Goal: Task Accomplishment & Management: Manage account settings

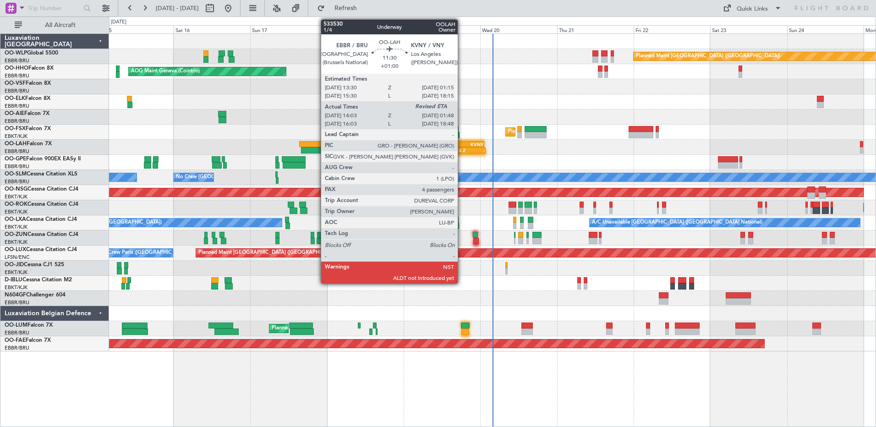
click at [462, 149] on div "14:03 Z" at bounding box center [458, 150] width 18 height 5
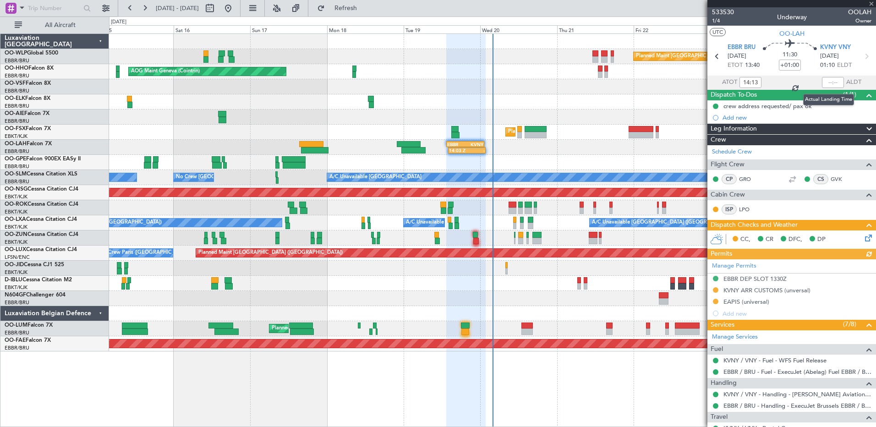
click at [827, 81] on div at bounding box center [833, 82] width 22 height 11
click at [823, 81] on input "text" at bounding box center [833, 82] width 22 height 11
type input "01:31"
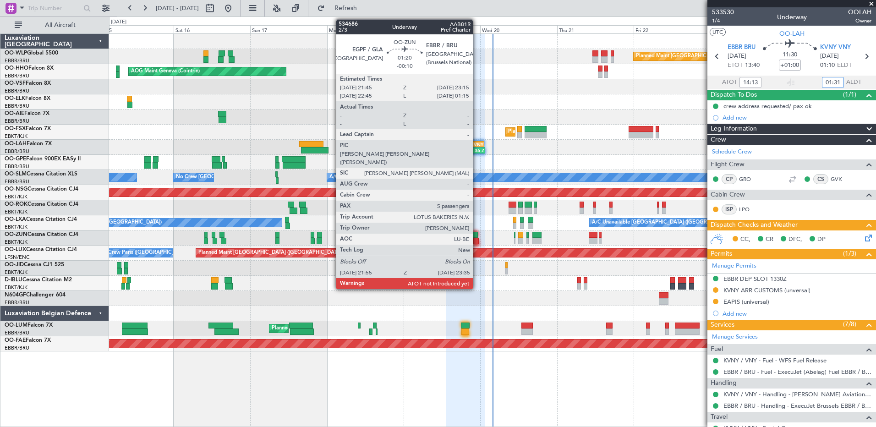
click at [477, 241] on div at bounding box center [475, 241] width 5 height 6
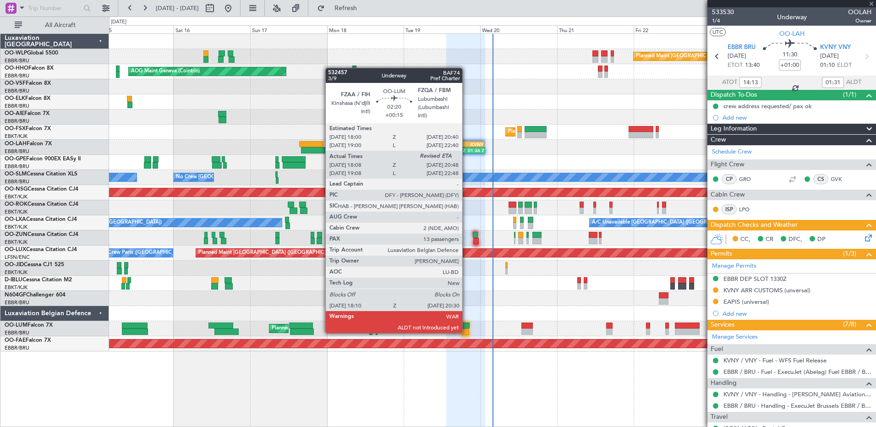
type input "-00:10"
type input "5"
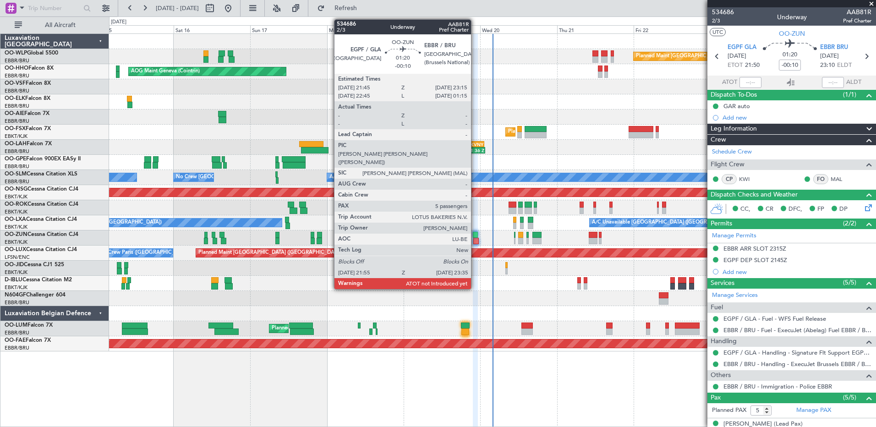
click at [475, 241] on div at bounding box center [475, 241] width 5 height 6
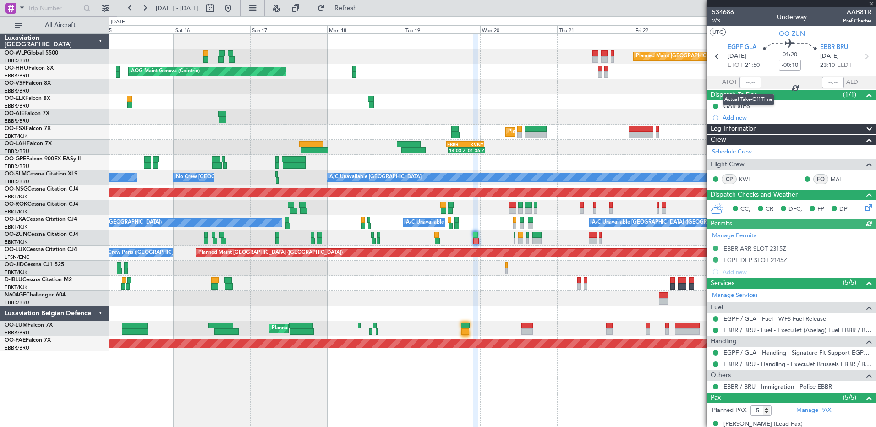
click at [748, 82] on div at bounding box center [751, 82] width 22 height 11
click at [741, 81] on input "text" at bounding box center [751, 82] width 22 height 11
type input "22:02"
click at [827, 82] on div at bounding box center [833, 82] width 22 height 11
click at [822, 79] on input "text" at bounding box center [833, 82] width 22 height 11
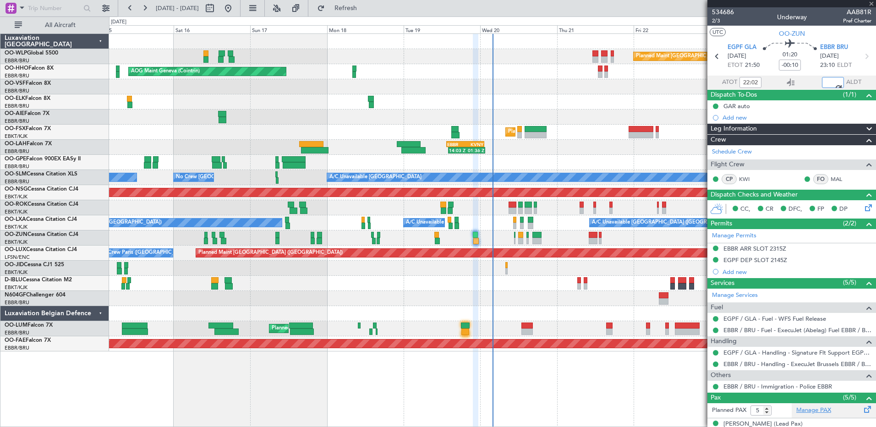
type input "23:25"
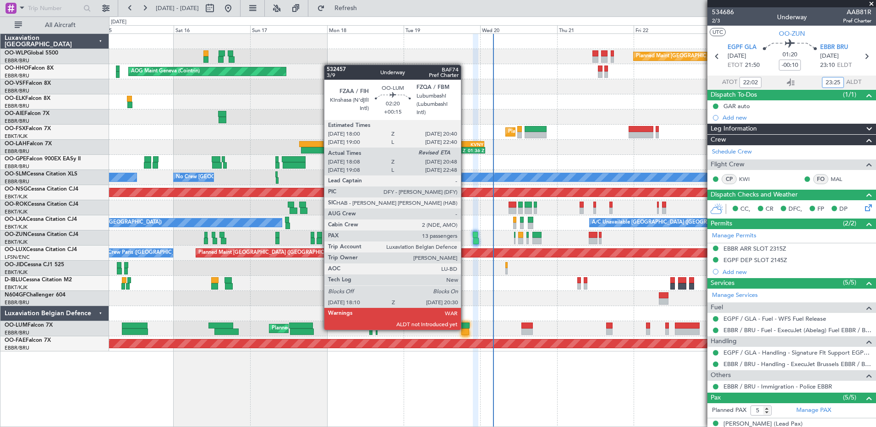
click at [465, 329] on div at bounding box center [465, 332] width 8 height 6
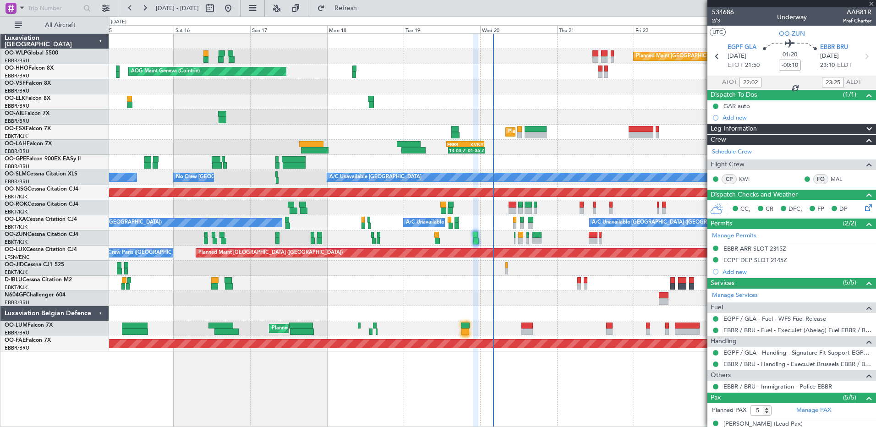
type input "+00:15"
type input "18:18"
type input "13"
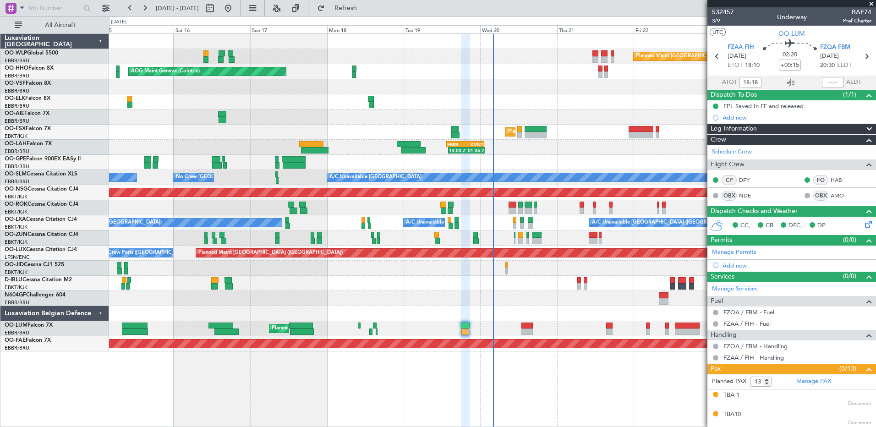
click at [815, 76] on section "ATOT 18:18 ALDT" at bounding box center [791, 83] width 169 height 14
click at [823, 82] on input "text" at bounding box center [833, 82] width 22 height 11
type input "20:25"
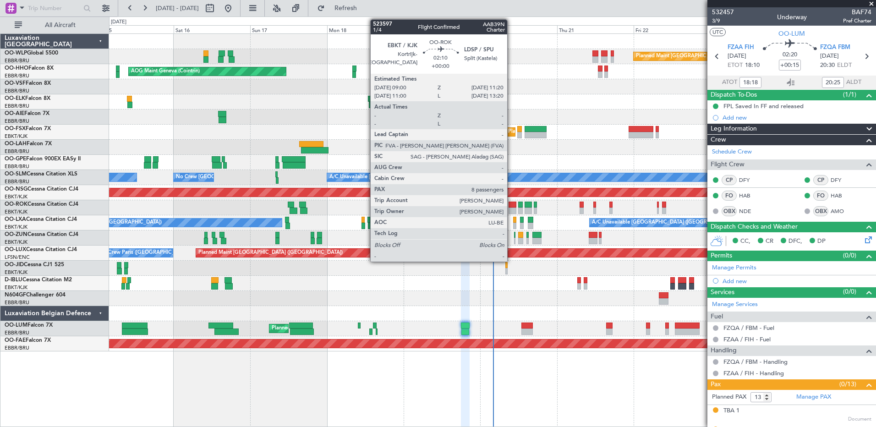
click at [511, 204] on div at bounding box center [513, 205] width 8 height 6
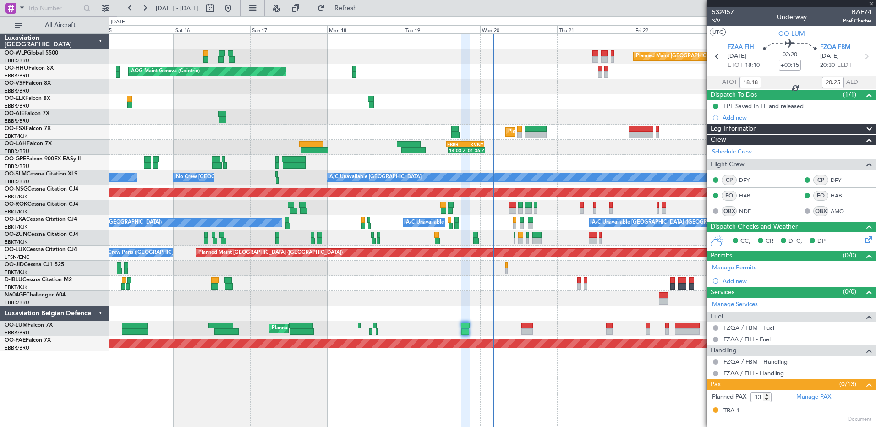
type input "8"
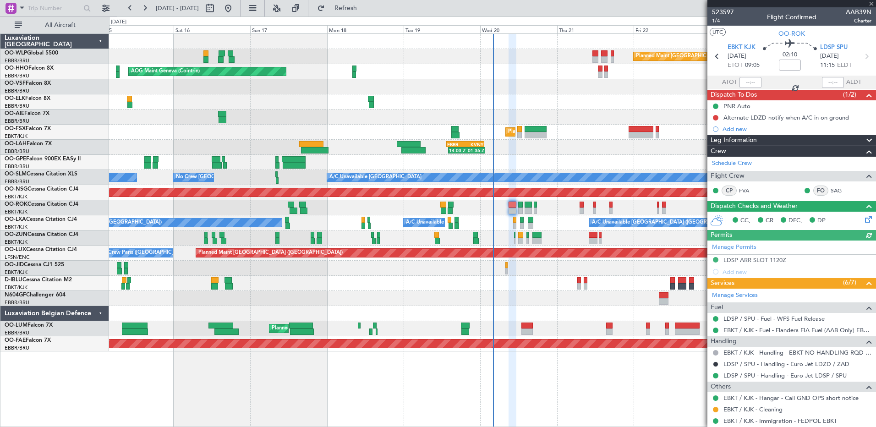
scroll to position [46, 0]
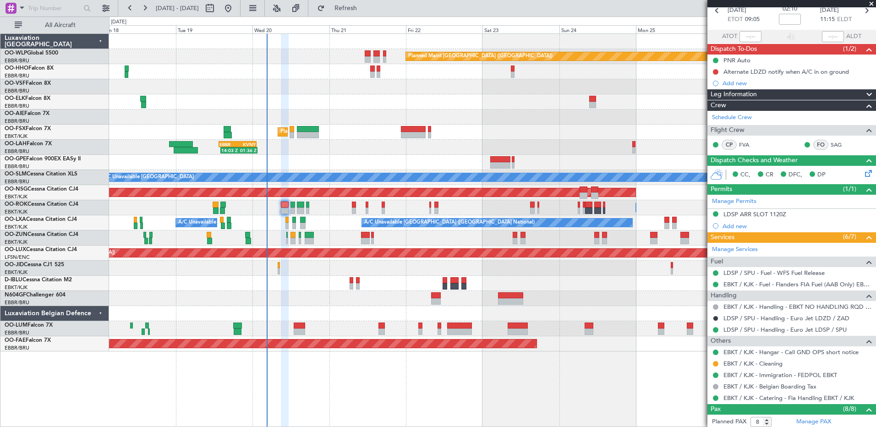
click at [331, 165] on div "No Crew Brussels (Brussels National) Planned Maint Brussels (Brussels National)" at bounding box center [492, 162] width 767 height 15
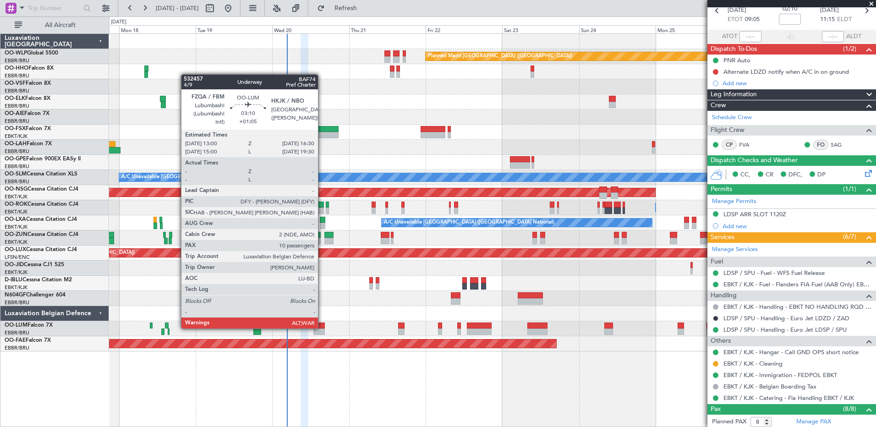
click at [322, 328] on div at bounding box center [318, 326] width 11 height 6
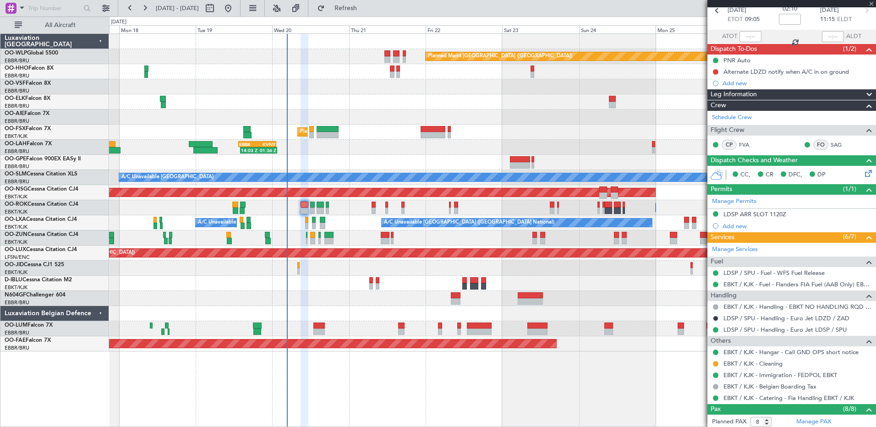
type input "+01:05"
type input "10"
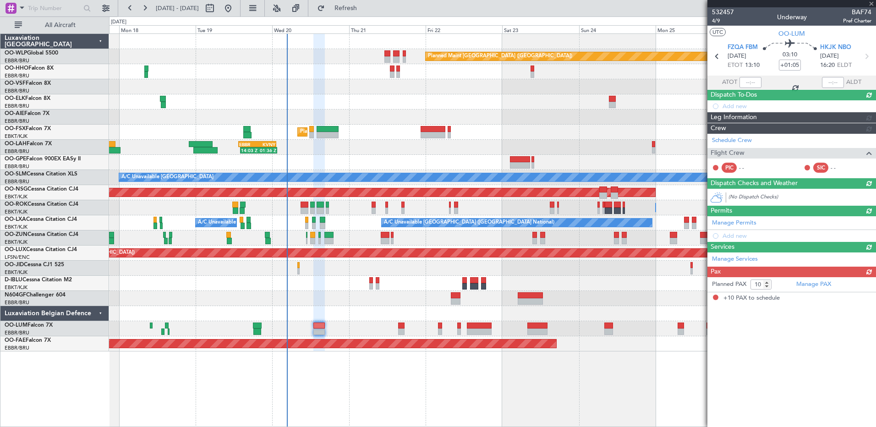
scroll to position [0, 0]
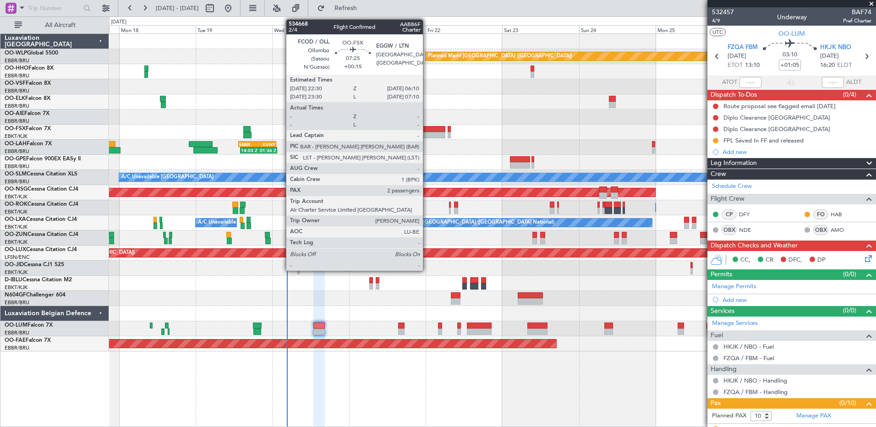
click at [427, 128] on div at bounding box center [433, 129] width 25 height 6
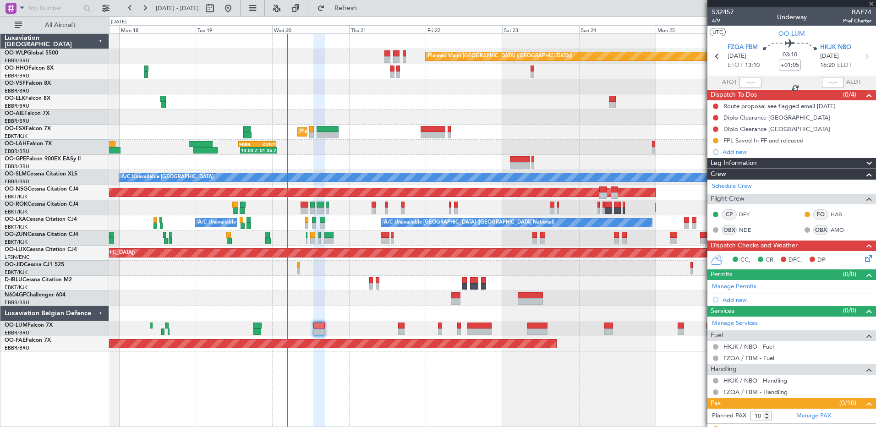
type input "+00:15"
type input "2"
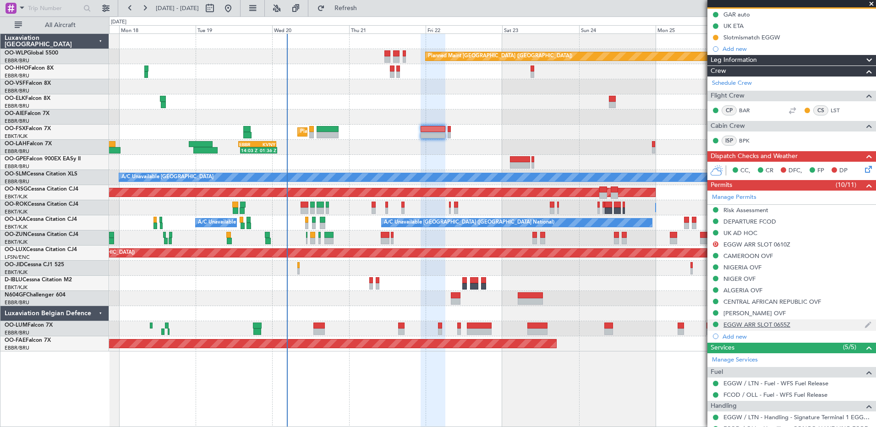
scroll to position [46, 0]
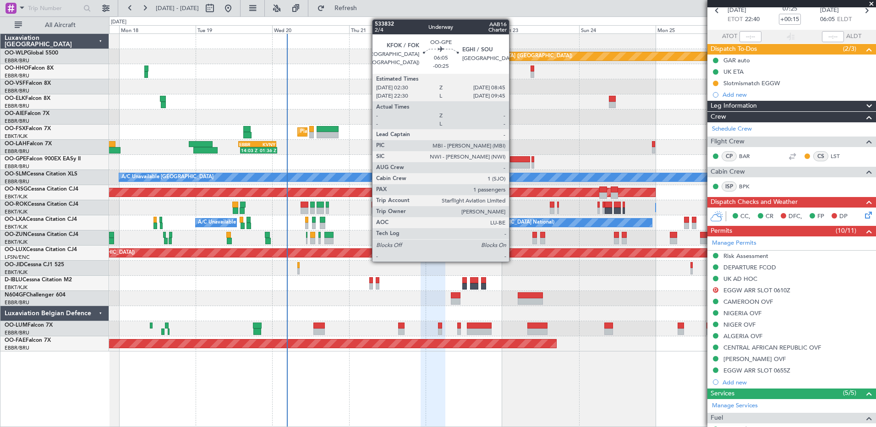
click at [513, 159] on div at bounding box center [520, 159] width 20 height 6
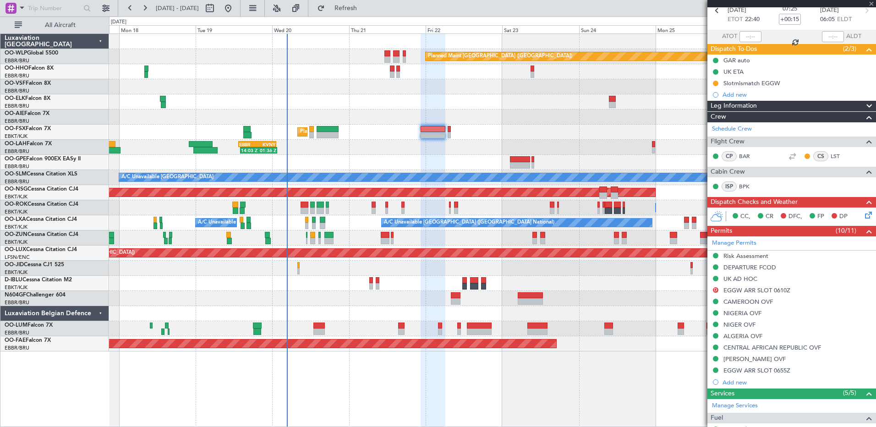
type input "-00:25"
type input "1"
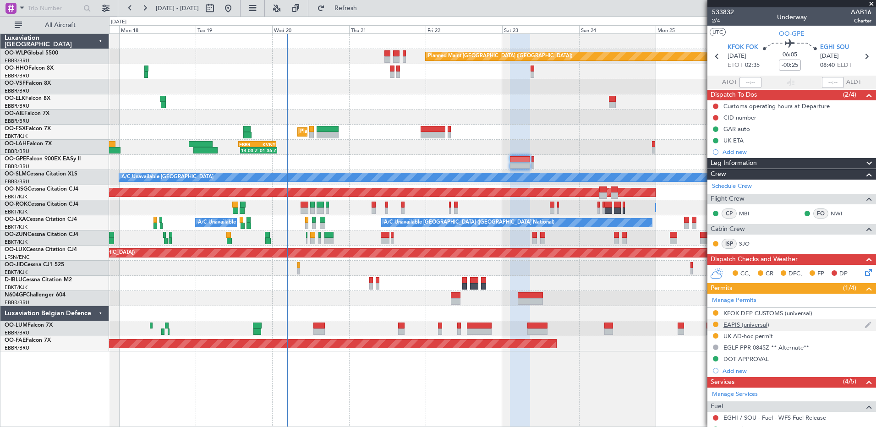
scroll to position [133, 0]
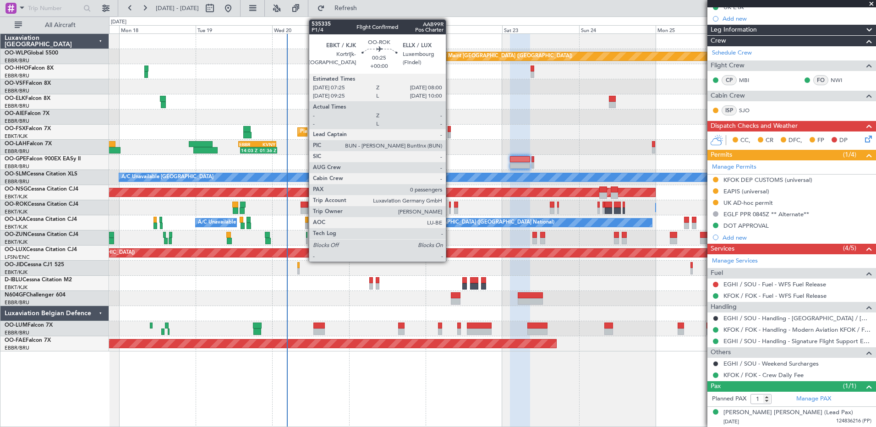
click at [450, 203] on div at bounding box center [450, 205] width 2 height 6
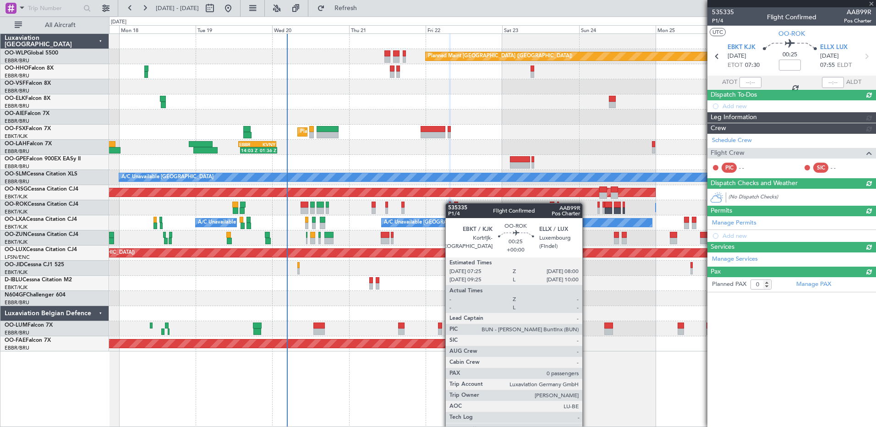
scroll to position [0, 0]
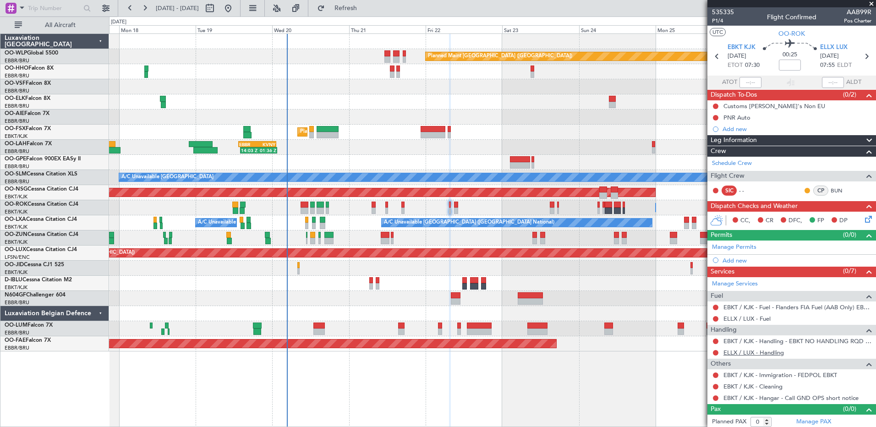
click at [736, 351] on link "ELLX / LUX - Handling" at bounding box center [753, 353] width 60 height 8
click at [762, 353] on link "ELLX / LUX - Handling" at bounding box center [753, 353] width 60 height 8
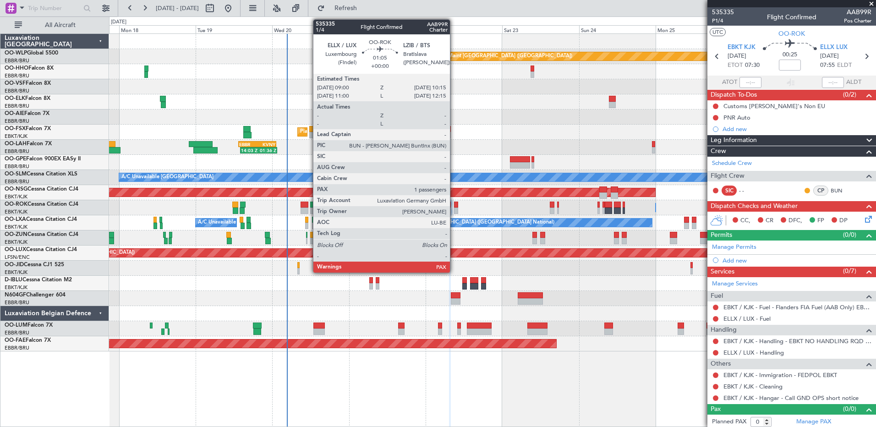
click at [454, 211] on div at bounding box center [456, 211] width 4 height 6
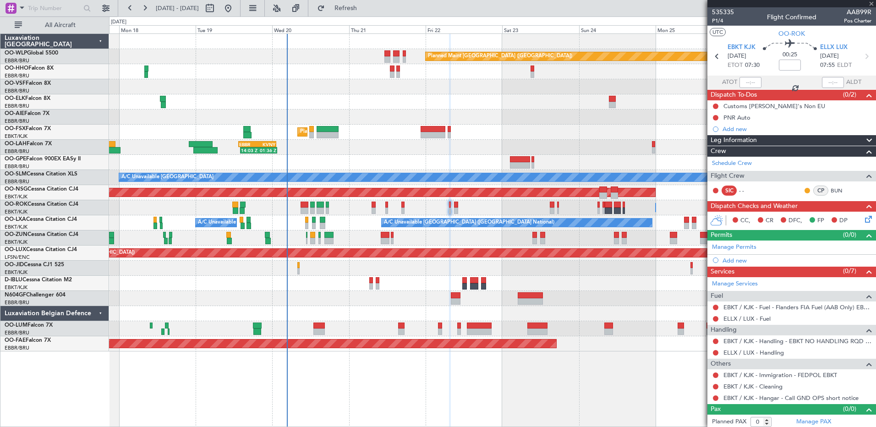
type input "2"
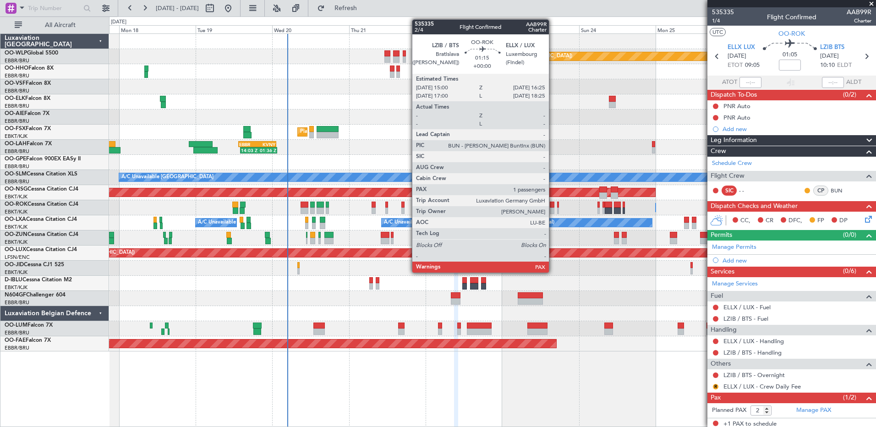
click at [553, 210] on div at bounding box center [552, 211] width 5 height 6
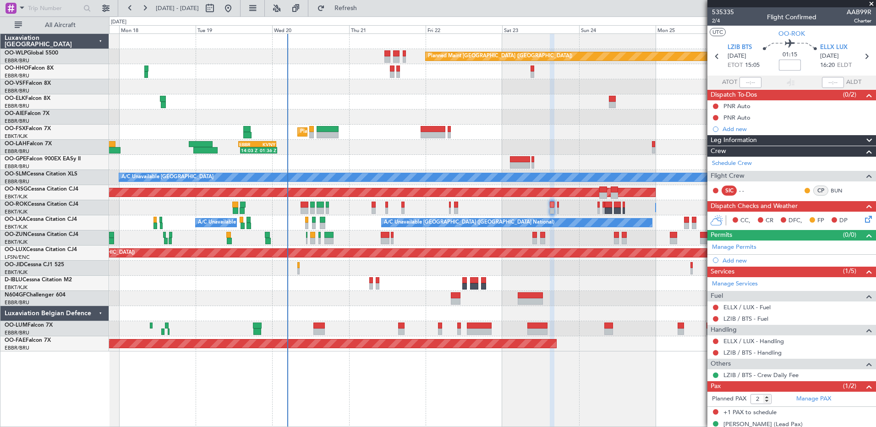
click at [784, 65] on input at bounding box center [790, 65] width 22 height 11
type input "+00:10"
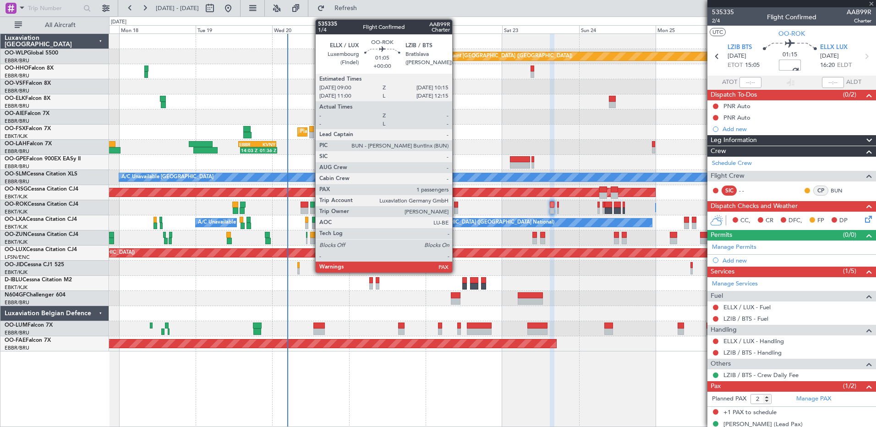
click at [456, 208] on div at bounding box center [456, 211] width 4 height 6
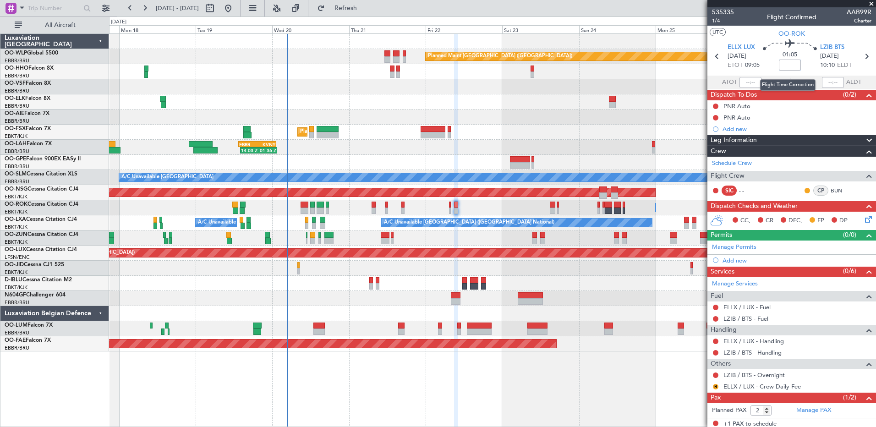
click at [780, 61] on input at bounding box center [790, 65] width 22 height 11
type input "+00:10"
click at [753, 342] on link "ELLX / LUX - Handling" at bounding box center [753, 341] width 60 height 8
click at [363, 9] on span "Refresh" at bounding box center [346, 8] width 38 height 6
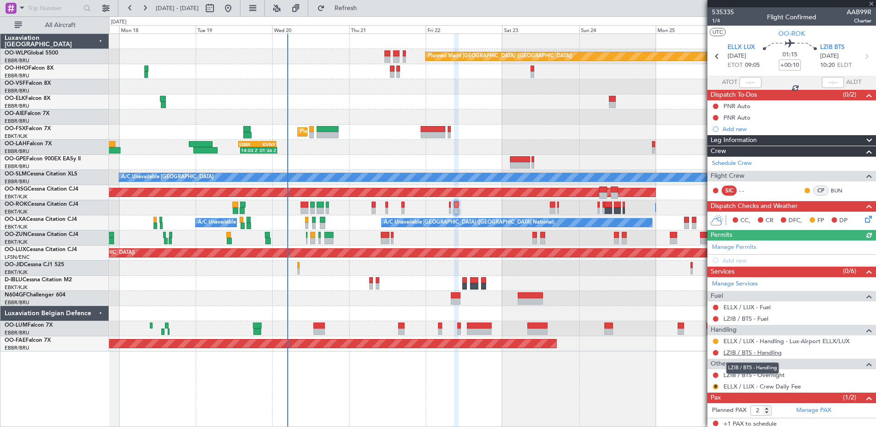
click at [751, 350] on link "LZIB / BTS - Handling" at bounding box center [752, 353] width 58 height 8
click at [761, 309] on link "ELLX / LUX - Fuel" at bounding box center [746, 307] width 47 height 8
click at [752, 318] on link "LZIB / BTS - Fuel" at bounding box center [745, 319] width 45 height 8
click at [365, 11] on span "Refresh" at bounding box center [346, 8] width 38 height 6
click at [863, 218] on icon at bounding box center [866, 217] width 7 height 7
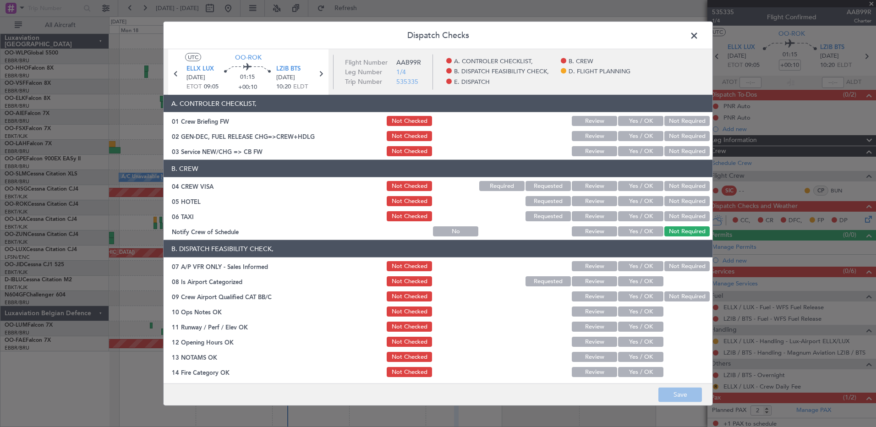
click at [665, 219] on button "Not Required" at bounding box center [686, 216] width 45 height 10
click at [669, 205] on button "Not Required" at bounding box center [686, 201] width 45 height 10
click at [672, 192] on div "Not Required" at bounding box center [686, 186] width 46 height 13
click at [677, 182] on button "Not Required" at bounding box center [686, 186] width 45 height 10
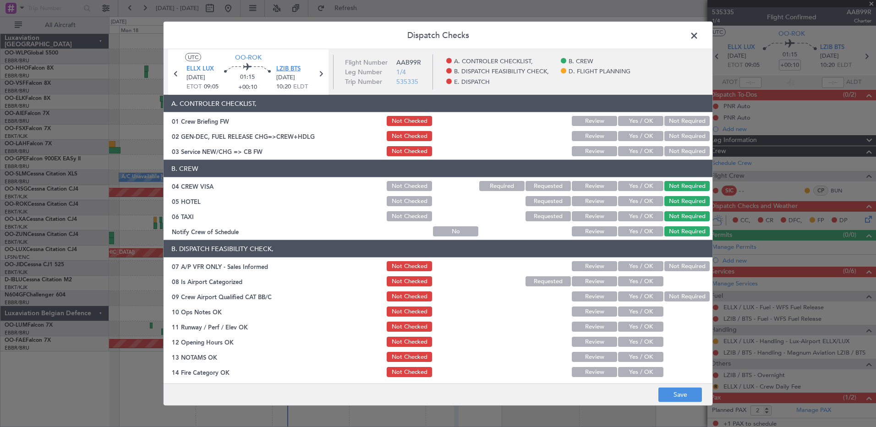
click at [295, 69] on span "LZIB BTS" at bounding box center [288, 68] width 24 height 9
click at [670, 269] on button "Not Required" at bounding box center [686, 266] width 45 height 10
click at [642, 280] on button "Yes / OK" at bounding box center [640, 281] width 45 height 10
click at [672, 295] on button "Not Required" at bounding box center [686, 296] width 45 height 10
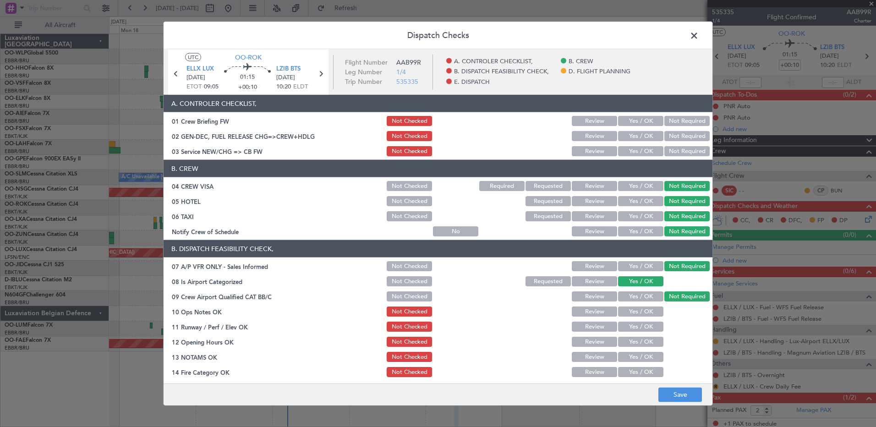
click at [647, 311] on button "Yes / OK" at bounding box center [640, 312] width 45 height 10
click at [644, 323] on button "Yes / OK" at bounding box center [640, 327] width 45 height 10
click at [643, 337] on button "Yes / OK" at bounding box center [640, 342] width 45 height 10
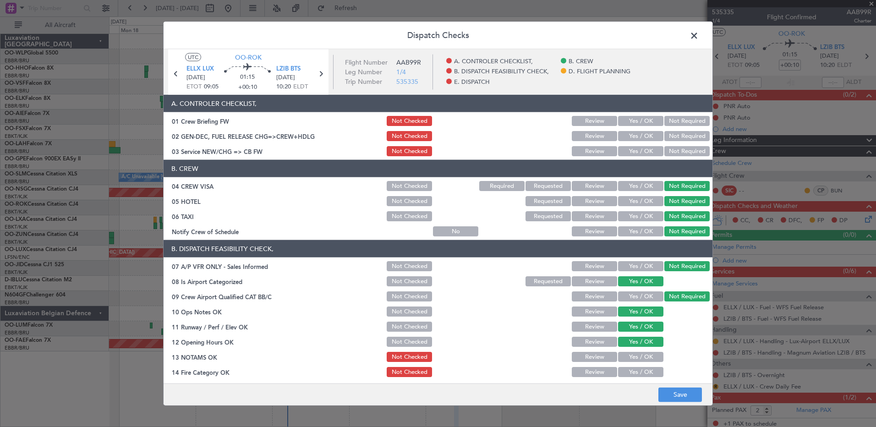
click at [643, 347] on div "Yes / OK" at bounding box center [640, 341] width 46 height 13
click at [646, 354] on button "Yes / OK" at bounding box center [640, 357] width 45 height 10
click at [647, 371] on button "Yes / OK" at bounding box center [640, 372] width 45 height 10
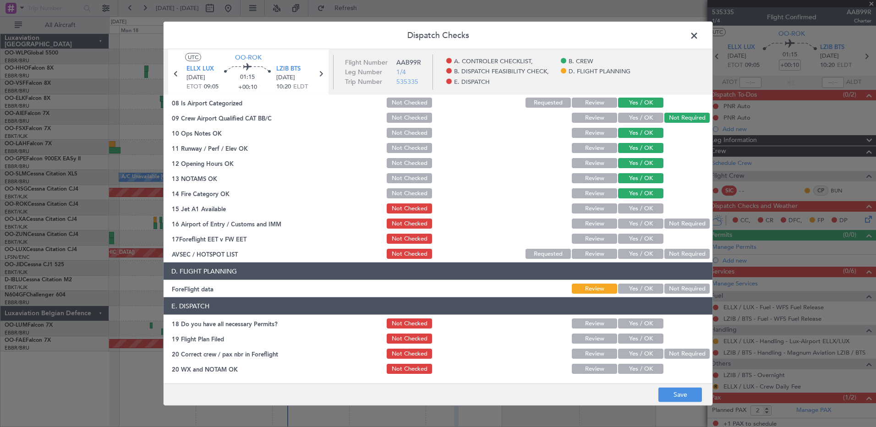
click at [633, 205] on button "Yes / OK" at bounding box center [640, 208] width 45 height 10
click at [669, 222] on button "Not Required" at bounding box center [686, 224] width 45 height 10
click at [645, 231] on section "B. DISPATCH FEASIBILITY CHECK, 07 A/P VFR ONLY - Sales Informed Not Checked Rev…" at bounding box center [438, 160] width 549 height 199
click at [647, 240] on button "Yes / OK" at bounding box center [640, 239] width 45 height 10
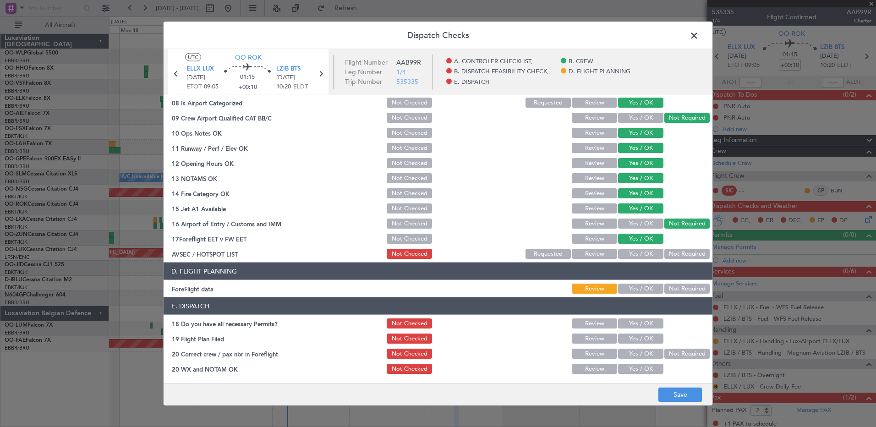
click at [664, 254] on button "Not Required" at bounding box center [686, 254] width 45 height 10
click at [689, 395] on button "Save" at bounding box center [680, 394] width 44 height 15
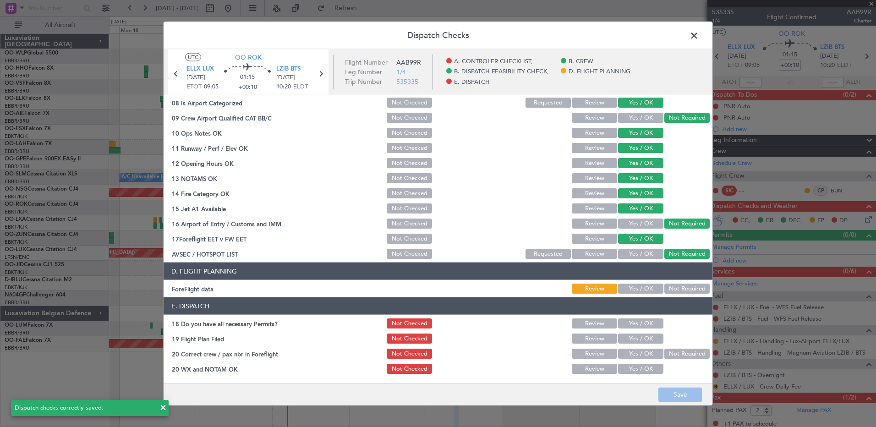
click at [699, 38] on span at bounding box center [699, 38] width 0 height 18
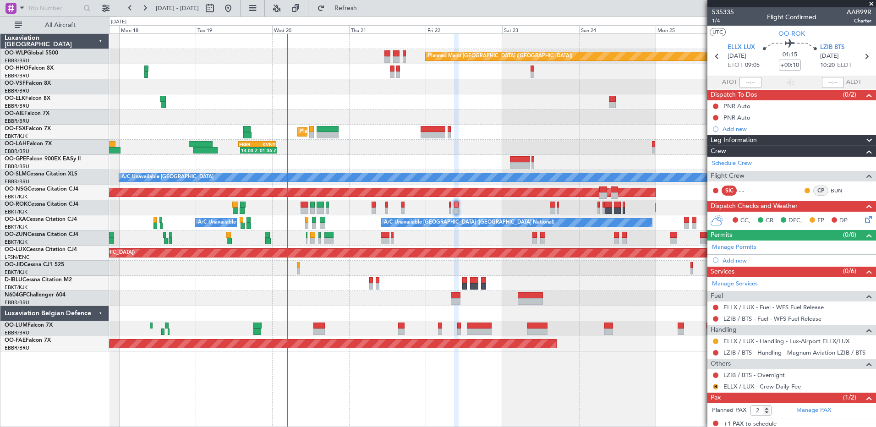
click at [863, 221] on icon at bounding box center [866, 217] width 7 height 7
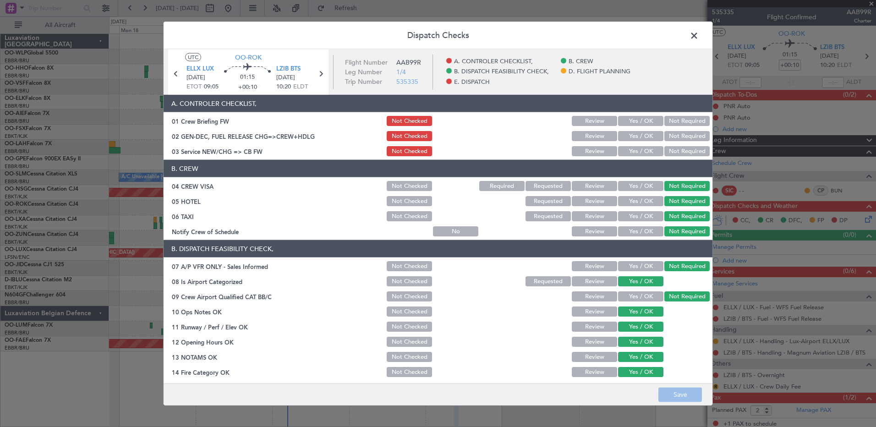
click at [642, 148] on button "Yes / OK" at bounding box center [640, 151] width 45 height 10
click at [696, 392] on button "Save" at bounding box center [680, 394] width 44 height 15
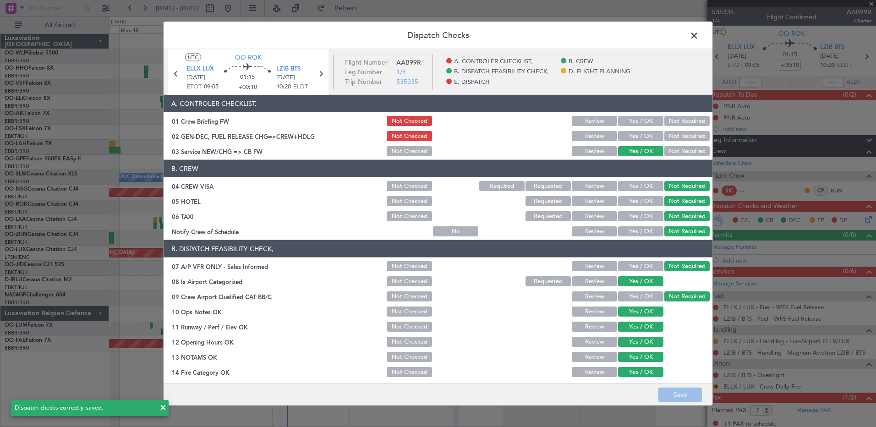
click at [699, 38] on span at bounding box center [699, 38] width 0 height 18
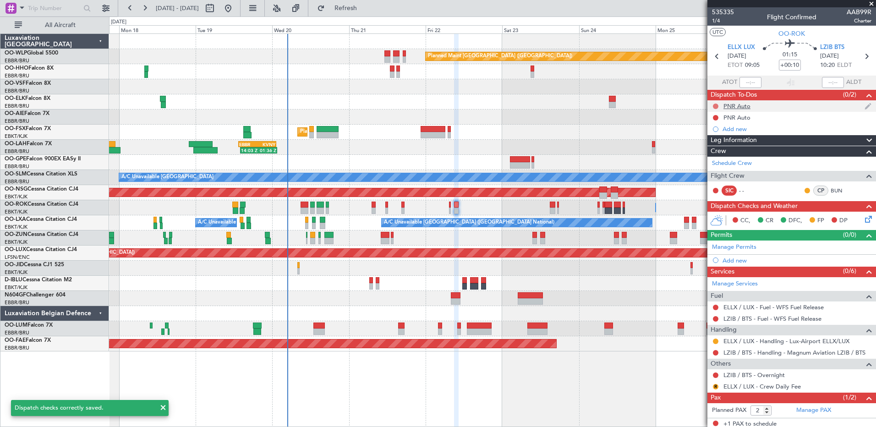
click at [715, 104] on button at bounding box center [715, 106] width 5 height 5
click at [708, 150] on span "Completed" at bounding box center [720, 146] width 30 height 9
click at [715, 119] on button at bounding box center [715, 117] width 5 height 5
click at [717, 160] on span "Completed" at bounding box center [720, 157] width 30 height 9
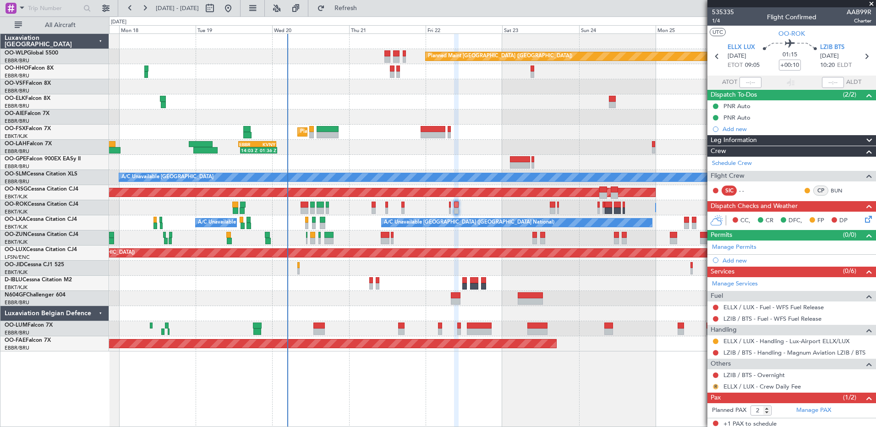
click at [713, 385] on button "R" at bounding box center [715, 386] width 5 height 5
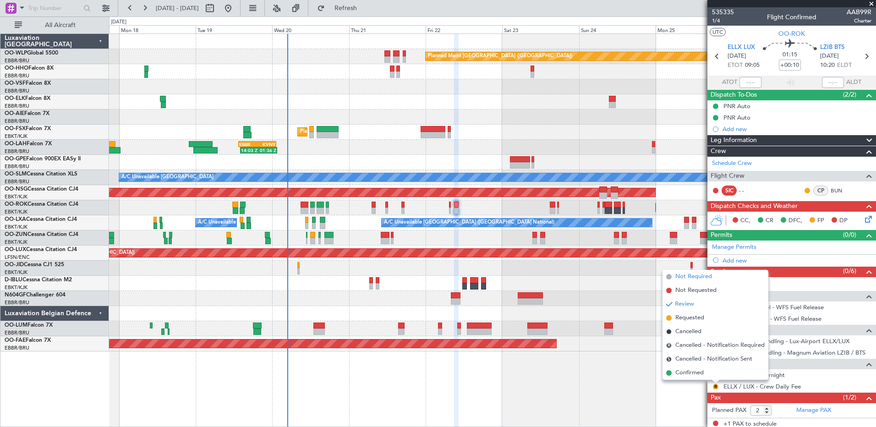
click at [685, 275] on span "Not Required" at bounding box center [693, 276] width 37 height 9
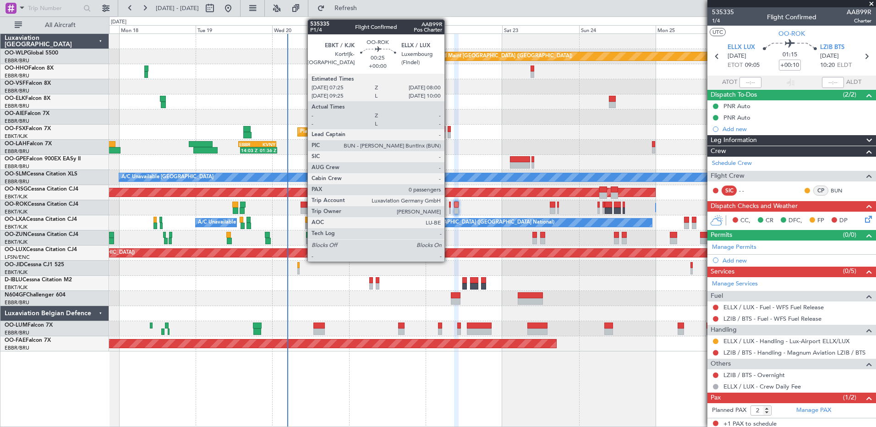
click at [449, 208] on div at bounding box center [450, 211] width 2 height 6
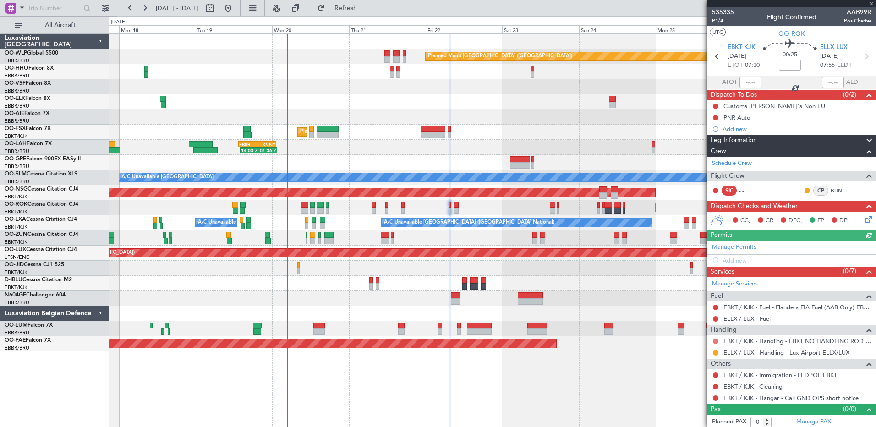
click at [715, 339] on button at bounding box center [715, 341] width 5 height 5
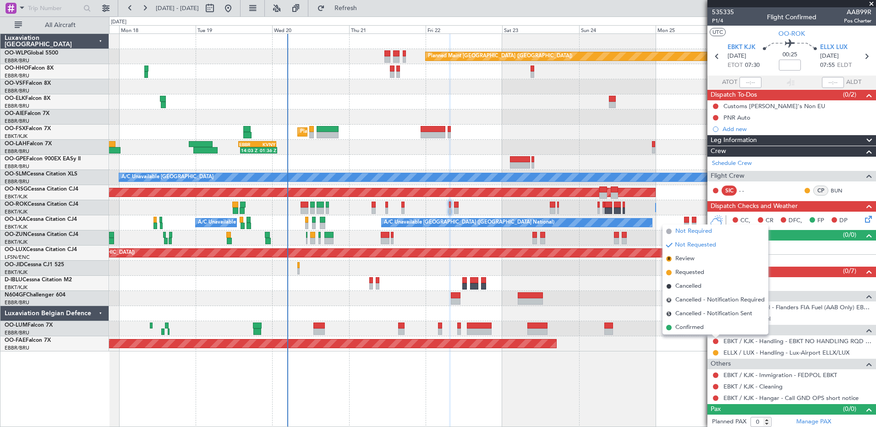
click at [692, 233] on span "Not Required" at bounding box center [693, 231] width 37 height 9
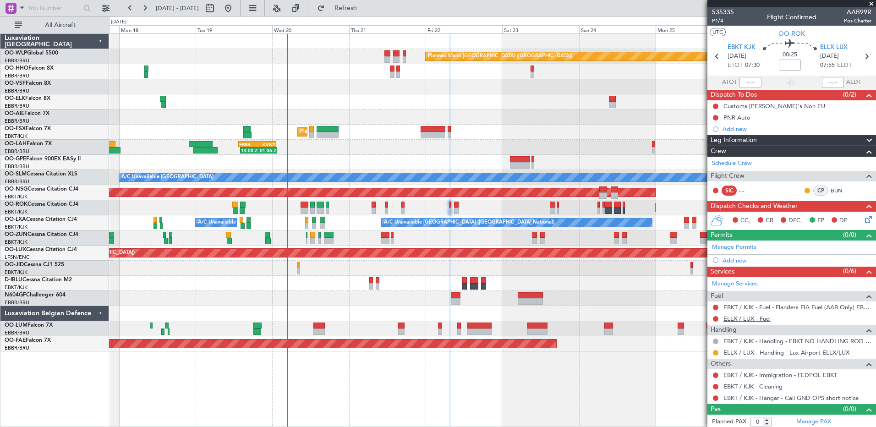
click at [745, 318] on link "ELLX / LUX - Fuel" at bounding box center [746, 319] width 47 height 8
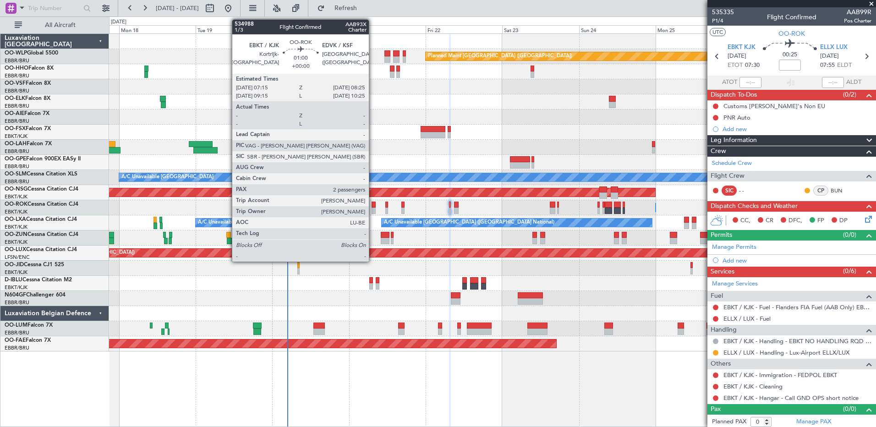
click at [373, 211] on div at bounding box center [374, 211] width 4 height 6
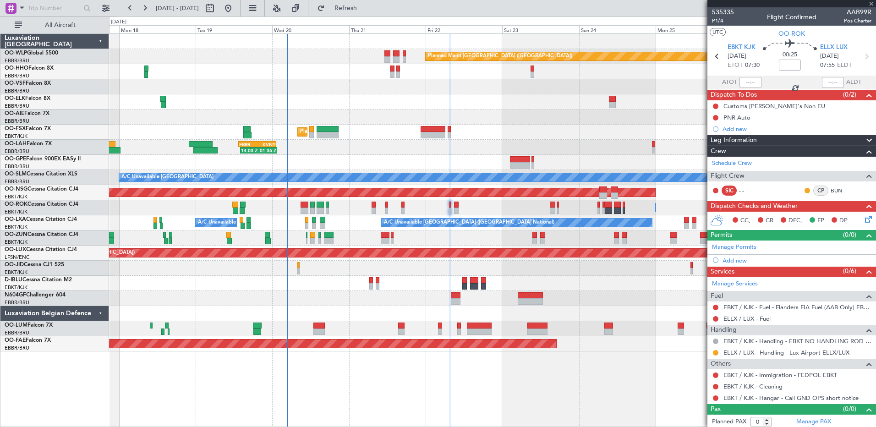
type input "2"
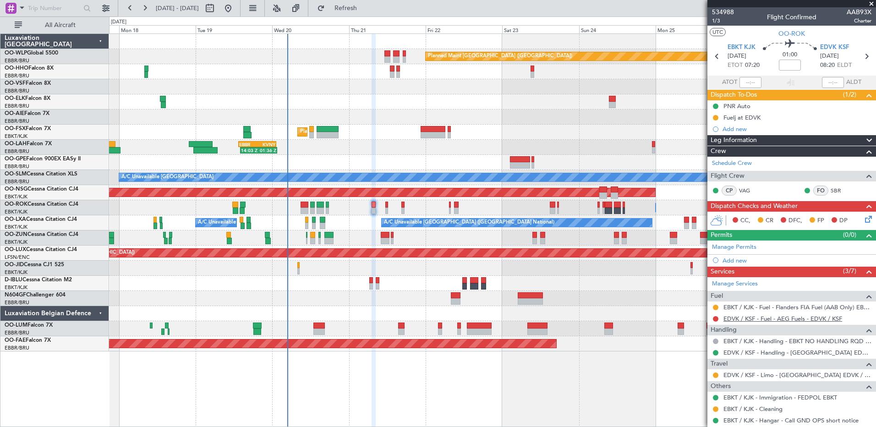
click at [752, 320] on link "EDVK / KSF - Fuel - AEG Fuels - EDVK / KSF" at bounding box center [782, 319] width 119 height 8
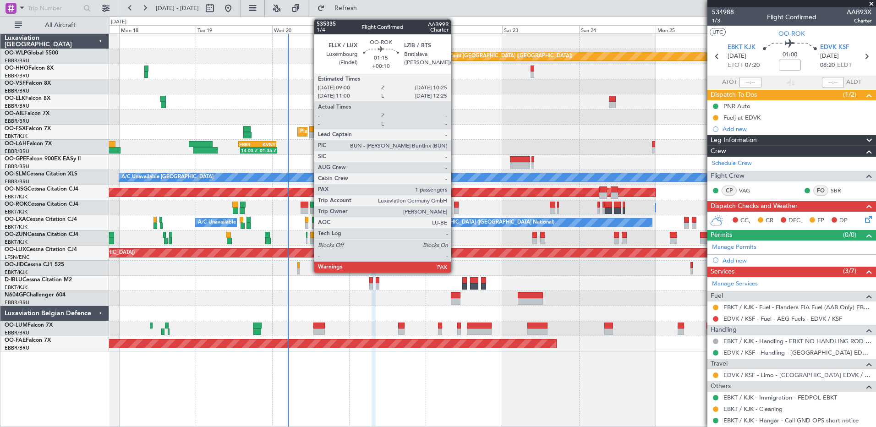
click at [455, 207] on div at bounding box center [456, 205] width 5 height 6
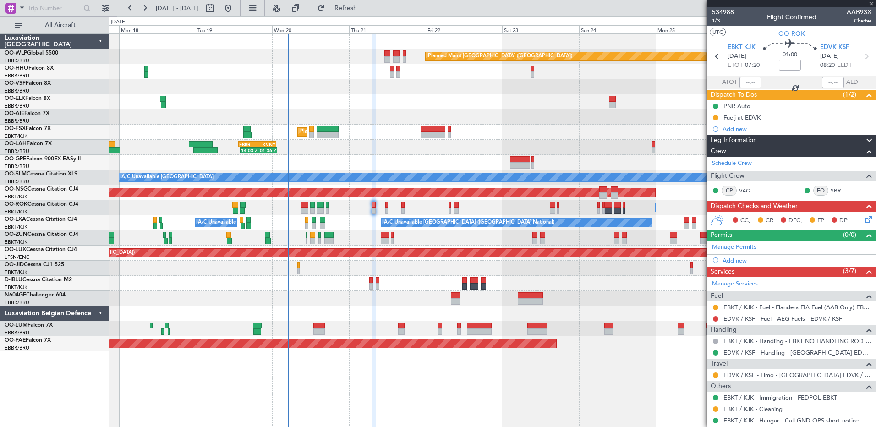
type input "+00:10"
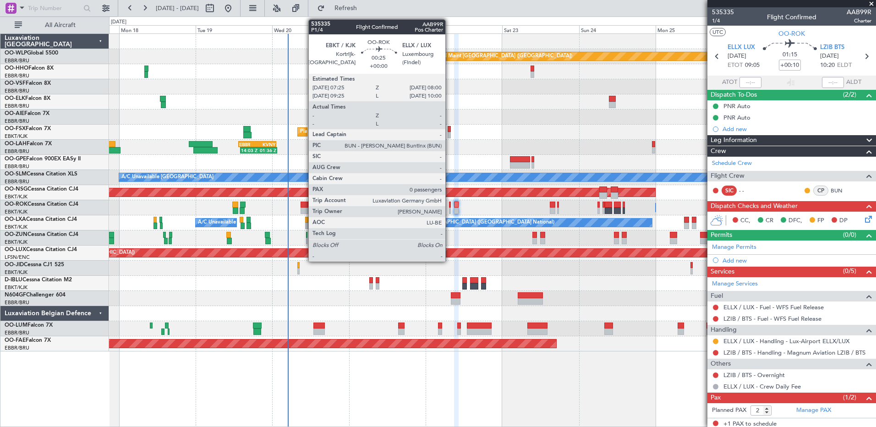
click at [449, 210] on div at bounding box center [450, 211] width 2 height 6
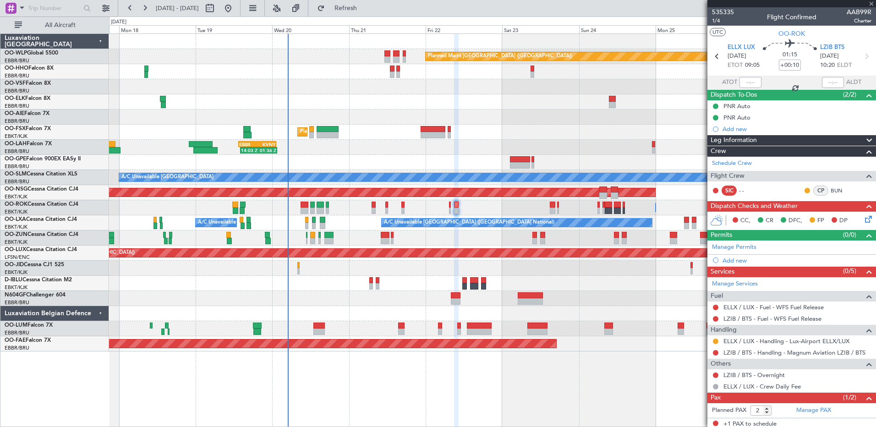
type input "0"
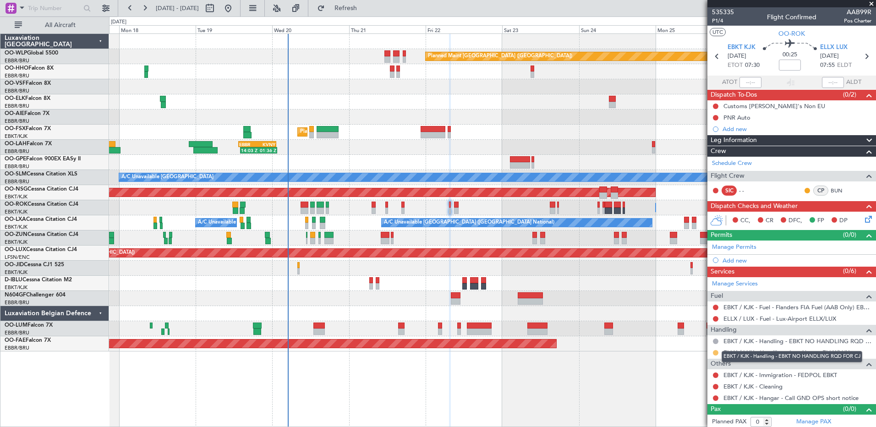
click at [716, 353] on mat-tooltip-component "EBKT / KJK - Handling - EBKT NO HANDLING RQD FOR CJ" at bounding box center [791, 357] width 153 height 24
click at [715, 353] on button at bounding box center [715, 352] width 5 height 5
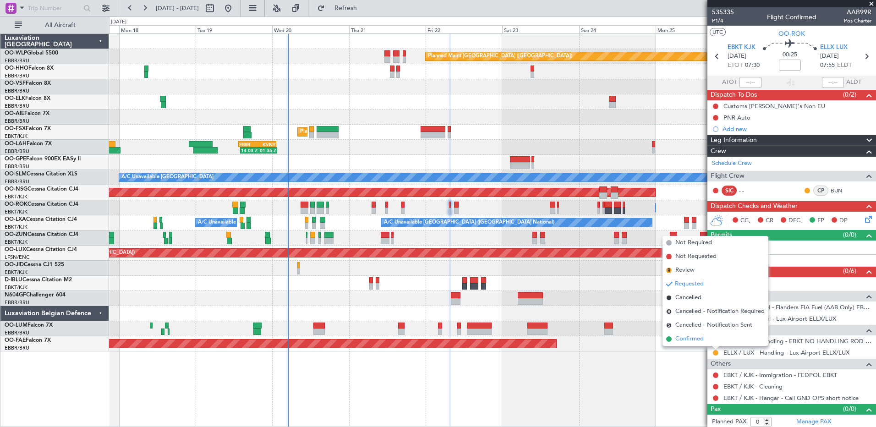
click at [696, 338] on span "Confirmed" at bounding box center [689, 338] width 28 height 9
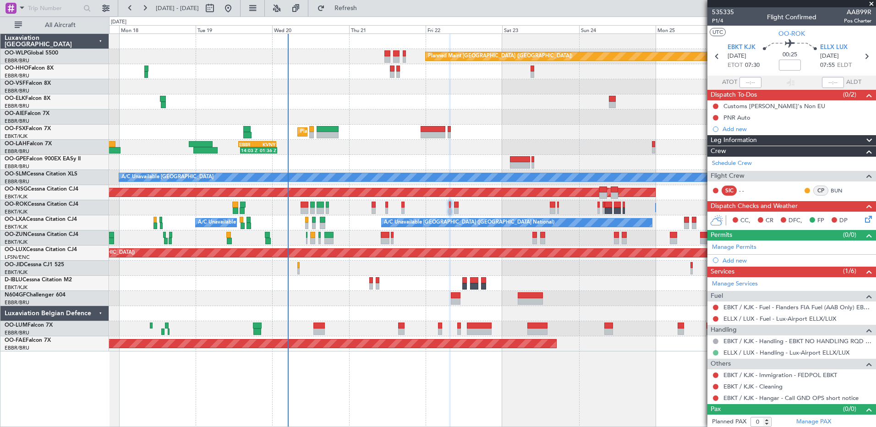
click at [716, 351] on button at bounding box center [715, 352] width 5 height 5
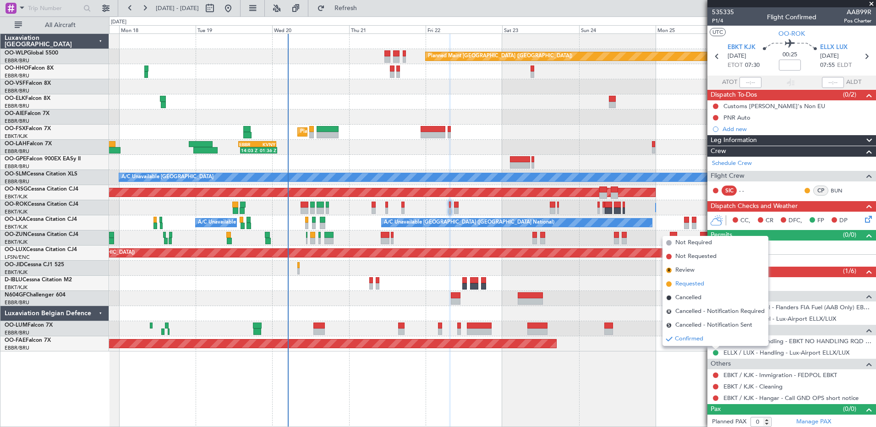
click at [692, 288] on span "Requested" at bounding box center [689, 283] width 29 height 9
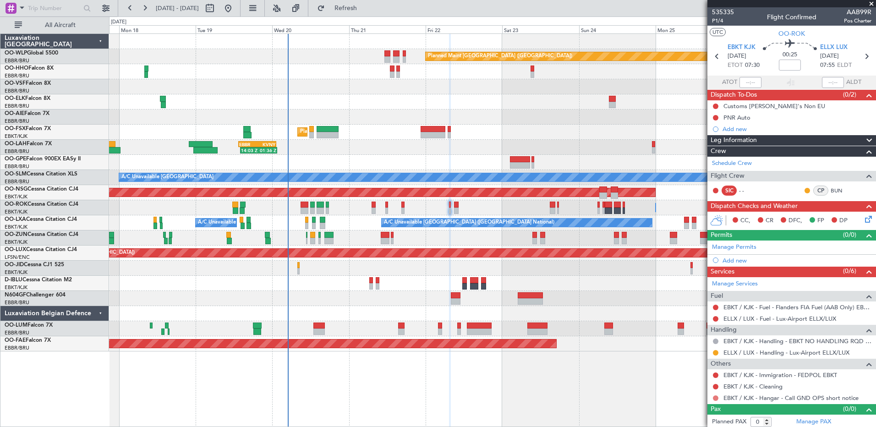
click at [716, 398] on button at bounding box center [715, 397] width 5 height 5
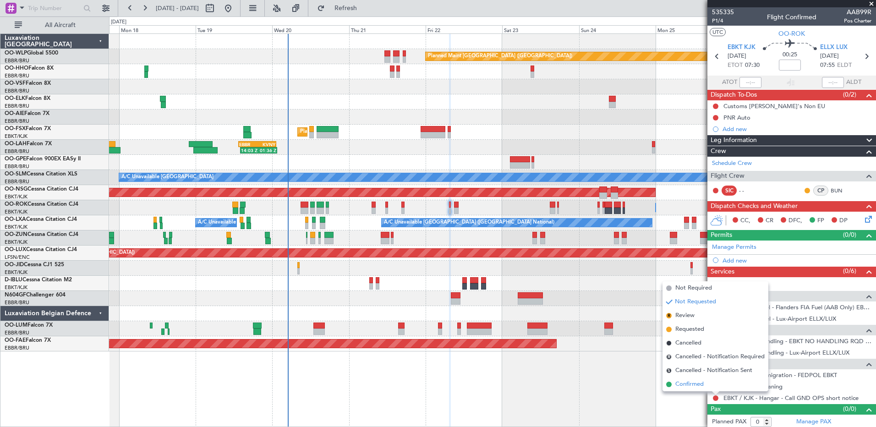
click at [683, 384] on span "Confirmed" at bounding box center [689, 384] width 28 height 9
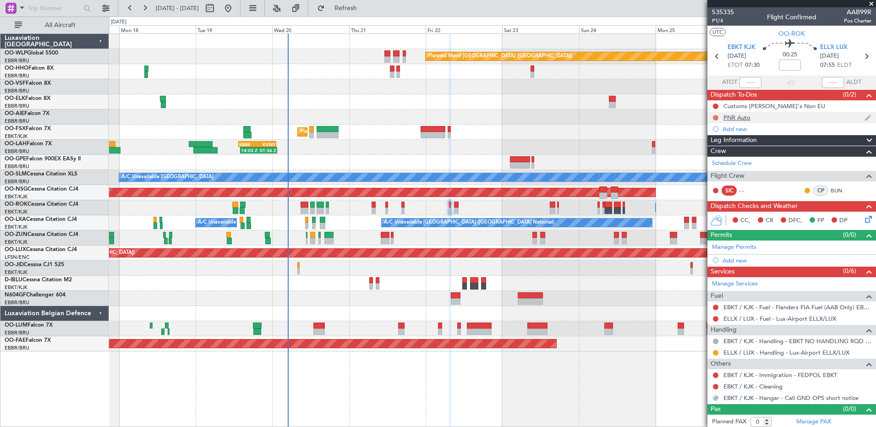
click at [715, 119] on button at bounding box center [715, 117] width 5 height 5
drag, startPoint x: 716, startPoint y: 157, endPoint x: 716, endPoint y: 143, distance: 13.7
click at [716, 155] on span "Completed" at bounding box center [720, 157] width 30 height 9
click at [712, 106] on div at bounding box center [715, 106] width 7 height 7
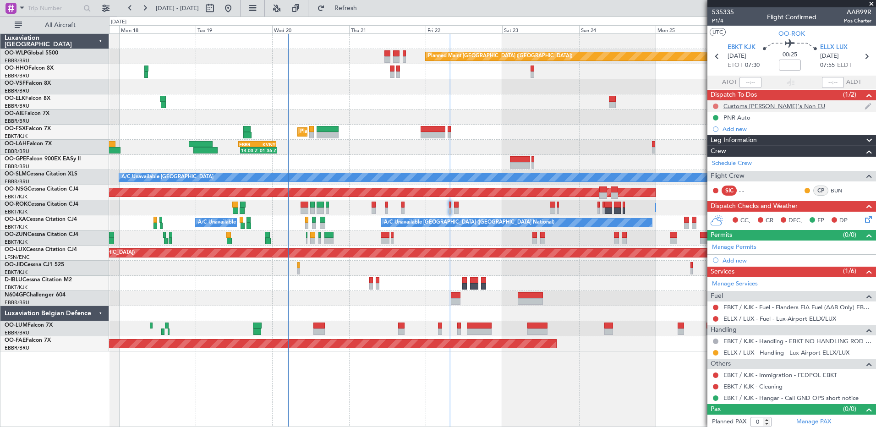
click at [717, 104] on button at bounding box center [715, 106] width 5 height 5
click at [723, 155] on li "Cancelled" at bounding box center [716, 160] width 49 height 14
click at [863, 217] on icon at bounding box center [866, 217] width 7 height 7
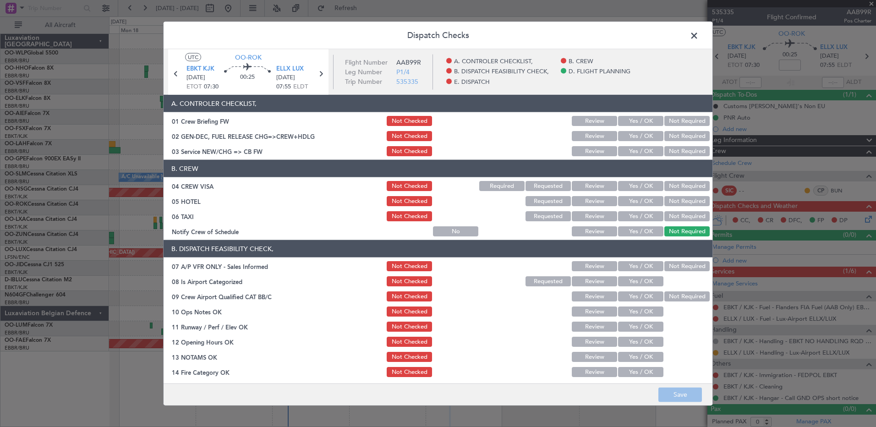
drag, startPoint x: 634, startPoint y: 226, endPoint x: 658, endPoint y: 221, distance: 24.0
click at [635, 226] on button "Yes / OK" at bounding box center [640, 231] width 45 height 10
drag, startPoint x: 674, startPoint y: 230, endPoint x: 681, endPoint y: 215, distance: 17.2
click at [677, 228] on button "Not Required" at bounding box center [686, 231] width 45 height 10
click at [679, 211] on button "Not Required" at bounding box center [686, 216] width 45 height 10
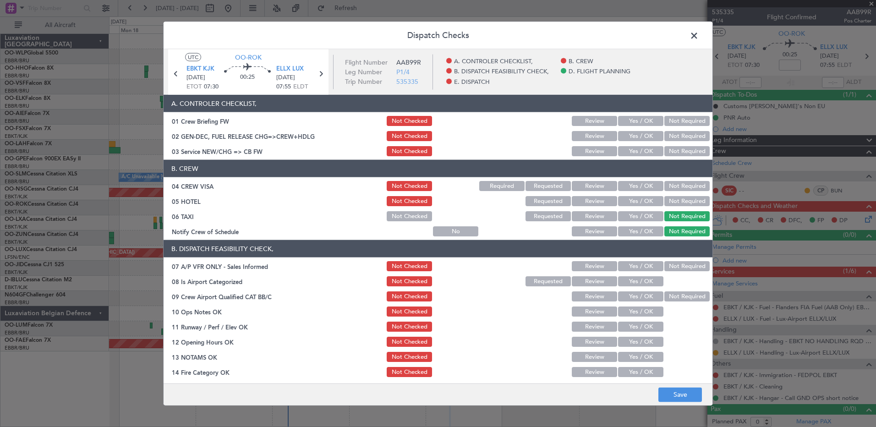
click at [678, 202] on button "Not Required" at bounding box center [686, 201] width 45 height 10
click at [680, 187] on button "Not Required" at bounding box center [686, 186] width 45 height 10
click at [639, 141] on button "Yes / OK" at bounding box center [640, 136] width 45 height 10
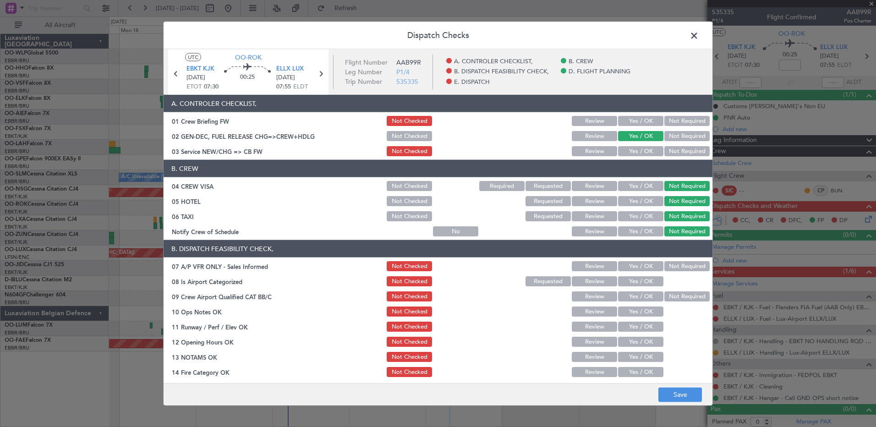
click at [638, 152] on button "Yes / OK" at bounding box center [640, 151] width 45 height 10
click at [416, 135] on button "Not Checked" at bounding box center [409, 136] width 45 height 10
click at [676, 269] on button "Not Required" at bounding box center [686, 266] width 45 height 10
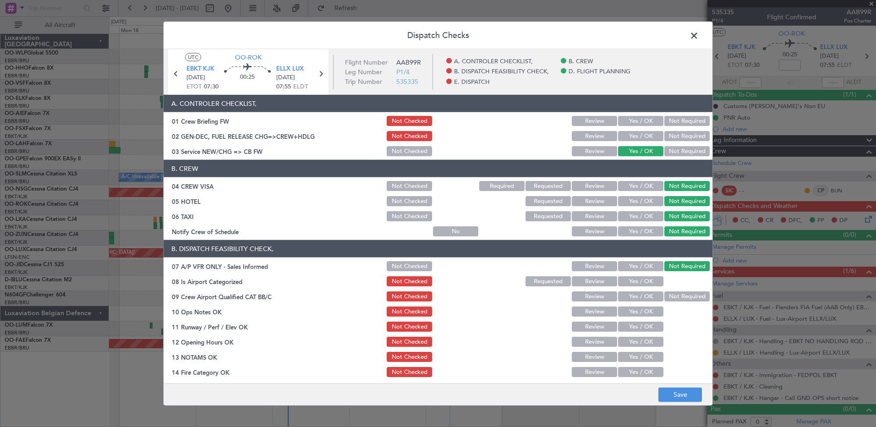
click at [651, 278] on button "Yes / OK" at bounding box center [640, 281] width 45 height 10
click at [667, 297] on button "Not Required" at bounding box center [686, 296] width 45 height 10
click at [647, 312] on button "Yes / OK" at bounding box center [640, 312] width 45 height 10
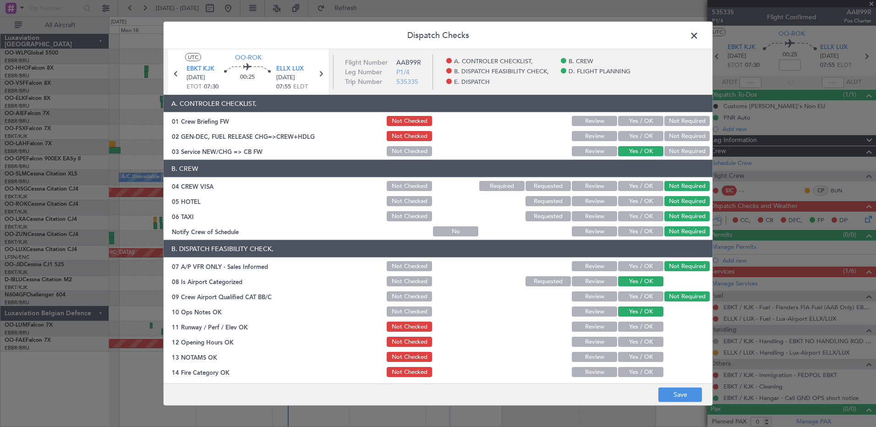
drag, startPoint x: 645, startPoint y: 328, endPoint x: 647, endPoint y: 341, distance: 13.5
click at [645, 329] on button "Yes / OK" at bounding box center [640, 327] width 45 height 10
click at [648, 343] on button "Yes / OK" at bounding box center [640, 342] width 45 height 10
click at [645, 357] on button "Yes / OK" at bounding box center [640, 357] width 45 height 10
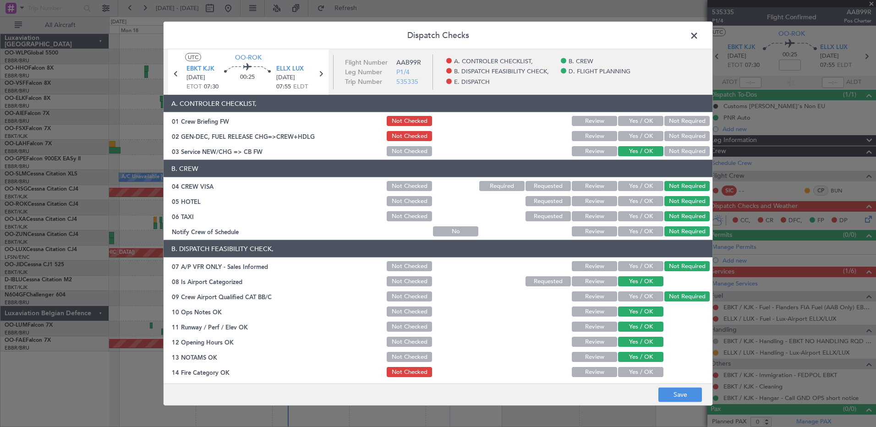
click at [645, 369] on button "Yes / OK" at bounding box center [640, 372] width 45 height 10
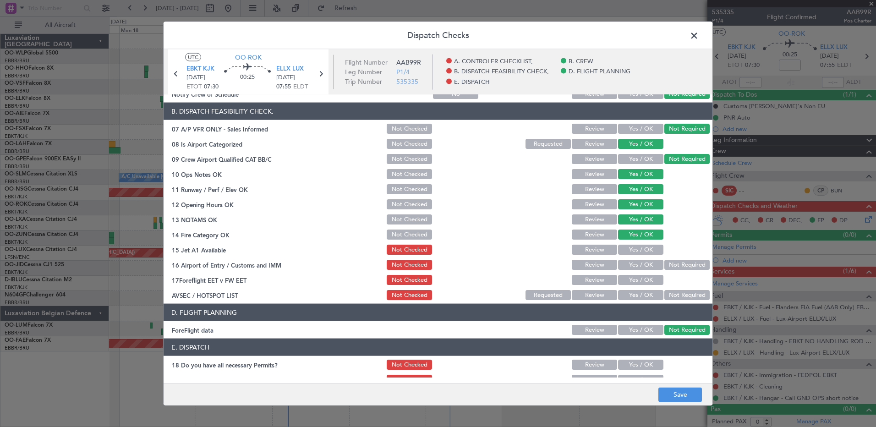
click at [640, 249] on button "Yes / OK" at bounding box center [640, 250] width 45 height 10
click at [671, 262] on button "Not Required" at bounding box center [686, 265] width 45 height 10
click at [648, 275] on button "Yes / OK" at bounding box center [640, 280] width 45 height 10
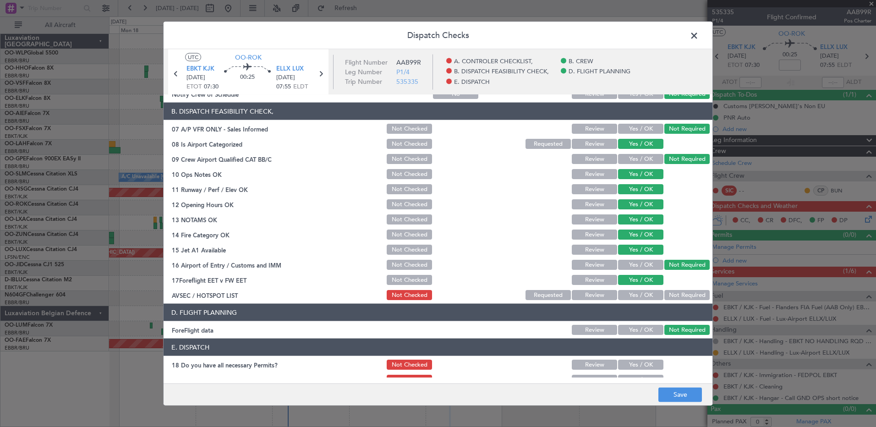
click at [669, 292] on button "Not Required" at bounding box center [686, 295] width 45 height 10
click at [675, 400] on button "Save" at bounding box center [680, 394] width 44 height 15
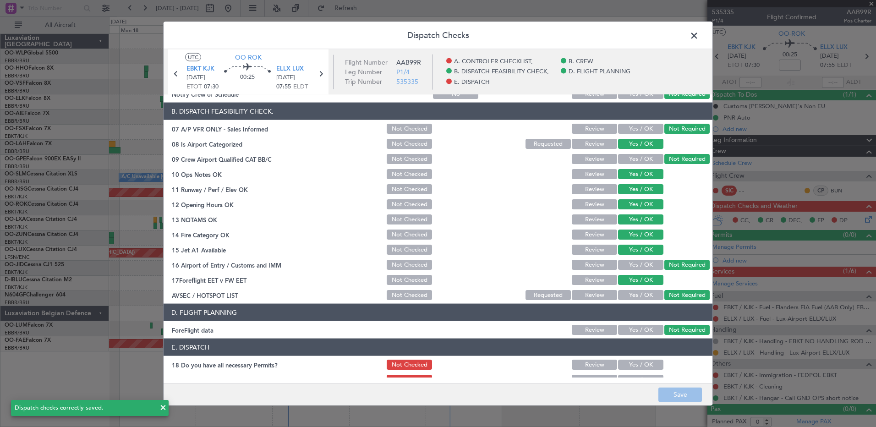
click at [699, 34] on span at bounding box center [699, 38] width 0 height 18
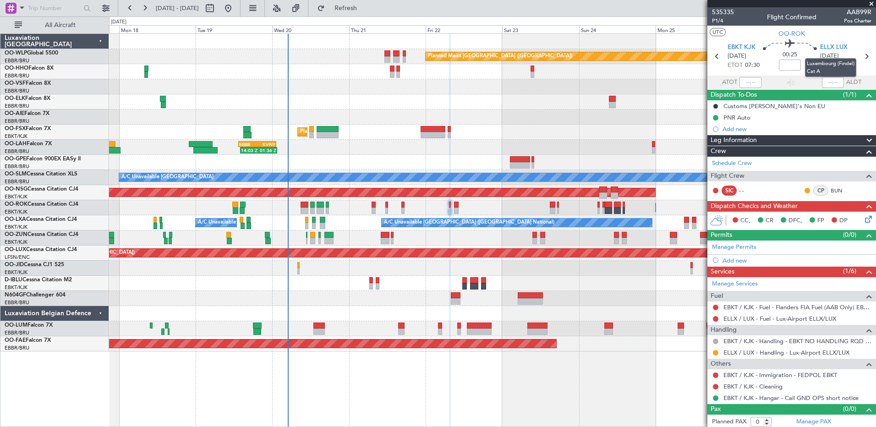
click at [860, 56] on mat-tooltip-component "Luxembourg (Findel) Cat A" at bounding box center [831, 68] width 64 height 32
click at [862, 55] on icon at bounding box center [866, 56] width 12 height 12
type input "+00:10"
type input "2"
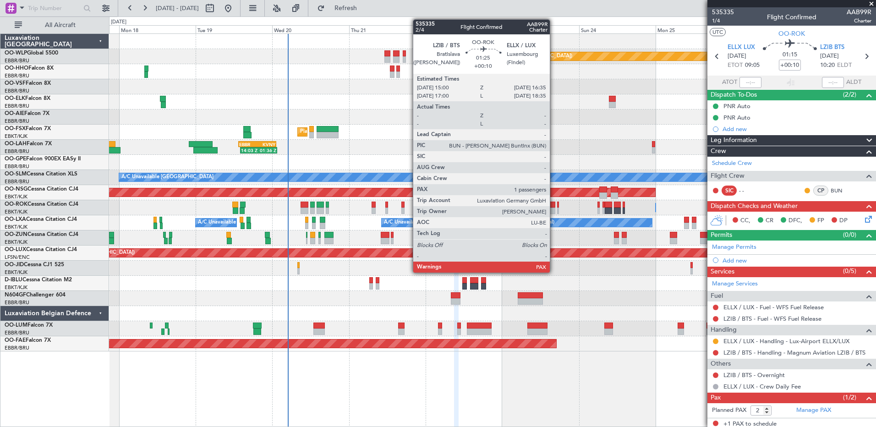
click at [554, 207] on div at bounding box center [552, 205] width 5 height 6
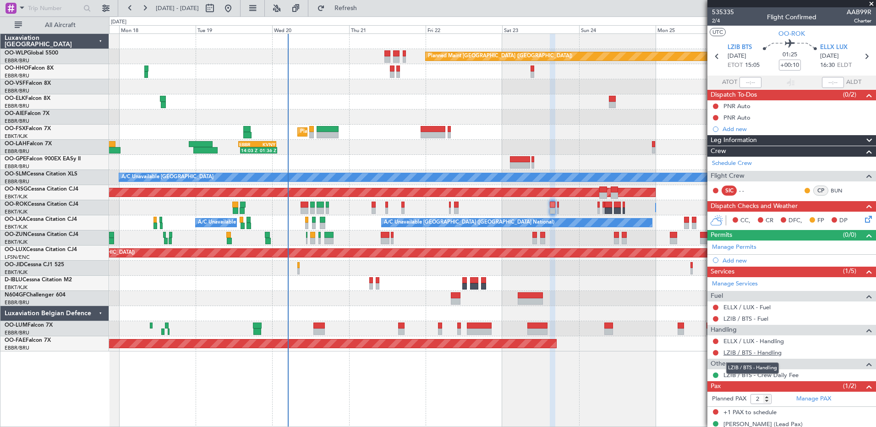
click at [739, 350] on link "LZIB / BTS - Handling" at bounding box center [752, 353] width 58 height 8
click at [364, 11] on button "Refresh" at bounding box center [340, 8] width 55 height 15
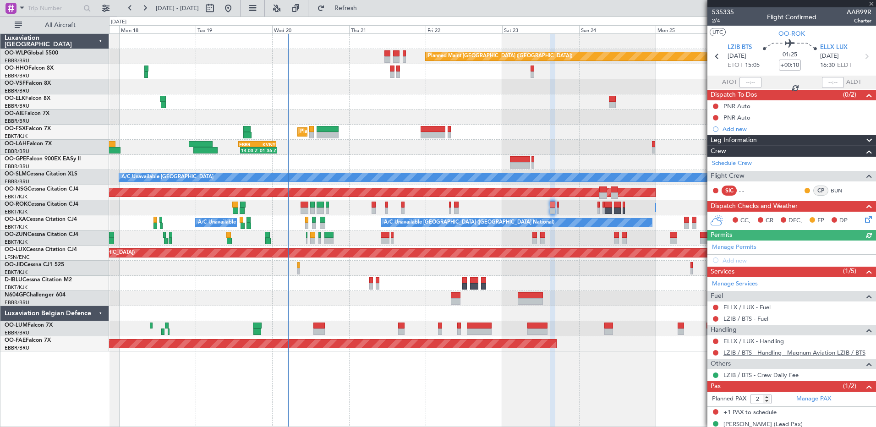
click at [769, 355] on link "LZIB / BTS - Handling - Magnum Aviation LZIB / BTS" at bounding box center [794, 353] width 142 height 8
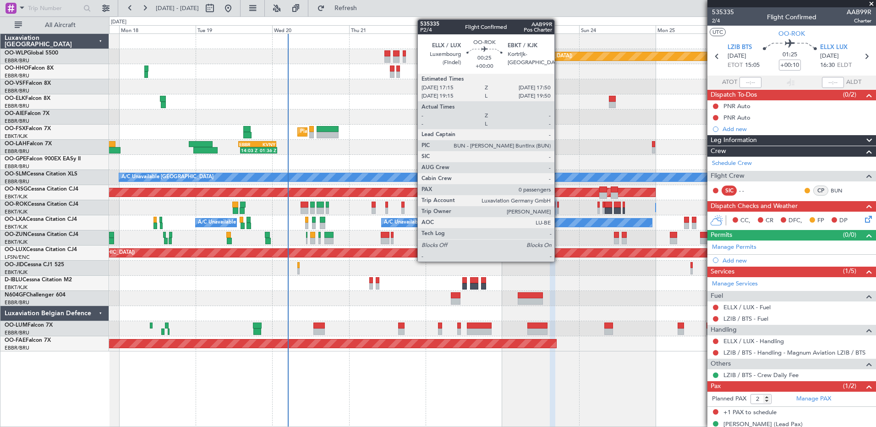
click at [559, 209] on div at bounding box center [558, 211] width 2 height 6
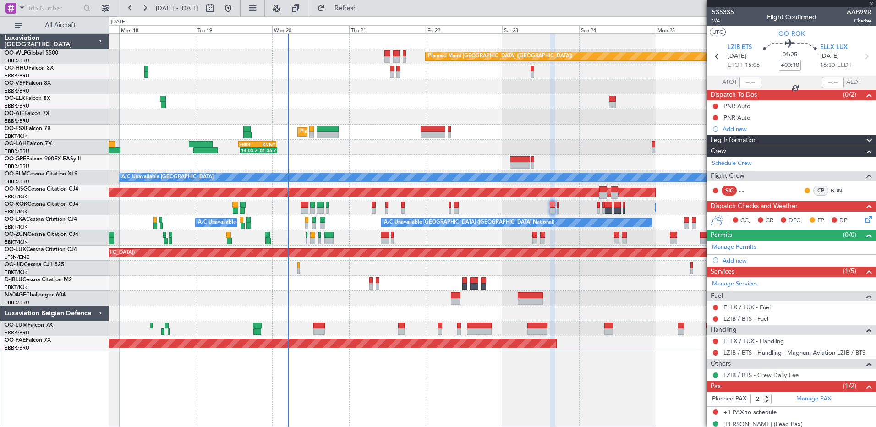
type input "0"
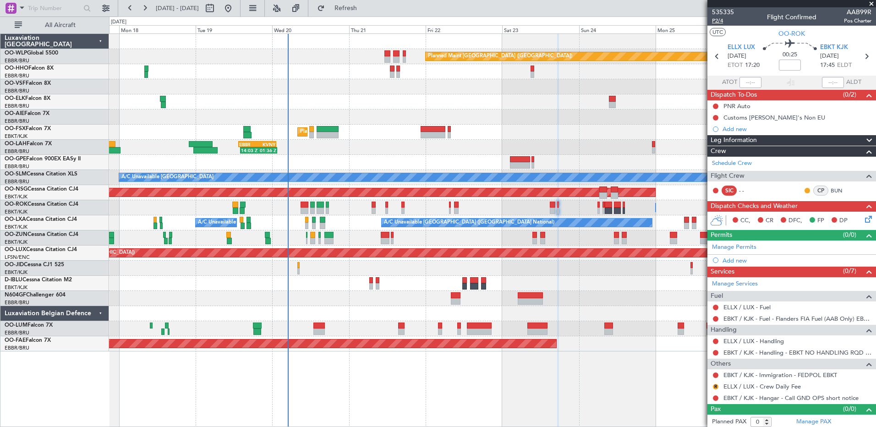
click at [718, 21] on span "P2/4" at bounding box center [723, 21] width 22 height 8
click at [356, 8] on button "Refresh" at bounding box center [340, 8] width 55 height 15
click at [749, 342] on link "ELLX / LUX - Handling" at bounding box center [753, 341] width 60 height 8
click at [365, 7] on span "Refresh" at bounding box center [346, 8] width 38 height 6
click at [714, 350] on button at bounding box center [715, 352] width 5 height 5
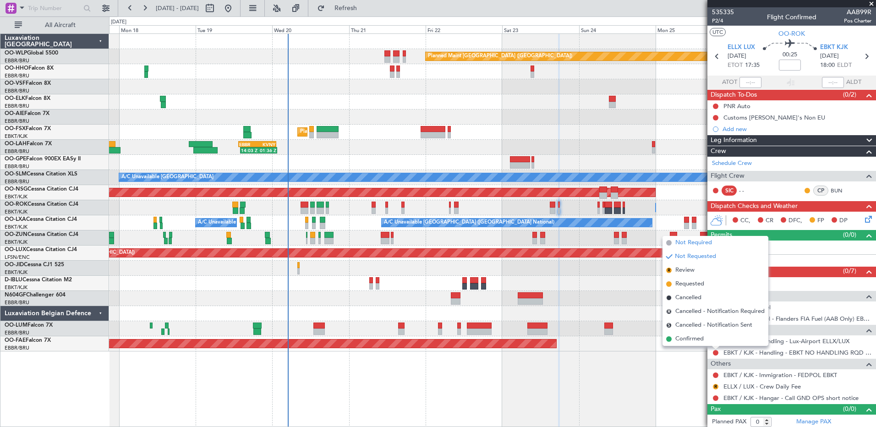
click at [691, 242] on span "Not Required" at bounding box center [693, 242] width 37 height 9
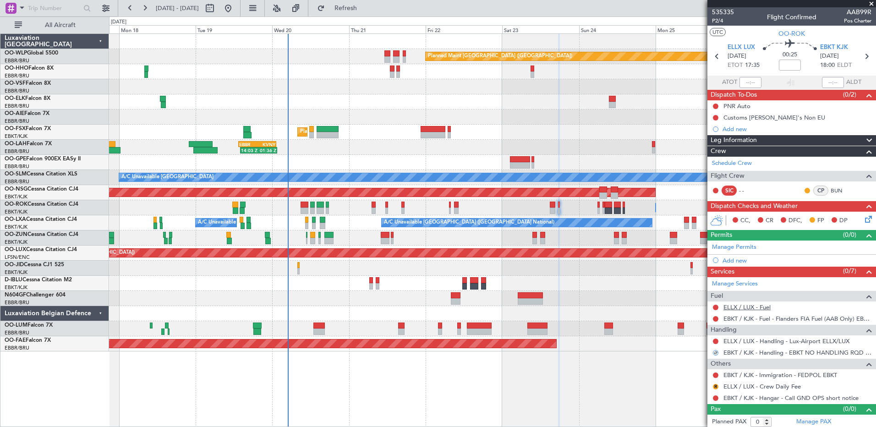
click at [754, 306] on link "ELLX / LUX - Fuel" at bounding box center [746, 307] width 47 height 8
click at [365, 11] on span "Refresh" at bounding box center [346, 8] width 38 height 6
click at [717, 385] on button "R" at bounding box center [715, 386] width 5 height 5
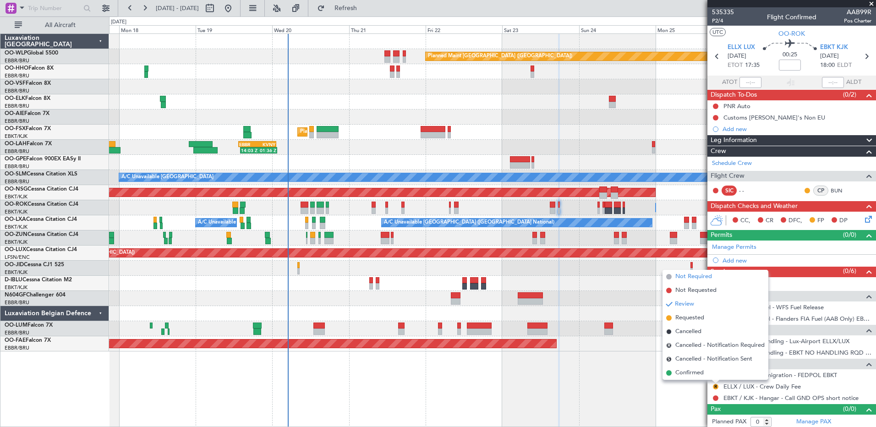
click at [703, 278] on span "Not Required" at bounding box center [693, 276] width 37 height 9
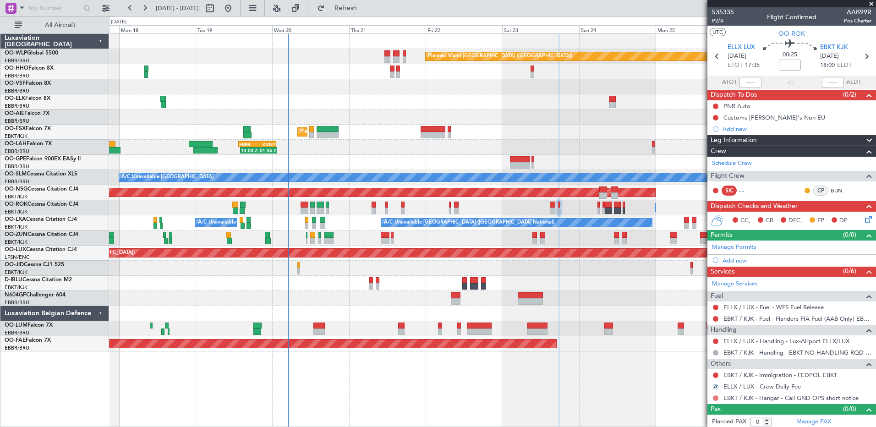
click at [717, 396] on button at bounding box center [715, 397] width 5 height 5
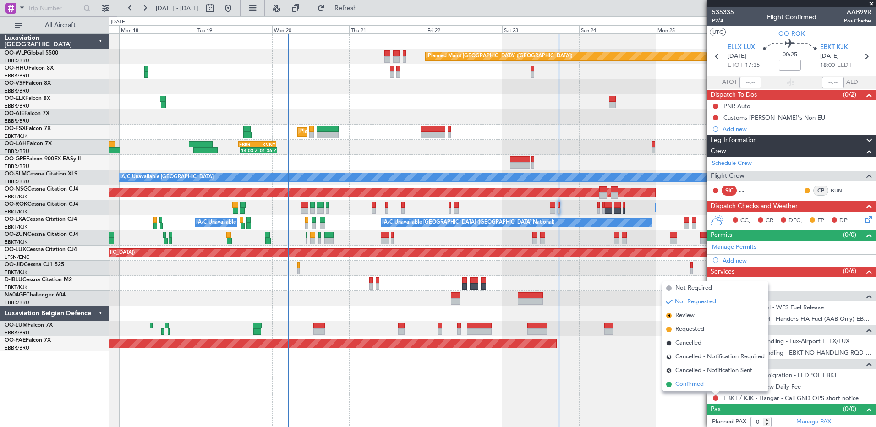
click at [700, 383] on span "Confirmed" at bounding box center [689, 384] width 28 height 9
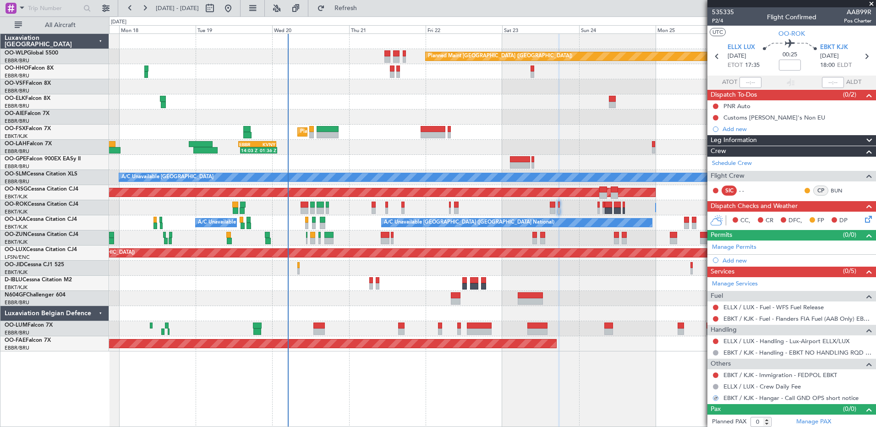
click at [863, 221] on icon at bounding box center [866, 217] width 7 height 7
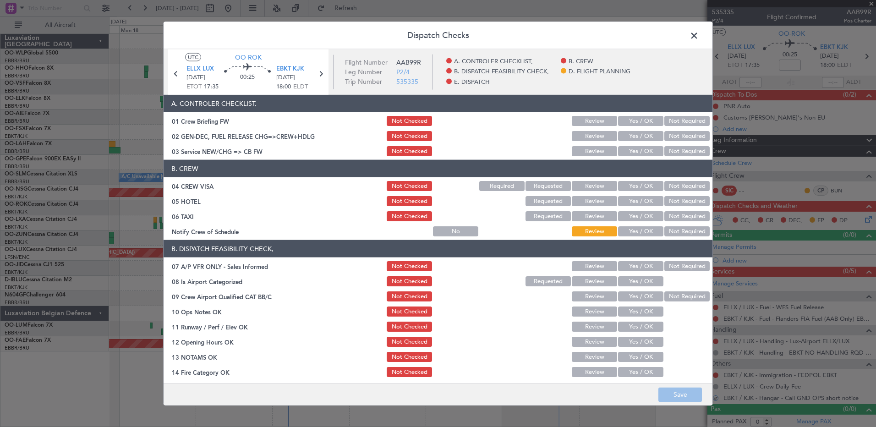
drag, startPoint x: 638, startPoint y: 232, endPoint x: 661, endPoint y: 219, distance: 26.5
click at [638, 231] on button "Yes / OK" at bounding box center [640, 231] width 45 height 10
drag, startPoint x: 676, startPoint y: 214, endPoint x: 680, endPoint y: 206, distance: 9.2
click at [677, 214] on button "Not Required" at bounding box center [686, 216] width 45 height 10
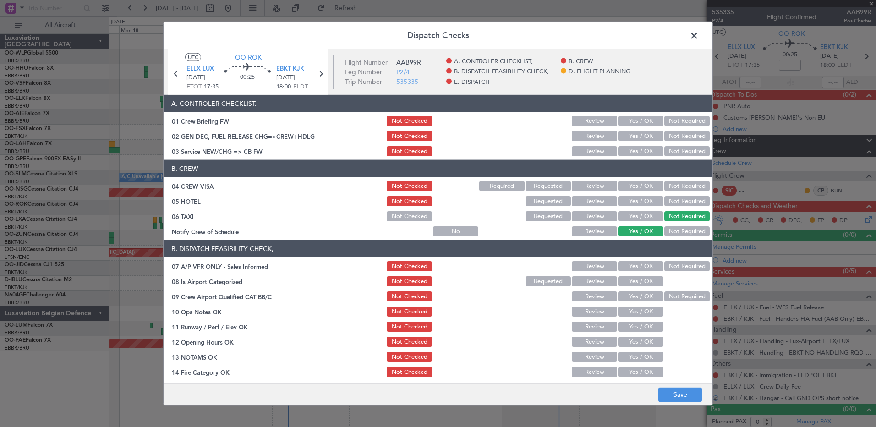
click at [681, 203] on button "Not Required" at bounding box center [686, 201] width 45 height 10
click at [681, 188] on button "Not Required" at bounding box center [686, 186] width 45 height 10
click at [644, 154] on button "Yes / OK" at bounding box center [640, 151] width 45 height 10
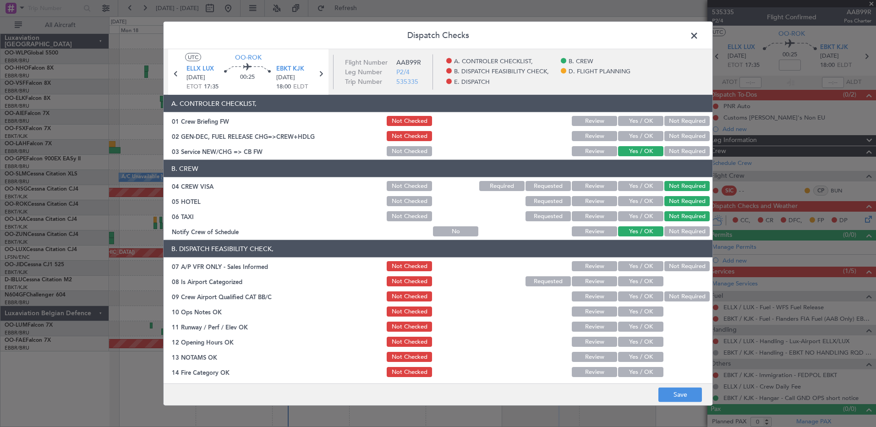
click at [671, 262] on button "Not Required" at bounding box center [686, 266] width 45 height 10
click at [664, 231] on button "Not Required" at bounding box center [686, 231] width 45 height 10
click at [652, 281] on button "Yes / OK" at bounding box center [640, 281] width 45 height 10
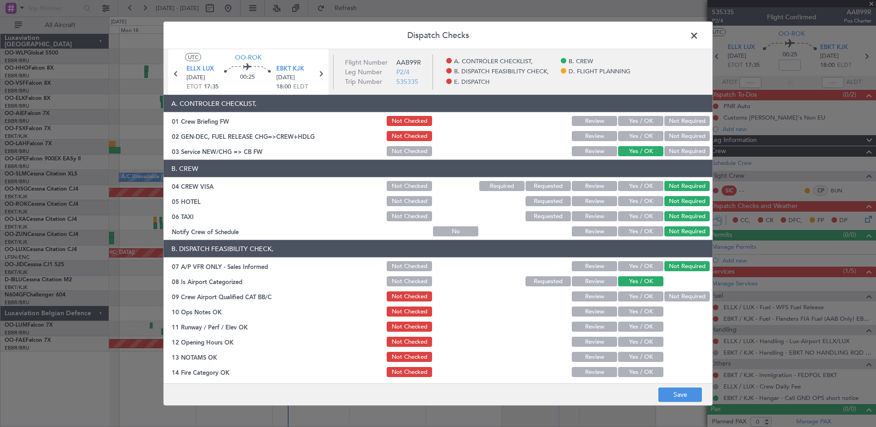
click at [647, 296] on button "Yes / OK" at bounding box center [640, 296] width 45 height 10
click at [646, 319] on section "B. DISPATCH FEASIBILITY CHECK, 07 A/P VFR ONLY - Sales Informed Not Checked Rev…" at bounding box center [438, 339] width 549 height 199
click at [664, 297] on button "Not Required" at bounding box center [686, 296] width 45 height 10
click at [638, 292] on button "Yes / OK" at bounding box center [640, 296] width 45 height 10
click at [640, 314] on button "Yes / OK" at bounding box center [640, 312] width 45 height 10
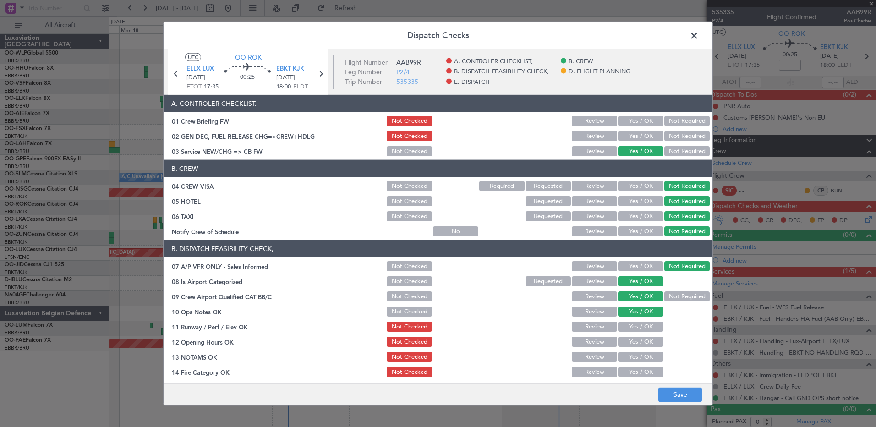
click at [642, 325] on button "Yes / OK" at bounding box center [640, 327] width 45 height 10
click at [647, 341] on button "Yes / OK" at bounding box center [640, 342] width 45 height 10
click at [648, 357] on button "Yes / OK" at bounding box center [640, 357] width 45 height 10
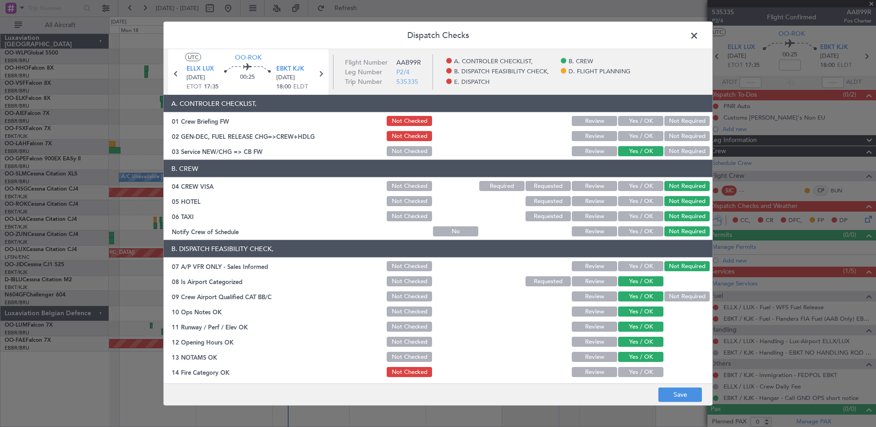
drag, startPoint x: 648, startPoint y: 365, endPoint x: 647, endPoint y: 371, distance: 5.6
click at [647, 365] on section "B. DISPATCH FEASIBILITY CHECK, 07 A/P VFR ONLY - Sales Informed Not Checked Rev…" at bounding box center [438, 339] width 549 height 199
click at [647, 373] on button "Yes / OK" at bounding box center [640, 372] width 45 height 10
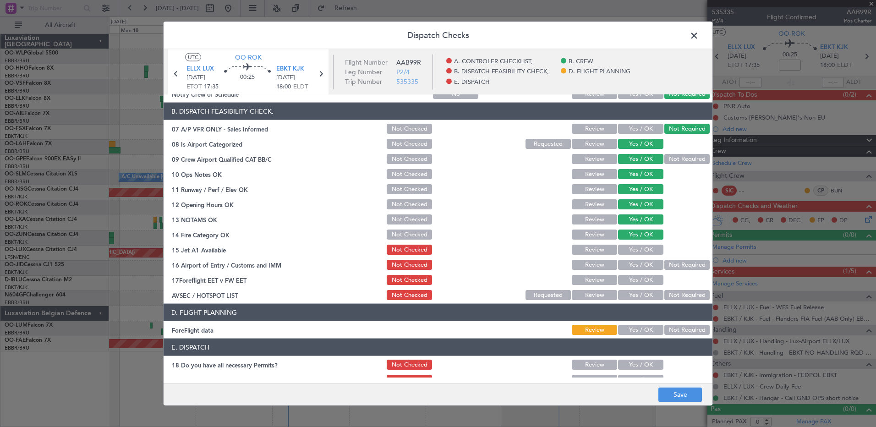
click at [641, 248] on button "Yes / OK" at bounding box center [640, 250] width 45 height 10
drag, startPoint x: 667, startPoint y: 265, endPoint x: 655, endPoint y: 274, distance: 15.0
click at [664, 268] on button "Not Required" at bounding box center [686, 265] width 45 height 10
click at [641, 280] on button "Yes / OK" at bounding box center [640, 280] width 45 height 10
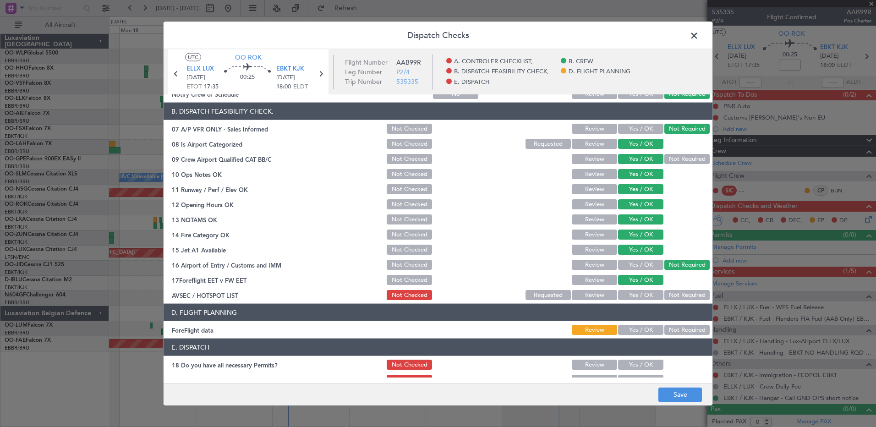
click at [670, 297] on button "Not Required" at bounding box center [686, 295] width 45 height 10
click at [684, 393] on button "Save" at bounding box center [680, 394] width 44 height 15
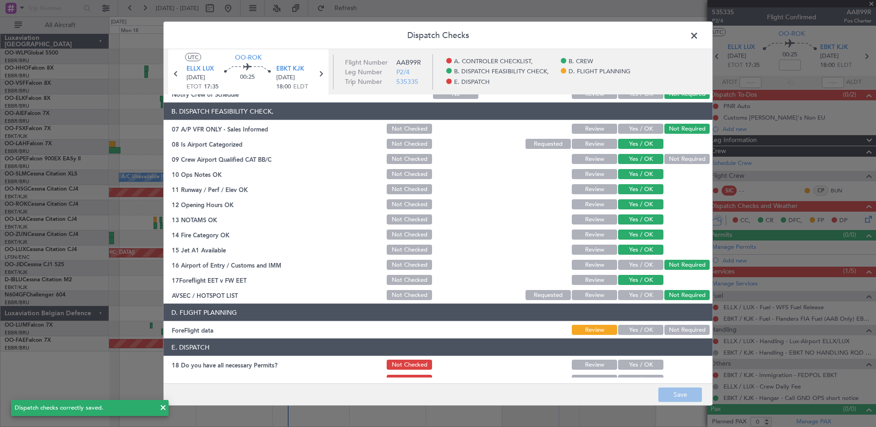
click at [699, 37] on span at bounding box center [699, 38] width 0 height 18
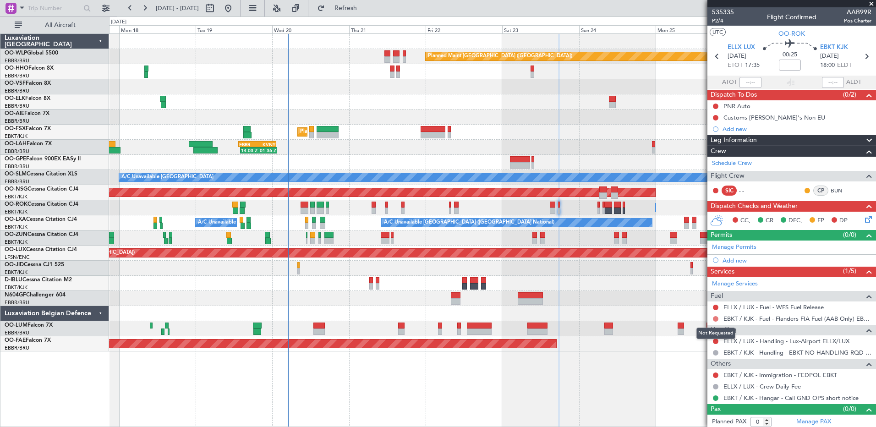
click at [715, 319] on button at bounding box center [715, 318] width 5 height 5
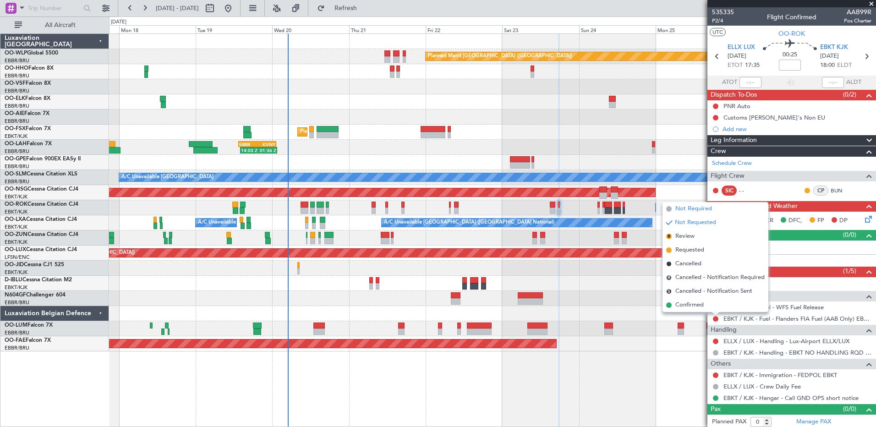
click at [691, 208] on span "Not Required" at bounding box center [693, 208] width 37 height 9
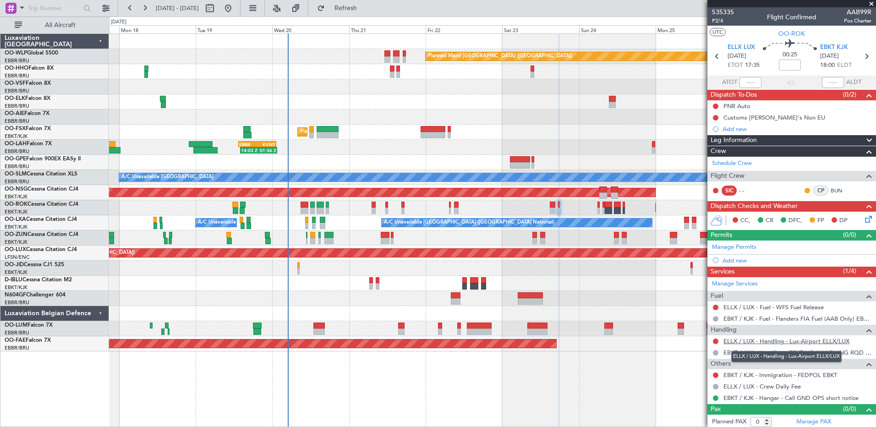
click at [788, 340] on link "ELLX / LUX - Handling - Lux-Airport ELLX/LUX" at bounding box center [786, 341] width 126 height 8
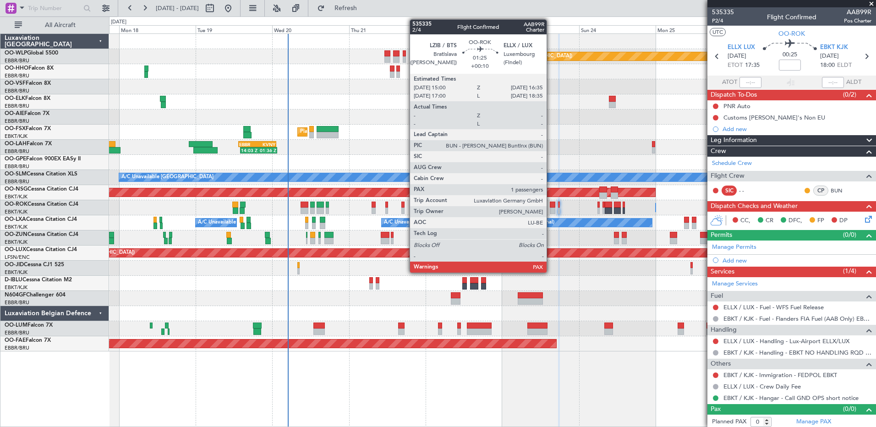
click at [551, 210] on div at bounding box center [552, 211] width 5 height 6
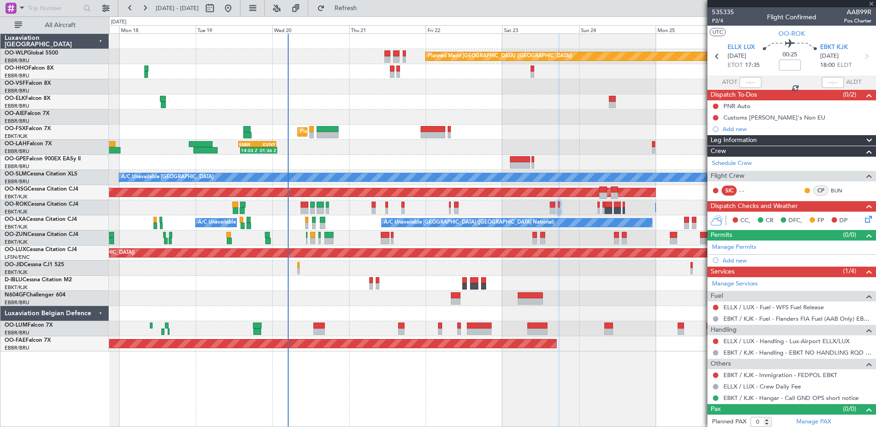
type input "+00:10"
type input "2"
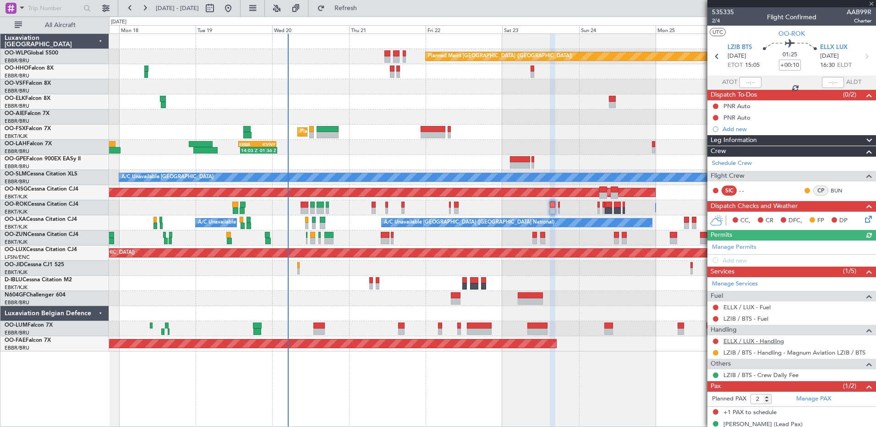
click at [766, 340] on link "ELLX / LUX - Handling" at bounding box center [753, 341] width 60 height 8
click at [365, 9] on span "Refresh" at bounding box center [346, 8] width 38 height 6
click at [716, 107] on button at bounding box center [715, 106] width 5 height 5
click at [717, 144] on span "Completed" at bounding box center [720, 146] width 30 height 9
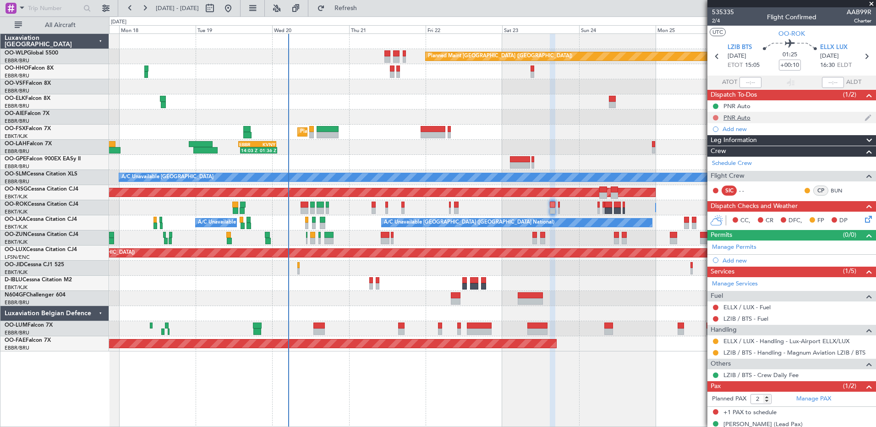
click at [717, 116] on button at bounding box center [715, 117] width 5 height 5
click at [721, 158] on span "Completed" at bounding box center [720, 157] width 30 height 9
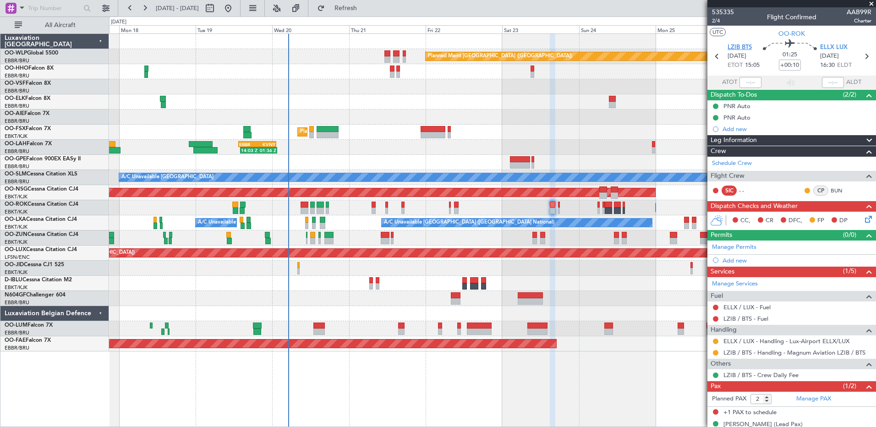
click at [738, 49] on span "LZIB BTS" at bounding box center [740, 47] width 24 height 9
click at [737, 245] on link "Manage Permits" at bounding box center [734, 247] width 44 height 9
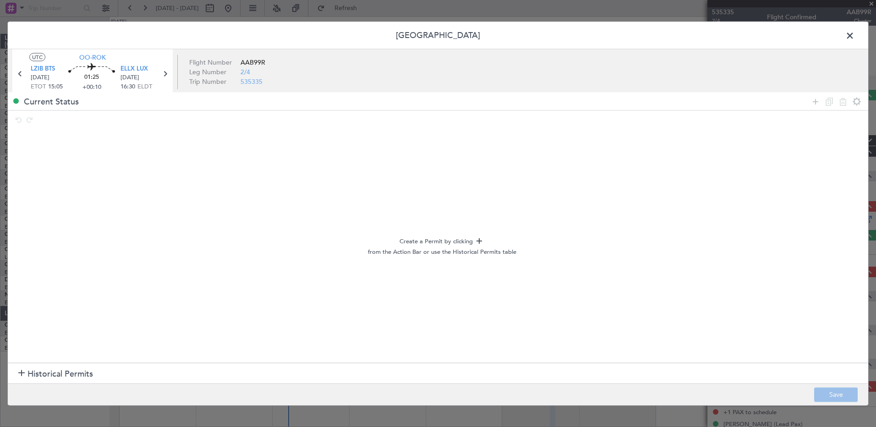
click at [15, 370] on section "Historical Permits" at bounding box center [438, 373] width 860 height 22
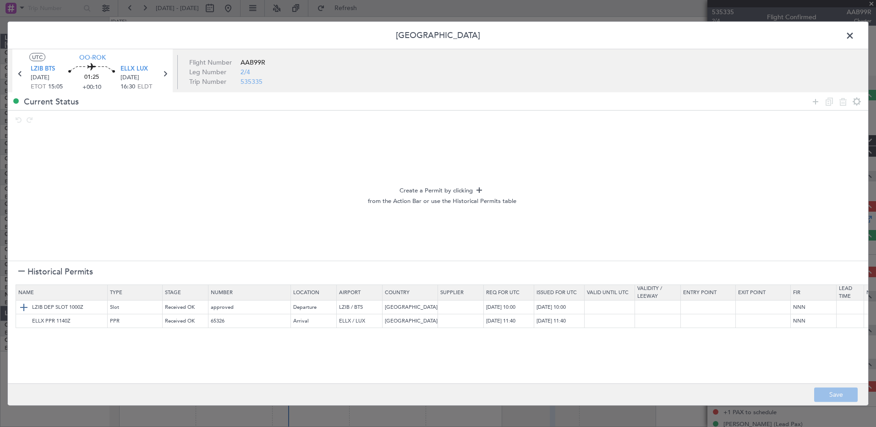
click at [27, 311] on img at bounding box center [23, 306] width 11 height 11
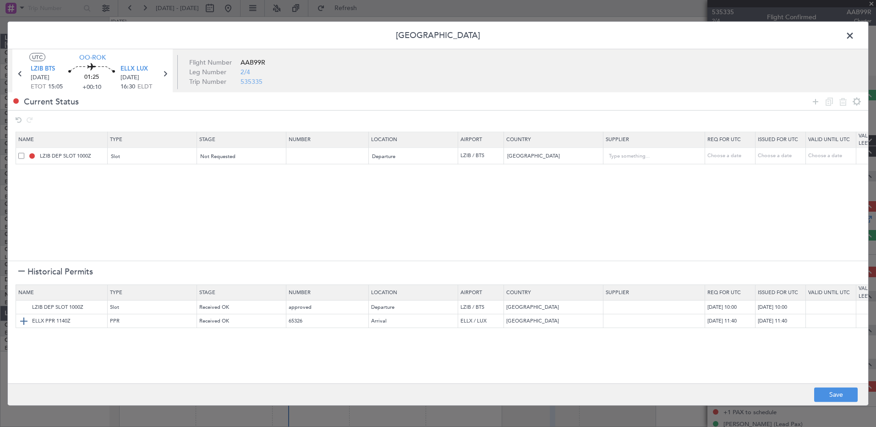
click at [26, 324] on img at bounding box center [23, 320] width 11 height 11
click at [234, 170] on span "Not Requested" at bounding box center [218, 173] width 35 height 7
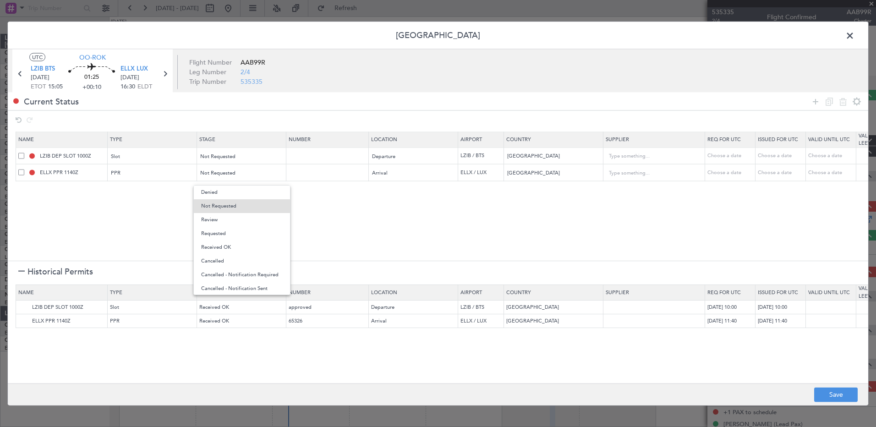
click at [157, 208] on div at bounding box center [438, 213] width 876 height 427
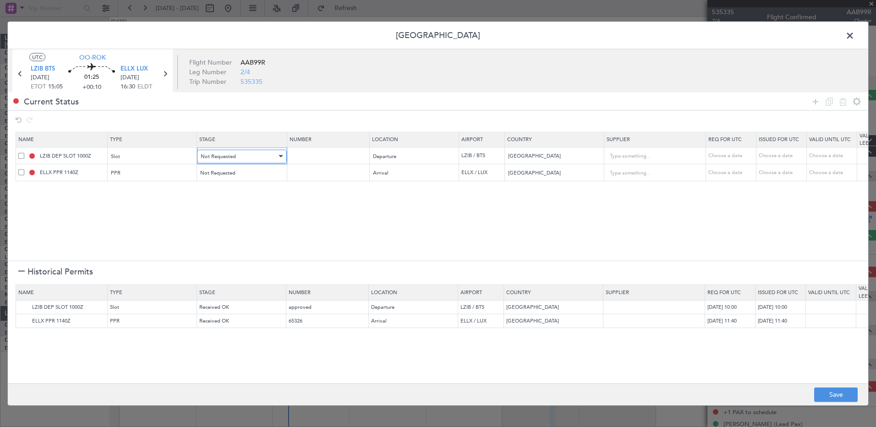
click at [241, 158] on div "Not Requested" at bounding box center [239, 156] width 76 height 14
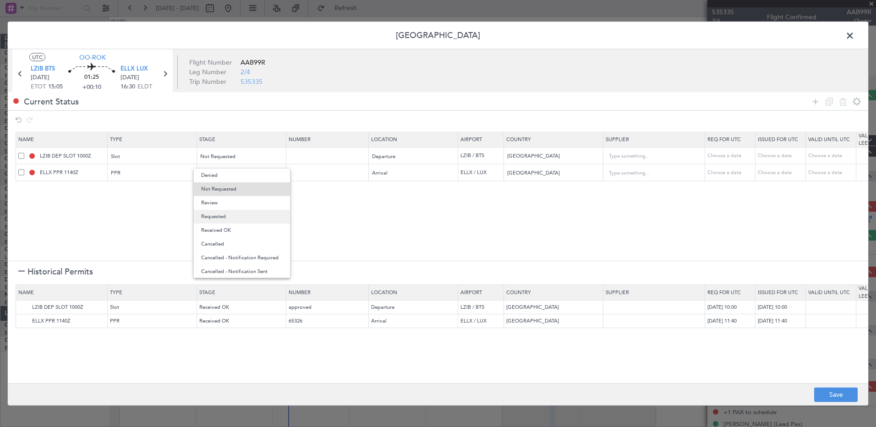
click at [239, 221] on span "Requested" at bounding box center [242, 217] width 82 height 14
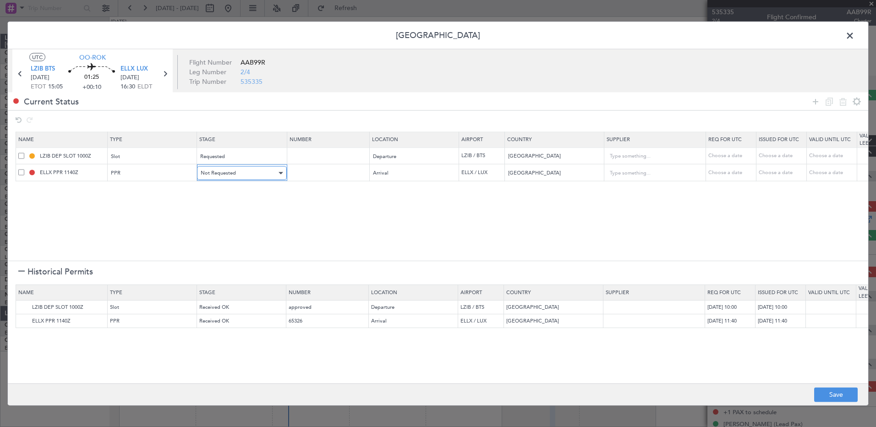
click at [239, 174] on div "Not Requested" at bounding box center [239, 173] width 76 height 14
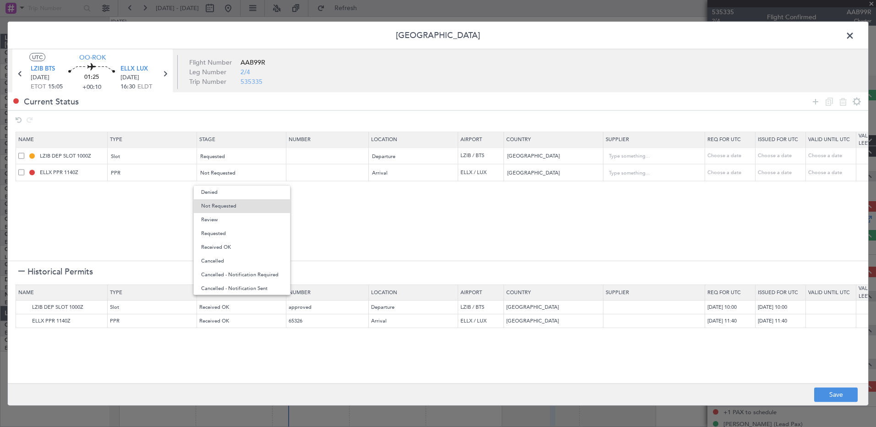
click at [238, 229] on span "Requested" at bounding box center [242, 234] width 82 height 14
click at [727, 159] on div "Choose a date" at bounding box center [731, 156] width 48 height 8
select select "8"
select select "2025"
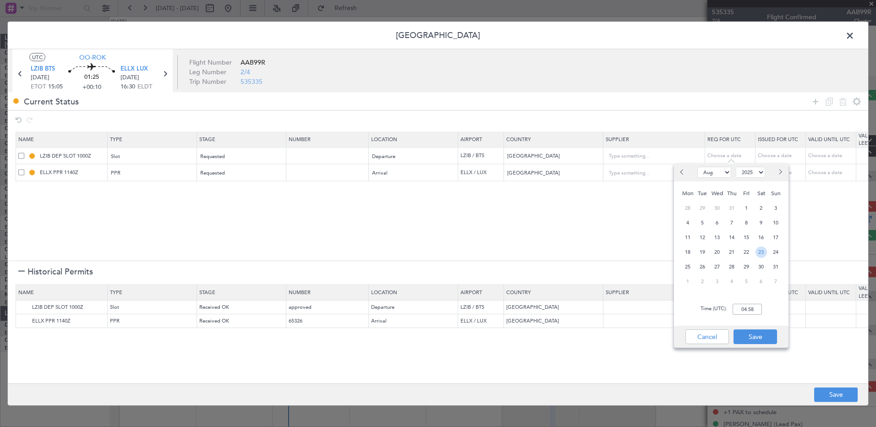
click at [761, 253] on span "23" at bounding box center [761, 252] width 11 height 11
click at [743, 312] on input "00:00" at bounding box center [747, 309] width 29 height 11
type input "15:00"
click at [766, 344] on button "Save" at bounding box center [756, 336] width 44 height 15
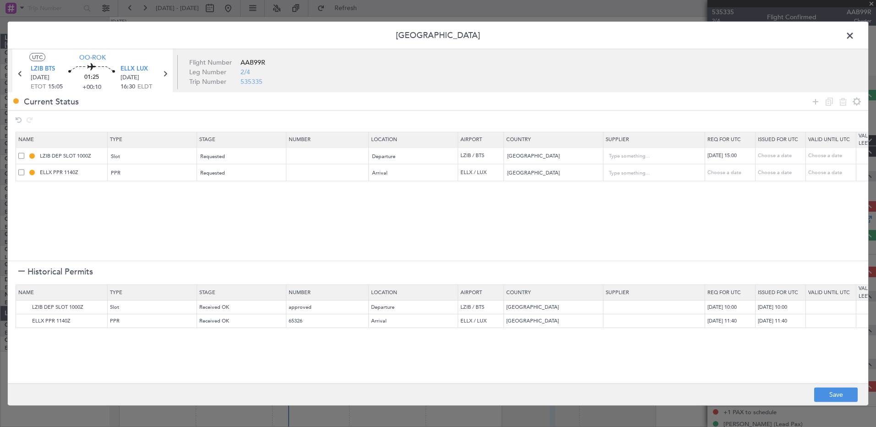
click at [713, 168] on td "Choose a date" at bounding box center [730, 172] width 50 height 17
click at [714, 174] on div "Choose a date" at bounding box center [731, 173] width 48 height 8
select select "8"
select select "2025"
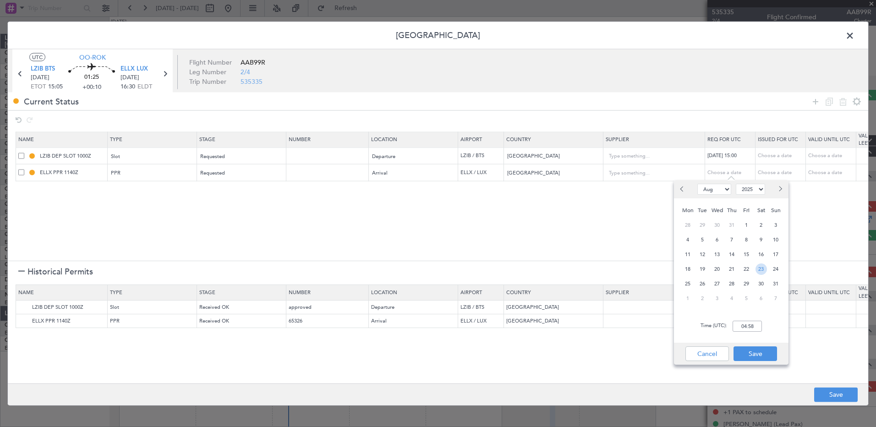
click at [763, 267] on span "23" at bounding box center [761, 268] width 11 height 11
click at [747, 326] on input "00:00" at bounding box center [747, 326] width 29 height 11
type input "16:35"
click at [748, 357] on button "Save" at bounding box center [756, 353] width 44 height 15
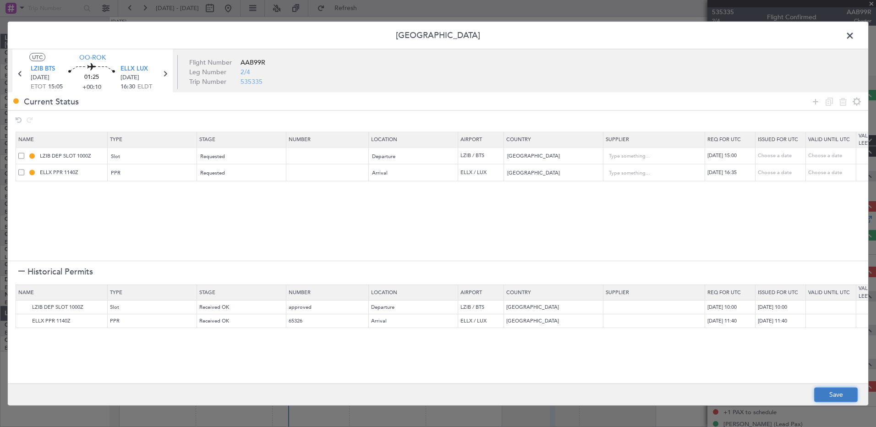
click at [844, 394] on button "Save" at bounding box center [836, 394] width 44 height 15
type input "LZIB DEP SLOT 1500Z"
type input "NNN"
type input "ELLX PPR 1635Z"
type input "NNN"
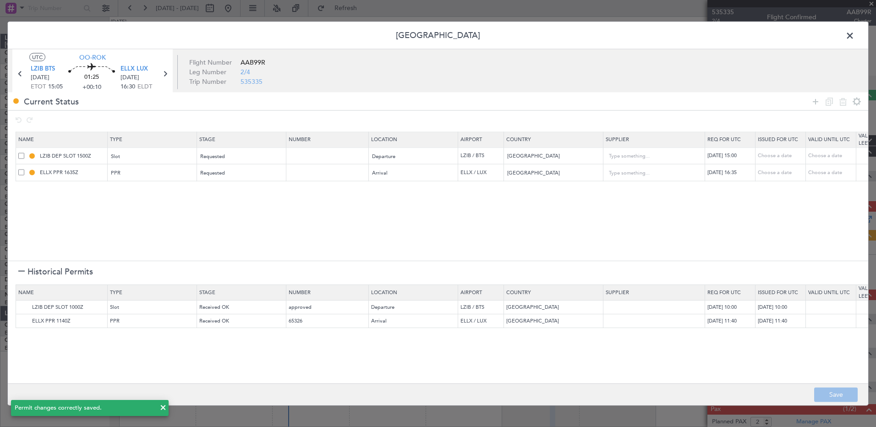
click at [855, 35] on span at bounding box center [855, 38] width 0 height 18
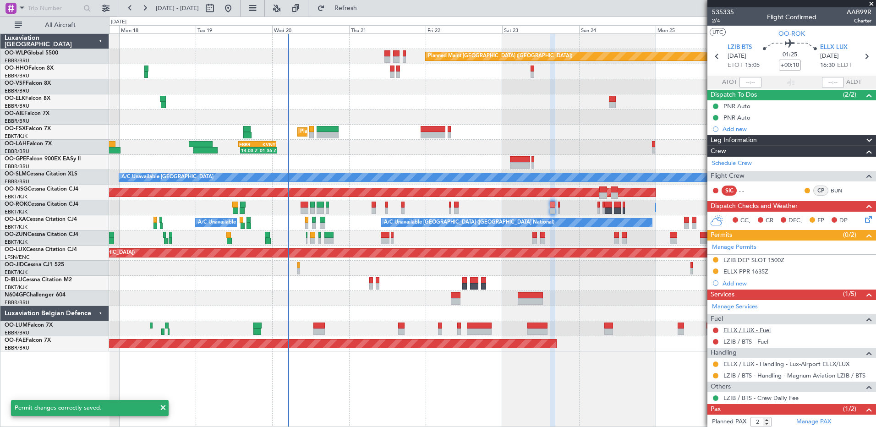
click at [753, 327] on link "ELLX / LUX - Fuel" at bounding box center [746, 330] width 47 height 8
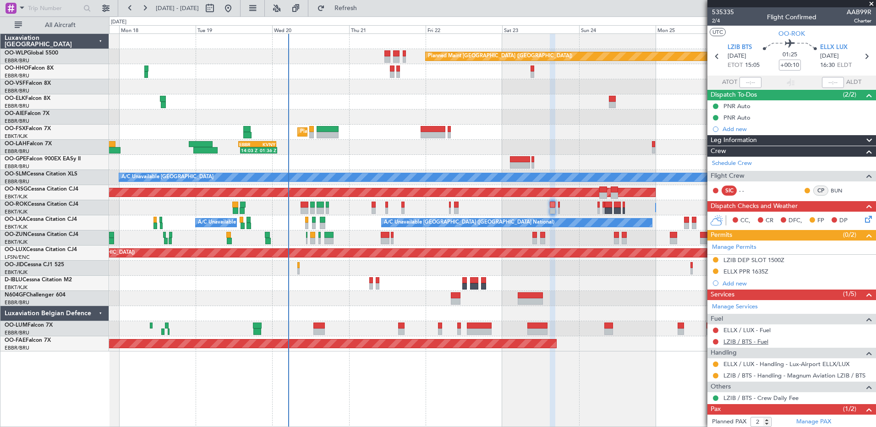
click at [751, 343] on link "LZIB / BTS - Fuel" at bounding box center [745, 342] width 45 height 8
click at [363, 7] on span "Refresh" at bounding box center [346, 8] width 38 height 6
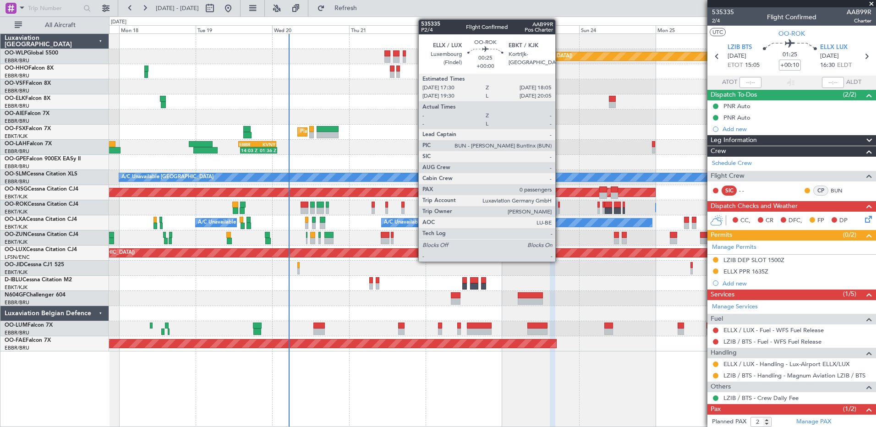
click at [559, 212] on div at bounding box center [559, 211] width 2 height 6
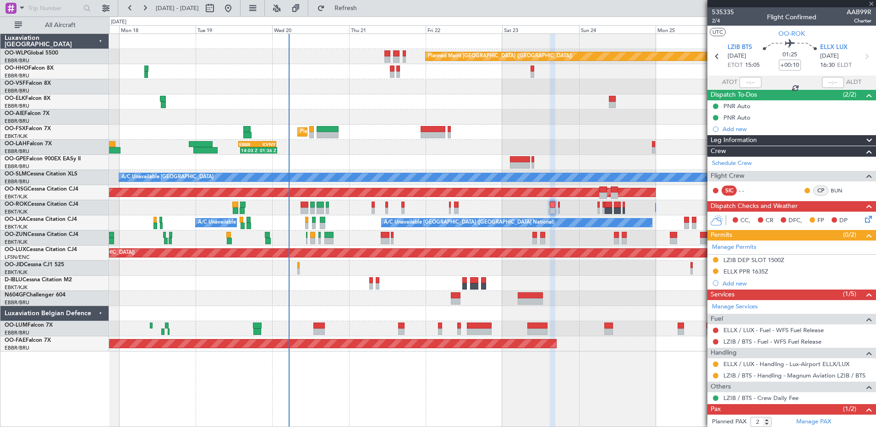
type input "0"
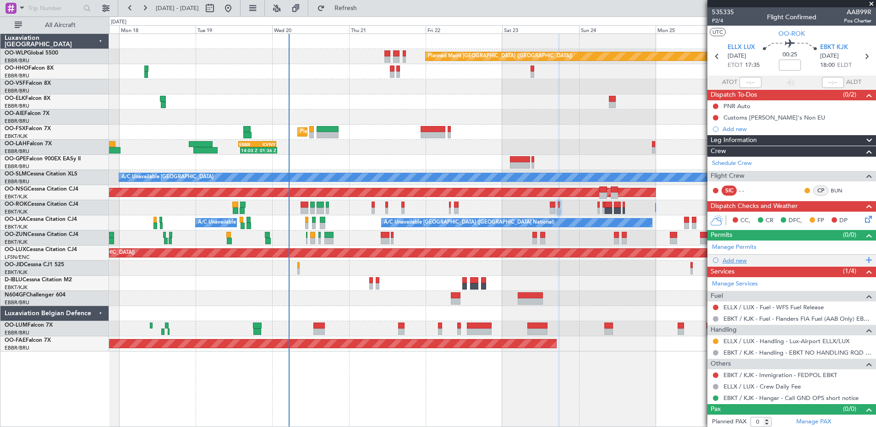
click at [732, 264] on div "Add new" at bounding box center [791, 260] width 169 height 11
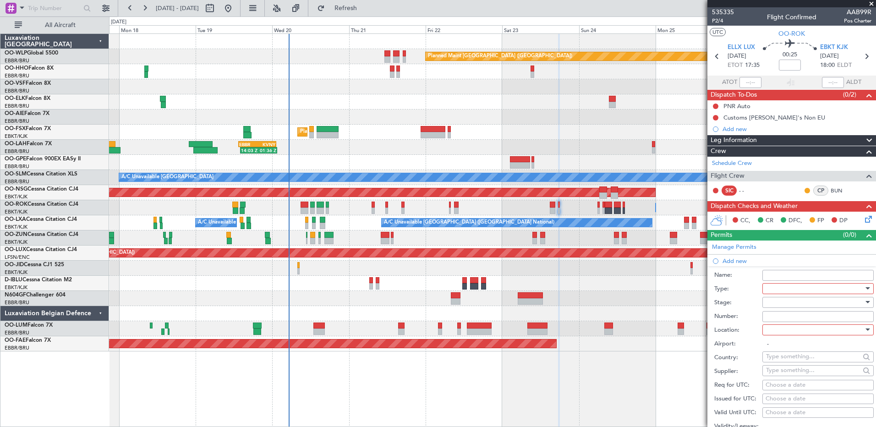
click at [775, 286] on div at bounding box center [815, 289] width 98 height 14
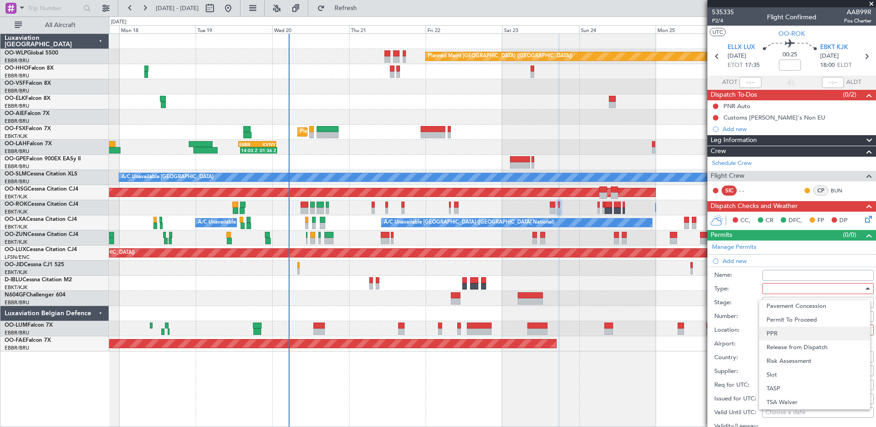
click at [796, 331] on span "PPR" at bounding box center [815, 334] width 96 height 14
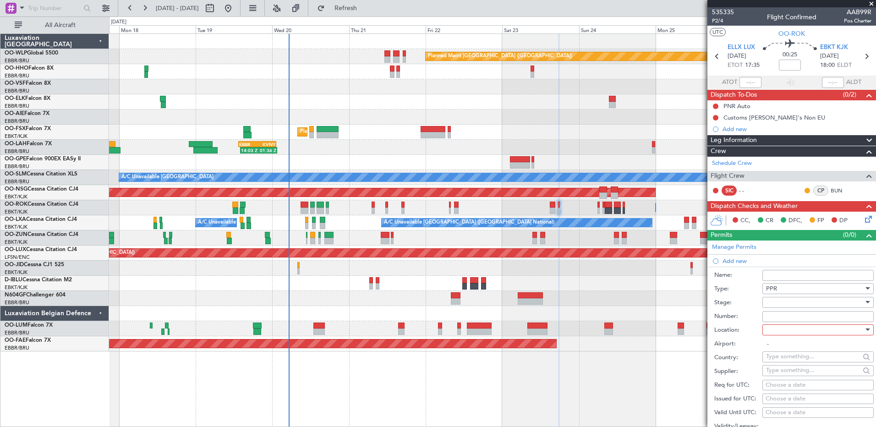
click at [789, 332] on div at bounding box center [815, 330] width 98 height 14
click at [793, 353] on span "Departure" at bounding box center [815, 348] width 96 height 14
type input "ELLX / LUX"
click at [776, 372] on input "text" at bounding box center [813, 370] width 94 height 14
type input "1"
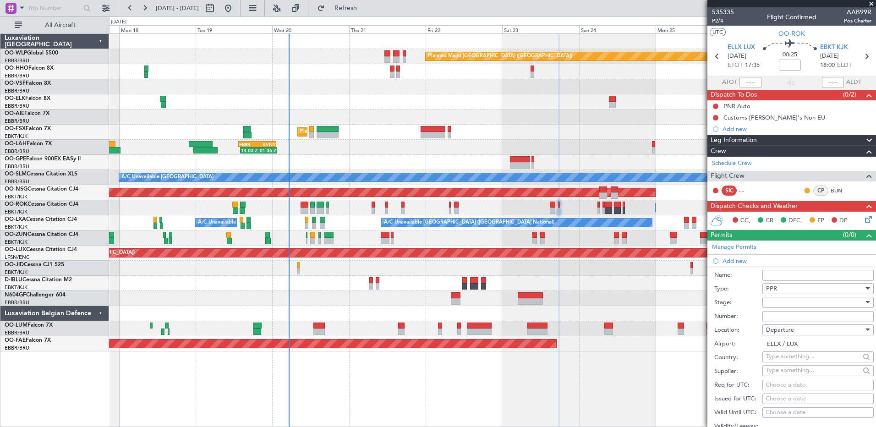
click at [786, 383] on div "Choose a date" at bounding box center [818, 385] width 105 height 9
select select "8"
select select "2025"
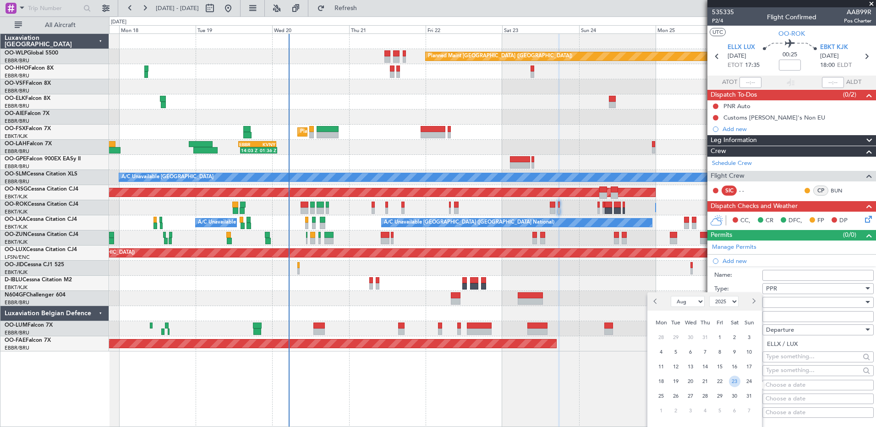
click at [732, 383] on span "23" at bounding box center [734, 381] width 11 height 11
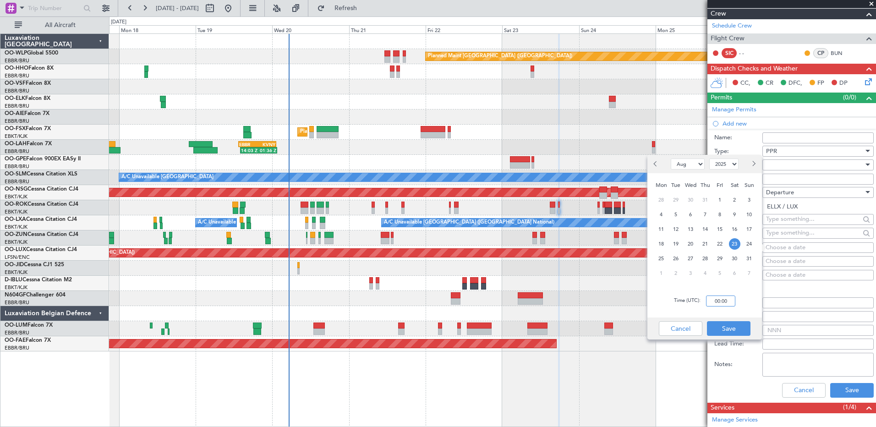
click at [711, 299] on input "00:00" at bounding box center [720, 301] width 29 height 11
type input "17:30"
click at [730, 326] on button "Save" at bounding box center [729, 328] width 44 height 15
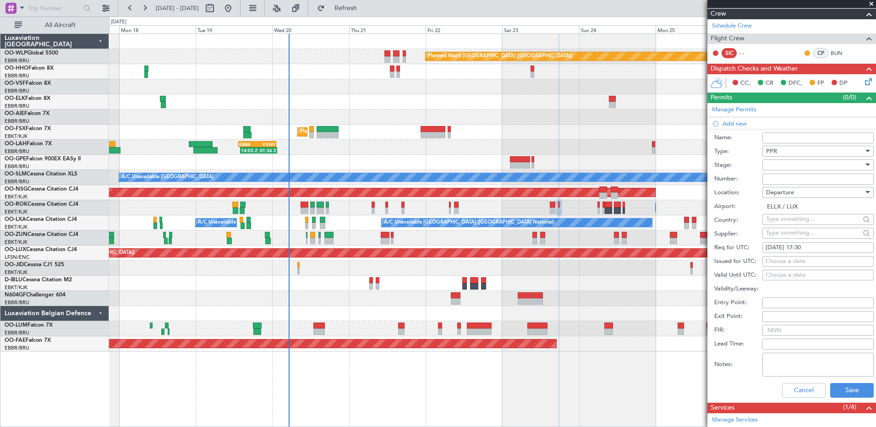
click at [775, 167] on div at bounding box center [815, 165] width 98 height 14
click at [785, 238] on span "Received OK" at bounding box center [815, 238] width 96 height 14
click at [783, 180] on input "Number:" at bounding box center [817, 179] width 111 height 11
paste input "67276"
type input "67276"
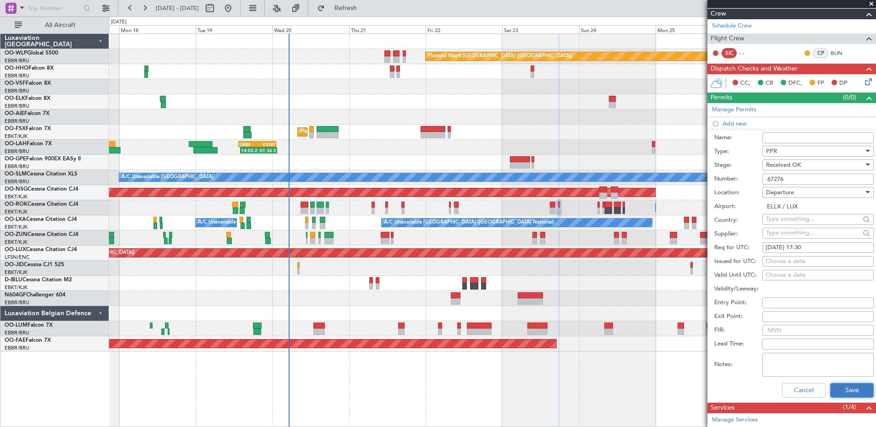
click at [850, 389] on button "Save" at bounding box center [852, 390] width 44 height 15
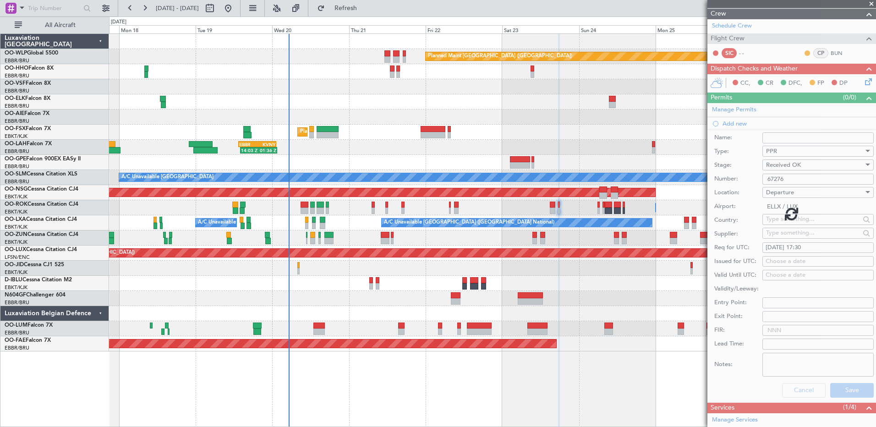
scroll to position [14, 0]
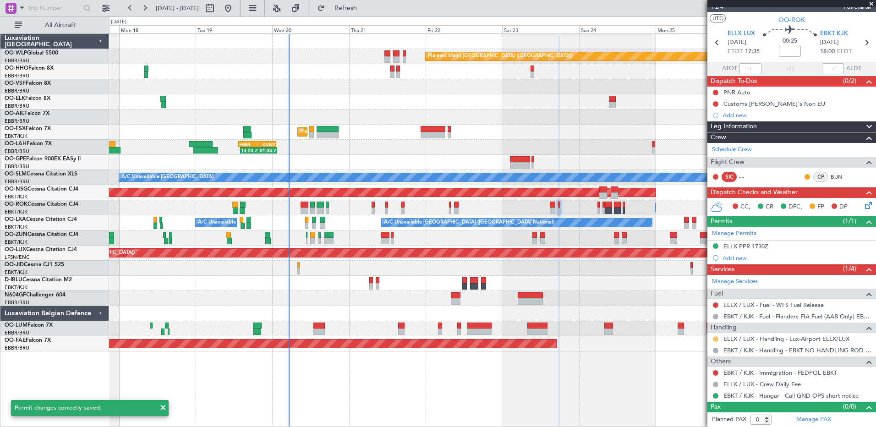
click at [716, 340] on button at bounding box center [715, 338] width 5 height 5
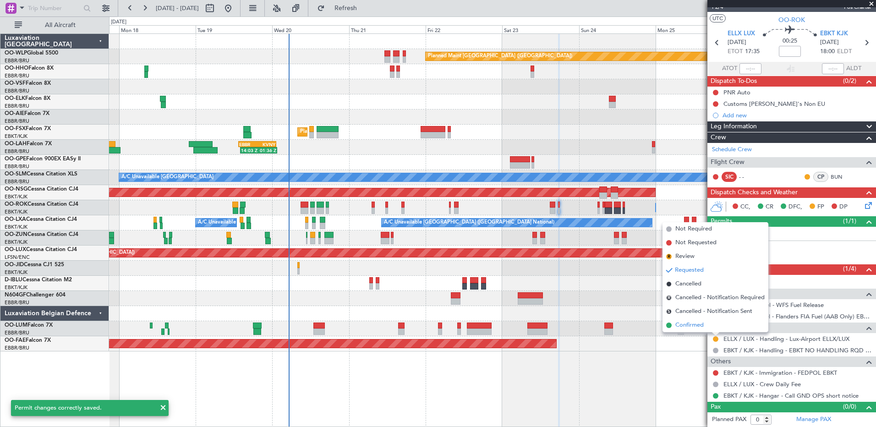
click at [693, 326] on span "Confirmed" at bounding box center [689, 325] width 28 height 9
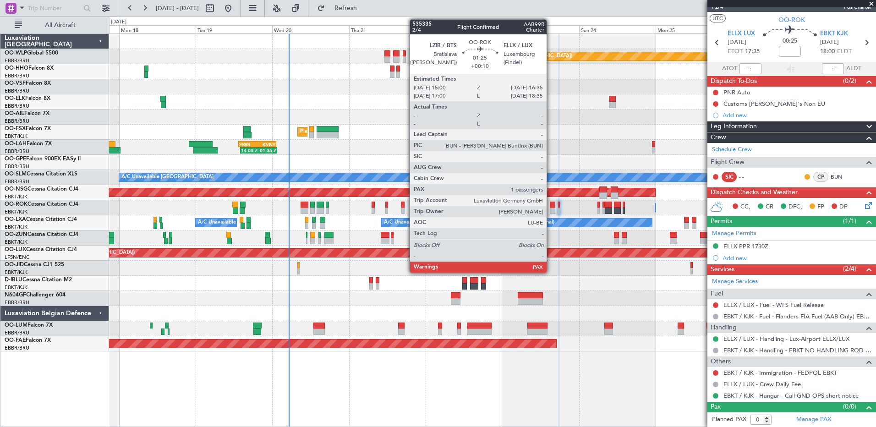
click at [551, 209] on div at bounding box center [552, 211] width 5 height 6
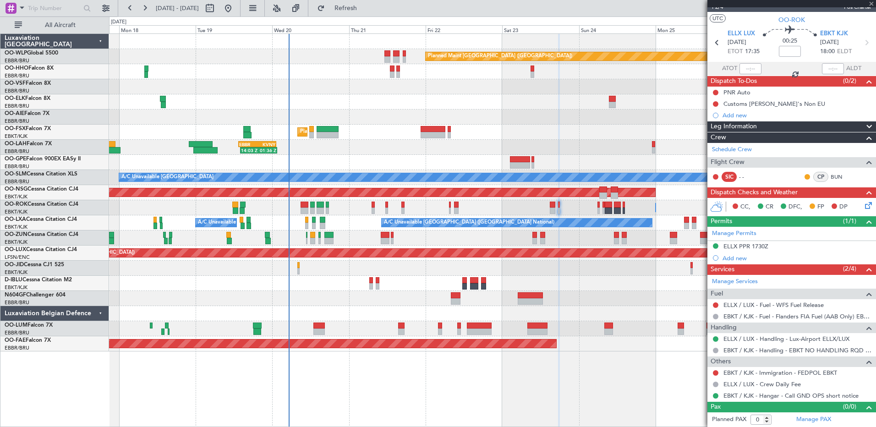
type input "+00:10"
type input "2"
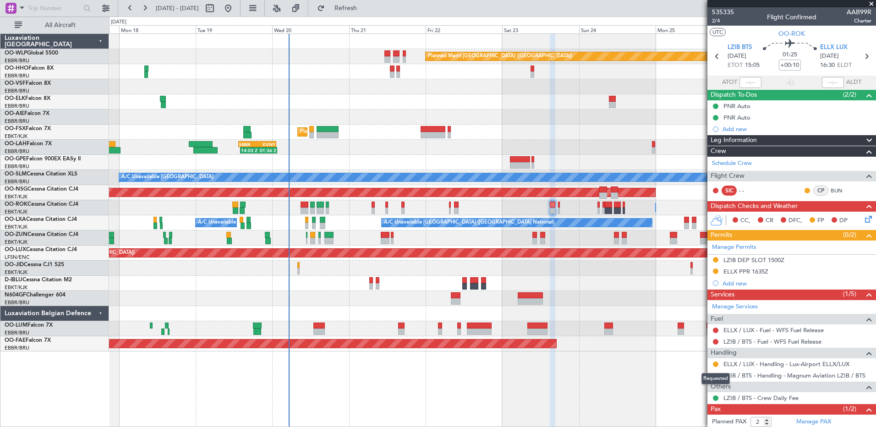
click at [713, 367] on mat-tooltip-component "Requested" at bounding box center [715, 379] width 41 height 24
click at [716, 363] on button at bounding box center [715, 364] width 5 height 5
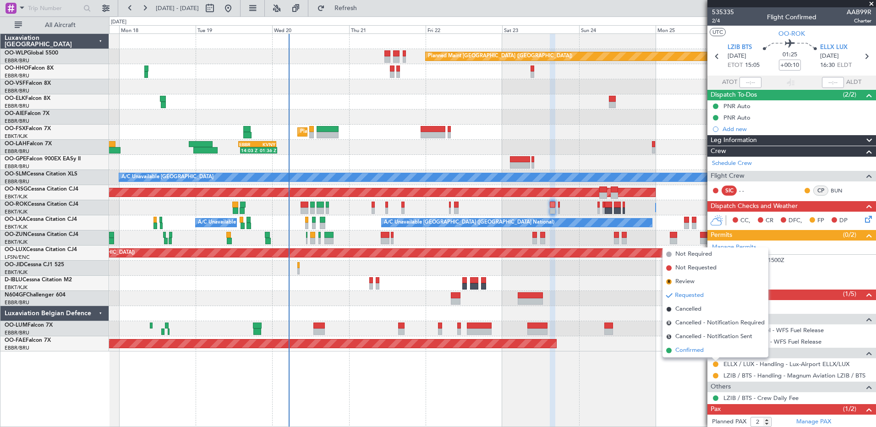
click at [692, 347] on span "Confirmed" at bounding box center [689, 350] width 28 height 9
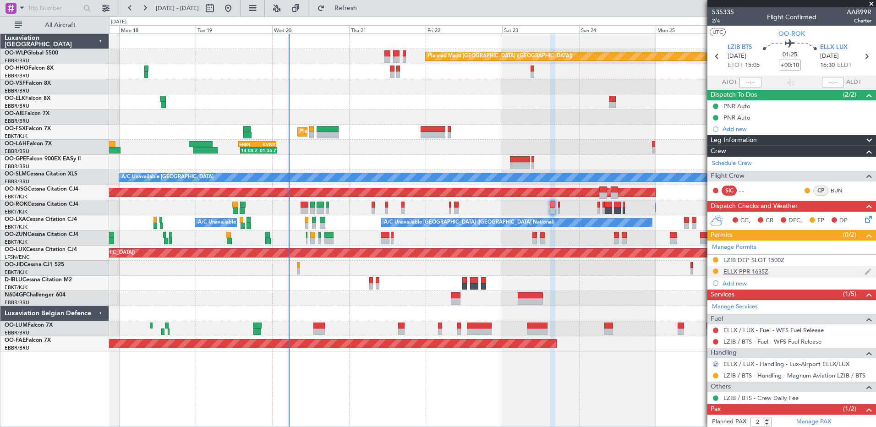
click at [741, 272] on div "ELLX PPR 1635Z" at bounding box center [745, 272] width 45 height 8
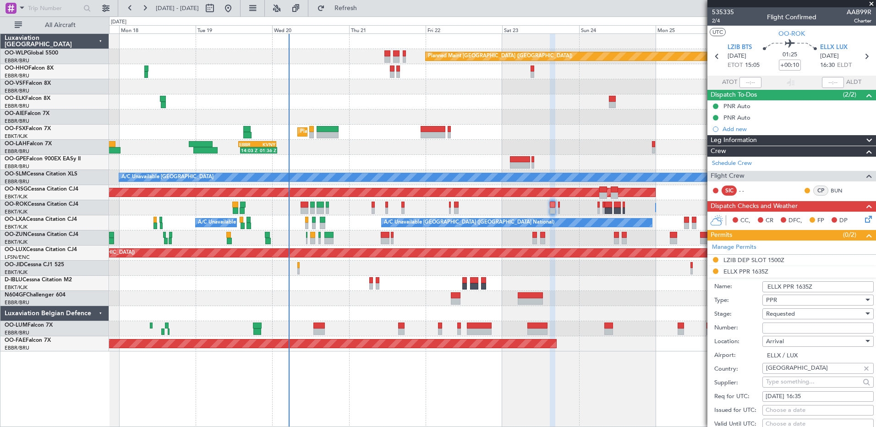
click at [779, 331] on input "Number:" at bounding box center [817, 328] width 111 height 11
paste input "67276"
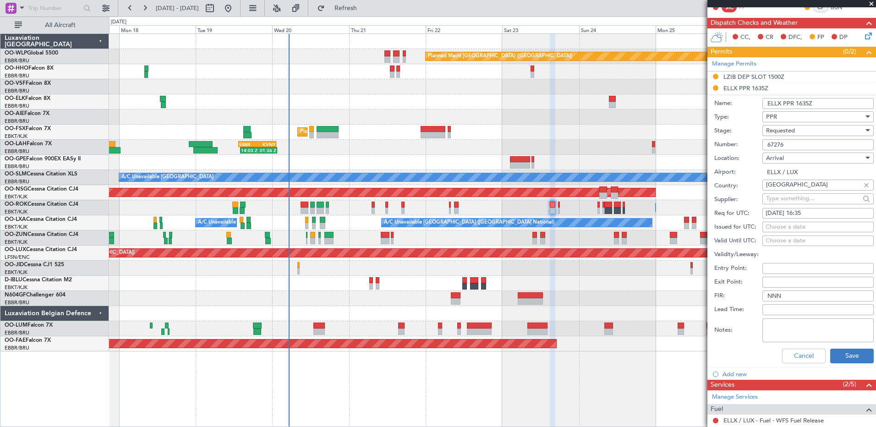
type input "67276"
click at [830, 354] on button "Save" at bounding box center [852, 356] width 44 height 15
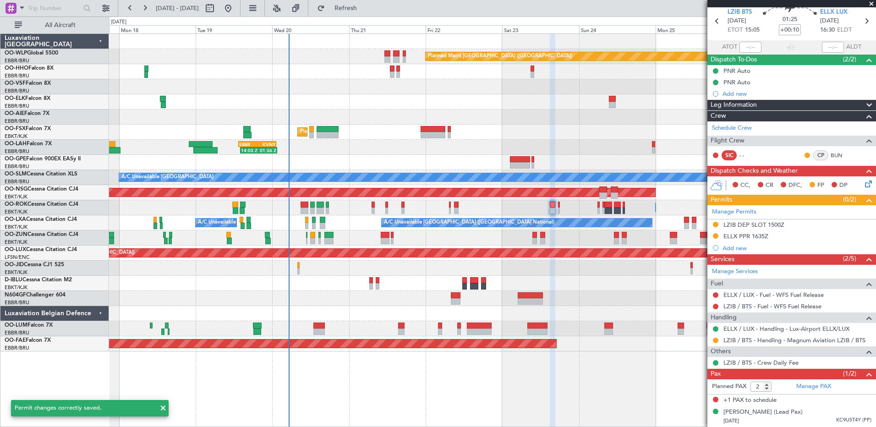
scroll to position [35, 0]
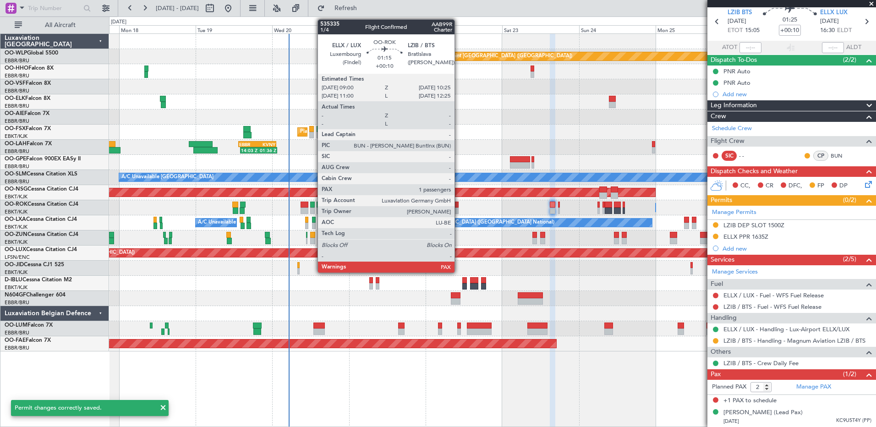
click at [459, 207] on div at bounding box center [456, 205] width 5 height 6
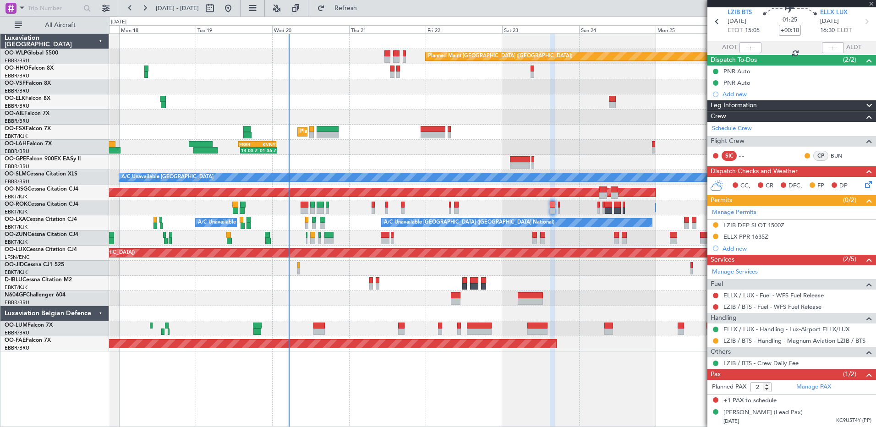
scroll to position [0, 0]
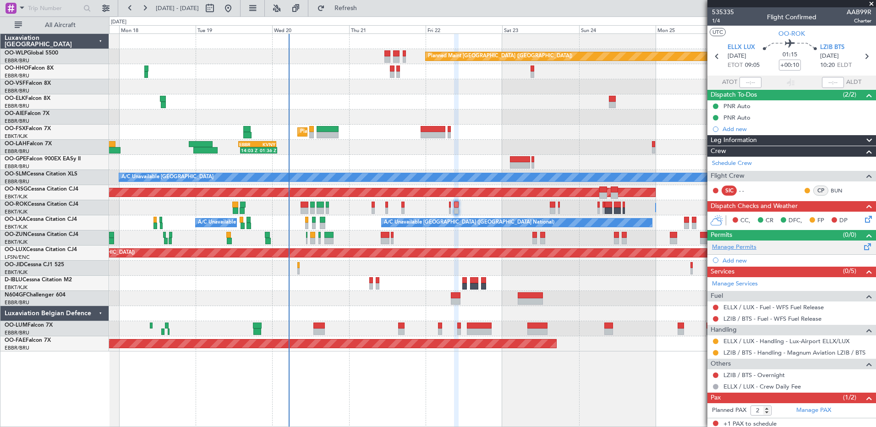
click at [747, 250] on link "Manage Permits" at bounding box center [734, 247] width 44 height 9
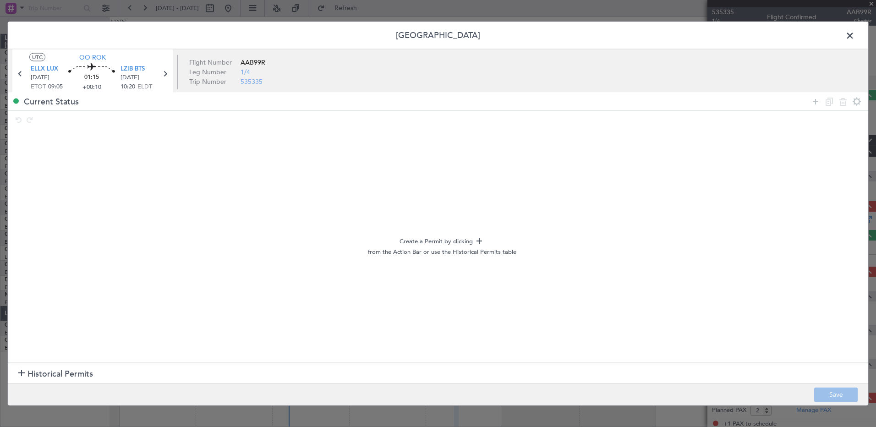
click at [855, 34] on span at bounding box center [855, 38] width 0 height 18
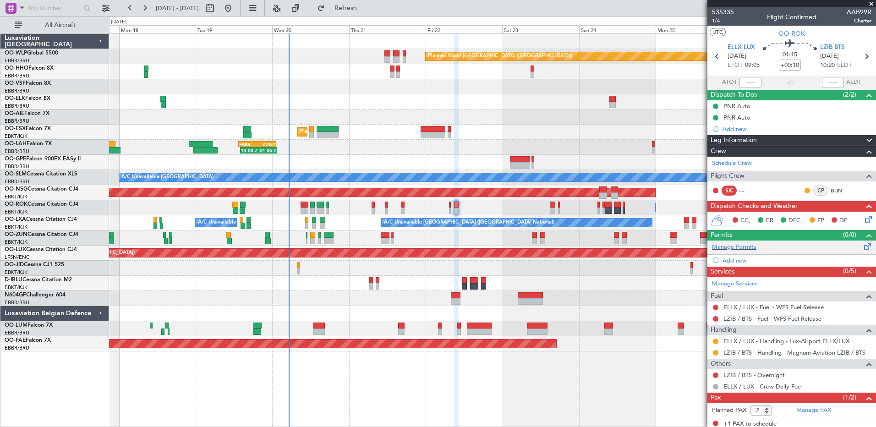
click at [729, 241] on div "Manage Permits" at bounding box center [791, 248] width 169 height 14
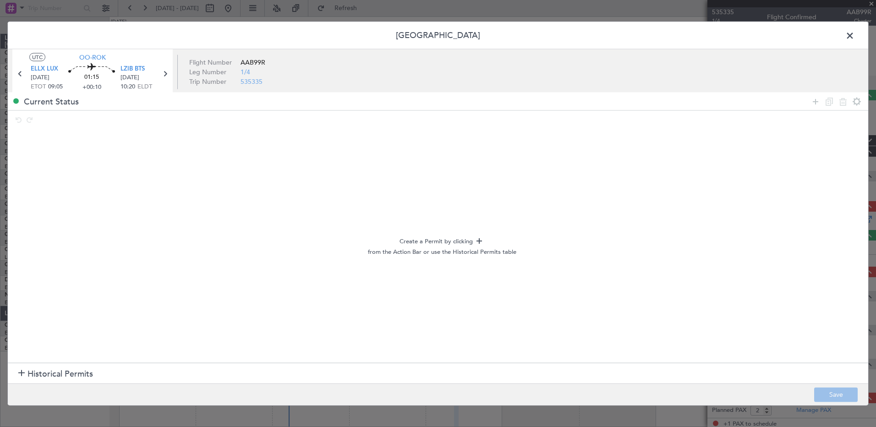
click at [71, 372] on span "Historical Permits" at bounding box center [60, 373] width 66 height 12
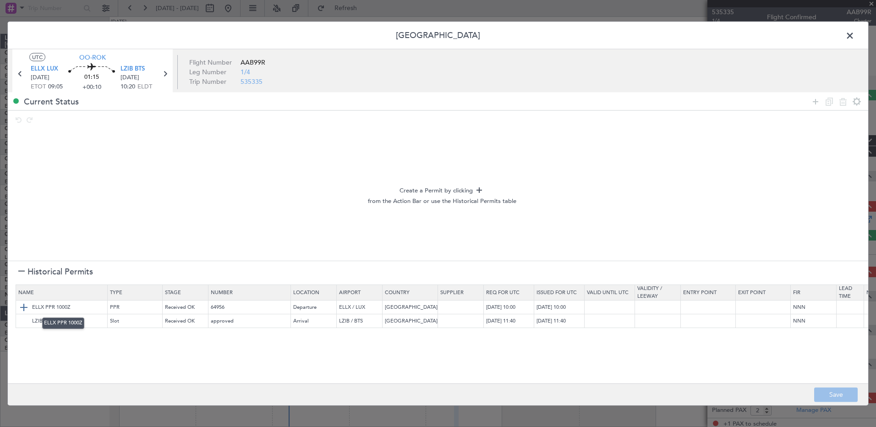
click at [21, 307] on img at bounding box center [23, 306] width 11 height 11
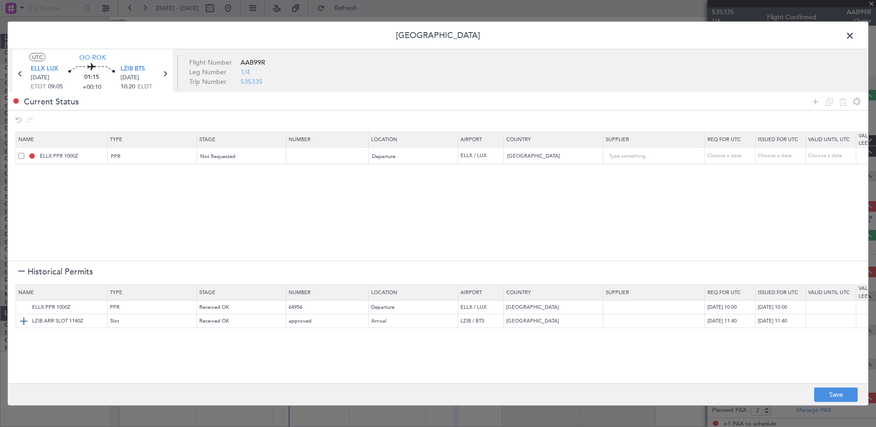
click at [22, 319] on img at bounding box center [23, 320] width 11 height 11
click at [733, 151] on td "Choose a date" at bounding box center [730, 156] width 50 height 17
click at [725, 156] on div "Choose a date" at bounding box center [731, 156] width 48 height 8
select select "8"
select select "2025"
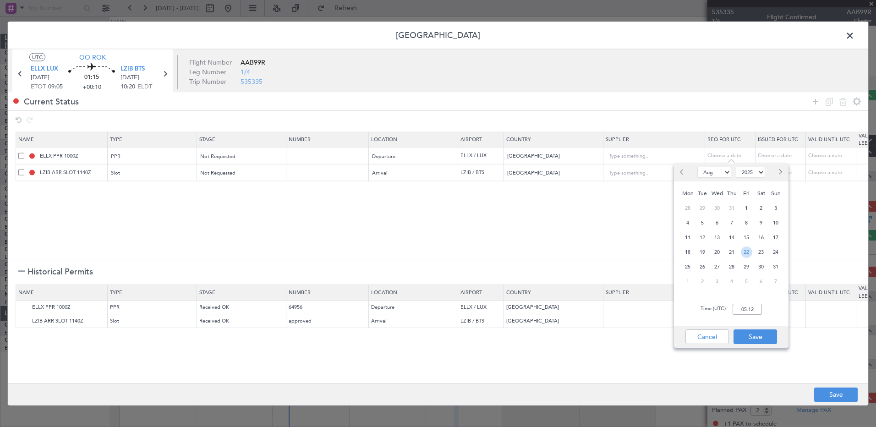
click at [745, 252] on span "22" at bounding box center [746, 252] width 11 height 11
click at [744, 313] on input "00:00" at bounding box center [747, 309] width 29 height 11
type input "09:00"
click at [759, 345] on div "Cancel Save" at bounding box center [731, 337] width 115 height 22
click at [760, 333] on button "Save" at bounding box center [756, 336] width 44 height 15
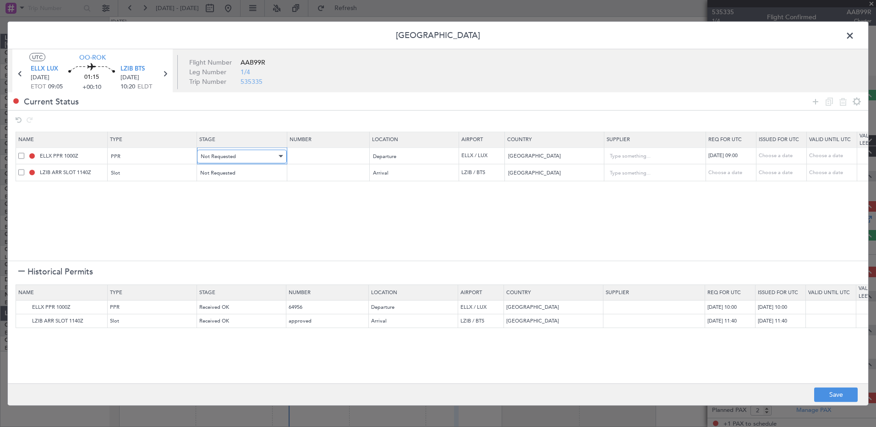
click at [252, 153] on div "Not Requested" at bounding box center [239, 156] width 76 height 14
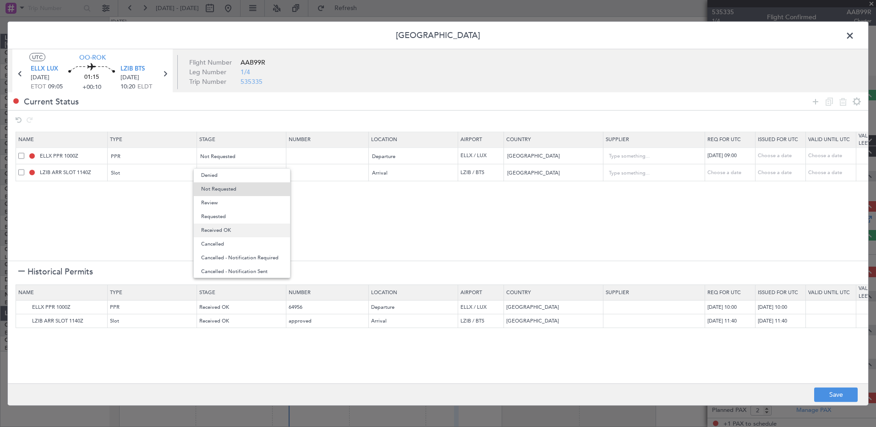
click at [242, 227] on span "Received OK" at bounding box center [242, 231] width 82 height 14
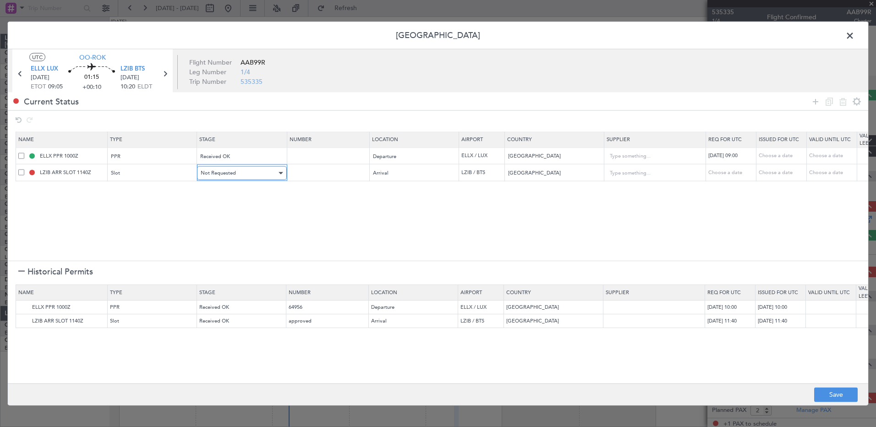
click at [252, 174] on div "Not Requested" at bounding box center [239, 173] width 76 height 14
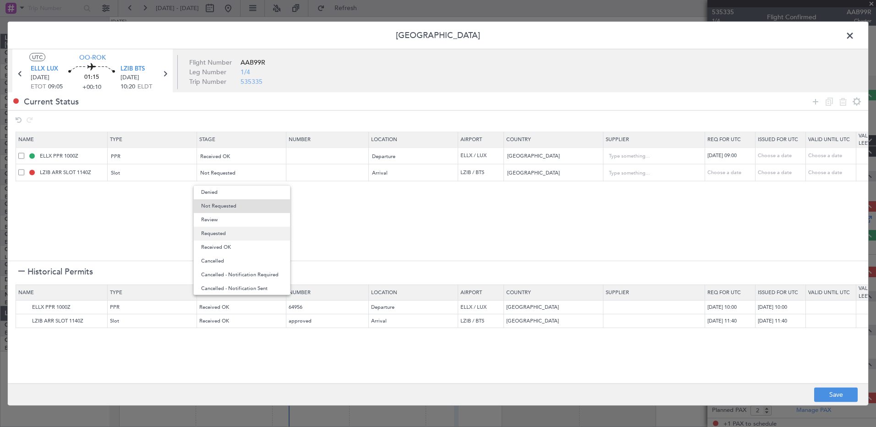
click at [252, 238] on span "Requested" at bounding box center [242, 234] width 82 height 14
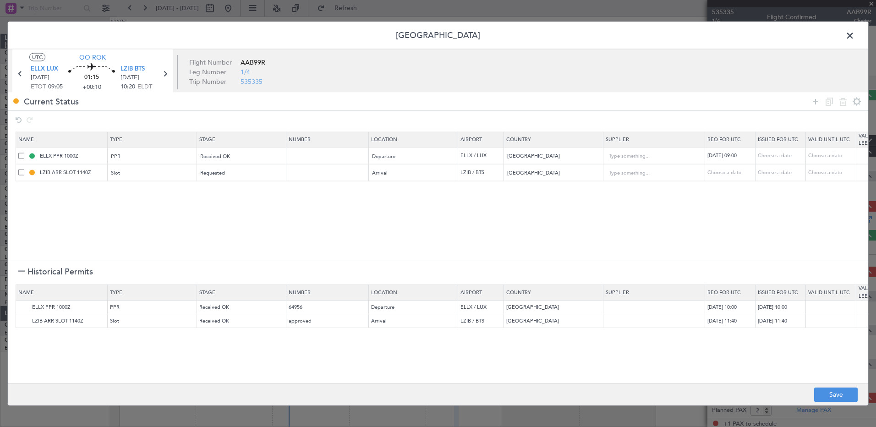
click at [713, 174] on div "Choose a date" at bounding box center [731, 173] width 48 height 8
select select "8"
select select "2025"
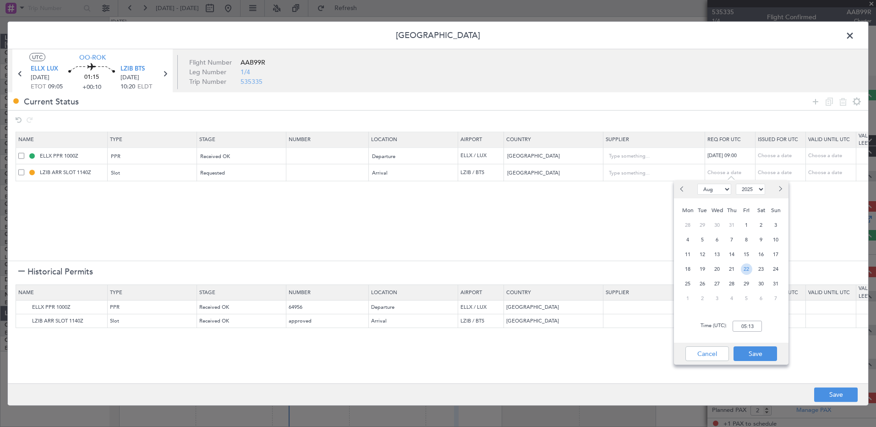
click at [745, 266] on span "22" at bounding box center [746, 268] width 11 height 11
click at [747, 327] on input "00:00" at bounding box center [747, 326] width 29 height 11
type input "10:25"
click at [757, 352] on button "Save" at bounding box center [756, 353] width 44 height 15
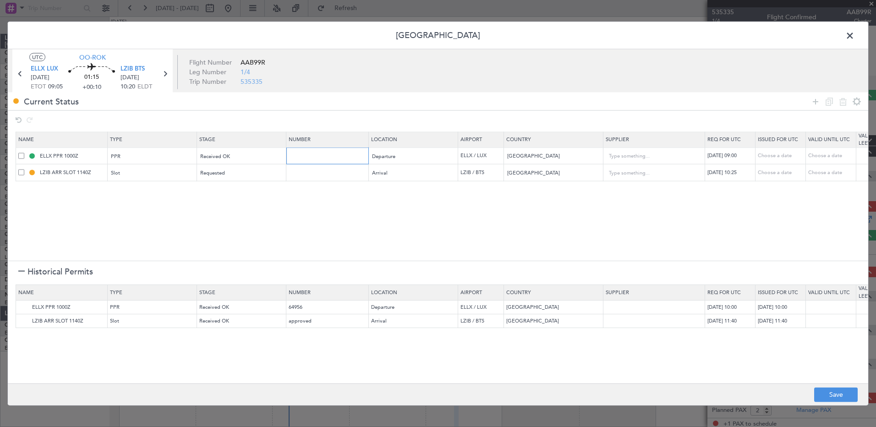
click at [307, 156] on input "text" at bounding box center [329, 156] width 80 height 8
paste input "67275"
type input "67275"
click at [833, 393] on button "Save" at bounding box center [836, 394] width 44 height 15
type input "ELLX PPR 0900Z"
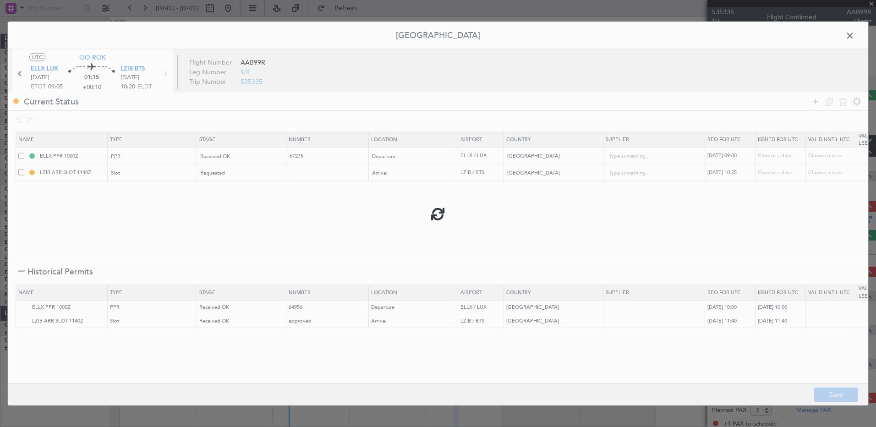
type input "67275"
type input "NNN"
type input "LZIB ARR SLOT 1025Z"
type input "NNN"
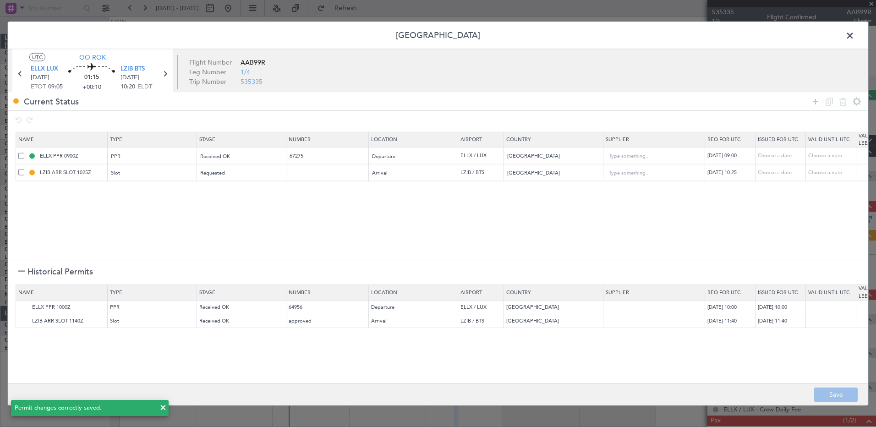
click at [855, 36] on span at bounding box center [855, 38] width 0 height 18
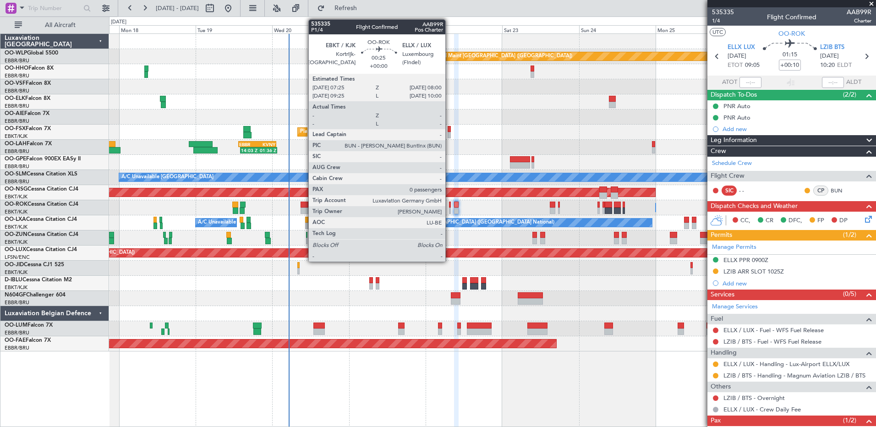
click at [449, 208] on div at bounding box center [450, 211] width 2 height 6
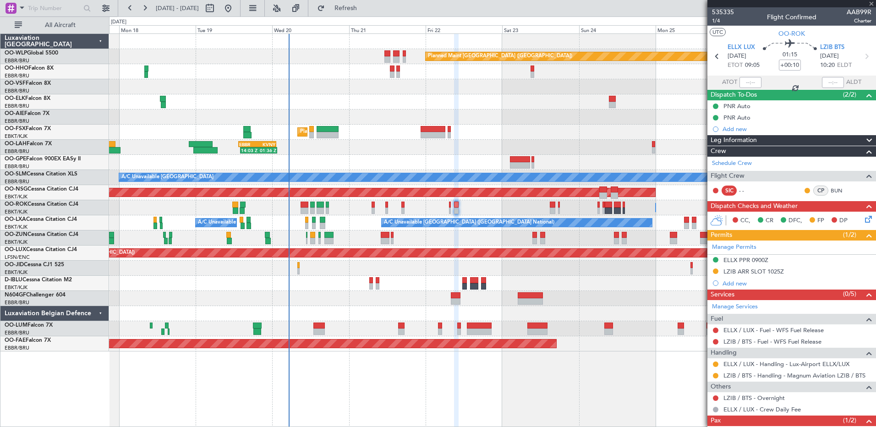
type input "0"
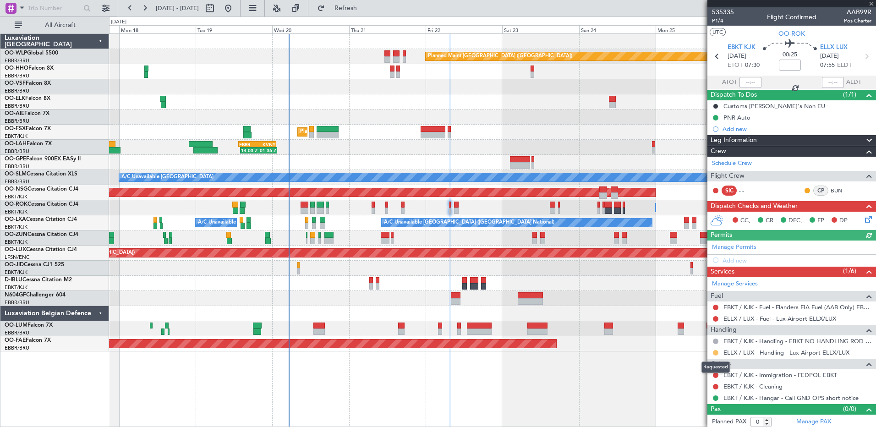
click at [715, 354] on button at bounding box center [715, 352] width 5 height 5
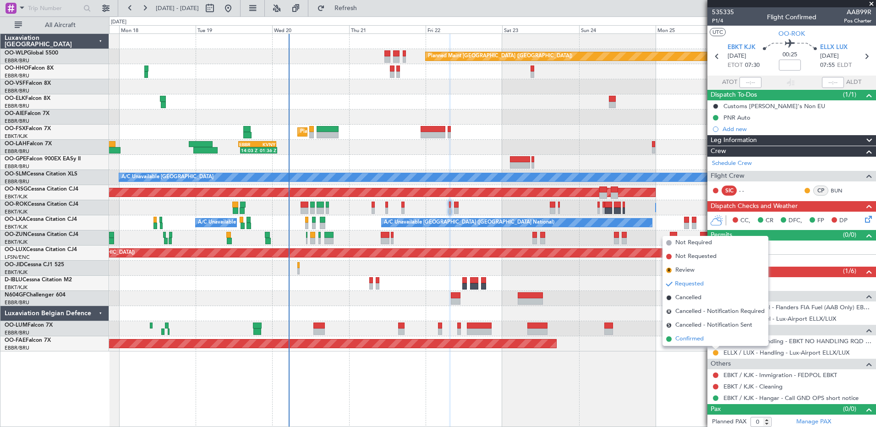
click at [699, 342] on span "Confirmed" at bounding box center [689, 338] width 28 height 9
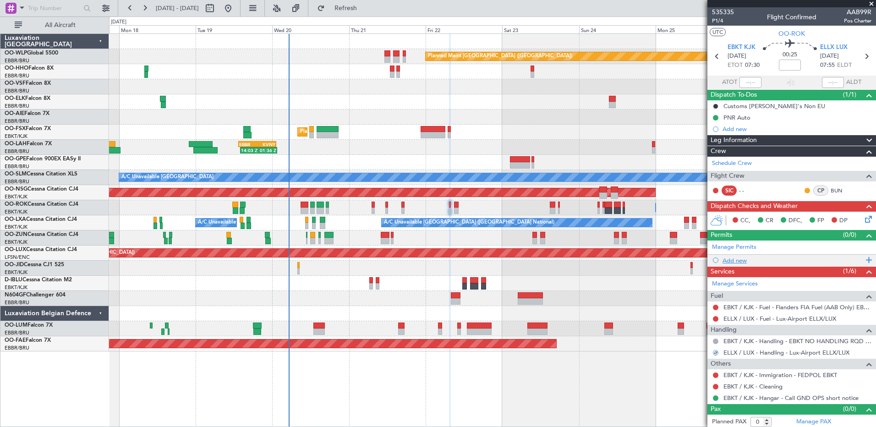
click at [731, 262] on div "Add new" at bounding box center [793, 261] width 141 height 8
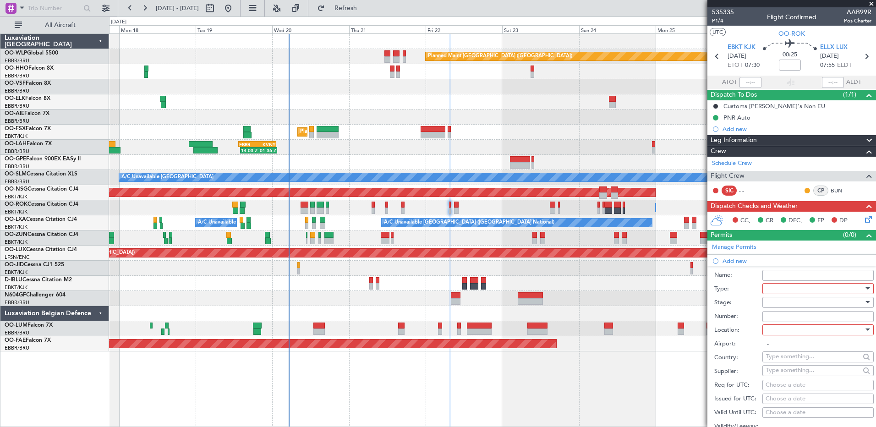
click at [784, 288] on div at bounding box center [815, 289] width 98 height 14
click at [790, 337] on span "PPR" at bounding box center [815, 335] width 96 height 14
click at [786, 297] on div at bounding box center [815, 303] width 98 height 14
click at [797, 379] on span "Received OK" at bounding box center [815, 376] width 96 height 14
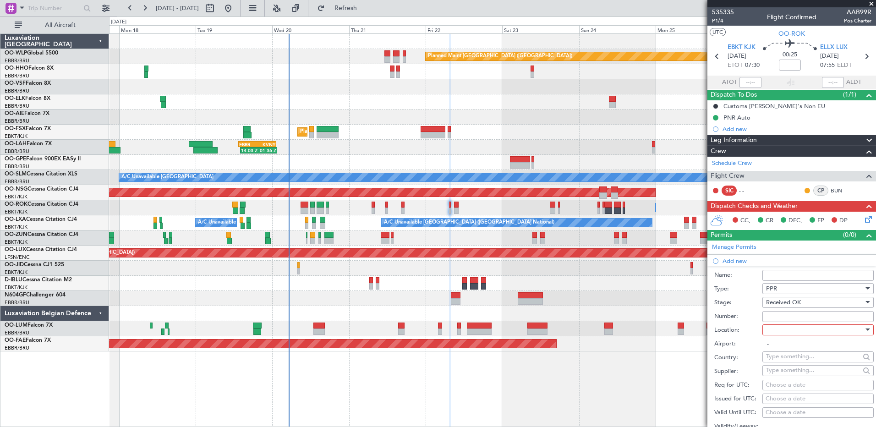
click at [790, 313] on input "Number:" at bounding box center [817, 316] width 111 height 11
paste input "67275"
type input "67275"
click at [790, 329] on div at bounding box center [815, 330] width 98 height 14
click at [795, 375] on span "Arrival" at bounding box center [815, 376] width 96 height 14
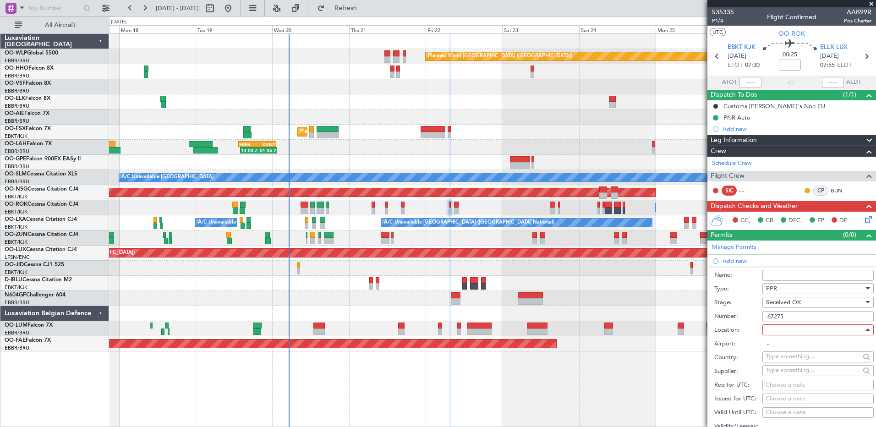
type input "ELLX / LUX"
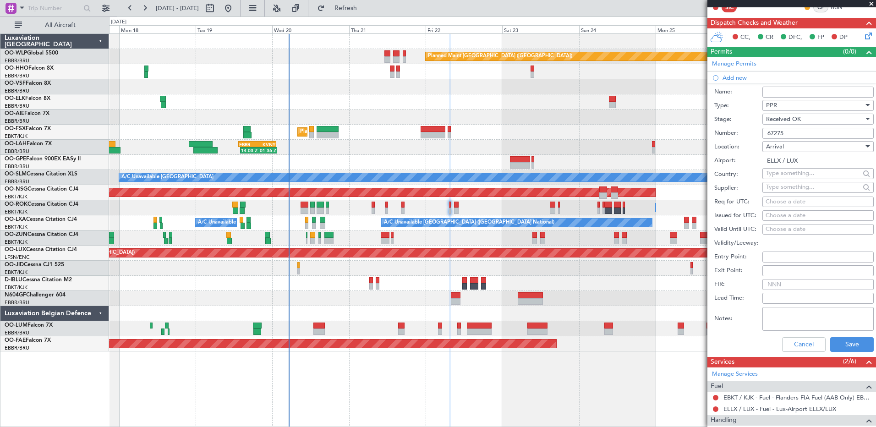
click at [776, 215] on div "Choose a date" at bounding box center [818, 215] width 105 height 9
select select "8"
select select "2025"
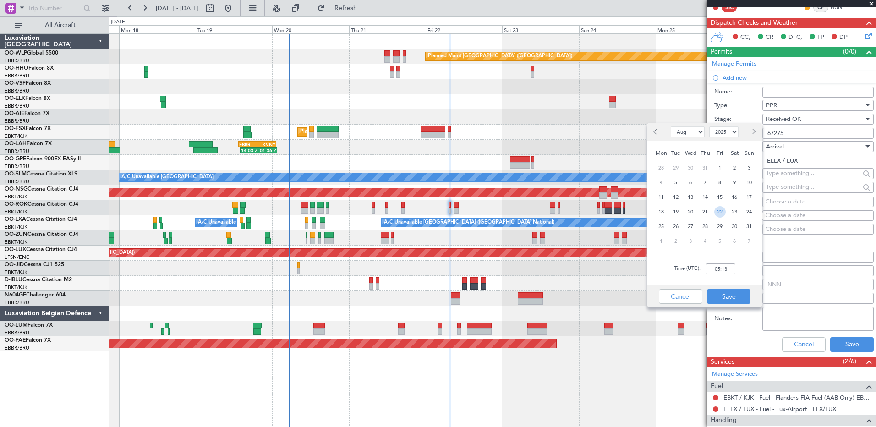
click at [715, 212] on span "22" at bounding box center [719, 211] width 11 height 11
click at [722, 269] on input "00:00" at bounding box center [720, 268] width 29 height 11
type input "08:00"
click at [723, 299] on button "Save" at bounding box center [729, 296] width 44 height 15
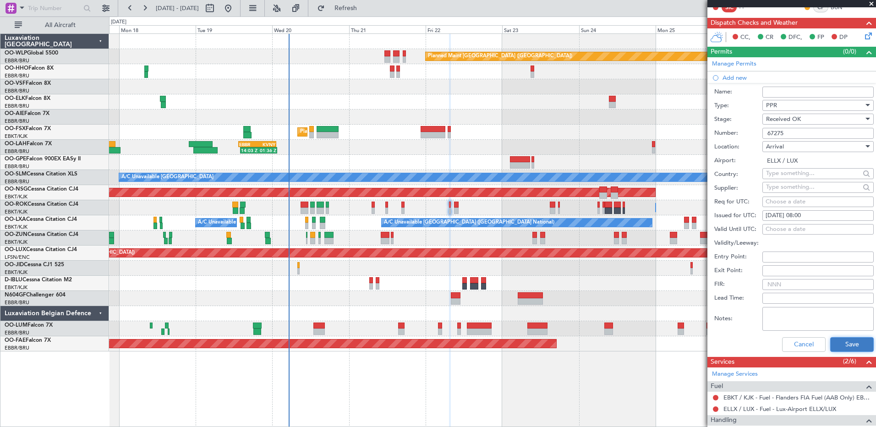
click at [850, 340] on button "Save" at bounding box center [852, 344] width 44 height 15
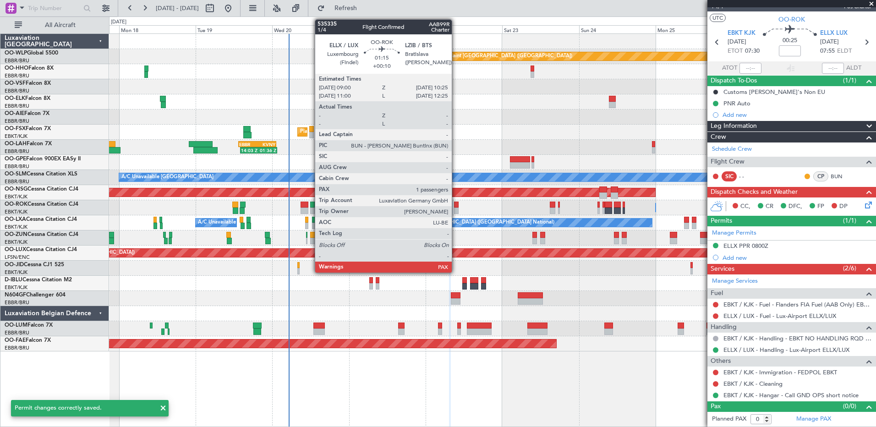
scroll to position [14, 0]
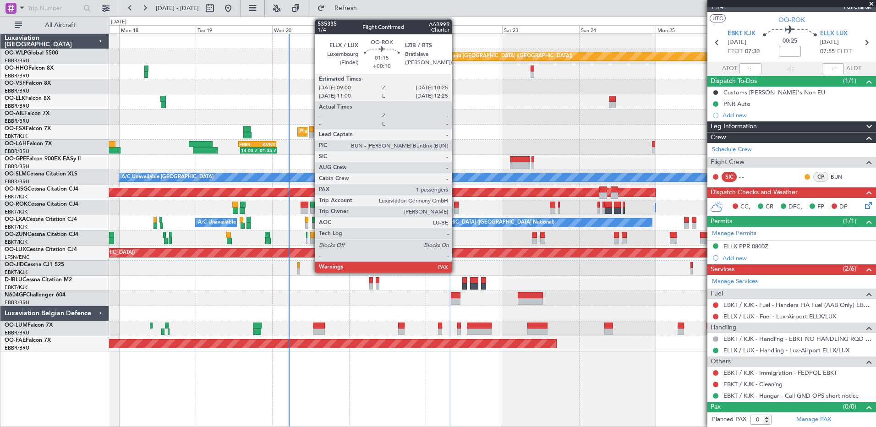
click at [456, 211] on div at bounding box center [456, 211] width 5 height 6
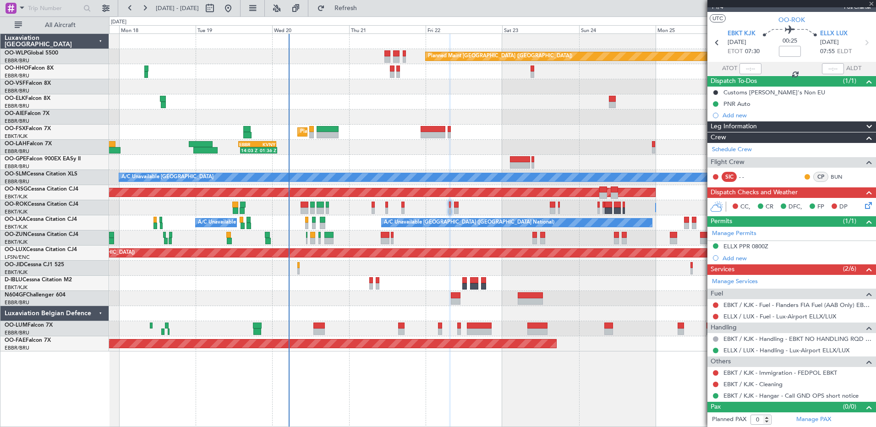
type input "+00:10"
type input "2"
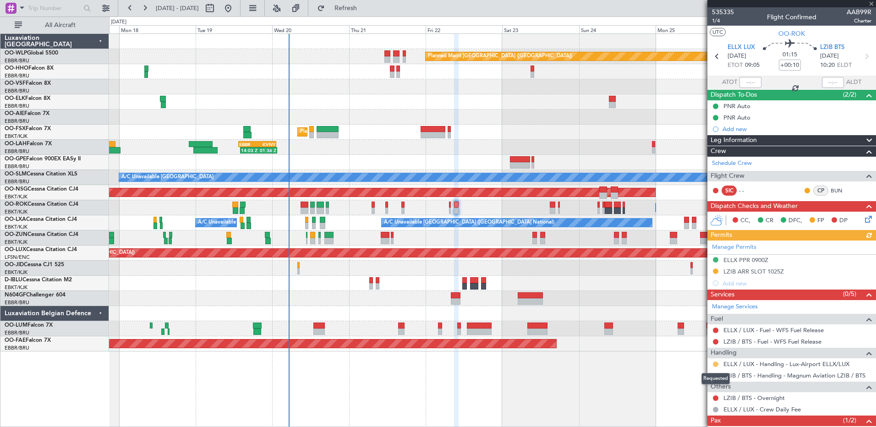
click at [715, 362] on button at bounding box center [715, 364] width 5 height 5
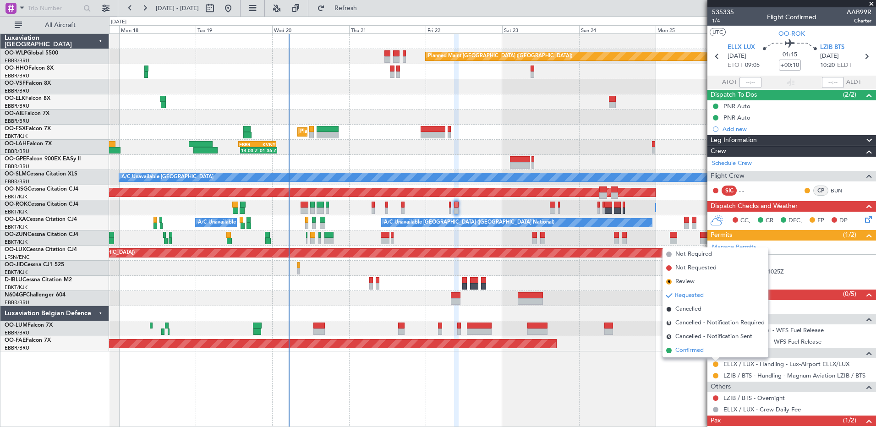
click at [698, 353] on span "Confirmed" at bounding box center [689, 350] width 28 height 9
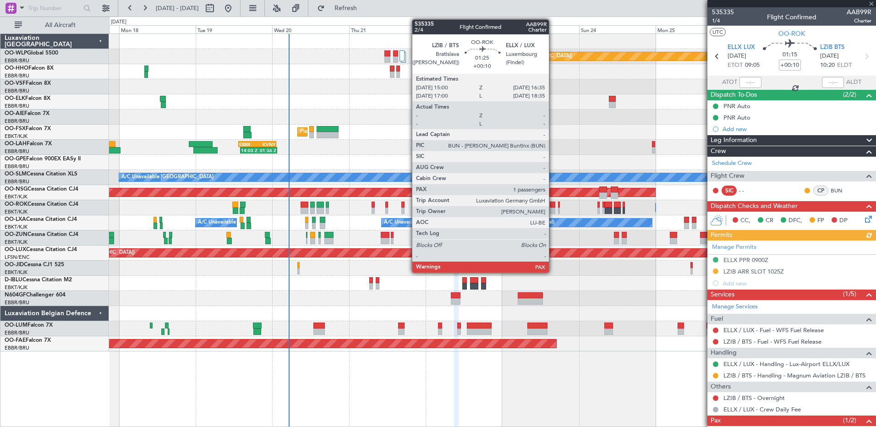
click at [553, 204] on div at bounding box center [552, 205] width 5 height 6
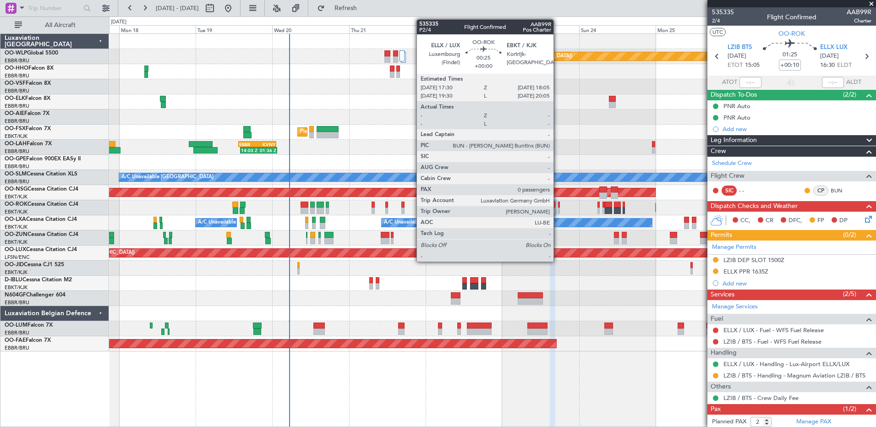
click at [558, 203] on div at bounding box center [559, 205] width 2 height 6
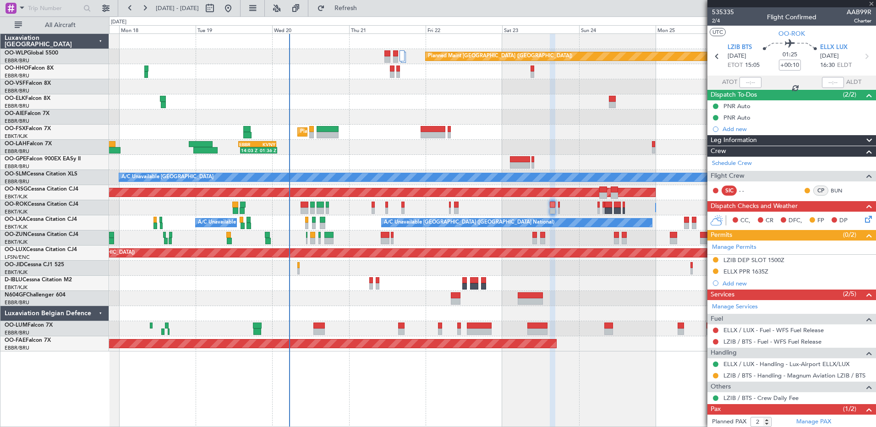
type input "0"
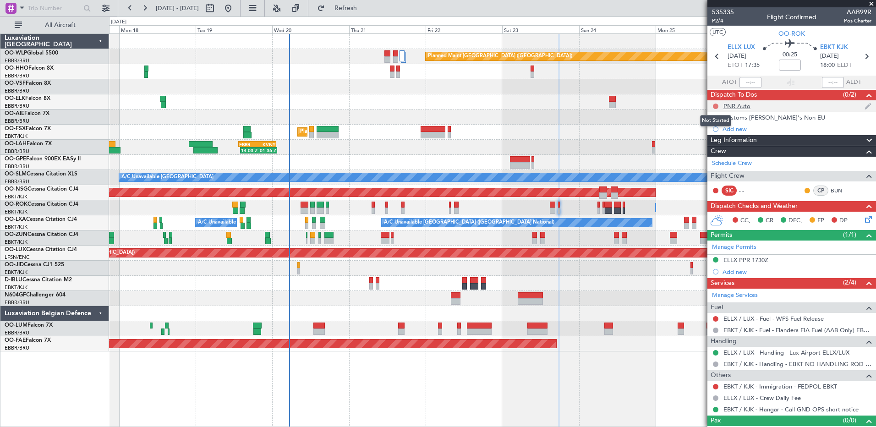
click at [716, 104] on button at bounding box center [715, 106] width 5 height 5
click at [712, 148] on span "Completed" at bounding box center [720, 146] width 30 height 9
click at [715, 118] on button at bounding box center [715, 117] width 5 height 5
click at [721, 171] on span "Cancelled" at bounding box center [718, 171] width 26 height 9
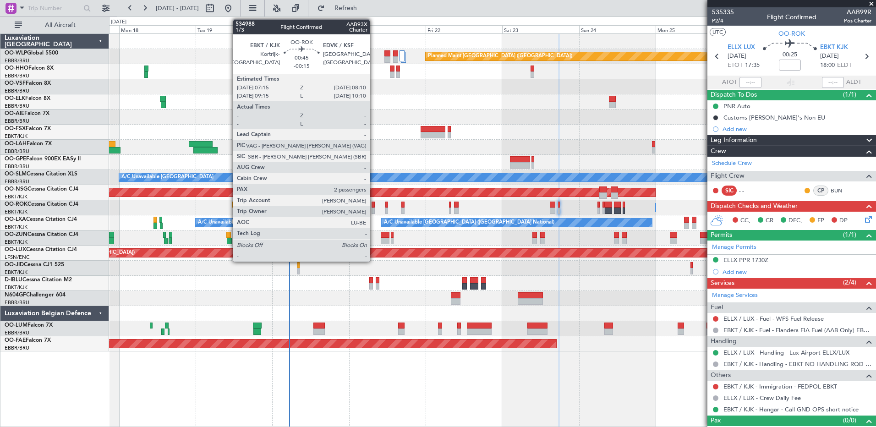
click at [374, 208] on div at bounding box center [373, 211] width 3 height 6
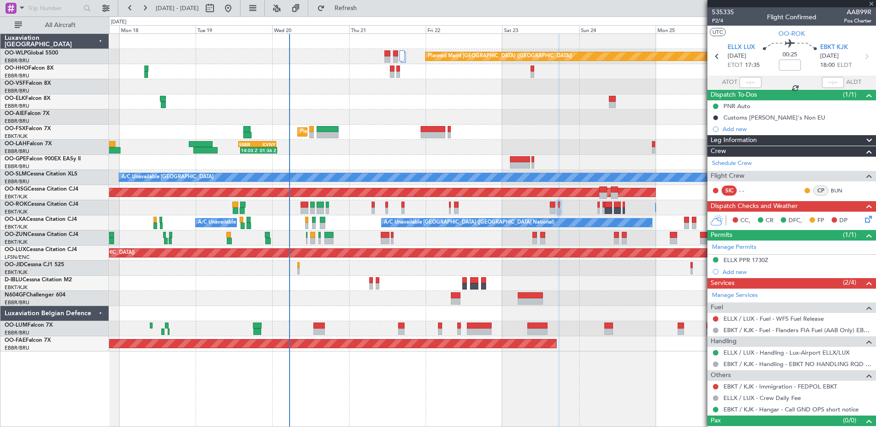
type input "-00:15"
type input "2"
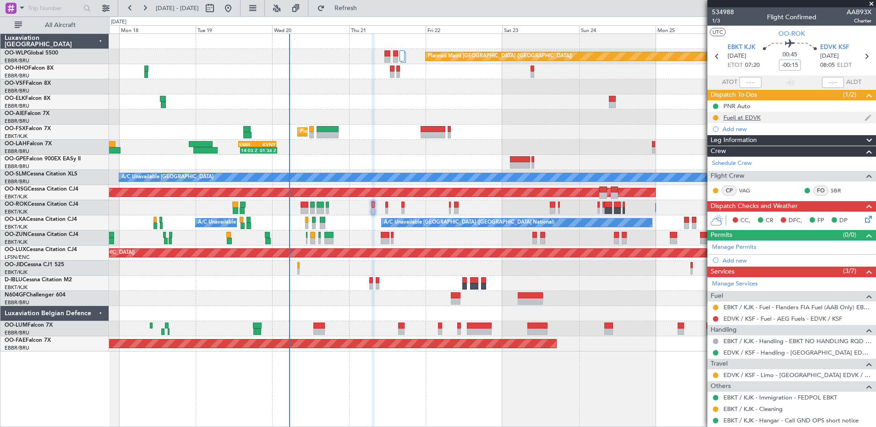
click at [746, 118] on div "Fuelj at EDVK" at bounding box center [741, 118] width 37 height 8
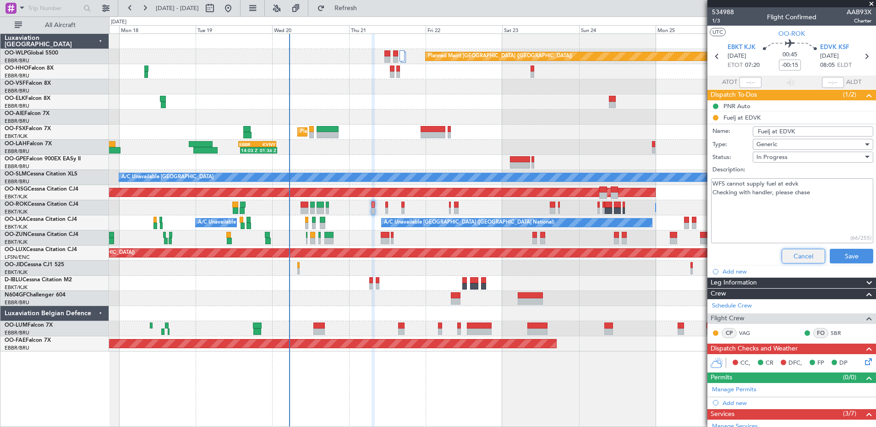
click at [805, 260] on button "Cancel" at bounding box center [804, 256] width 44 height 15
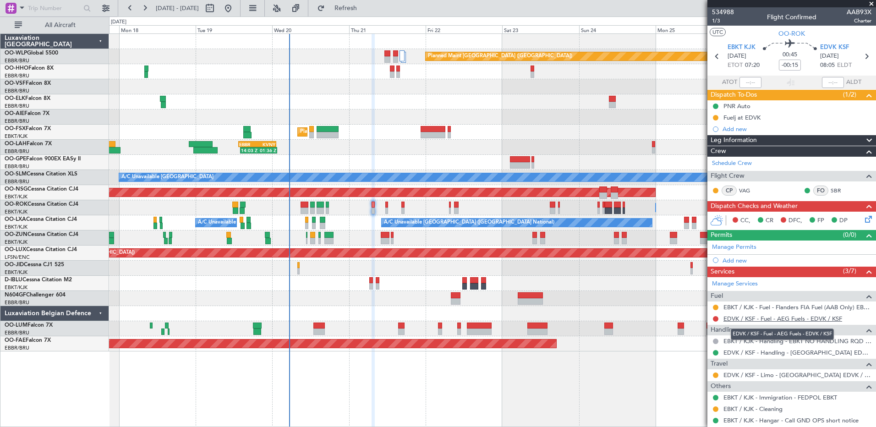
click at [754, 319] on link "EDVK / KSF - Fuel - AEG Fuels - EDVK / KSF" at bounding box center [782, 319] width 119 height 8
click at [731, 321] on link "EDVK / KSF - Fuel - AEG Fuels - EDVK / KSF" at bounding box center [782, 319] width 119 height 8
click at [365, 11] on span "Refresh" at bounding box center [346, 8] width 38 height 6
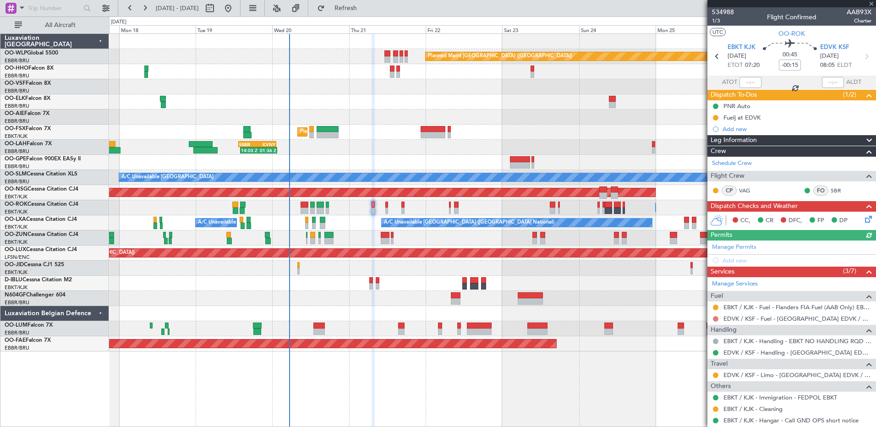
click at [716, 319] on button at bounding box center [715, 318] width 5 height 5
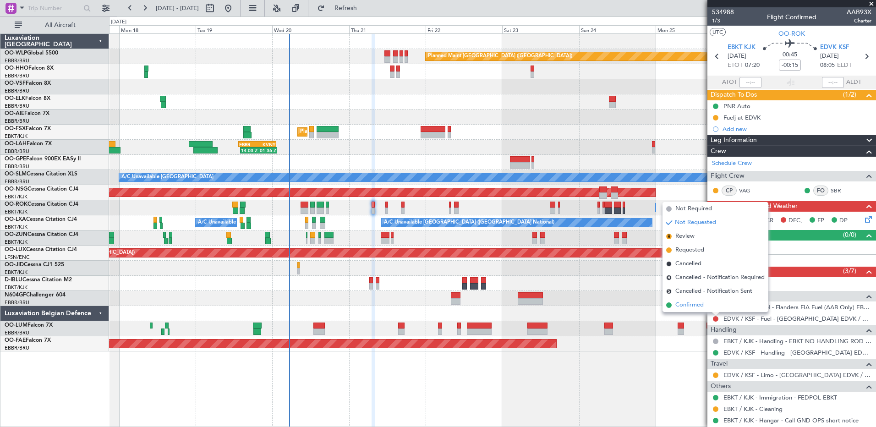
click at [686, 307] on span "Confirmed" at bounding box center [689, 305] width 28 height 9
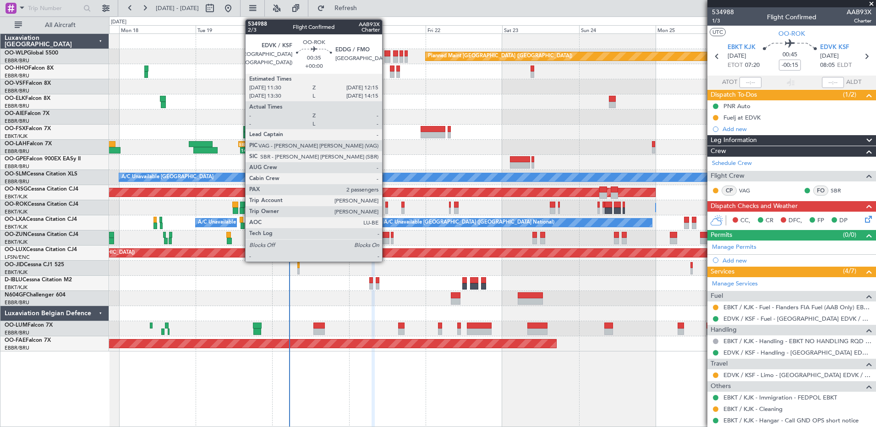
click at [386, 208] on div at bounding box center [386, 211] width 3 height 6
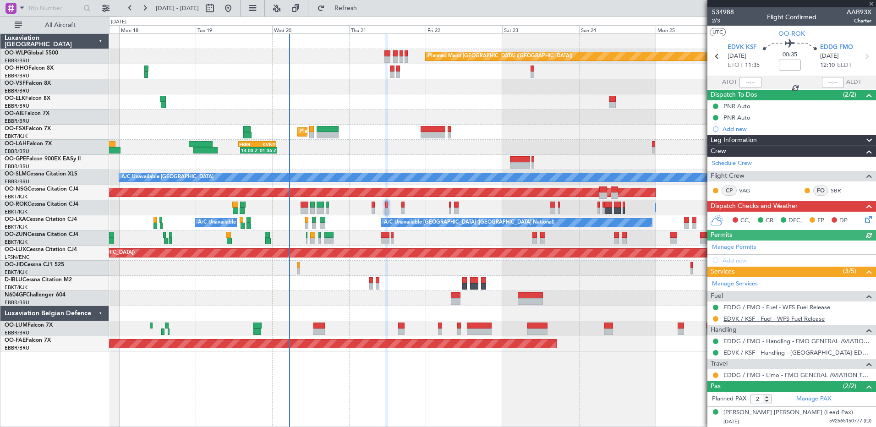
click at [741, 318] on link "EDVK / KSF - Fuel - WFS Fuel Release" at bounding box center [773, 319] width 101 height 8
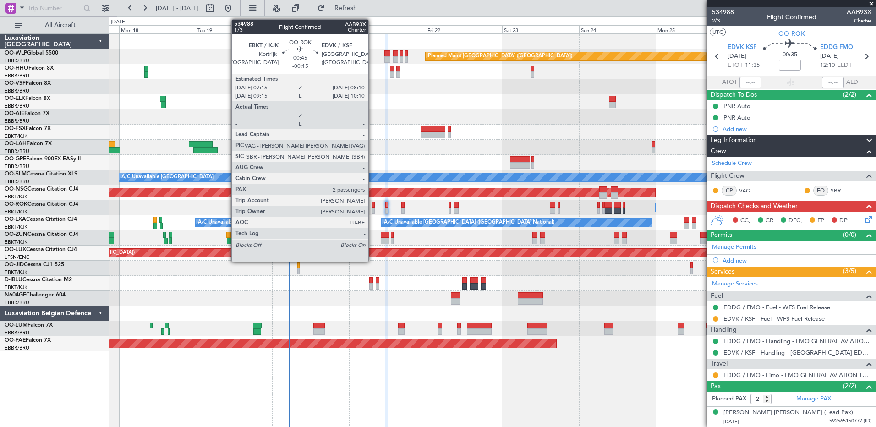
click at [373, 210] on div at bounding box center [373, 211] width 3 height 6
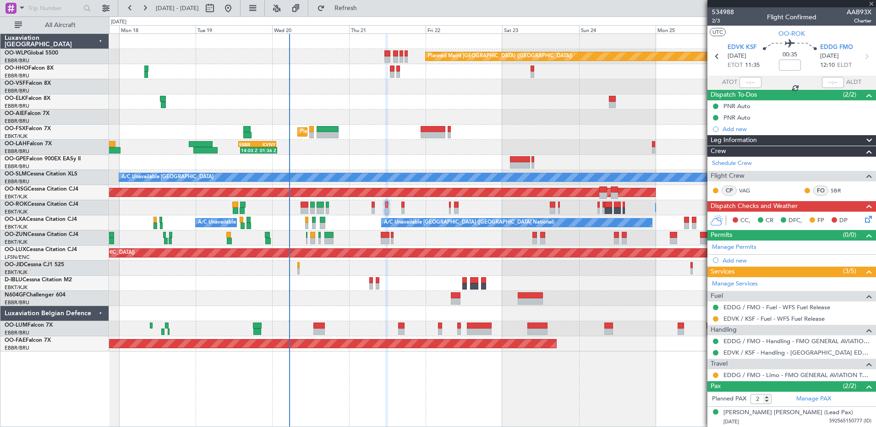
type input "-00:15"
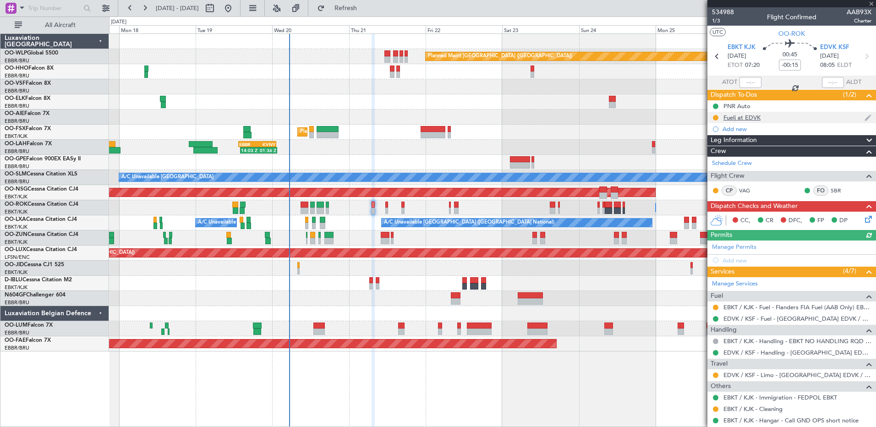
click at [740, 115] on div "Fuelj at EDVK" at bounding box center [741, 118] width 37 height 8
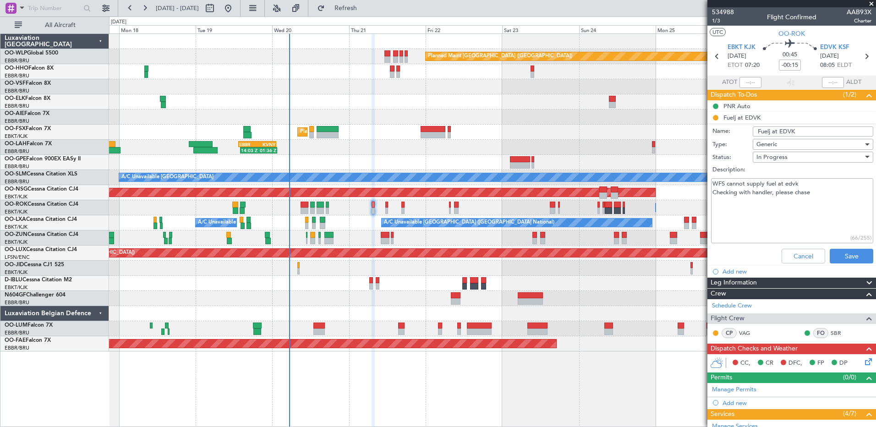
click at [805, 132] on input "Fuelj at EDVK" at bounding box center [813, 131] width 121 height 10
click at [768, 130] on input "Fuelj at EDVK with the handler" at bounding box center [813, 131] width 121 height 10
type input "Fuel at EDVK with the handler"
drag, startPoint x: 807, startPoint y: 194, endPoint x: 713, endPoint y: 195, distance: 93.5
click at [713, 195] on textarea "WFS cannot supply fuel at edvk Checking with handler, please chase" at bounding box center [792, 211] width 162 height 66
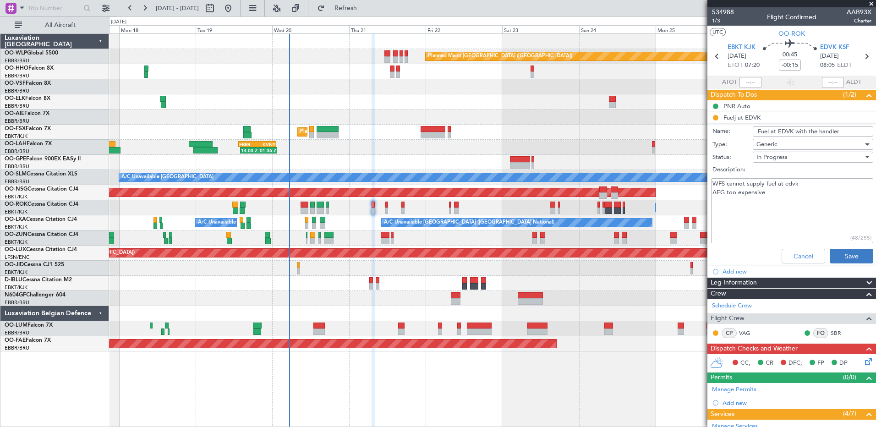
type textarea "WFS cannot supply fuel at edvk AEG too expensive"
click at [844, 257] on button "Save" at bounding box center [852, 256] width 44 height 15
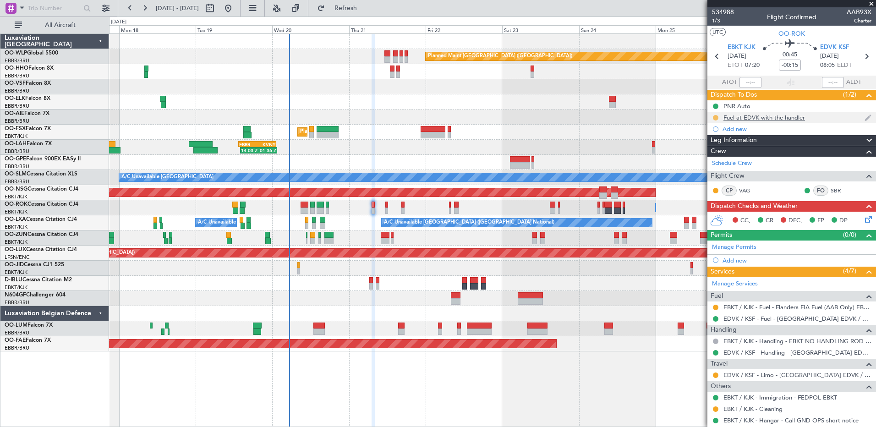
click at [717, 115] on button at bounding box center [715, 117] width 5 height 5
click at [711, 130] on div "In Progress" at bounding box center [716, 131] width 30 height 11
click at [709, 132] on span "Not Started" at bounding box center [720, 130] width 33 height 9
click at [800, 115] on div "Fuel at EDVK with the handler" at bounding box center [764, 118] width 82 height 8
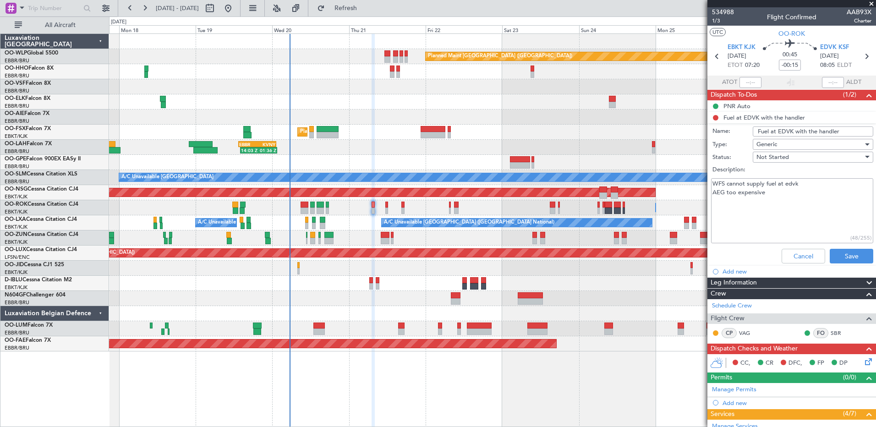
click at [841, 130] on input "Fuel at EDVK with the handler" at bounding box center [813, 131] width 121 height 10
type input "Fuel at EDVK with the handler and credit card"
click at [846, 262] on button "Save" at bounding box center [852, 256] width 44 height 15
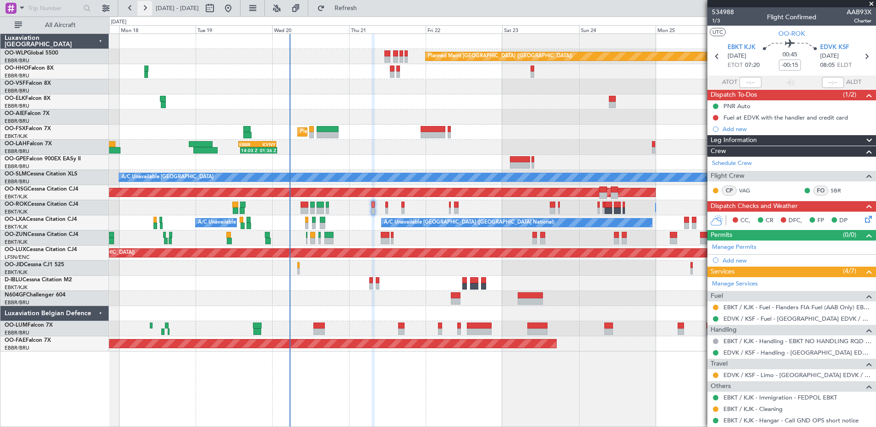
click at [141, 8] on button at bounding box center [144, 8] width 15 height 15
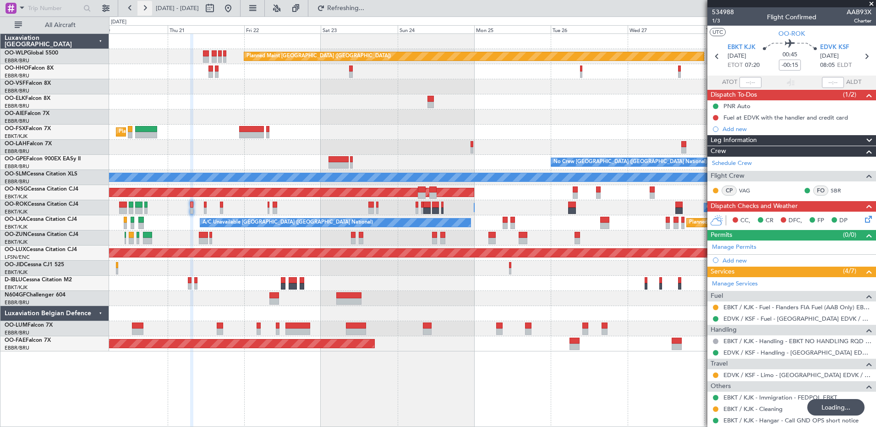
click at [141, 8] on button at bounding box center [144, 8] width 15 height 15
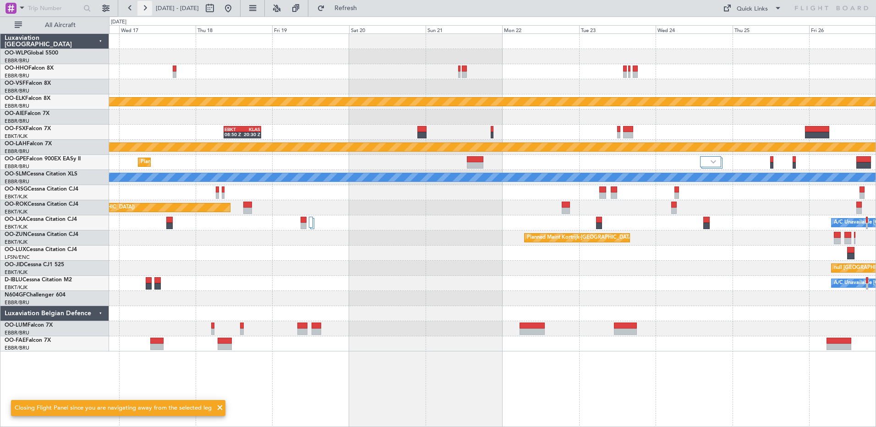
click at [141, 7] on button at bounding box center [144, 8] width 15 height 15
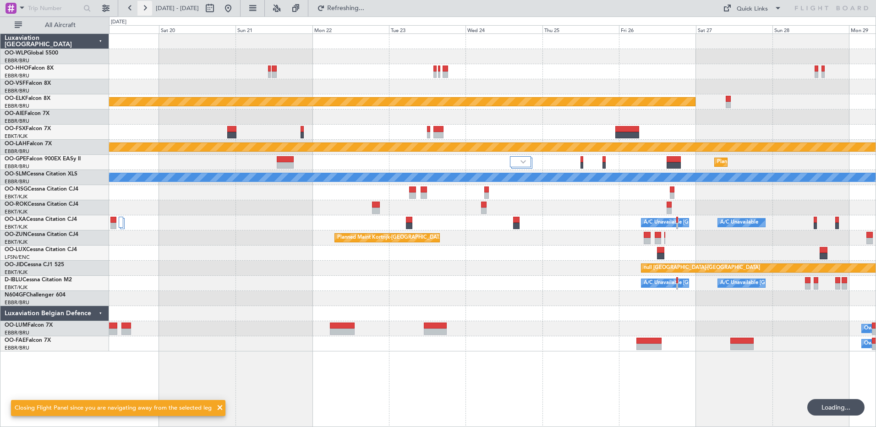
click at [141, 7] on button at bounding box center [144, 8] width 15 height 15
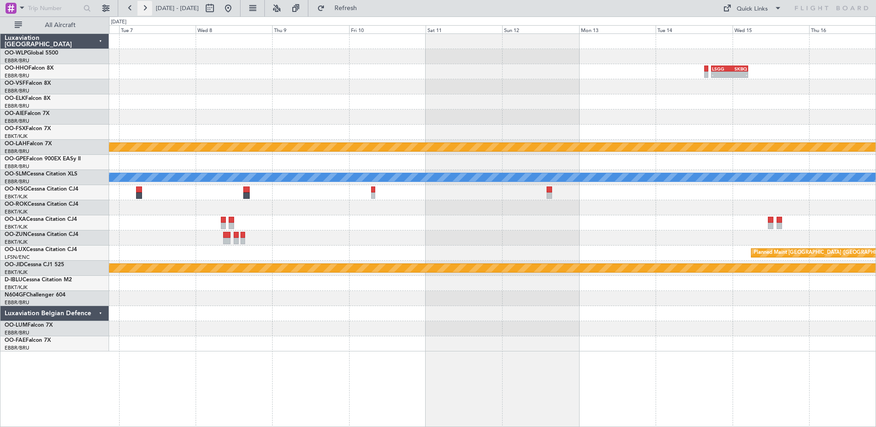
click at [141, 7] on button at bounding box center [144, 8] width 15 height 15
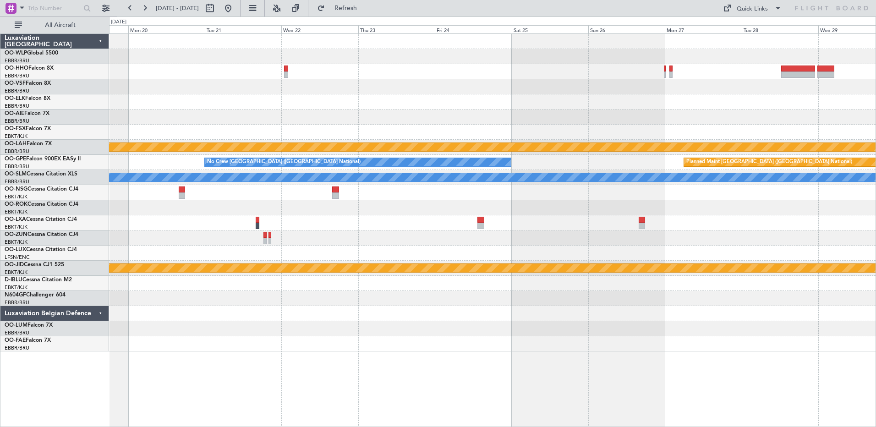
click at [379, 240] on div "Planned Maint Brussels (Brussels National) Planned Maint Alton-st Louis (St Lou…" at bounding box center [492, 193] width 767 height 318
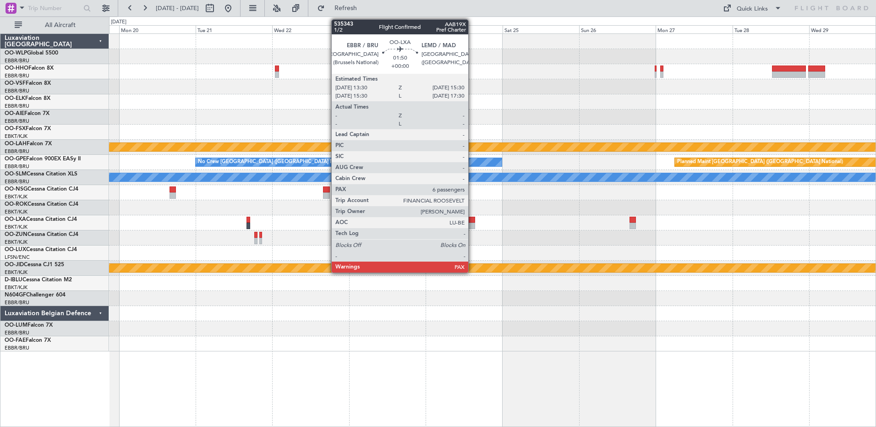
click at [472, 219] on div at bounding box center [471, 220] width 6 height 6
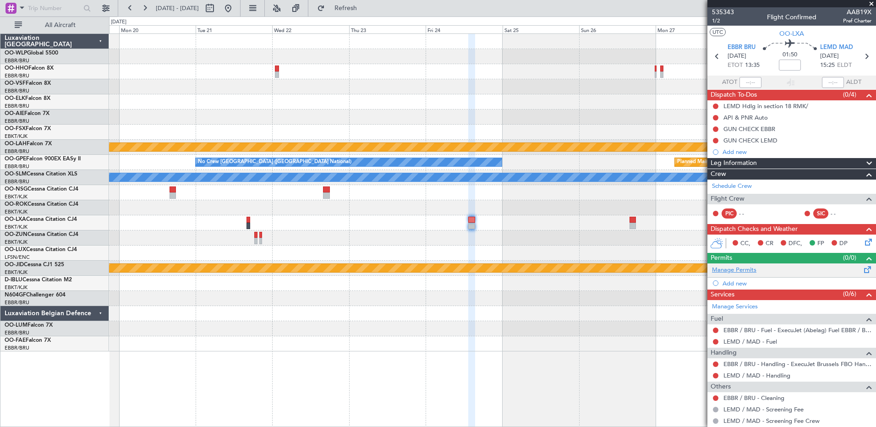
click at [734, 274] on link "Manage Permits" at bounding box center [734, 270] width 44 height 9
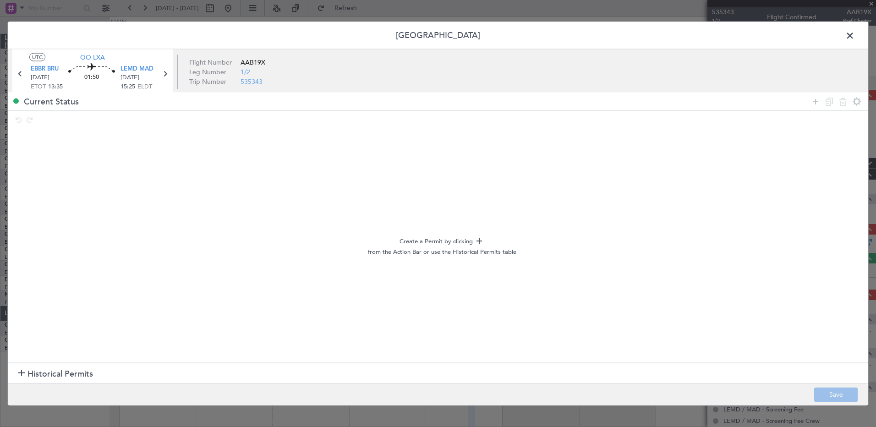
click at [28, 375] on span "Historical Permits" at bounding box center [60, 373] width 66 height 12
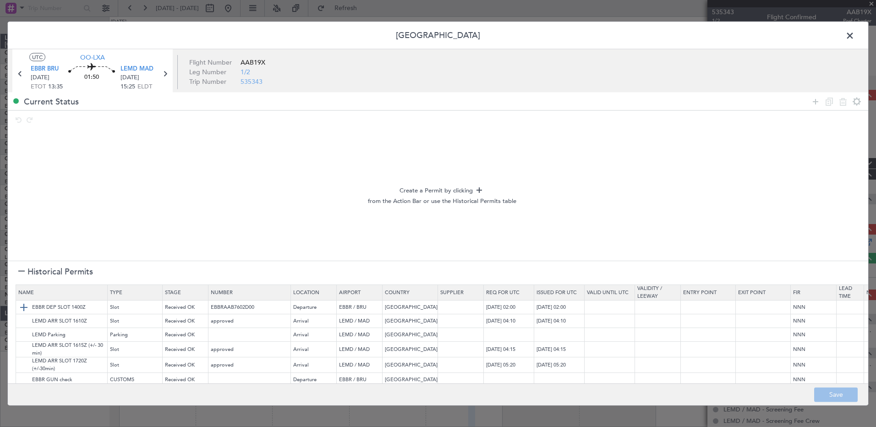
click at [22, 311] on img at bounding box center [23, 306] width 11 height 11
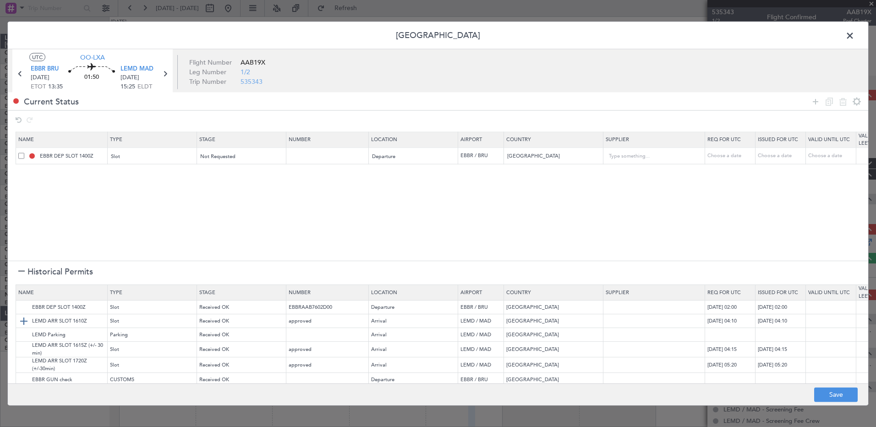
click at [24, 321] on img at bounding box center [23, 320] width 11 height 11
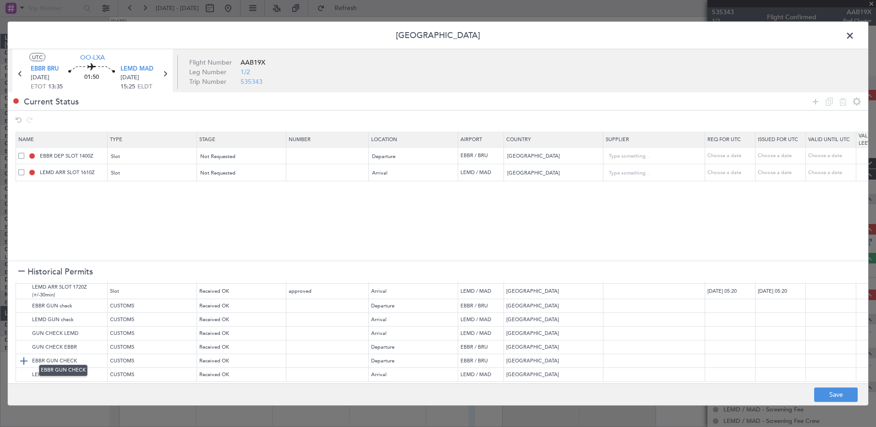
click at [25, 355] on img at bounding box center [23, 360] width 11 height 11
click at [25, 369] on img at bounding box center [23, 374] width 11 height 11
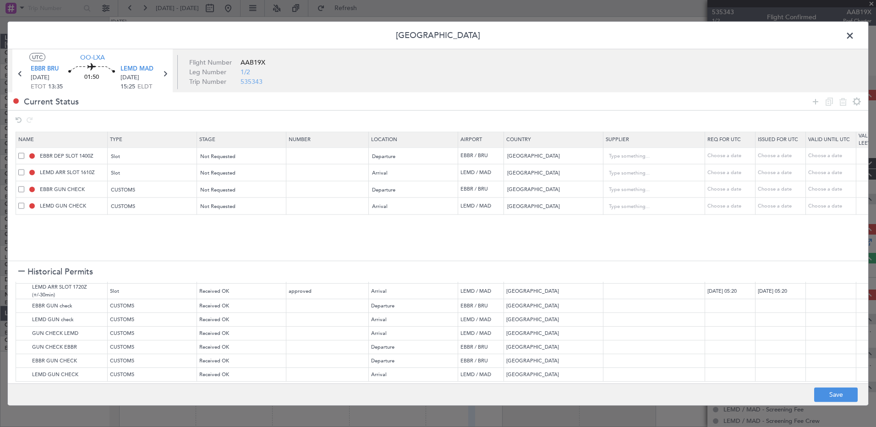
click at [733, 159] on div "Choose a date" at bounding box center [731, 156] width 48 height 8
select select "8"
select select "2025"
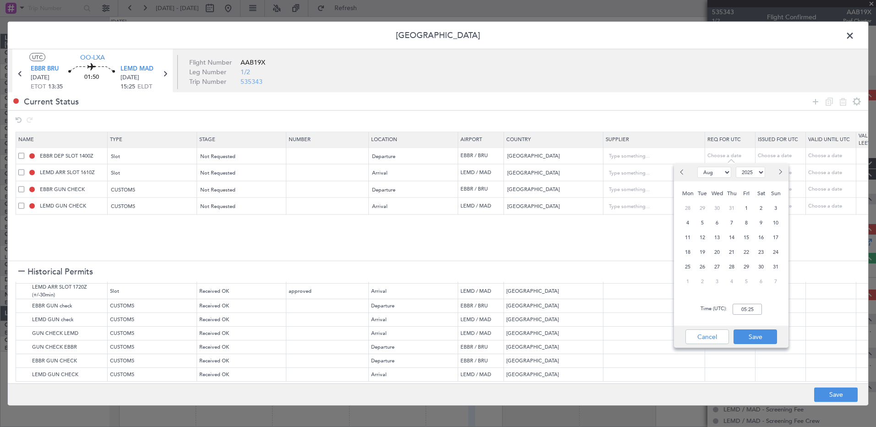
click at [779, 171] on span "Next month" at bounding box center [779, 171] width 5 height 5
select select "10"
click at [748, 252] on span "24" at bounding box center [746, 252] width 11 height 11
click at [746, 311] on input "00:00" at bounding box center [747, 309] width 29 height 11
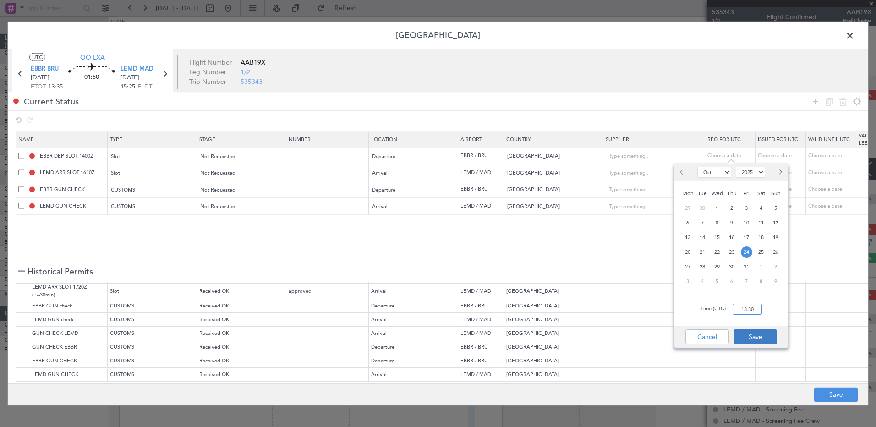
type input "13:30"
click at [762, 337] on button "Save" at bounding box center [756, 336] width 44 height 15
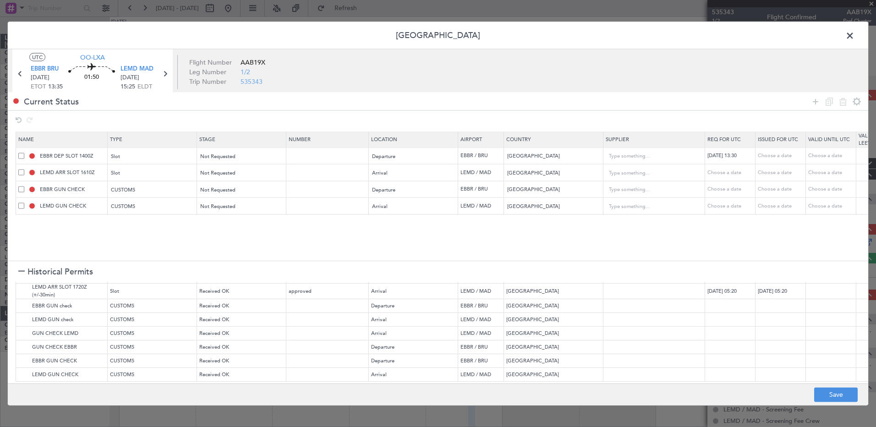
click at [726, 171] on div "Choose a date" at bounding box center [731, 173] width 48 height 8
select select "8"
select select "2025"
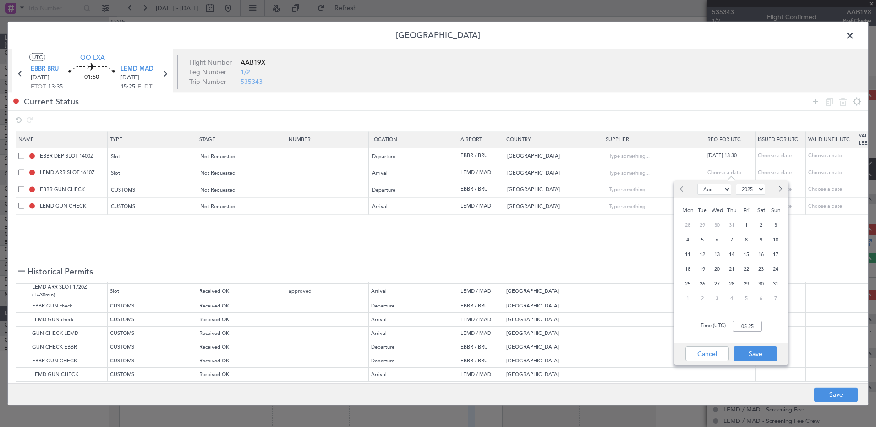
click at [780, 190] on span "Next month" at bounding box center [779, 188] width 5 height 5
click at [779, 189] on span "Next month" at bounding box center [779, 188] width 5 height 5
select select "10"
click at [747, 271] on span "24" at bounding box center [746, 268] width 11 height 11
click at [743, 324] on input "00:00" at bounding box center [747, 326] width 29 height 11
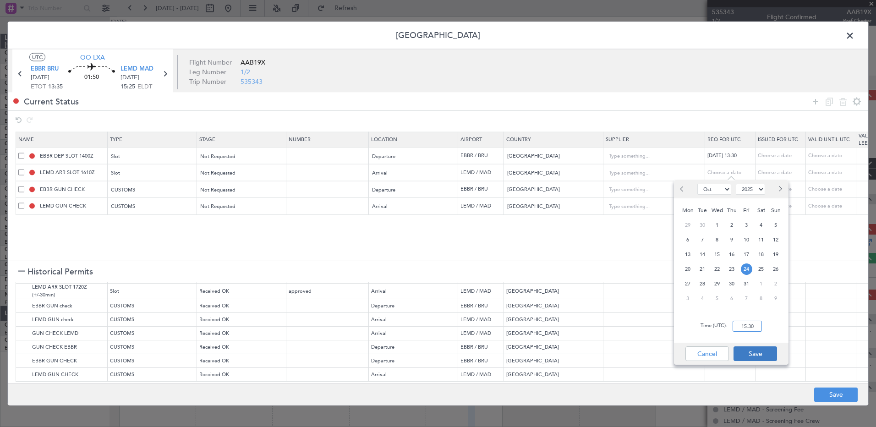
type input "15:30"
click at [760, 357] on button "Save" at bounding box center [756, 353] width 44 height 15
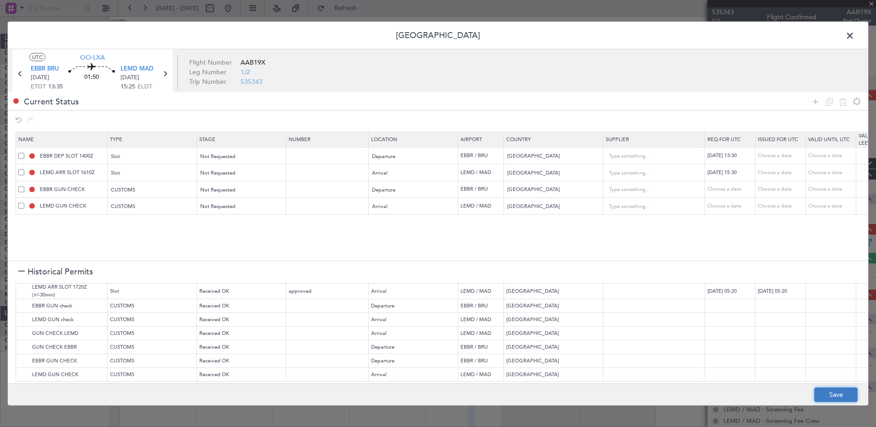
click at [833, 389] on button "Save" at bounding box center [836, 394] width 44 height 15
type input "EBBR DEP SLOT 1330Z"
type input "NNN"
type input "LEMD ARR SLOT 1530Z"
type input "NNN"
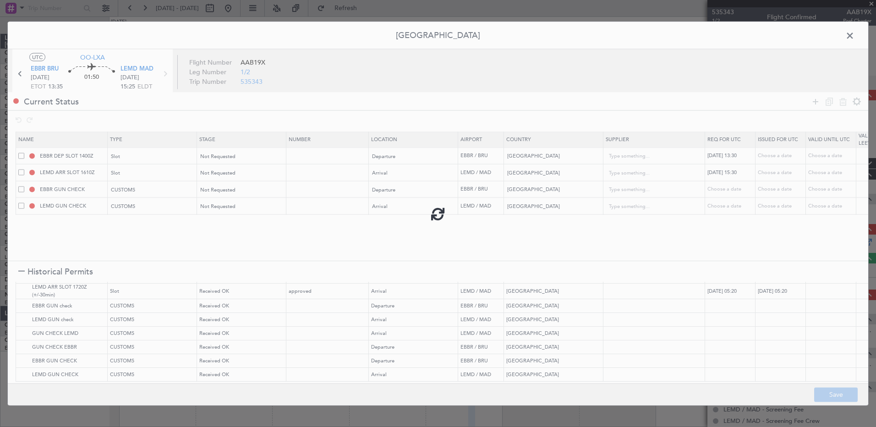
type input "EBBR DEP CUSTOMS"
type input "NNN"
type input "LEMD ARR CUSTOMS"
type input "NNN"
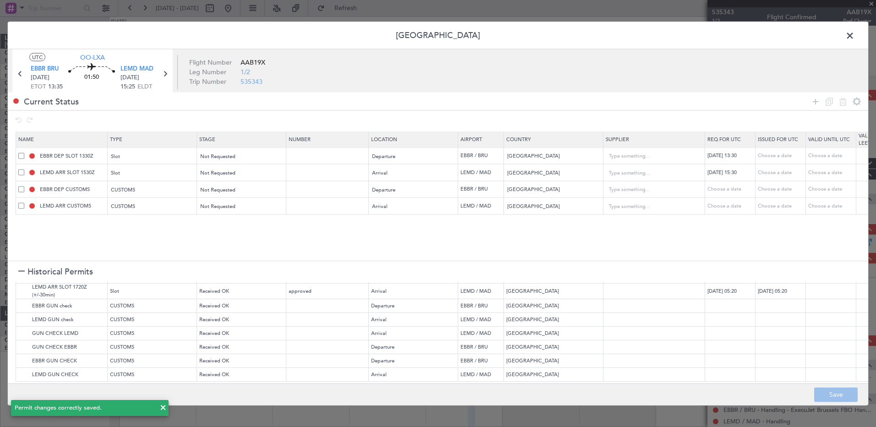
click at [855, 34] on span at bounding box center [855, 38] width 0 height 18
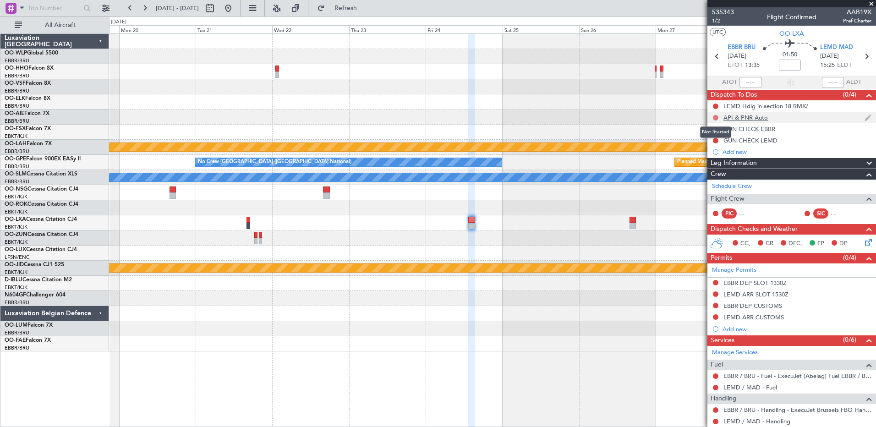
click at [717, 117] on button at bounding box center [715, 117] width 5 height 5
click at [717, 159] on span "Completed" at bounding box center [720, 157] width 30 height 9
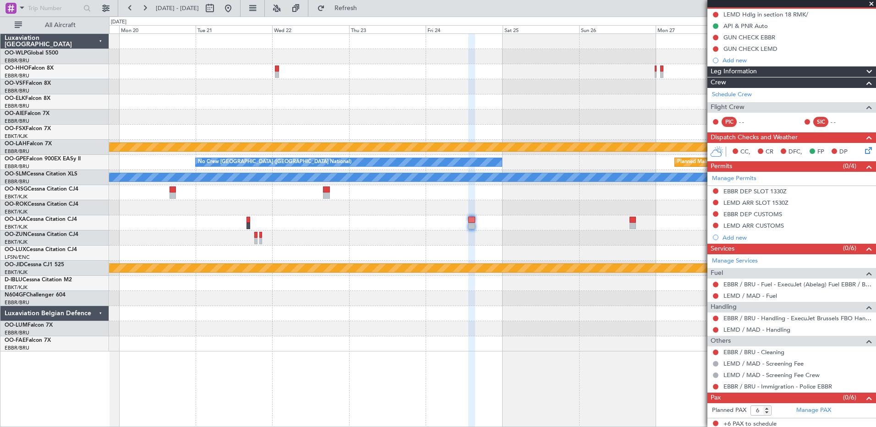
scroll to position [94, 0]
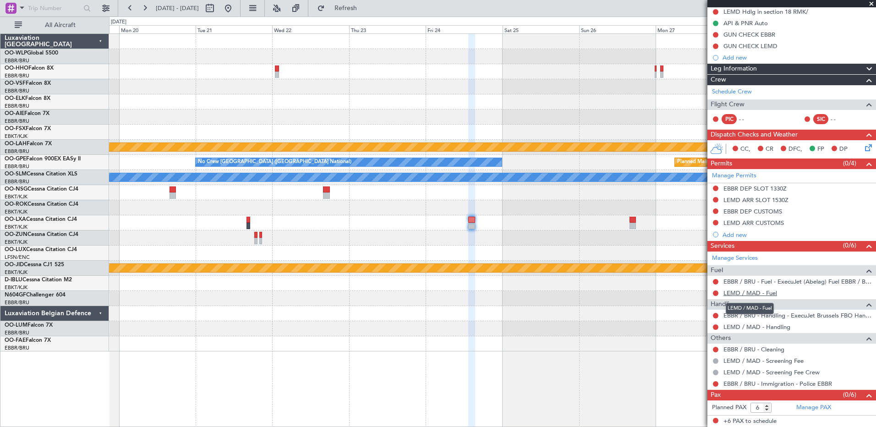
click at [767, 295] on link "LEMD / MAD - Fuel" at bounding box center [750, 293] width 54 height 8
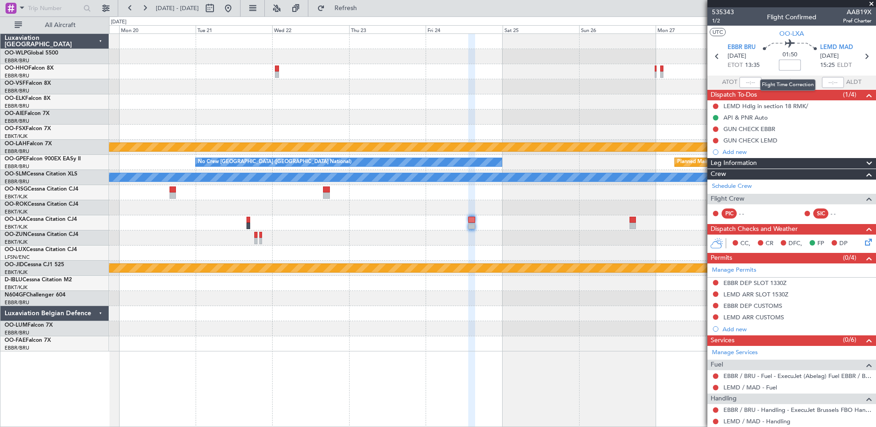
click at [784, 66] on input at bounding box center [790, 65] width 22 height 11
type input "+00:05"
click at [863, 241] on icon at bounding box center [866, 240] width 7 height 7
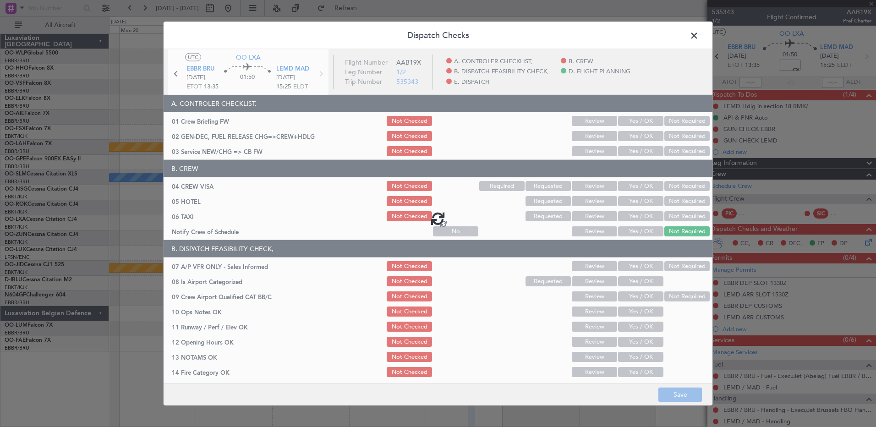
click at [677, 219] on div at bounding box center [438, 218] width 549 height 338
type input "+00:05"
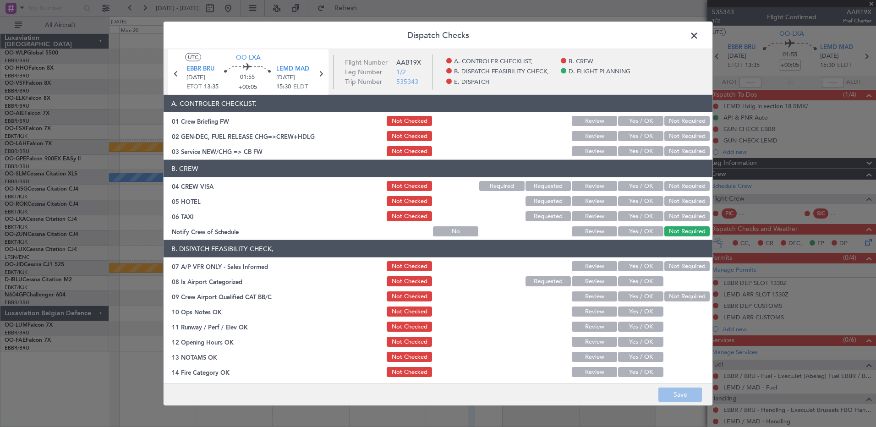
click at [669, 217] on button "Not Required" at bounding box center [686, 216] width 45 height 10
click at [673, 184] on button "Not Required" at bounding box center [686, 186] width 45 height 10
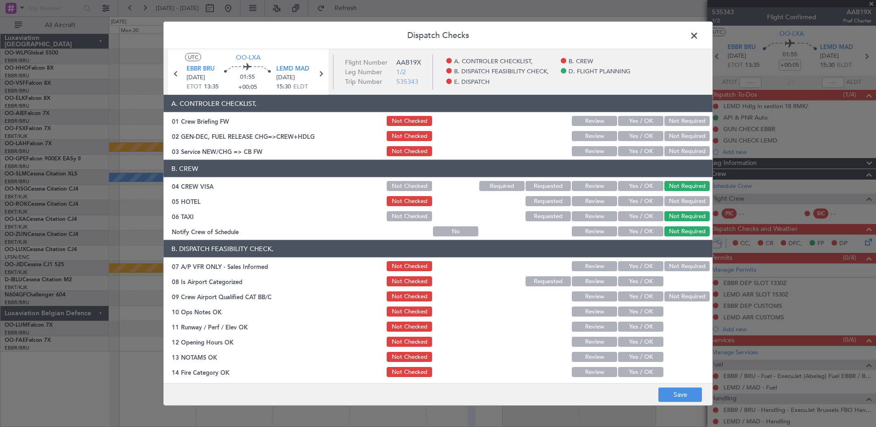
click at [636, 153] on button "Yes / OK" at bounding box center [640, 151] width 45 height 10
click at [671, 263] on button "Not Required" at bounding box center [686, 266] width 45 height 10
click at [642, 282] on button "Yes / OK" at bounding box center [640, 281] width 45 height 10
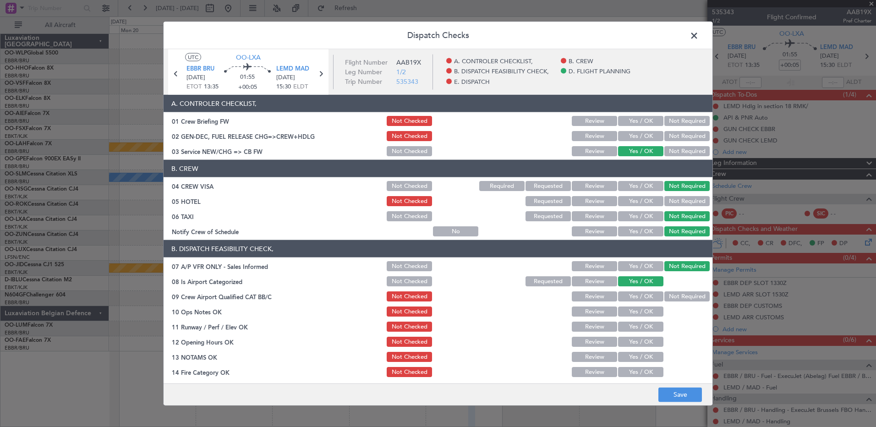
click at [670, 299] on button "Not Required" at bounding box center [686, 296] width 45 height 10
click at [641, 307] on button "Yes / OK" at bounding box center [640, 312] width 45 height 10
click at [643, 329] on button "Yes / OK" at bounding box center [640, 327] width 45 height 10
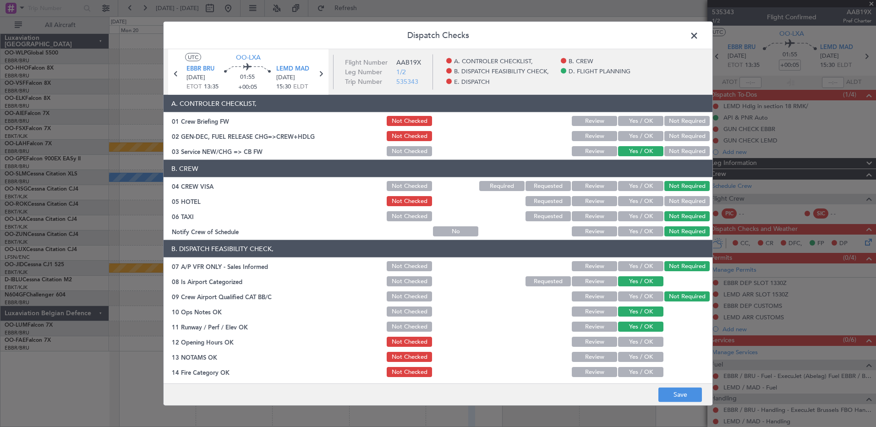
drag, startPoint x: 645, startPoint y: 344, endPoint x: 647, endPoint y: 356, distance: 12.5
click at [645, 345] on button "Yes / OK" at bounding box center [640, 342] width 45 height 10
click at [647, 357] on button "Yes / OK" at bounding box center [640, 357] width 45 height 10
click at [648, 371] on button "Yes / OK" at bounding box center [640, 372] width 45 height 10
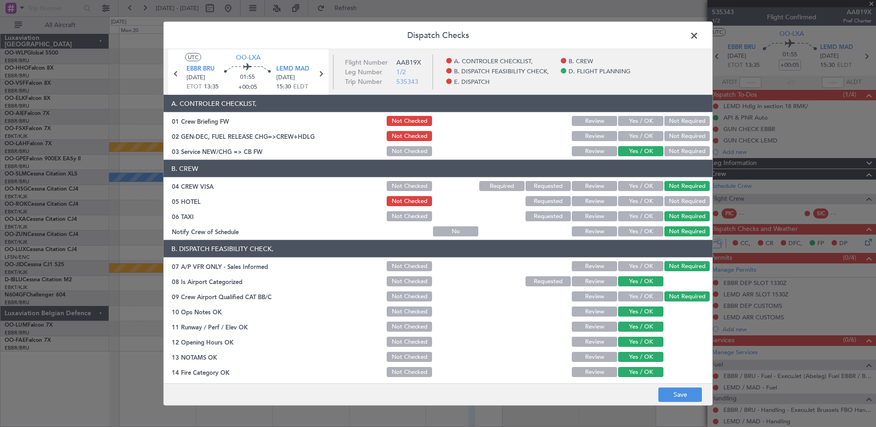
scroll to position [179, 0]
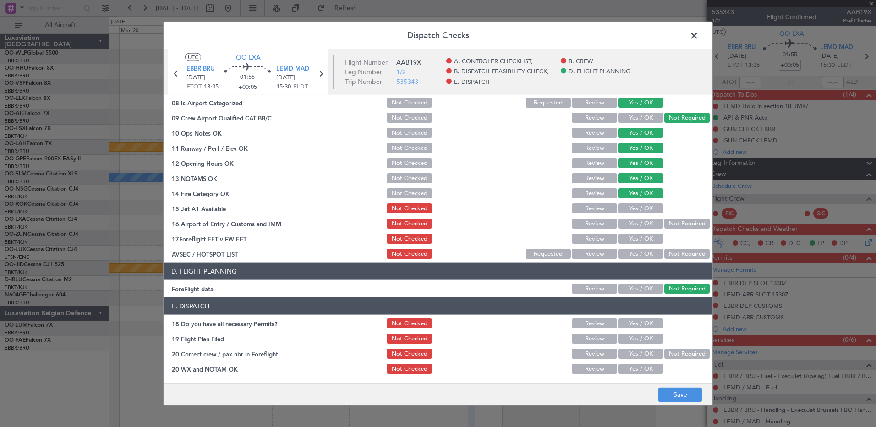
click at [640, 214] on div "Yes / OK" at bounding box center [640, 208] width 46 height 13
click at [647, 208] on button "Yes / OK" at bounding box center [640, 208] width 45 height 10
click at [673, 225] on button "Not Required" at bounding box center [686, 224] width 45 height 10
click at [628, 237] on button "Yes / OK" at bounding box center [640, 239] width 45 height 10
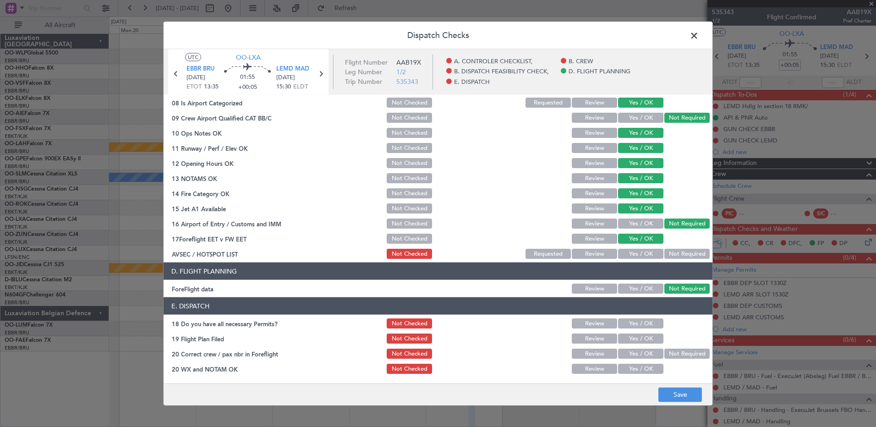
click at [675, 251] on button "Not Required" at bounding box center [686, 254] width 45 height 10
click at [681, 394] on button "Save" at bounding box center [680, 394] width 44 height 15
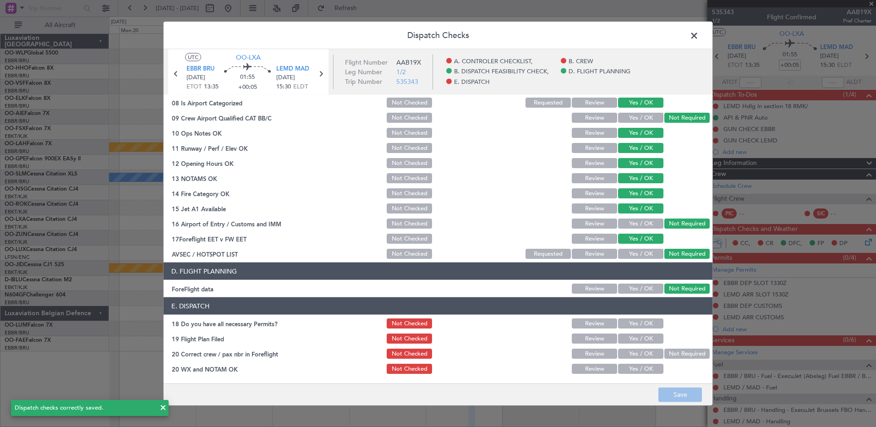
click at [699, 37] on span at bounding box center [699, 38] width 0 height 18
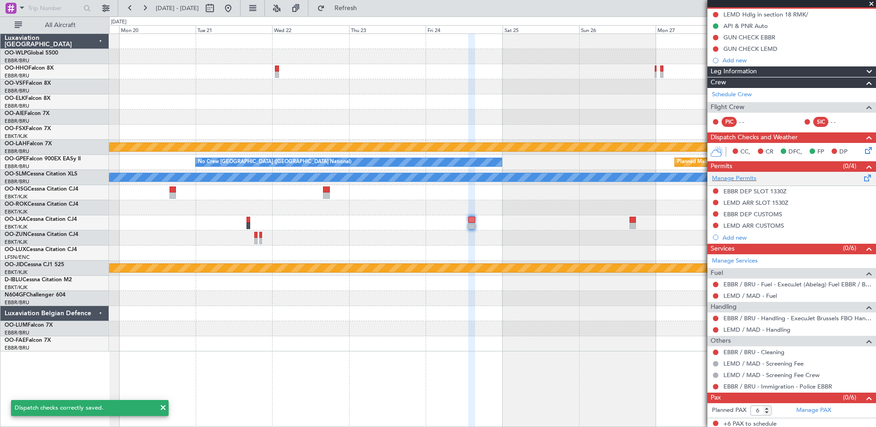
scroll to position [94, 0]
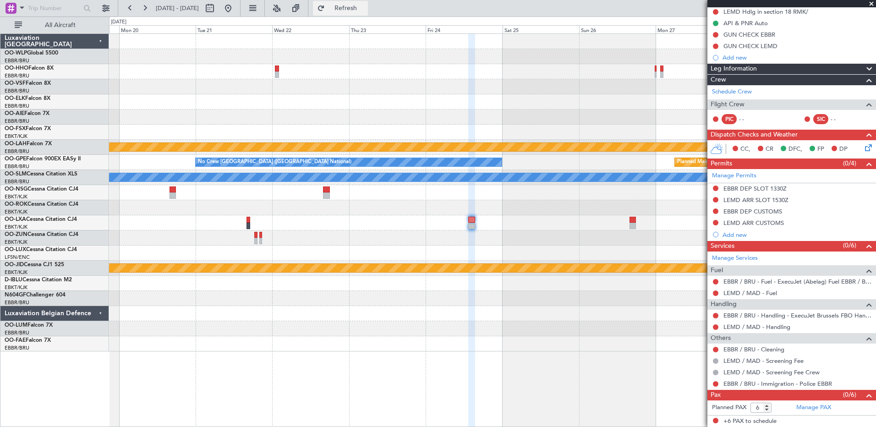
click at [365, 9] on span "Refresh" at bounding box center [346, 8] width 38 height 6
click at [768, 326] on link "LEMD / MAD - Handling" at bounding box center [756, 327] width 67 height 8
click at [365, 7] on span "Refresh" at bounding box center [346, 8] width 38 height 6
click at [716, 200] on button at bounding box center [715, 199] width 5 height 5
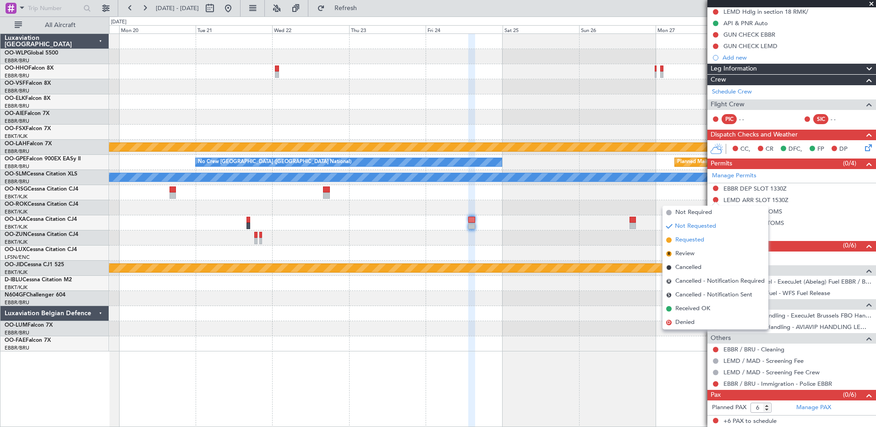
click at [684, 243] on span "Requested" at bounding box center [689, 240] width 29 height 9
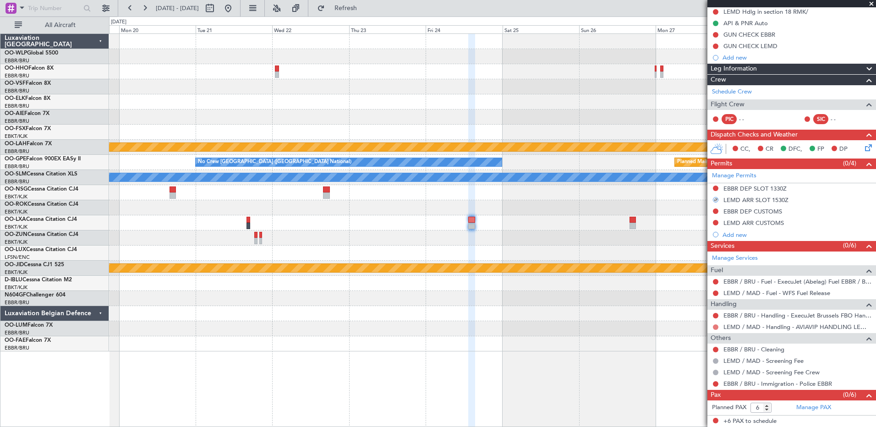
click at [715, 327] on button at bounding box center [715, 326] width 5 height 5
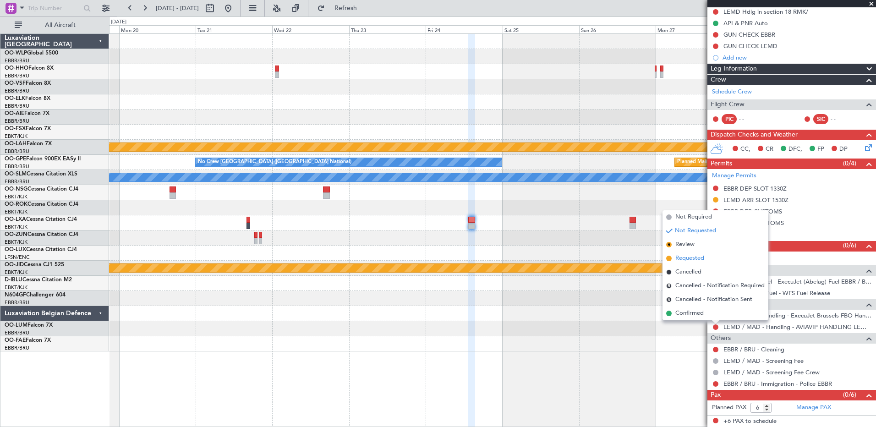
click at [682, 257] on span "Requested" at bounding box center [689, 258] width 29 height 9
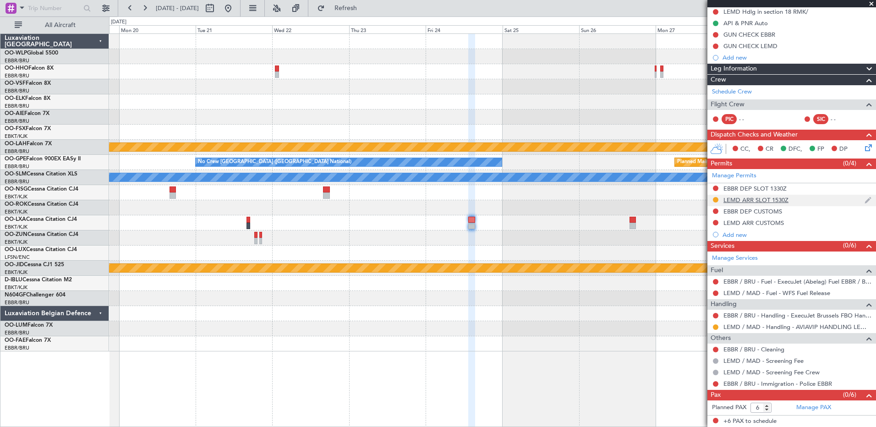
click at [757, 202] on div "LEMD ARR SLOT 1530Z" at bounding box center [755, 200] width 65 height 8
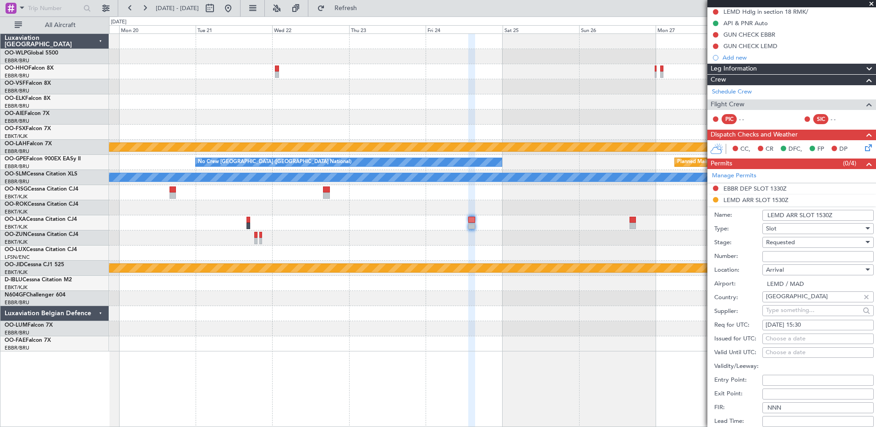
click at [814, 327] on div "[DATE] 15:30" at bounding box center [818, 325] width 105 height 9
select select "10"
select select "2025"
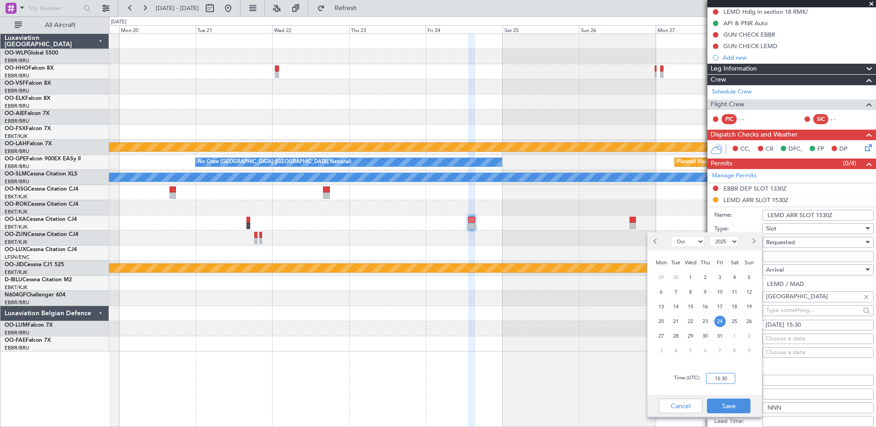
click at [730, 374] on input "15:30" at bounding box center [720, 378] width 29 height 11
type input "15:35"
click at [735, 406] on button "Save" at bounding box center [729, 406] width 44 height 15
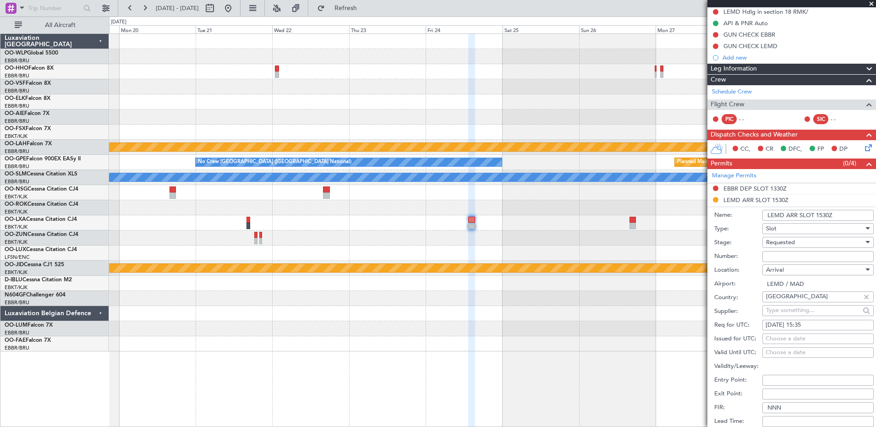
scroll to position [232, 0]
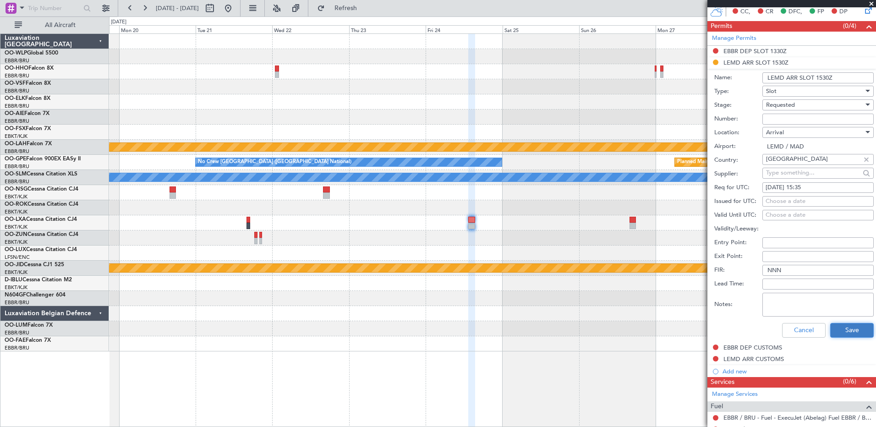
click at [842, 333] on button "Save" at bounding box center [852, 330] width 44 height 15
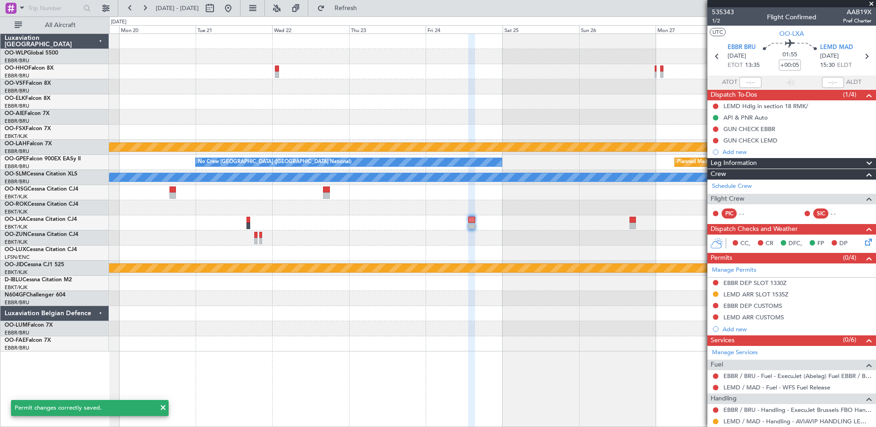
scroll to position [94, 0]
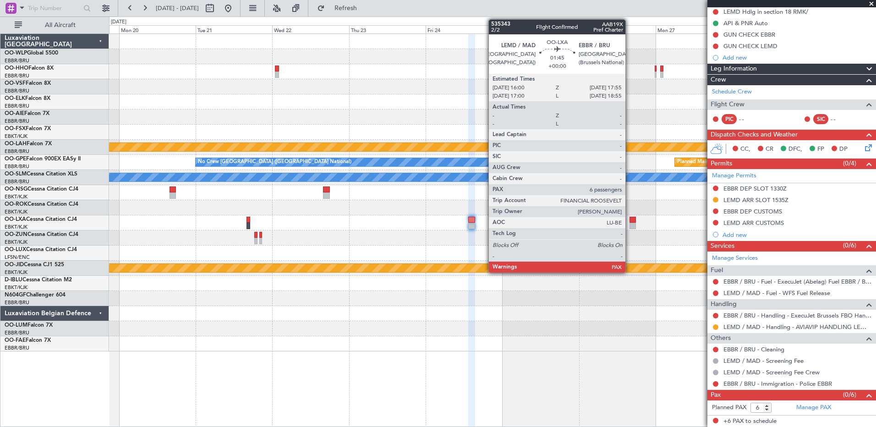
click at [630, 223] on div at bounding box center [633, 226] width 6 height 6
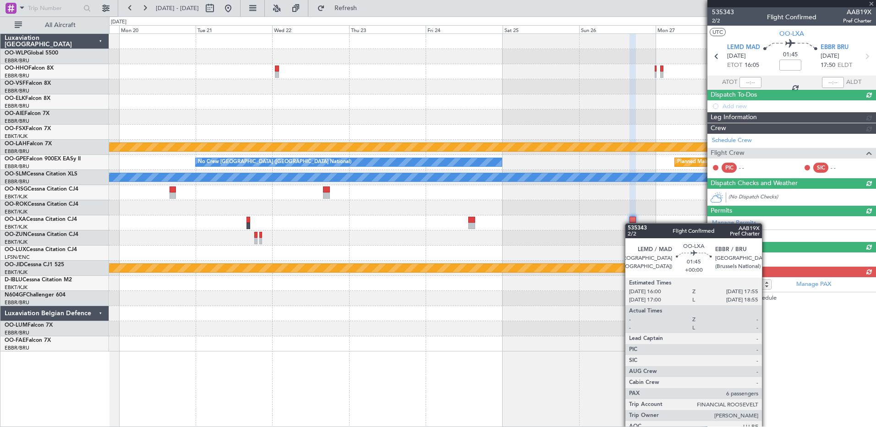
scroll to position [0, 0]
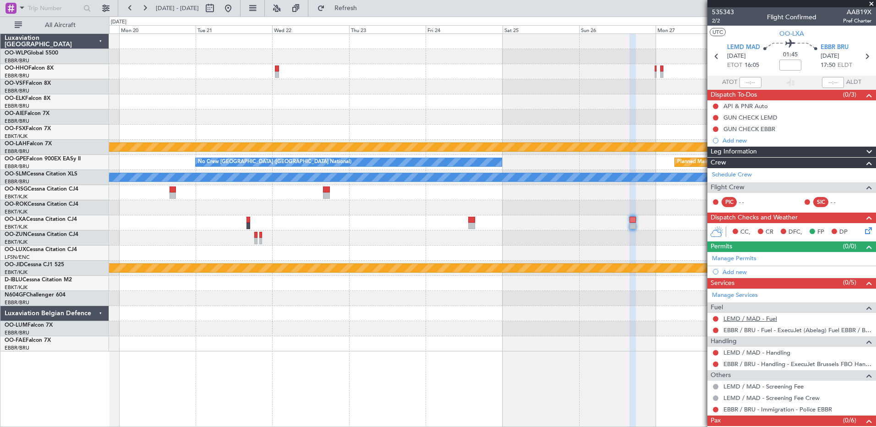
click at [745, 316] on link "LEMD / MAD - Fuel" at bounding box center [750, 319] width 54 height 8
click at [365, 8] on span "Refresh" at bounding box center [346, 8] width 38 height 6
click at [740, 356] on mat-tooltip-component "LEMD / MAD - Handling" at bounding box center [756, 368] width 72 height 24
click at [746, 349] on link "LEMD / MAD - Handling" at bounding box center [756, 353] width 67 height 8
click at [368, 13] on button "Refresh" at bounding box center [340, 8] width 55 height 15
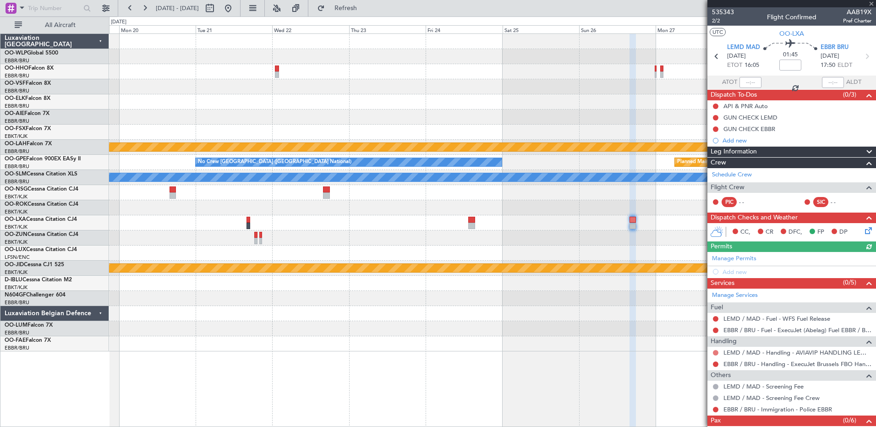
click at [717, 353] on button at bounding box center [715, 352] width 5 height 5
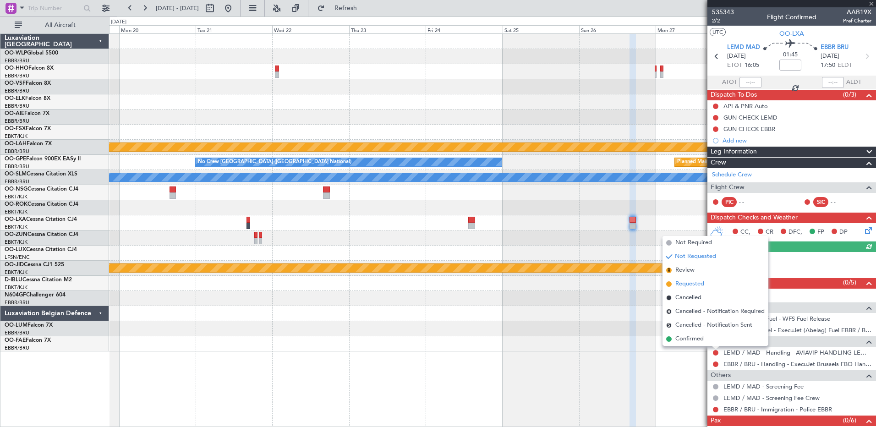
click at [700, 282] on span "Requested" at bounding box center [689, 283] width 29 height 9
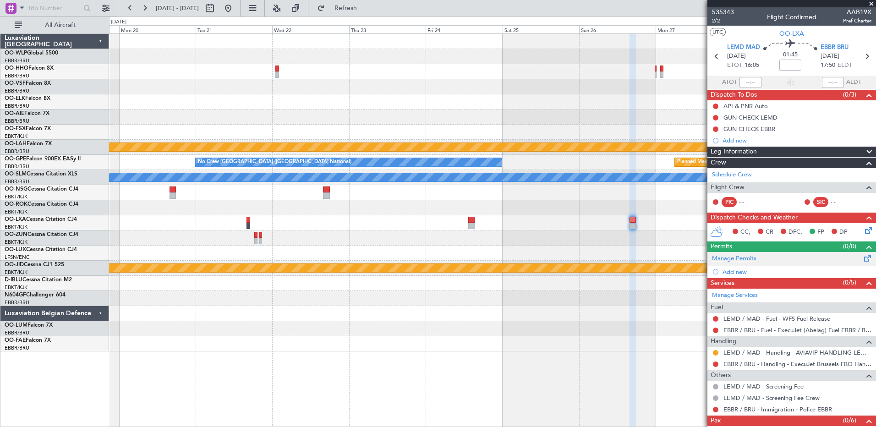
click at [733, 259] on link "Manage Permits" at bounding box center [734, 258] width 44 height 9
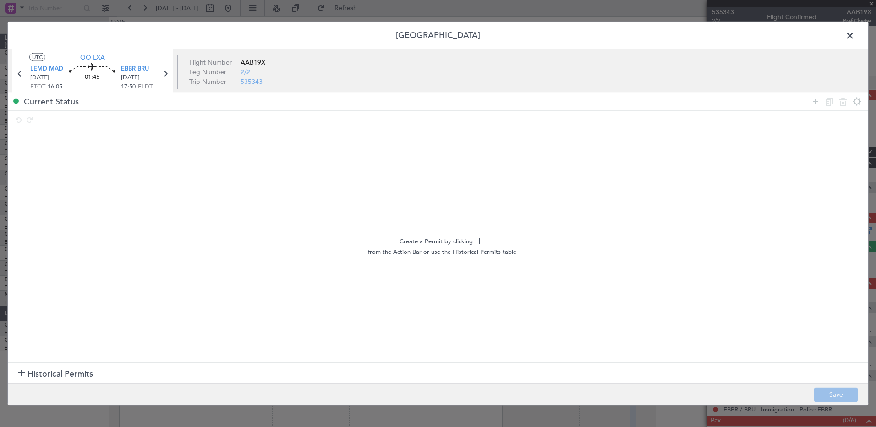
click at [31, 366] on section "Historical Permits" at bounding box center [438, 373] width 860 height 22
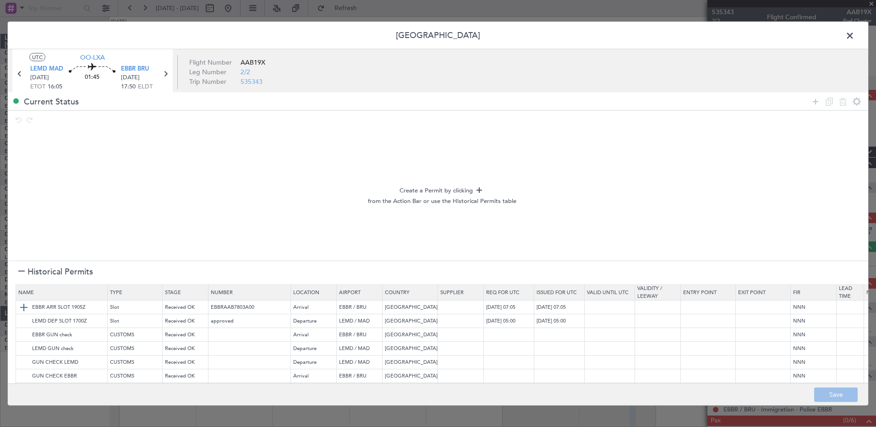
click at [18, 309] on img at bounding box center [23, 306] width 11 height 11
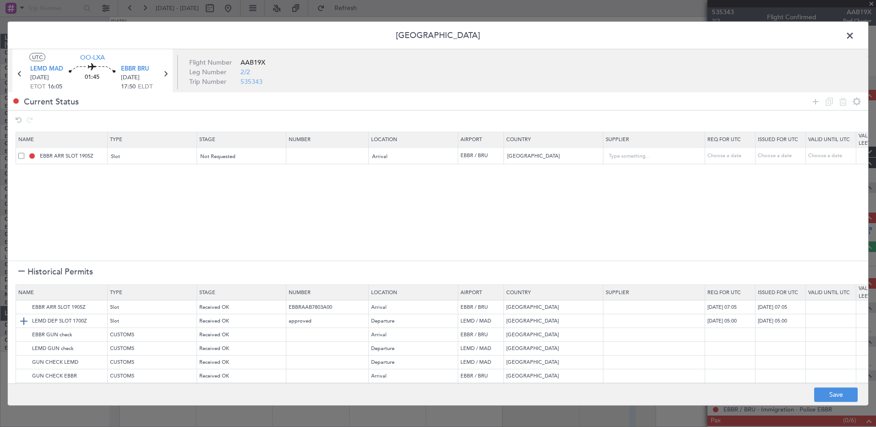
click at [20, 318] on img at bounding box center [23, 320] width 11 height 11
click at [23, 348] on img at bounding box center [23, 348] width 11 height 11
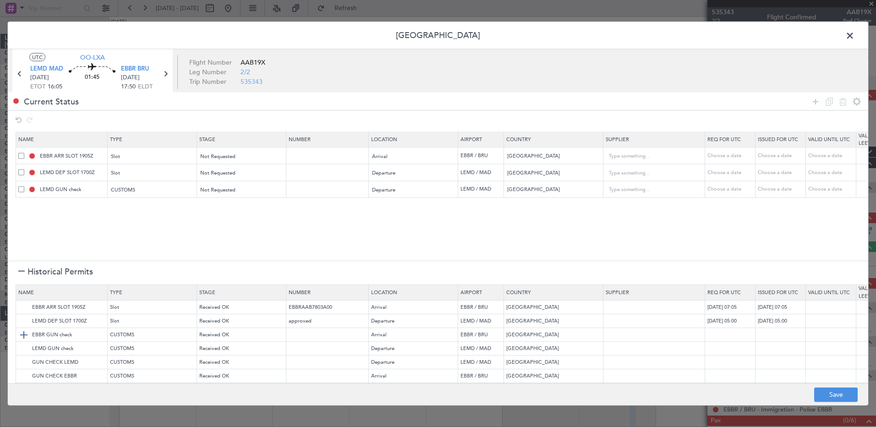
click at [23, 335] on img at bounding box center [23, 334] width 11 height 11
click at [723, 157] on div "Choose a date" at bounding box center [731, 156] width 48 height 8
select select "8"
select select "2025"
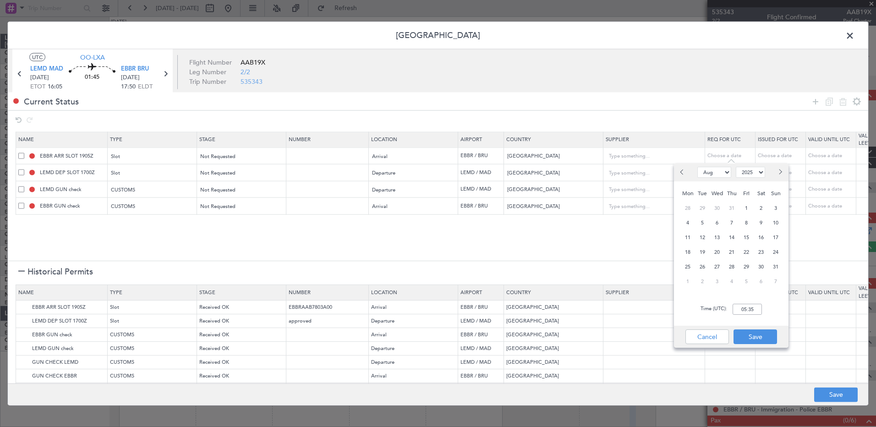
click at [780, 172] on span "Next month" at bounding box center [779, 171] width 5 height 5
select select "10"
click at [775, 252] on span "26" at bounding box center [775, 252] width 11 height 11
click at [740, 307] on input "00:00" at bounding box center [747, 309] width 29 height 11
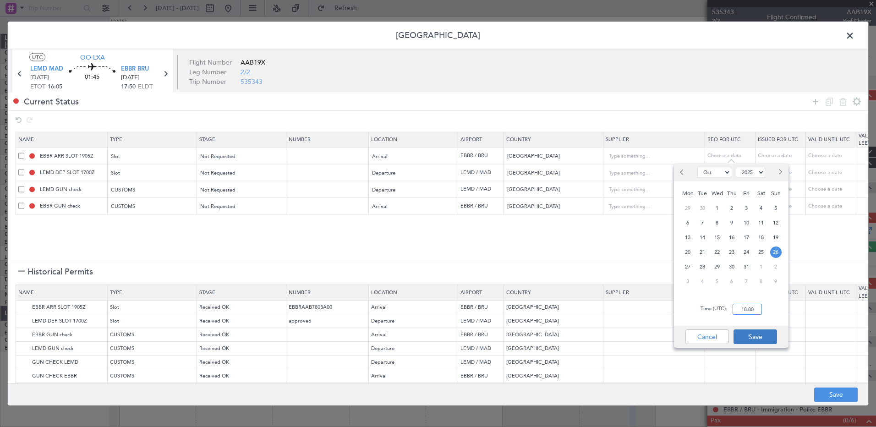
type input "18:00"
click at [763, 338] on button "Save" at bounding box center [756, 336] width 44 height 15
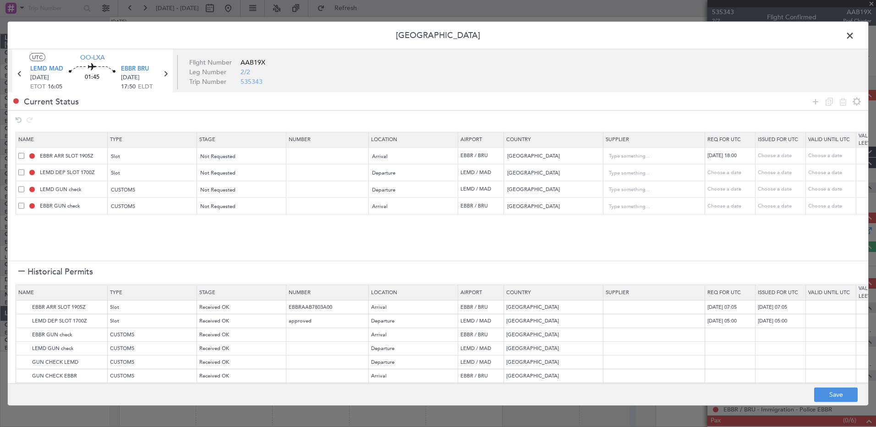
click at [723, 175] on div "Choose a date" at bounding box center [731, 173] width 48 height 8
select select "8"
select select "2025"
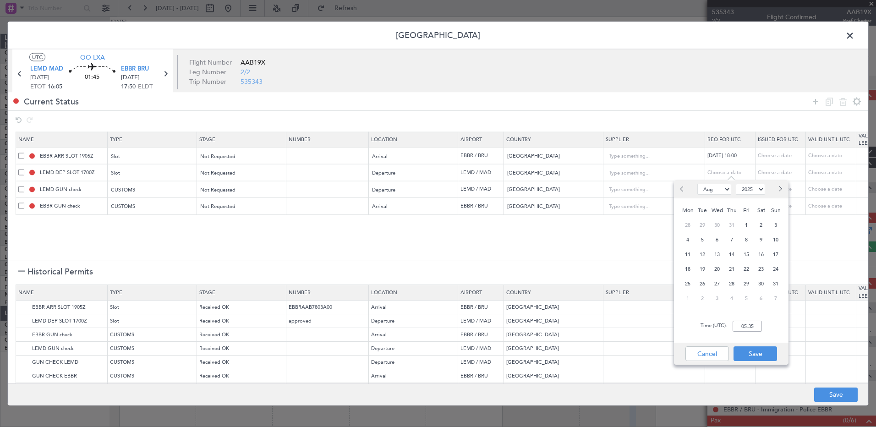
click at [779, 190] on span "Next month" at bounding box center [779, 188] width 5 height 5
select select "10"
click at [775, 270] on span "26" at bounding box center [775, 268] width 11 height 11
click at [736, 329] on input "00:00" at bounding box center [747, 326] width 29 height 11
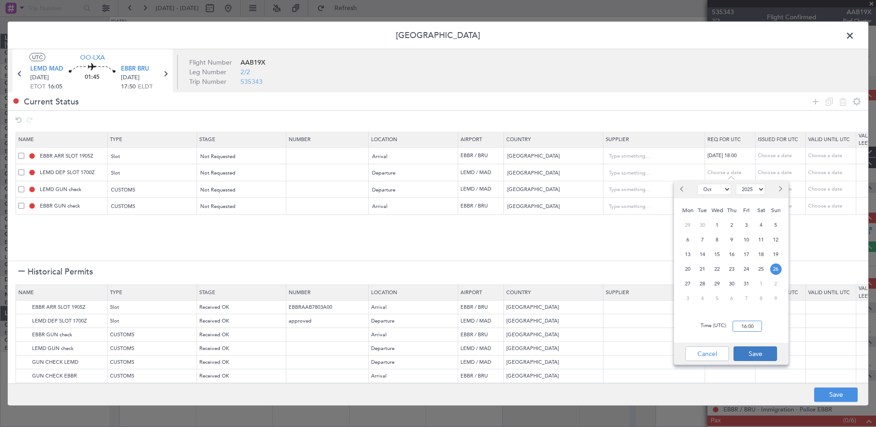
type input "16:00"
click at [763, 350] on button "Save" at bounding box center [756, 353] width 44 height 15
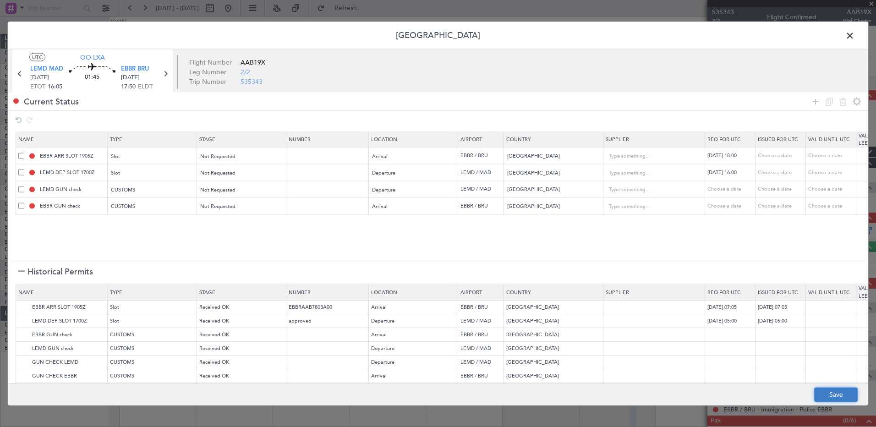
click at [847, 391] on button "Save" at bounding box center [836, 394] width 44 height 15
type input "EBBR ARR SLOT 1800Z"
type input "NNN"
type input "LEMD DEP SLOT 1600Z"
type input "NNN"
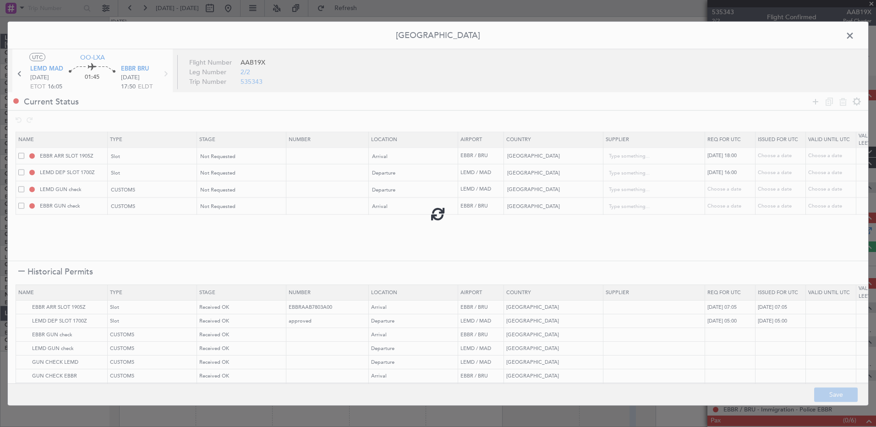
type input "LEMD DEP CUSTOMS"
type input "NNN"
type input "EBBR ARR CUSTOMS"
type input "NNN"
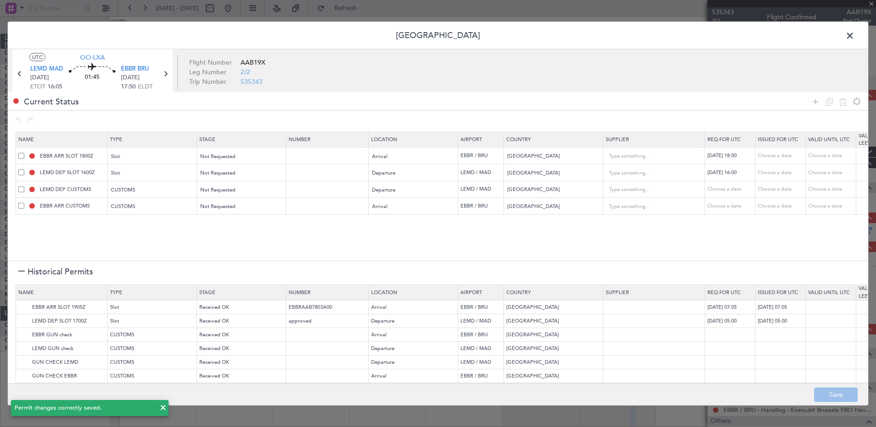
click at [855, 37] on span at bounding box center [855, 38] width 0 height 18
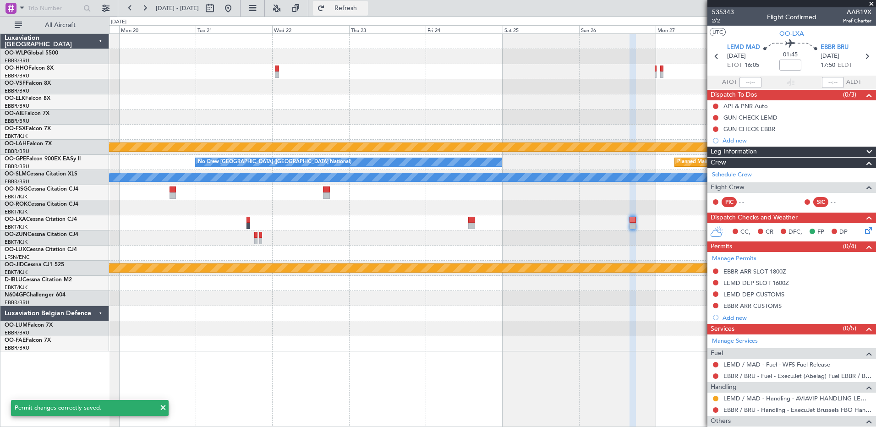
click at [368, 12] on button "Refresh" at bounding box center [340, 8] width 55 height 15
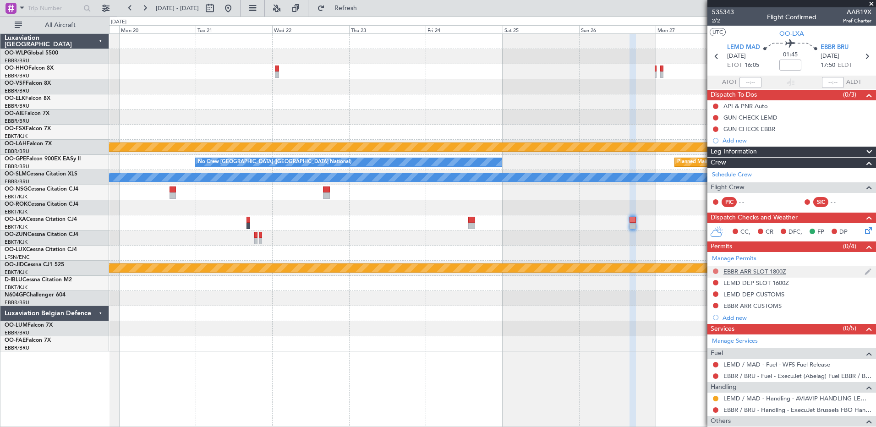
click at [716, 270] on button at bounding box center [715, 271] width 5 height 5
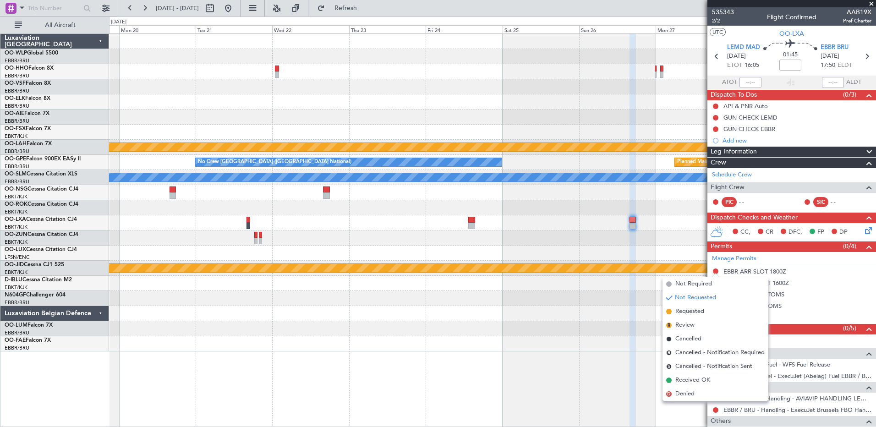
click at [634, 293] on div at bounding box center [492, 298] width 767 height 15
click at [617, 310] on div at bounding box center [492, 313] width 767 height 15
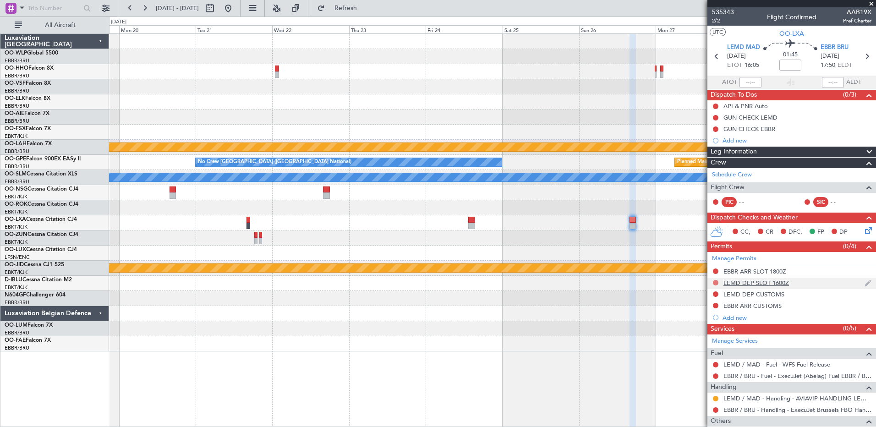
click at [717, 282] on button at bounding box center [715, 282] width 5 height 5
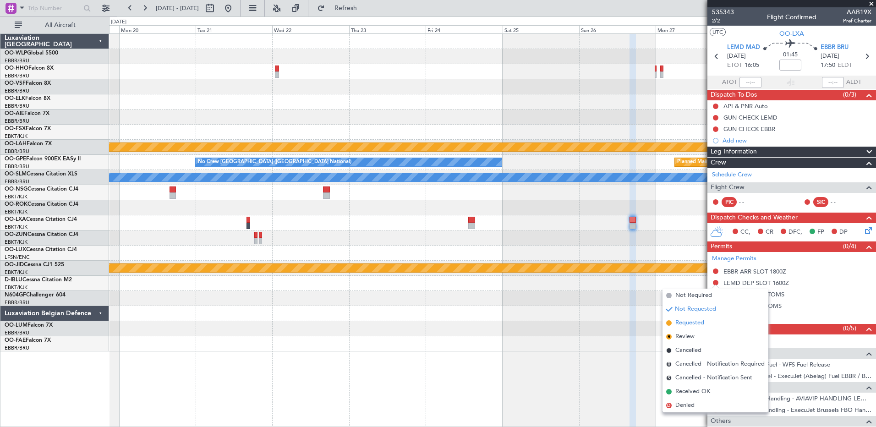
click at [696, 319] on span "Requested" at bounding box center [689, 322] width 29 height 9
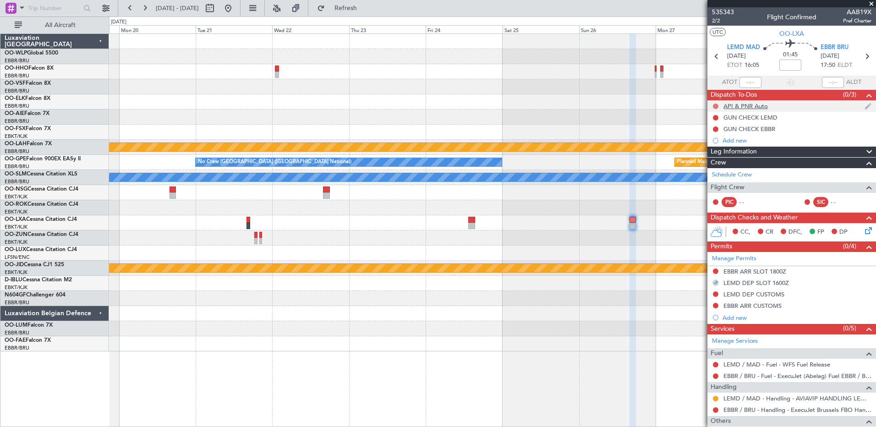
click at [716, 105] on button at bounding box center [715, 106] width 5 height 5
click at [712, 145] on span "Completed" at bounding box center [720, 146] width 30 height 9
click at [724, 21] on span "2/2" at bounding box center [723, 21] width 22 height 8
click at [717, 374] on button at bounding box center [715, 375] width 5 height 5
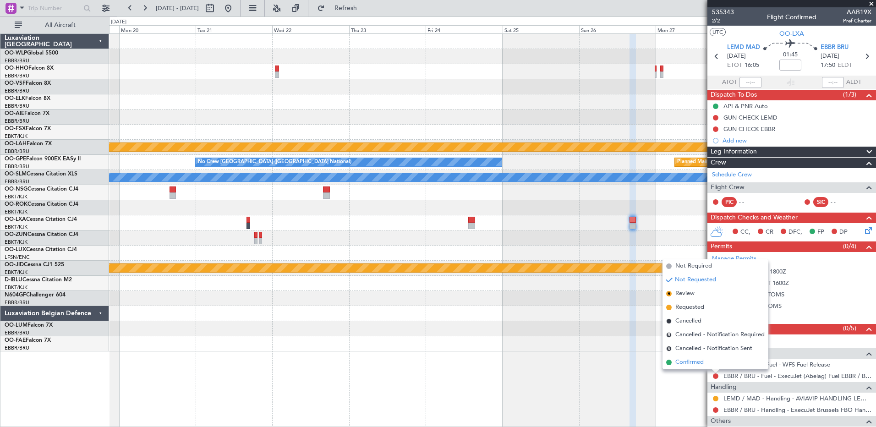
click at [691, 362] on span "Confirmed" at bounding box center [689, 362] width 28 height 9
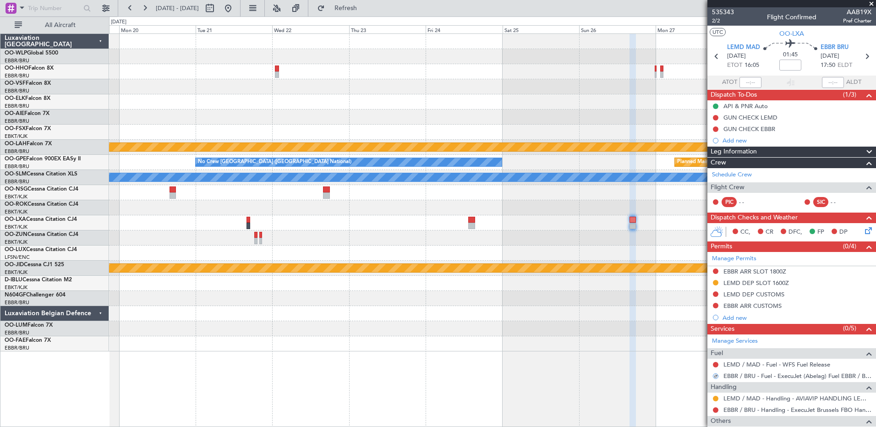
scroll to position [71, 0]
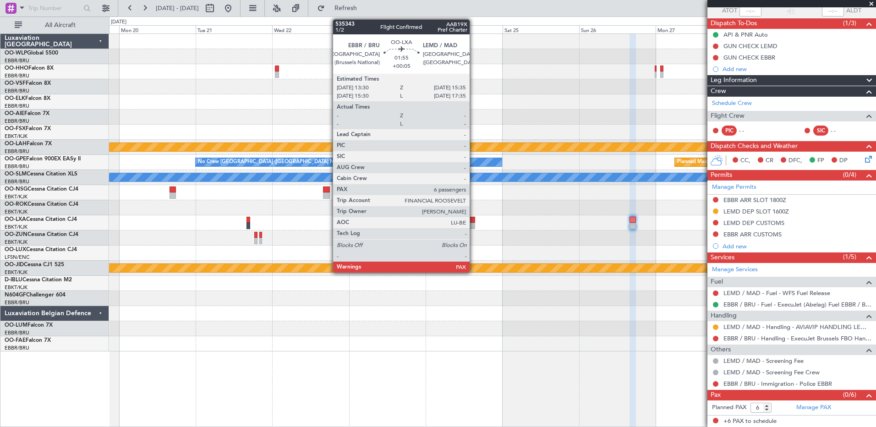
click at [474, 223] on div at bounding box center [471, 226] width 7 height 6
type input "+00:05"
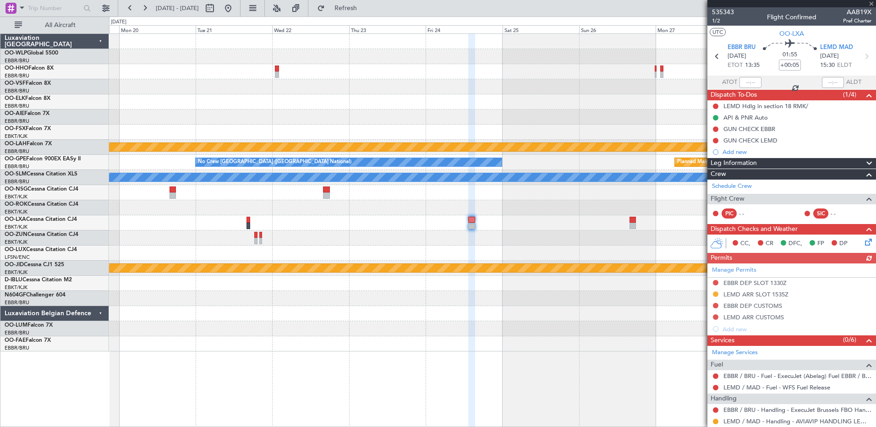
scroll to position [92, 0]
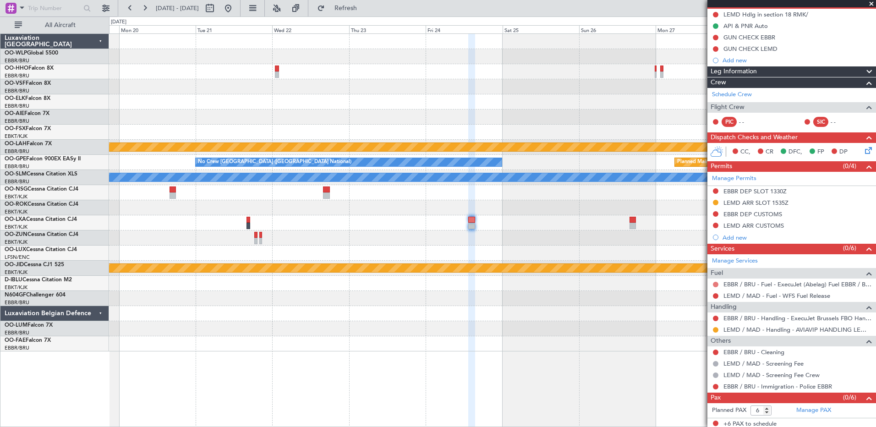
click at [715, 285] on button at bounding box center [715, 284] width 5 height 5
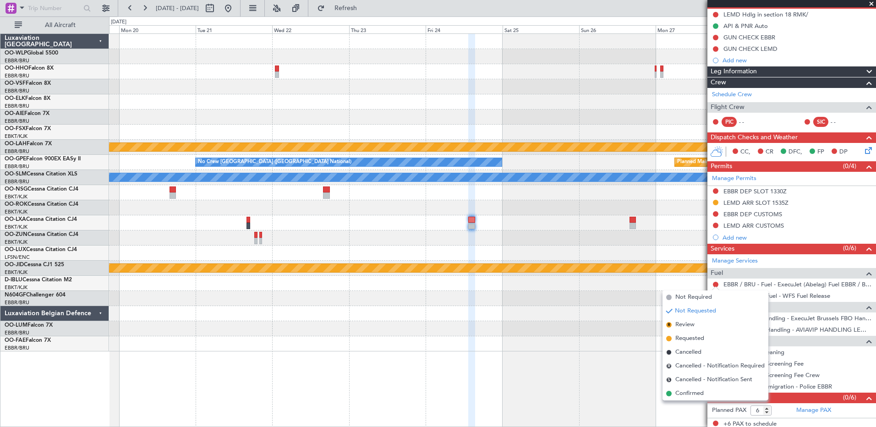
click at [690, 339] on span "Requested" at bounding box center [689, 338] width 29 height 9
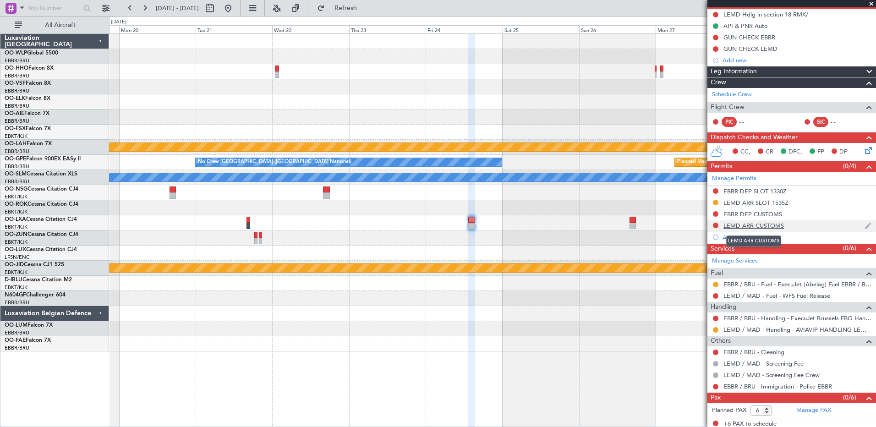
click at [772, 224] on div "LEMD ARR CUSTOMS" at bounding box center [753, 226] width 60 height 8
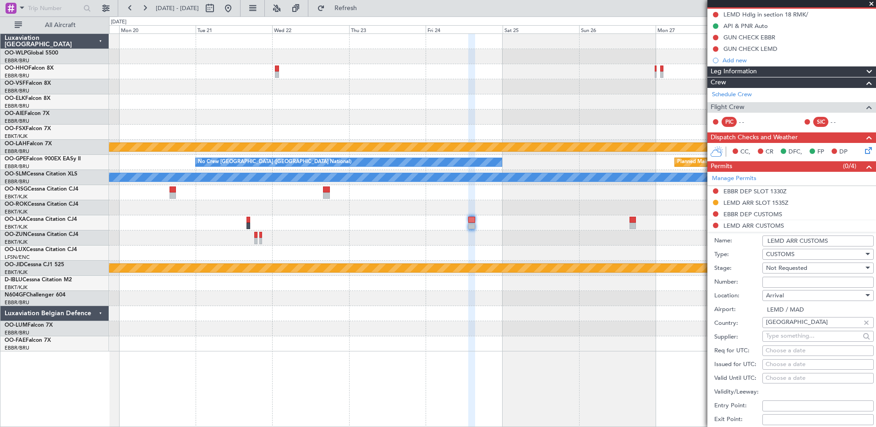
drag, startPoint x: 830, startPoint y: 239, endPoint x: 787, endPoint y: 245, distance: 43.9
click at [787, 245] on input "LEMD ARR CUSTOMS" at bounding box center [817, 241] width 111 height 11
drag, startPoint x: 724, startPoint y: 49, endPoint x: 759, endPoint y: 48, distance: 34.4
click at [759, 48] on div "GUN CHECK LEMD" at bounding box center [750, 49] width 54 height 8
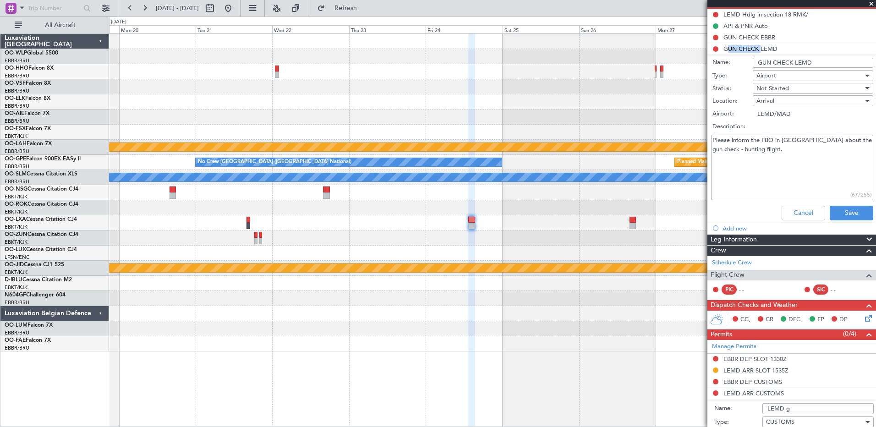
copy div "GUN CHECK"
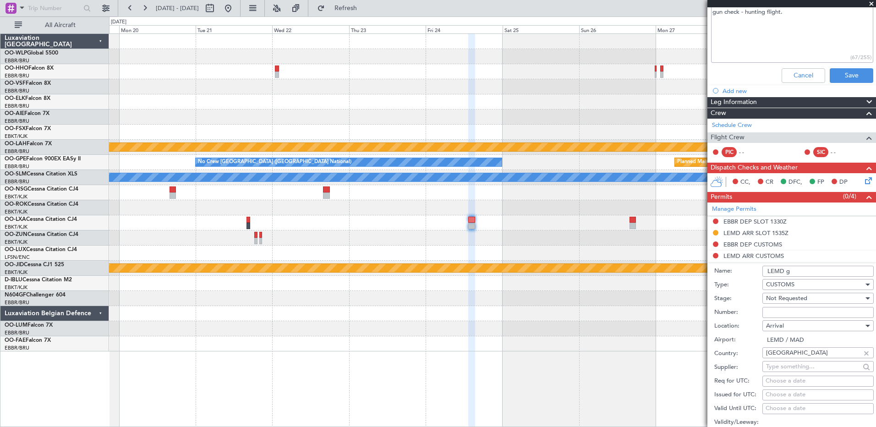
scroll to position [321, 0]
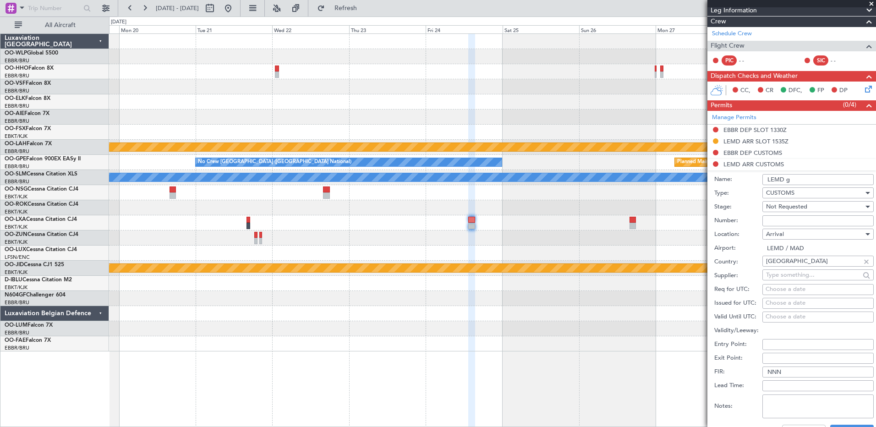
click at [795, 178] on input "LEMD g" at bounding box center [817, 179] width 111 height 11
paste input "GUN CHECK"
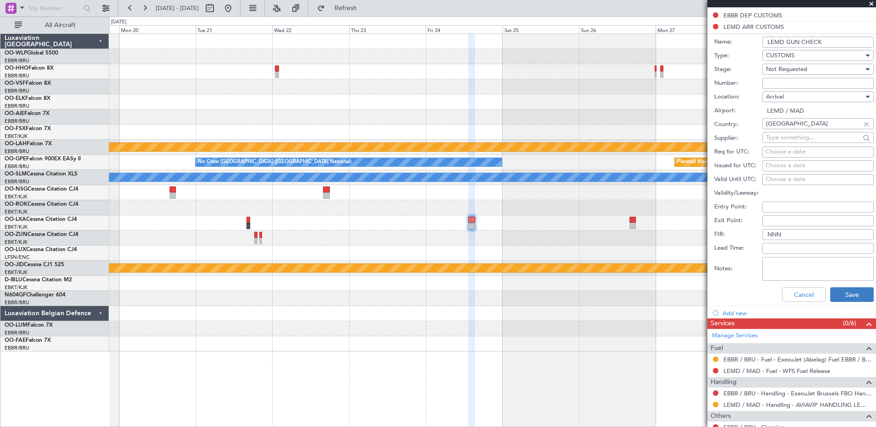
type input "LEMD GUN CHECK"
click at [851, 290] on button "Save" at bounding box center [852, 294] width 44 height 15
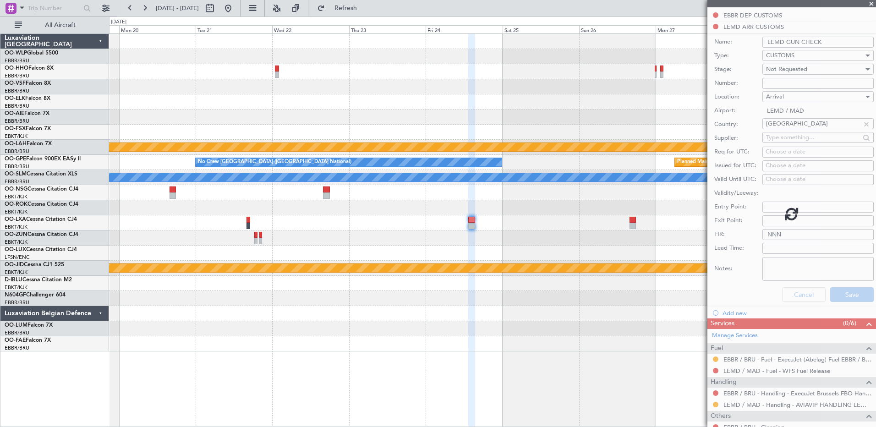
scroll to position [262, 0]
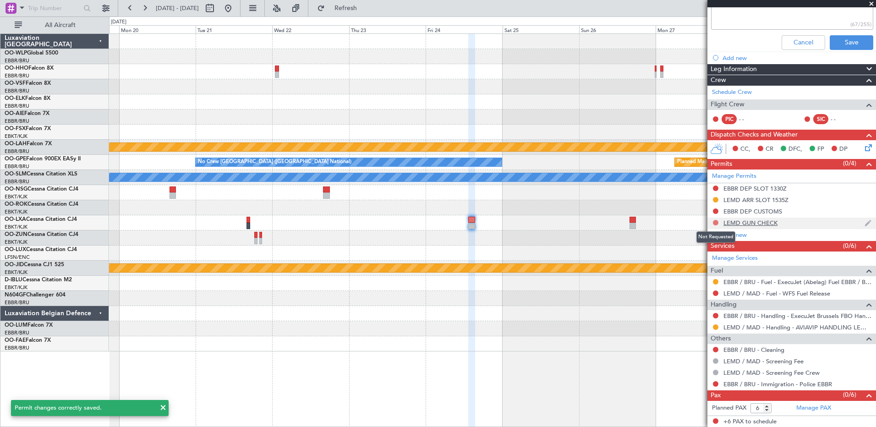
click at [716, 223] on button at bounding box center [715, 222] width 5 height 5
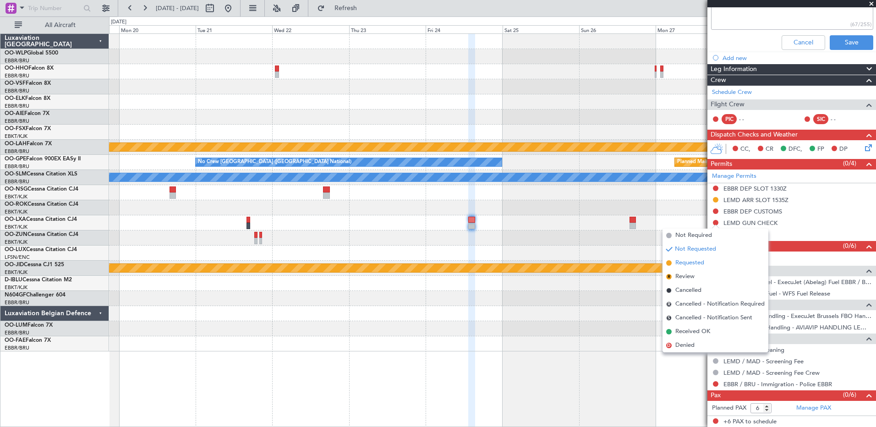
click at [701, 262] on span "Requested" at bounding box center [689, 262] width 29 height 9
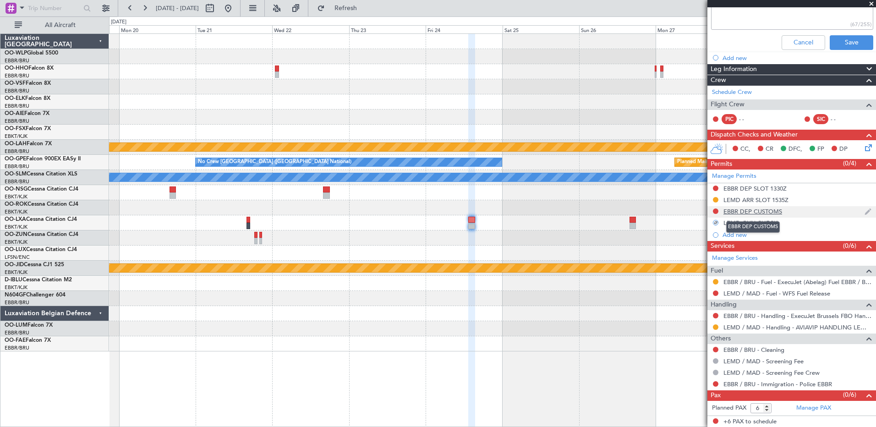
click at [741, 211] on div "EBBR DEP CUSTOMS" at bounding box center [752, 212] width 59 height 8
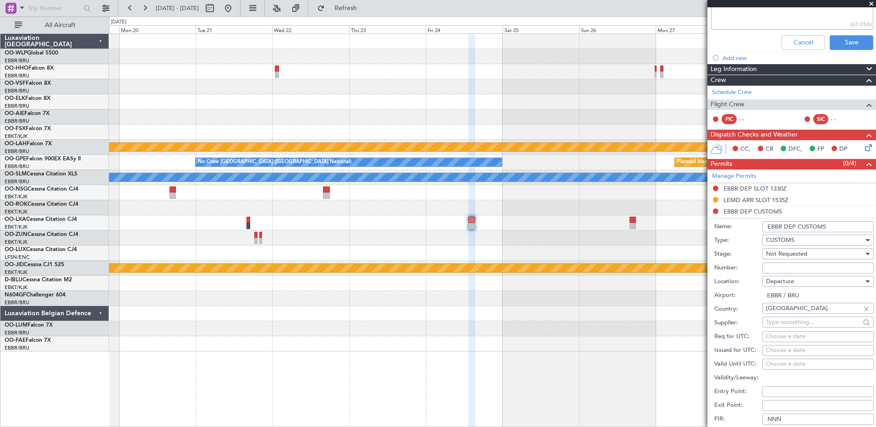
drag, startPoint x: 832, startPoint y: 225, endPoint x: 786, endPoint y: 227, distance: 46.3
click at [786, 227] on input "EBBR DEP CUSTOMS" at bounding box center [817, 226] width 111 height 11
paste input "GUN CHECK"
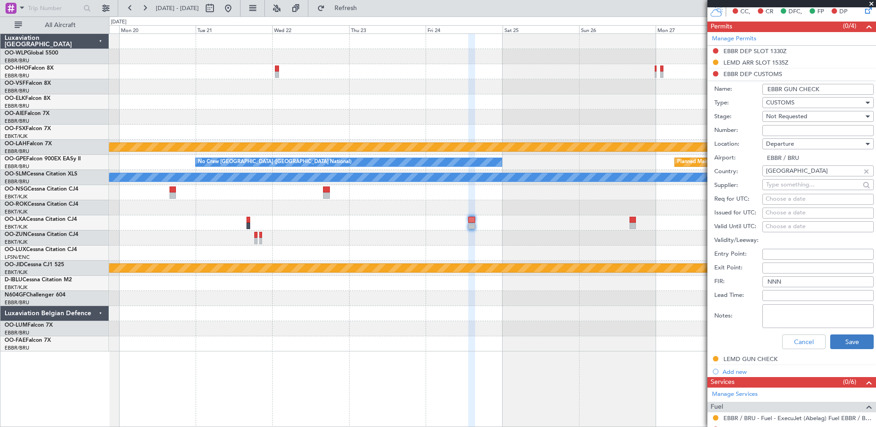
type input "EBBR GUN CHECK"
click at [849, 338] on button "Save" at bounding box center [852, 341] width 44 height 15
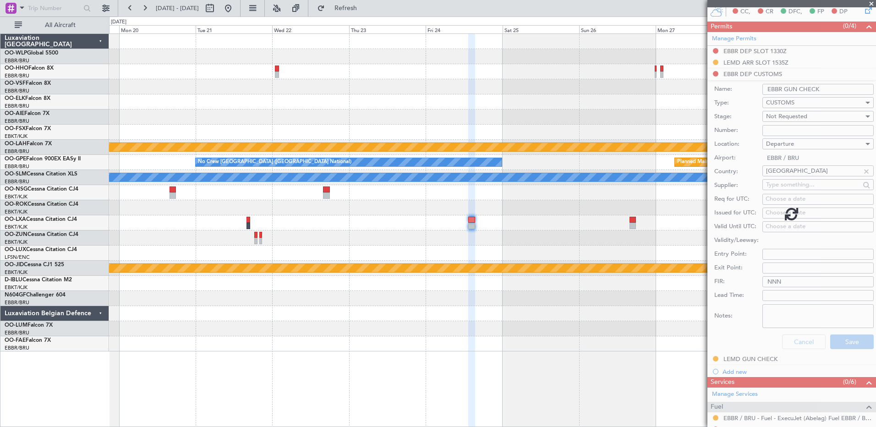
scroll to position [262, 0]
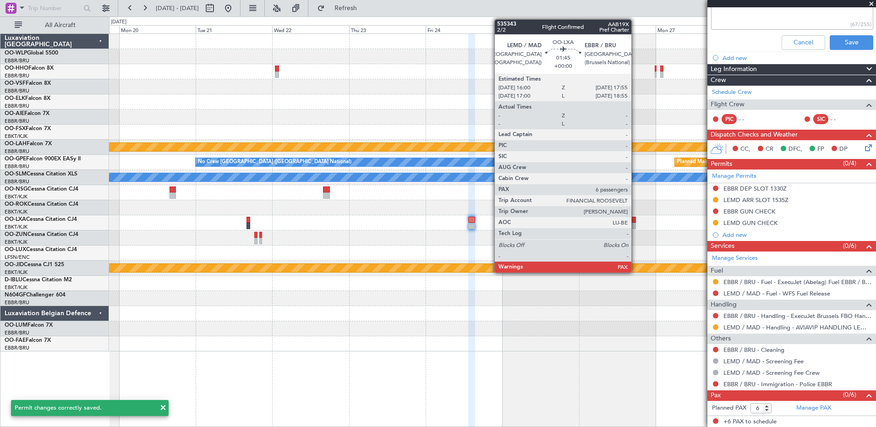
click at [636, 224] on div at bounding box center [633, 226] width 6 height 6
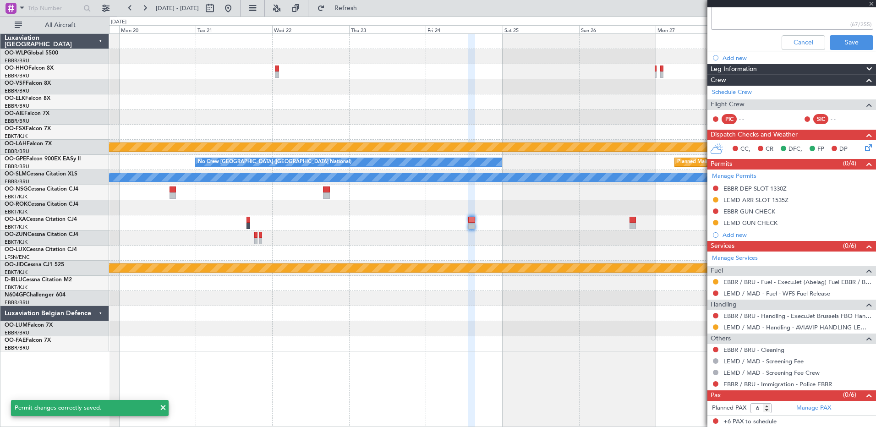
scroll to position [0, 0]
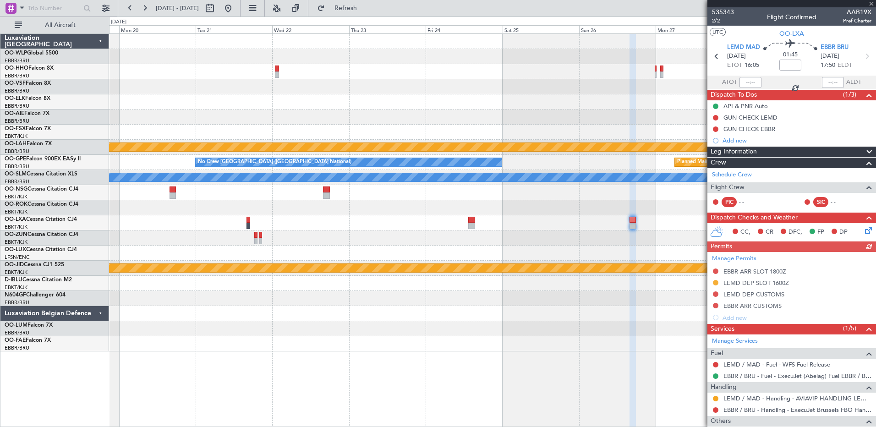
click at [754, 296] on div "Manage Permits EBBR ARR SLOT 1800Z LEMD DEP SLOT 1600Z LEMD DEP CUSTOMS EBBR AR…" at bounding box center [791, 287] width 169 height 71
click at [754, 296] on div "LEMD DEP CUSTOMS" at bounding box center [753, 294] width 61 height 8
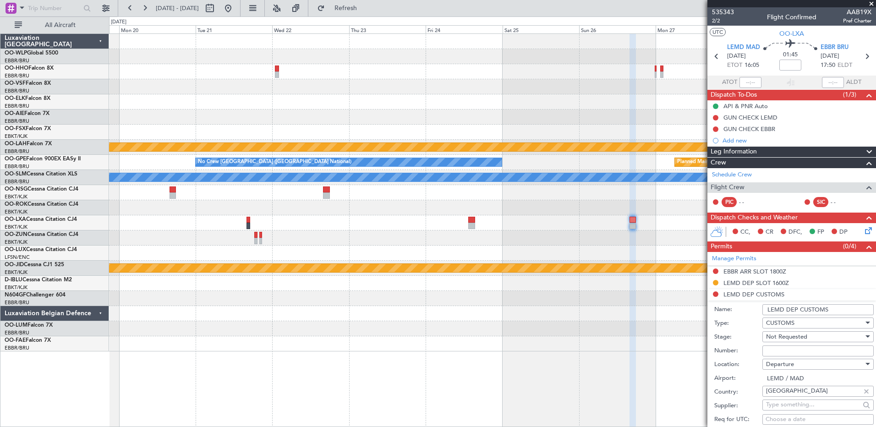
drag, startPoint x: 754, startPoint y: 296, endPoint x: 831, endPoint y: 309, distance: 77.7
click at [831, 309] on input "LEMD DEP CUSTOMS" at bounding box center [817, 309] width 111 height 11
drag, startPoint x: 831, startPoint y: 309, endPoint x: 784, endPoint y: 306, distance: 46.4
click at [785, 306] on input "LEMD DEP CUSTOMS" at bounding box center [817, 309] width 111 height 11
paste input "GUN CHECK"
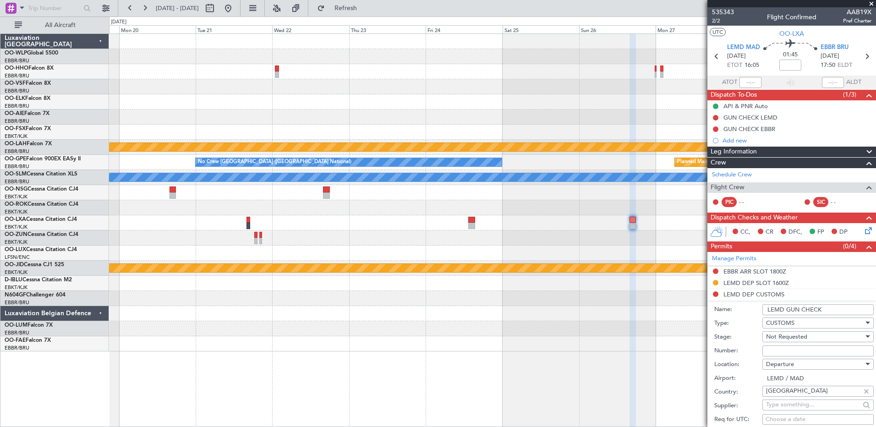
scroll to position [183, 0]
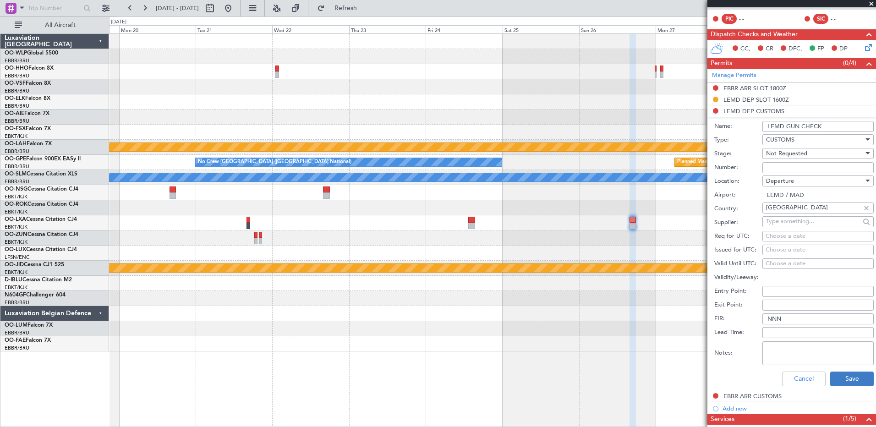
type input "LEMD GUN CHECK"
click at [847, 381] on button "Save" at bounding box center [852, 379] width 44 height 15
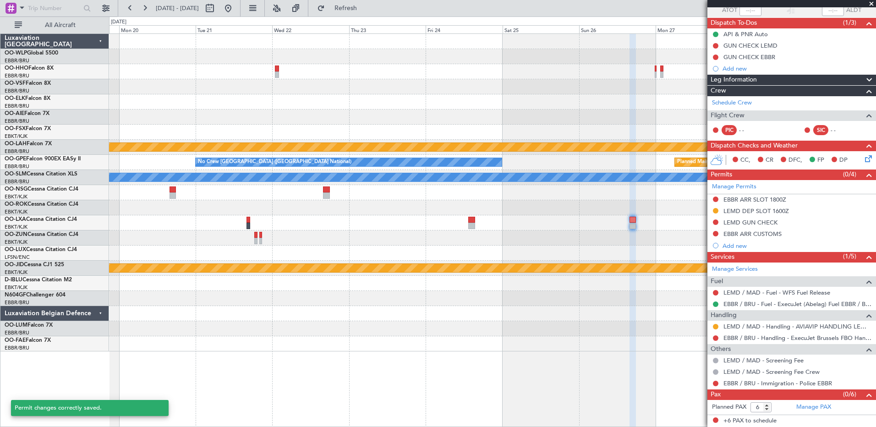
scroll to position [71, 0]
click at [766, 233] on div "EBBR ARR CUSTOMS" at bounding box center [752, 234] width 58 height 8
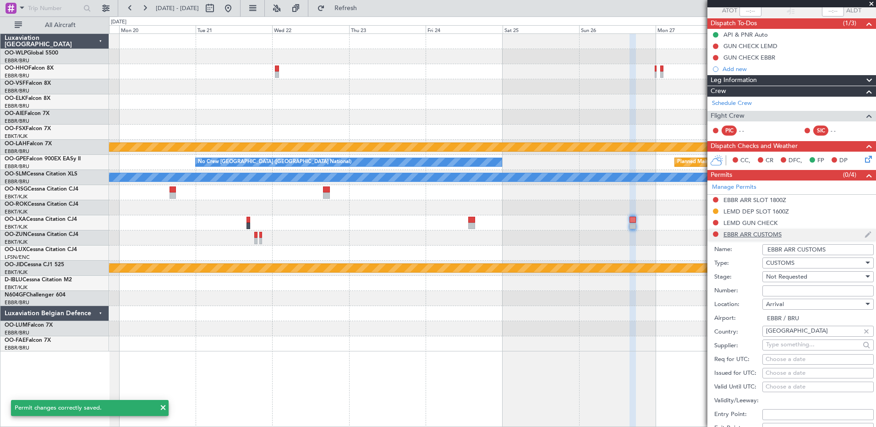
scroll to position [183, 0]
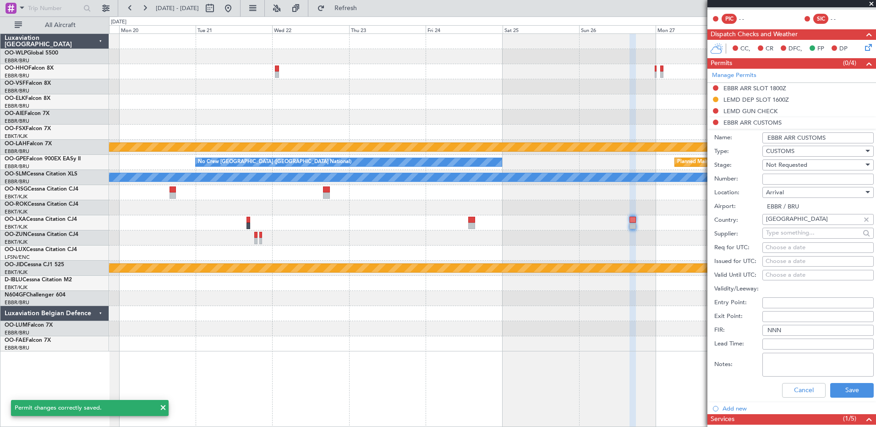
drag, startPoint x: 833, startPoint y: 135, endPoint x: 786, endPoint y: 136, distance: 47.7
click at [786, 136] on input "EBBR ARR CUSTOMS" at bounding box center [817, 137] width 111 height 11
paste input "GUN CHECK"
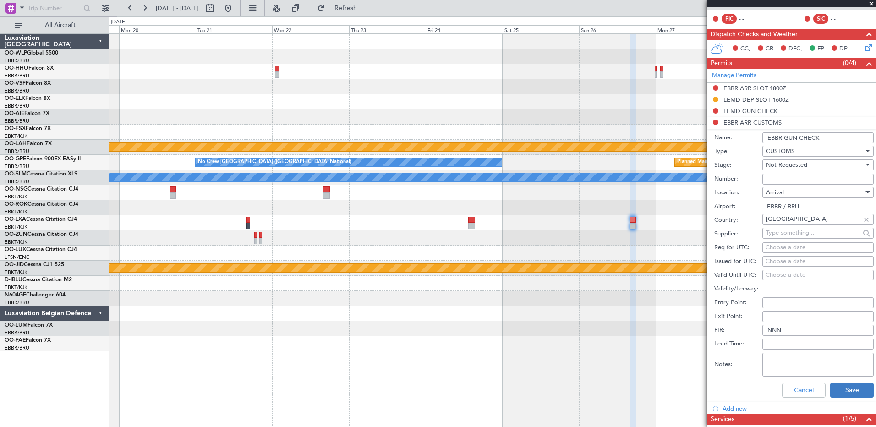
type input "EBBR GUN CHECK"
click at [837, 388] on button "Save" at bounding box center [852, 390] width 44 height 15
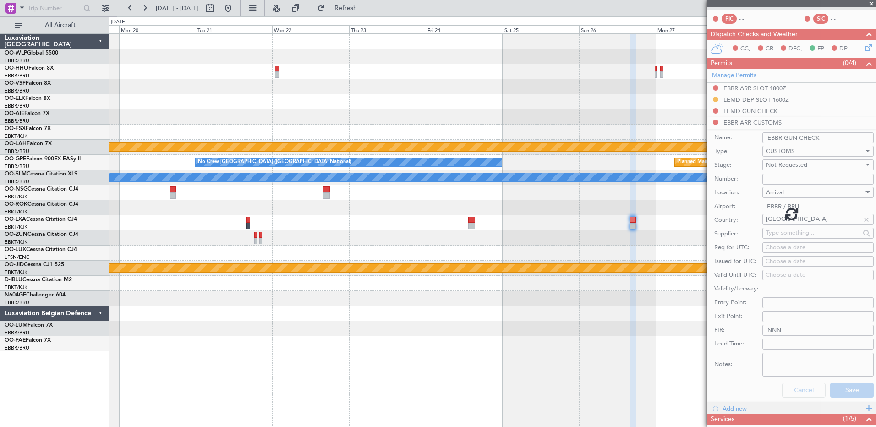
scroll to position [71, 0]
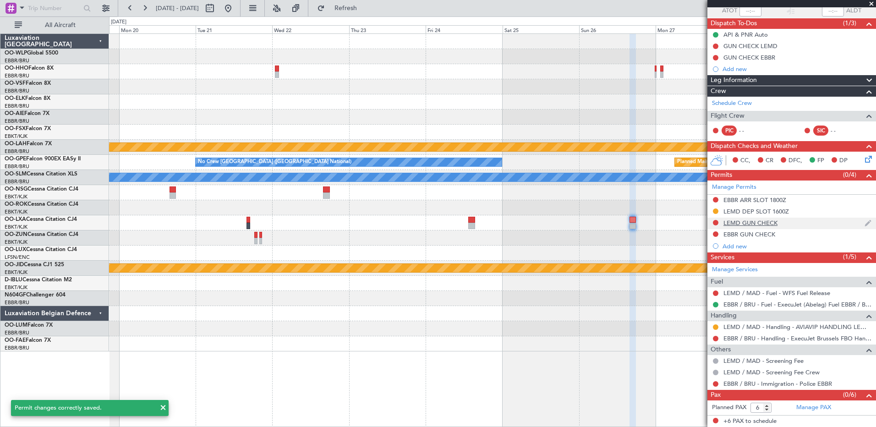
click at [717, 225] on div at bounding box center [715, 222] width 7 height 7
click at [716, 223] on button at bounding box center [715, 222] width 5 height 5
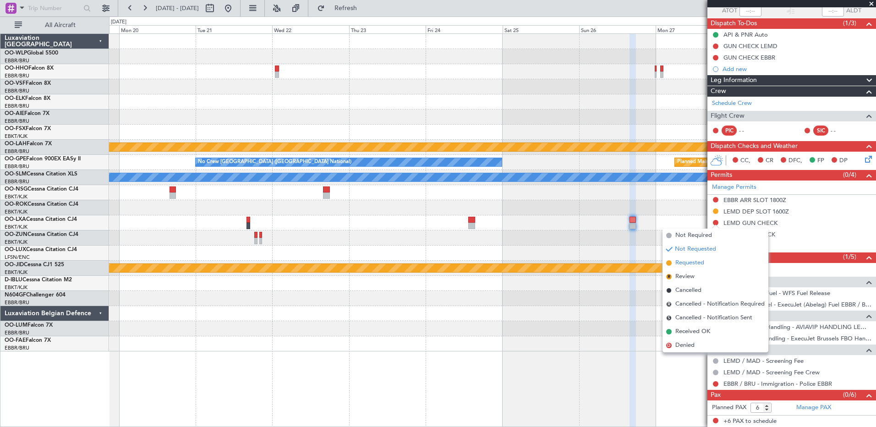
click at [705, 260] on li "Requested" at bounding box center [716, 263] width 106 height 14
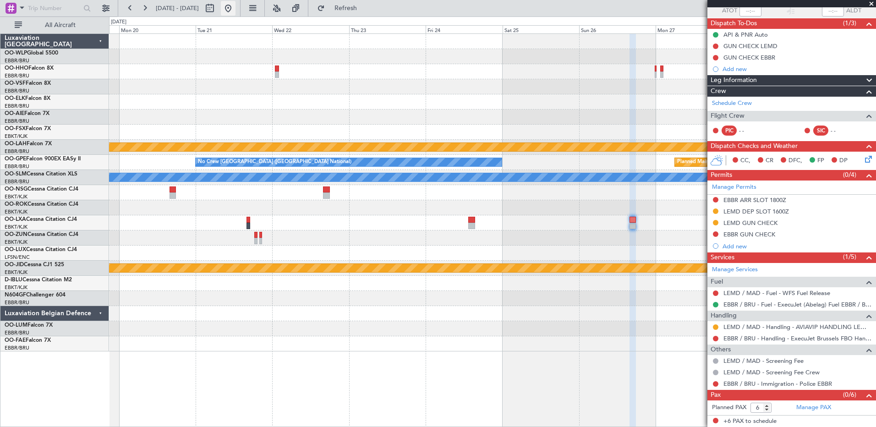
click at [236, 10] on button at bounding box center [228, 8] width 15 height 15
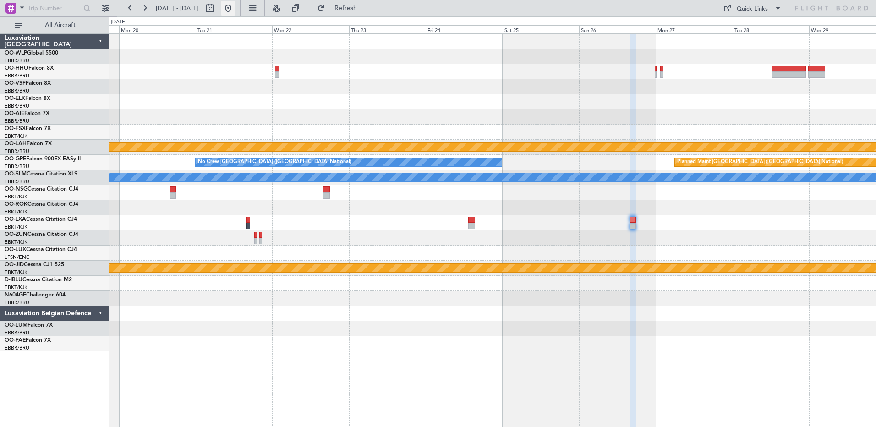
scroll to position [0, 0]
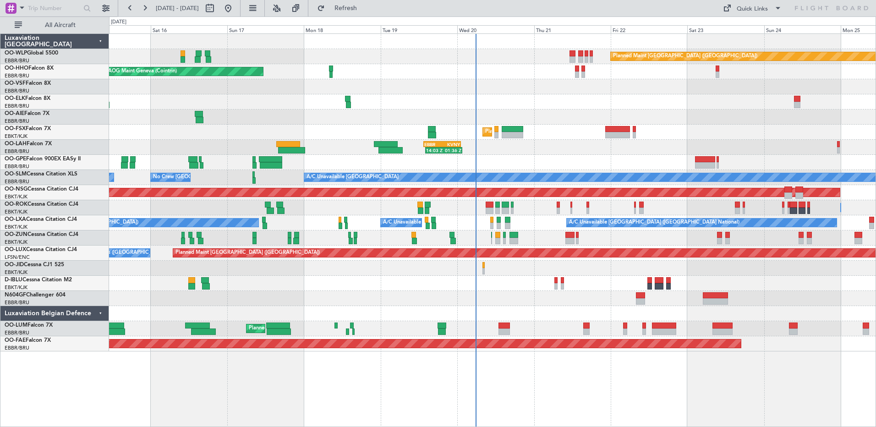
click at [559, 326] on div "Planned Maint [GEOGRAPHIC_DATA] ([GEOGRAPHIC_DATA] National)" at bounding box center [492, 328] width 767 height 15
click at [365, 7] on span "Refresh" at bounding box center [346, 8] width 38 height 6
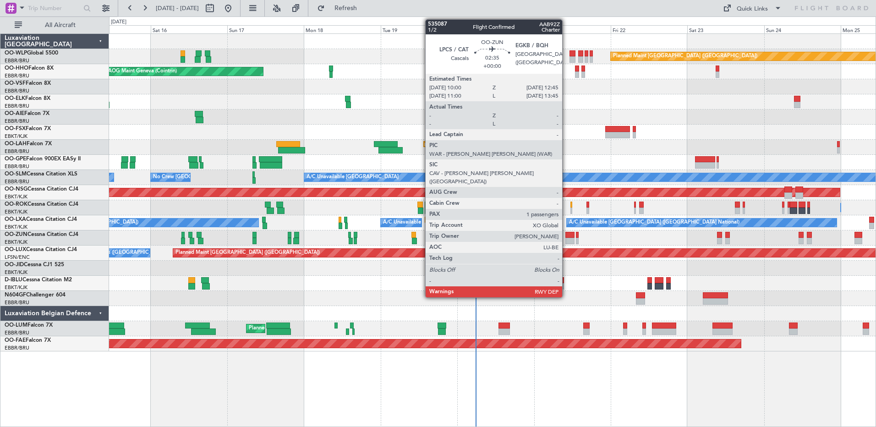
click at [566, 237] on div at bounding box center [569, 235] width 9 height 6
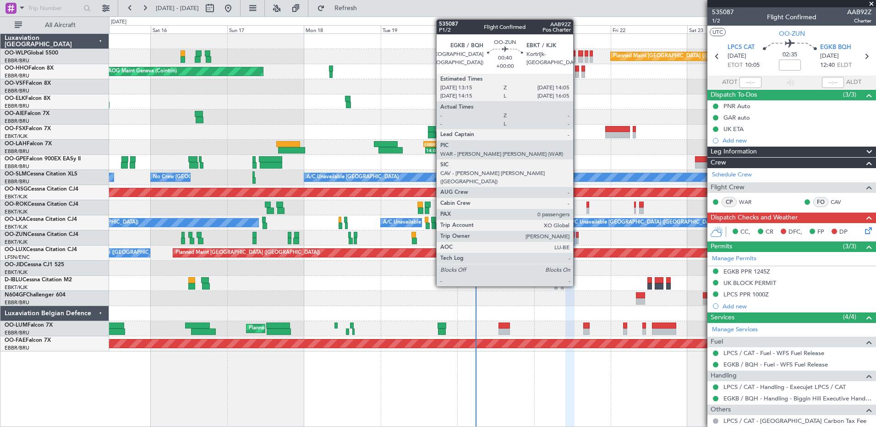
click at [577, 236] on div at bounding box center [577, 235] width 3 height 6
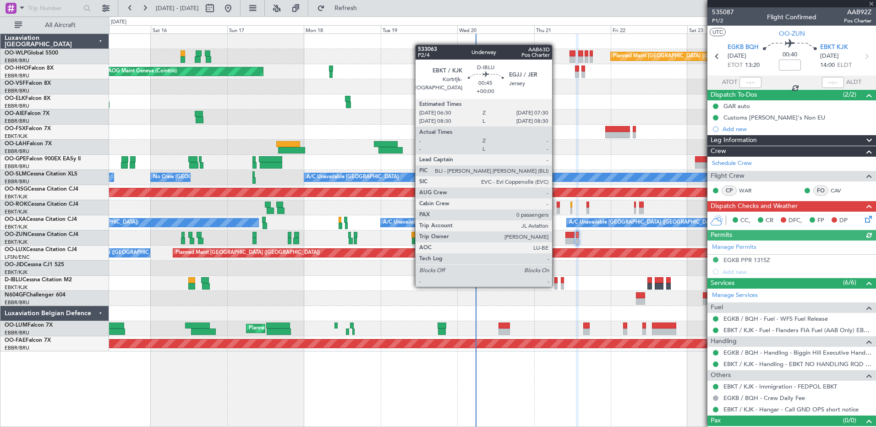
click at [556, 286] on div at bounding box center [555, 286] width 3 height 6
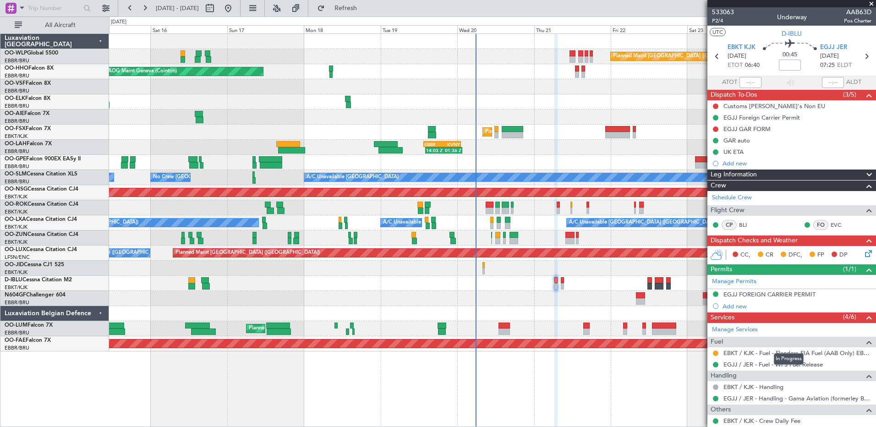
scroll to position [48, 0]
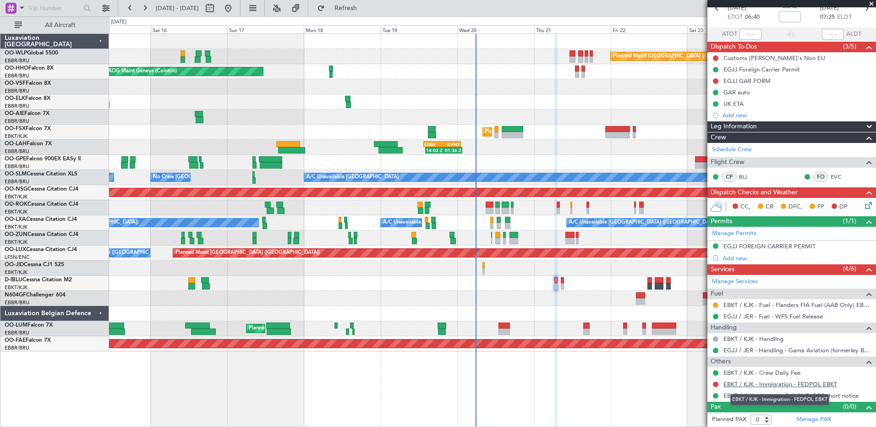
click at [785, 384] on link "EBKT / KJK - Immigration - FEDPOL EBKT" at bounding box center [780, 384] width 114 height 8
click at [365, 8] on span "Refresh" at bounding box center [346, 8] width 38 height 6
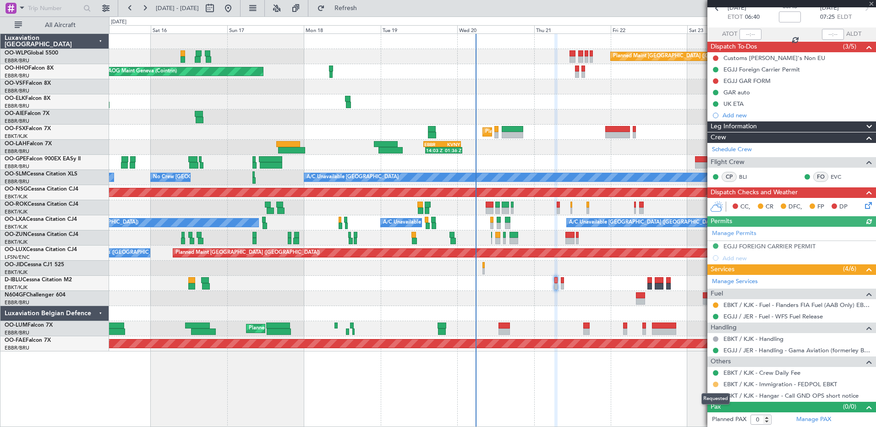
click at [715, 384] on button at bounding box center [715, 384] width 5 height 5
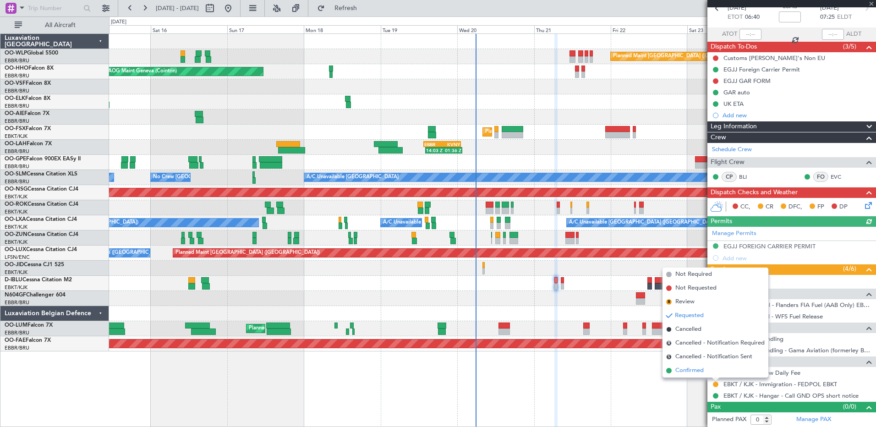
click at [696, 374] on span "Confirmed" at bounding box center [689, 370] width 28 height 9
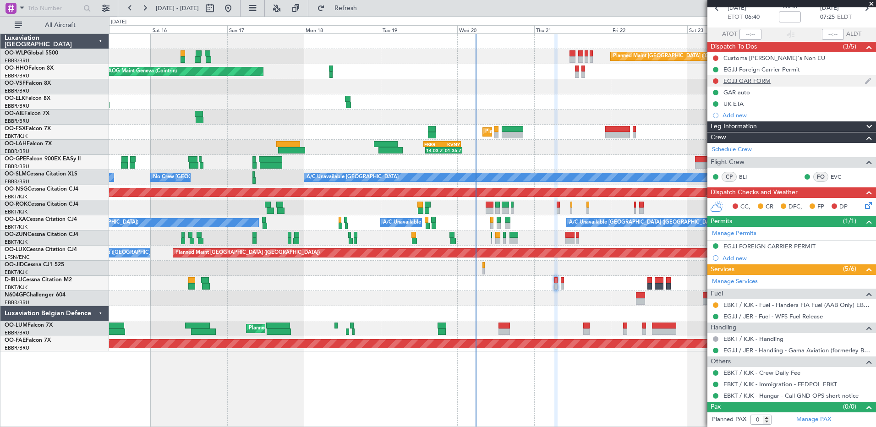
click at [748, 80] on div "EGJJ GAR FORM" at bounding box center [746, 81] width 47 height 8
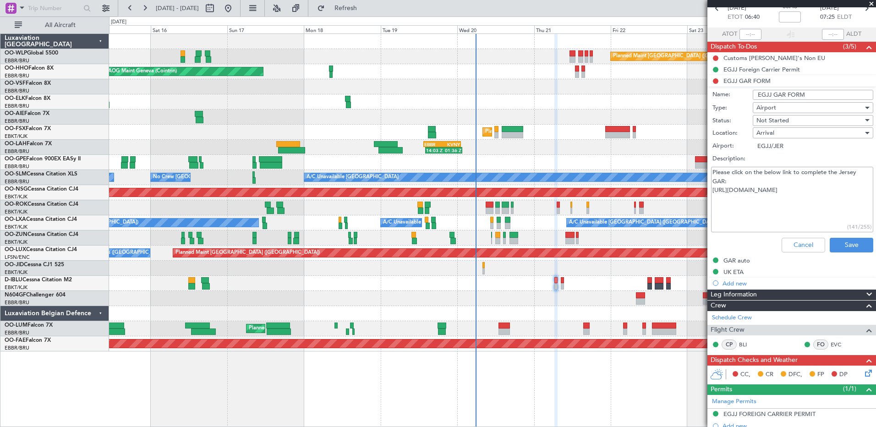
drag, startPoint x: 787, startPoint y: 200, endPoint x: 710, endPoint y: 189, distance: 77.8
click at [710, 189] on div "Please click on the below link to complete the Jersey GAR: https://www.gov.je/T…" at bounding box center [792, 199] width 178 height 69
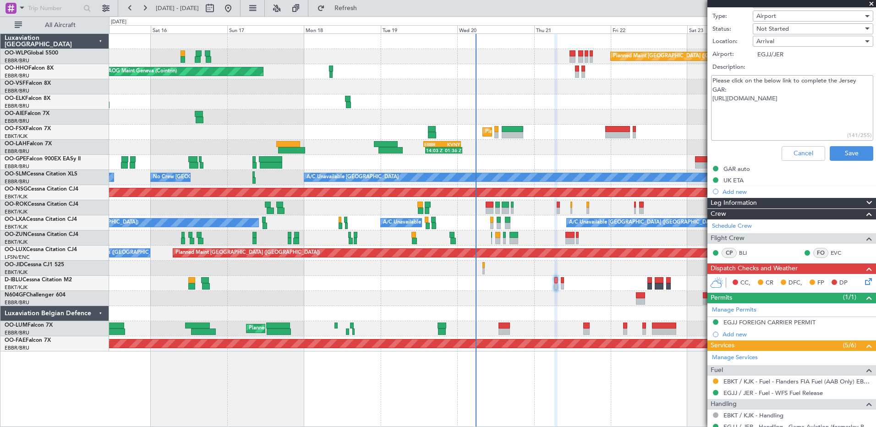
scroll to position [216, 0]
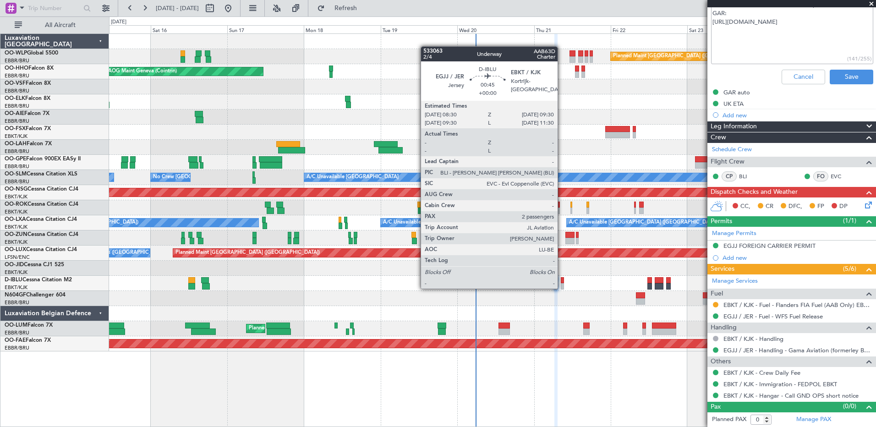
click at [562, 288] on div at bounding box center [562, 286] width 3 height 6
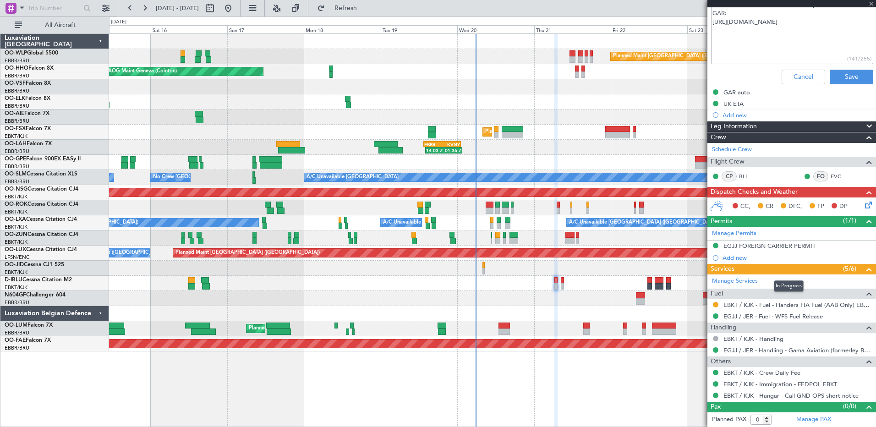
type input "2"
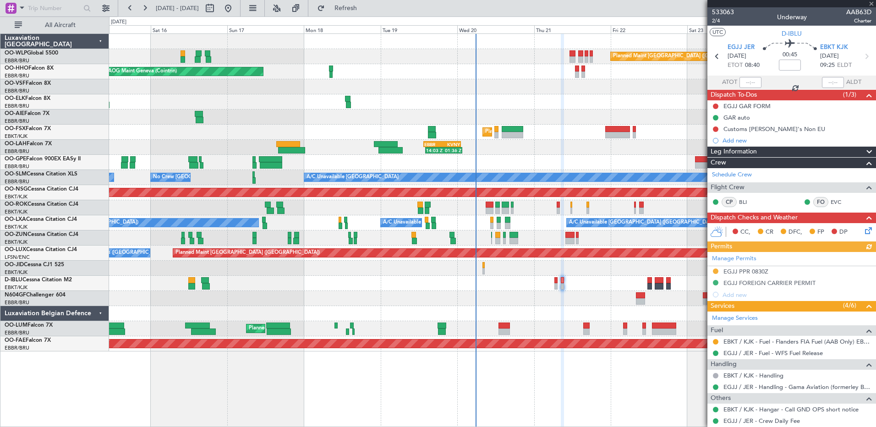
scroll to position [89, 0]
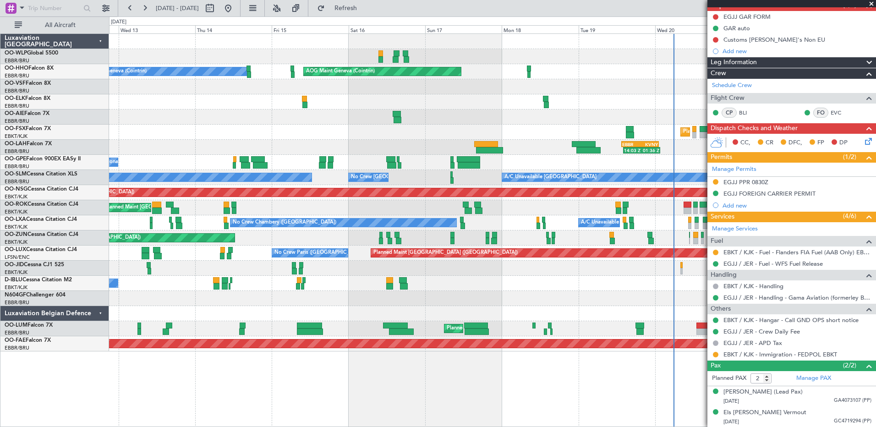
click at [481, 308] on div "Planned Maint Berlin (Brandenburg) AOG Maint Geneva (Cointrin) A/C Unavailable …" at bounding box center [492, 193] width 767 height 318
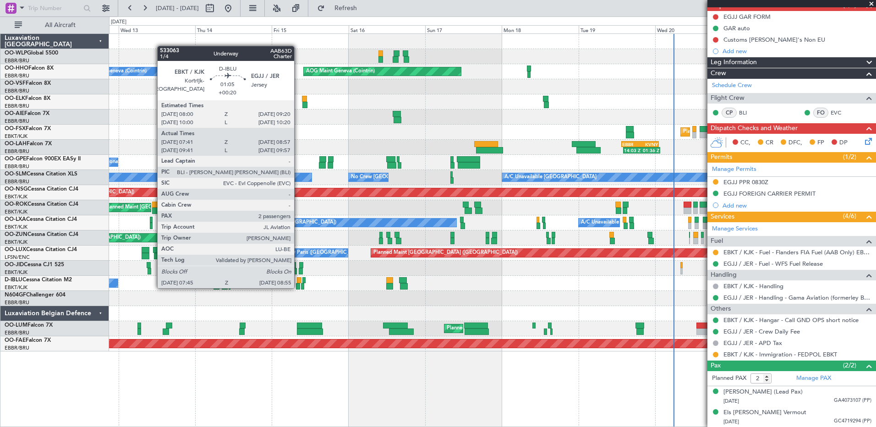
click at [298, 287] on div at bounding box center [298, 286] width 4 height 6
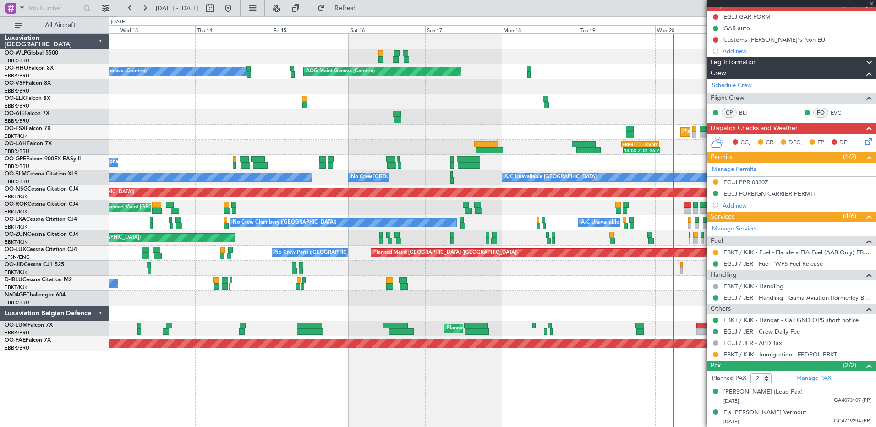
type input "+00:20"
type input "07:51"
type input "08:52"
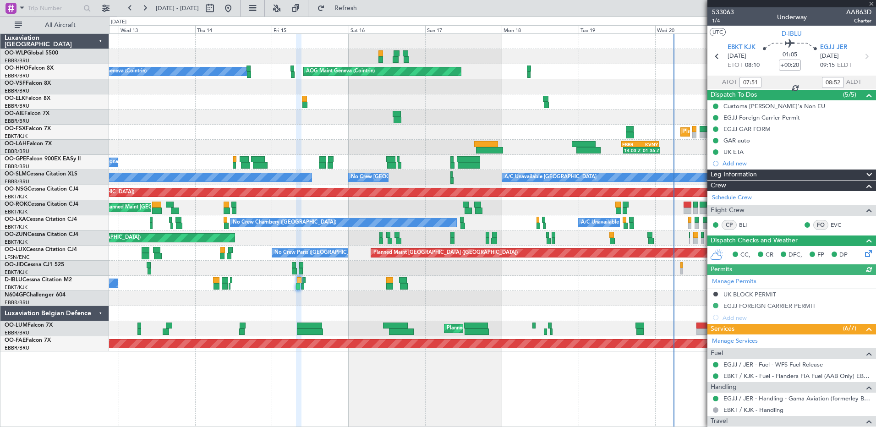
scroll to position [135, 0]
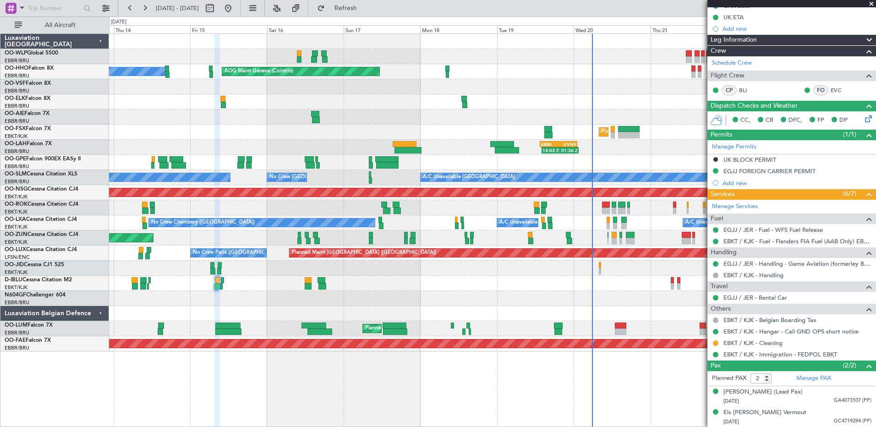
click at [464, 305] on div "Planned Maint Berlin (Brandenburg) AOG Maint Geneva (Cointrin) A/C Unavailable …" at bounding box center [492, 193] width 767 height 318
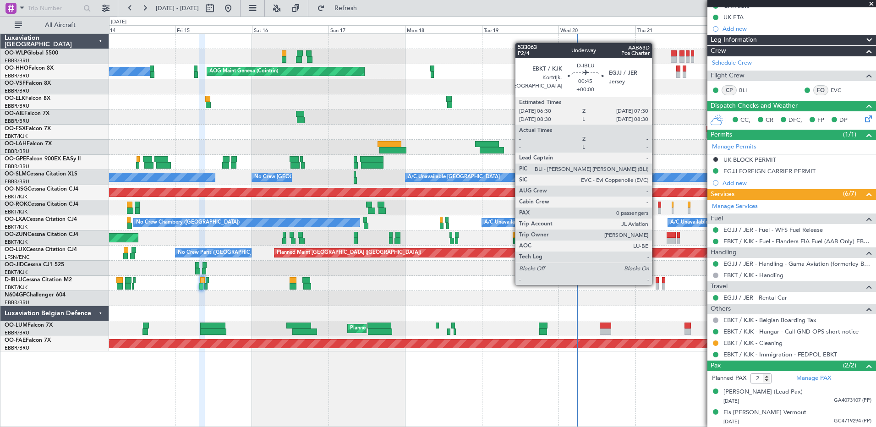
click at [656, 284] on div at bounding box center [657, 286] width 3 height 6
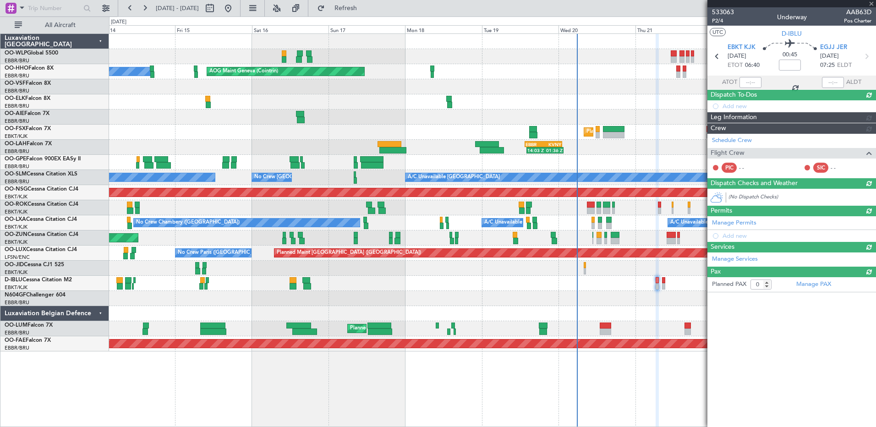
scroll to position [0, 0]
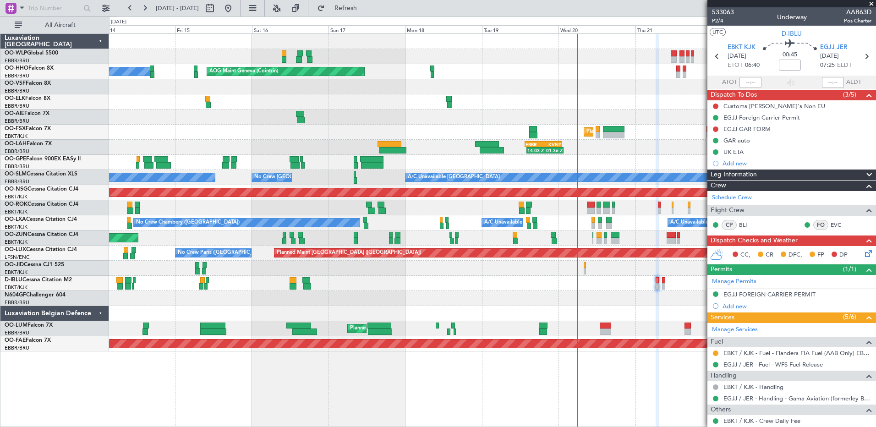
click at [515, 397] on div "Planned Maint Berlin (Brandenburg) AOG Maint Geneva (Cointrin) A/C Unavailable …" at bounding box center [492, 230] width 767 height 394
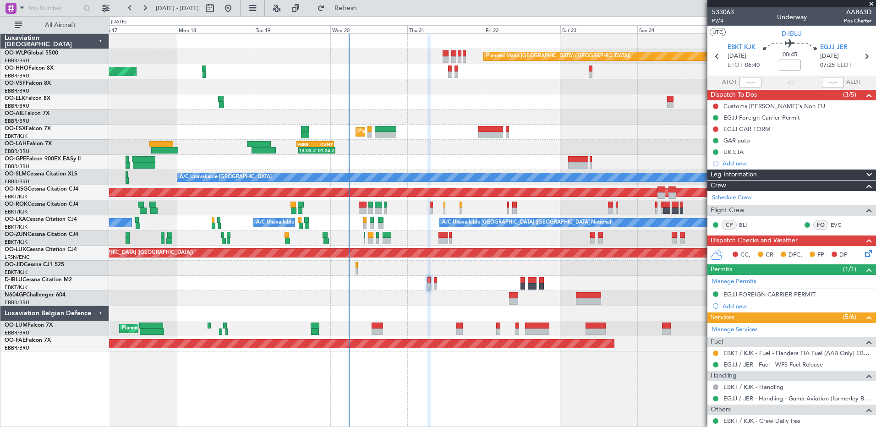
click at [289, 302] on div "Planned Maint Berlin (Brandenburg) AOG Maint Geneva (Cointrin) A/C Unavailable …" at bounding box center [492, 193] width 767 height 318
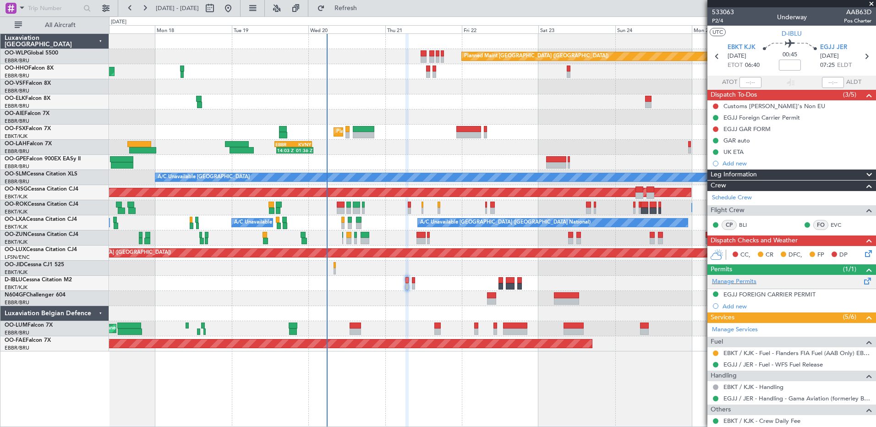
scroll to position [48, 0]
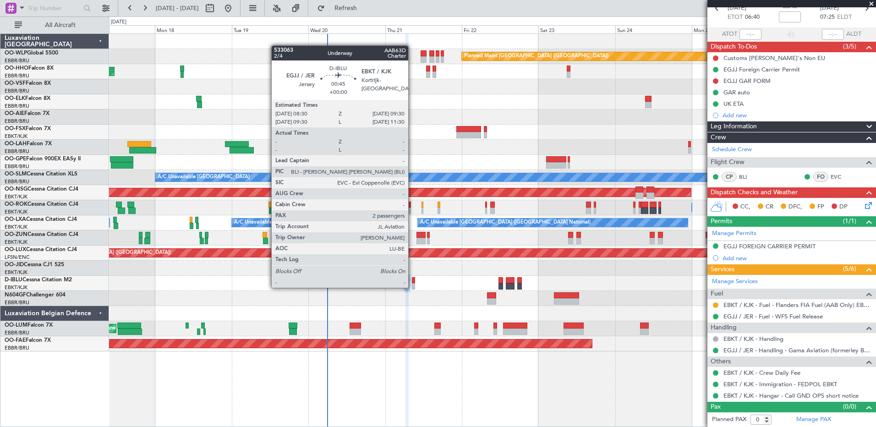
click at [412, 287] on div at bounding box center [413, 286] width 3 height 6
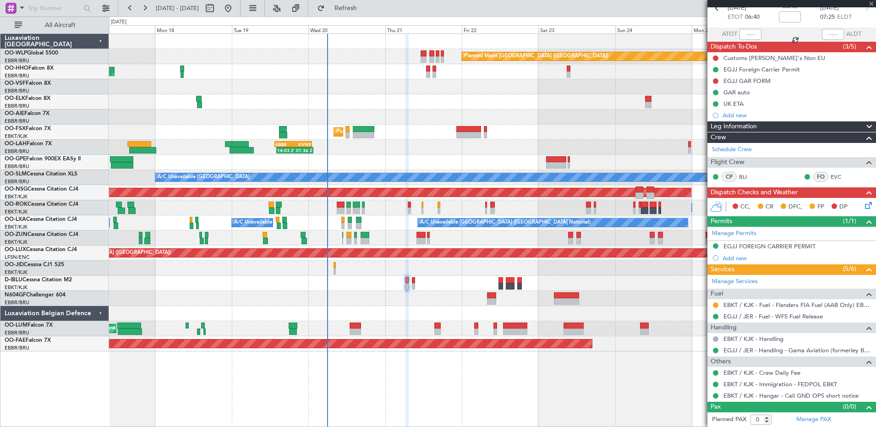
type input "2"
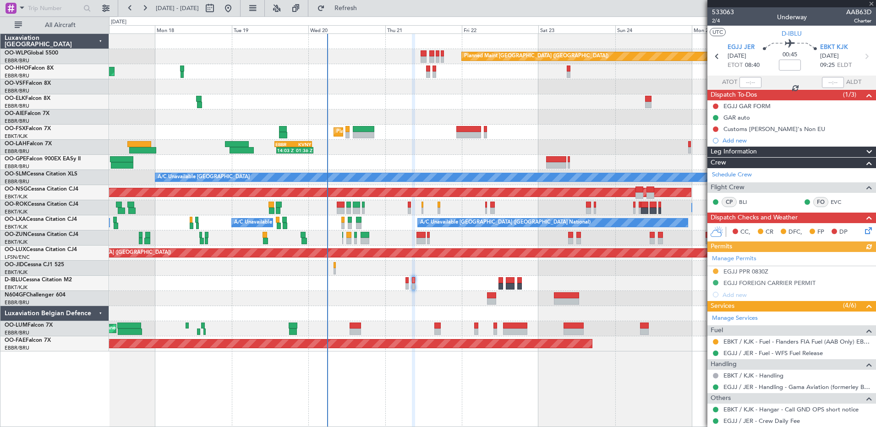
scroll to position [89, 0]
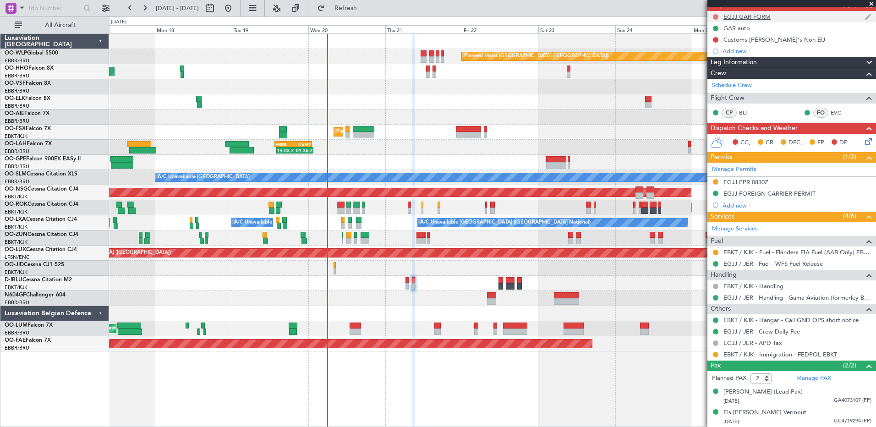
click at [716, 17] on button at bounding box center [715, 16] width 5 height 5
click at [712, 58] on span "Completed" at bounding box center [720, 57] width 30 height 9
click at [742, 183] on div "EGJJ PPR 0830Z" at bounding box center [745, 182] width 45 height 8
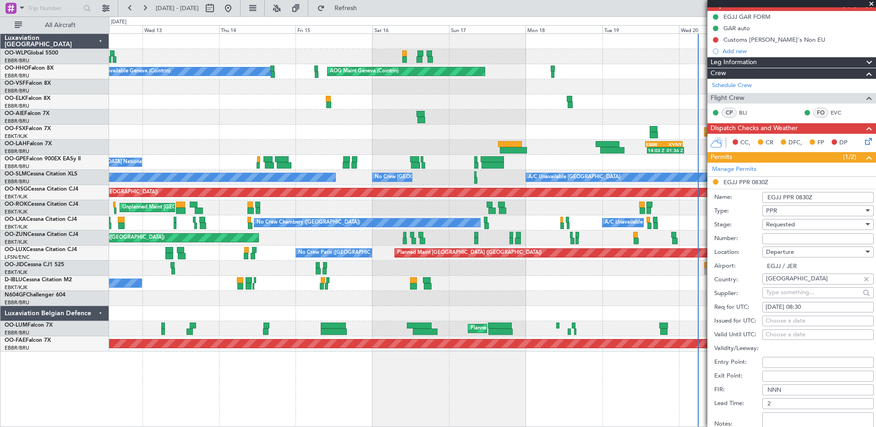
click at [600, 318] on div "Planned Maint Berlin (Brandenburg) AOG Maint Geneva (Cointrin) A/C Unavailable …" at bounding box center [492, 193] width 767 height 318
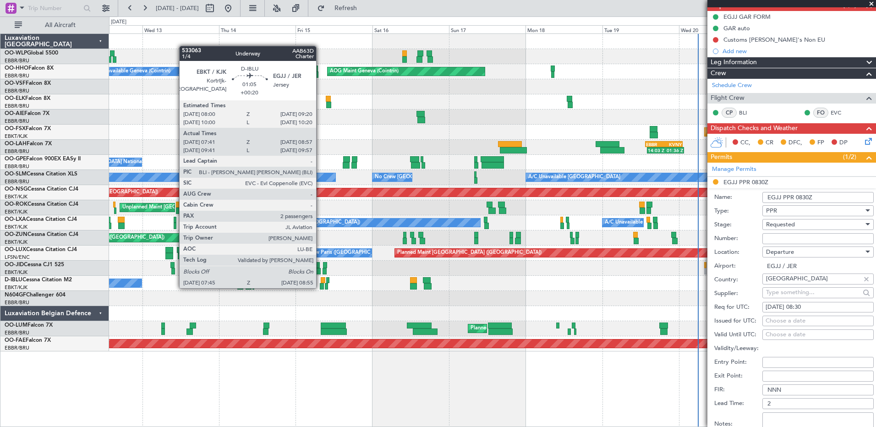
click at [321, 286] on div at bounding box center [322, 286] width 4 height 6
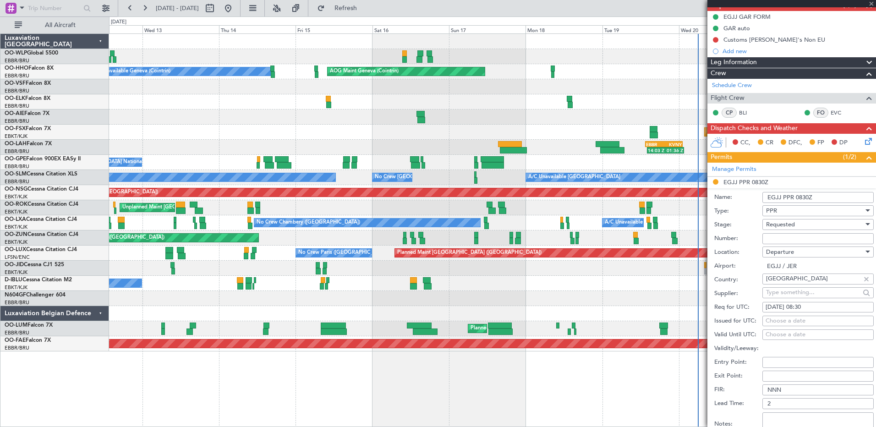
type input "+00:20"
type input "07:51"
type input "08:52"
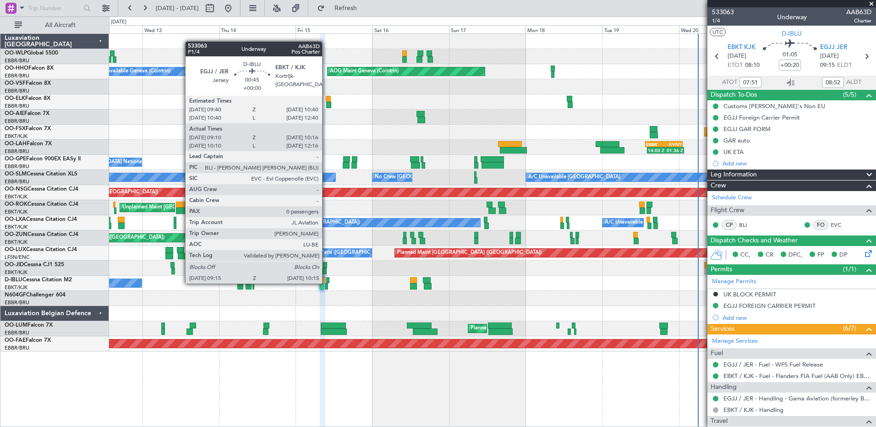
click at [326, 283] on div at bounding box center [327, 280] width 3 height 6
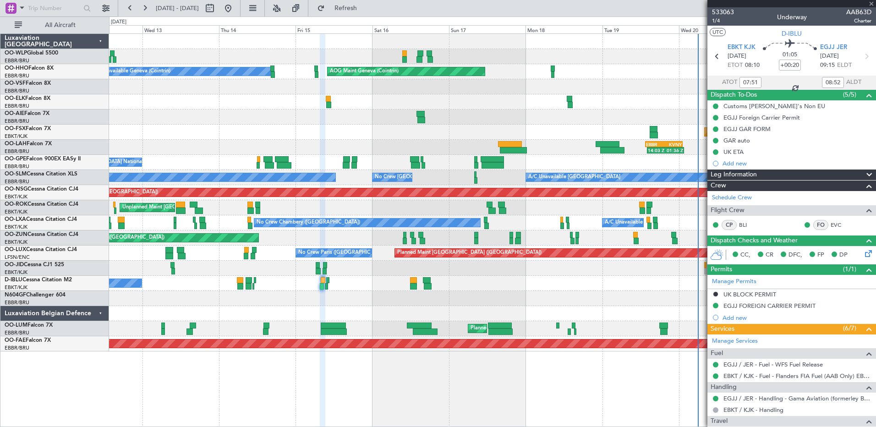
type input "09:20"
type input "10:11"
type input "0"
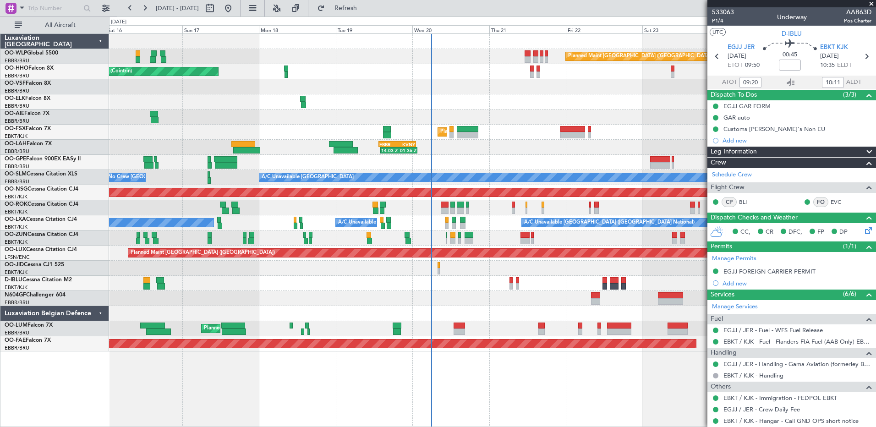
click at [340, 279] on div "Planned Maint Berlin (Brandenburg) AOG Maint Geneva (Cointrin) A/C Unavailable …" at bounding box center [492, 193] width 767 height 318
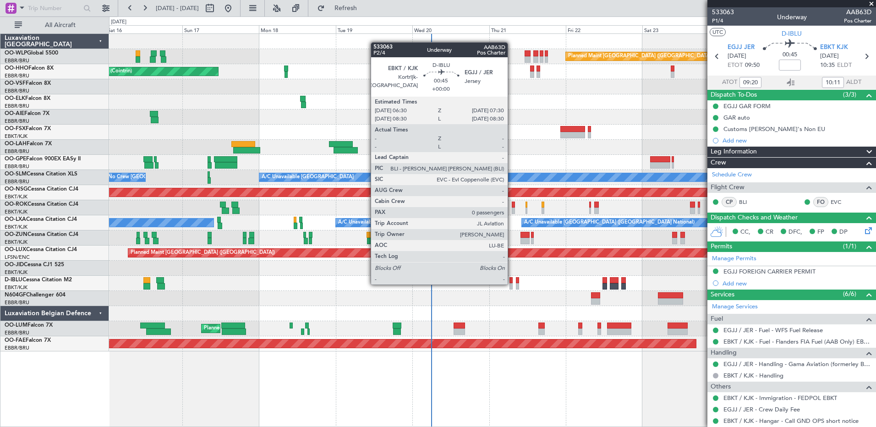
click at [512, 284] on div at bounding box center [511, 286] width 3 height 6
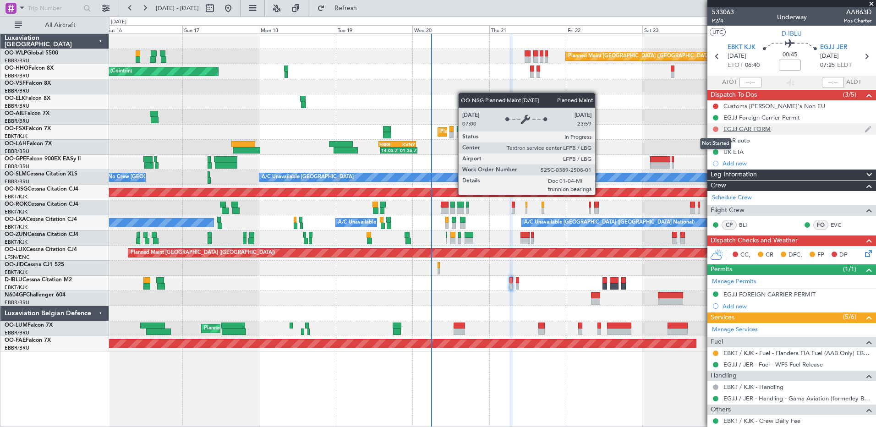
click at [716, 128] on button at bounding box center [715, 128] width 5 height 5
click at [712, 170] on span "Completed" at bounding box center [720, 169] width 30 height 9
click at [718, 20] on span "P2/4" at bounding box center [723, 21] width 22 height 8
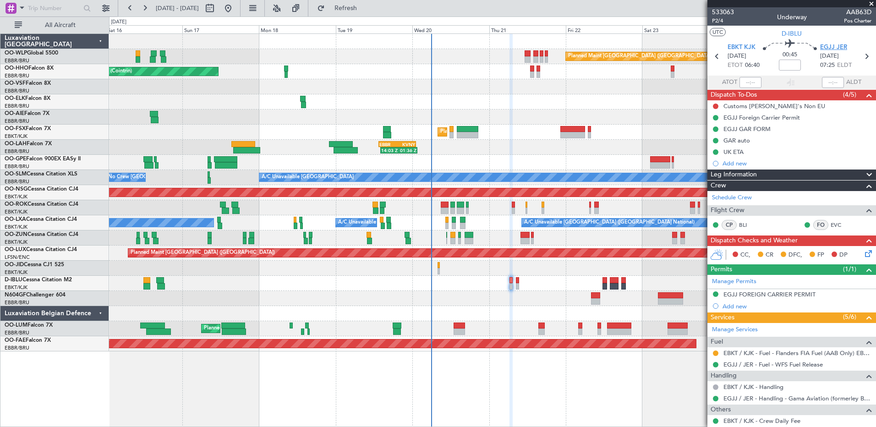
click at [833, 47] on span "EGJJ JER" at bounding box center [833, 47] width 27 height 9
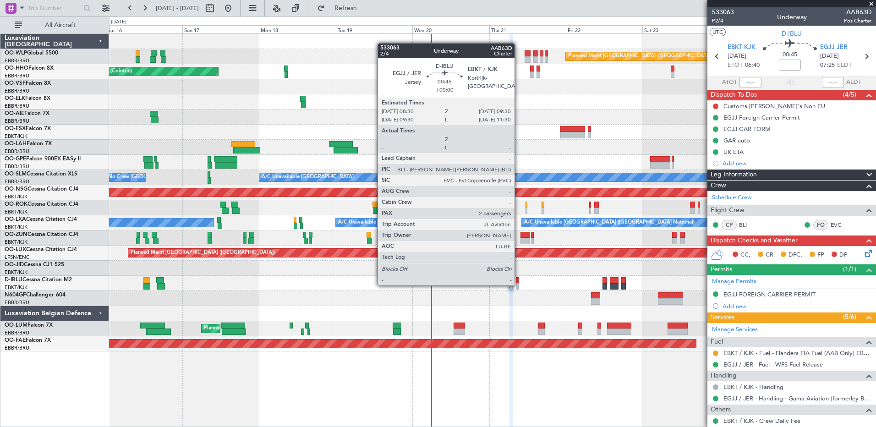
click at [519, 285] on div at bounding box center [517, 286] width 3 height 6
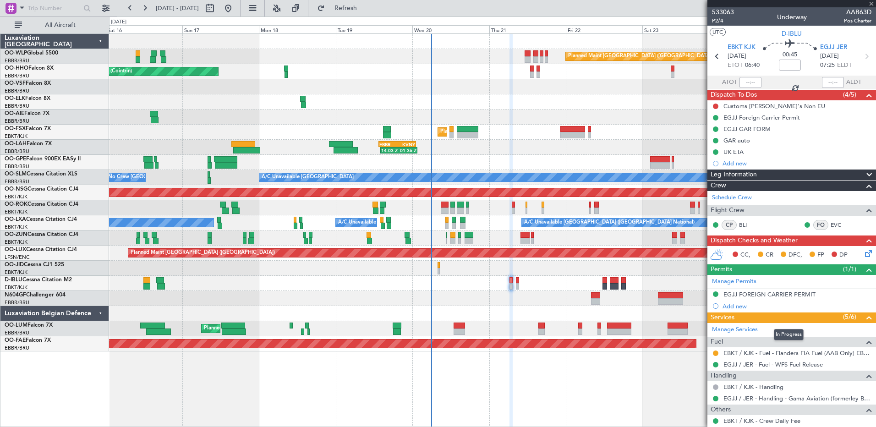
type input "2"
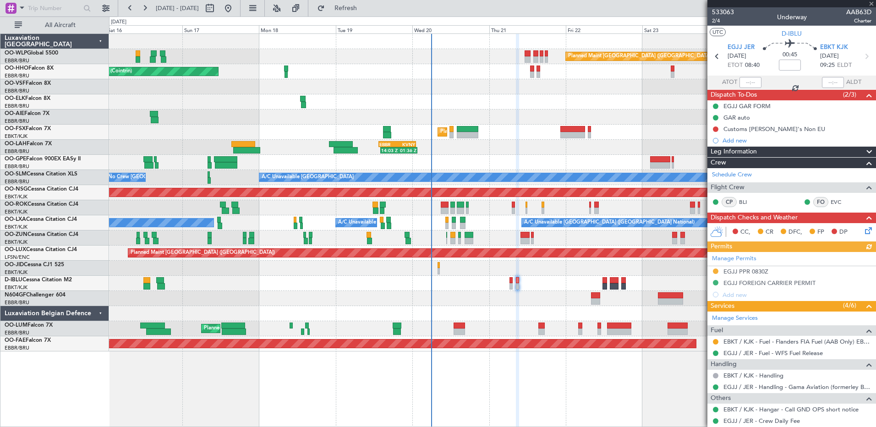
click at [742, 259] on div "Manage Permits EGJJ PPR 0830Z EGJJ FOREIGN CARRIER PERMIT Add new" at bounding box center [791, 276] width 169 height 49
click at [732, 262] on link "Manage Permits" at bounding box center [734, 258] width 44 height 9
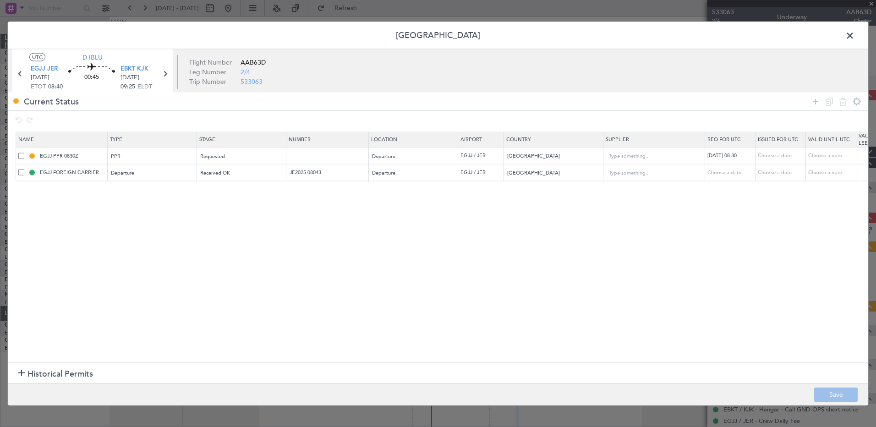
click at [22, 155] on span at bounding box center [21, 156] width 6 height 6
click at [25, 153] on input "checkbox" at bounding box center [25, 153] width 0 height 0
click at [844, 104] on icon at bounding box center [843, 101] width 11 height 11
type input "EGJJ FOREIGN CARRIER PERMIT"
type input "JE2025-08043"
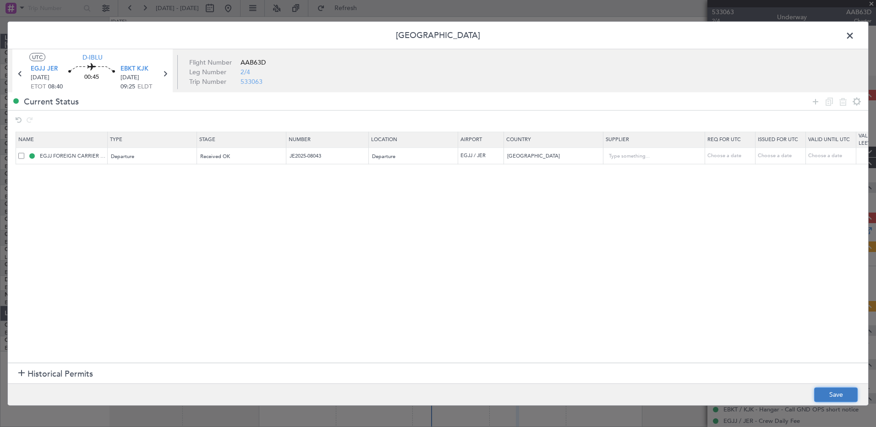
click at [843, 390] on button "Save" at bounding box center [836, 394] width 44 height 15
click at [855, 39] on span at bounding box center [855, 38] width 0 height 18
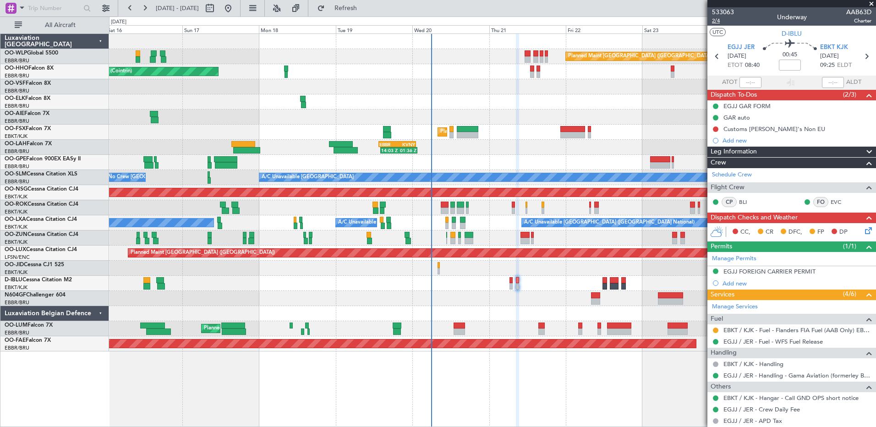
click at [720, 18] on span "2/4" at bounding box center [723, 21] width 22 height 8
click at [748, 129] on mat-tooltip-component "GAR auto" at bounding box center [736, 133] width 39 height 24
click at [772, 128] on div "Customs CJ's Non EU" at bounding box center [774, 129] width 102 height 8
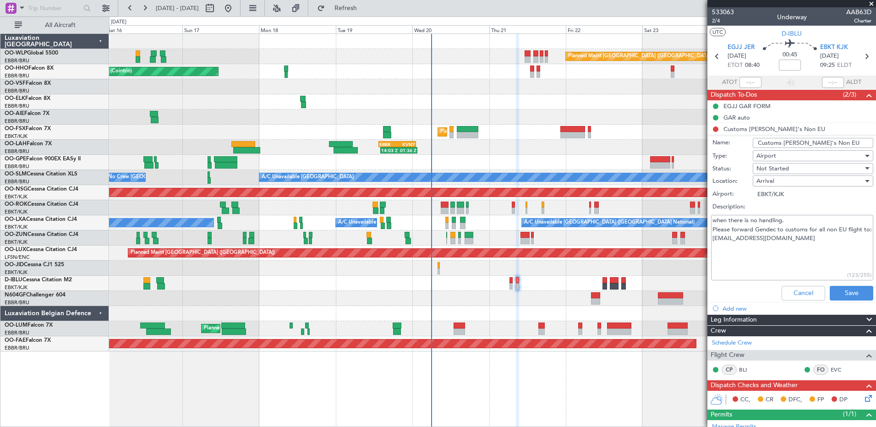
drag, startPoint x: 811, startPoint y: 243, endPoint x: 695, endPoint y: 247, distance: 116.9
click at [695, 247] on fb-app "16 Aug 2025 - 26 Aug 2025 Refresh Quick Links All Aircraft Planned Maint Berlin…" at bounding box center [438, 217] width 876 height 420
click at [792, 166] on div "Not Started" at bounding box center [809, 169] width 107 height 14
click at [799, 211] on span "Completed" at bounding box center [808, 215] width 107 height 14
type textarea "when there is no handling. Please forward Gendec to customs for all non EU flig…"
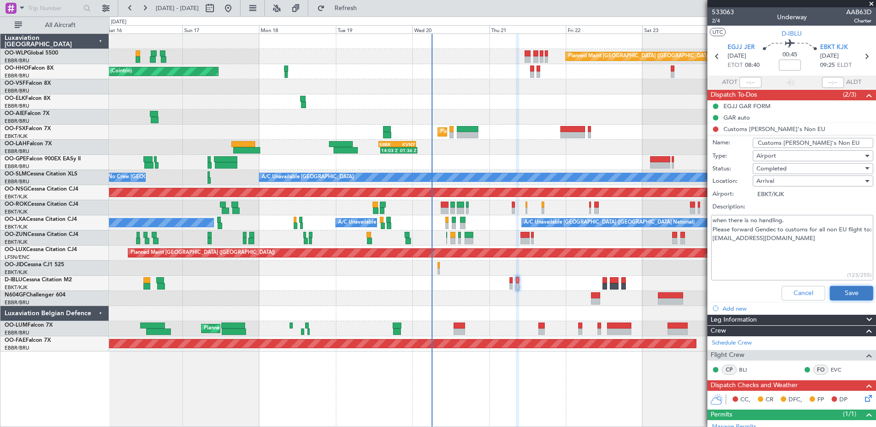
click at [851, 297] on button "Save" at bounding box center [852, 293] width 44 height 15
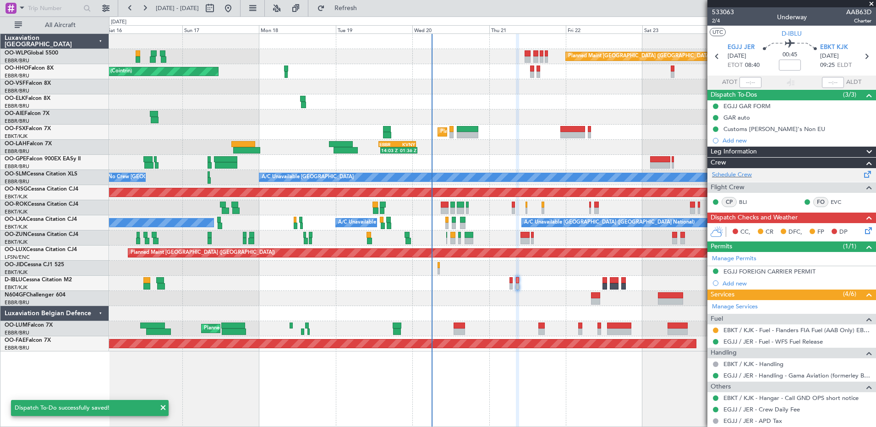
scroll to position [78, 0]
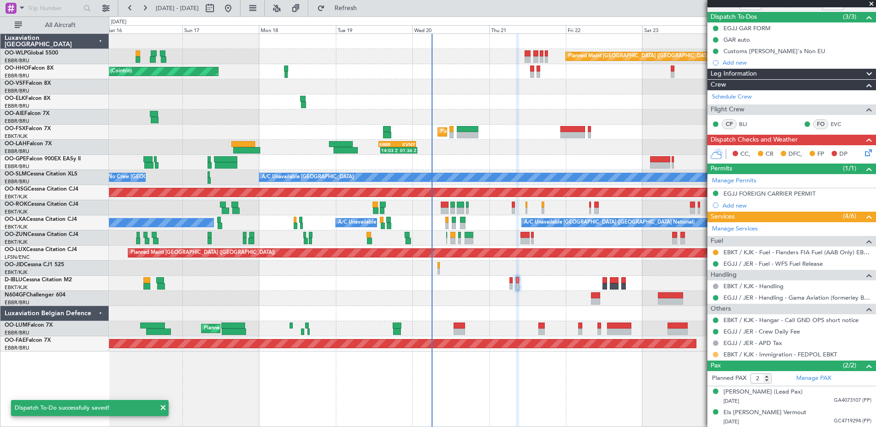
click at [714, 352] on button at bounding box center [715, 354] width 5 height 5
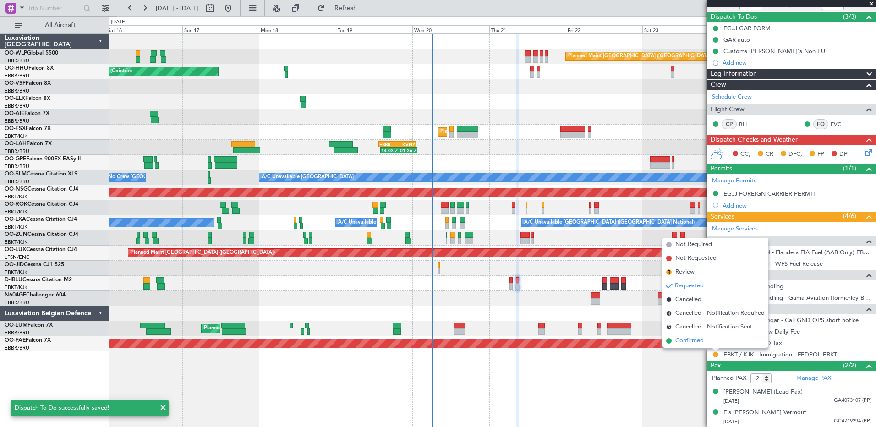
click at [686, 342] on span "Confirmed" at bounding box center [689, 340] width 28 height 9
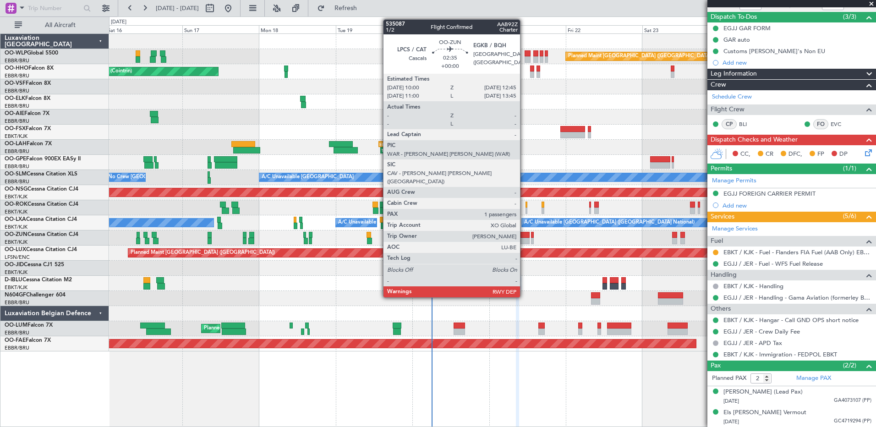
click at [524, 238] on div at bounding box center [525, 241] width 9 height 6
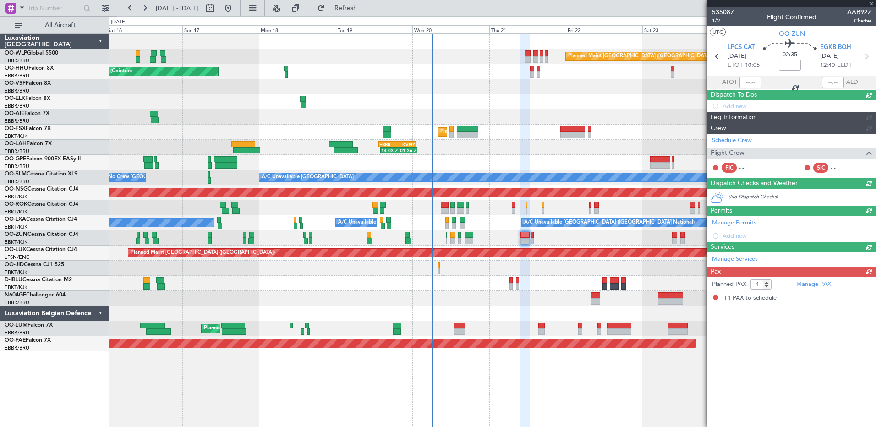
scroll to position [0, 0]
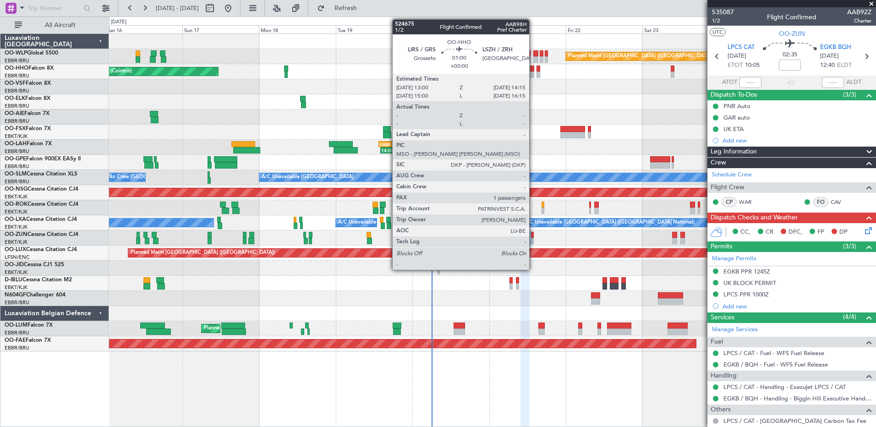
click at [533, 71] on div at bounding box center [532, 69] width 4 height 6
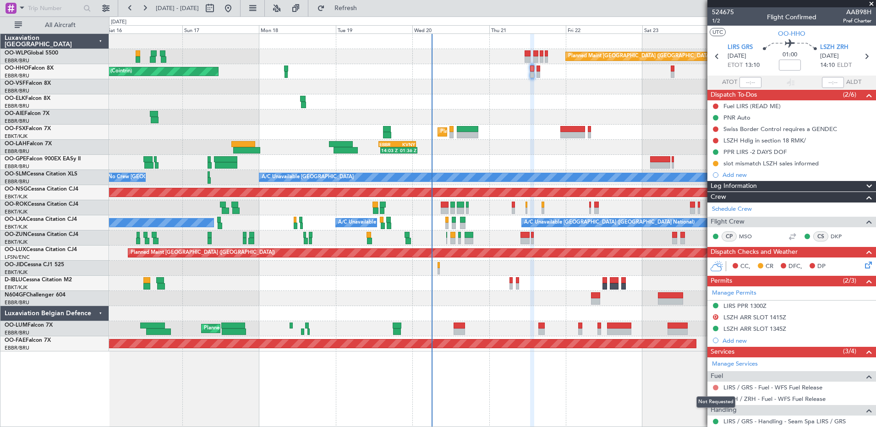
click at [714, 386] on button at bounding box center [715, 387] width 5 height 5
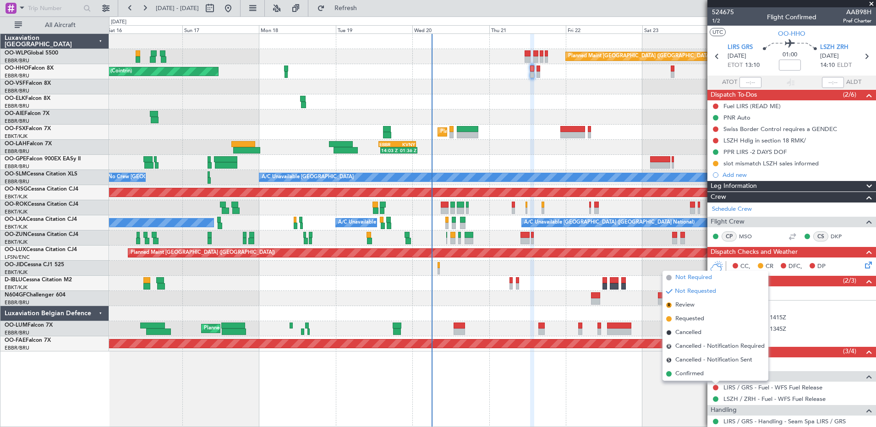
click at [700, 281] on span "Not Required" at bounding box center [693, 277] width 37 height 9
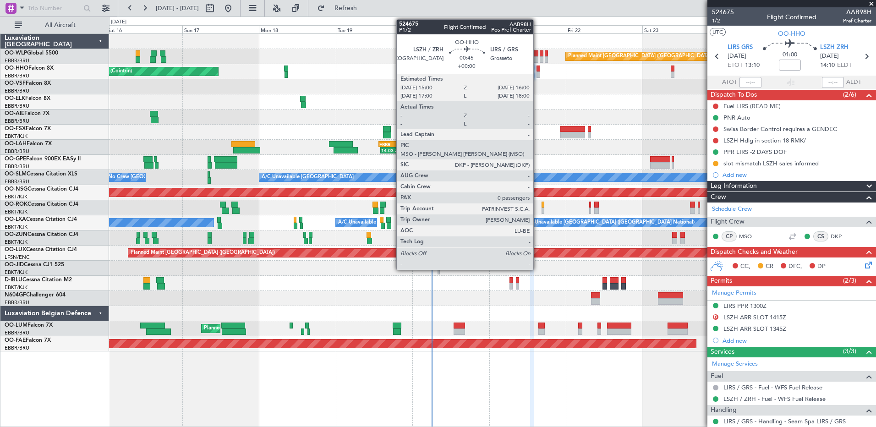
click at [537, 71] on div at bounding box center [538, 69] width 3 height 6
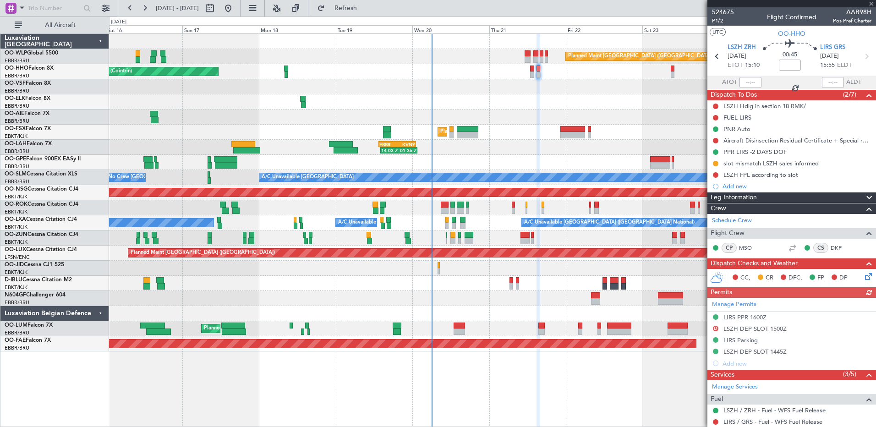
scroll to position [82, 0]
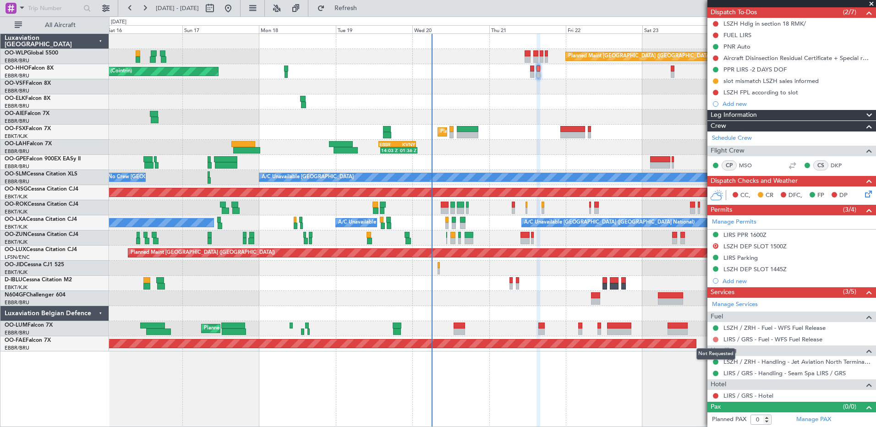
click at [714, 341] on button at bounding box center [715, 339] width 5 height 5
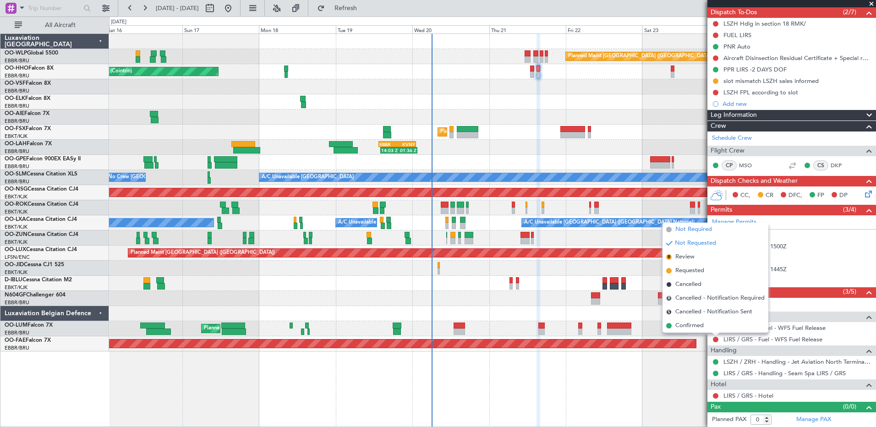
click at [704, 230] on span "Not Required" at bounding box center [693, 229] width 37 height 9
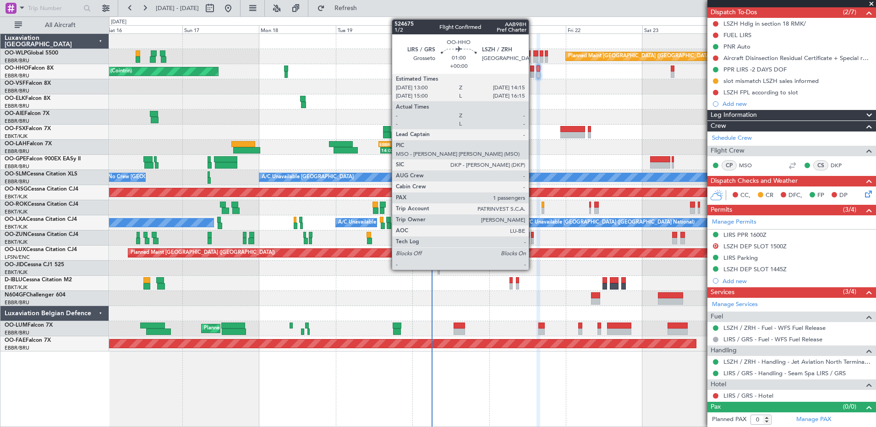
click at [533, 70] on div at bounding box center [532, 69] width 4 height 6
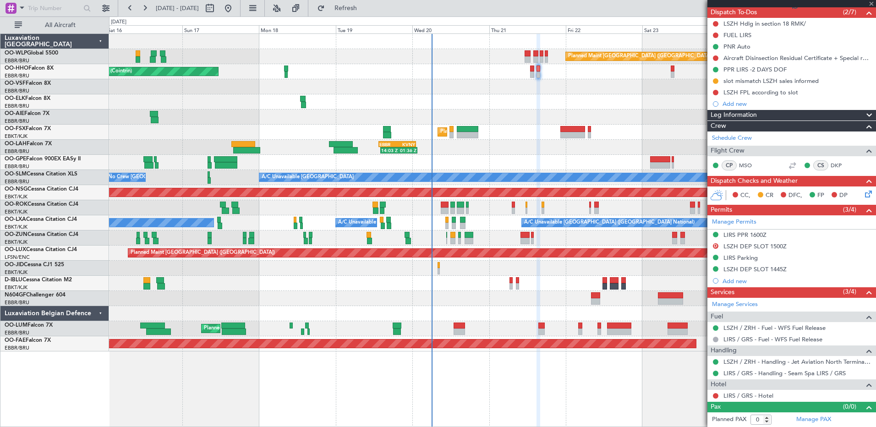
type input "1"
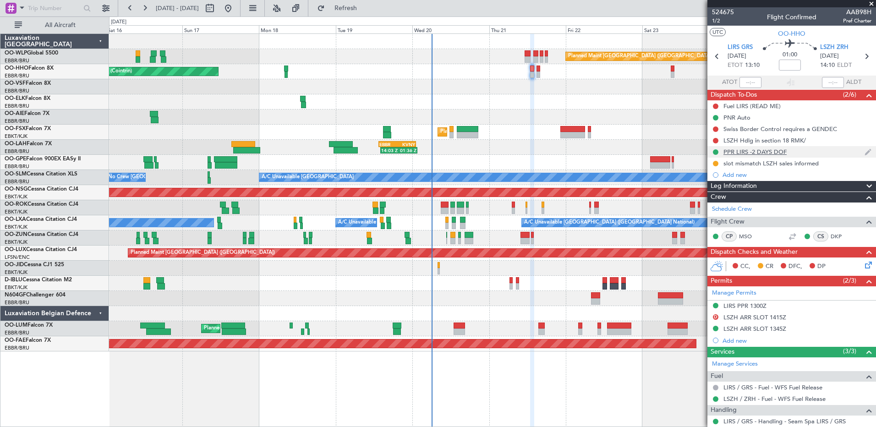
scroll to position [46, 0]
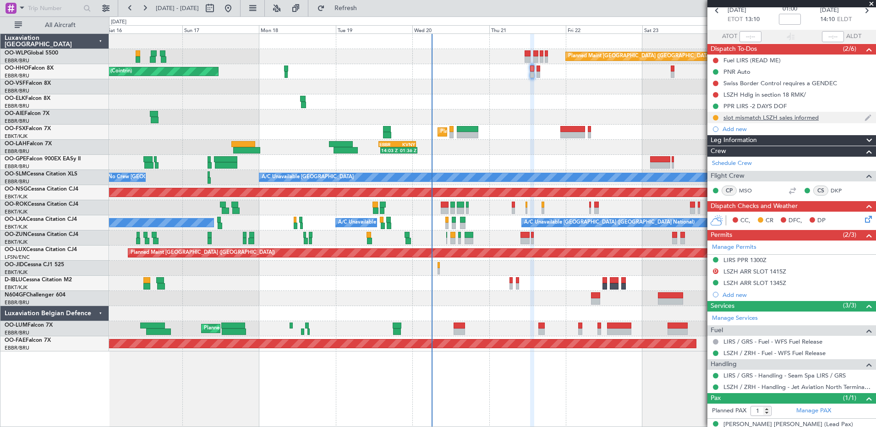
click at [750, 117] on div "slot mismatch LSZH sales informed" at bounding box center [770, 118] width 95 height 8
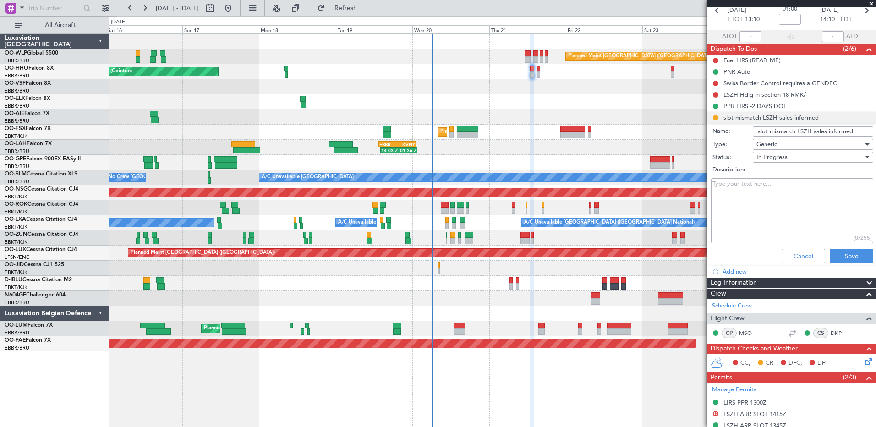
click at [750, 117] on li "slot mismatch LSZH sales informed Name: slot mismatch LSZH sales informed Type:…" at bounding box center [791, 189] width 169 height 155
click at [665, 94] on div at bounding box center [492, 101] width 767 height 15
click at [736, 83] on div "Swiss Border Control requires a GENDEC" at bounding box center [780, 83] width 114 height 8
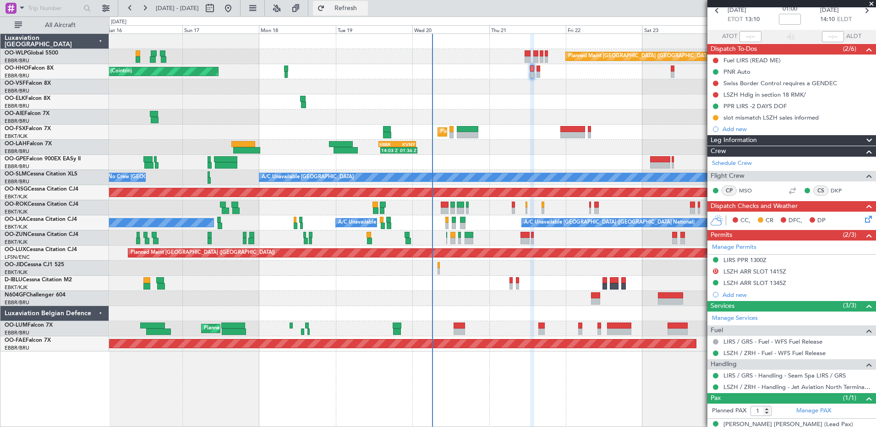
click at [365, 9] on span "Refresh" at bounding box center [346, 8] width 38 height 6
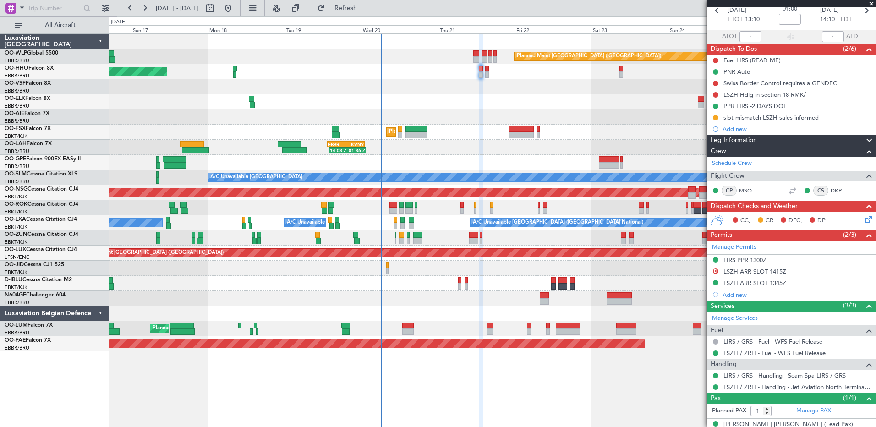
click at [497, 306] on div "Planned Maint Berlin (Brandenburg) AOG Maint Geneva (Cointrin) A/C Unavailable …" at bounding box center [492, 193] width 767 height 318
click at [365, 9] on span "Refresh" at bounding box center [346, 8] width 38 height 6
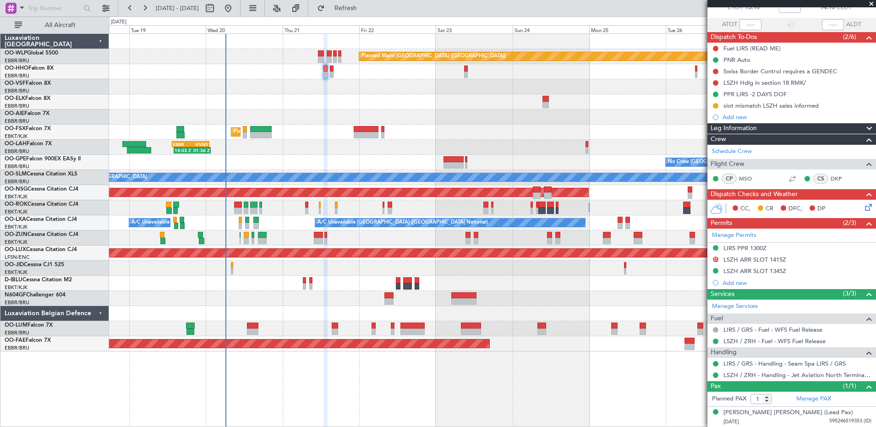
scroll to position [0, 0]
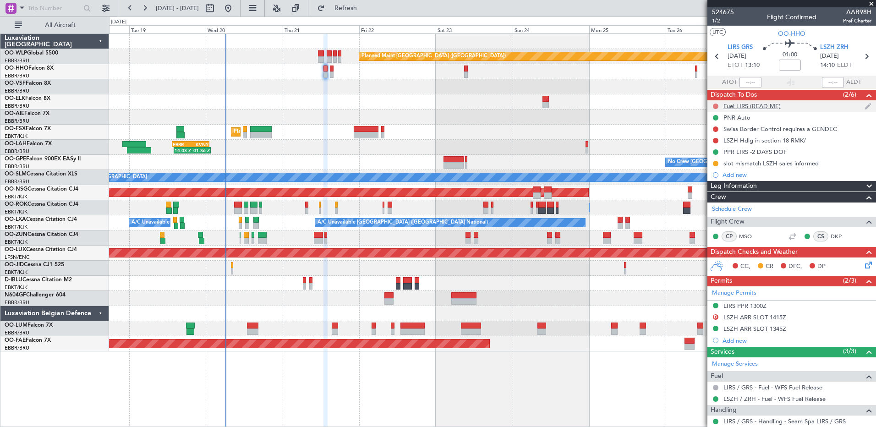
click at [716, 108] on button at bounding box center [715, 106] width 5 height 5
click at [711, 160] on span "Cancelled" at bounding box center [718, 160] width 26 height 9
click at [721, 22] on span "1/2" at bounding box center [723, 21] width 22 height 8
click at [365, 10] on span "Refresh" at bounding box center [346, 8] width 38 height 6
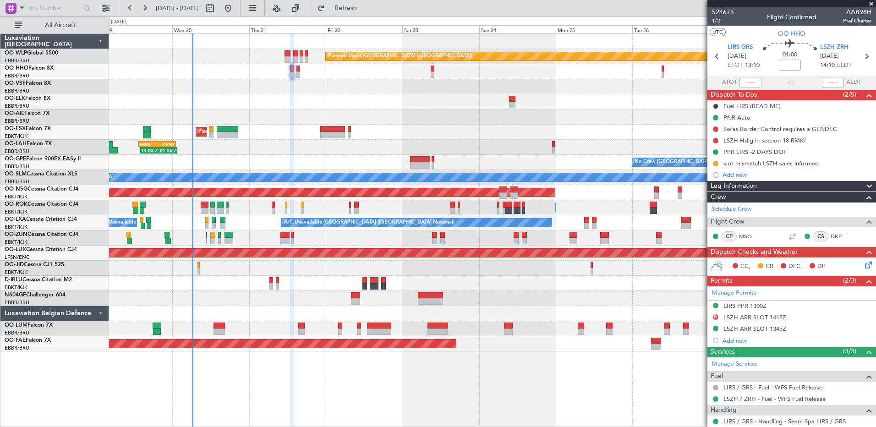
click at [296, 121] on div at bounding box center [492, 117] width 767 height 15
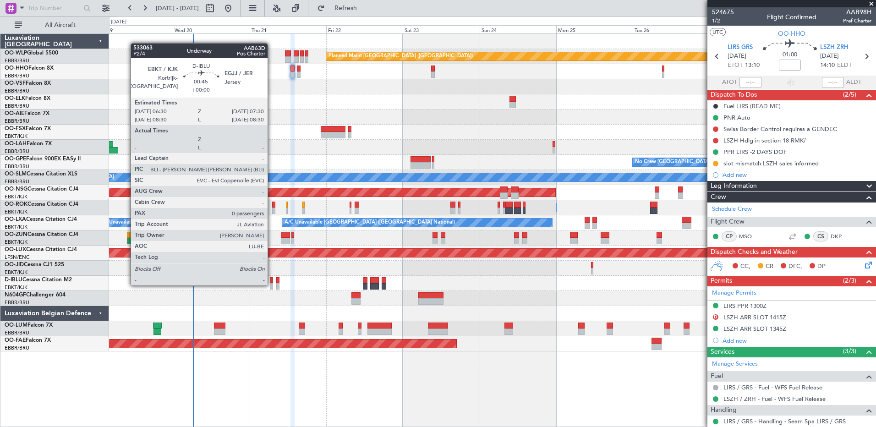
click at [272, 285] on div at bounding box center [271, 286] width 3 height 6
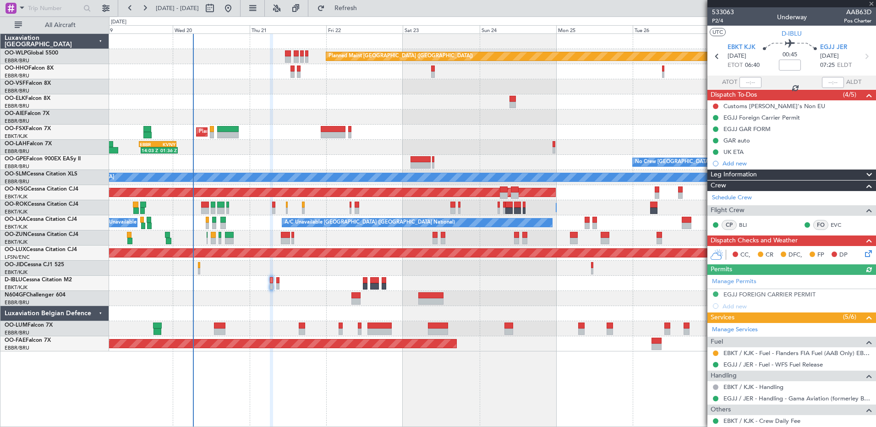
click at [863, 252] on icon at bounding box center [866, 251] width 7 height 7
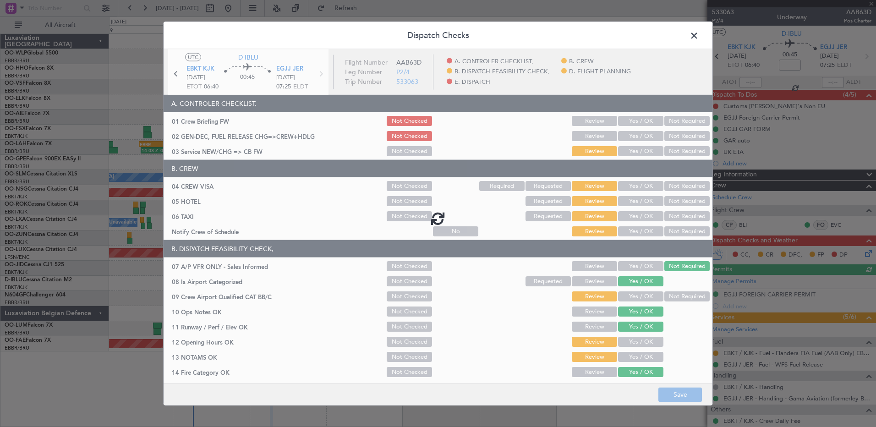
click at [632, 136] on div at bounding box center [438, 218] width 549 height 338
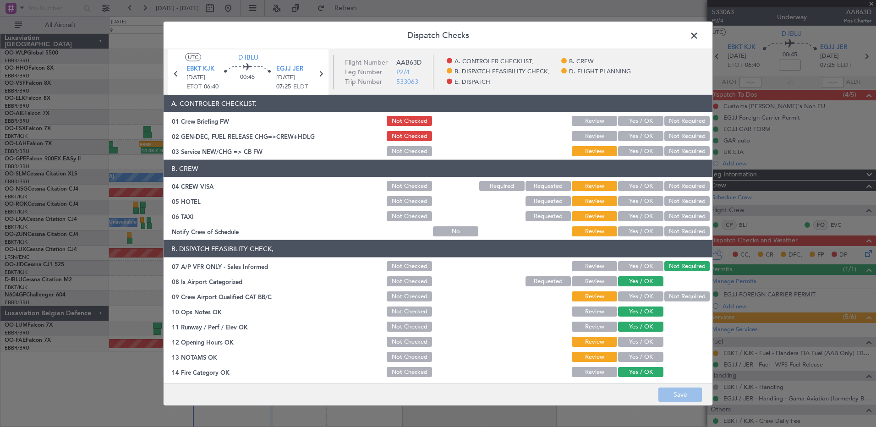
click at [632, 136] on button "Yes / OK" at bounding box center [640, 136] width 45 height 10
click at [685, 394] on button "Save" at bounding box center [680, 394] width 44 height 15
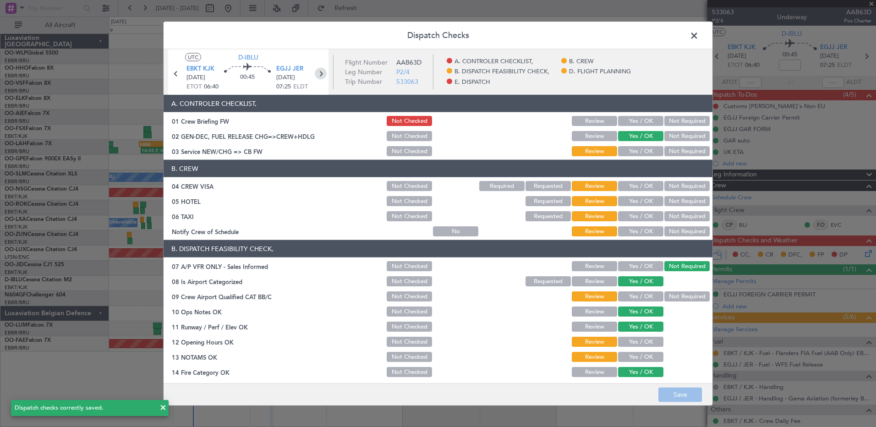
click at [317, 69] on icon at bounding box center [321, 74] width 12 height 12
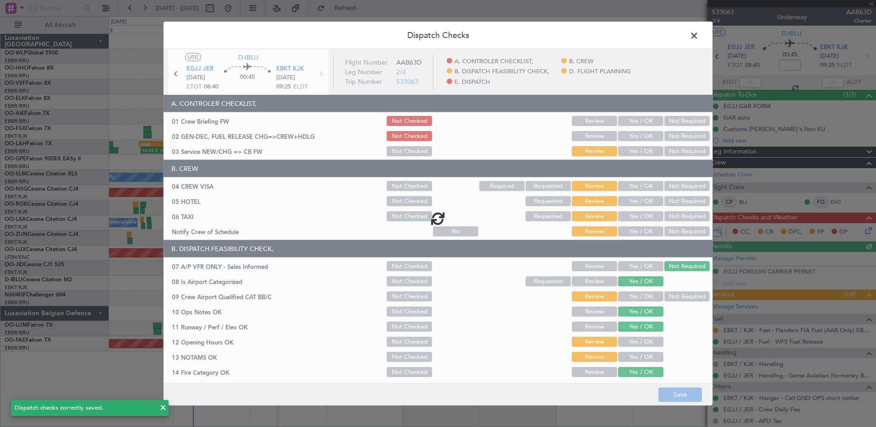
click at [624, 130] on div at bounding box center [438, 218] width 549 height 338
click at [628, 133] on div at bounding box center [438, 218] width 549 height 338
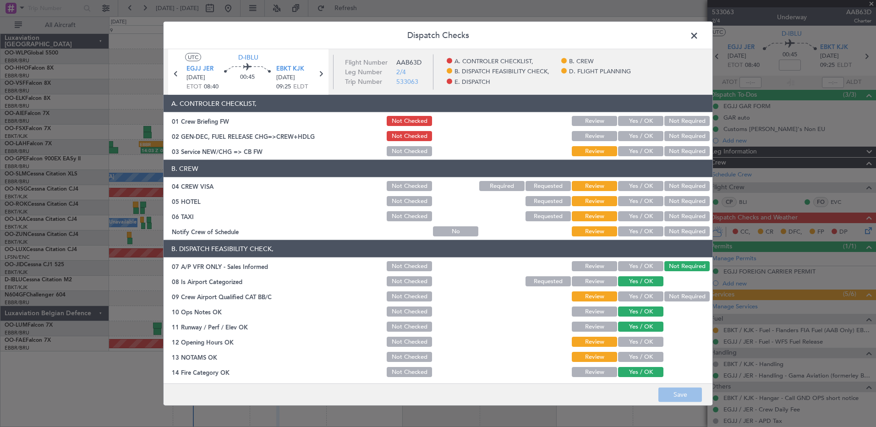
click at [629, 136] on button "Yes / OK" at bounding box center [640, 136] width 45 height 10
click at [680, 395] on button "Save" at bounding box center [680, 394] width 44 height 15
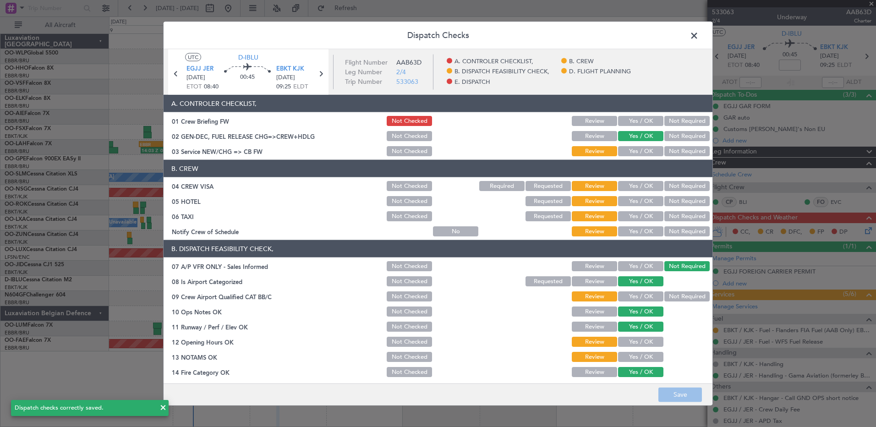
click at [699, 35] on span at bounding box center [699, 38] width 0 height 18
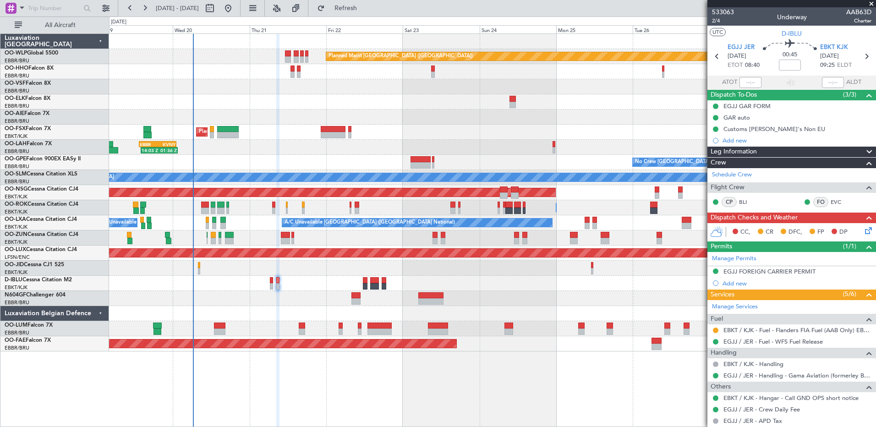
click at [863, 229] on icon at bounding box center [866, 228] width 7 height 7
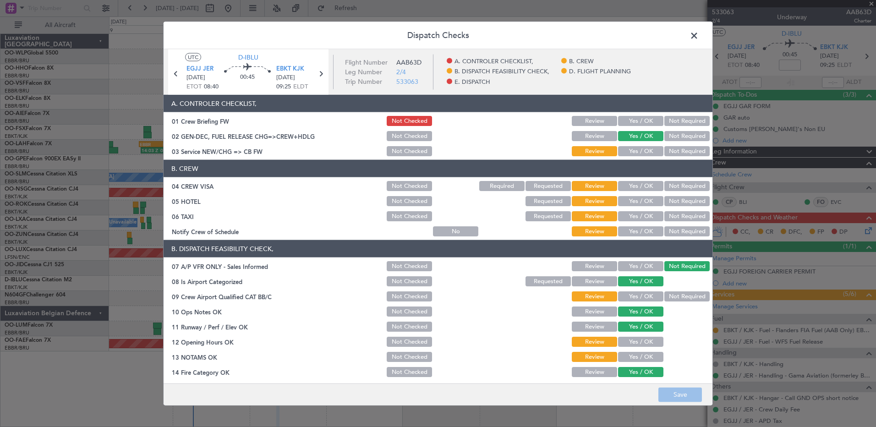
click at [699, 37] on span at bounding box center [699, 38] width 0 height 18
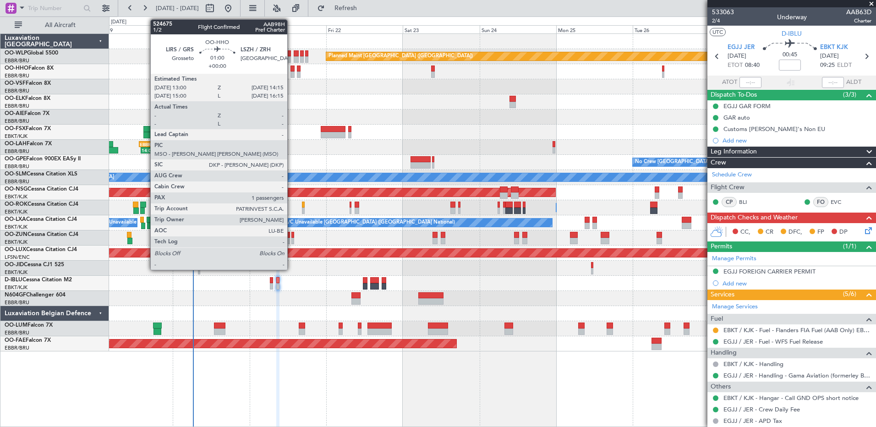
click at [291, 71] on div at bounding box center [292, 69] width 4 height 6
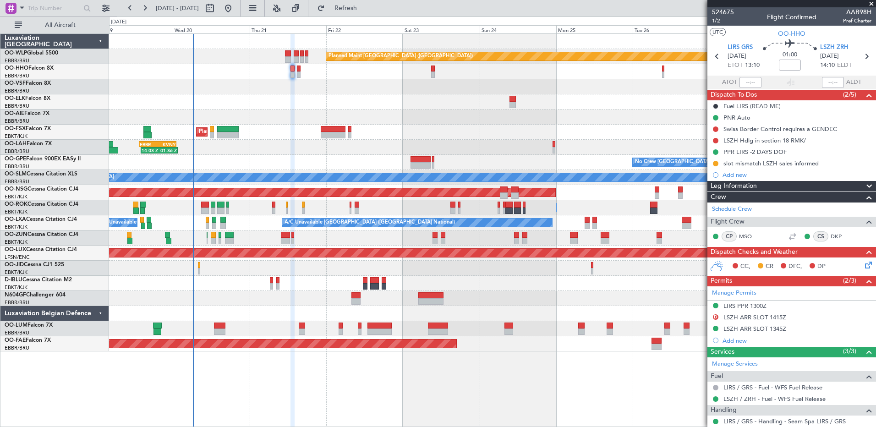
click at [585, 391] on div "Planned Maint Berlin (Brandenburg) AOG Maint Geneva (Cointrin) Planned Maint Ko…" at bounding box center [492, 230] width 767 height 394
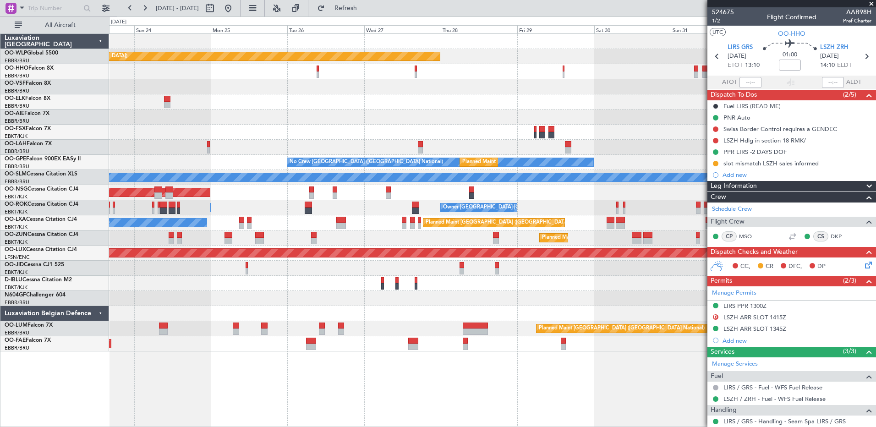
click at [200, 312] on div at bounding box center [492, 313] width 767 height 15
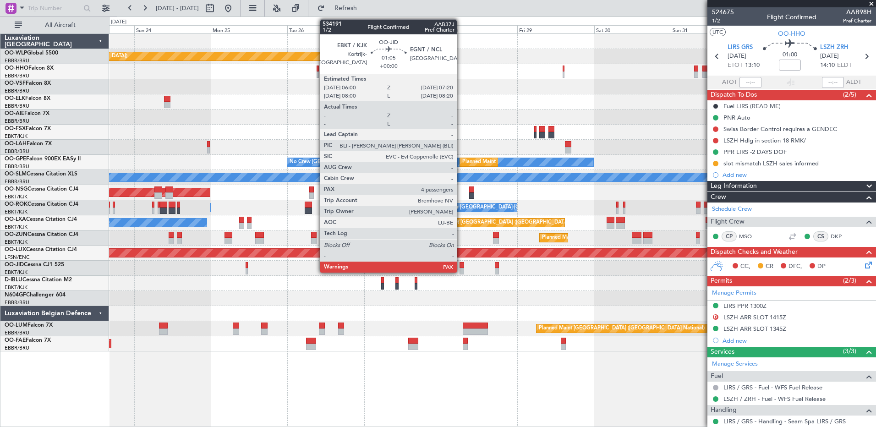
click at [461, 267] on div at bounding box center [462, 265] width 5 height 6
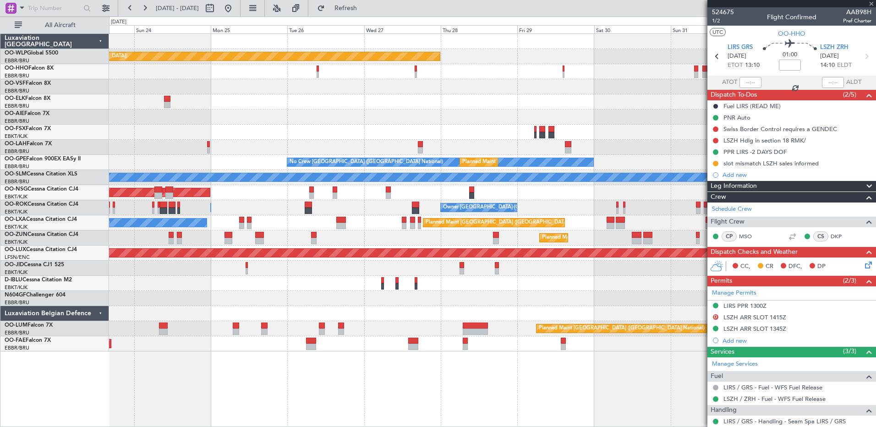
type input "4"
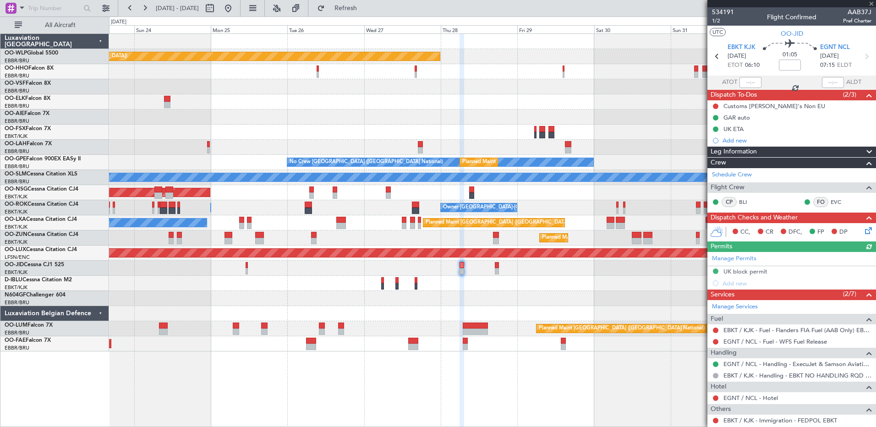
scroll to position [60, 0]
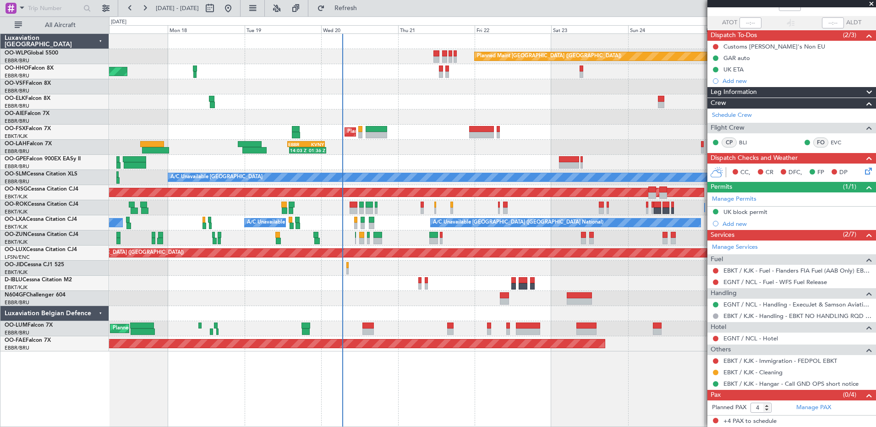
click at [718, 344] on fb-app "23 Aug 2025 - 02 Sep 2025 Refresh Quick Links All Aircraft Planned Maint Berlin…" at bounding box center [438, 217] width 876 height 420
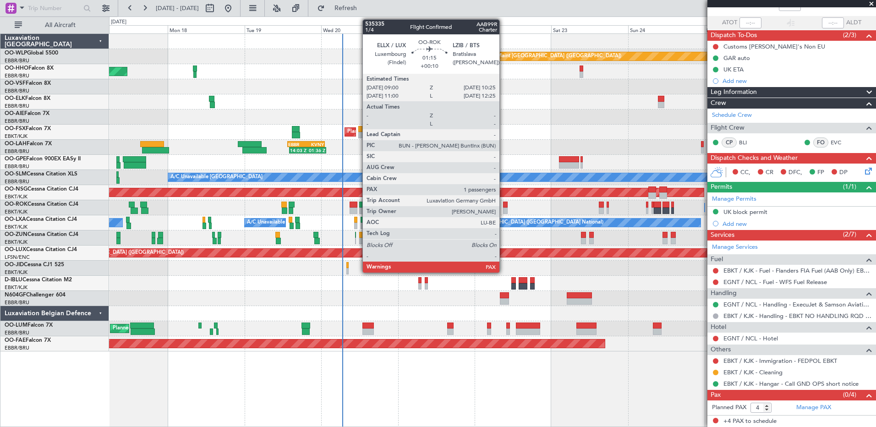
click at [504, 208] on div at bounding box center [505, 211] width 5 height 6
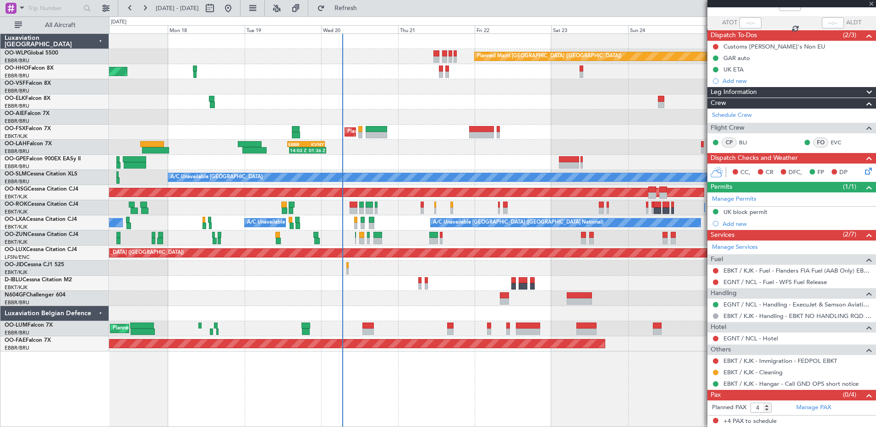
type input "+00:10"
type input "2"
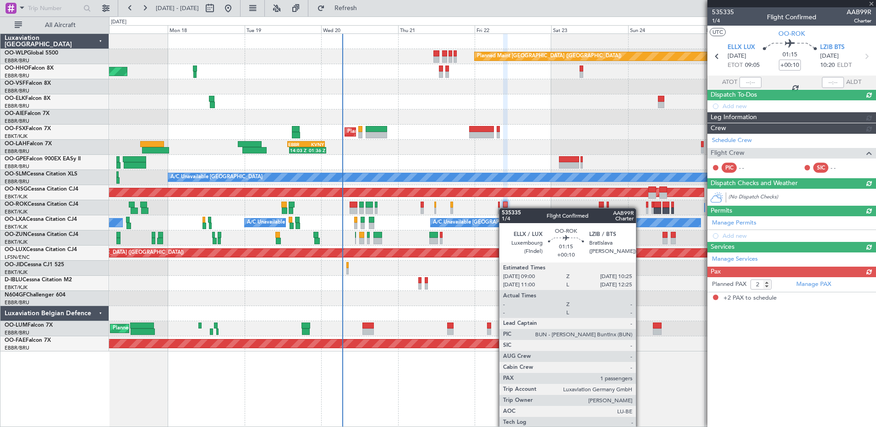
scroll to position [0, 0]
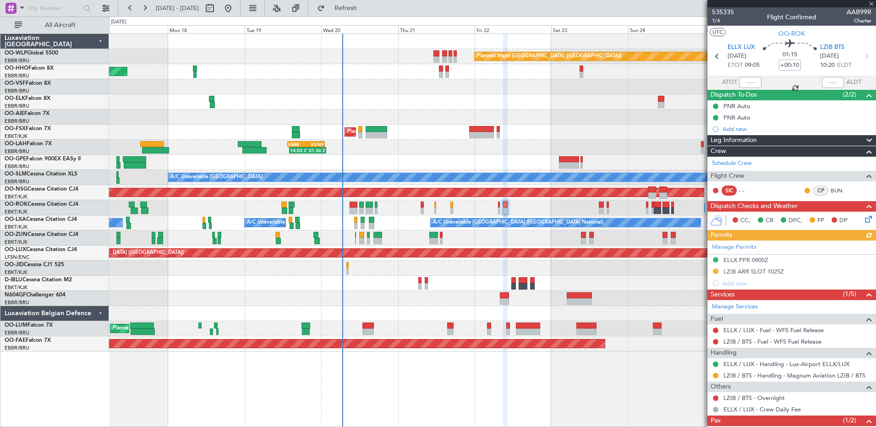
click at [769, 270] on div "Manage Permits ELLX PPR 0900Z LZIB ARR SLOT 1025Z Add new" at bounding box center [791, 265] width 169 height 49
click at [773, 270] on div "LZIB ARR SLOT 1025Z" at bounding box center [753, 272] width 60 height 8
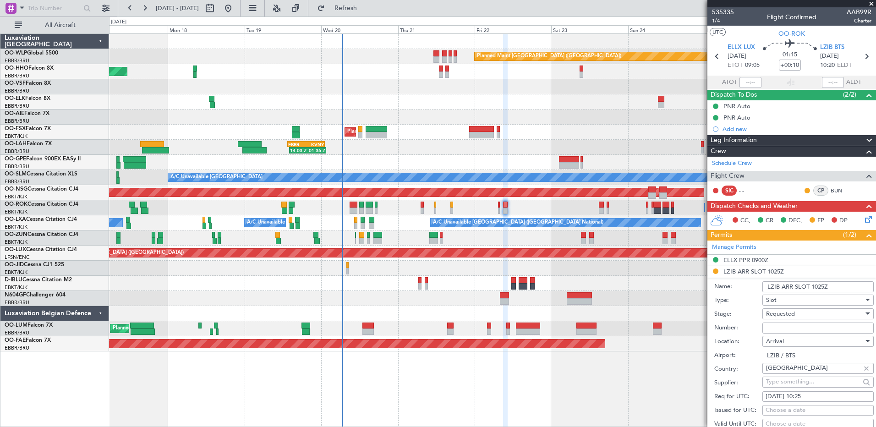
click at [800, 329] on input "Number:" at bounding box center [817, 328] width 111 height 11
click at [784, 327] on input "Number:" at bounding box center [817, 328] width 111 height 11
drag, startPoint x: 814, startPoint y: 328, endPoint x: 765, endPoint y: 328, distance: 48.6
click at [765, 328] on input "CONFIRMED" at bounding box center [817, 328] width 111 height 11
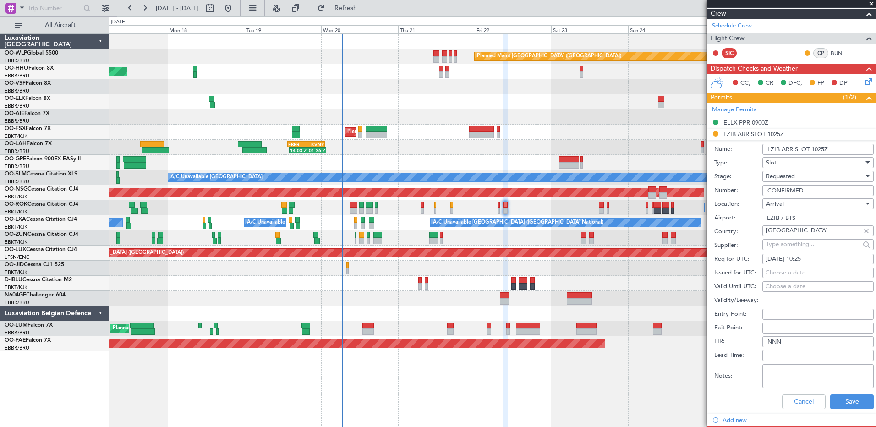
scroll to position [183, 0]
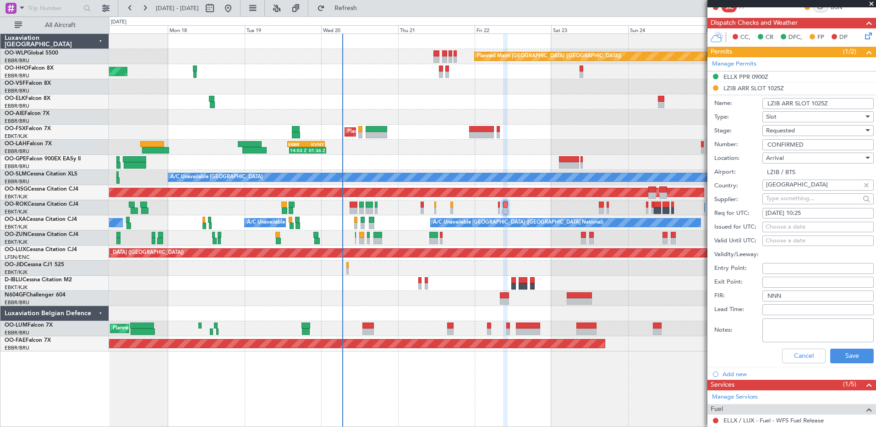
type input "CONFIRMED"
click at [790, 132] on span "Requested" at bounding box center [780, 130] width 29 height 8
click at [796, 199] on span "Received OK" at bounding box center [815, 200] width 96 height 14
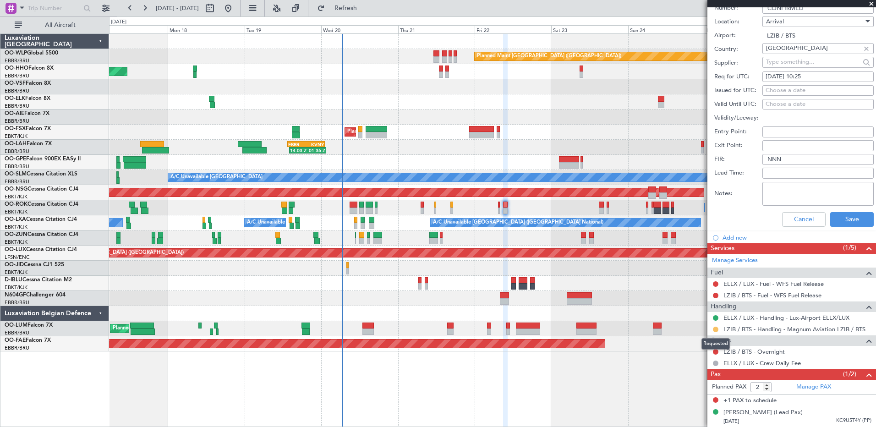
click at [715, 331] on button at bounding box center [715, 329] width 5 height 5
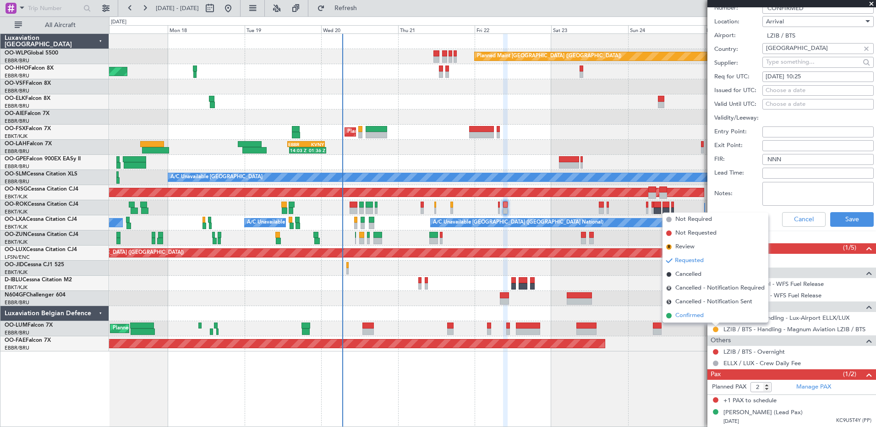
click at [690, 318] on span "Confirmed" at bounding box center [689, 315] width 28 height 9
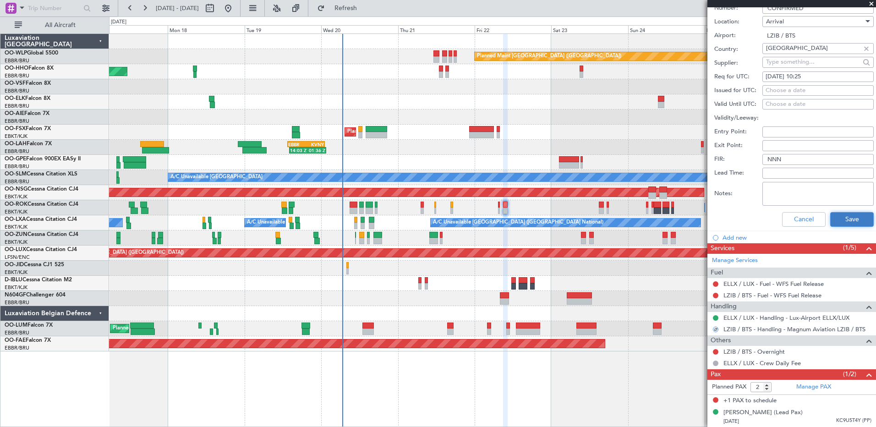
click at [838, 214] on button "Save" at bounding box center [852, 219] width 44 height 15
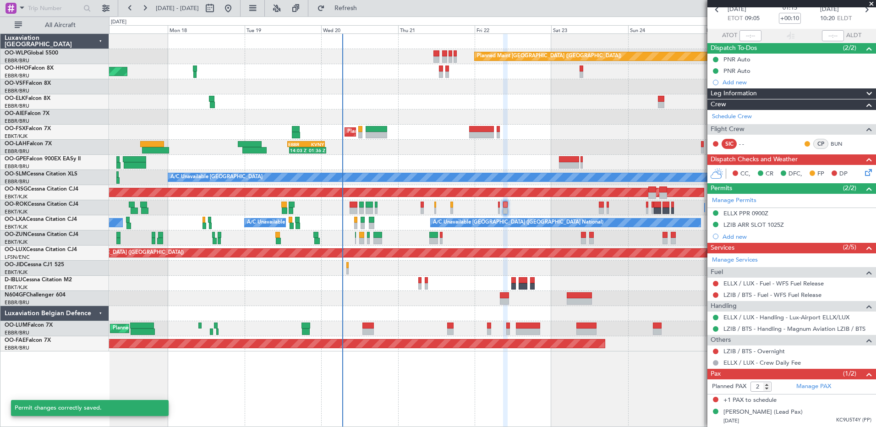
scroll to position [46, 0]
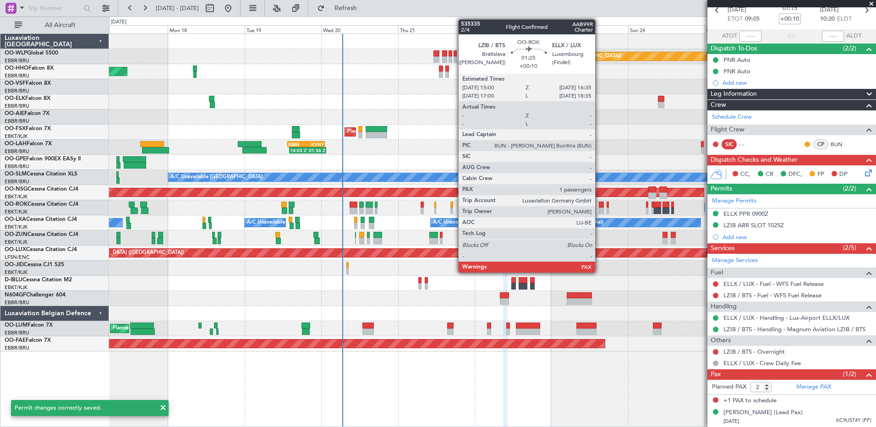
click at [599, 204] on div at bounding box center [601, 205] width 5 height 6
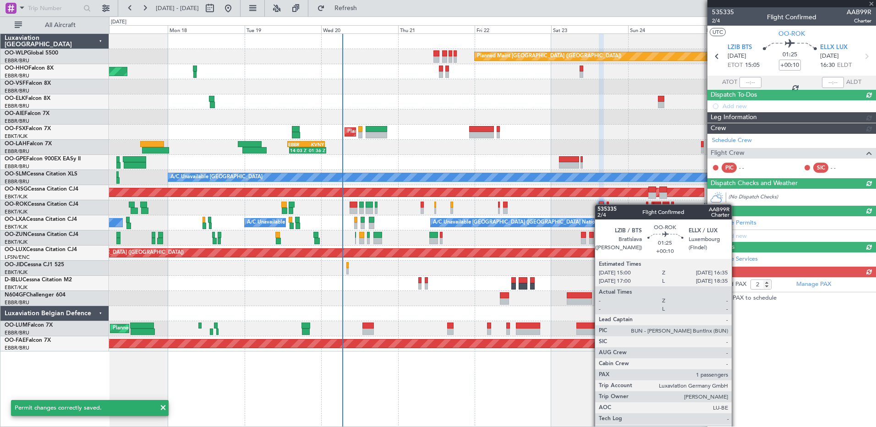
scroll to position [0, 0]
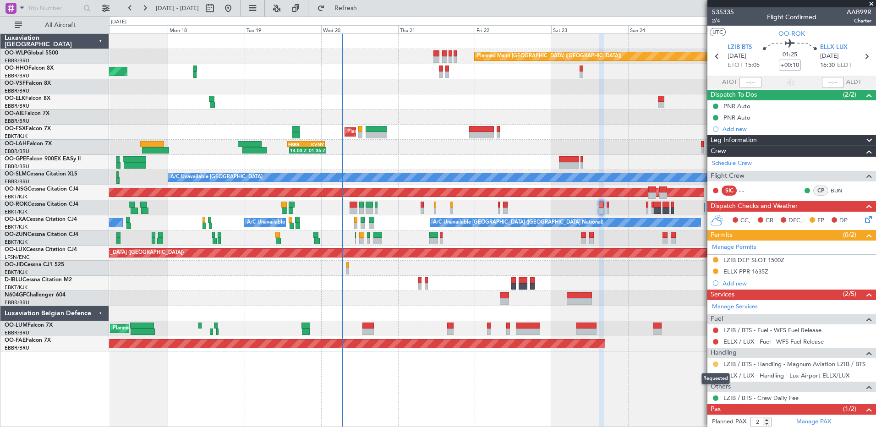
click at [716, 364] on button at bounding box center [715, 364] width 5 height 5
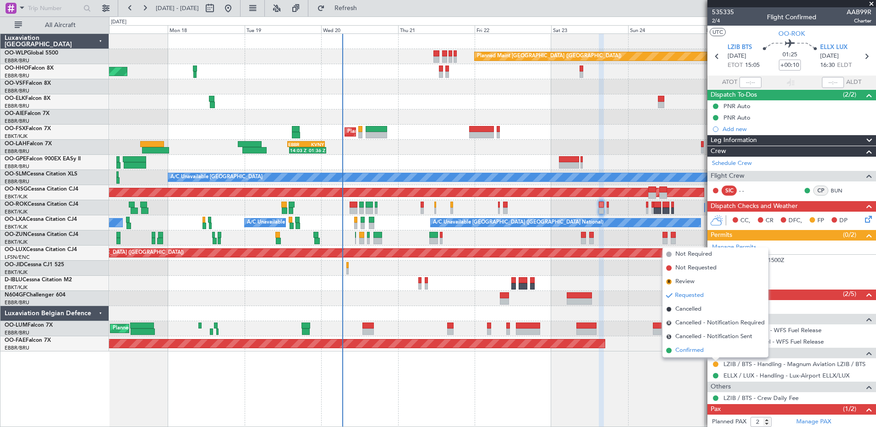
click at [686, 350] on span "Confirmed" at bounding box center [689, 350] width 28 height 9
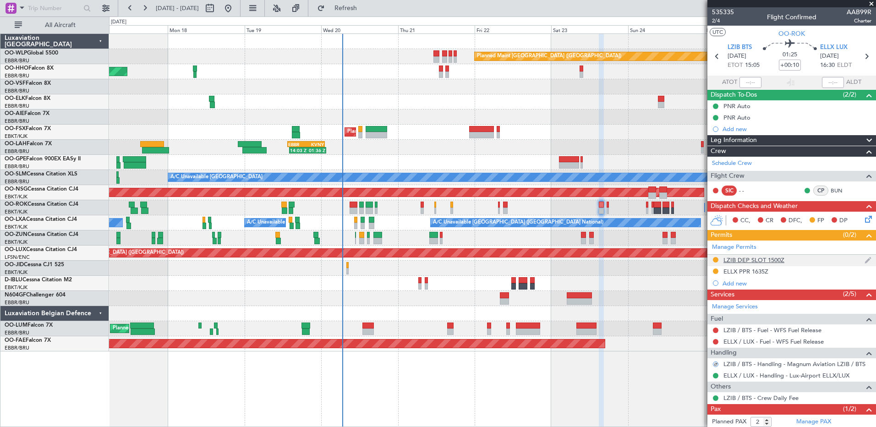
click at [742, 259] on div "LZIB DEP SLOT 1500Z" at bounding box center [753, 260] width 61 height 8
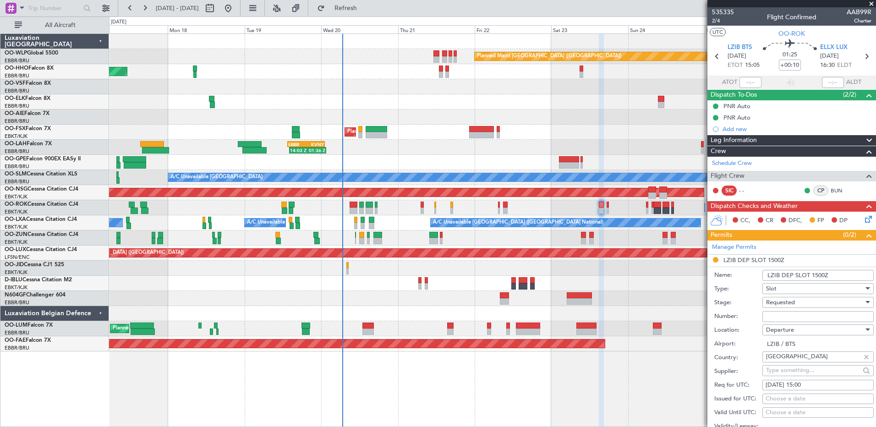
click at [782, 314] on input "Number:" at bounding box center [817, 316] width 111 height 11
paste input "CONFIRMED"
type input "CONFIRMED"
click at [808, 306] on div "Requested" at bounding box center [815, 303] width 98 height 14
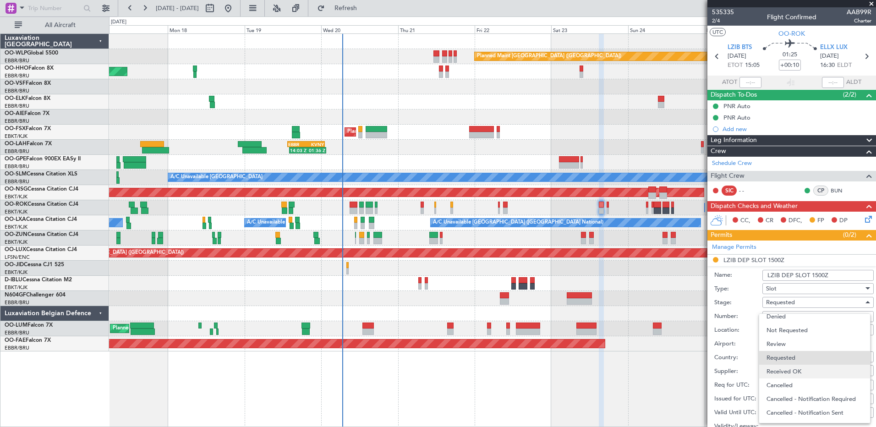
click at [804, 367] on span "Received OK" at bounding box center [815, 372] width 96 height 14
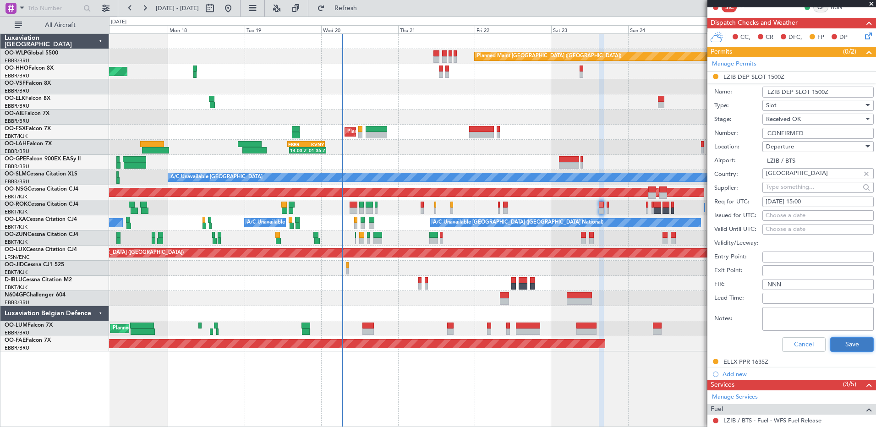
click at [848, 340] on button "Save" at bounding box center [852, 344] width 44 height 15
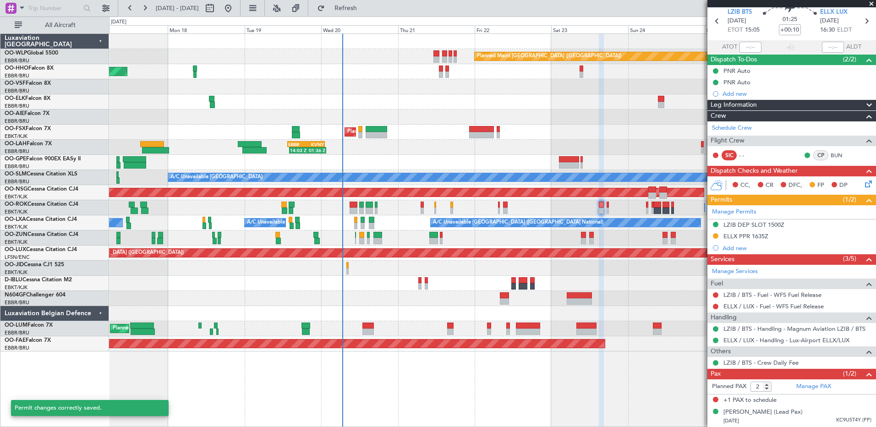
scroll to position [35, 0]
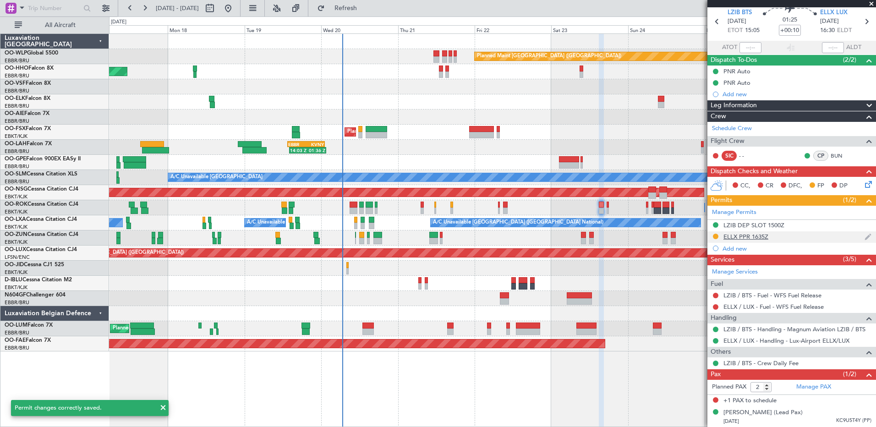
click at [729, 233] on div "ELLX PPR 1635Z" at bounding box center [745, 237] width 45 height 8
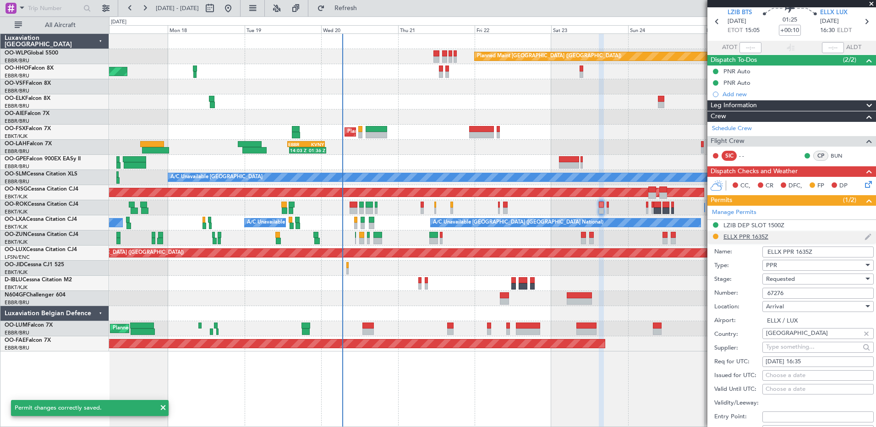
scroll to position [183, 0]
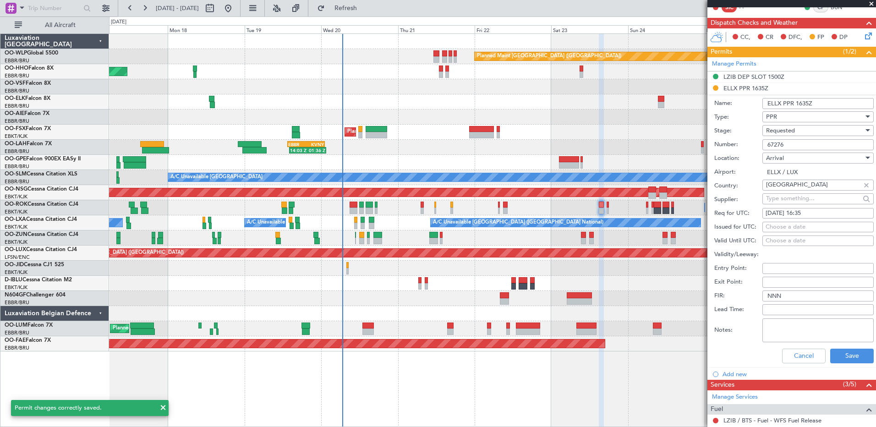
click at [780, 132] on span "Requested" at bounding box center [780, 130] width 29 height 8
click at [784, 200] on span "Received OK" at bounding box center [815, 200] width 96 height 14
click at [838, 357] on button "Save" at bounding box center [852, 356] width 44 height 15
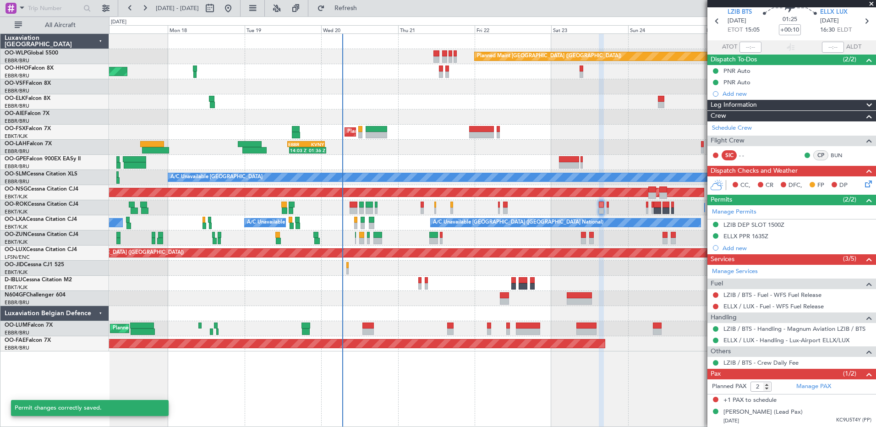
scroll to position [35, 0]
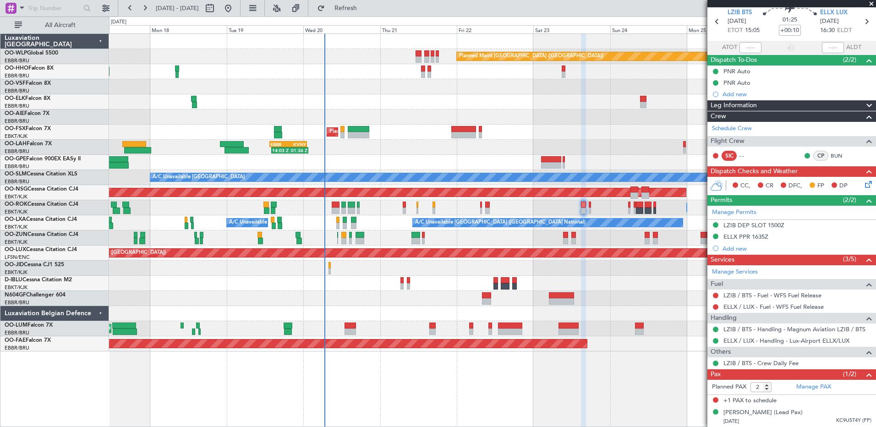
click at [445, 153] on div "14:03 Z 01:36 Z EBBR 13:30 Z KVNY 01:15 Z" at bounding box center [492, 147] width 767 height 15
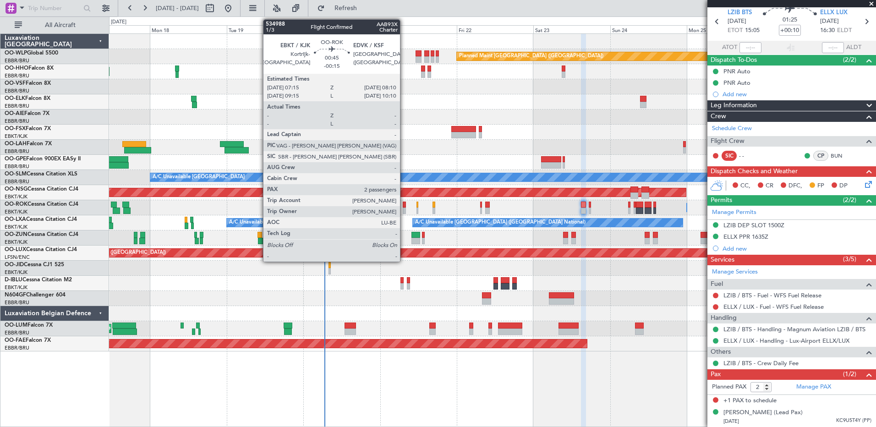
click at [404, 208] on div at bounding box center [404, 211] width 3 height 6
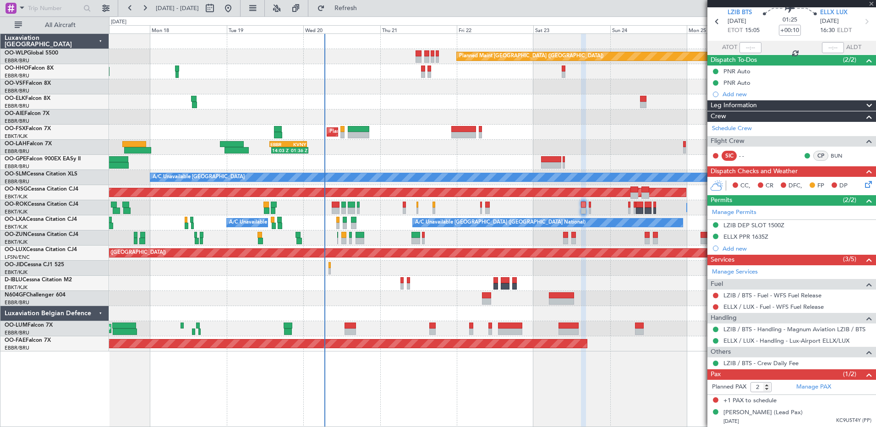
type input "-00:15"
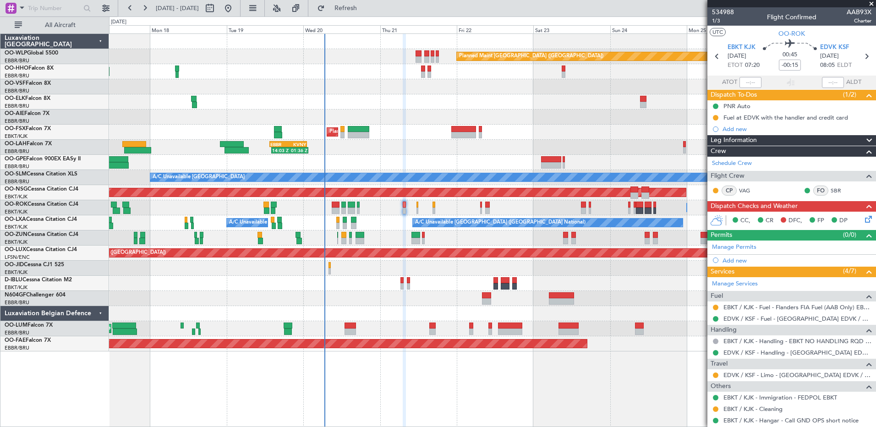
click at [863, 217] on icon at bounding box center [866, 217] width 7 height 7
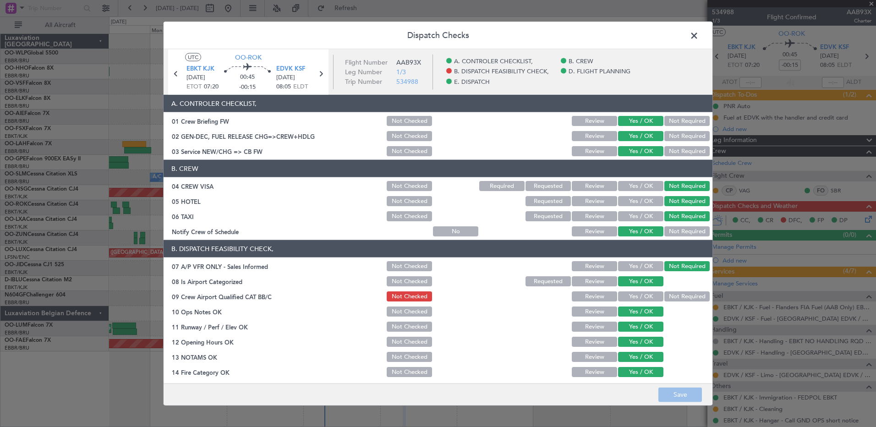
click at [699, 34] on span at bounding box center [699, 38] width 0 height 18
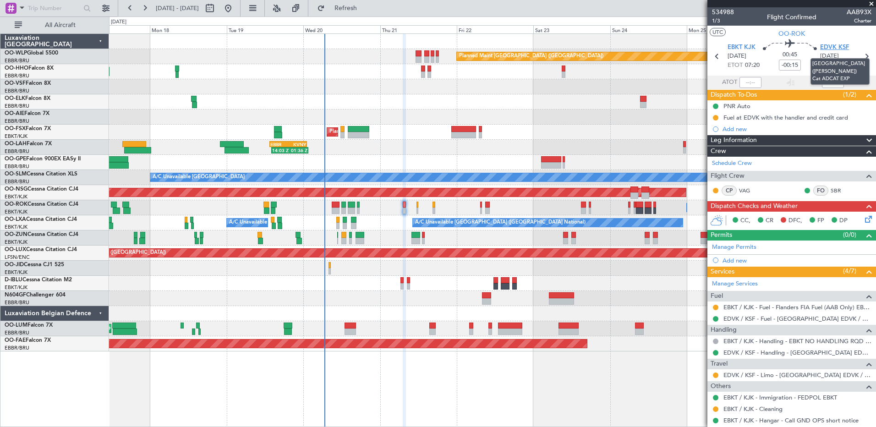
click at [823, 46] on span "EDVK KSF" at bounding box center [834, 47] width 29 height 9
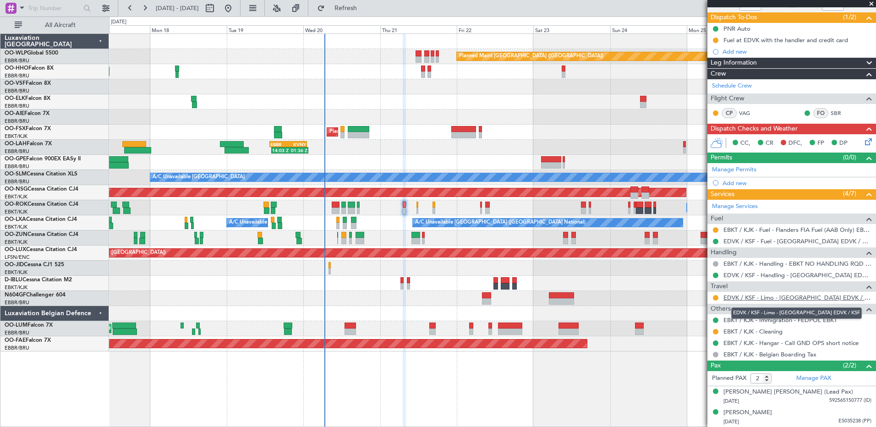
click at [755, 296] on link "EDVK / KSF - Limo - Kassel Airport EDVK / KSF" at bounding box center [797, 298] width 148 height 8
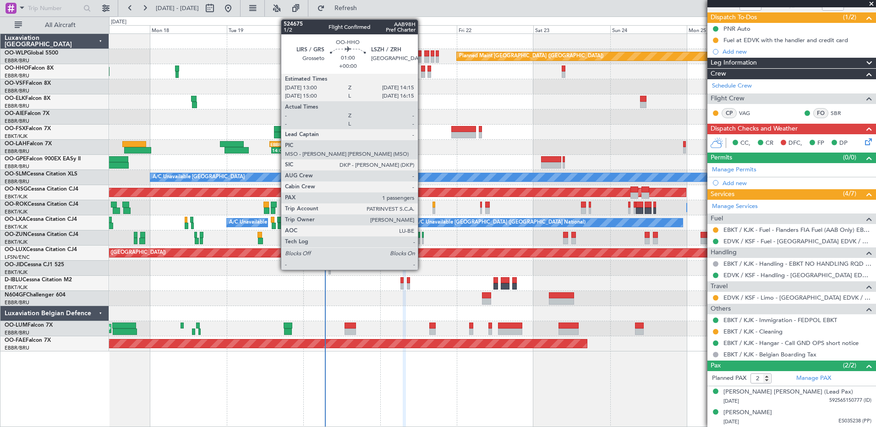
click at [422, 74] on div at bounding box center [423, 74] width 4 height 6
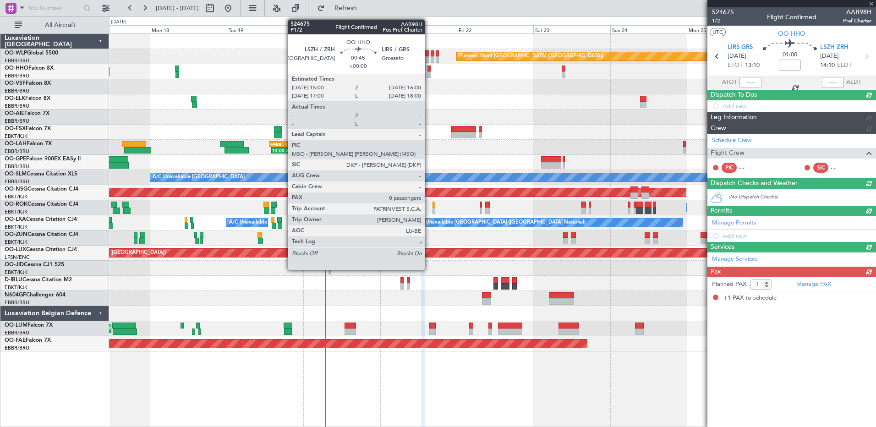
scroll to position [0, 0]
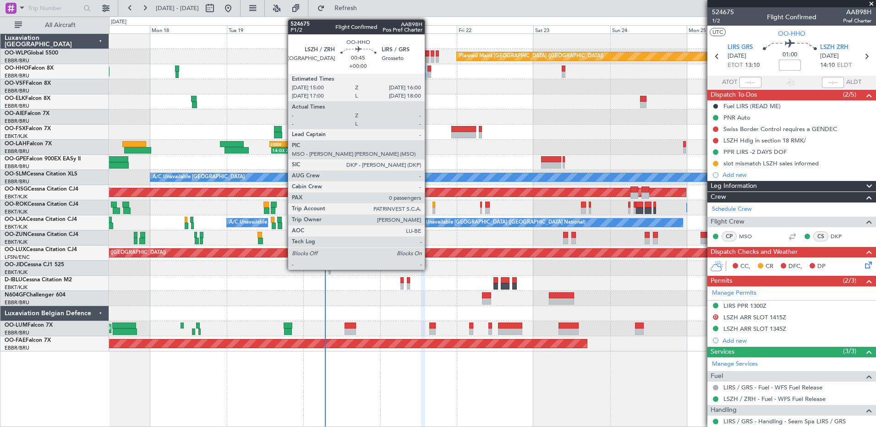
click at [429, 75] on div at bounding box center [428, 74] width 3 height 6
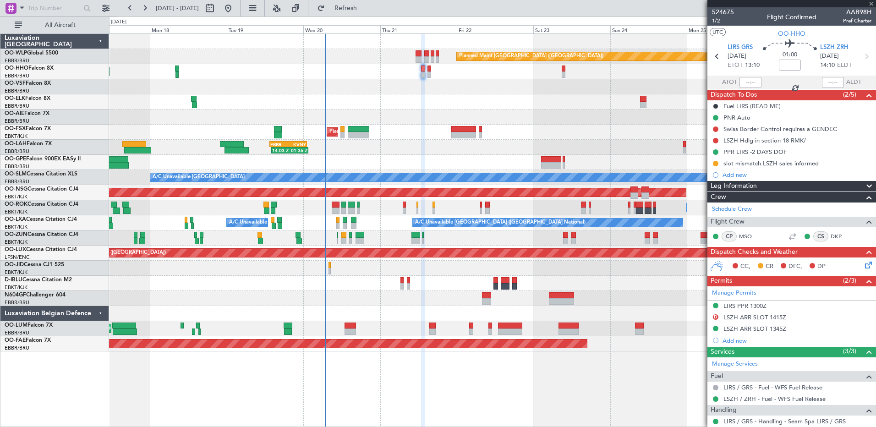
type input "0"
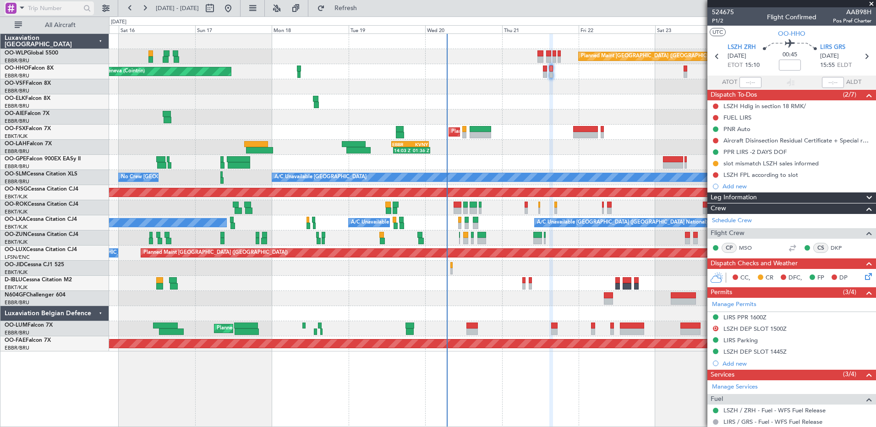
click at [14, 9] on div at bounding box center [10, 8] width 11 height 11
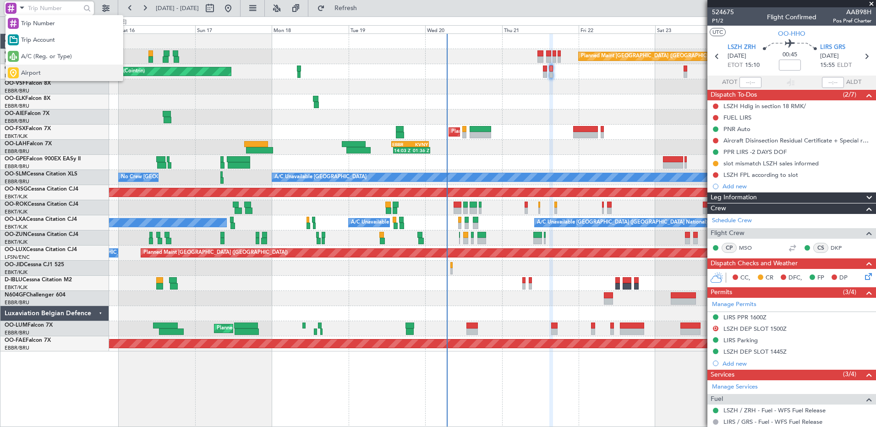
click at [40, 73] on span "Airport" at bounding box center [31, 73] width 20 height 9
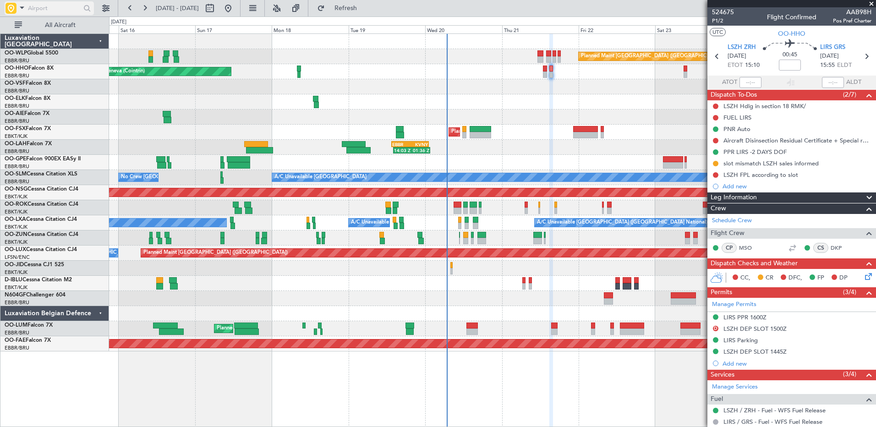
click at [49, 7] on input "text" at bounding box center [54, 8] width 53 height 14
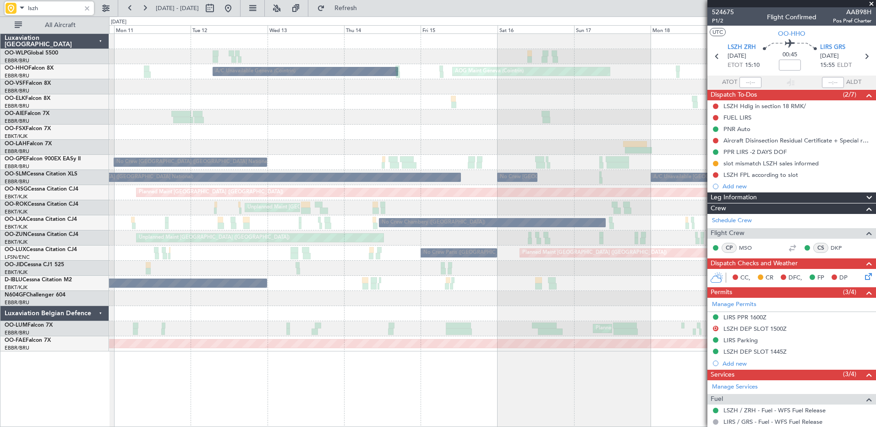
click at [549, 148] on div "Planned Maint Berlin (Brandenburg) AOG Maint Geneva (Cointrin) A/C Unavailable …" at bounding box center [492, 193] width 767 height 318
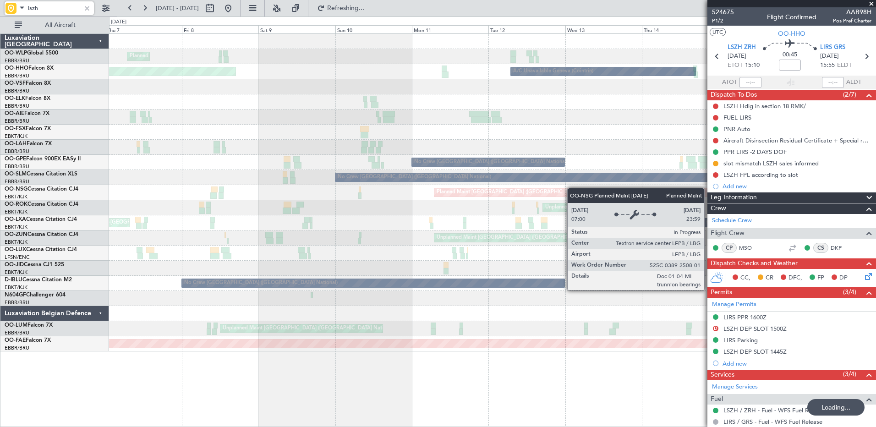
click at [628, 194] on div "Planned Maint Milan (Linate) AOG Maint Geneva (Cointrin) A/C Unavailable Geneva…" at bounding box center [492, 193] width 767 height 318
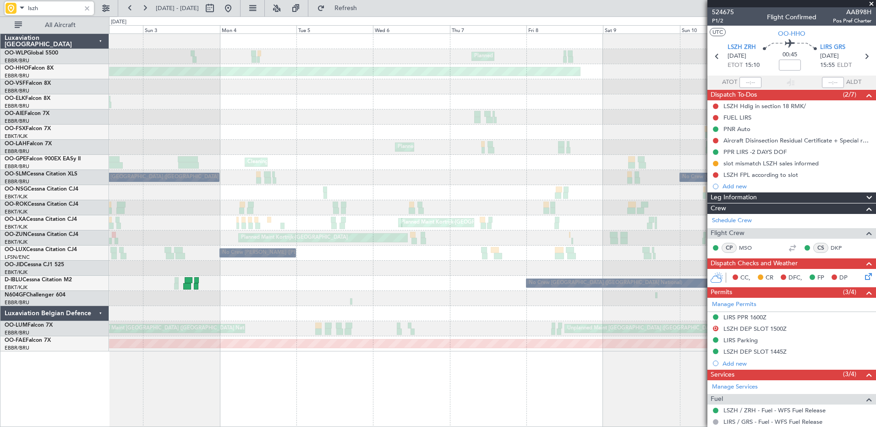
type input "lszh"
click at [236, 10] on button at bounding box center [228, 8] width 15 height 15
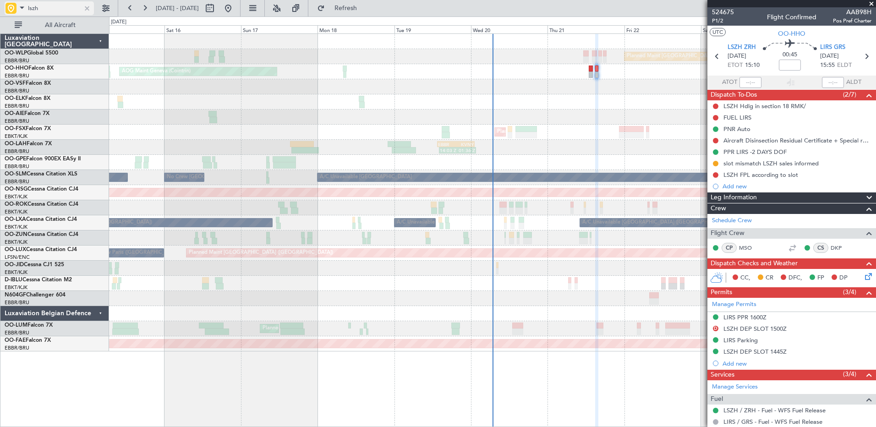
click at [90, 12] on div at bounding box center [87, 8] width 10 height 10
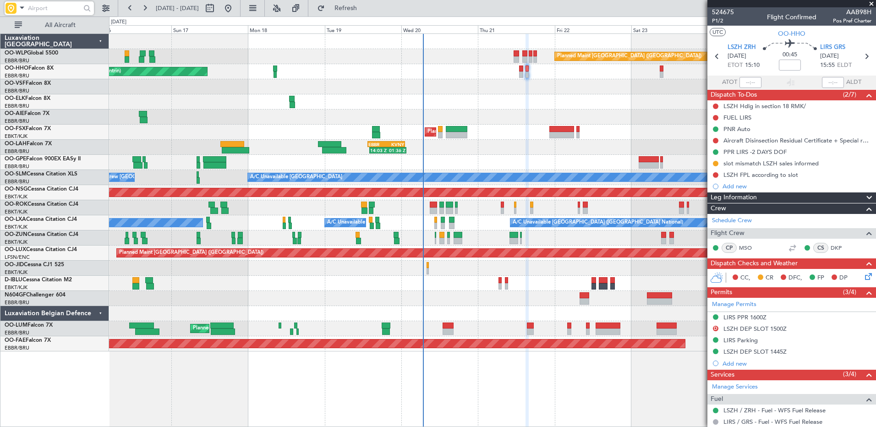
click at [525, 146] on div "Planned Maint Berlin (Brandenburg) AOG Maint Geneva (Cointrin) A/C Unavailable …" at bounding box center [492, 193] width 767 height 318
click at [365, 10] on span "Refresh" at bounding box center [346, 8] width 38 height 6
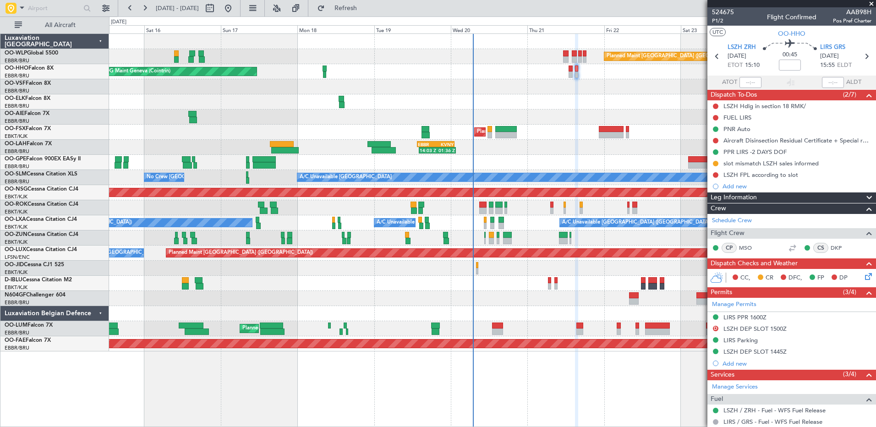
click at [313, 116] on div at bounding box center [492, 117] width 767 height 15
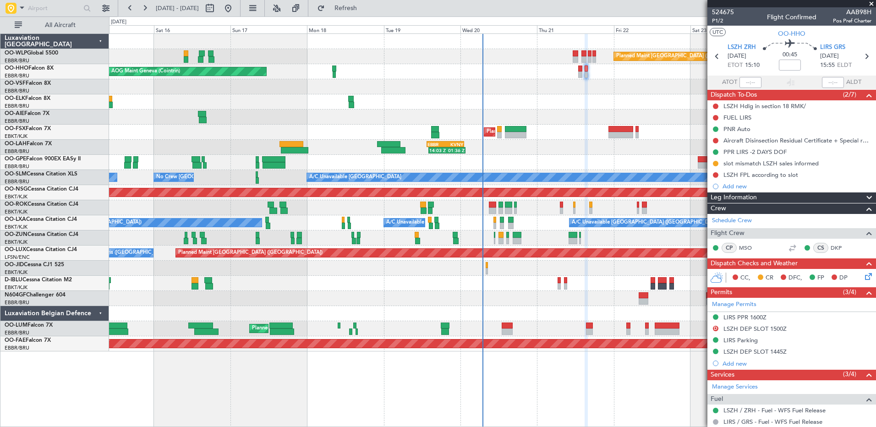
click at [290, 116] on div at bounding box center [492, 117] width 767 height 15
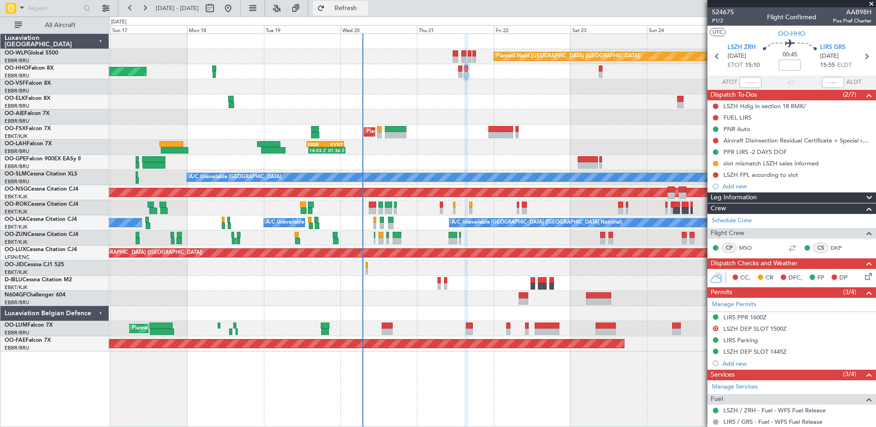
click at [362, 9] on span "Refresh" at bounding box center [346, 8] width 38 height 6
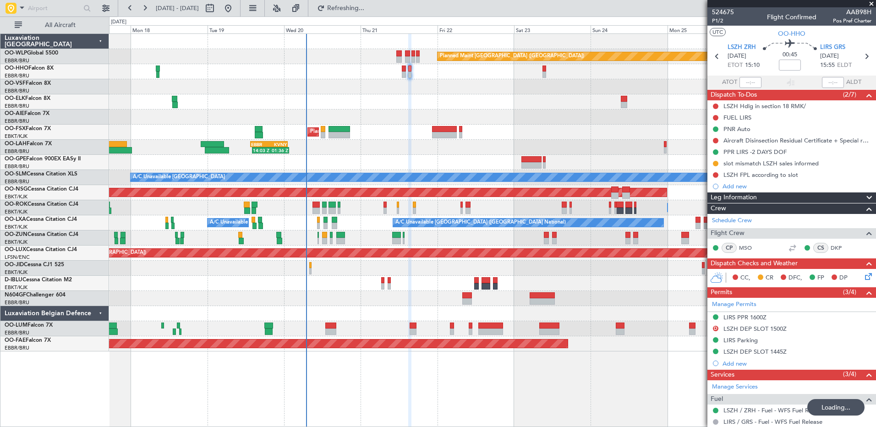
click at [417, 110] on div "Planned Maint Berlin (Brandenburg) AOG Maint Geneva (Cointrin) Planned Maint Ko…" at bounding box center [492, 193] width 767 height 318
click at [863, 275] on icon at bounding box center [866, 274] width 7 height 7
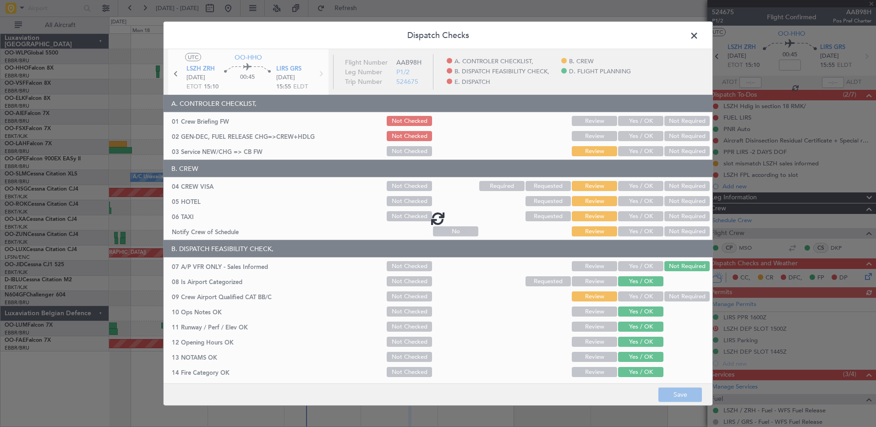
click at [637, 132] on div at bounding box center [438, 218] width 549 height 338
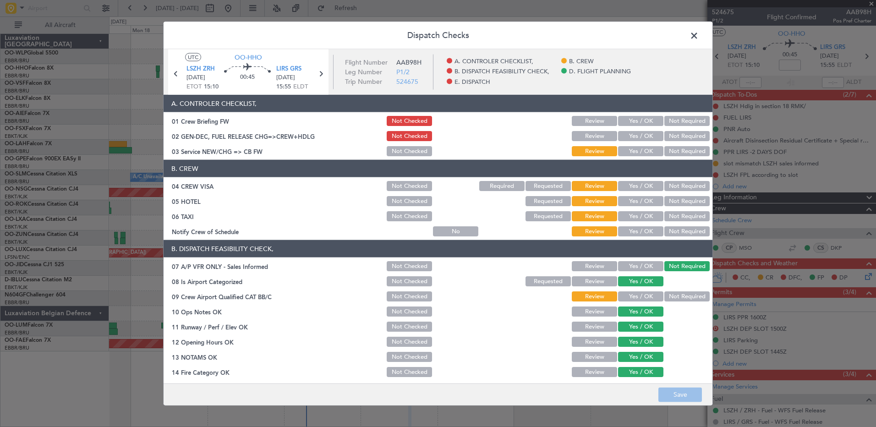
click at [636, 138] on button "Yes / OK" at bounding box center [640, 136] width 45 height 10
click at [697, 398] on button "Save" at bounding box center [680, 394] width 44 height 15
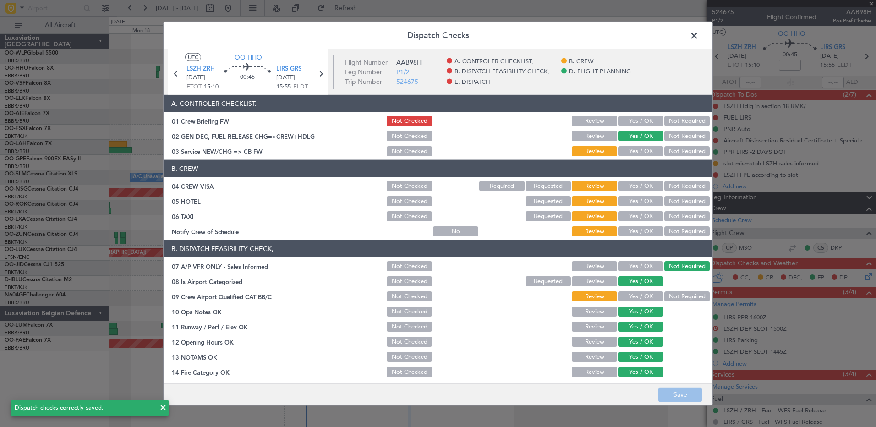
click at [699, 34] on span at bounding box center [699, 38] width 0 height 18
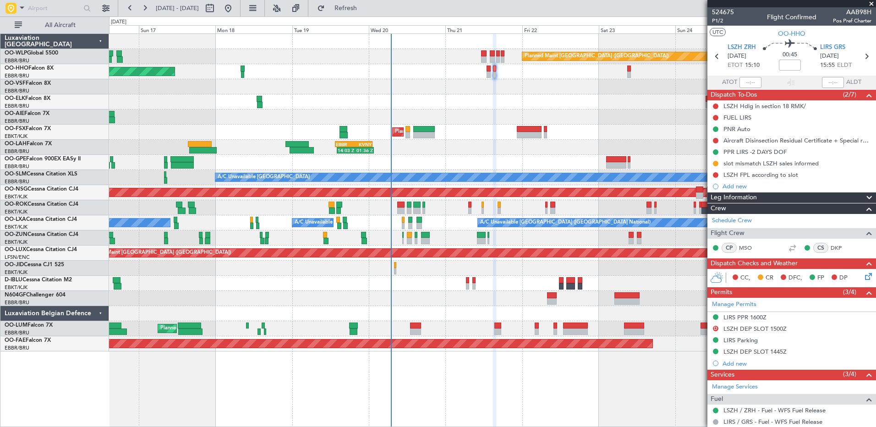
click at [289, 107] on div at bounding box center [492, 101] width 767 height 15
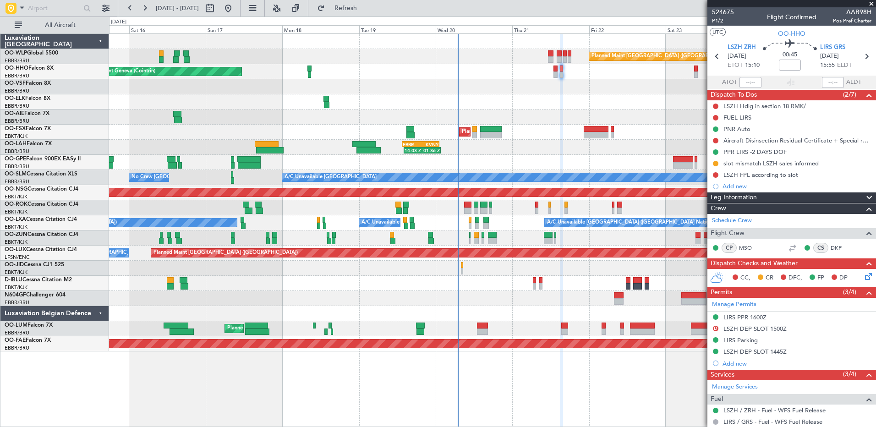
click at [215, 96] on div at bounding box center [492, 101] width 767 height 15
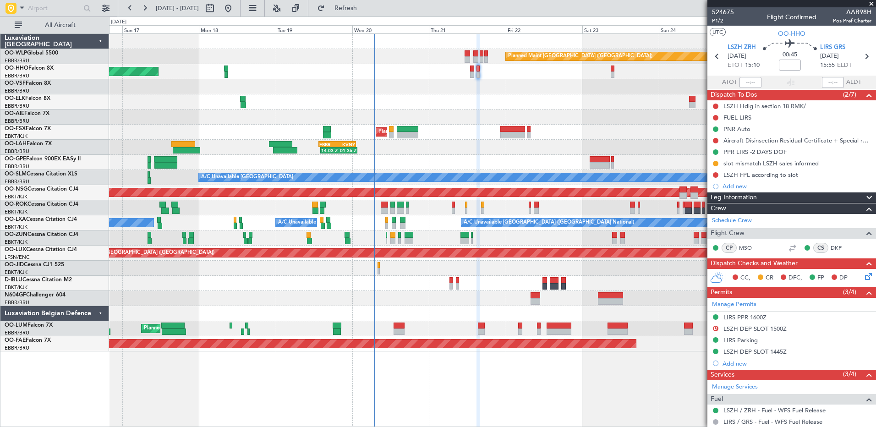
click at [548, 113] on div "Planned Maint Berlin (Brandenburg) AOG Maint Geneva (Cointrin) A/C Unavailable …" at bounding box center [492, 193] width 767 height 318
click at [718, 142] on div at bounding box center [715, 140] width 7 height 7
click at [715, 140] on button at bounding box center [715, 140] width 5 height 5
click at [722, 194] on span "Cancelled" at bounding box center [718, 194] width 26 height 9
click at [717, 115] on button at bounding box center [715, 117] width 5 height 5
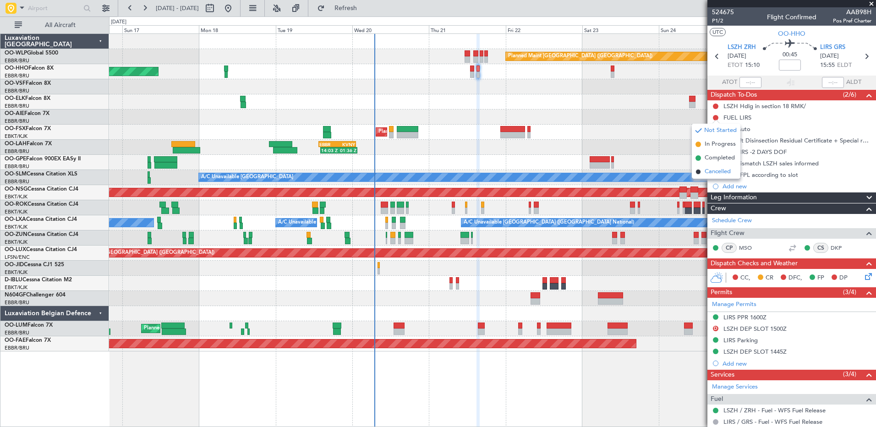
click at [729, 170] on span "Cancelled" at bounding box center [718, 171] width 26 height 9
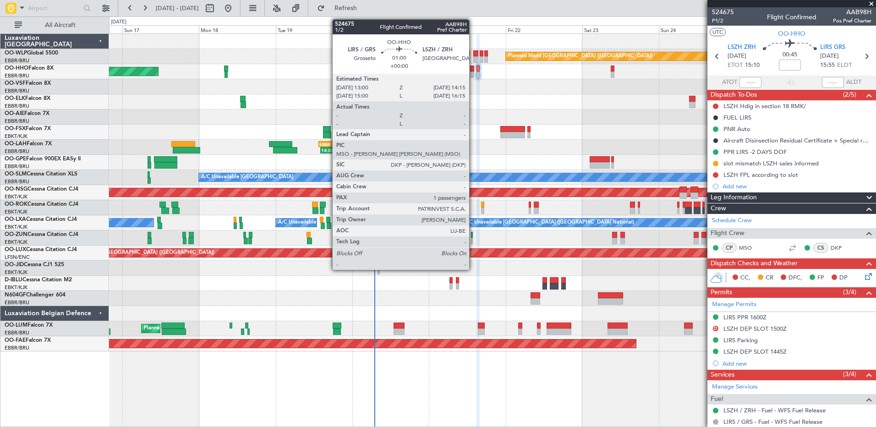
click at [473, 76] on div at bounding box center [472, 74] width 4 height 6
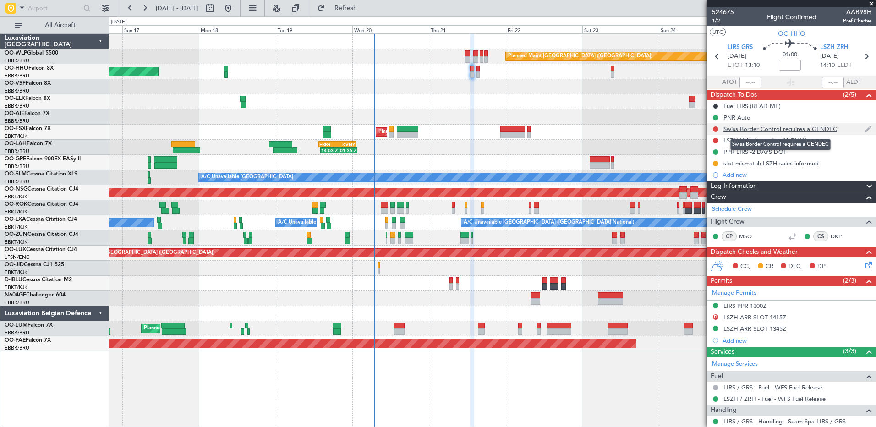
click at [806, 128] on div "Swiss Border Control requires a GENDEC" at bounding box center [780, 129] width 114 height 8
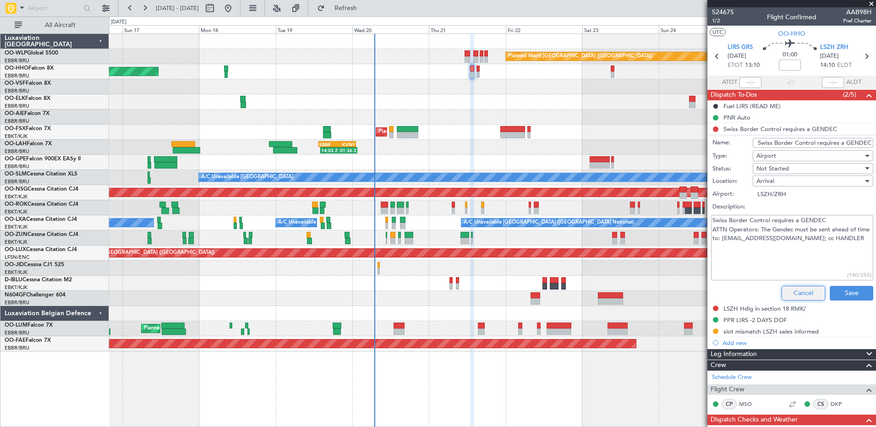
click at [792, 298] on button "Cancel" at bounding box center [804, 293] width 44 height 15
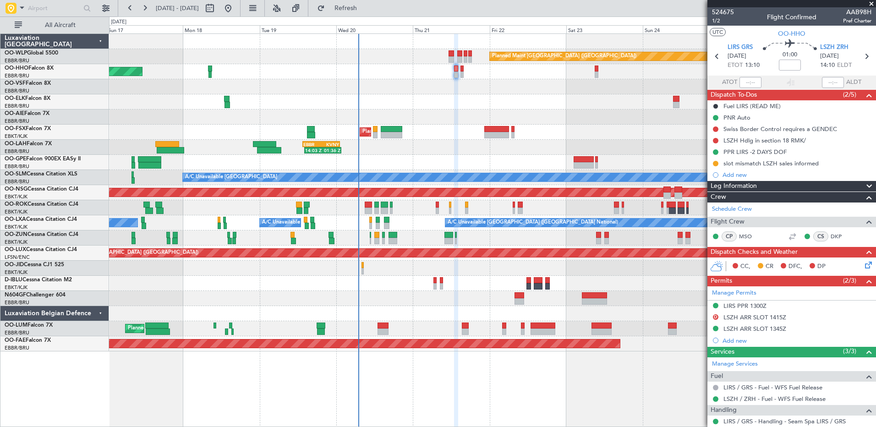
click at [665, 271] on div at bounding box center [492, 268] width 767 height 15
click at [863, 265] on icon at bounding box center [866, 263] width 7 height 7
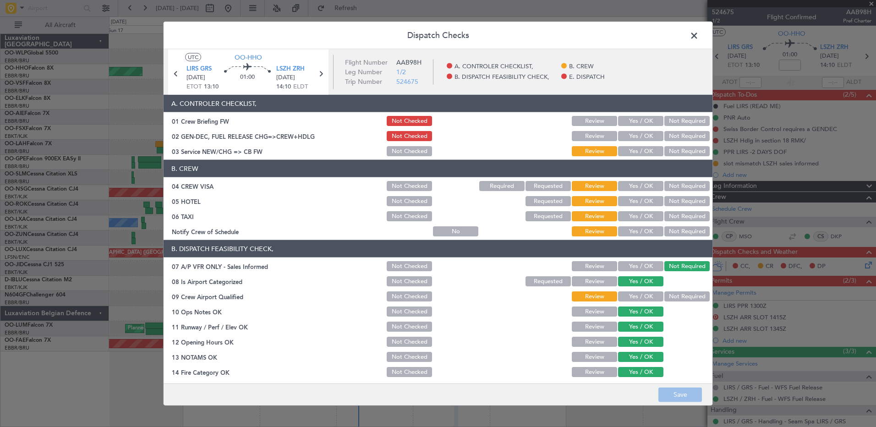
click at [636, 133] on button "Yes / OK" at bounding box center [640, 136] width 45 height 10
click at [685, 399] on button "Save" at bounding box center [680, 394] width 44 height 15
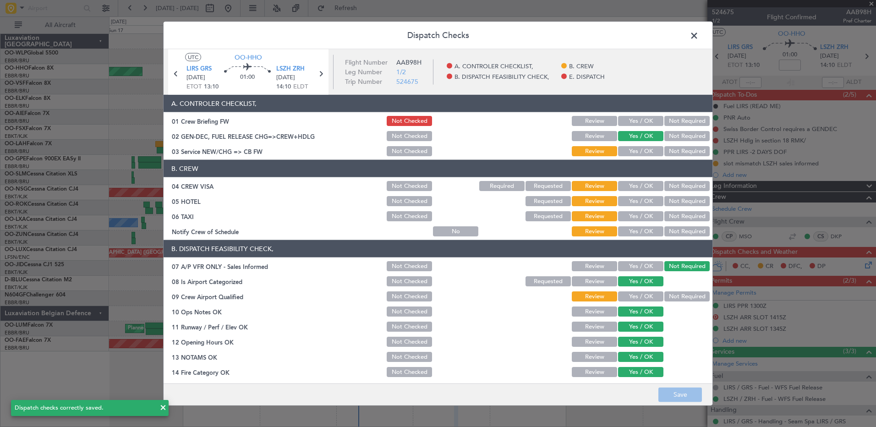
click at [699, 37] on span at bounding box center [699, 38] width 0 height 18
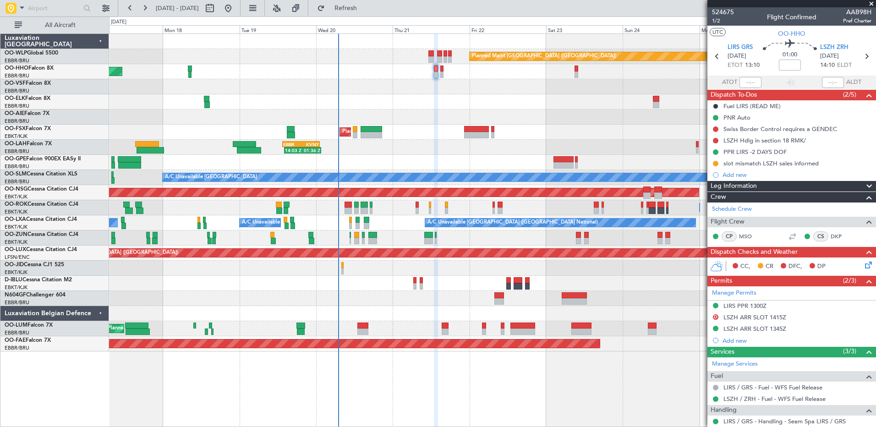
click at [340, 73] on div "Planned Maint Berlin (Brandenburg) AOG Maint Geneva (Cointrin) Planned Maint Ko…" at bounding box center [492, 193] width 767 height 318
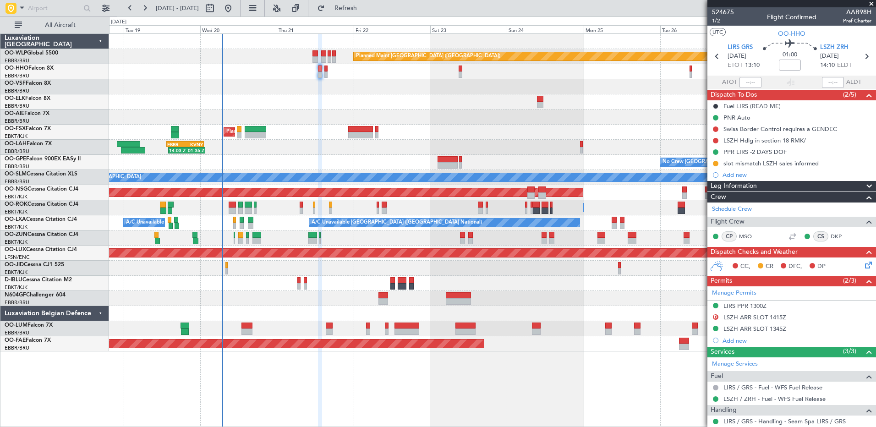
click at [308, 289] on div "Planned Maint Berlin (Brandenburg) AOG Maint Geneva (Cointrin) Planned Maint Ko…" at bounding box center [492, 193] width 767 height 318
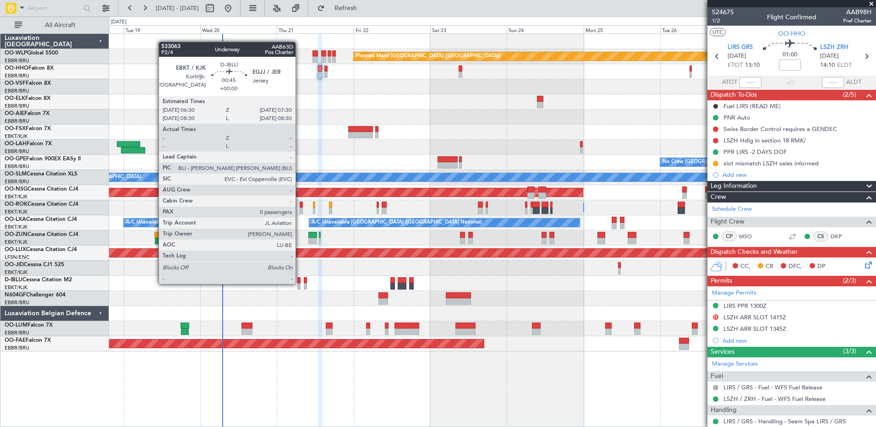
click at [300, 283] on div at bounding box center [298, 286] width 3 height 6
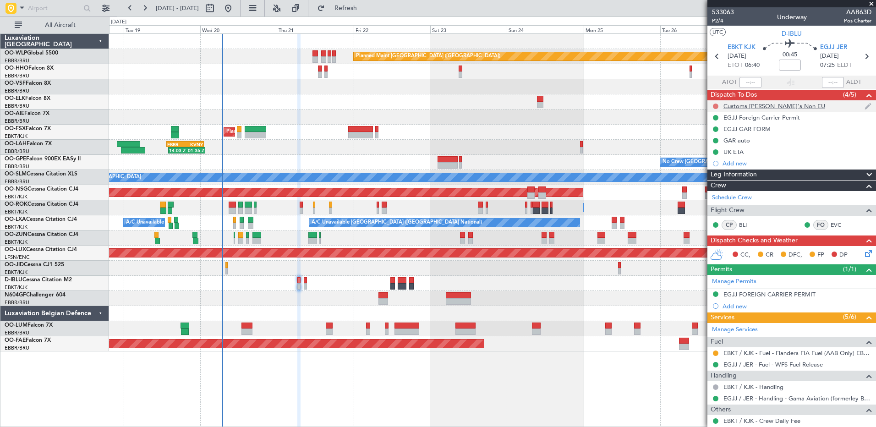
click at [716, 104] on button at bounding box center [715, 106] width 5 height 5
click at [720, 148] on span "Completed" at bounding box center [720, 146] width 30 height 9
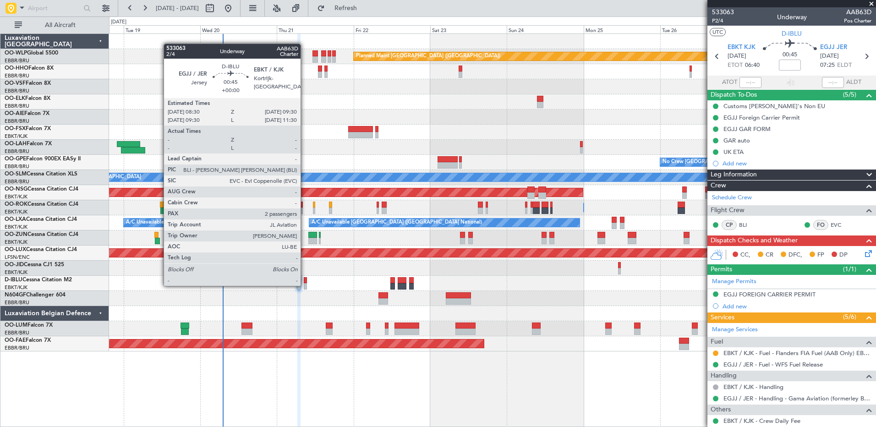
click at [305, 285] on div at bounding box center [305, 286] width 3 height 6
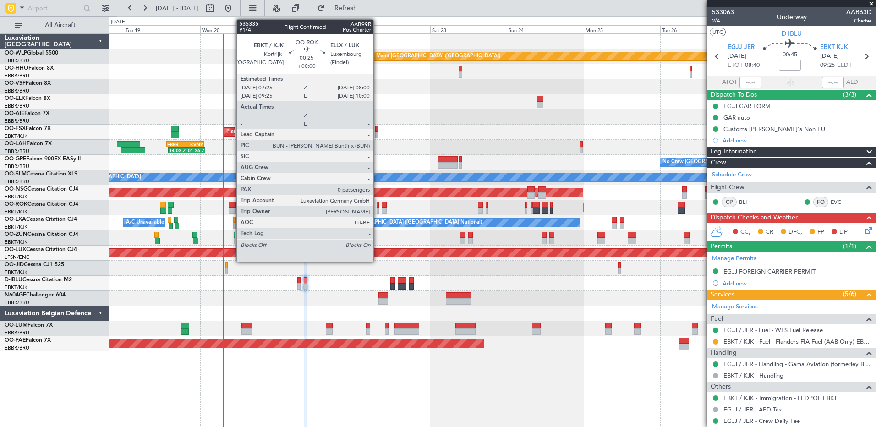
click at [378, 210] on div at bounding box center [378, 211] width 2 height 6
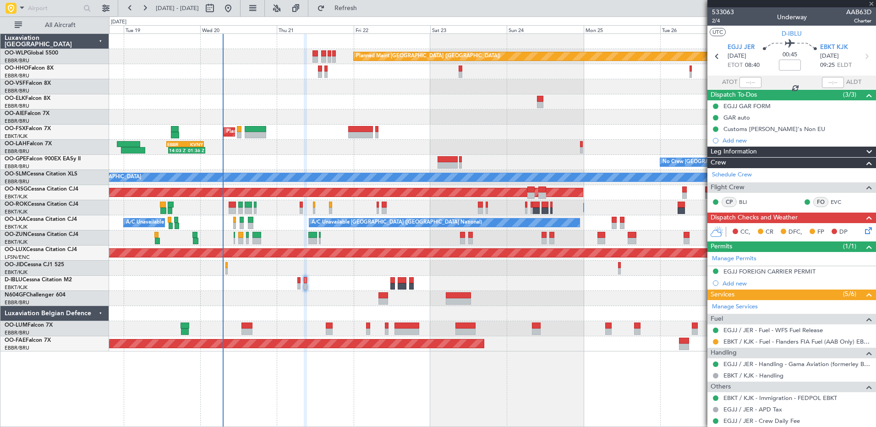
type input "0"
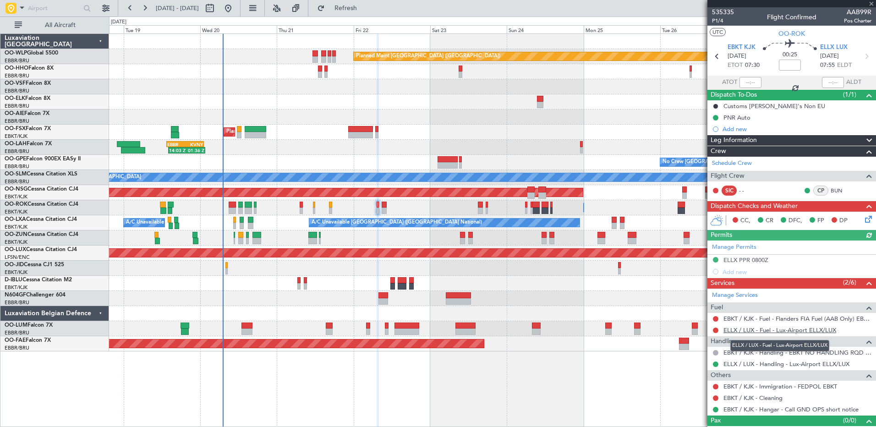
click at [769, 331] on link "ELLX / LUX - Fuel - Lux-Airport ELLX/LUX" at bounding box center [779, 330] width 113 height 8
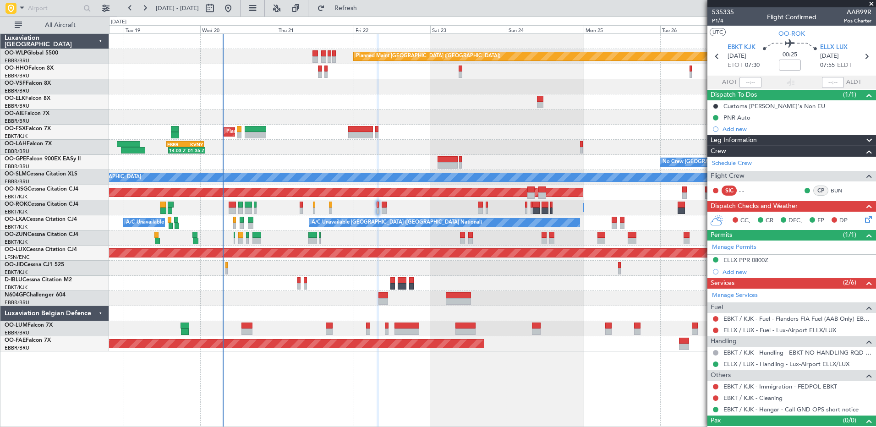
click at [775, 331] on link "ELLX / LUX - Fuel - Lux-Airport ELLX/LUX" at bounding box center [779, 330] width 113 height 8
click at [365, 5] on span "Refresh" at bounding box center [346, 8] width 38 height 6
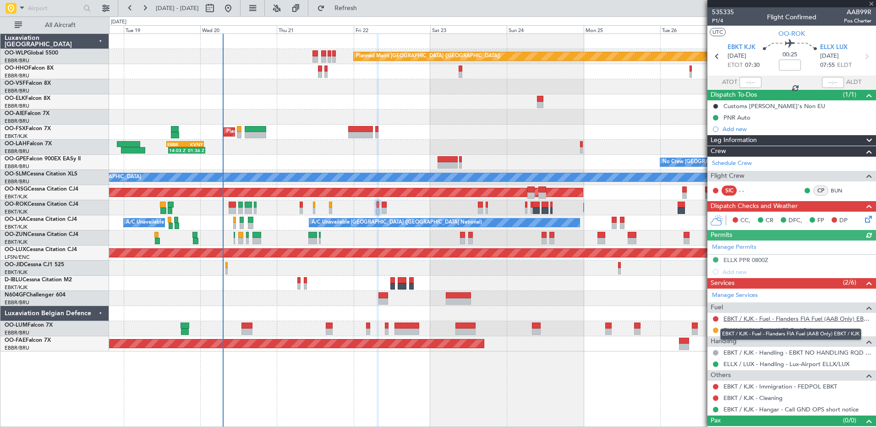
click at [758, 321] on link "EBKT / KJK - Fuel - Flanders FIA Fuel (AAB Only) EBKT / KJK" at bounding box center [797, 319] width 148 height 8
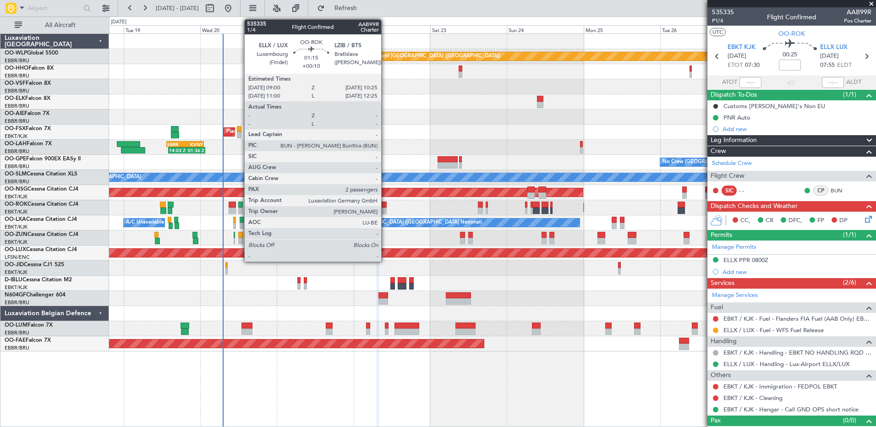
click at [385, 210] on div at bounding box center [384, 211] width 5 height 6
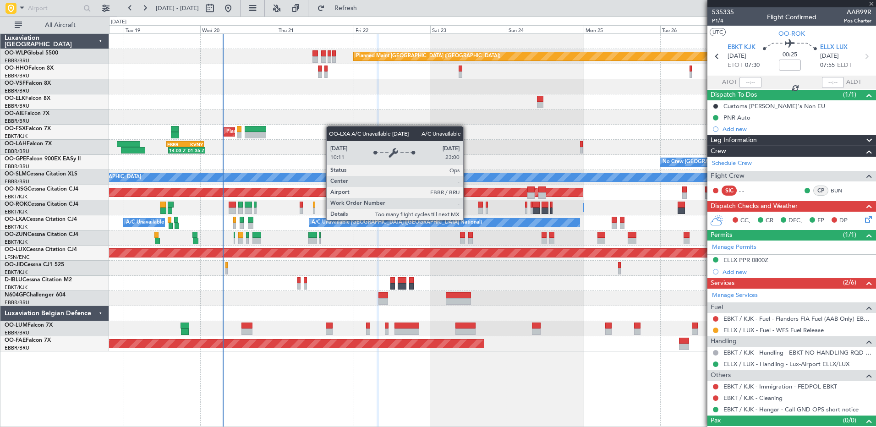
type input "+00:10"
type input "2"
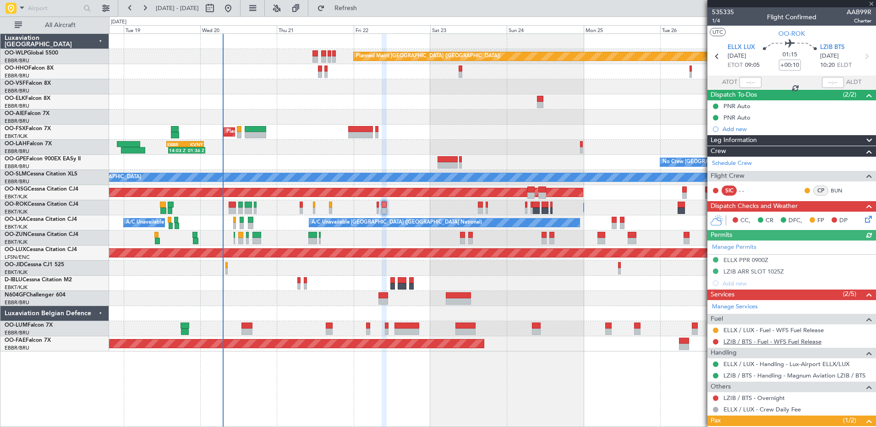
click at [761, 340] on link "LZIB / BTS - Fuel - WFS Fuel Release" at bounding box center [772, 342] width 98 height 8
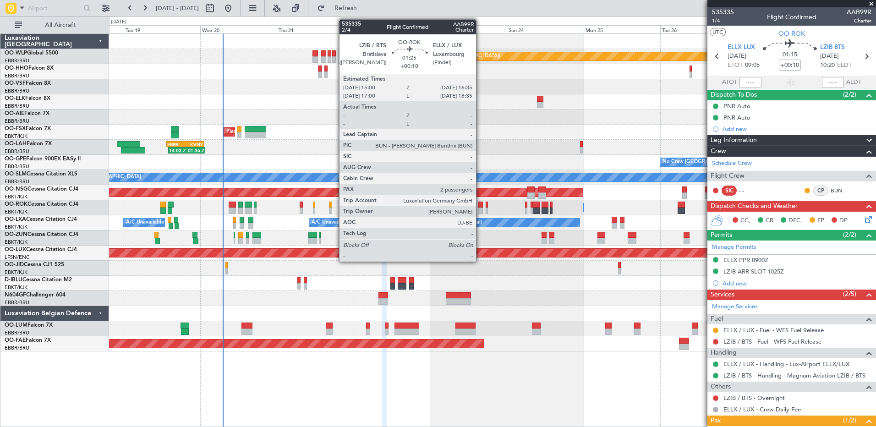
click at [480, 211] on div at bounding box center [480, 211] width 5 height 6
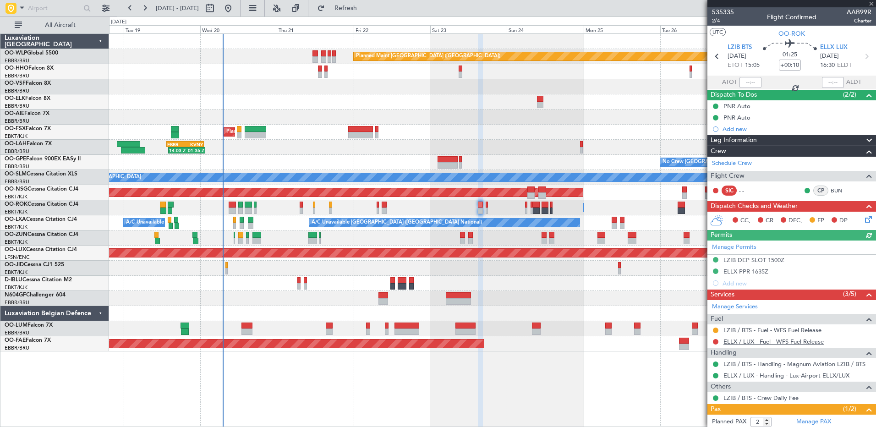
click at [782, 343] on link "ELLX / LUX - Fuel - WFS Fuel Release" at bounding box center [773, 342] width 100 height 8
click at [368, 12] on button "Refresh" at bounding box center [340, 8] width 55 height 15
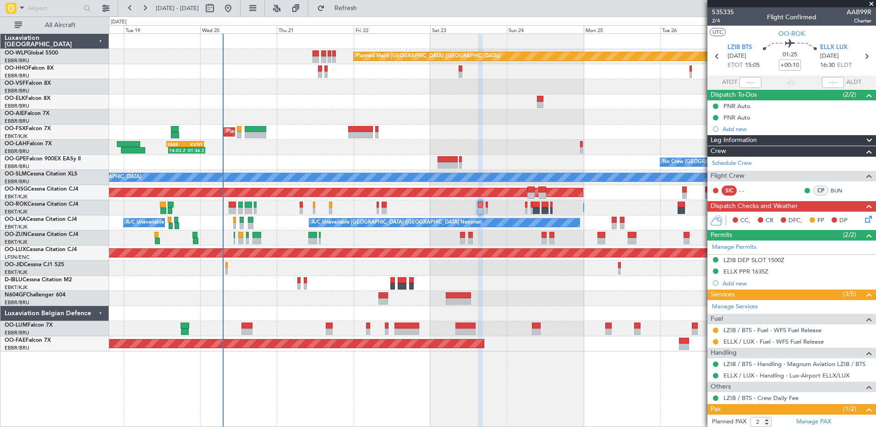
click at [863, 219] on icon at bounding box center [866, 217] width 7 height 7
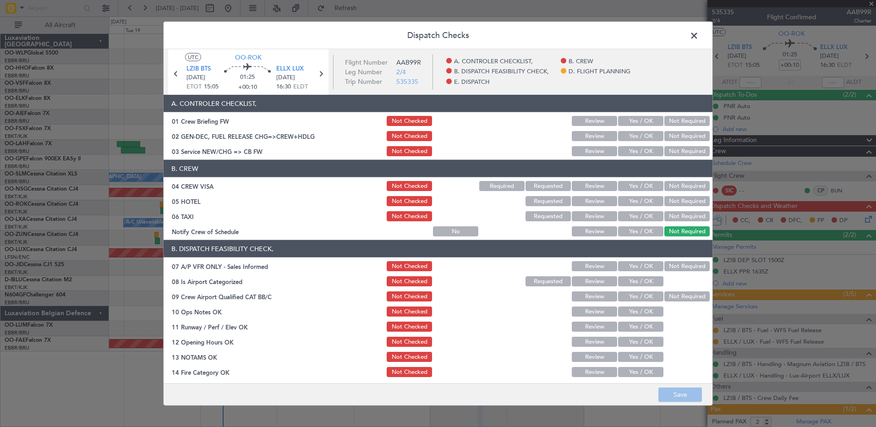
click at [640, 230] on button "Yes / OK" at bounding box center [640, 231] width 45 height 10
click at [678, 231] on button "Not Required" at bounding box center [686, 231] width 45 height 10
drag, startPoint x: 679, startPoint y: 219, endPoint x: 679, endPoint y: 207, distance: 12.8
click at [679, 218] on button "Not Required" at bounding box center [686, 216] width 45 height 10
click at [679, 202] on button "Not Required" at bounding box center [686, 201] width 45 height 10
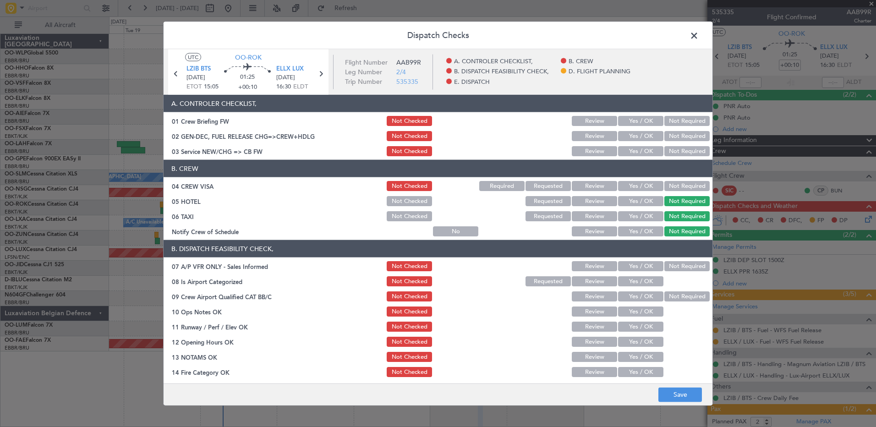
click at [679, 186] on button "Not Required" at bounding box center [686, 186] width 45 height 10
click at [637, 151] on button "Yes / OK" at bounding box center [640, 151] width 45 height 10
click at [674, 257] on header "B. DISPATCH FEASIBILITY CHECK," at bounding box center [438, 248] width 549 height 17
click at [671, 264] on button "Not Required" at bounding box center [686, 266] width 45 height 10
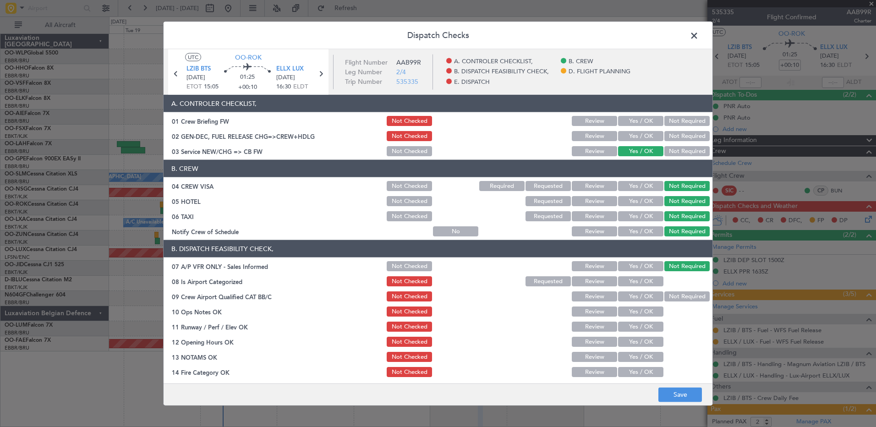
click at [646, 283] on button "Yes / OK" at bounding box center [640, 281] width 45 height 10
click at [670, 294] on button "Not Required" at bounding box center [686, 296] width 45 height 10
click at [647, 307] on button "Yes / OK" at bounding box center [640, 312] width 45 height 10
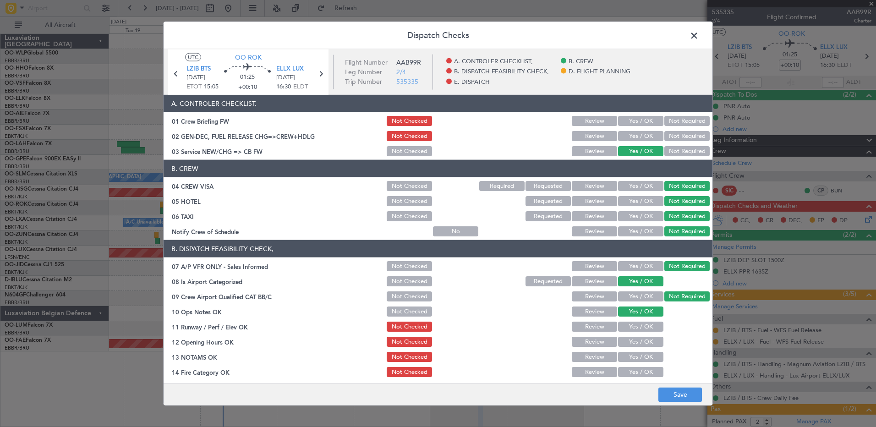
click at [646, 324] on button "Yes / OK" at bounding box center [640, 327] width 45 height 10
drag, startPoint x: 644, startPoint y: 345, endPoint x: 645, endPoint y: 357, distance: 12.8
click at [644, 345] on button "Yes / OK" at bounding box center [640, 342] width 45 height 10
click at [644, 362] on div "Yes / OK" at bounding box center [640, 357] width 46 height 13
click at [642, 351] on div "Yes / OK" at bounding box center [640, 357] width 46 height 13
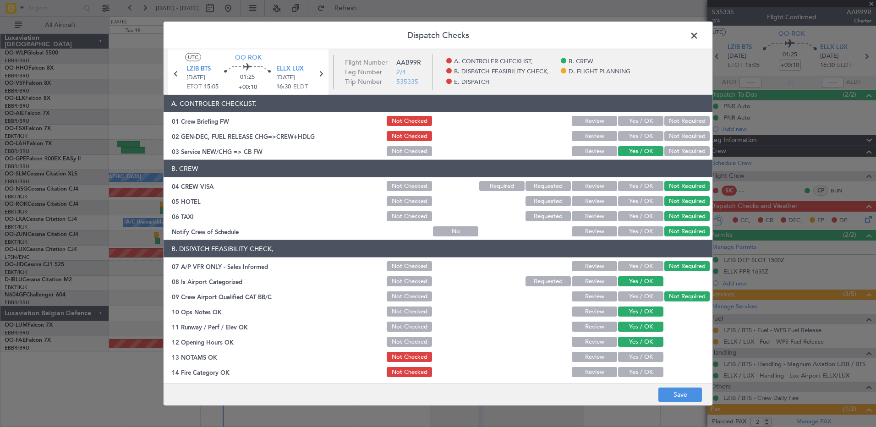
click at [644, 360] on button "Yes / OK" at bounding box center [640, 357] width 45 height 10
click at [642, 370] on button "Yes / OK" at bounding box center [640, 372] width 45 height 10
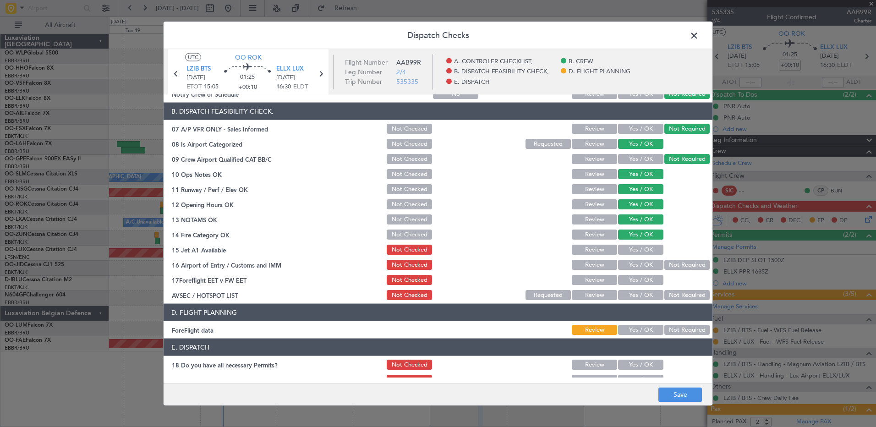
scroll to position [179, 0]
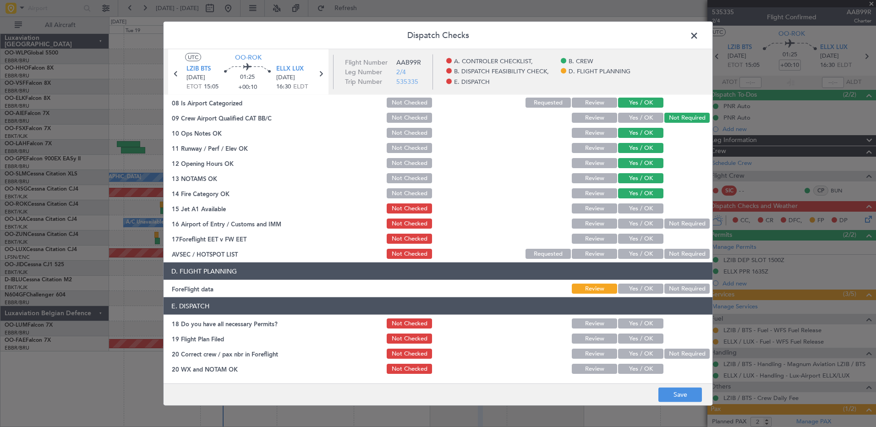
click at [639, 206] on button "Yes / OK" at bounding box center [640, 208] width 45 height 10
click at [640, 221] on button "Yes / OK" at bounding box center [640, 224] width 45 height 10
click at [641, 237] on button "Yes / OK" at bounding box center [640, 239] width 45 height 10
click at [664, 250] on button "Not Required" at bounding box center [686, 254] width 45 height 10
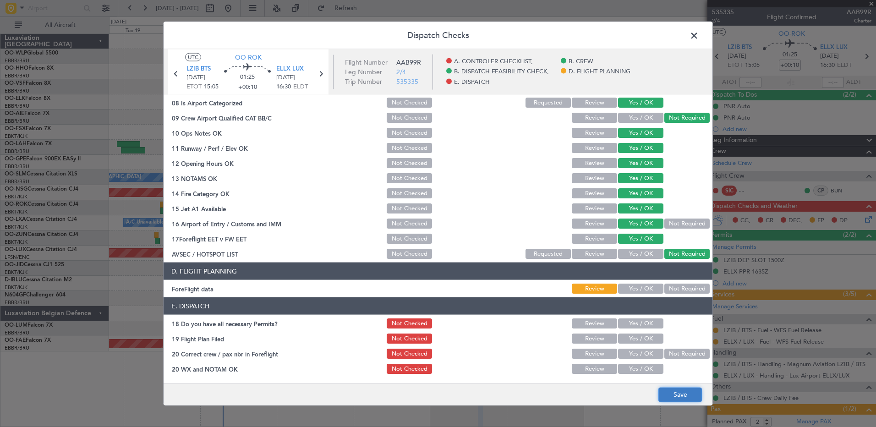
click at [681, 396] on button "Save" at bounding box center [680, 394] width 44 height 15
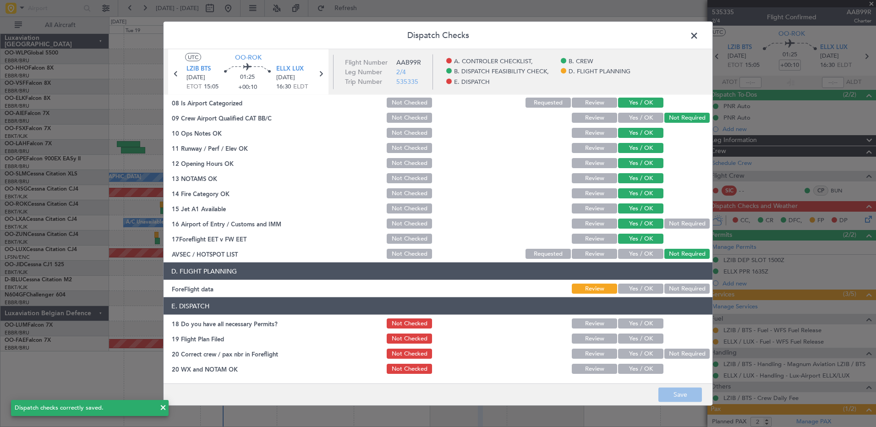
click at [699, 33] on span at bounding box center [699, 38] width 0 height 18
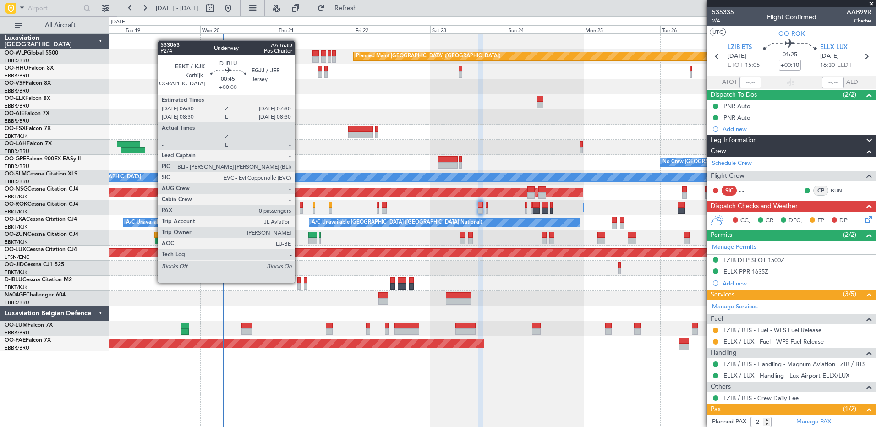
click at [299, 282] on div at bounding box center [298, 280] width 3 height 6
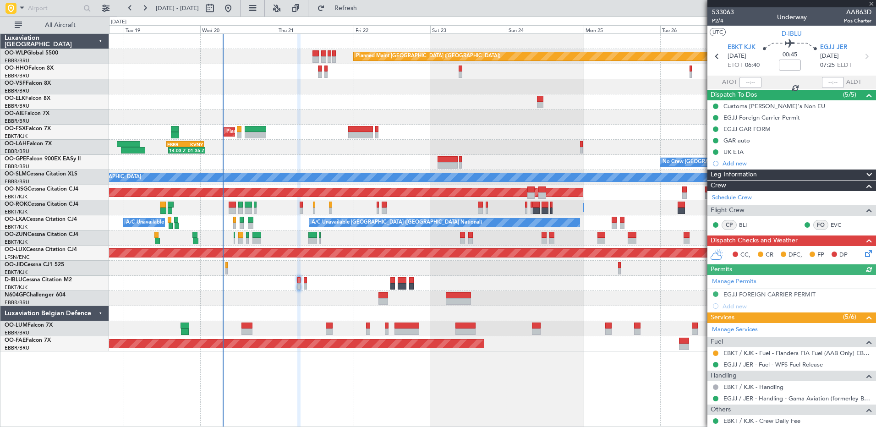
click at [805, 293] on div "EGJJ FOREIGN CARRIER PERMIT" at bounding box center [769, 294] width 92 height 8
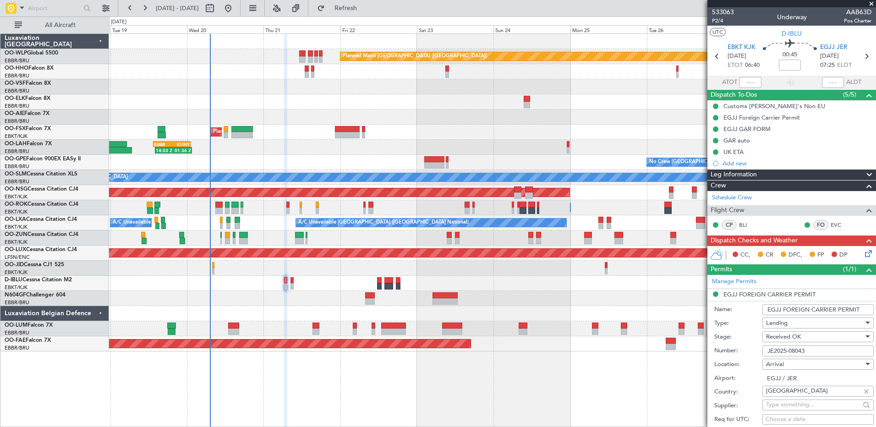
click at [390, 83] on div at bounding box center [492, 86] width 767 height 15
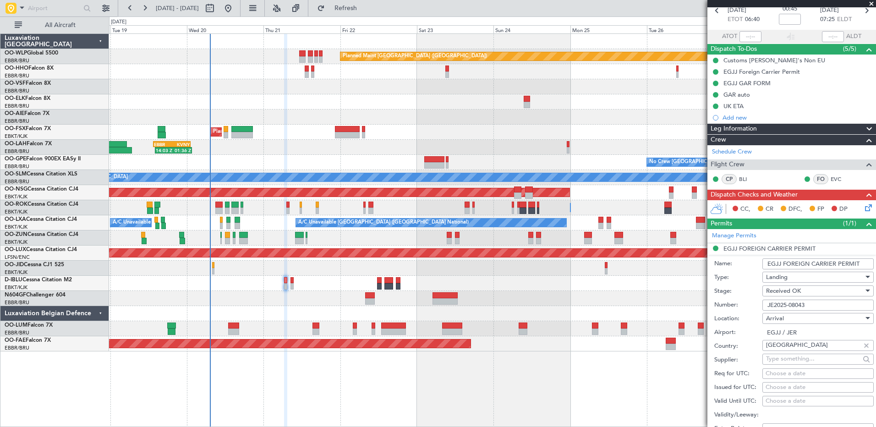
scroll to position [92, 0]
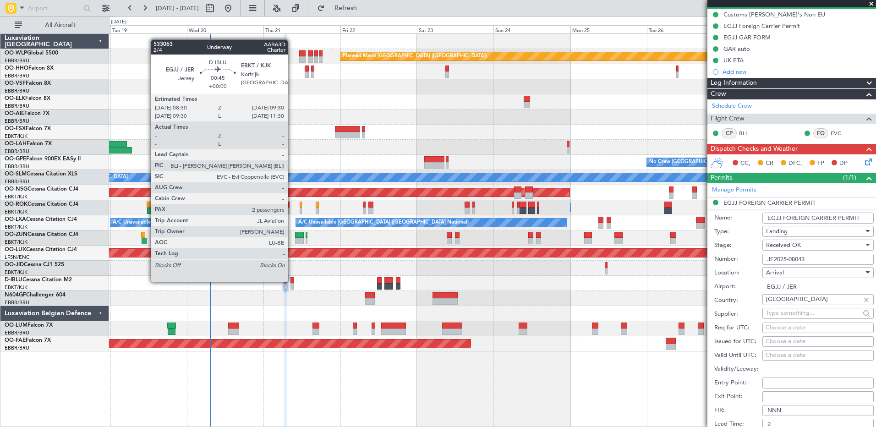
click at [292, 281] on div at bounding box center [291, 280] width 3 height 6
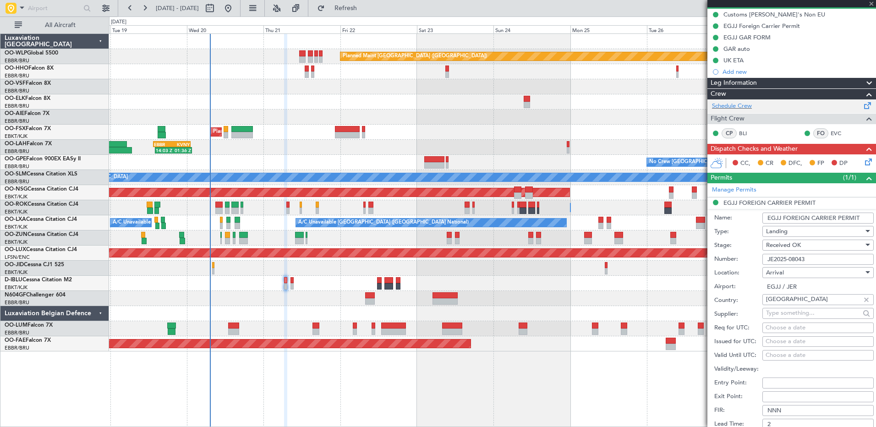
scroll to position [0, 0]
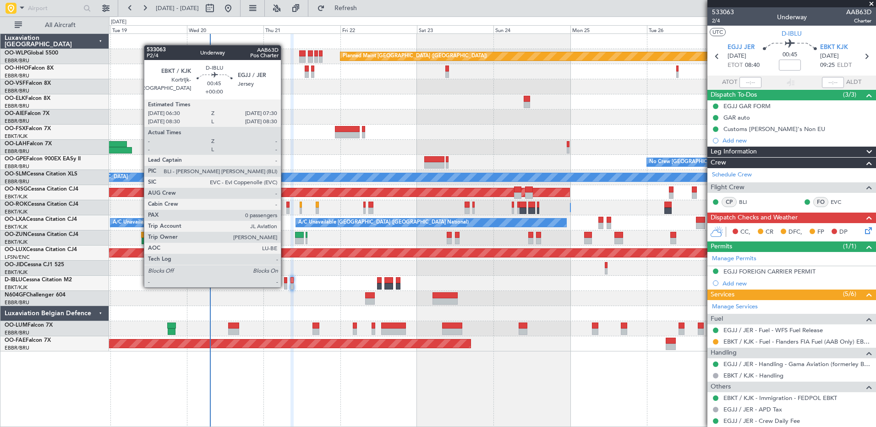
click at [285, 286] on div at bounding box center [285, 286] width 3 height 6
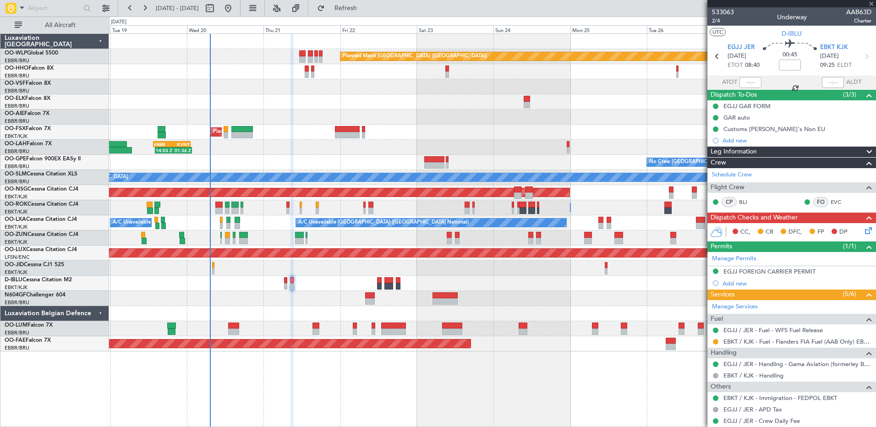
type input "0"
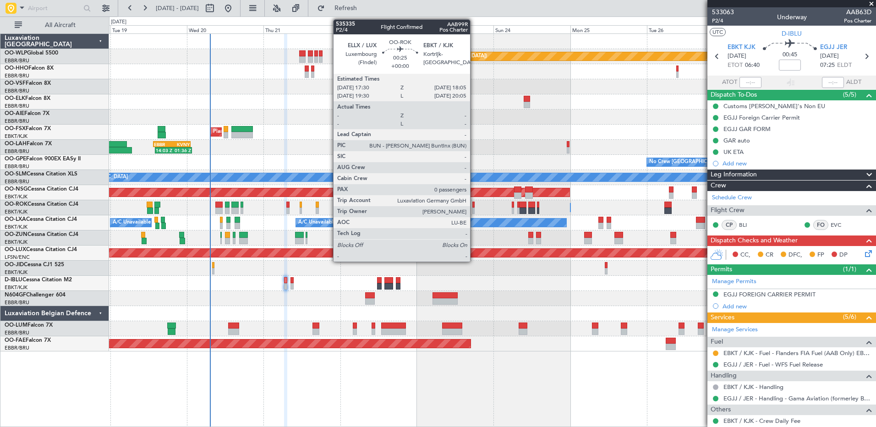
click at [474, 204] on div at bounding box center [473, 205] width 2 height 6
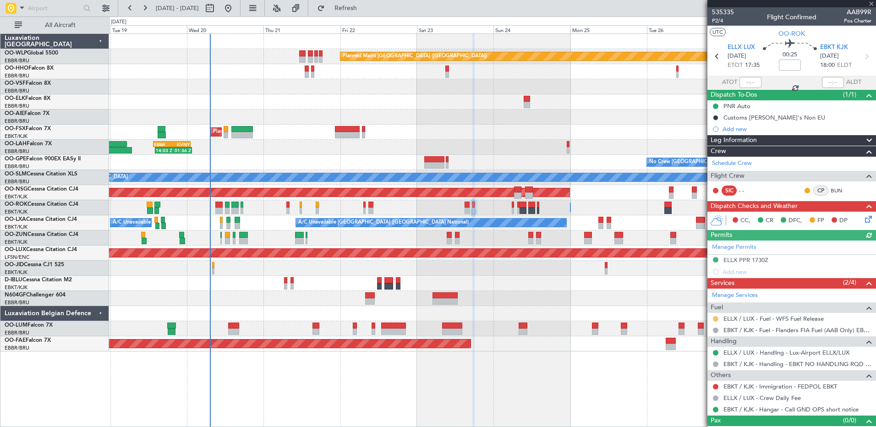
click at [715, 317] on button at bounding box center [715, 318] width 5 height 5
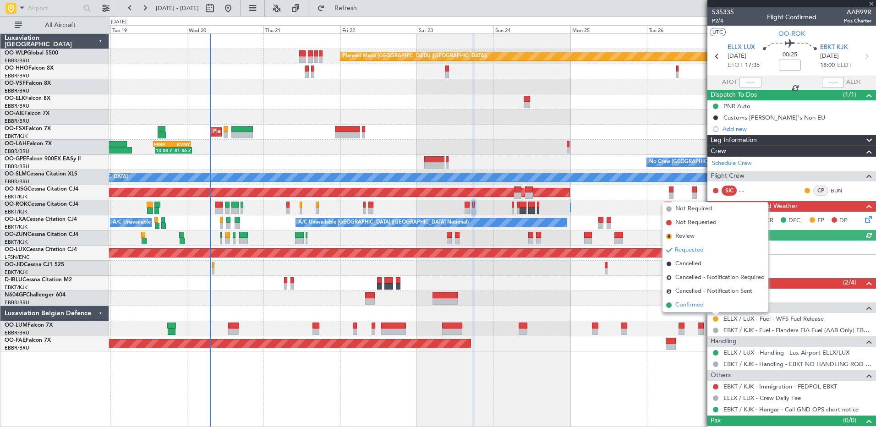
click at [685, 306] on span "Confirmed" at bounding box center [689, 305] width 28 height 9
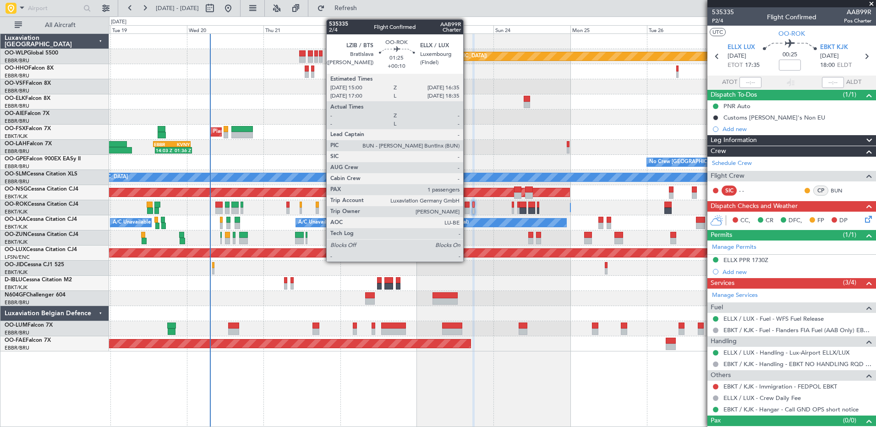
click at [467, 206] on div at bounding box center [467, 205] width 5 height 6
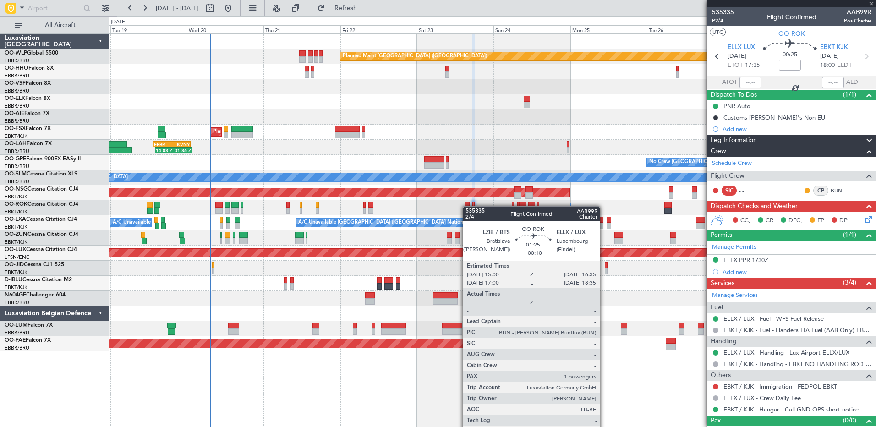
type input "+00:10"
type input "2"
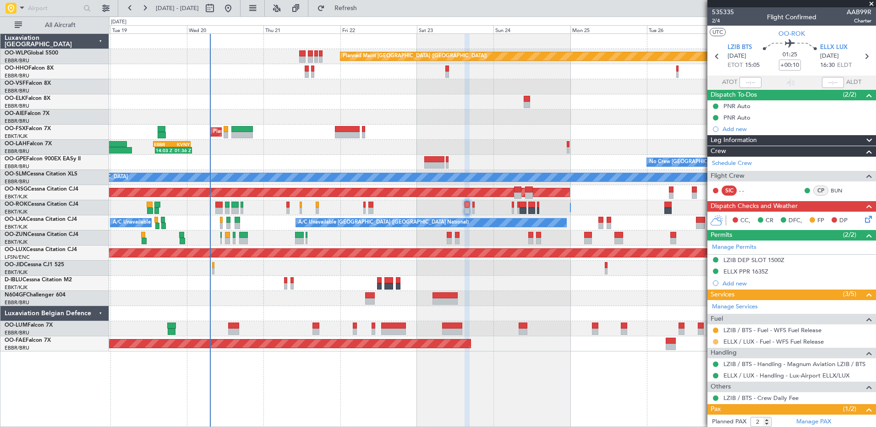
click at [714, 343] on button at bounding box center [715, 341] width 5 height 5
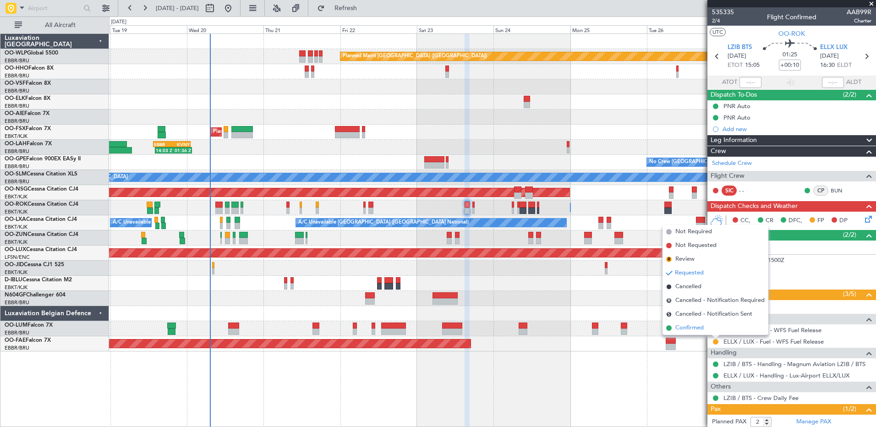
click at [689, 329] on span "Confirmed" at bounding box center [689, 327] width 28 height 9
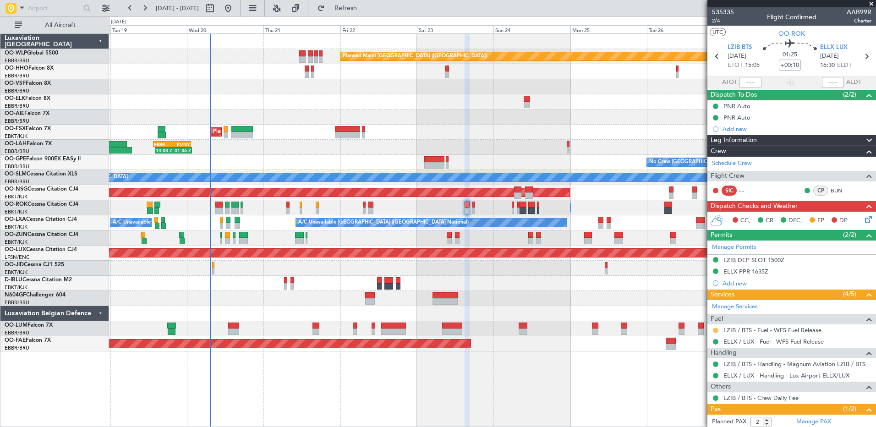
click at [715, 332] on button at bounding box center [715, 330] width 5 height 5
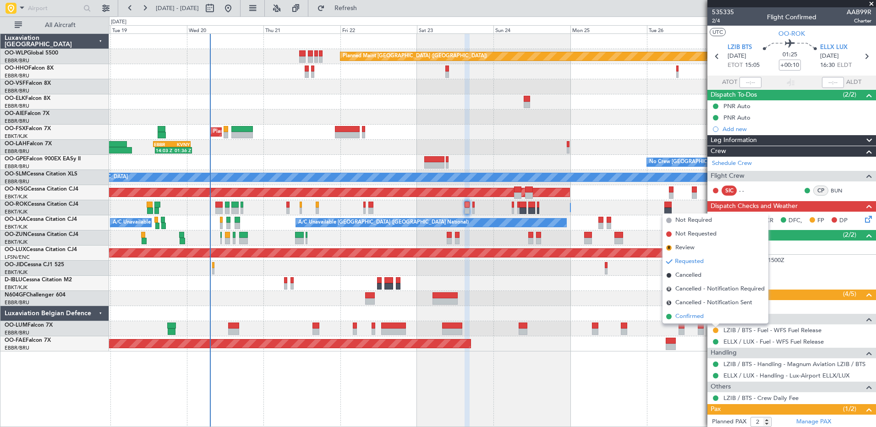
click at [703, 320] on span "Confirmed" at bounding box center [689, 316] width 28 height 9
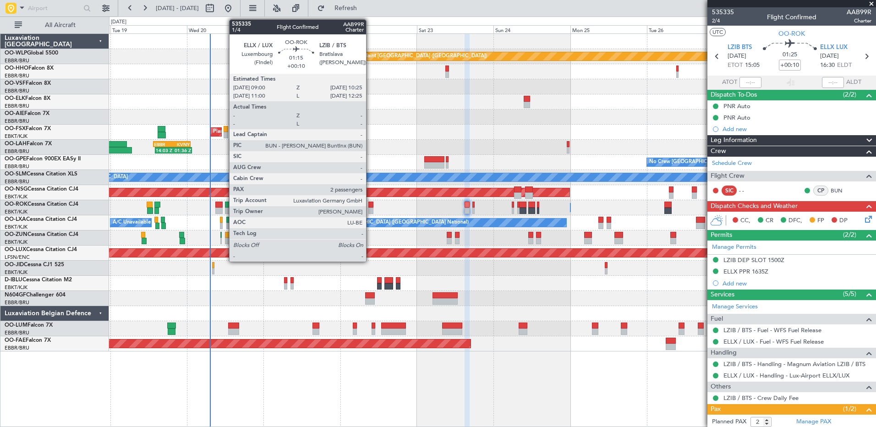
click at [370, 209] on div at bounding box center [370, 211] width 5 height 6
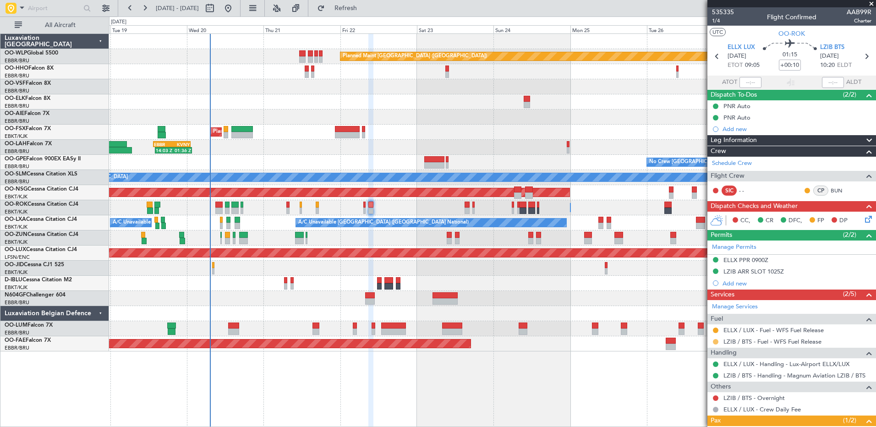
click at [715, 342] on button at bounding box center [715, 341] width 5 height 5
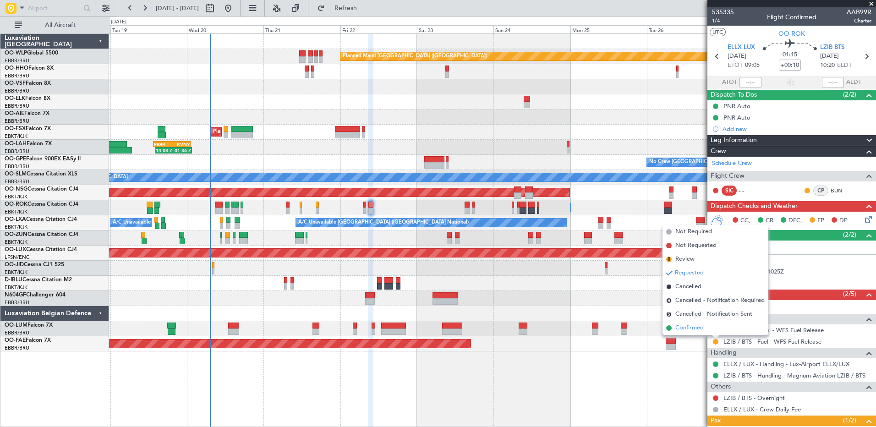
click at [689, 330] on span "Confirmed" at bounding box center [689, 327] width 28 height 9
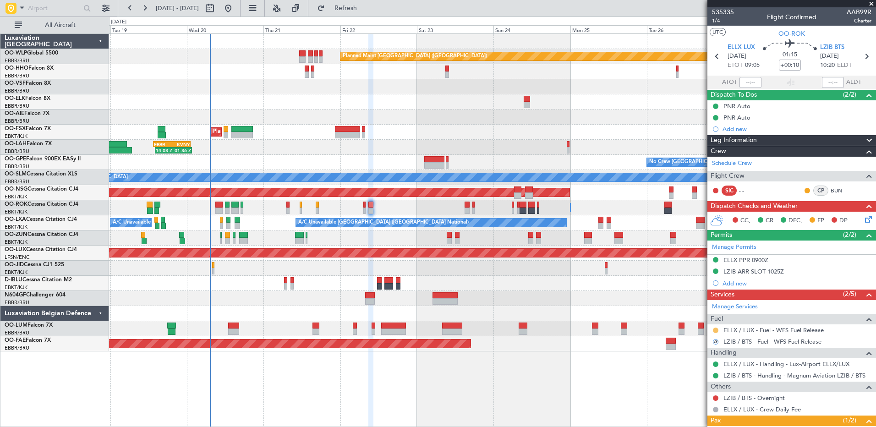
click at [716, 331] on button at bounding box center [715, 330] width 5 height 5
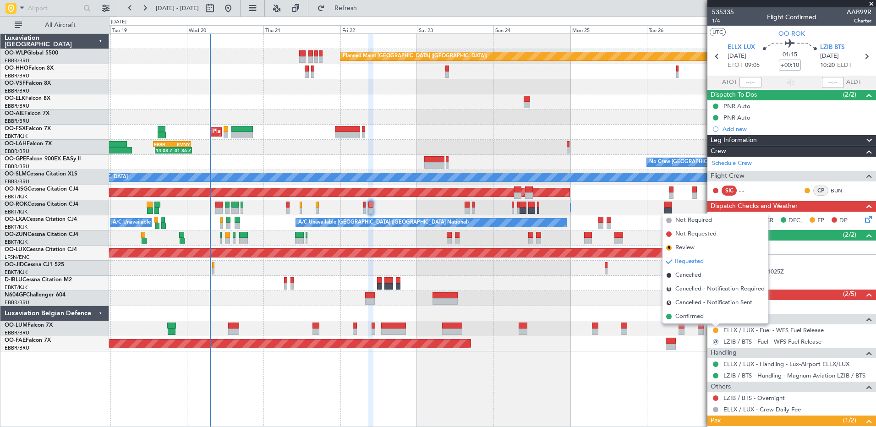
click at [687, 316] on span "Confirmed" at bounding box center [689, 316] width 28 height 9
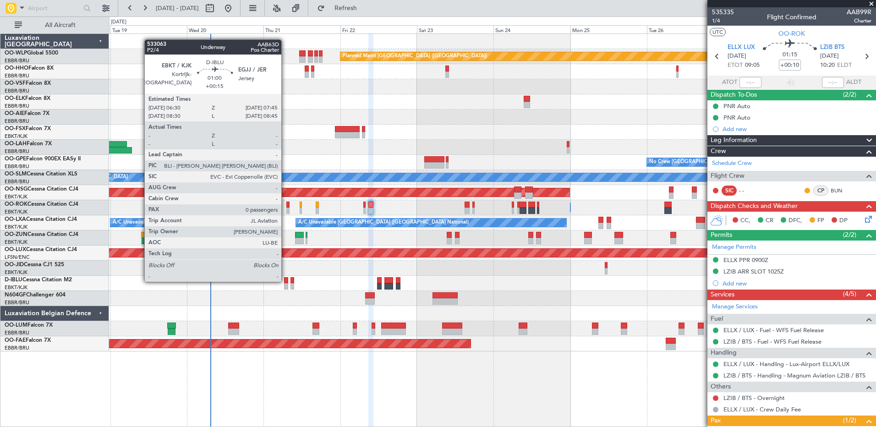
click at [285, 281] on div at bounding box center [286, 280] width 4 height 6
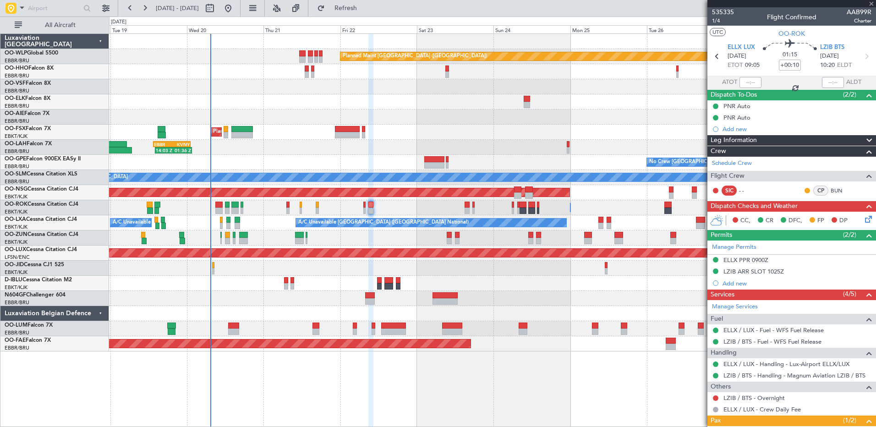
type input "+00:15"
type input "0"
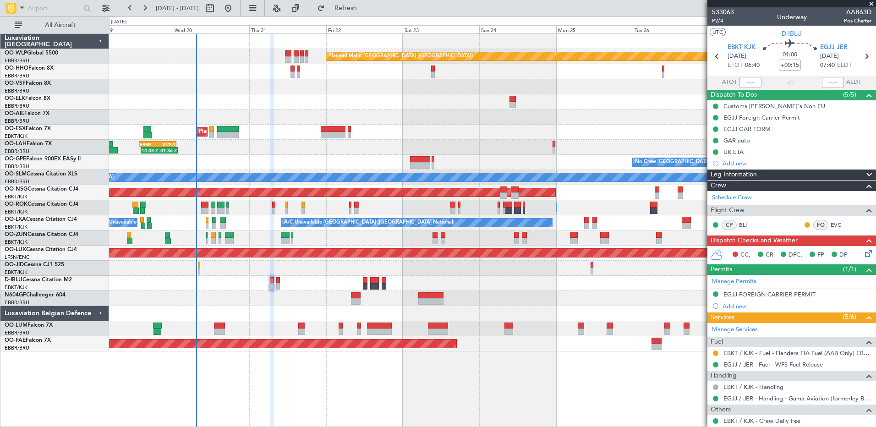
click at [547, 295] on div at bounding box center [492, 298] width 767 height 15
click at [348, 3] on button "Refresh" at bounding box center [340, 8] width 55 height 15
click at [275, 207] on div "Owner Kortrijk-Wevelgem Owner Kortrijk-Wevelgem" at bounding box center [492, 207] width 767 height 15
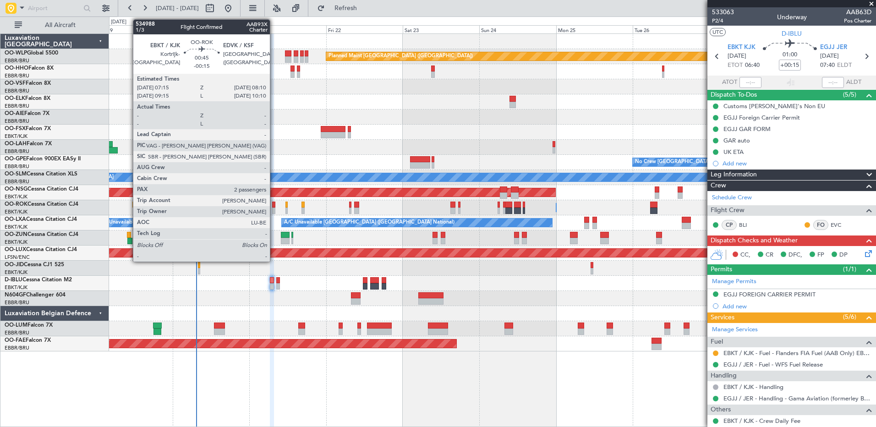
click at [274, 209] on div at bounding box center [273, 211] width 3 height 6
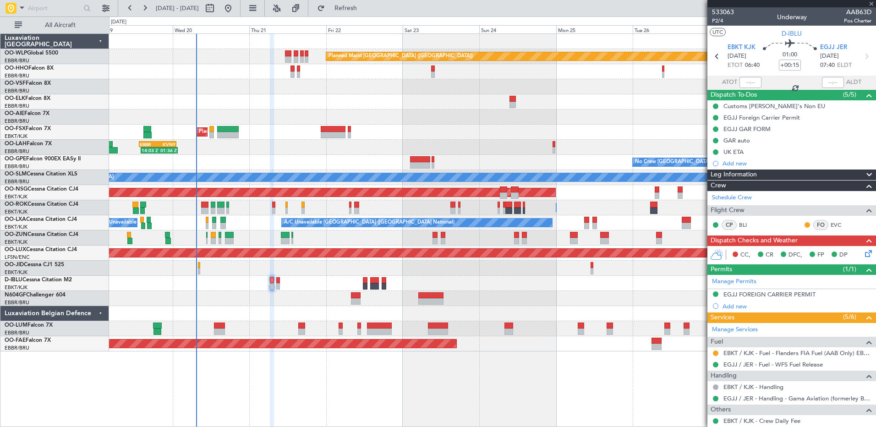
type input "-00:15"
type input "2"
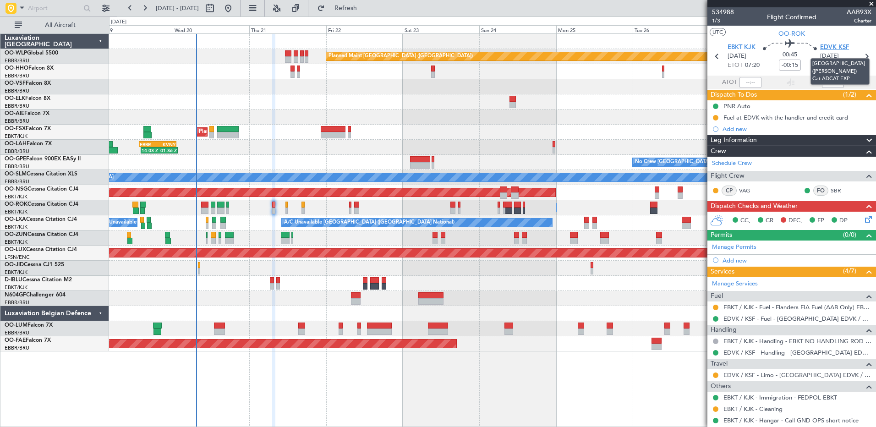
click at [827, 49] on span "EDVK KSF" at bounding box center [834, 47] width 29 height 9
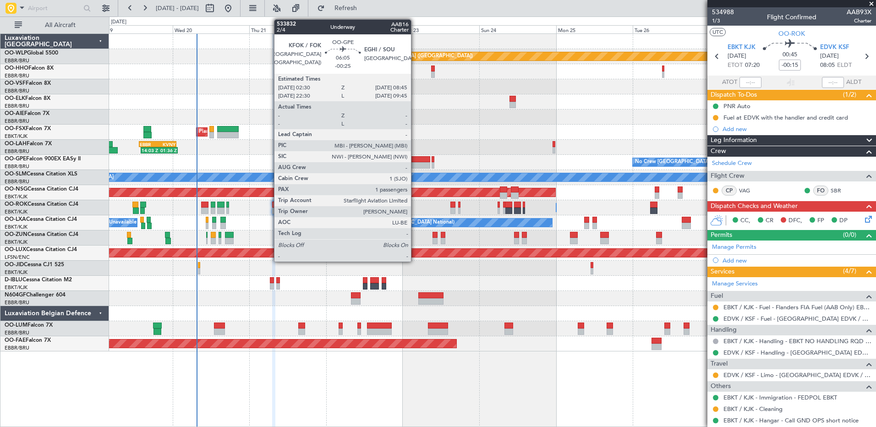
click at [415, 162] on div at bounding box center [420, 165] width 20 height 6
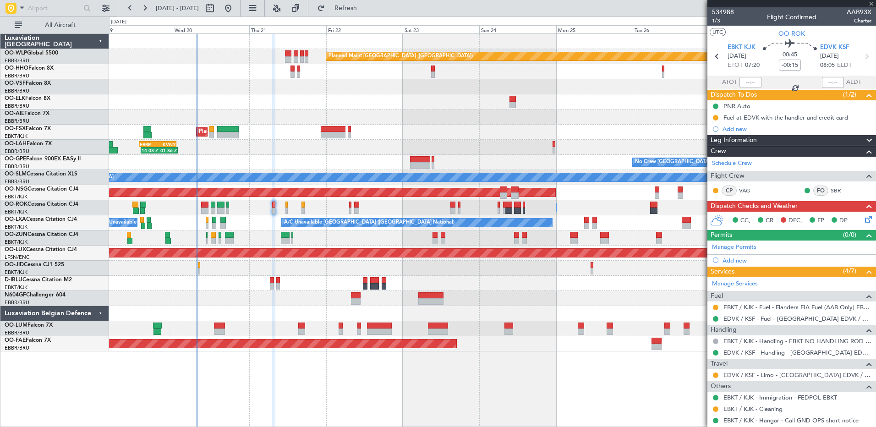
type input "-00:25"
type input "1"
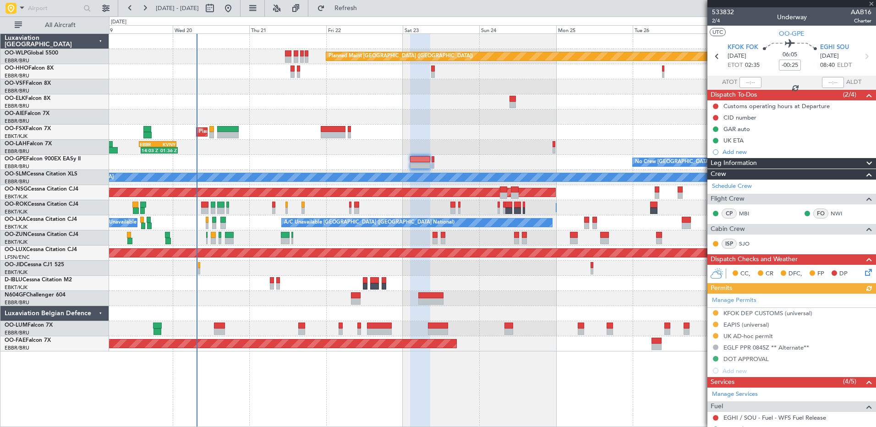
scroll to position [133, 0]
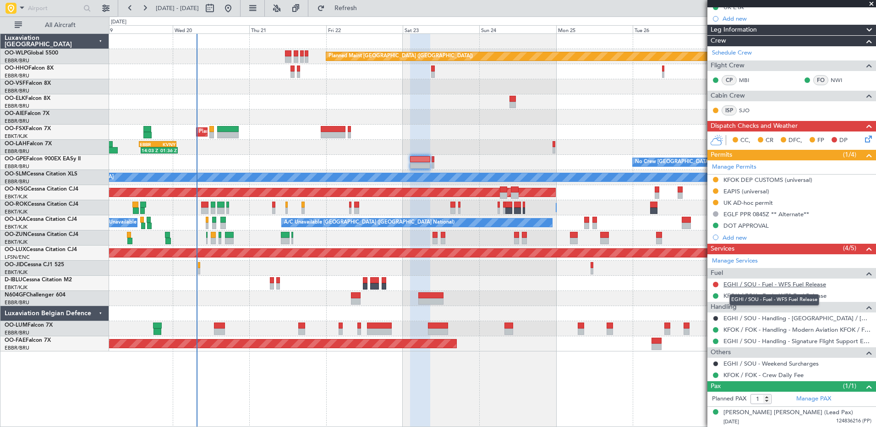
click at [779, 285] on link "EGHI / SOU - Fuel - WFS Fuel Release" at bounding box center [774, 284] width 103 height 8
click at [435, 164] on div "Planned Maint Brussels (Brussels National) No Crew Brussels (Brussels National)" at bounding box center [492, 162] width 767 height 15
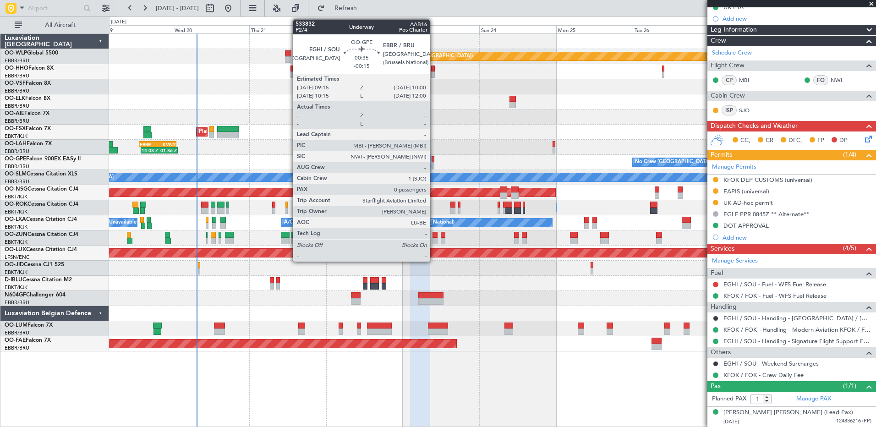
click at [434, 165] on div at bounding box center [433, 165] width 3 height 6
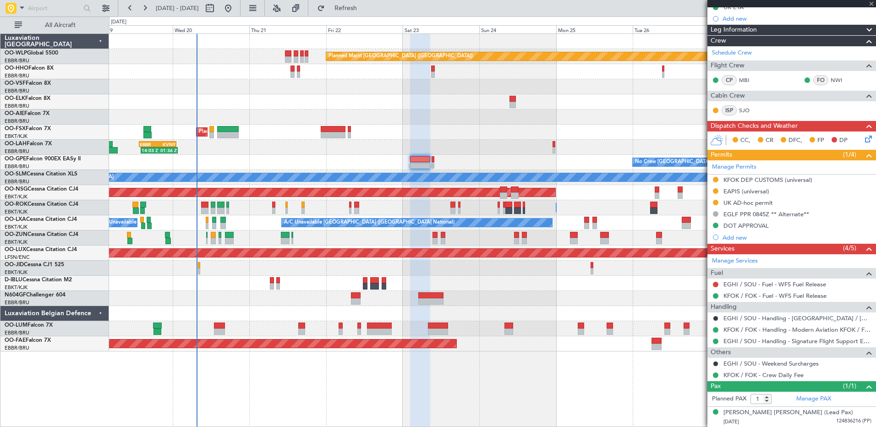
type input "-00:15"
type input "0"
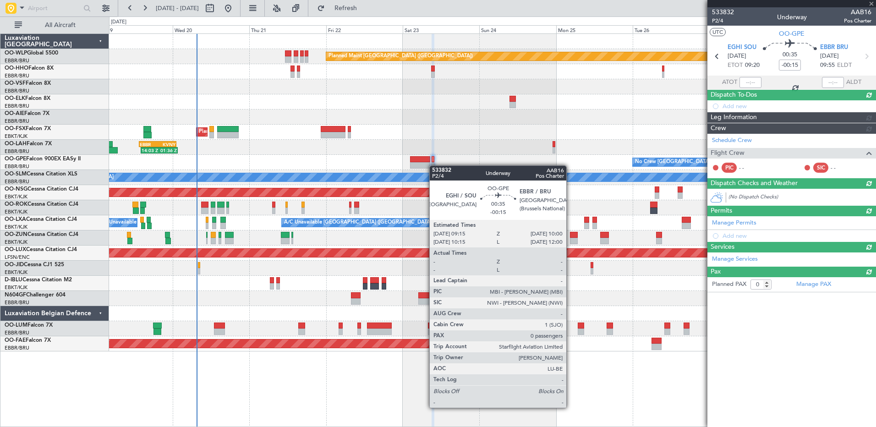
scroll to position [0, 0]
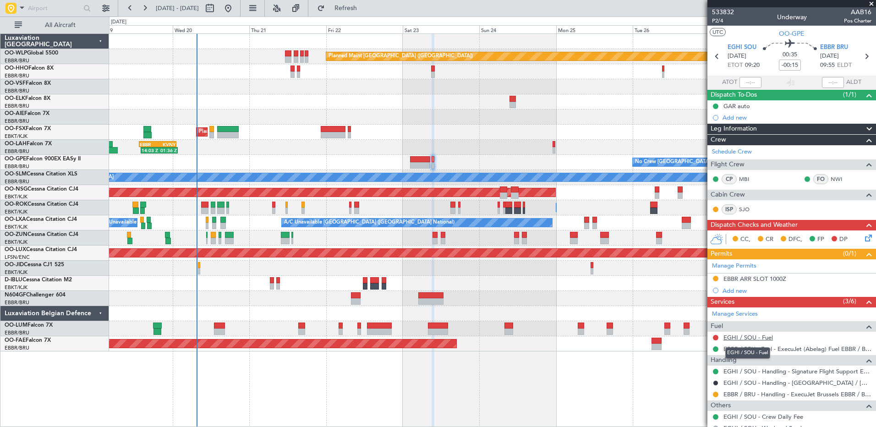
click at [758, 338] on link "EGHI / SOU - Fuel" at bounding box center [747, 338] width 49 height 8
click at [747, 281] on div "EBBR ARR SLOT 1000Z" at bounding box center [754, 279] width 63 height 8
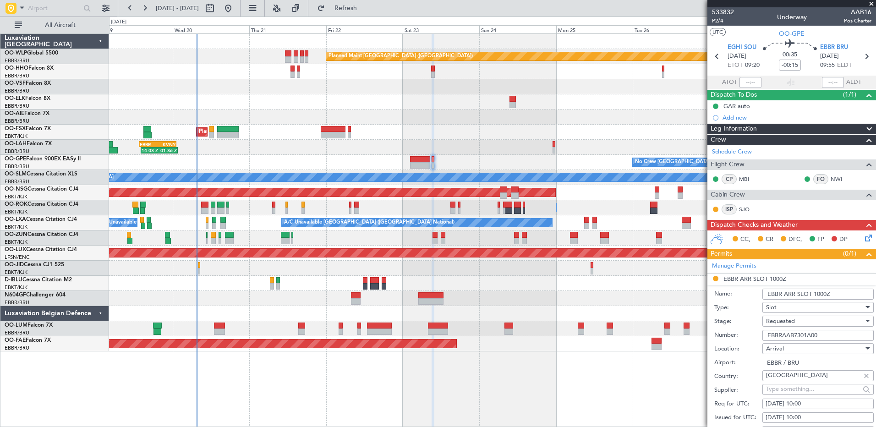
click at [792, 321] on span "Requested" at bounding box center [780, 321] width 29 height 8
click at [786, 392] on span "Received OK" at bounding box center [815, 395] width 96 height 14
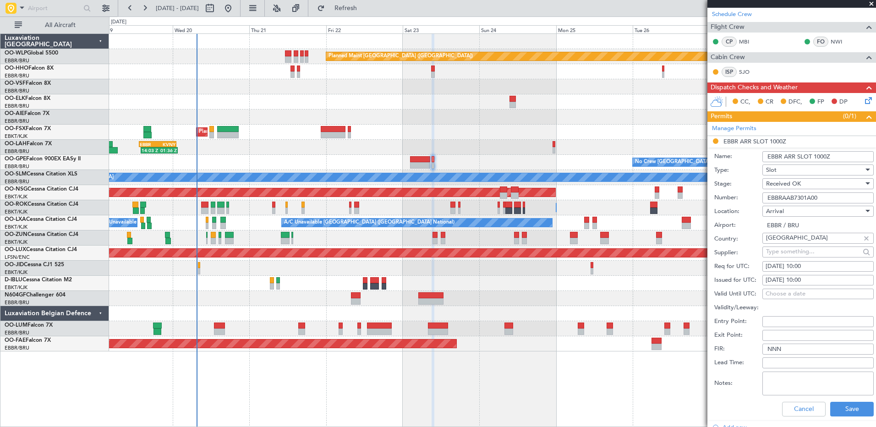
scroll to position [318, 0]
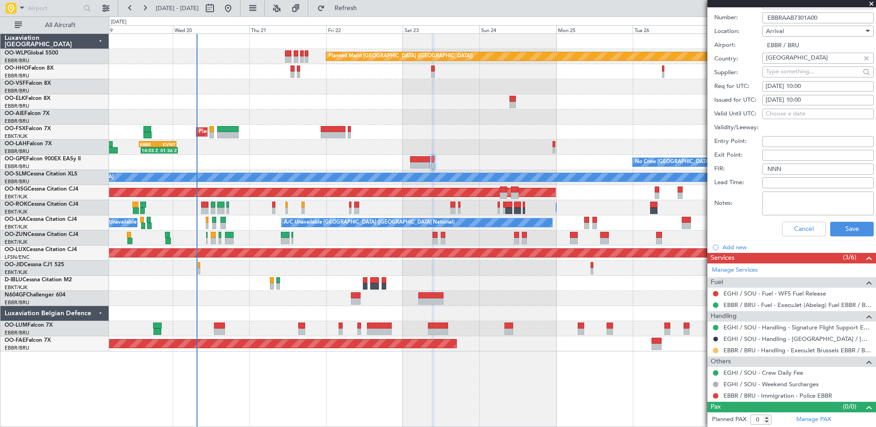
click at [716, 350] on button at bounding box center [715, 350] width 5 height 5
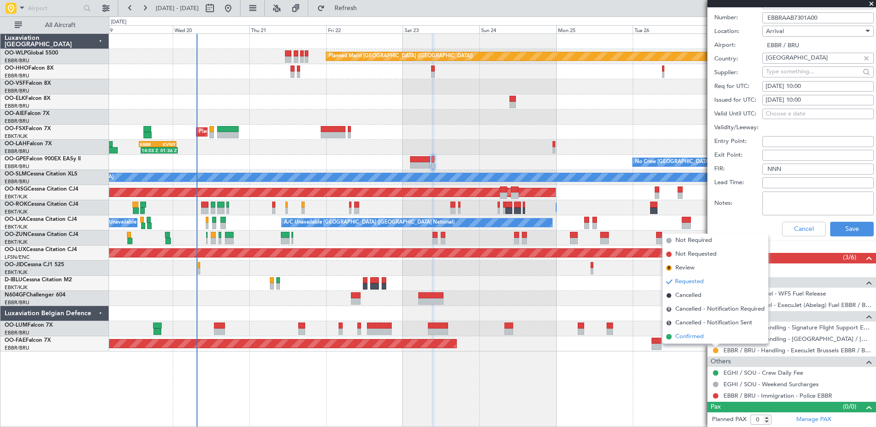
click at [696, 335] on span "Confirmed" at bounding box center [689, 336] width 28 height 9
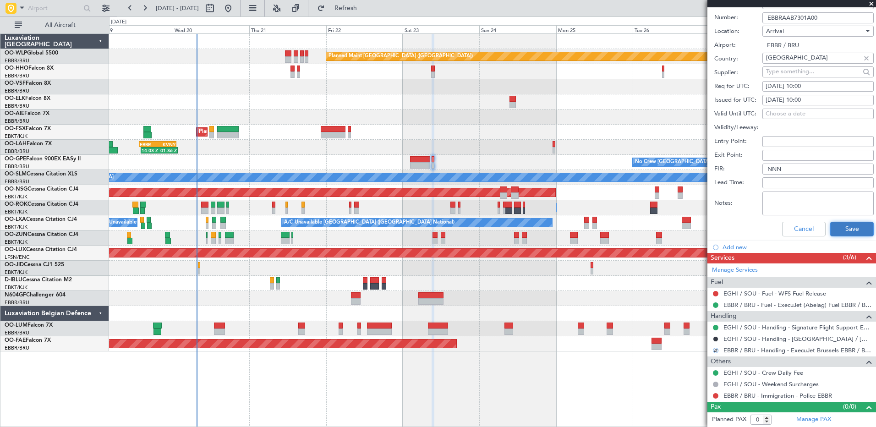
click at [837, 226] on button "Save" at bounding box center [852, 229] width 44 height 15
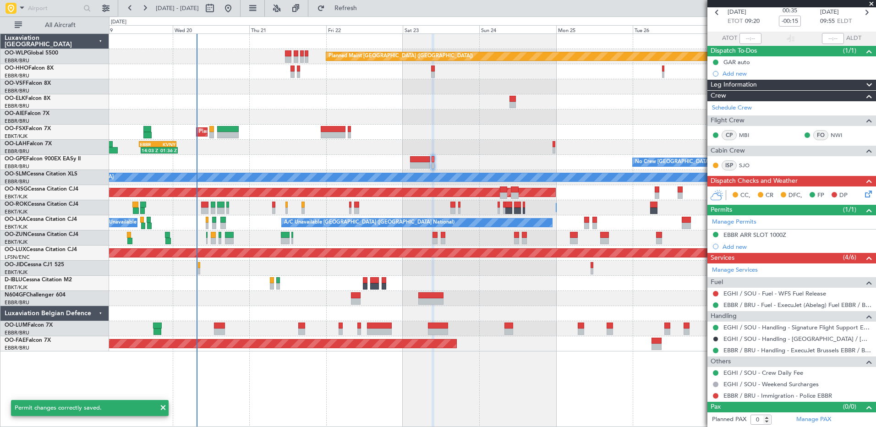
scroll to position [0, 0]
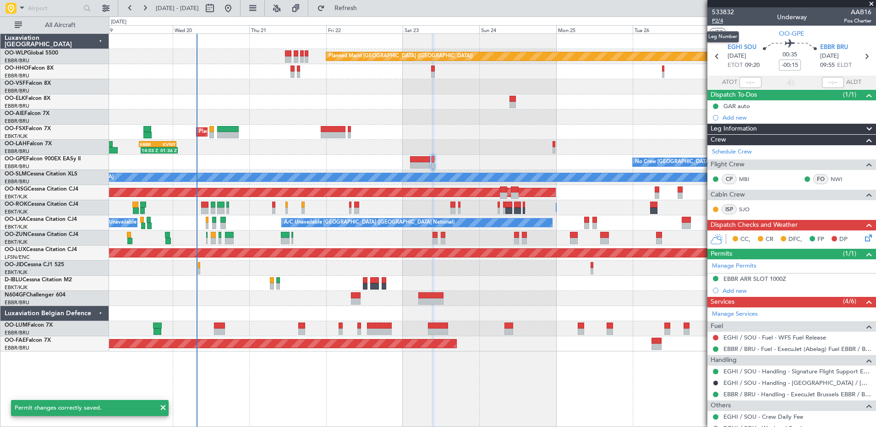
click at [721, 23] on span "P2/4" at bounding box center [723, 21] width 22 height 8
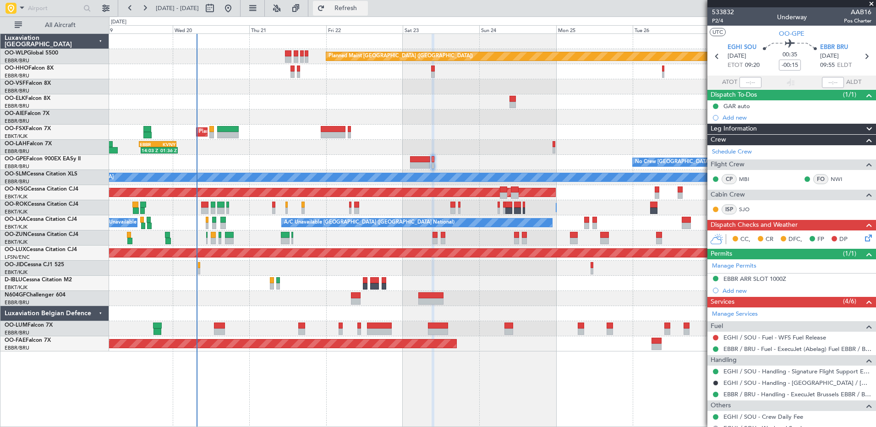
click at [365, 11] on span "Refresh" at bounding box center [346, 8] width 38 height 6
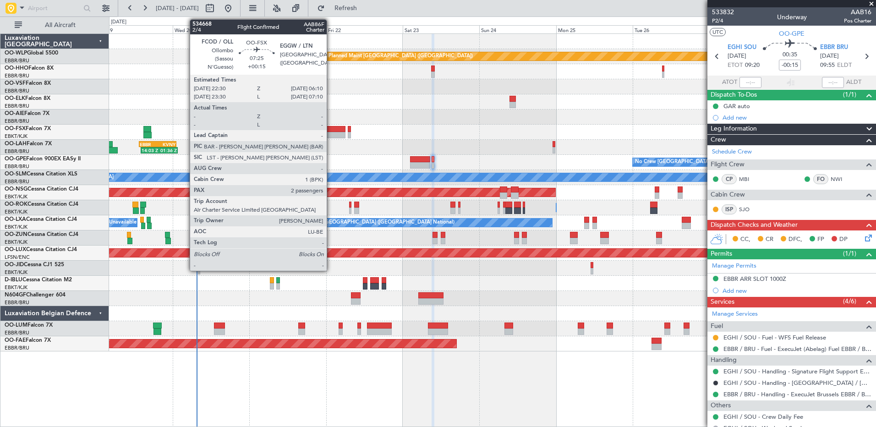
click at [331, 135] on div at bounding box center [333, 135] width 25 height 6
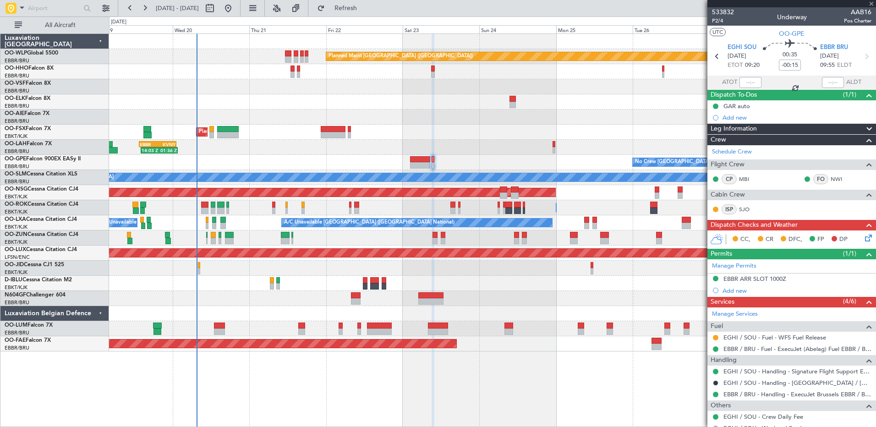
type input "+00:15"
type input "2"
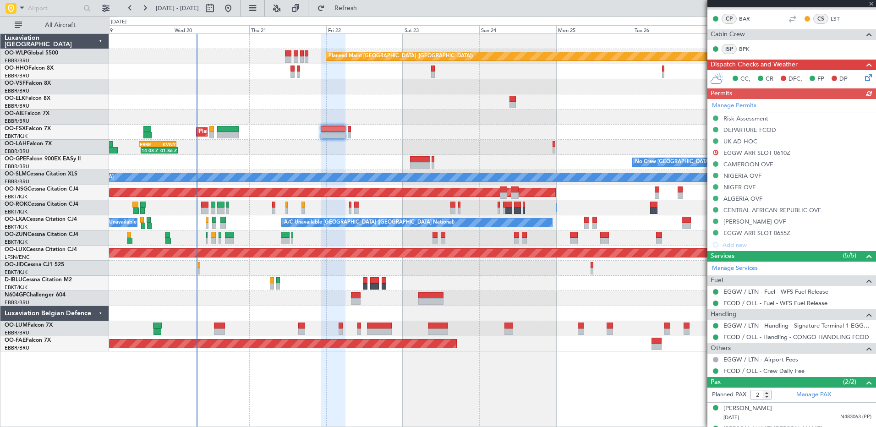
scroll to position [200, 0]
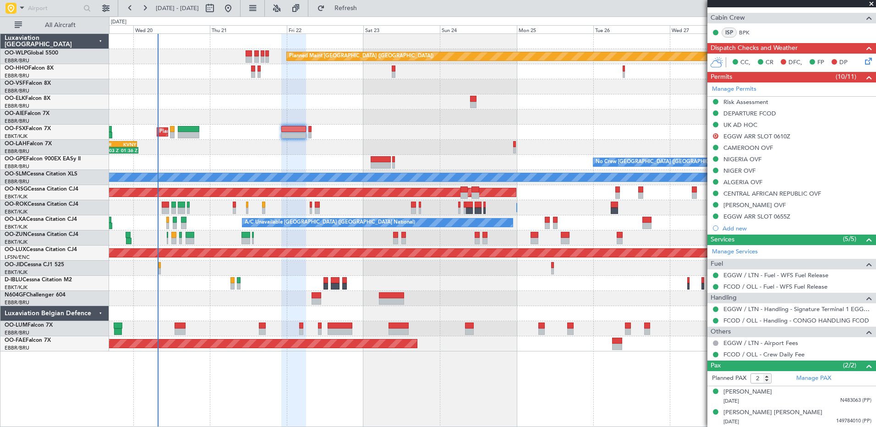
click at [431, 128] on div "Planned Maint [GEOGRAPHIC_DATA] ([GEOGRAPHIC_DATA]) AOG Maint Geneva ([GEOGRAPH…" at bounding box center [492, 193] width 767 height 318
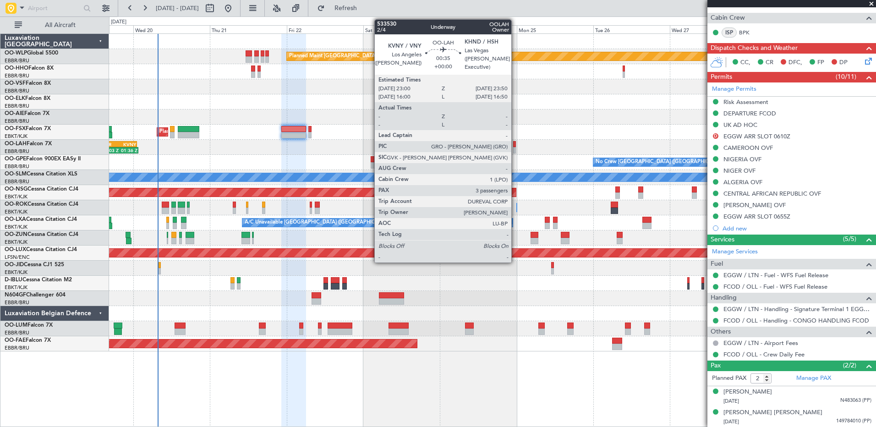
click at [515, 147] on div at bounding box center [514, 150] width 3 height 6
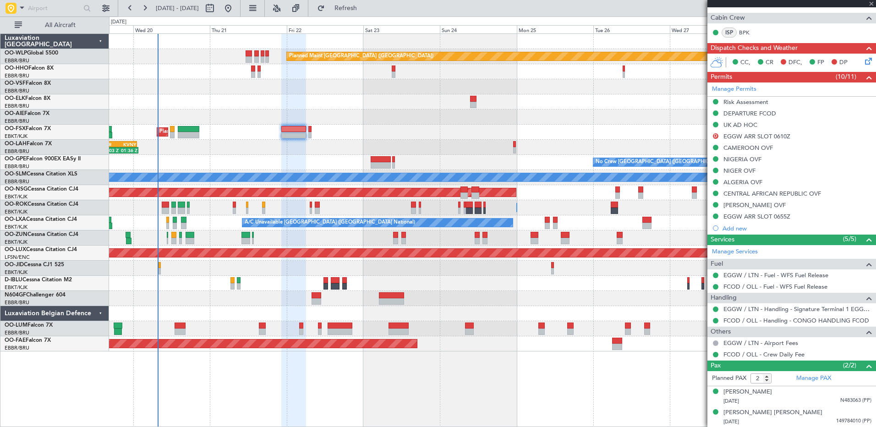
type input "3"
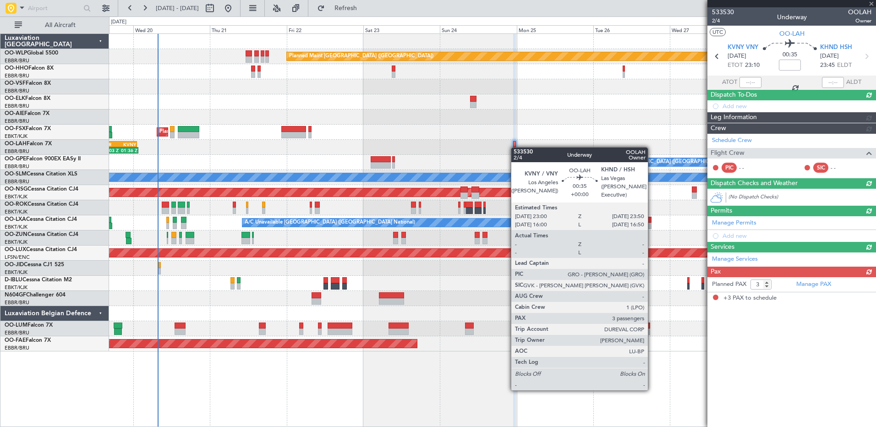
scroll to position [0, 0]
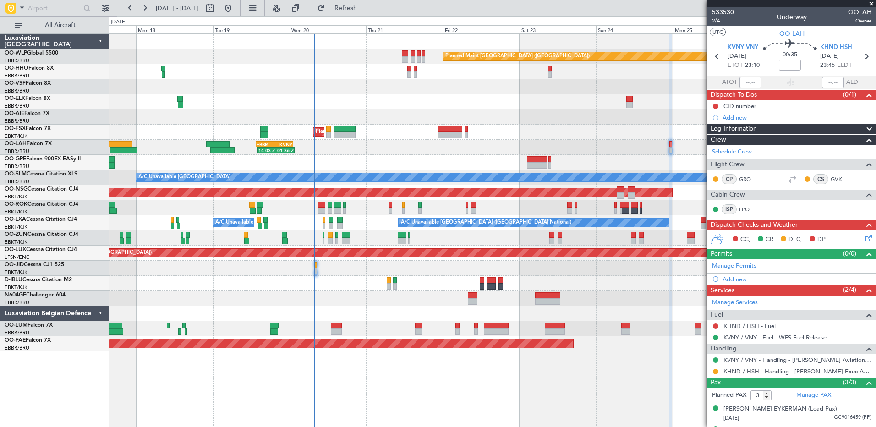
click at [422, 297] on div at bounding box center [492, 298] width 767 height 15
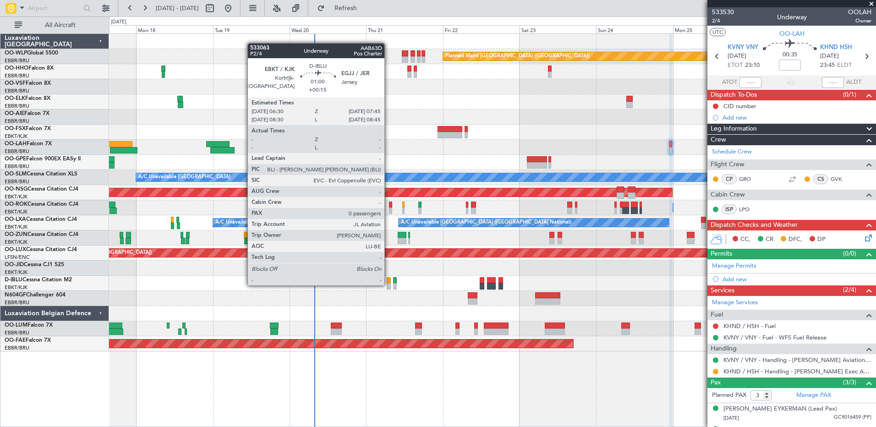
click at [389, 285] on div at bounding box center [389, 286] width 4 height 6
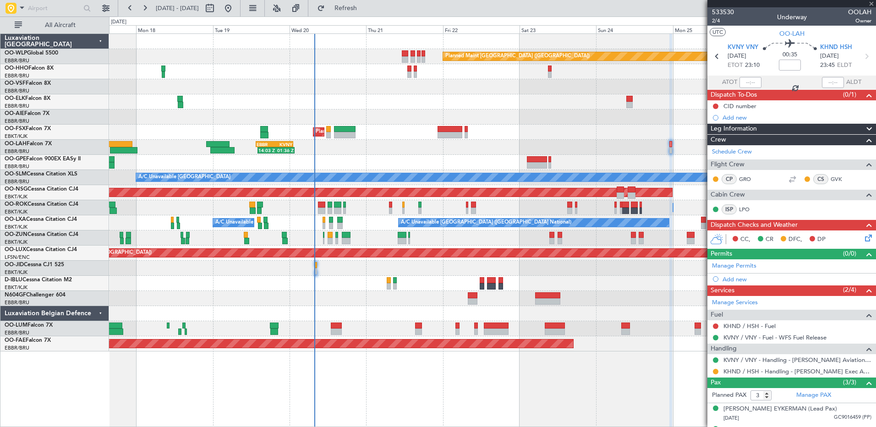
type input "+00:15"
type input "0"
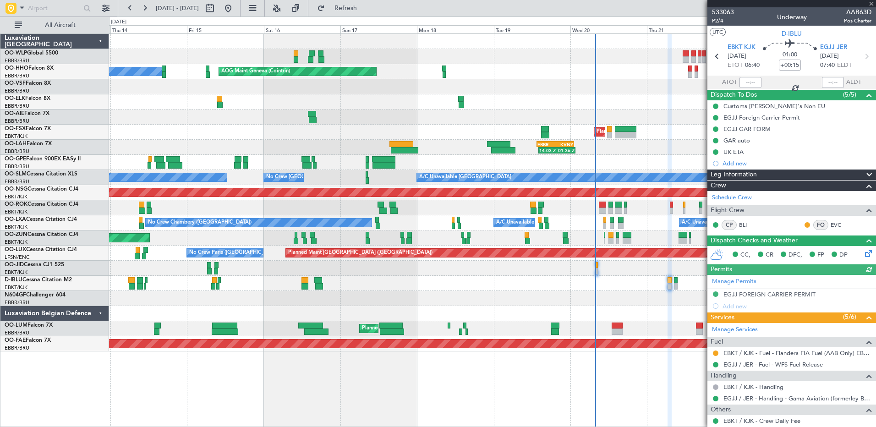
click at [504, 301] on div "Planned Maint [GEOGRAPHIC_DATA] ([GEOGRAPHIC_DATA]) AOG Maint Geneva ([GEOGRAPH…" at bounding box center [492, 193] width 767 height 318
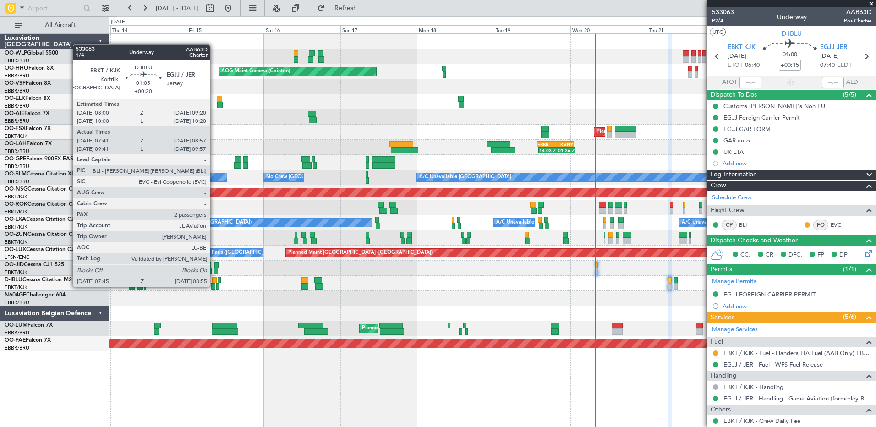
click at [214, 286] on div at bounding box center [213, 286] width 4 height 6
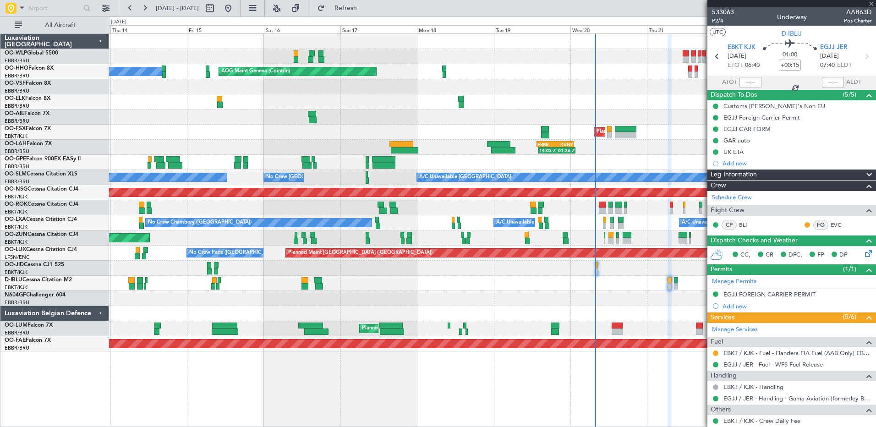
type input "+00:20"
type input "07:51"
type input "08:52"
type input "2"
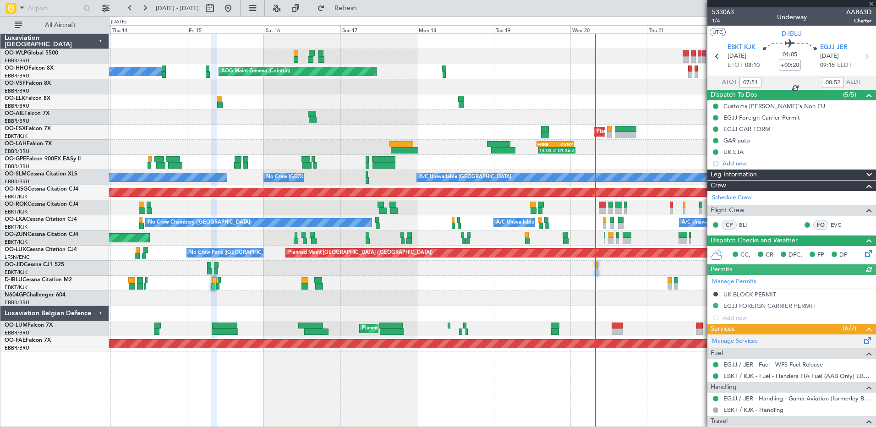
scroll to position [135, 0]
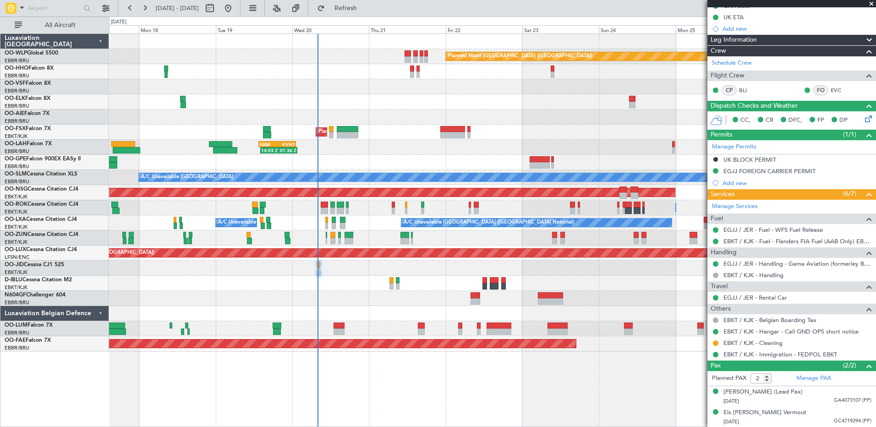
click at [334, 301] on div "Planned Maint [GEOGRAPHIC_DATA] ([GEOGRAPHIC_DATA]) AOG Maint Geneva ([GEOGRAPH…" at bounding box center [492, 193] width 767 height 318
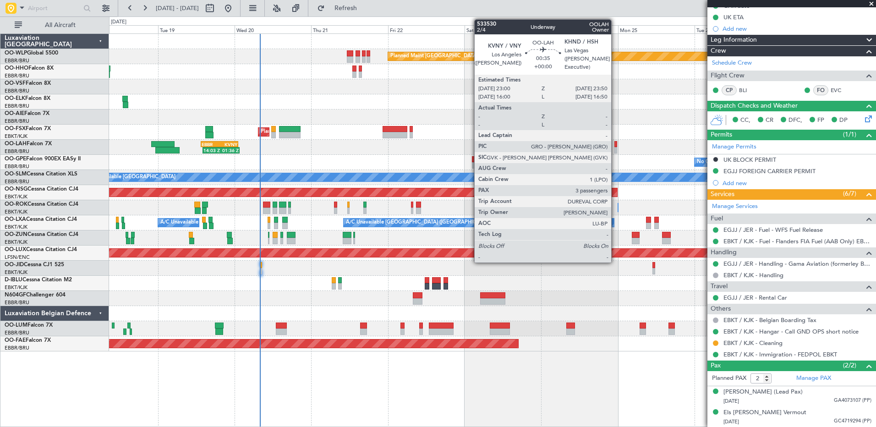
click at [615, 146] on div at bounding box center [615, 144] width 3 height 6
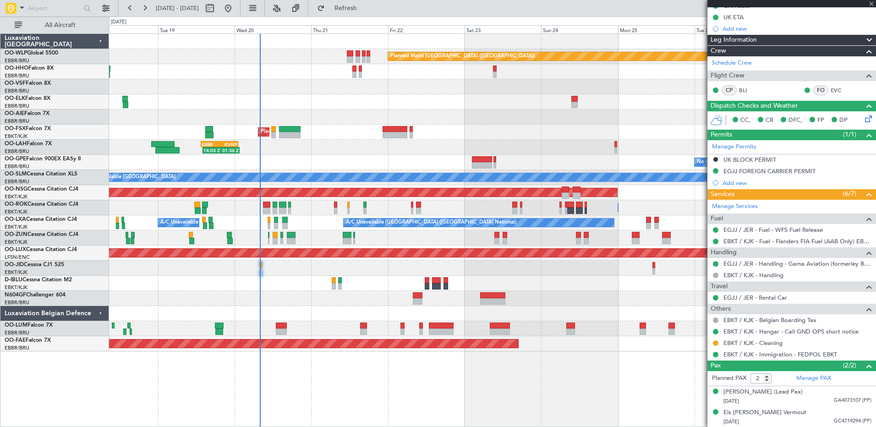
type input "3"
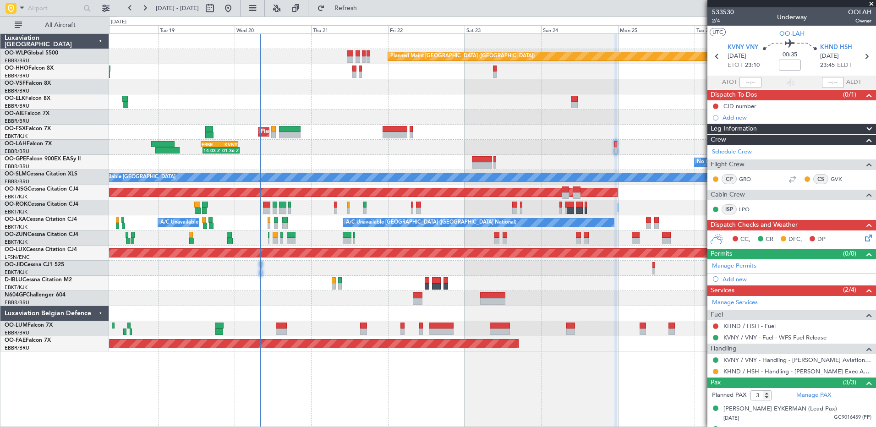
scroll to position [38, 0]
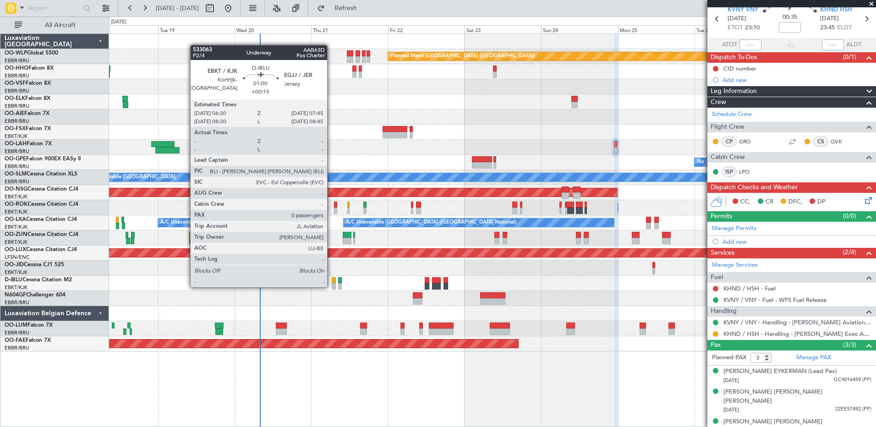
click at [332, 286] on div at bounding box center [334, 286] width 4 height 6
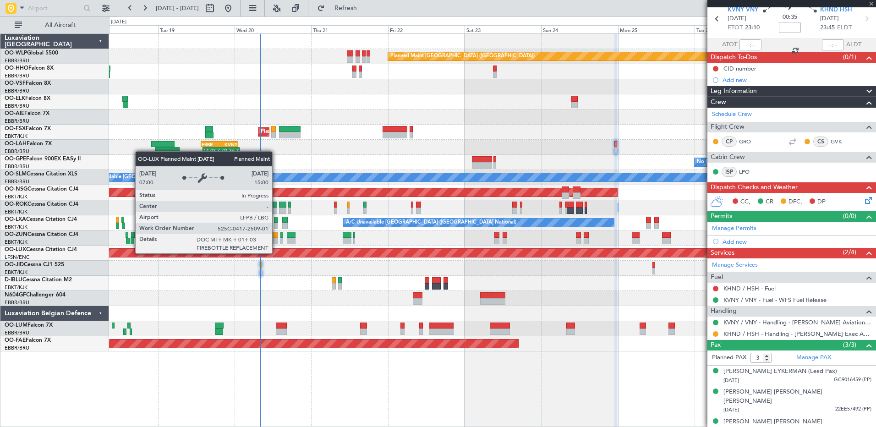
type input "+00:15"
type input "0"
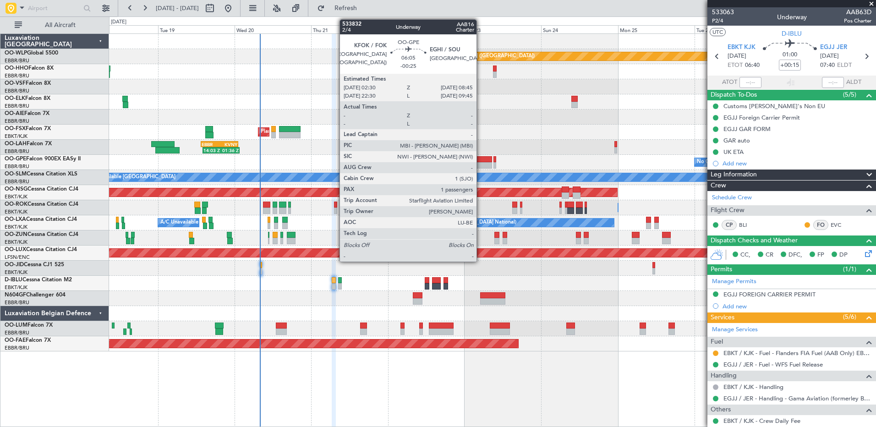
click at [482, 160] on div at bounding box center [482, 159] width 20 height 6
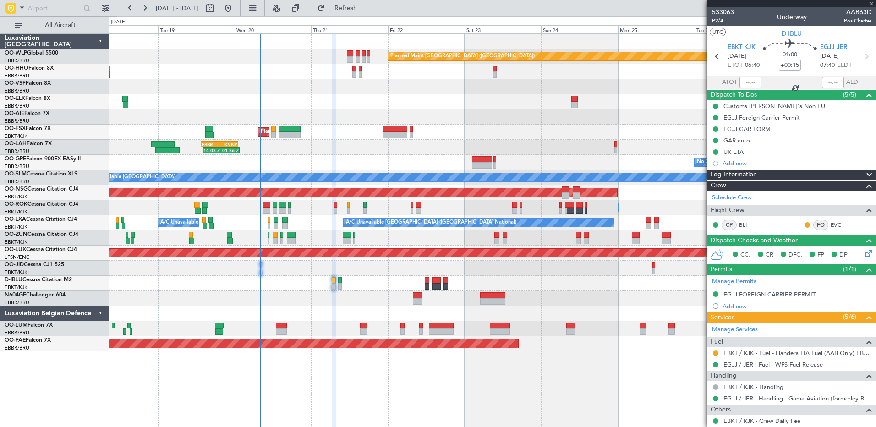
type input "-00:25"
type input "1"
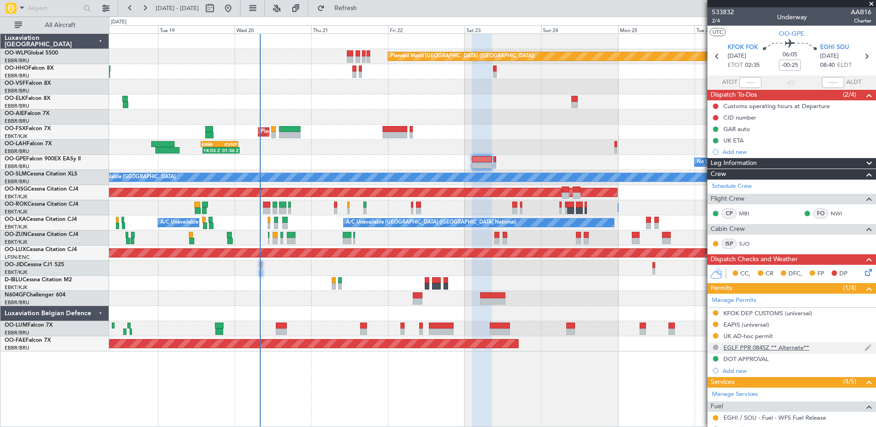
scroll to position [133, 0]
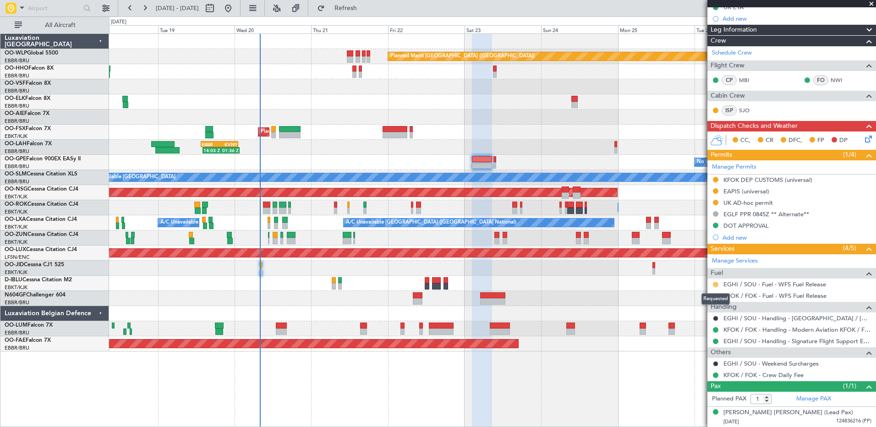
click at [716, 285] on button at bounding box center [715, 284] width 5 height 5
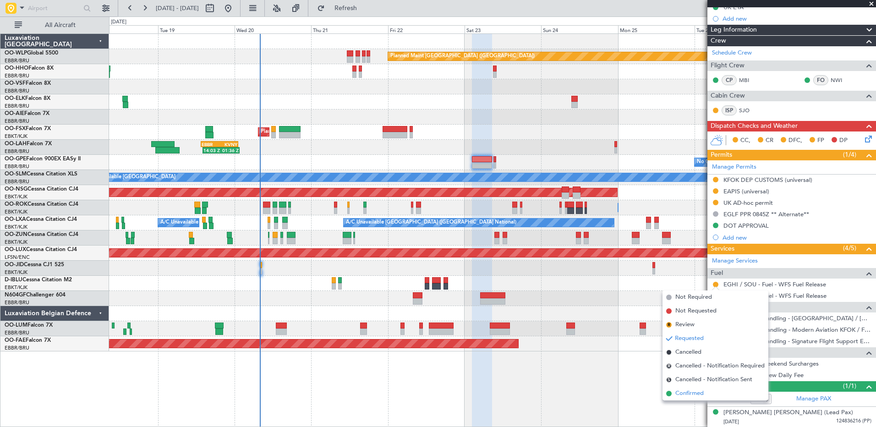
click at [682, 391] on span "Confirmed" at bounding box center [689, 393] width 28 height 9
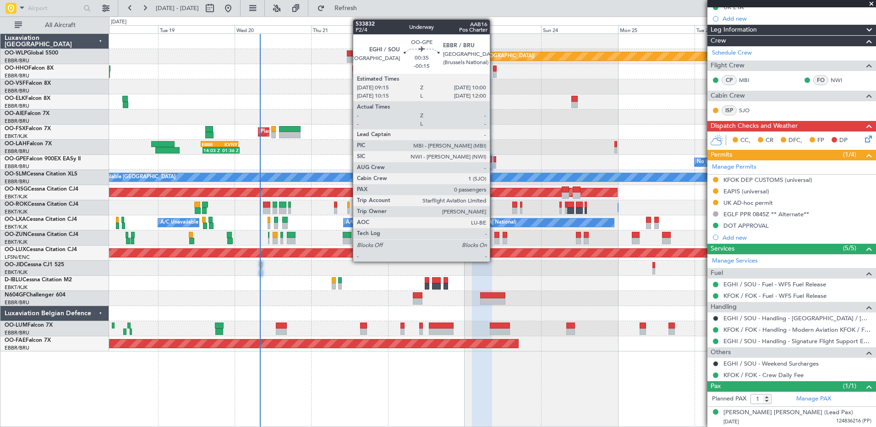
click at [494, 163] on div at bounding box center [494, 165] width 3 height 6
type input "-00:15"
type input "0"
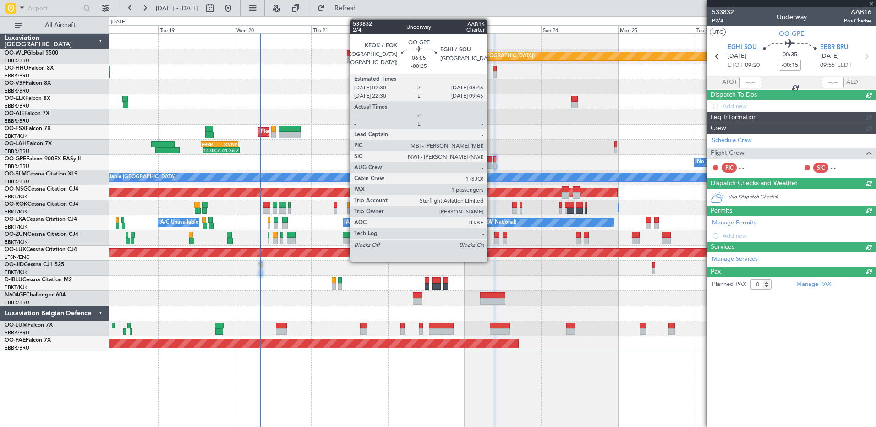
scroll to position [0, 0]
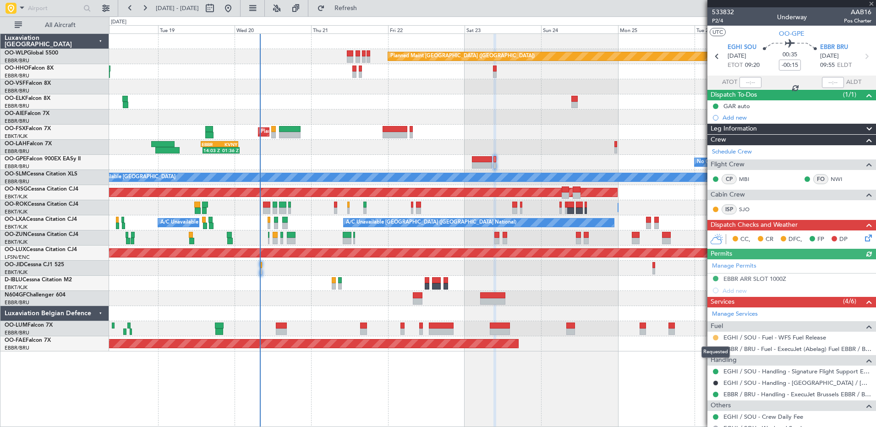
click at [714, 336] on button at bounding box center [715, 337] width 5 height 5
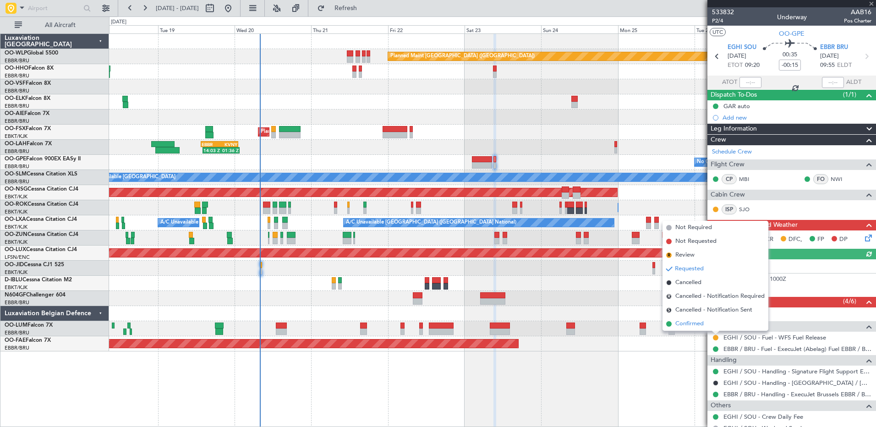
click at [685, 320] on span "Confirmed" at bounding box center [689, 323] width 28 height 9
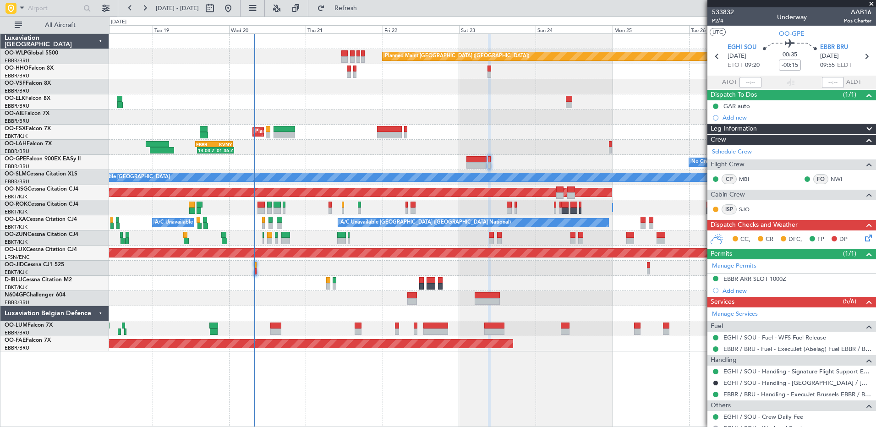
click at [256, 291] on div "Planned Maint [GEOGRAPHIC_DATA] ([GEOGRAPHIC_DATA]) AOG Maint Geneva ([GEOGRAPH…" at bounding box center [492, 193] width 767 height 318
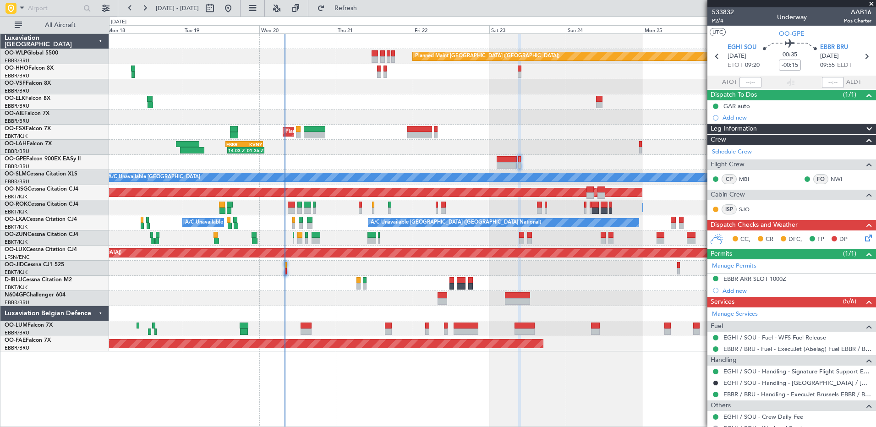
click at [304, 286] on div at bounding box center [492, 283] width 767 height 15
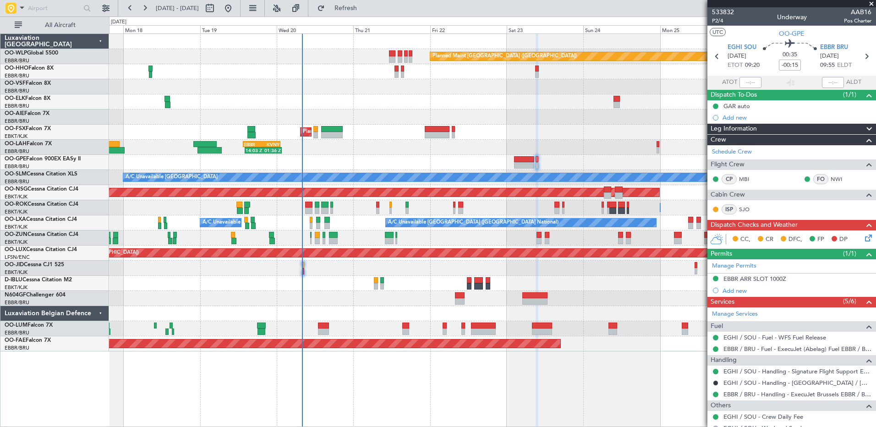
click at [313, 290] on div at bounding box center [492, 283] width 767 height 15
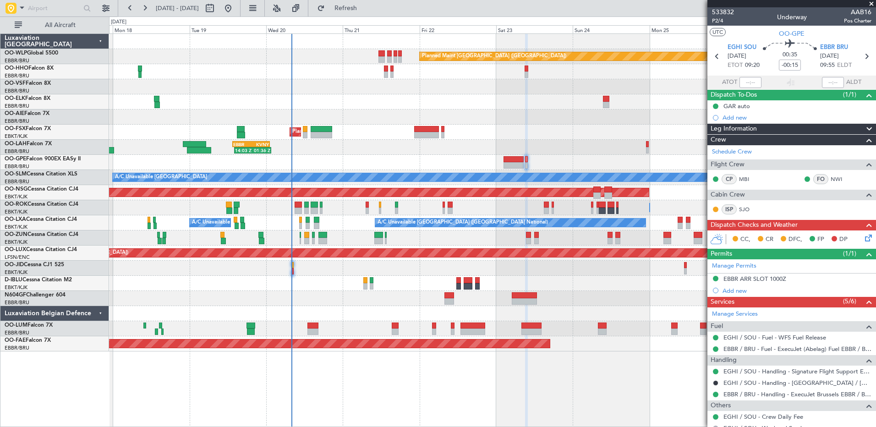
click at [323, 291] on div "Planned Maint [GEOGRAPHIC_DATA] ([GEOGRAPHIC_DATA]) AOG Maint Geneva ([GEOGRAPH…" at bounding box center [492, 193] width 767 height 318
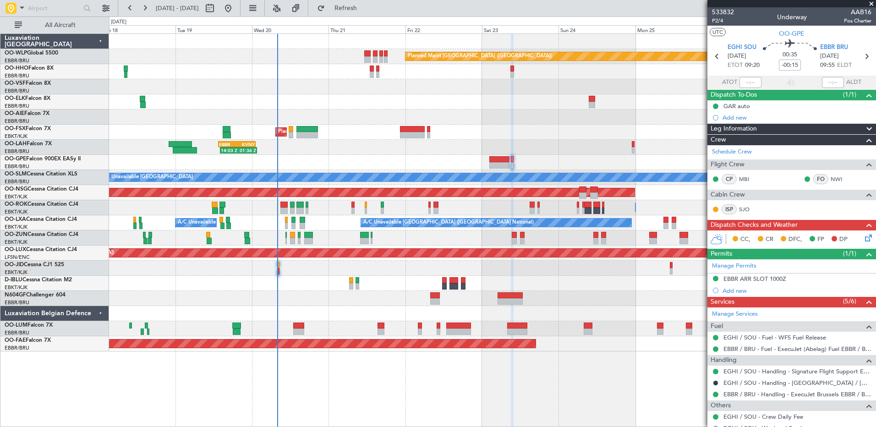
click at [393, 292] on div "Planned Maint [GEOGRAPHIC_DATA] ([GEOGRAPHIC_DATA]) AOG Maint Geneva ([GEOGRAPH…" at bounding box center [492, 193] width 767 height 318
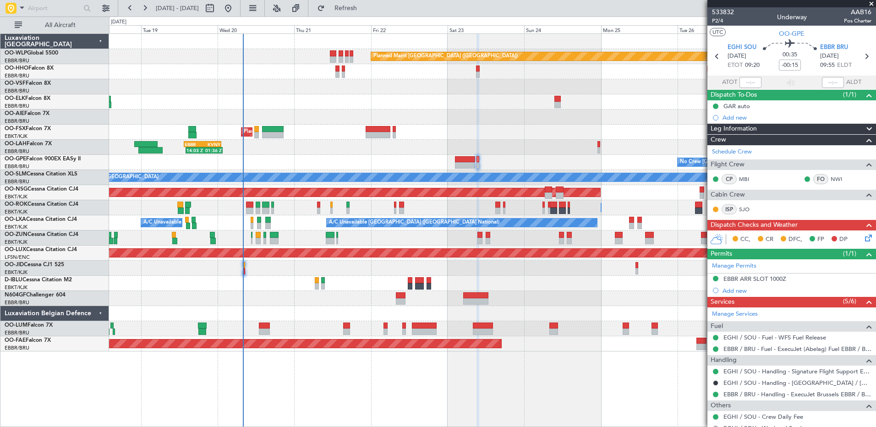
click at [368, 336] on div "Planned Maint [GEOGRAPHIC_DATA] ([GEOGRAPHIC_DATA] National) Planned Maint [GEO…" at bounding box center [492, 328] width 767 height 15
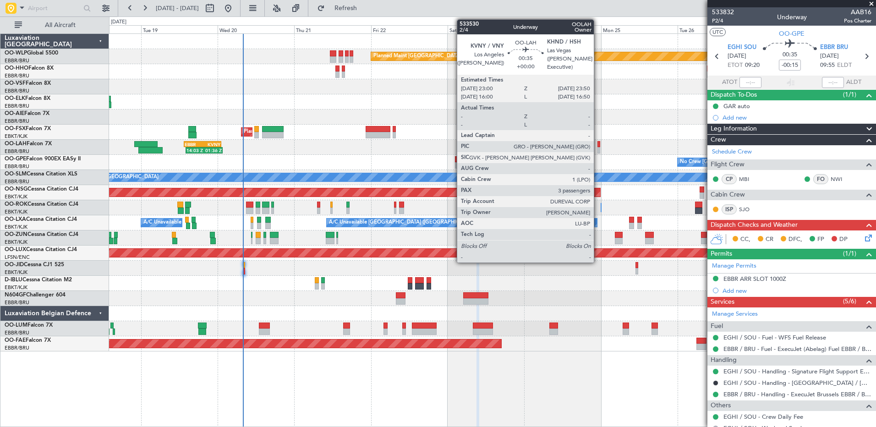
click at [598, 148] on div at bounding box center [598, 150] width 3 height 6
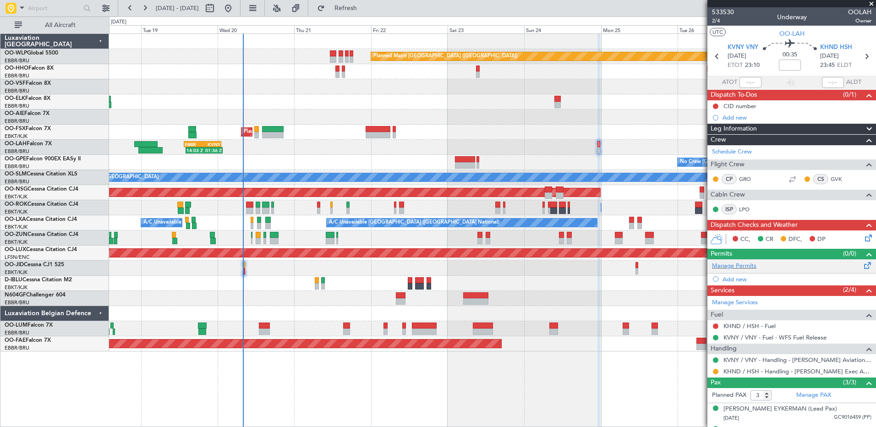
scroll to position [38, 0]
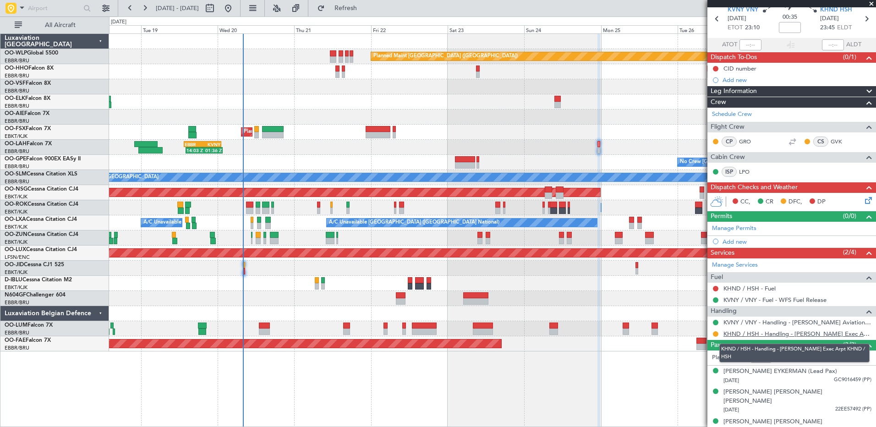
click at [765, 332] on link "KHND / HSH - Handling - [PERSON_NAME] Exec Arpt KHND / HSH" at bounding box center [797, 334] width 148 height 8
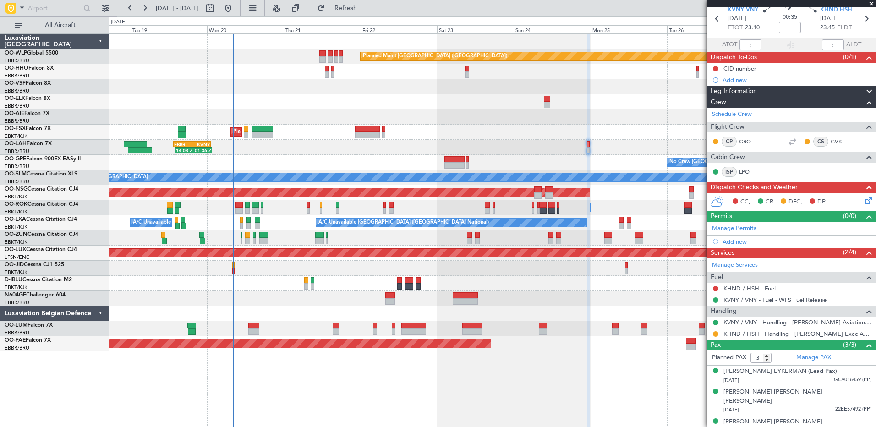
click at [337, 119] on div at bounding box center [492, 117] width 767 height 15
click at [365, 7] on span "Refresh" at bounding box center [346, 8] width 38 height 6
click at [235, 271] on div at bounding box center [492, 268] width 767 height 15
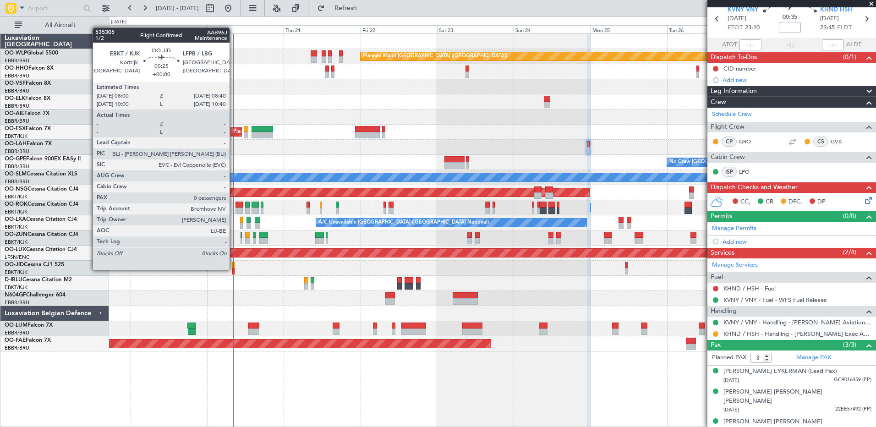
click at [234, 269] on div at bounding box center [233, 271] width 2 height 6
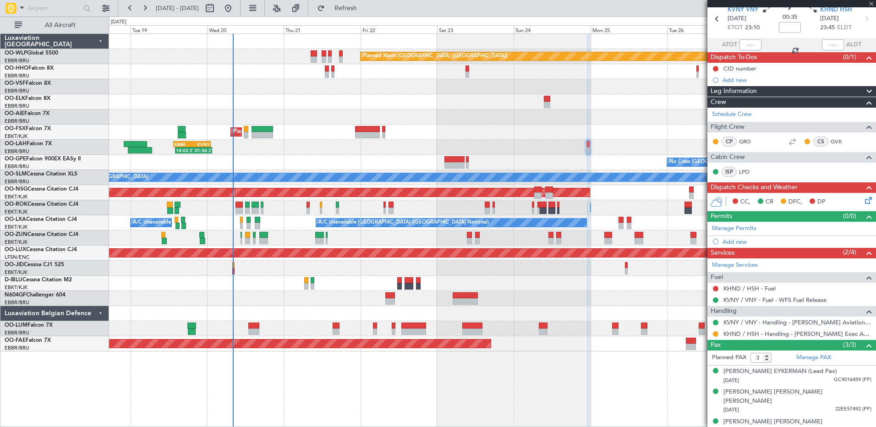
type input "0"
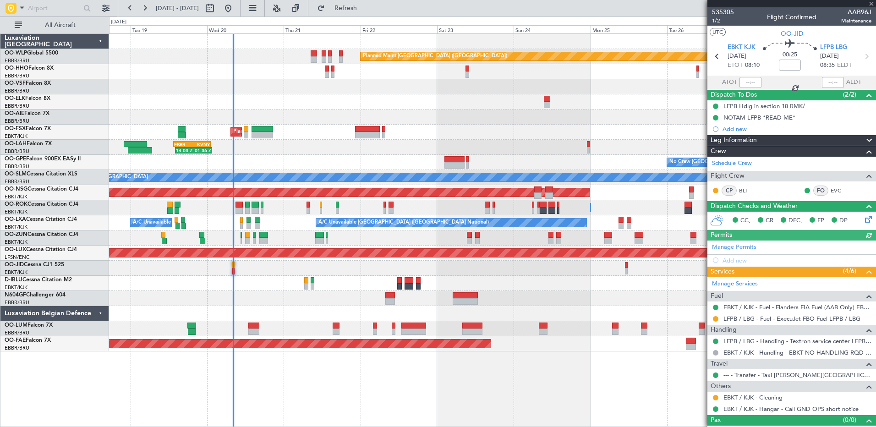
click at [741, 80] on div at bounding box center [751, 82] width 22 height 11
click at [744, 81] on input "text" at bounding box center [751, 82] width 22 height 11
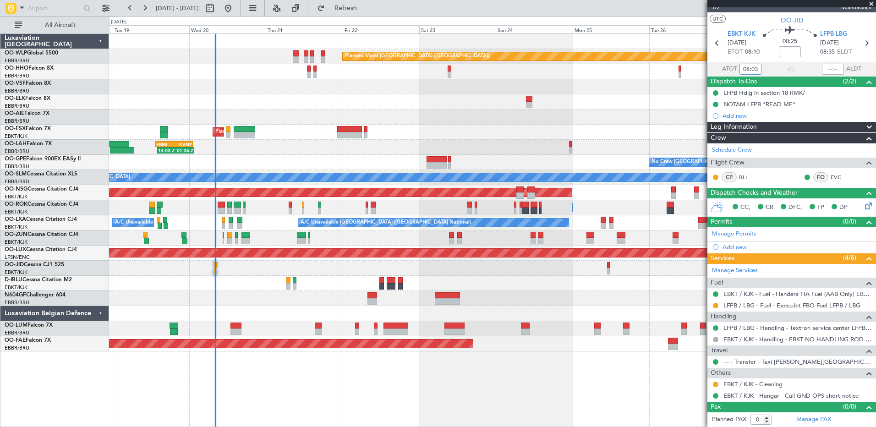
click at [488, 370] on div "Planned Maint [GEOGRAPHIC_DATA] ([GEOGRAPHIC_DATA]) AOG Maint Geneva ([GEOGRAPH…" at bounding box center [492, 230] width 767 height 394
type input "08:03"
click at [365, 11] on span "Refresh" at bounding box center [346, 8] width 38 height 6
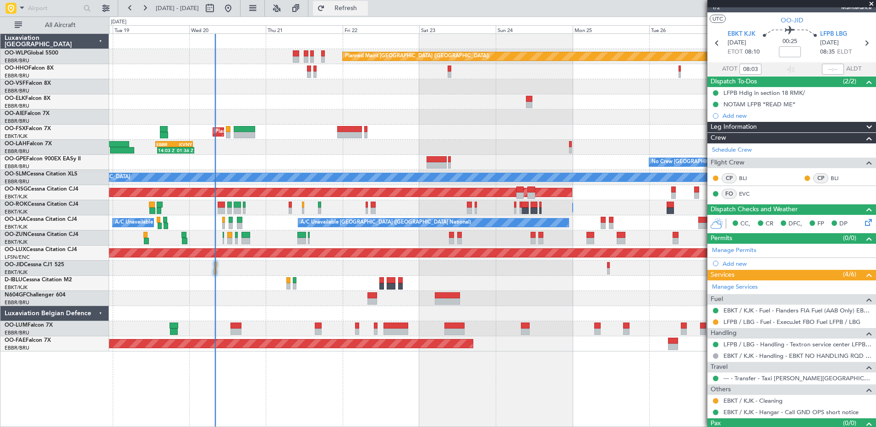
click at [365, 5] on span "Refresh" at bounding box center [346, 8] width 38 height 6
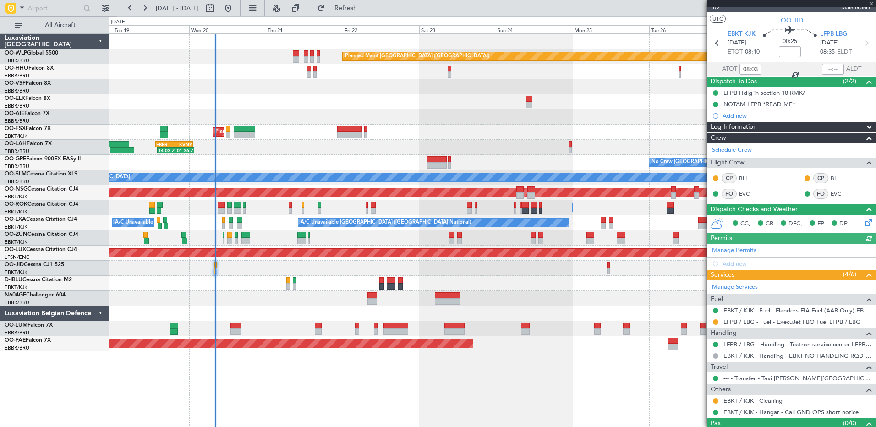
scroll to position [30, 0]
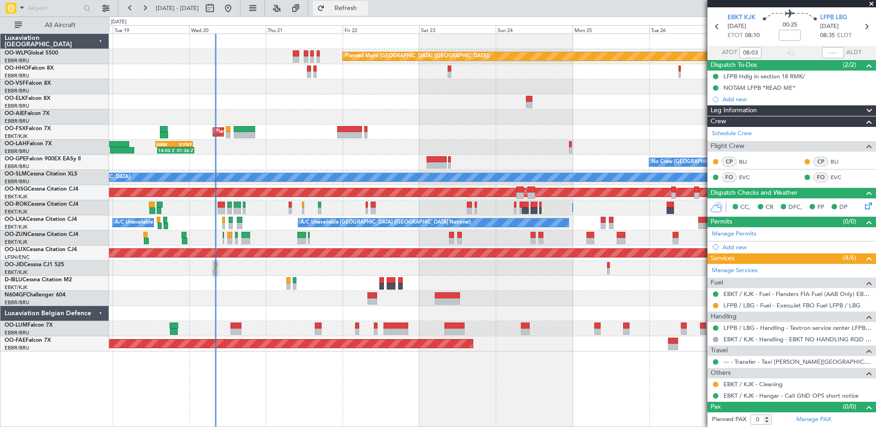
click at [368, 13] on button "Refresh" at bounding box center [340, 8] width 55 height 15
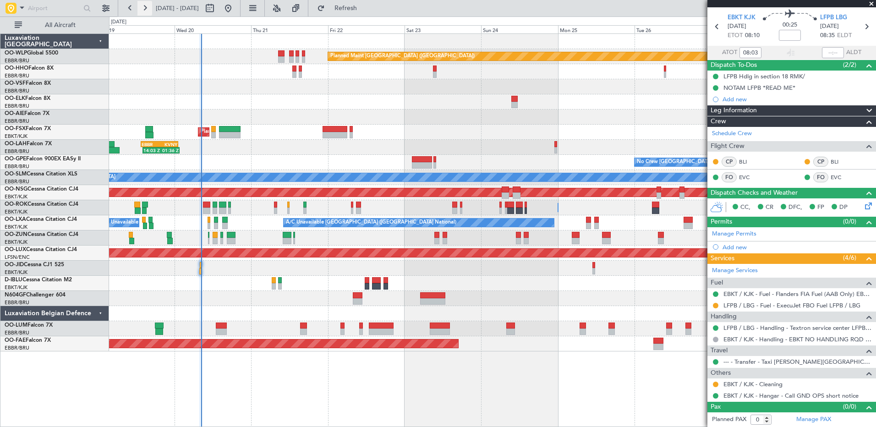
click at [141, 9] on button at bounding box center [144, 8] width 15 height 15
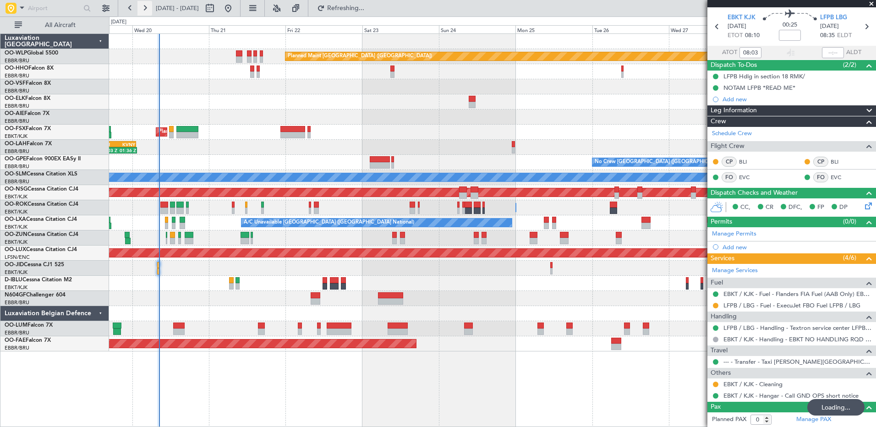
click at [141, 9] on button at bounding box center [144, 8] width 15 height 15
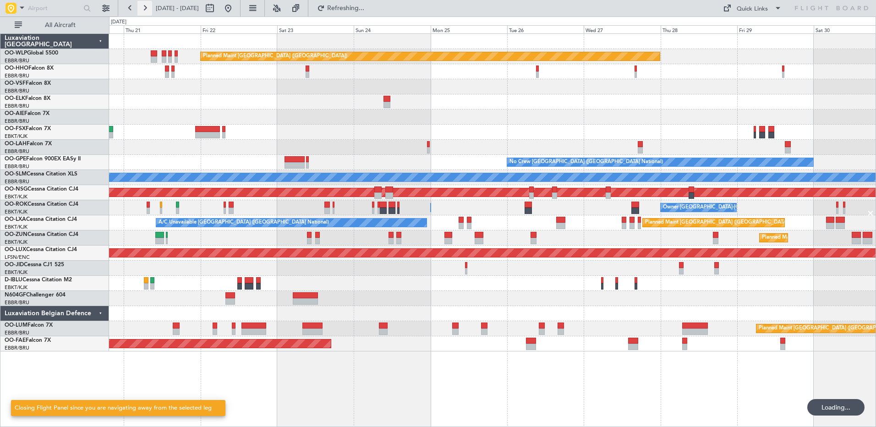
click at [141, 9] on button at bounding box center [144, 8] width 15 height 15
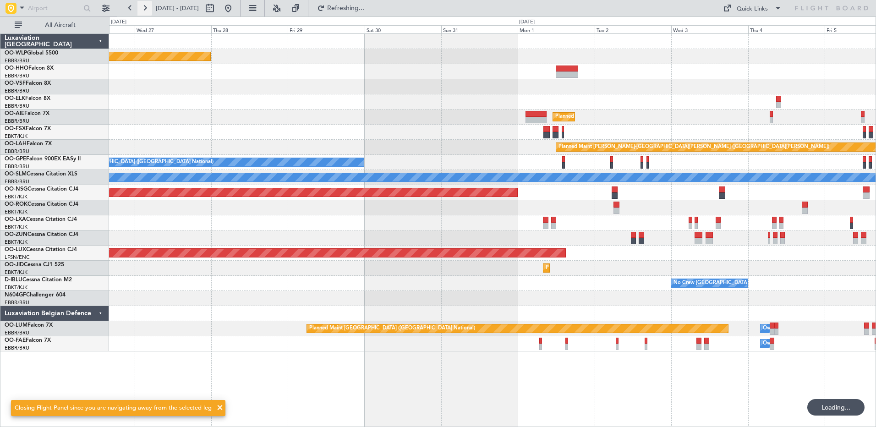
click at [141, 9] on button at bounding box center [144, 8] width 15 height 15
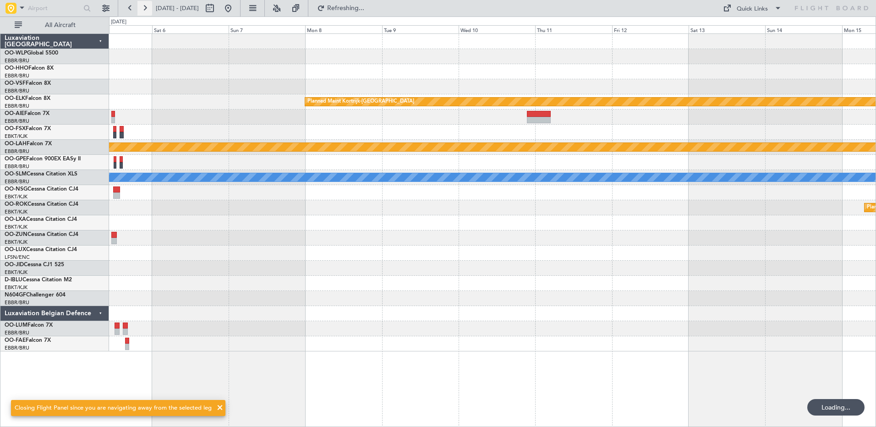
click at [141, 9] on button at bounding box center [144, 8] width 15 height 15
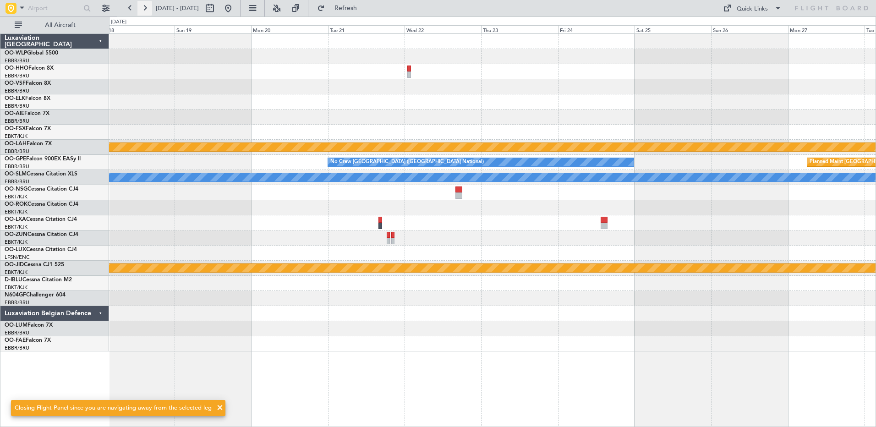
click at [141, 9] on button at bounding box center [144, 8] width 15 height 15
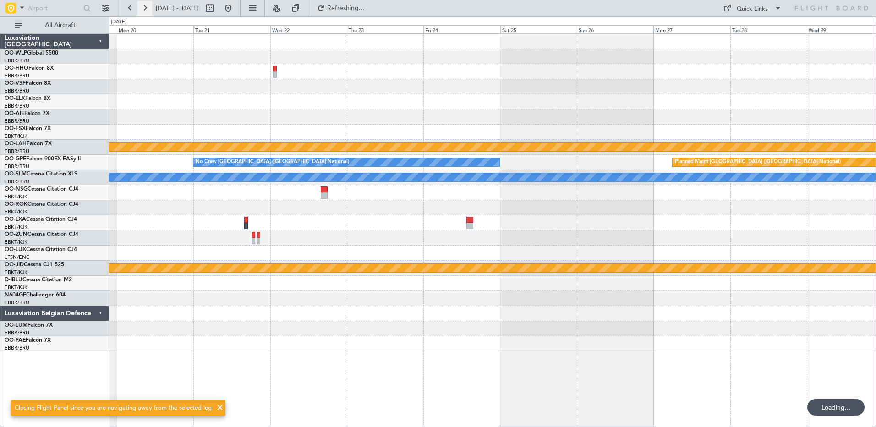
click at [141, 9] on button at bounding box center [144, 8] width 15 height 15
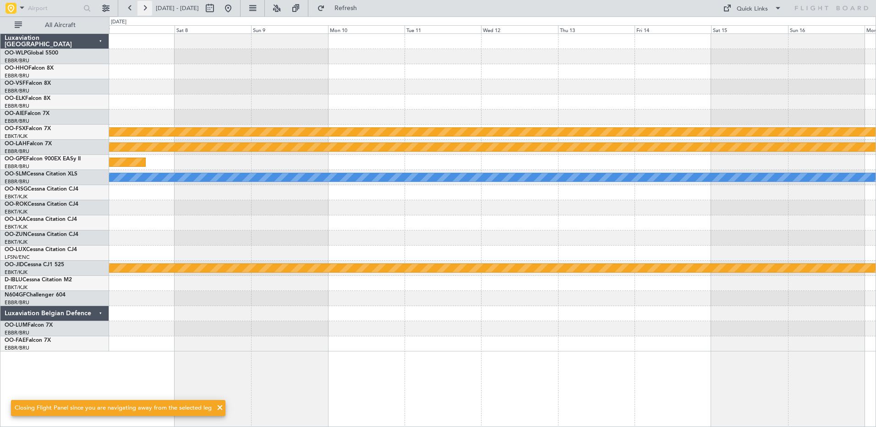
click at [141, 9] on button at bounding box center [144, 8] width 15 height 15
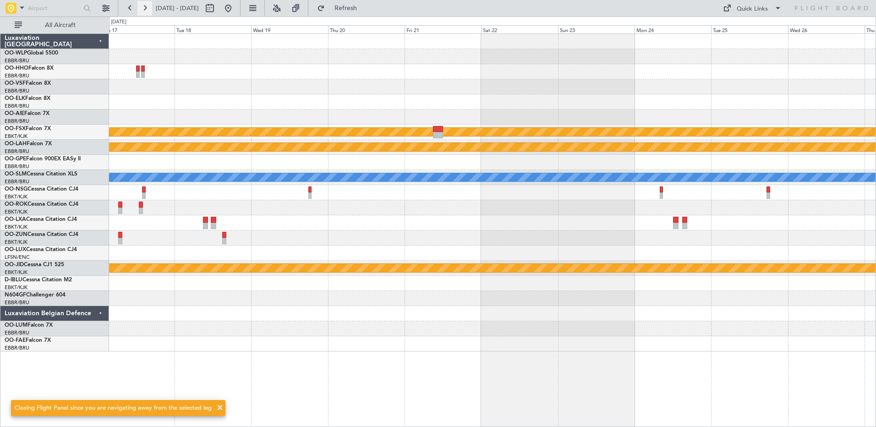
click at [141, 9] on button at bounding box center [144, 8] width 15 height 15
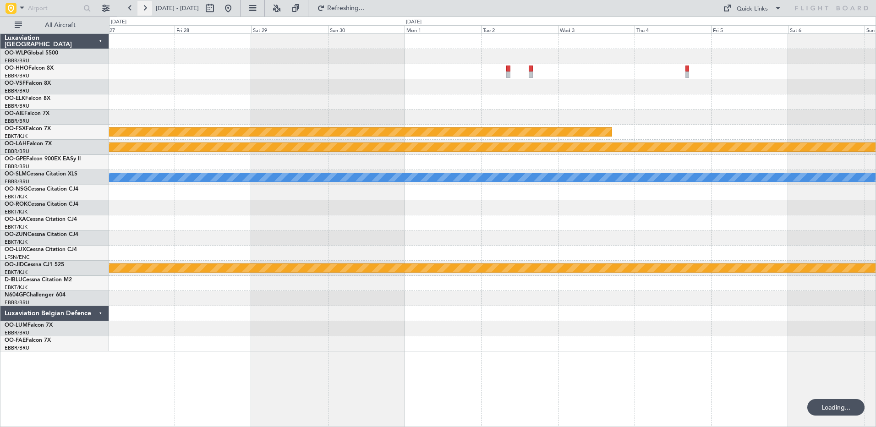
click at [142, 9] on button at bounding box center [144, 8] width 15 height 15
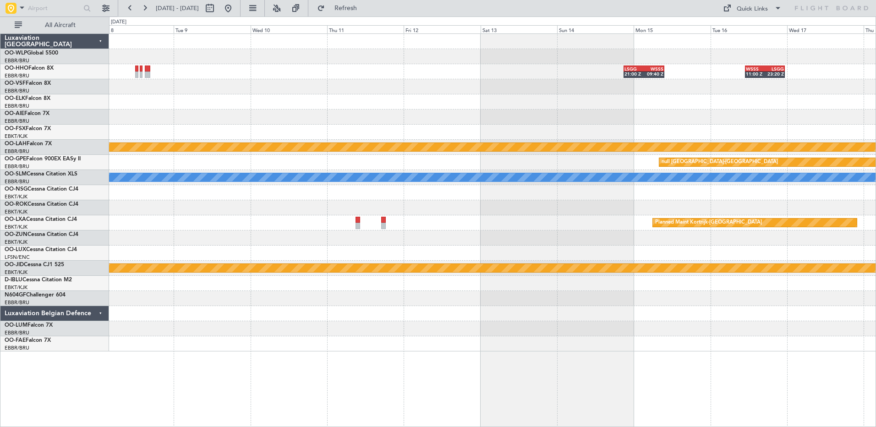
click at [705, 116] on div "LSGG 21:00 Z WSSS 09:40 Z WSSS 11:00 Z LSGG 23:20 Z Planned [GEOGRAPHIC_DATA][P…" at bounding box center [492, 193] width 767 height 318
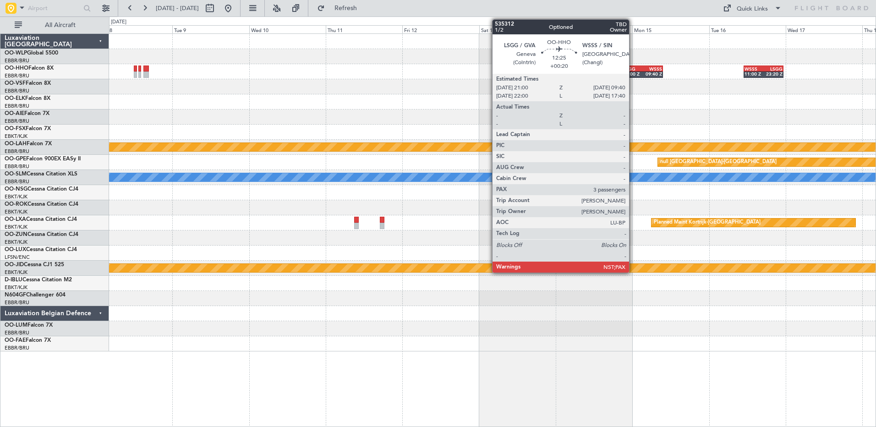
click at [633, 71] on div "21:00 Z" at bounding box center [632, 73] width 19 height 5
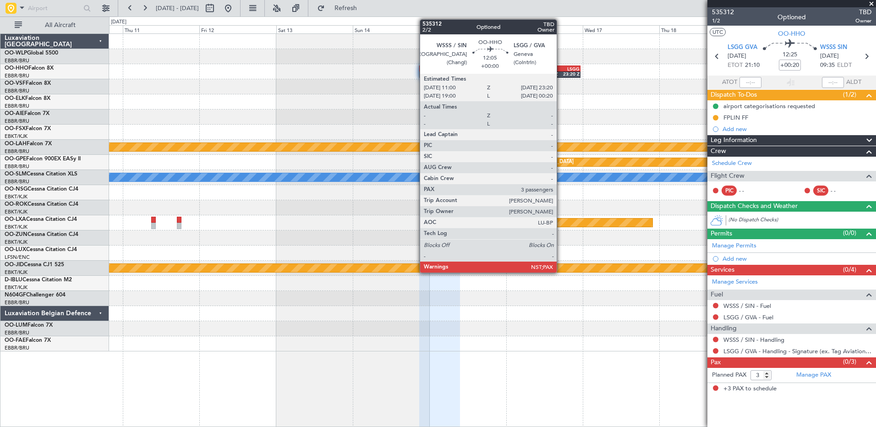
click at [561, 72] on div "23:20 Z" at bounding box center [570, 73] width 19 height 5
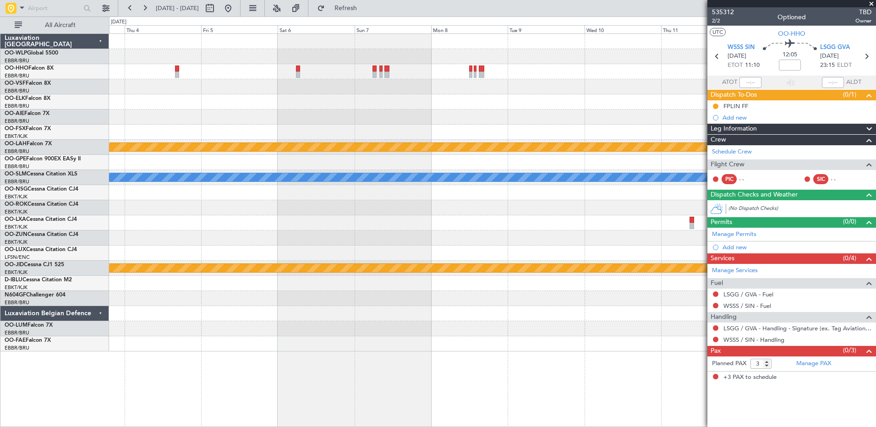
click at [795, 139] on fb-app "[DATE] - [DATE] Refresh Quick Links All Aircraft LSGG 21:00 Z WSSS 09:40 Z Plan…" at bounding box center [438, 217] width 876 height 420
click at [236, 11] on button at bounding box center [228, 8] width 15 height 15
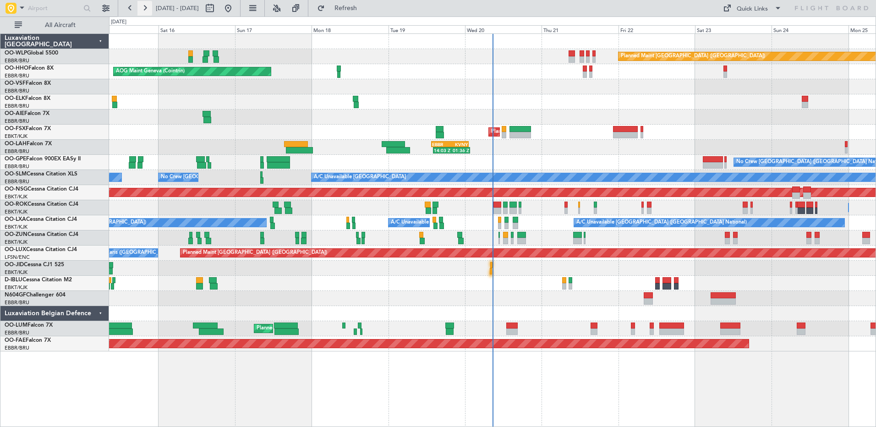
click at [149, 9] on button at bounding box center [144, 8] width 15 height 15
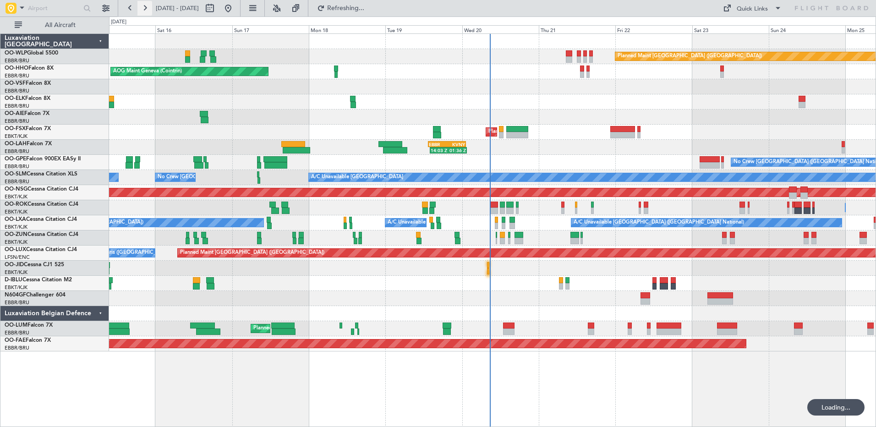
click at [149, 9] on button at bounding box center [144, 8] width 15 height 15
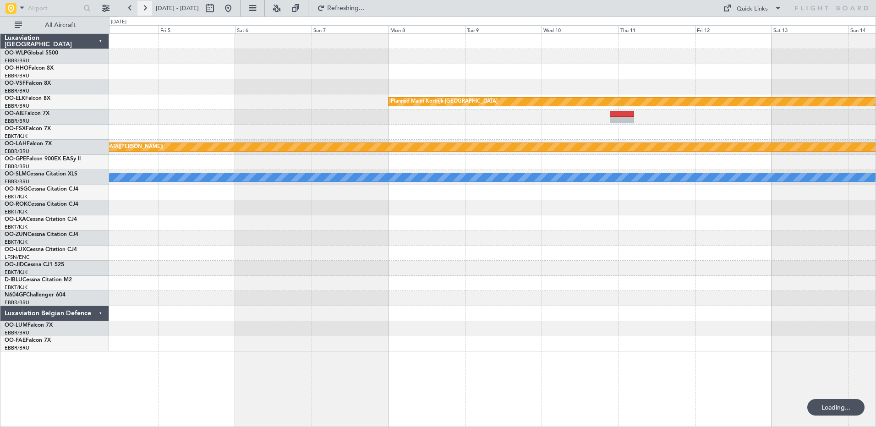
click at [151, 9] on button at bounding box center [144, 8] width 15 height 15
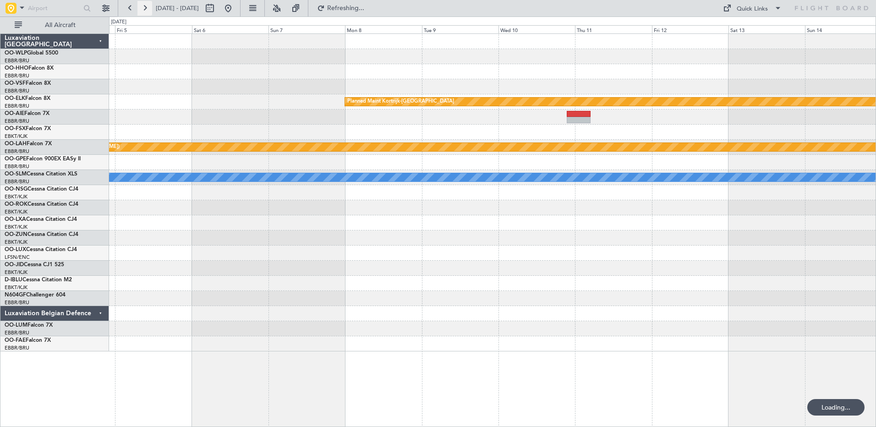
click at [151, 9] on button at bounding box center [144, 8] width 15 height 15
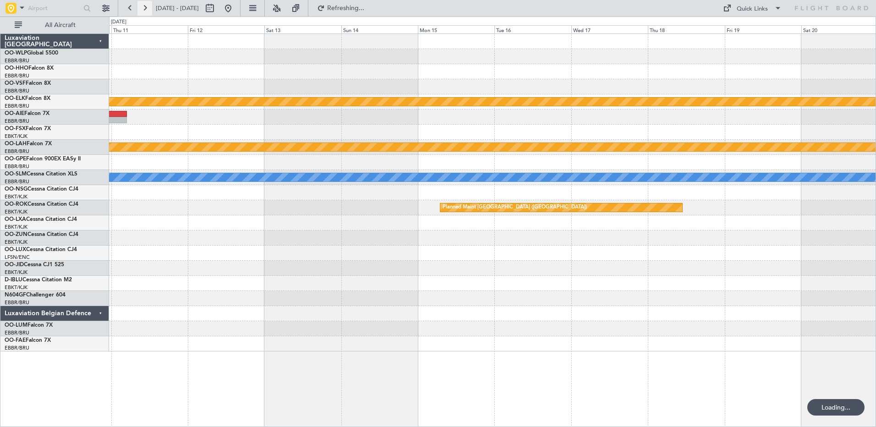
click at [151, 9] on button at bounding box center [144, 8] width 15 height 15
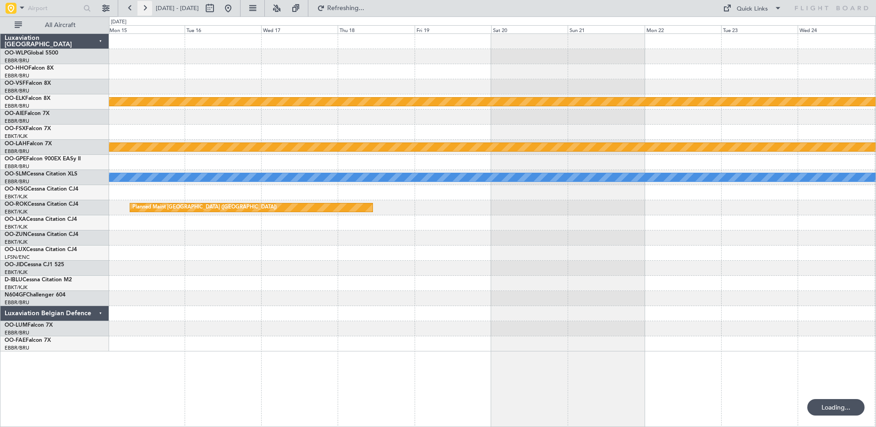
click at [151, 9] on button at bounding box center [144, 8] width 15 height 15
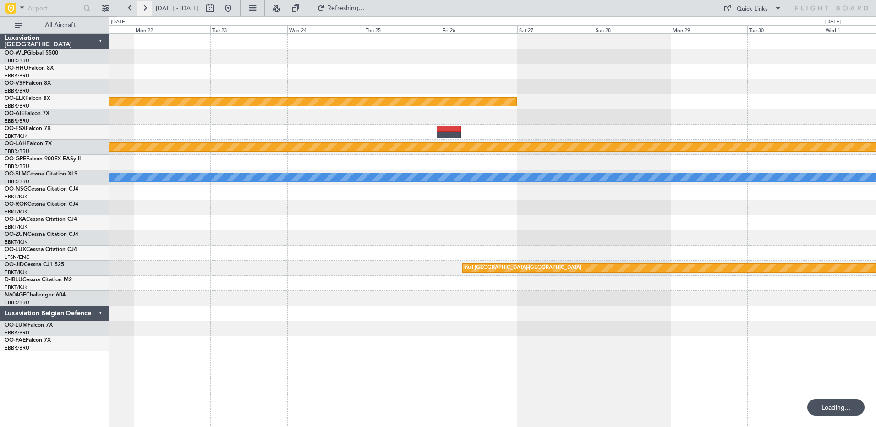
click at [151, 9] on button at bounding box center [144, 8] width 15 height 15
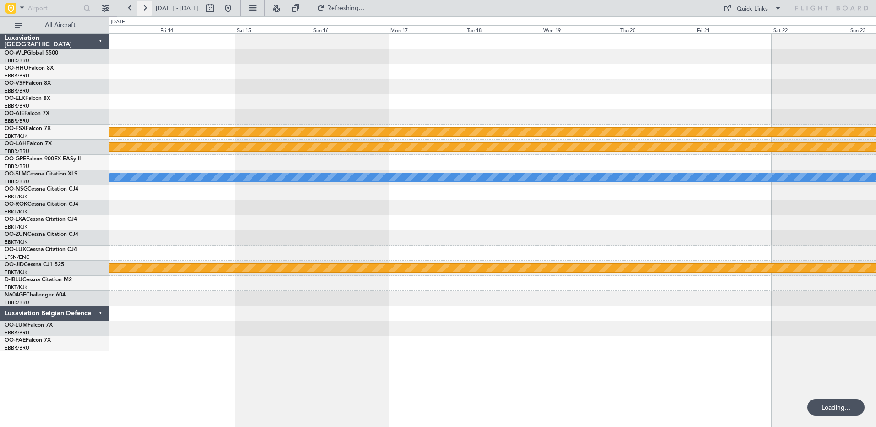
click at [151, 9] on button at bounding box center [144, 8] width 15 height 15
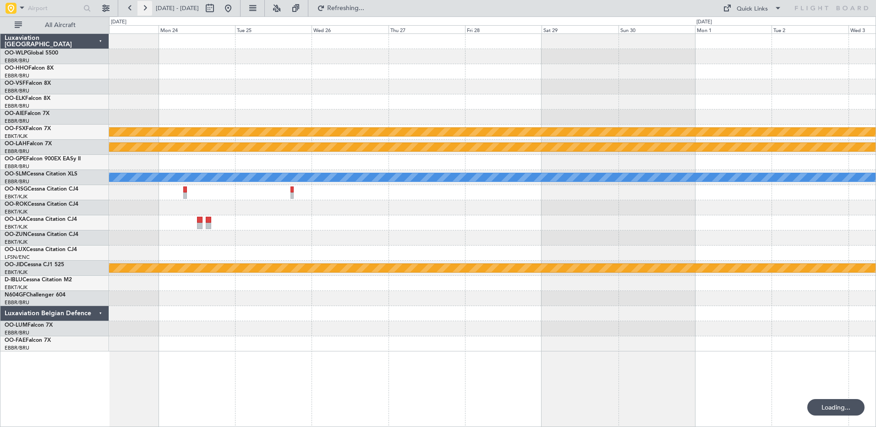
click at [151, 9] on button at bounding box center [144, 8] width 15 height 15
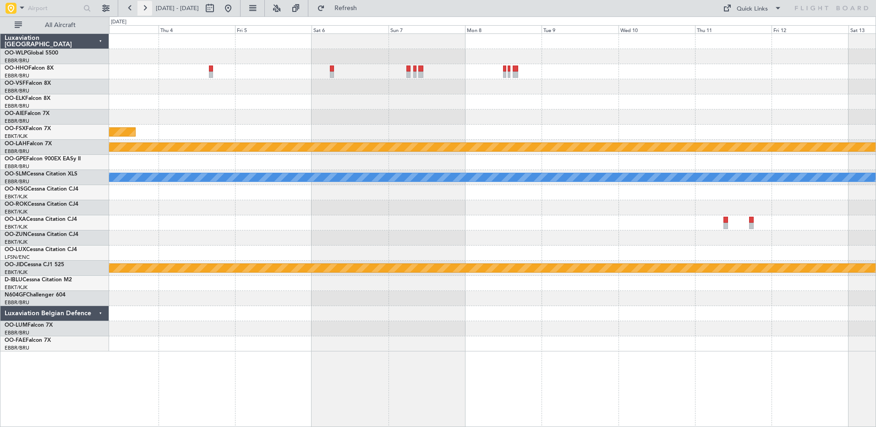
click at [151, 9] on button at bounding box center [144, 8] width 15 height 15
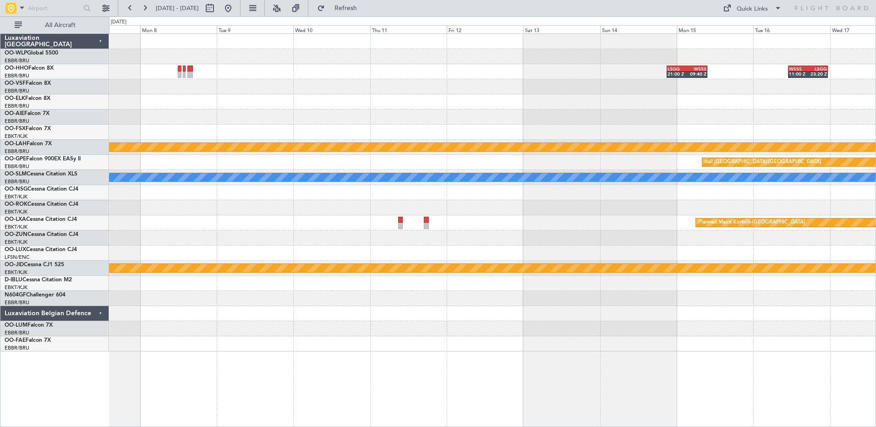
click at [613, 383] on div "LSGG 21:00 Z WSSS 09:40 Z WSSS 11:00 Z LSGG 23:20 Z Planned [GEOGRAPHIC_DATA][P…" at bounding box center [492, 230] width 767 height 394
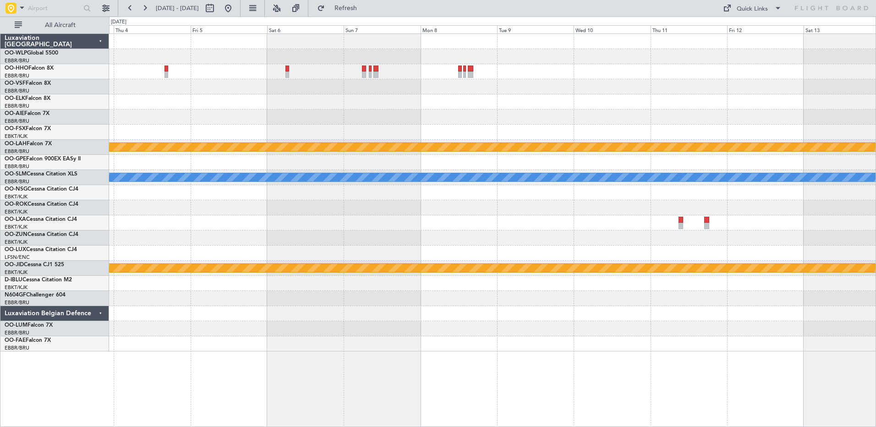
click at [817, 406] on div "LSGG 21:00 Z WSSS 09:40 Z Planned Maint [GEOGRAPHIC_DATA]-[GEOGRAPHIC_DATA] Pla…" at bounding box center [492, 230] width 767 height 394
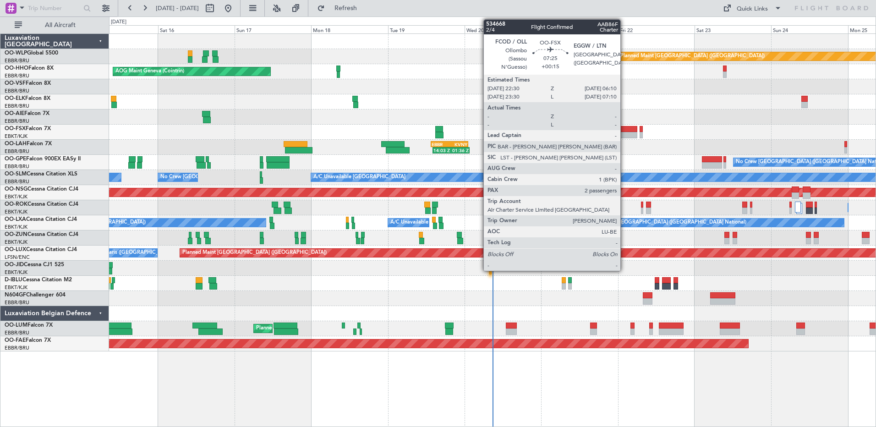
click at [625, 135] on div at bounding box center [625, 135] width 25 height 6
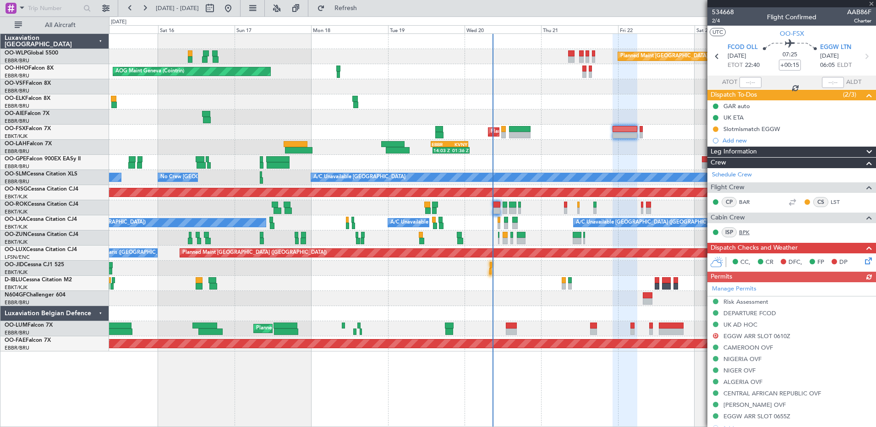
click at [742, 232] on link "BPK" at bounding box center [749, 232] width 21 height 8
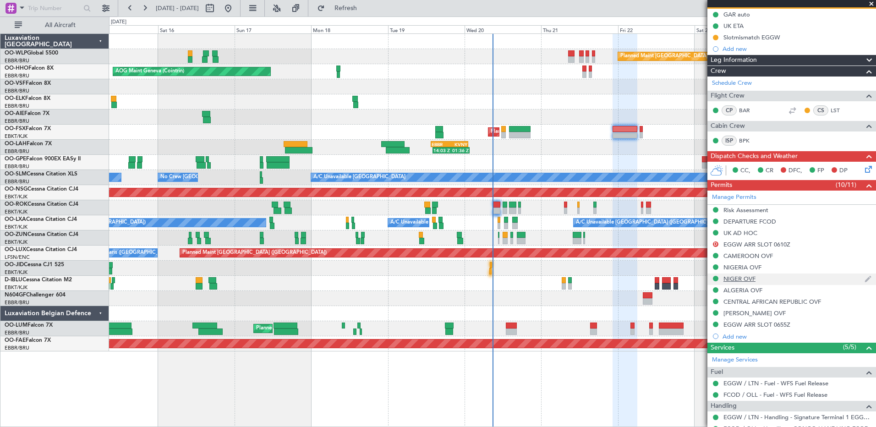
scroll to position [183, 0]
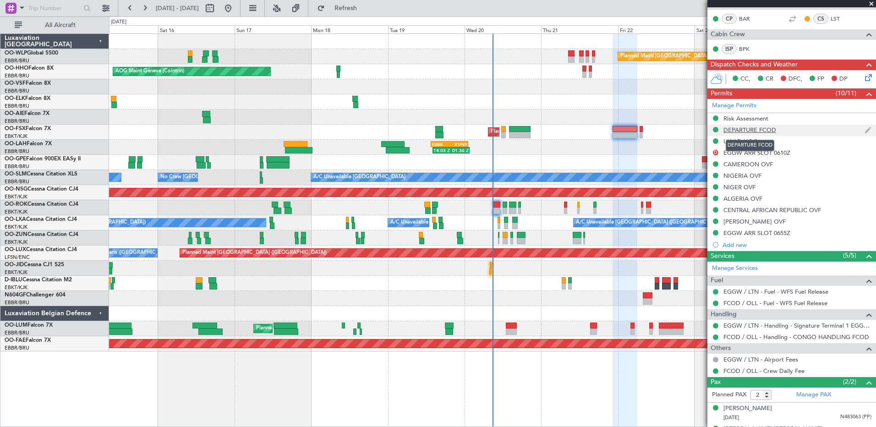
click at [761, 132] on div "DEPARTURE FCOD" at bounding box center [749, 130] width 53 height 8
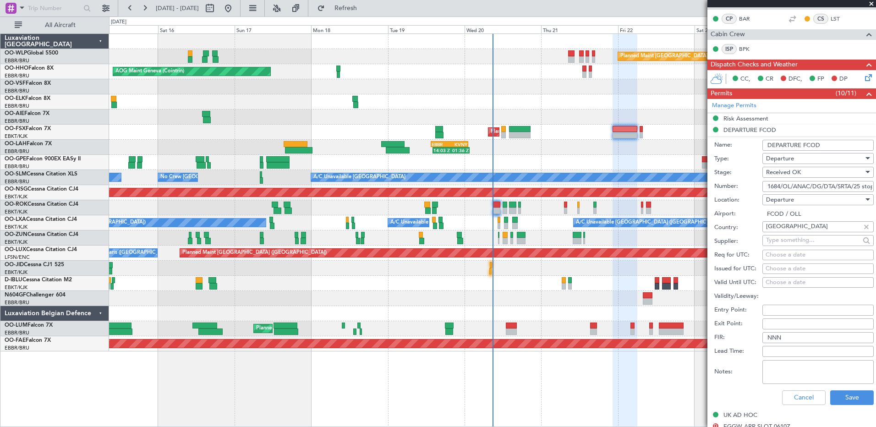
scroll to position [0, 9]
drag, startPoint x: 767, startPoint y: 187, endPoint x: 852, endPoint y: 190, distance: 84.8
click at [852, 190] on input "1684/OL/ANAC/DG/DTA/SRTA/25 stop" at bounding box center [817, 186] width 111 height 11
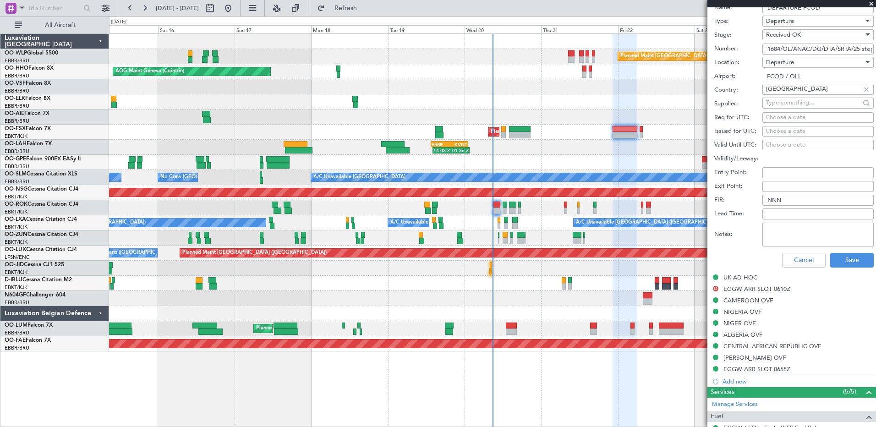
scroll to position [412, 0]
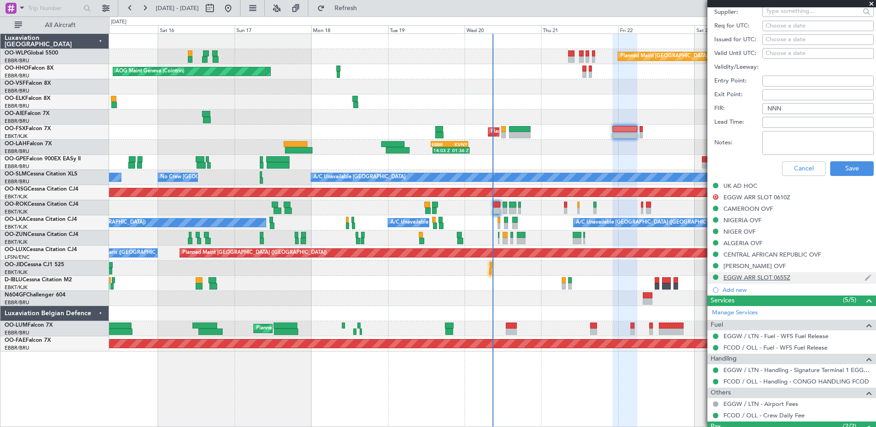
click at [778, 278] on div "EGGW ARR SLOT 0655Z" at bounding box center [756, 278] width 67 height 8
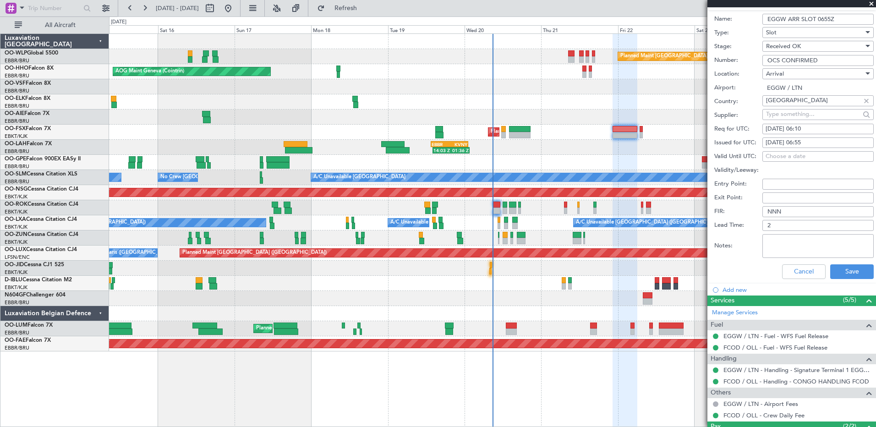
drag, startPoint x: 824, startPoint y: 61, endPoint x: 745, endPoint y: 61, distance: 79.7
click at [745, 61] on div "Number: OCS CONFIRMED" at bounding box center [793, 61] width 159 height 14
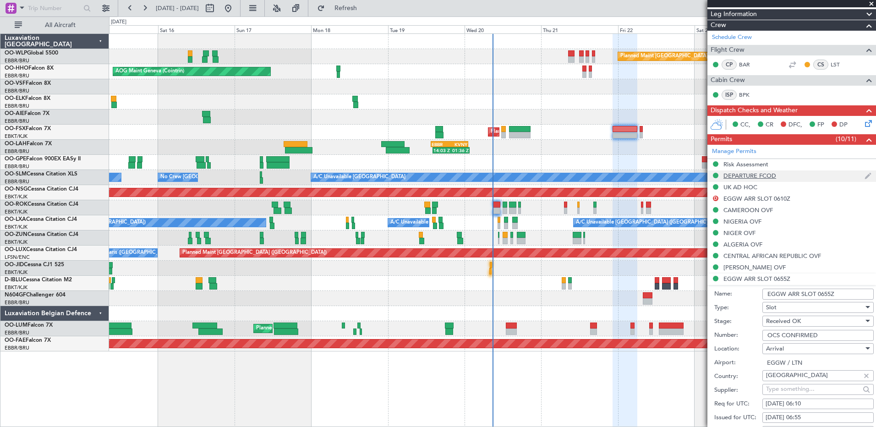
scroll to position [183, 0]
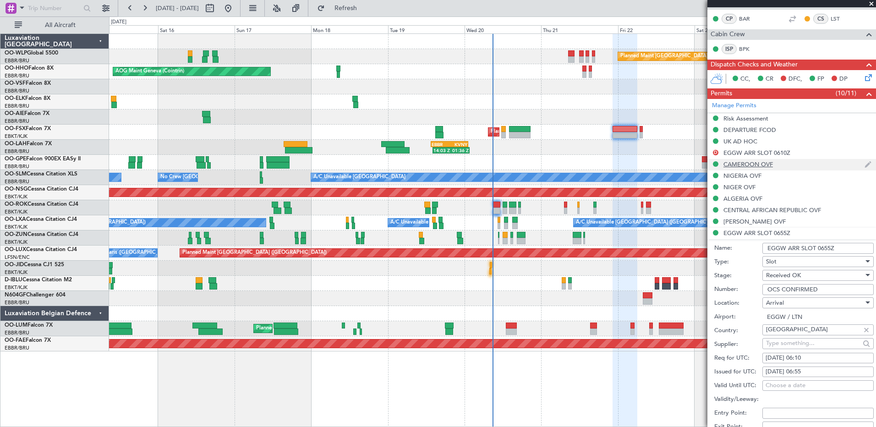
click at [752, 164] on div "CAMEROON OVF" at bounding box center [747, 164] width 49 height 8
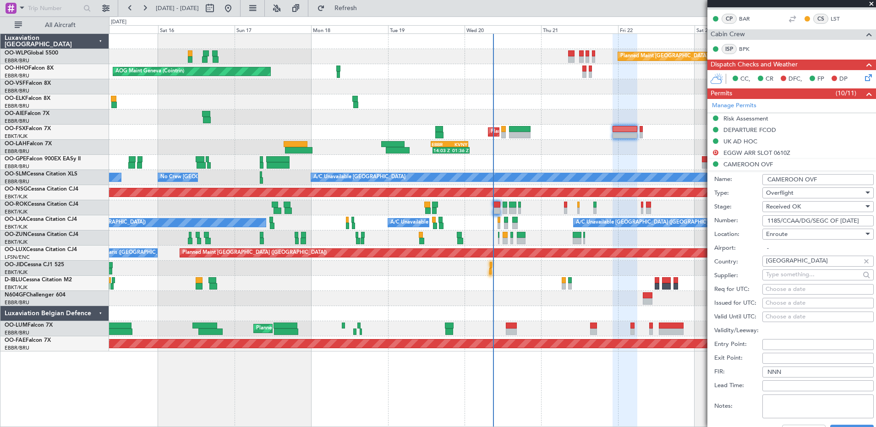
click at [792, 178] on input "CAMEROON OVF" at bounding box center [817, 179] width 111 height 11
drag, startPoint x: 767, startPoint y: 220, endPoint x: 888, endPoint y: 228, distance: 121.7
click at [876, 228] on html "[DATE] - [DATE] Refresh Quick Links All Aircraft Planned Maint [GEOGRAPHIC_DATA…" at bounding box center [438, 213] width 876 height 427
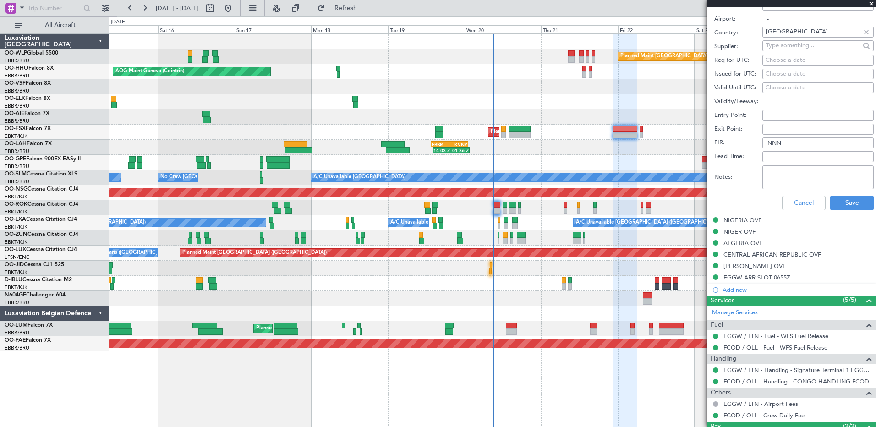
scroll to position [458, 0]
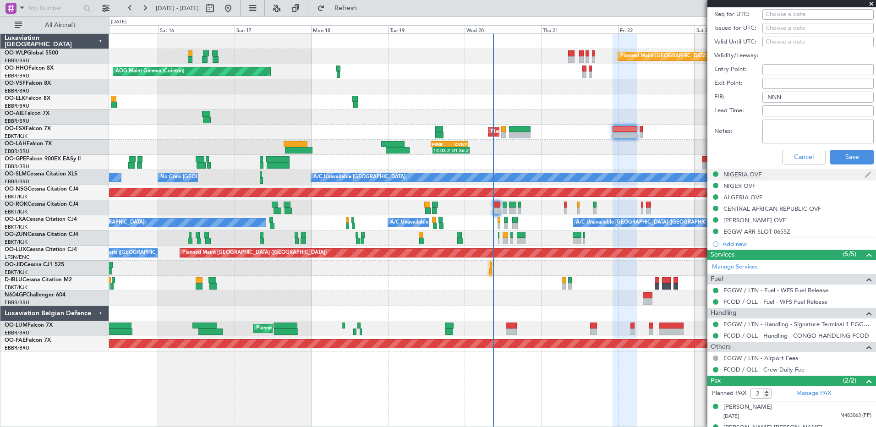
click at [742, 175] on div "NIGERIA OVF" at bounding box center [742, 174] width 38 height 8
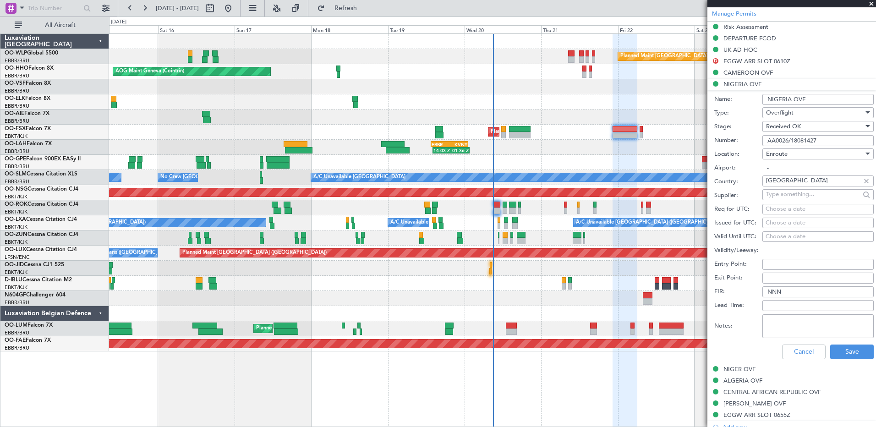
click at [782, 97] on input "NIGERIA OVF" at bounding box center [817, 99] width 111 height 11
drag, startPoint x: 821, startPoint y: 140, endPoint x: 764, endPoint y: 140, distance: 56.4
click at [764, 140] on input "AA0026/18081427" at bounding box center [817, 140] width 111 height 11
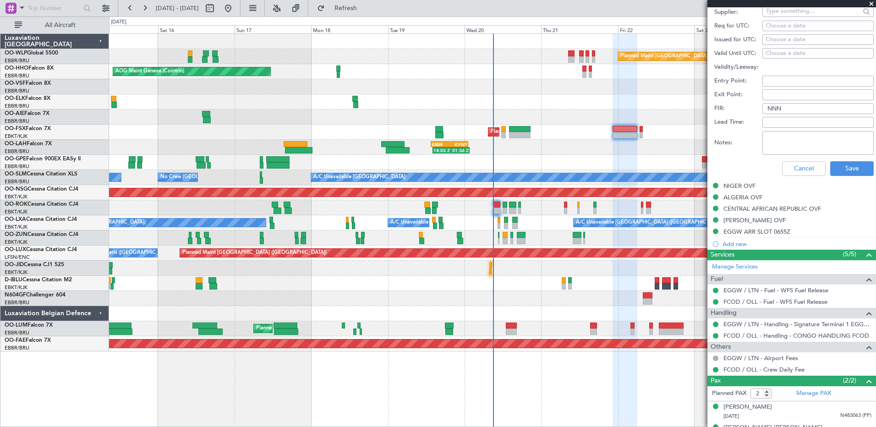
scroll to position [473, 0]
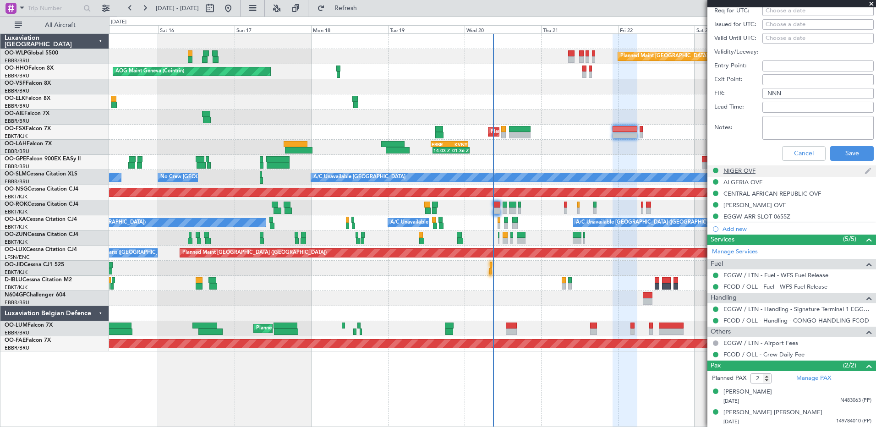
click at [747, 171] on div "NIGER OVF" at bounding box center [739, 171] width 32 height 8
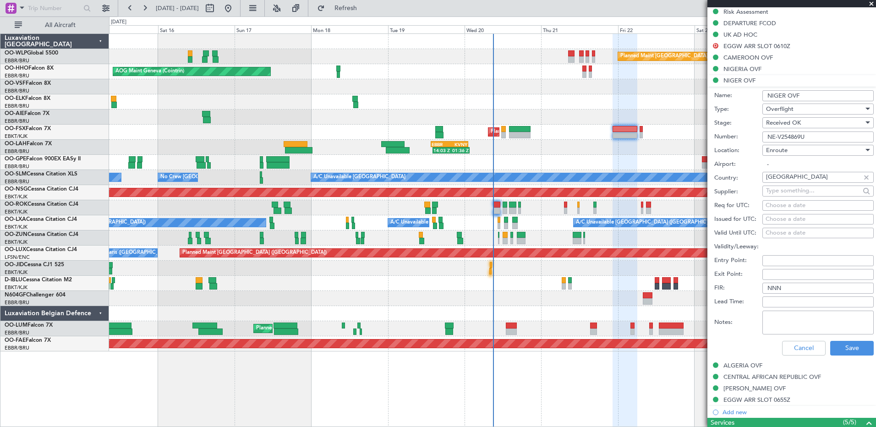
click at [777, 95] on input "NIGER OVF" at bounding box center [817, 95] width 111 height 11
drag, startPoint x: 811, startPoint y: 138, endPoint x: 758, endPoint y: 137, distance: 52.7
click at [758, 137] on div "Number: NE-V254869U" at bounding box center [793, 137] width 159 height 14
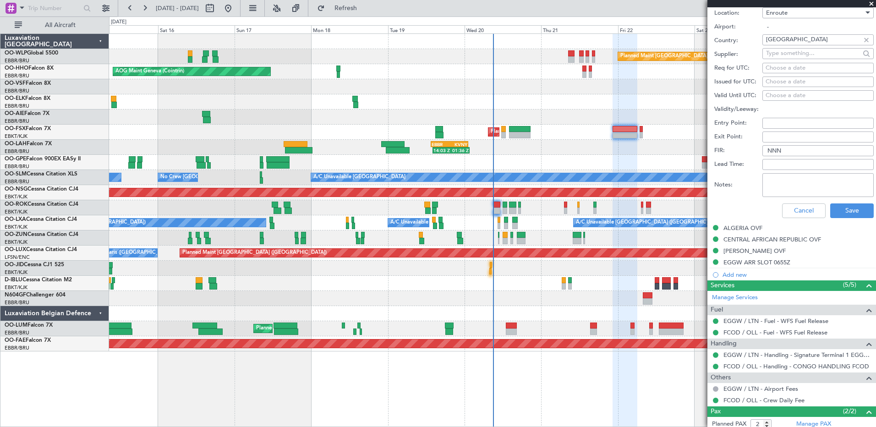
scroll to position [473, 0]
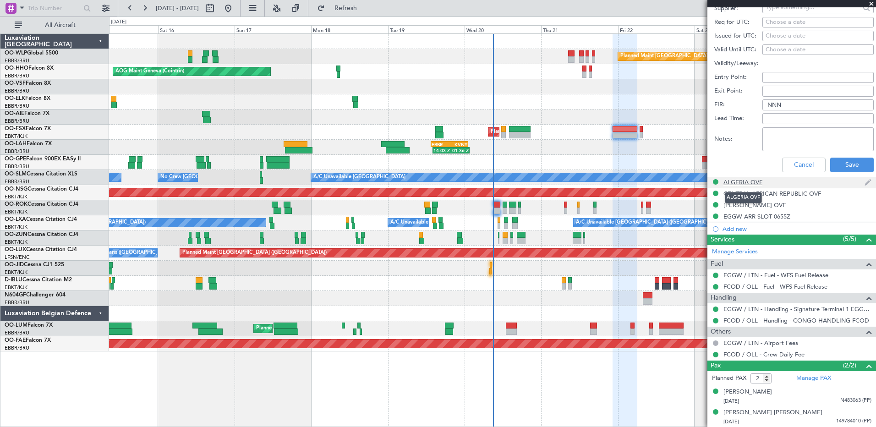
click at [735, 180] on div "ALGERIA OVF" at bounding box center [742, 182] width 39 height 8
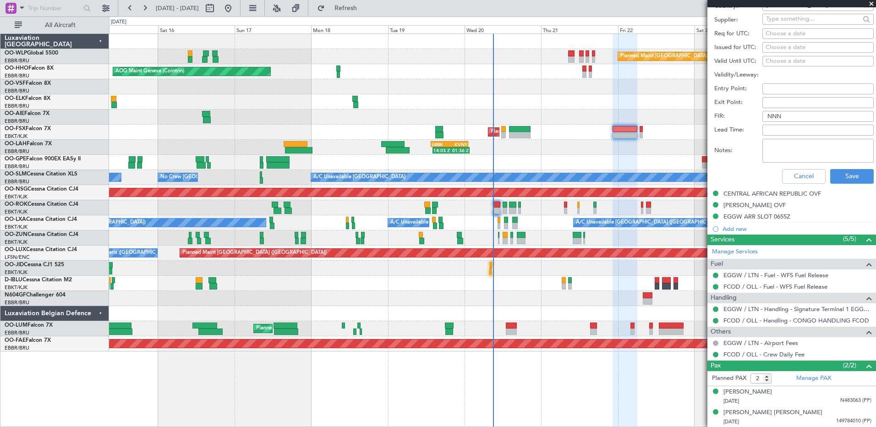
scroll to position [244, 0]
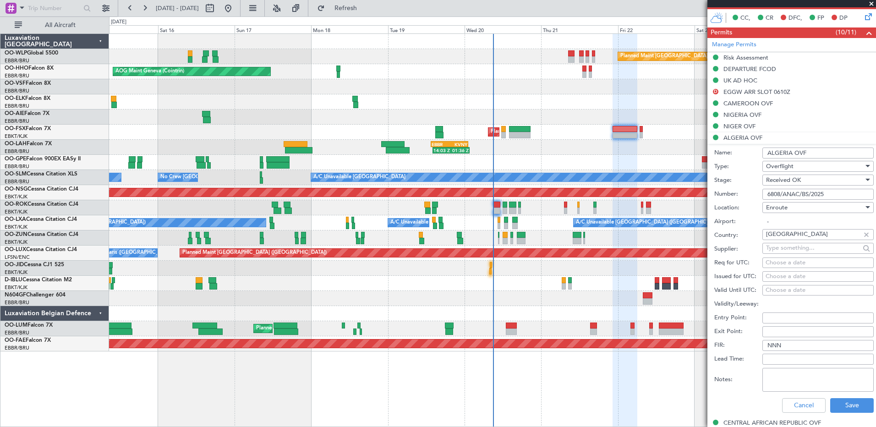
drag, startPoint x: 831, startPoint y: 190, endPoint x: 760, endPoint y: 187, distance: 71.6
click at [760, 187] on div "Number: 6808/ANAC/BS/2025" at bounding box center [793, 194] width 159 height 14
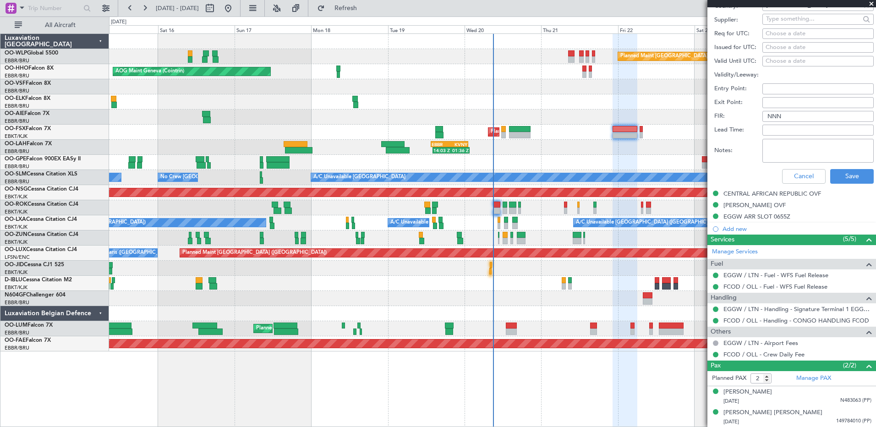
scroll to position [336, 0]
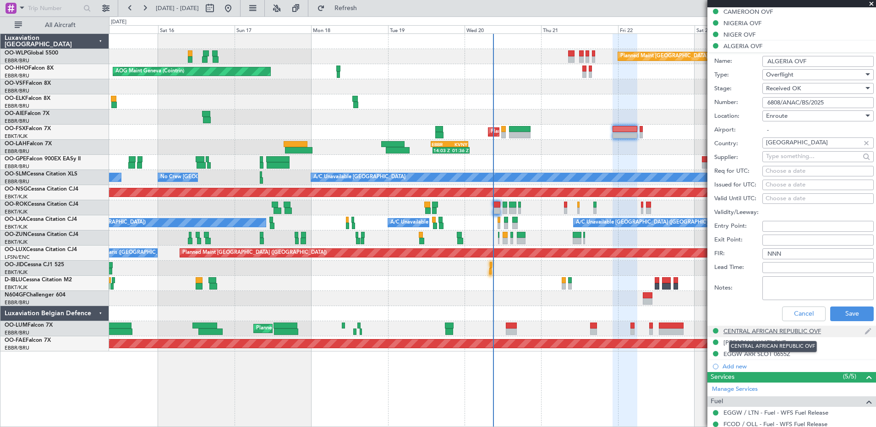
click at [758, 330] on div "CENTRAL AFRICAN REPUBLIC OVF" at bounding box center [772, 331] width 98 height 8
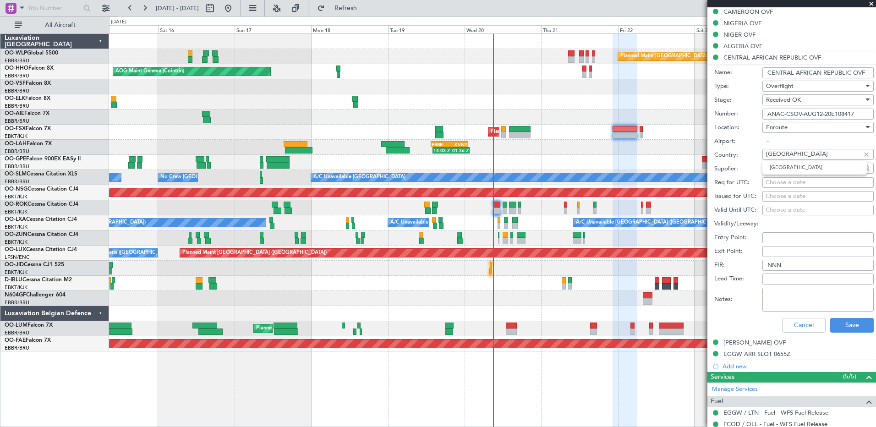
drag, startPoint x: 836, startPoint y: 153, endPoint x: 766, endPoint y: 154, distance: 70.1
click at [766, 154] on div "[GEOGRAPHIC_DATA]" at bounding box center [817, 154] width 111 height 11
drag, startPoint x: 768, startPoint y: 113, endPoint x: 859, endPoint y: 114, distance: 90.3
click at [859, 114] on input "ANAC-CSOV-AUG12-20E108417" at bounding box center [817, 114] width 111 height 11
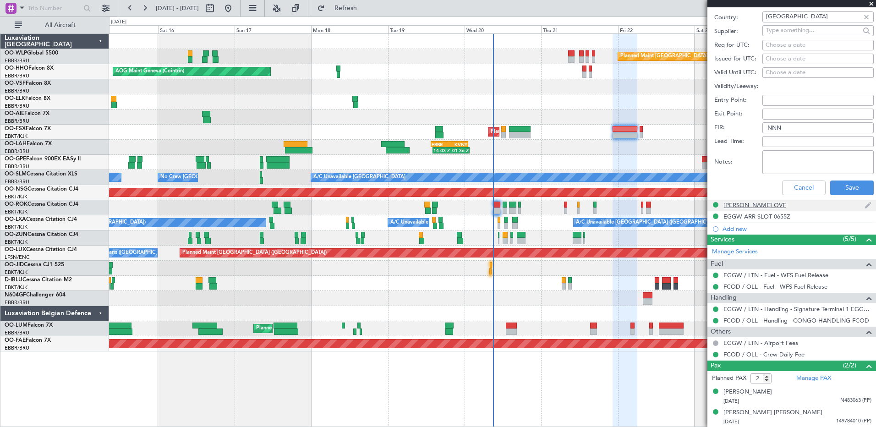
click at [742, 206] on div "[PERSON_NAME] OVF" at bounding box center [754, 205] width 62 height 8
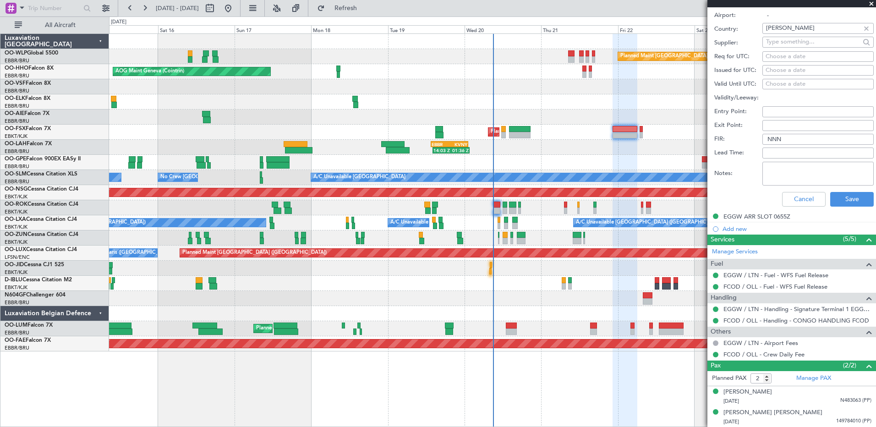
scroll to position [290, 0]
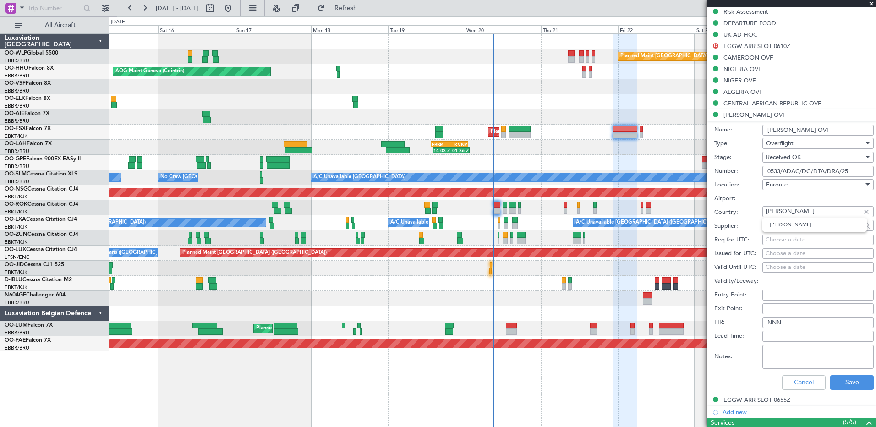
drag, startPoint x: 783, startPoint y: 211, endPoint x: 765, endPoint y: 211, distance: 17.9
click at [765, 211] on div "[PERSON_NAME]" at bounding box center [817, 211] width 111 height 11
click at [840, 172] on input "0533/ADAC/DG/DTA/DRA/25" at bounding box center [817, 171] width 111 height 11
drag, startPoint x: 852, startPoint y: 171, endPoint x: 742, endPoint y: 173, distance: 110.0
click at [742, 173] on div "Number: 0533/ADAC/DG/DTA/DRA/25" at bounding box center [793, 171] width 159 height 14
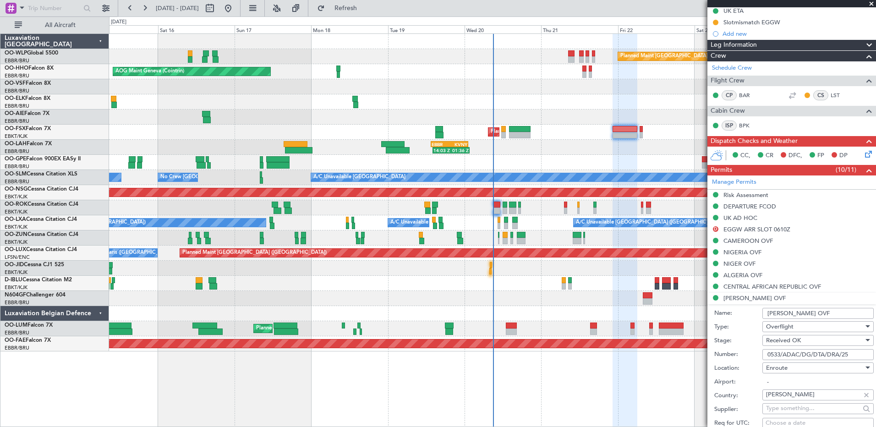
scroll to position [61, 0]
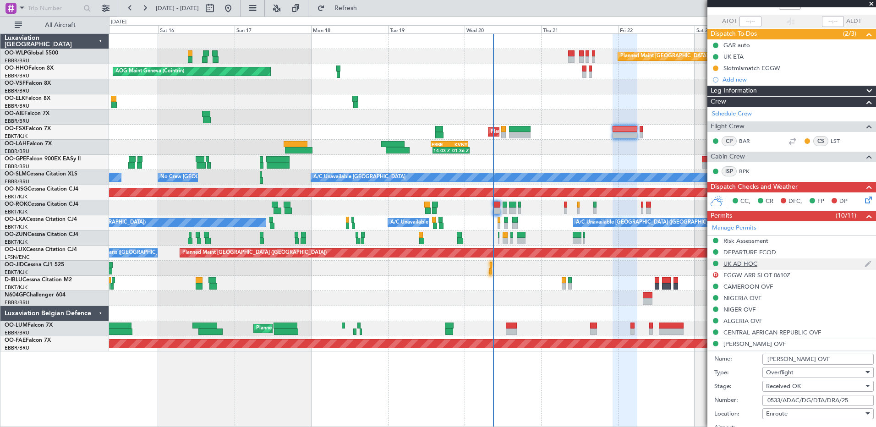
click at [750, 260] on div "UK AD HOC" at bounding box center [740, 264] width 34 height 8
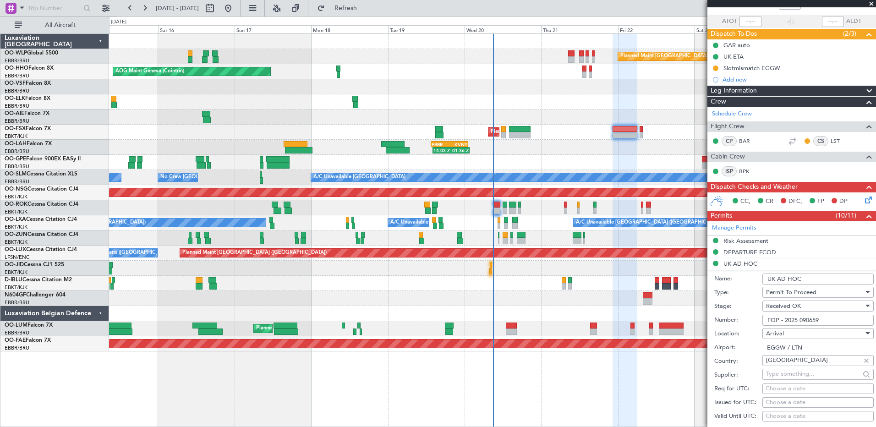
scroll to position [198, 0]
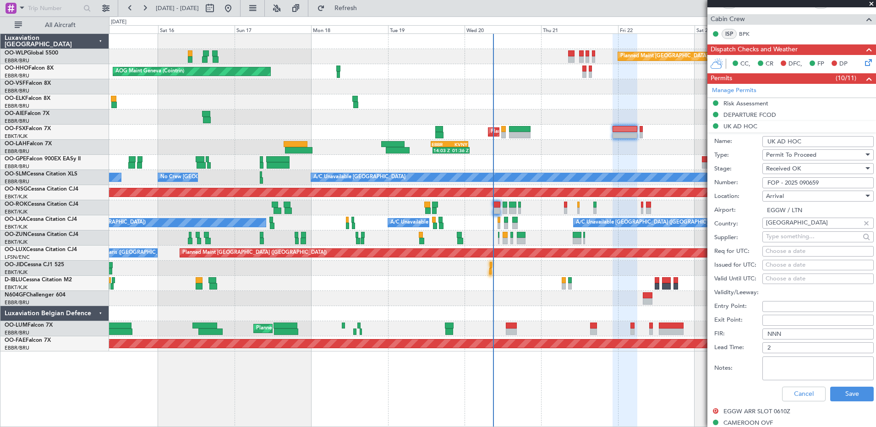
drag, startPoint x: 817, startPoint y: 140, endPoint x: 766, endPoint y: 140, distance: 50.9
click at [766, 140] on input "UK AD HOC" at bounding box center [817, 141] width 111 height 11
type input "UK AD HOC PERMIT"
drag, startPoint x: 830, startPoint y: 142, endPoint x: 763, endPoint y: 142, distance: 66.9
click at [763, 142] on input "UK AD HOC PERMIT" at bounding box center [817, 141] width 111 height 11
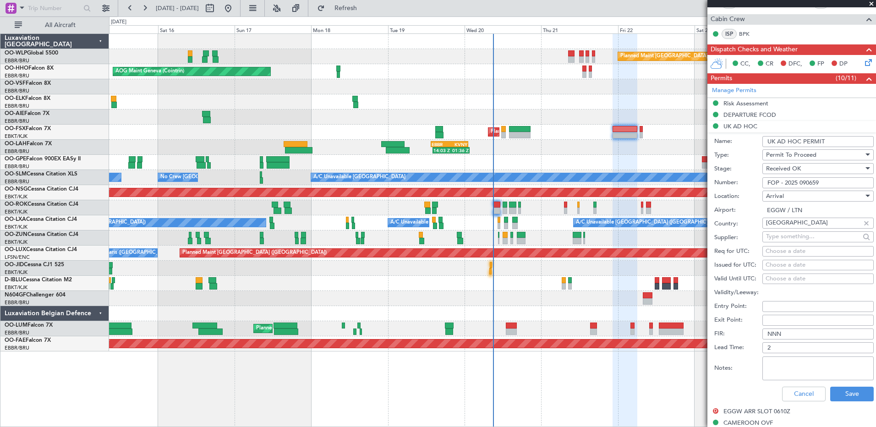
click at [823, 183] on input "FOP - 2025 090659" at bounding box center [817, 182] width 111 height 11
drag, startPoint x: 823, startPoint y: 183, endPoint x: 756, endPoint y: 183, distance: 66.9
click at [756, 183] on div "Number: FOP - 2025 090659" at bounding box center [793, 183] width 159 height 14
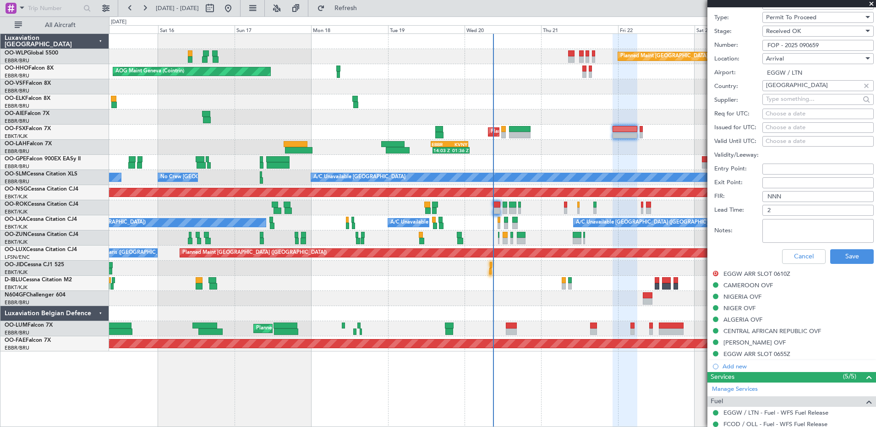
scroll to position [427, 0]
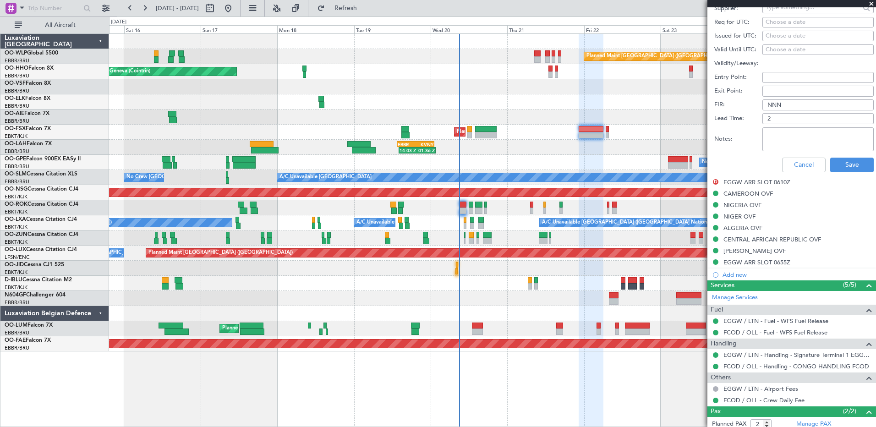
click at [534, 144] on div "Planned Maint [GEOGRAPHIC_DATA] ([GEOGRAPHIC_DATA]) AOG Maint Geneva ([GEOGRAPH…" at bounding box center [492, 193] width 767 height 318
click at [662, 116] on div at bounding box center [492, 117] width 767 height 15
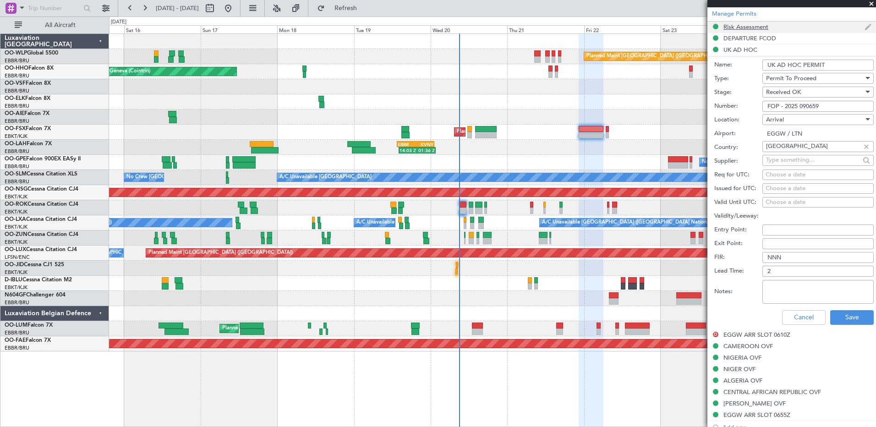
scroll to position [412, 0]
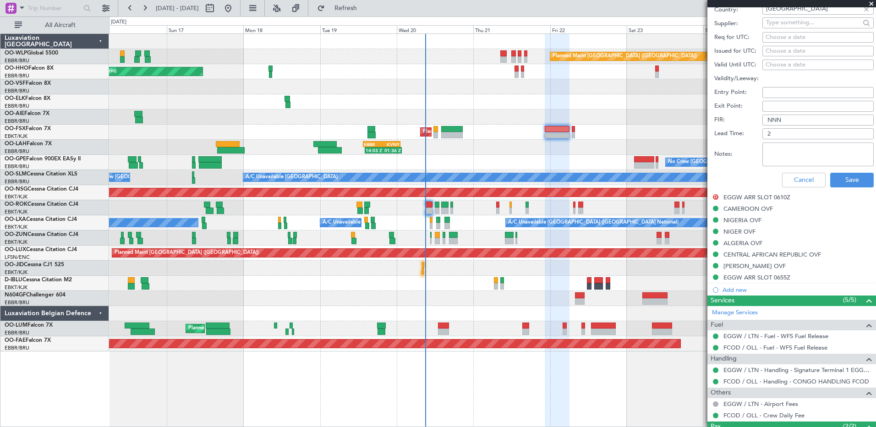
click at [609, 133] on div "Planned Maint Kortrijk-[GEOGRAPHIC_DATA]" at bounding box center [492, 132] width 767 height 15
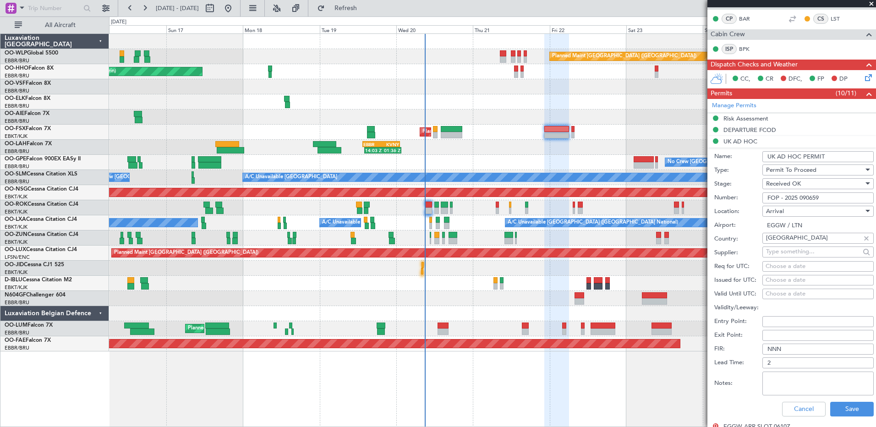
scroll to position [137, 0]
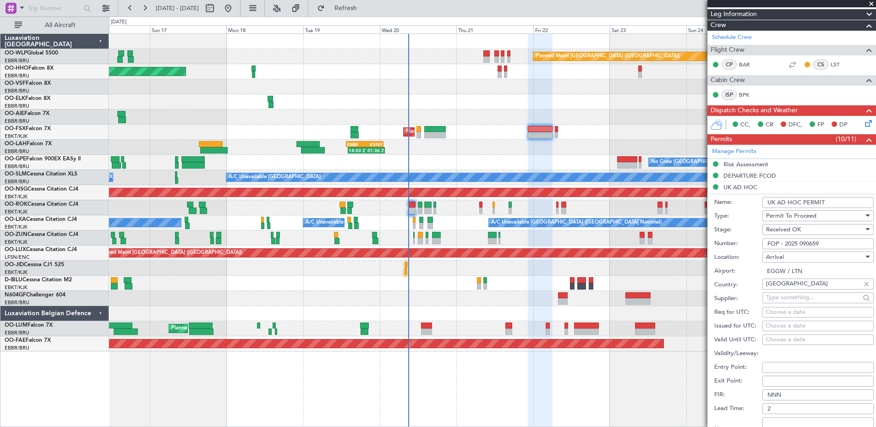
click at [551, 151] on div "14:03 Z 01:36 Z EBBR 13:30 Z KVNY 01:15 Z" at bounding box center [492, 147] width 767 height 15
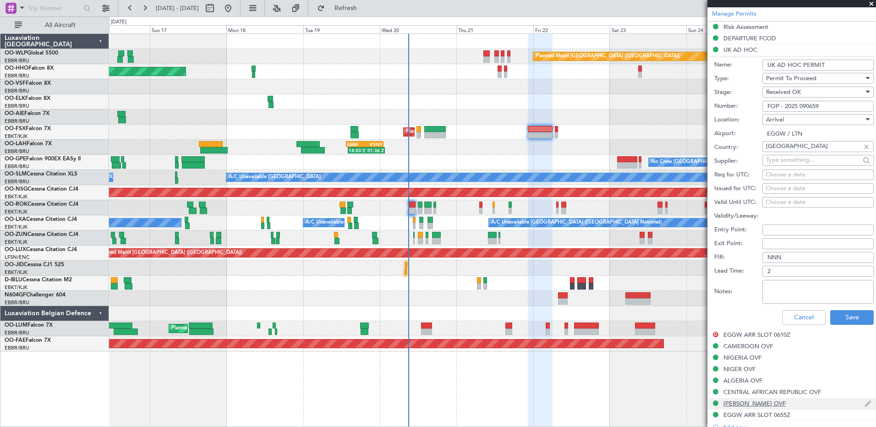
scroll to position [46, 0]
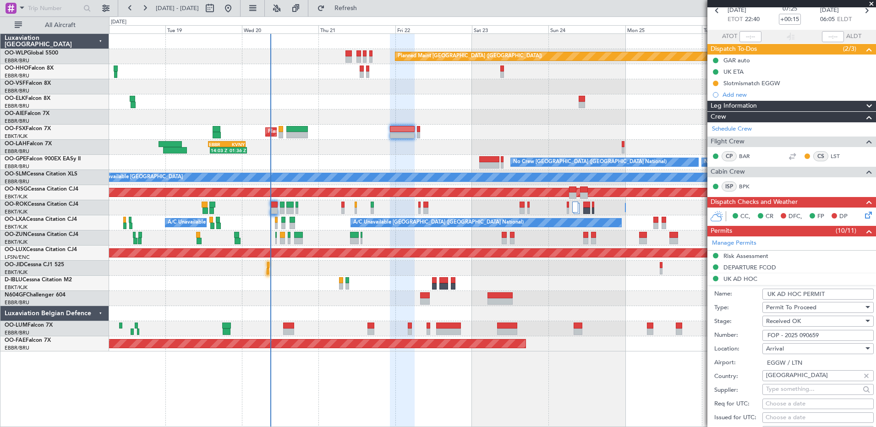
click at [434, 156] on div "Planned Maint [GEOGRAPHIC_DATA] ([GEOGRAPHIC_DATA]) AOG Maint Geneva ([GEOGRAPH…" at bounding box center [492, 193] width 767 height 318
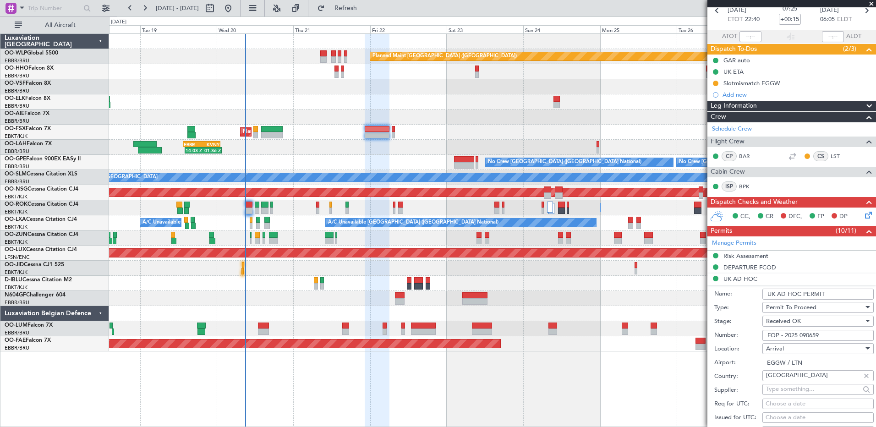
click at [438, 128] on div "Planned Maint [GEOGRAPHIC_DATA] ([GEOGRAPHIC_DATA]) AOG Maint Geneva ([GEOGRAPH…" at bounding box center [492, 193] width 767 height 318
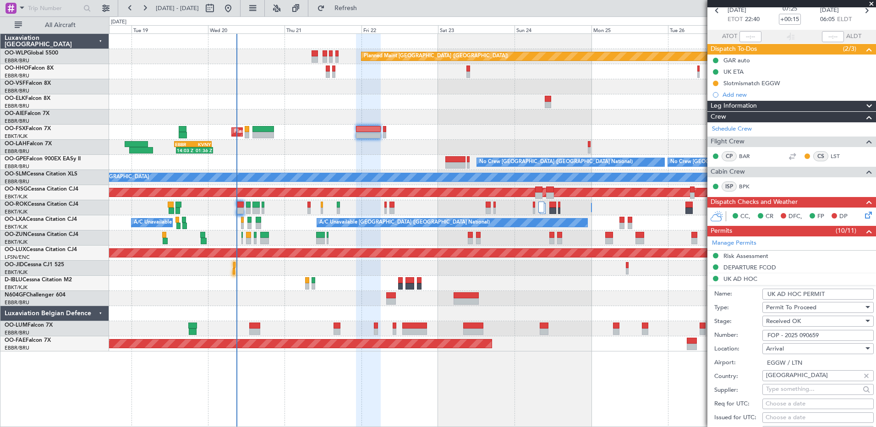
click at [388, 150] on div "14:03 Z 01:36 Z EBBR 13:30 Z KVNY 01:15 Z" at bounding box center [492, 147] width 767 height 15
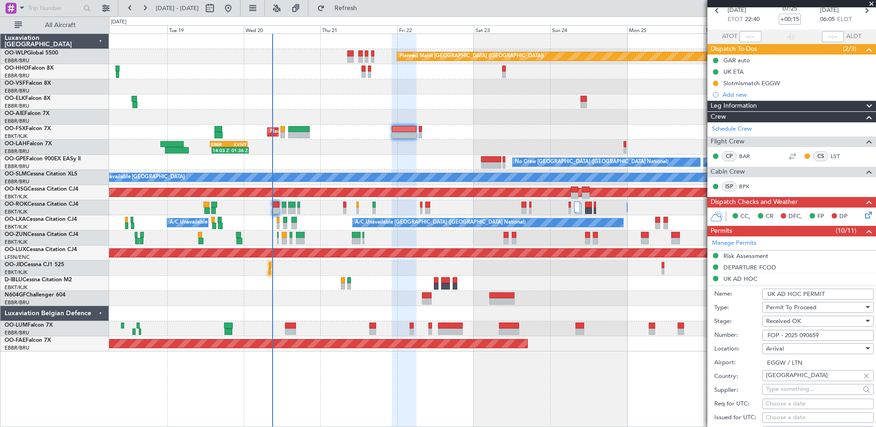
click at [400, 155] on div "No Crew [GEOGRAPHIC_DATA] ([GEOGRAPHIC_DATA] National) No Crew [GEOGRAPHIC_DATA…" at bounding box center [492, 162] width 767 height 15
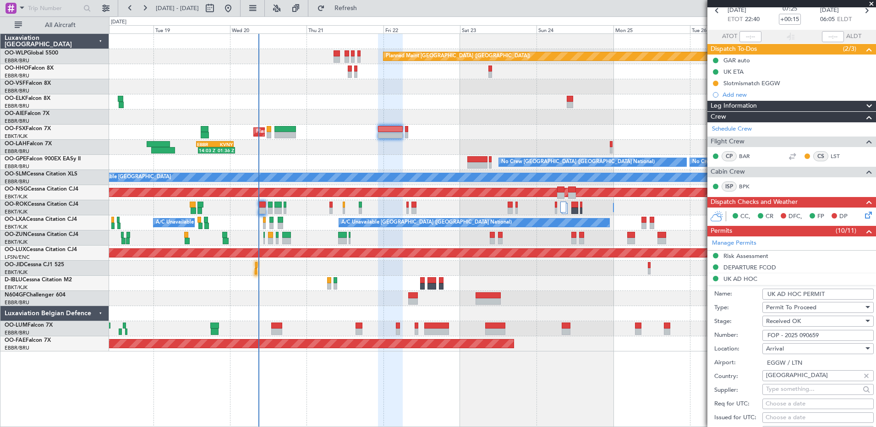
click at [412, 161] on div "Planned Maint [GEOGRAPHIC_DATA] ([GEOGRAPHIC_DATA]) AOG Maint Geneva ([GEOGRAPH…" at bounding box center [492, 193] width 767 height 318
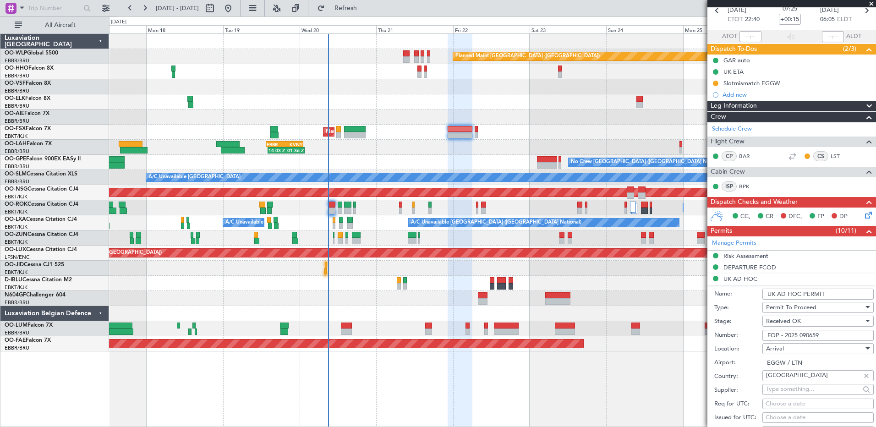
click at [482, 149] on div "14:03 Z 01:36 Z EBBR 13:30 Z KVNY 01:15 Z" at bounding box center [492, 147] width 767 height 15
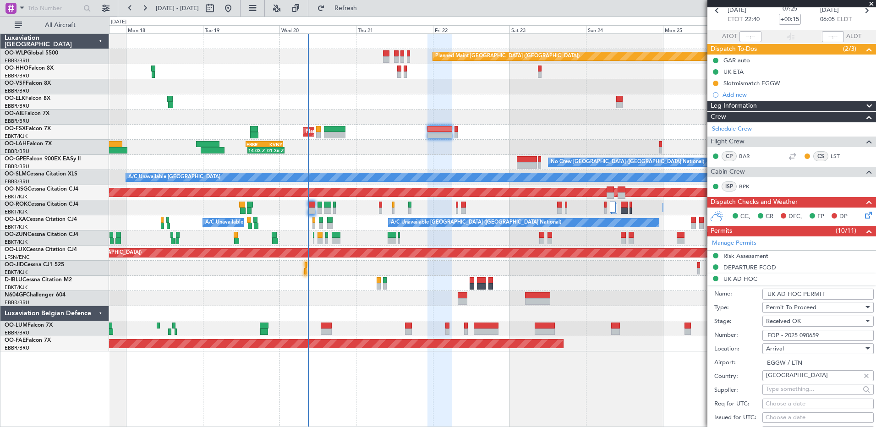
click at [505, 126] on div "Planned Maint [GEOGRAPHIC_DATA] ([GEOGRAPHIC_DATA]) AOG Maint Geneva ([GEOGRAPH…" at bounding box center [492, 193] width 767 height 318
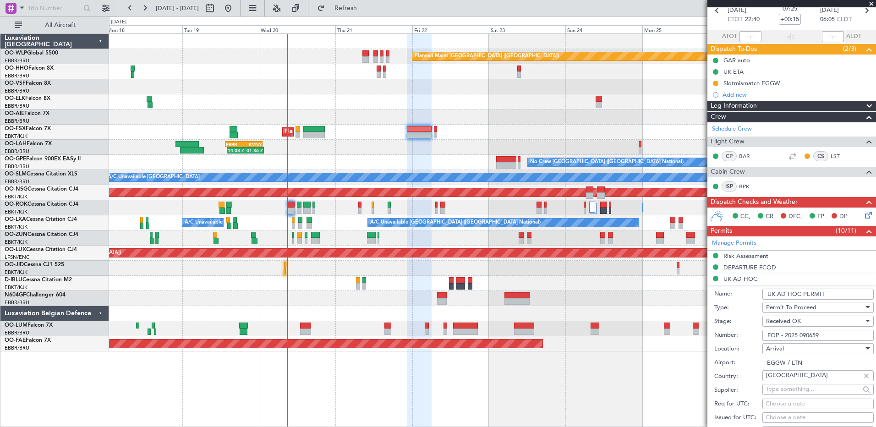
click at [425, 153] on div "14:03 Z 01:36 Z EBBR 13:30 Z KVNY 01:15 Z" at bounding box center [492, 147] width 767 height 15
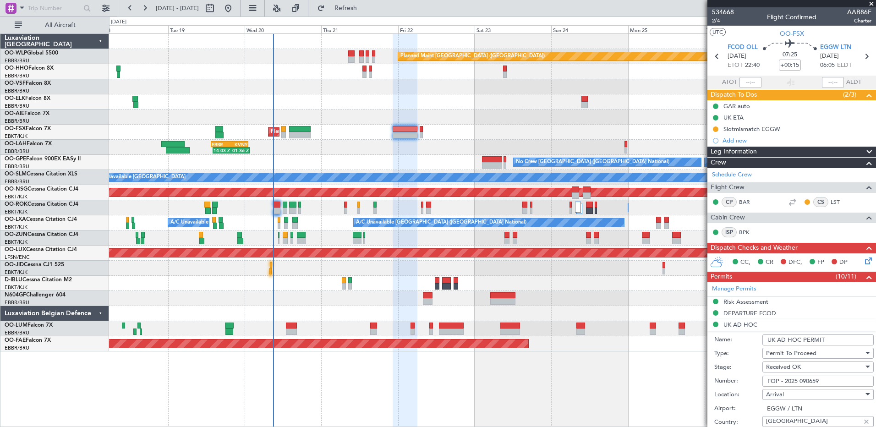
click at [516, 111] on div "Planned Maint [GEOGRAPHIC_DATA] ([GEOGRAPHIC_DATA]) AOG Maint Geneva ([GEOGRAPH…" at bounding box center [492, 193] width 767 height 318
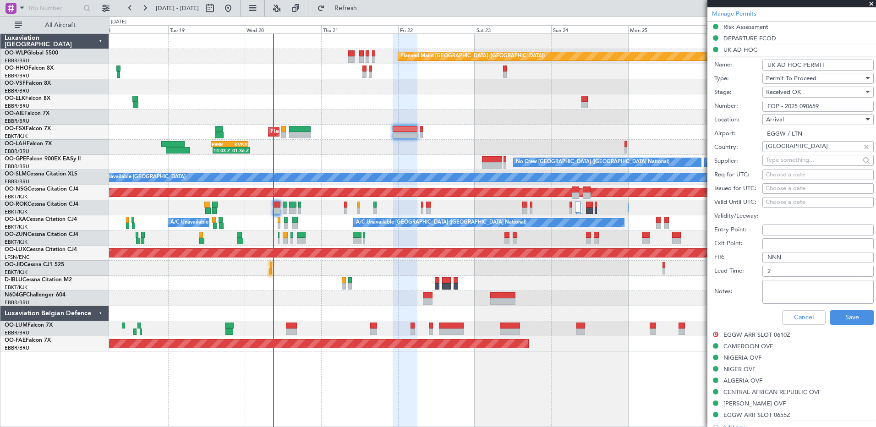
scroll to position [473, 0]
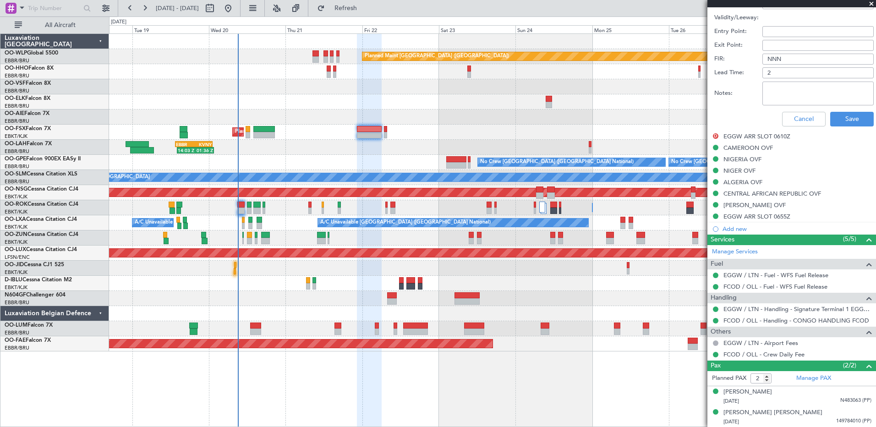
click at [448, 125] on div "Planned Maint [GEOGRAPHIC_DATA] ([GEOGRAPHIC_DATA]) AOG Maint Geneva ([GEOGRAPH…" at bounding box center [492, 193] width 767 height 318
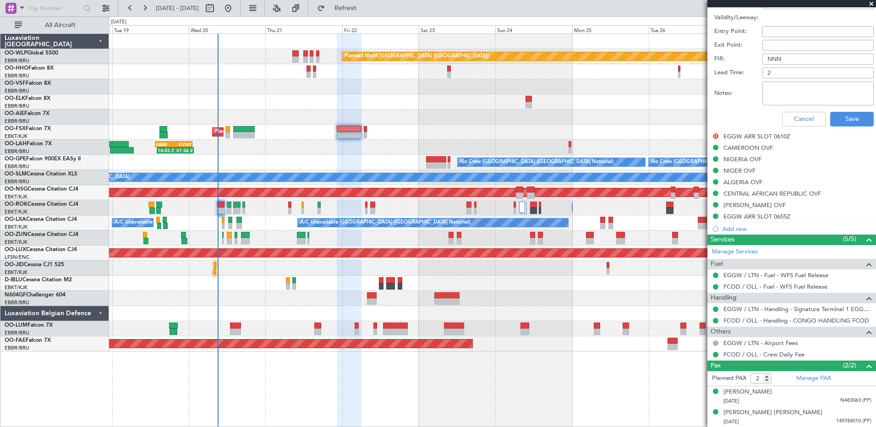
click at [416, 112] on div at bounding box center [492, 117] width 767 height 15
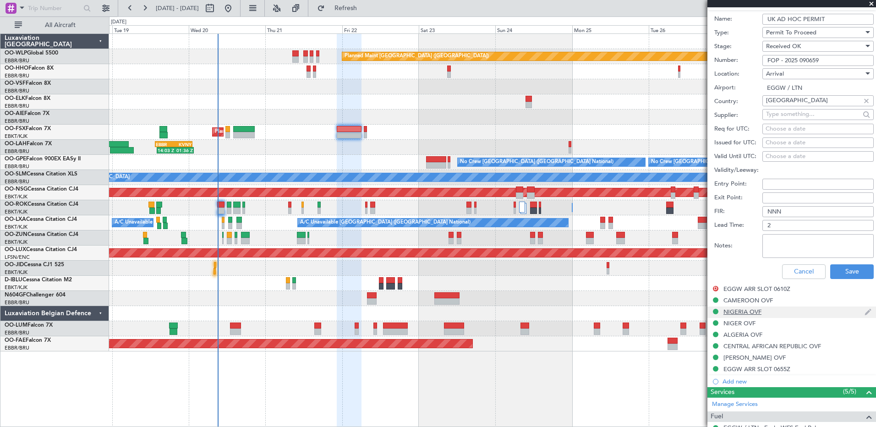
scroll to position [367, 0]
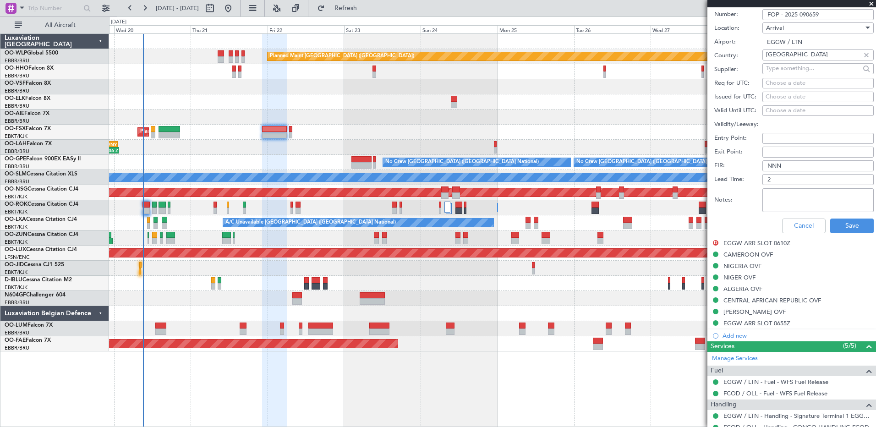
click at [361, 119] on div at bounding box center [492, 117] width 767 height 15
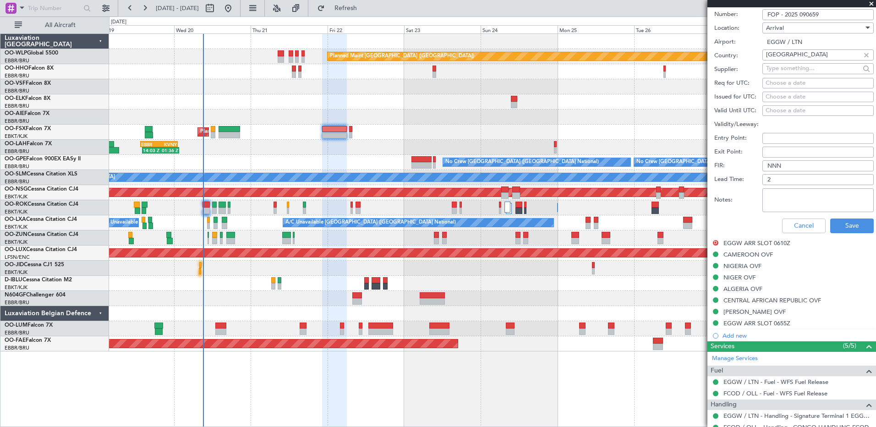
click at [247, 154] on div "14:03 Z 01:36 Z EBBR 13:30 Z KVNY 01:15 Z" at bounding box center [492, 147] width 767 height 15
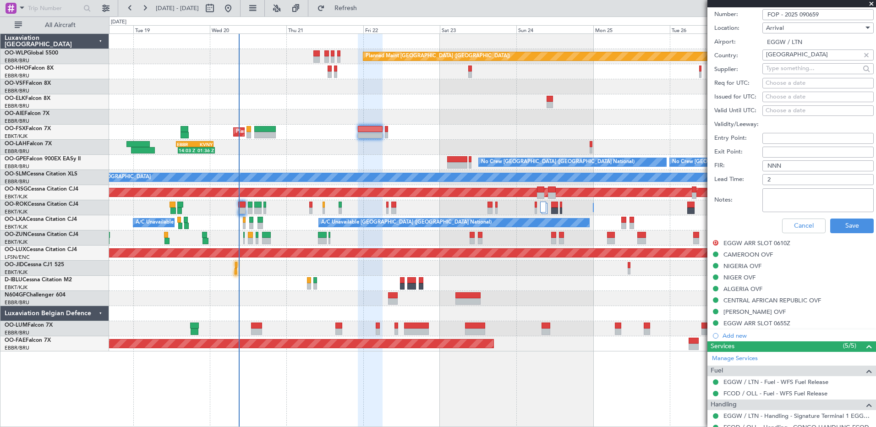
click at [305, 107] on div at bounding box center [492, 101] width 767 height 15
click at [365, 7] on span "Refresh" at bounding box center [346, 8] width 38 height 6
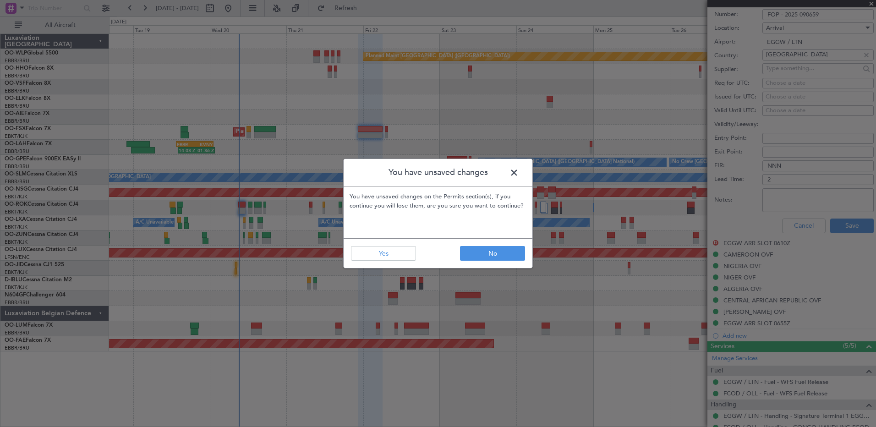
click at [519, 171] on span at bounding box center [519, 175] width 0 height 18
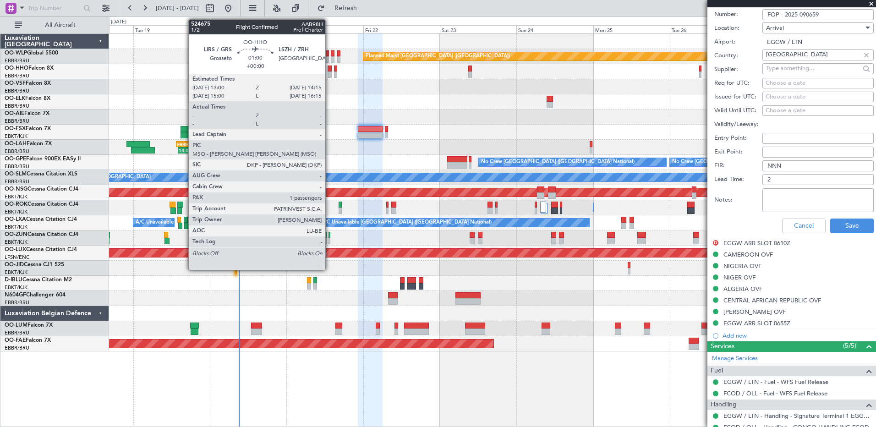
click at [329, 72] on div at bounding box center [330, 74] width 4 height 6
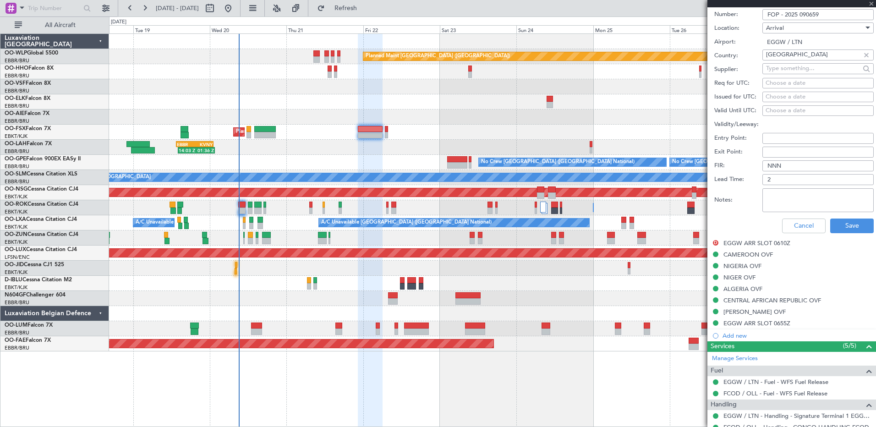
type input "1"
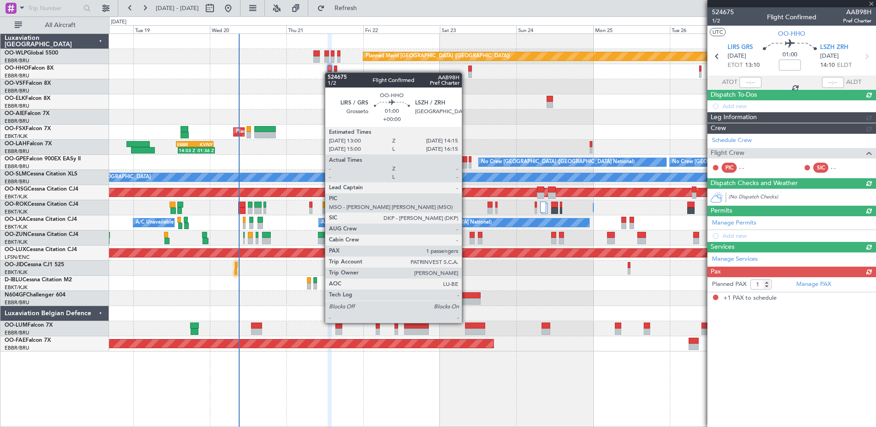
scroll to position [0, 0]
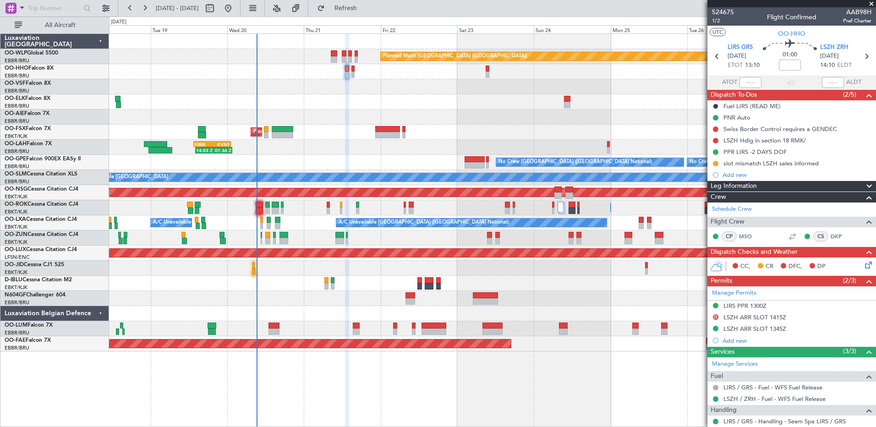
click at [345, 101] on div "Planned Maint [GEOGRAPHIC_DATA] ([GEOGRAPHIC_DATA]) AOG Maint Geneva ([GEOGRAPH…" at bounding box center [492, 193] width 767 height 318
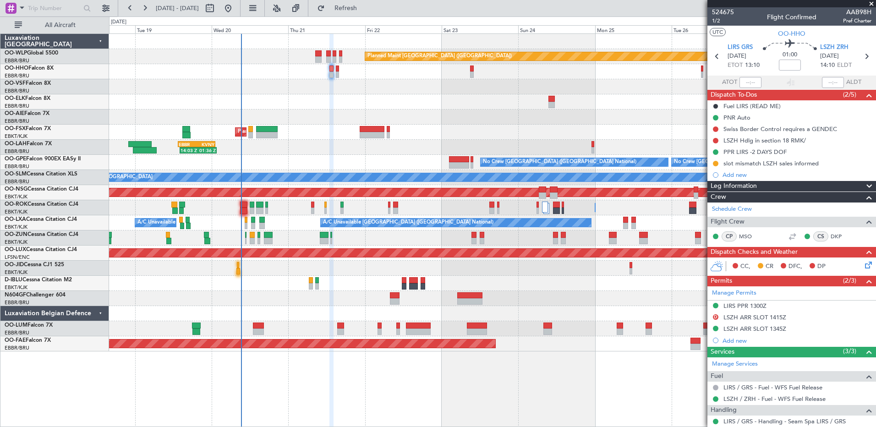
click at [343, 108] on div "Planned Maint [GEOGRAPHIC_DATA] ([GEOGRAPHIC_DATA]) AOG Maint Geneva ([GEOGRAPH…" at bounding box center [492, 193] width 767 height 318
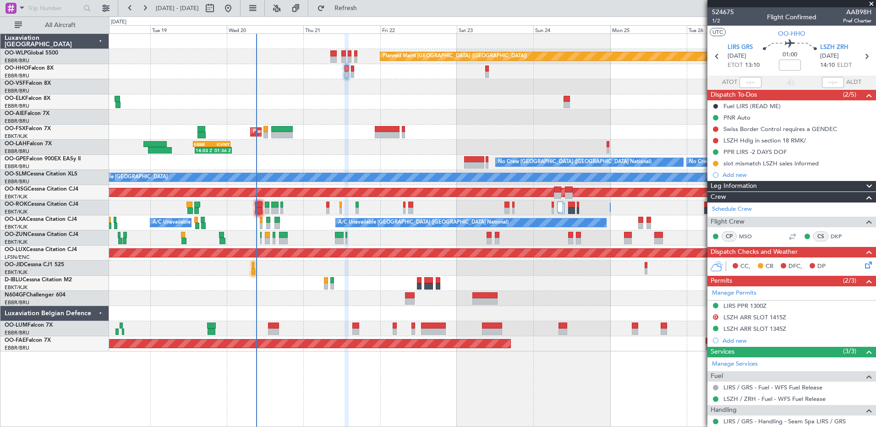
click at [324, 92] on div at bounding box center [492, 86] width 767 height 15
click at [356, 1] on button "Refresh" at bounding box center [340, 8] width 55 height 15
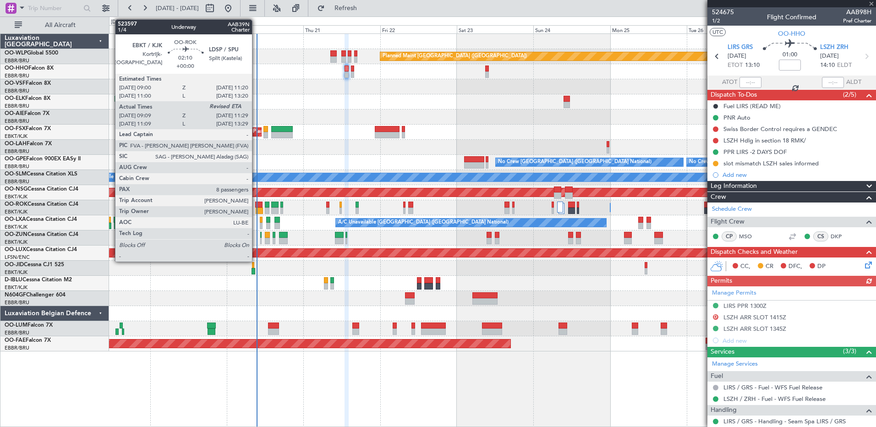
click at [256, 208] on div at bounding box center [260, 211] width 8 height 6
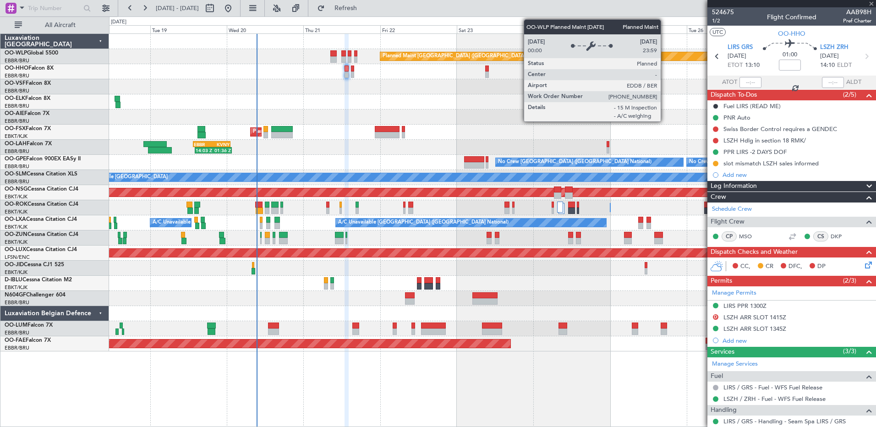
type input "09:14"
type input "8"
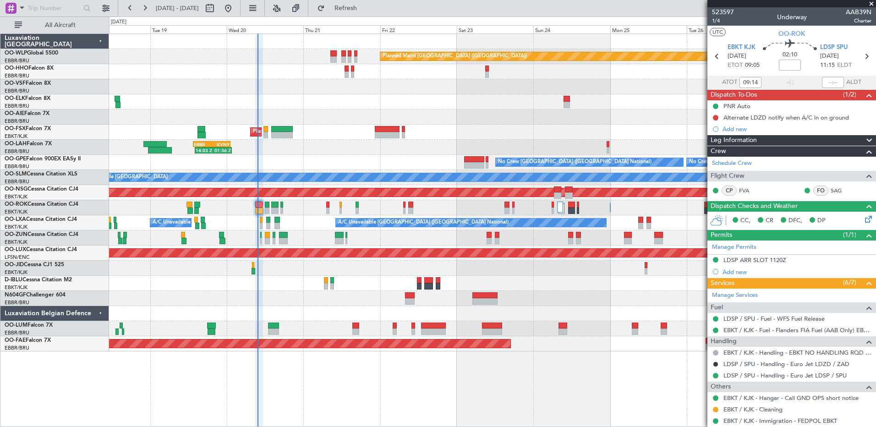
click at [277, 323] on div "Planned Maint Brussels (Brussels National) Planned Maint Brussels (Brussels Nat…" at bounding box center [492, 328] width 767 height 15
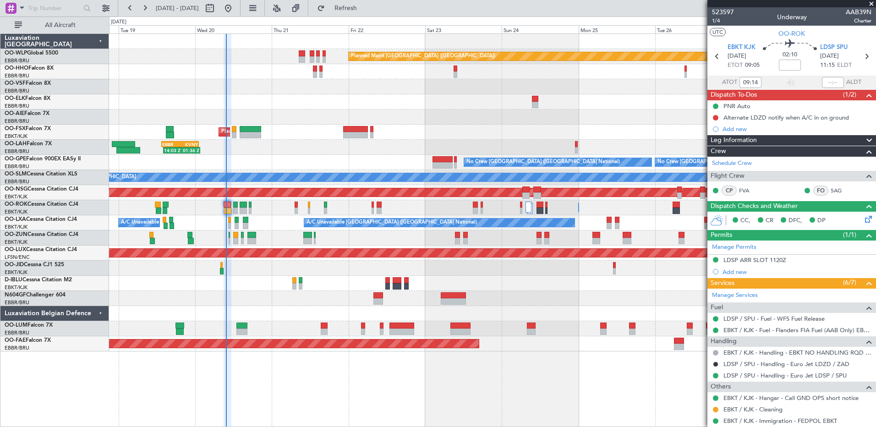
click at [272, 332] on div "Planned Maint Brussels (Brussels National) Planned Maint Brussels (Brussels Nat…" at bounding box center [492, 328] width 767 height 15
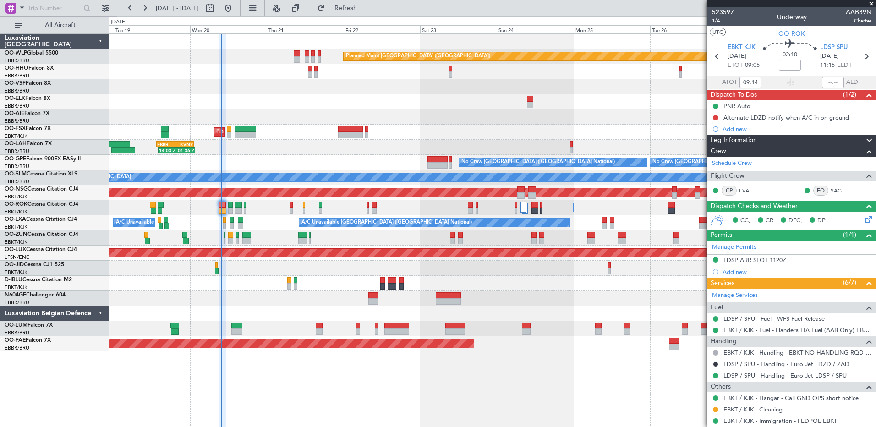
click at [263, 308] on div "Planned Maint Berlin (Brandenburg) AOG Maint Geneva (Cointrin) Planned Maint Ko…" at bounding box center [492, 193] width 767 height 318
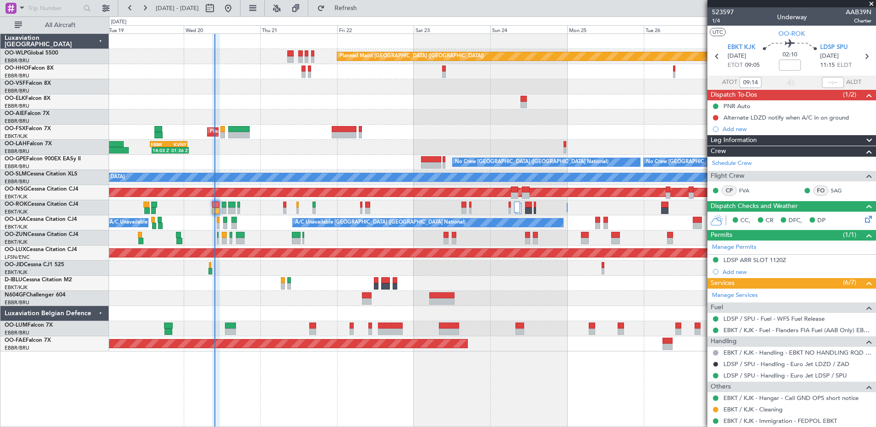
click at [255, 319] on div at bounding box center [492, 313] width 767 height 15
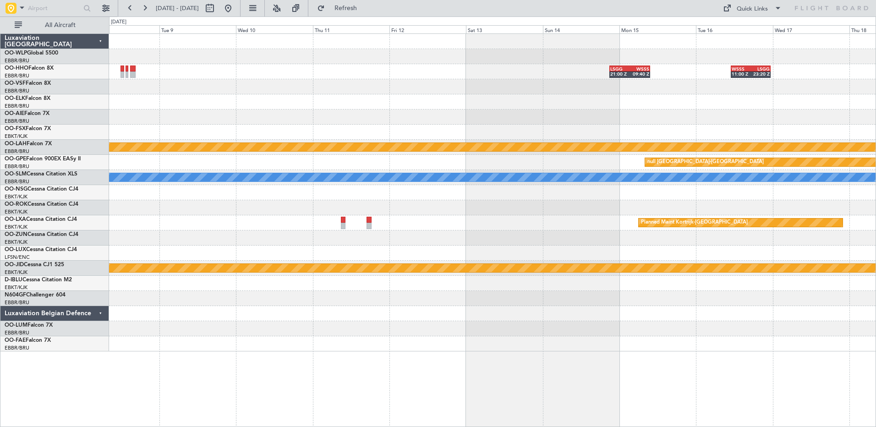
click at [204, 85] on div "LSGG 21:00 Z WSSS 09:40 Z WSSS 11:00 Z LSGG 23:20 Z Planned [GEOGRAPHIC_DATA][P…" at bounding box center [492, 193] width 767 height 318
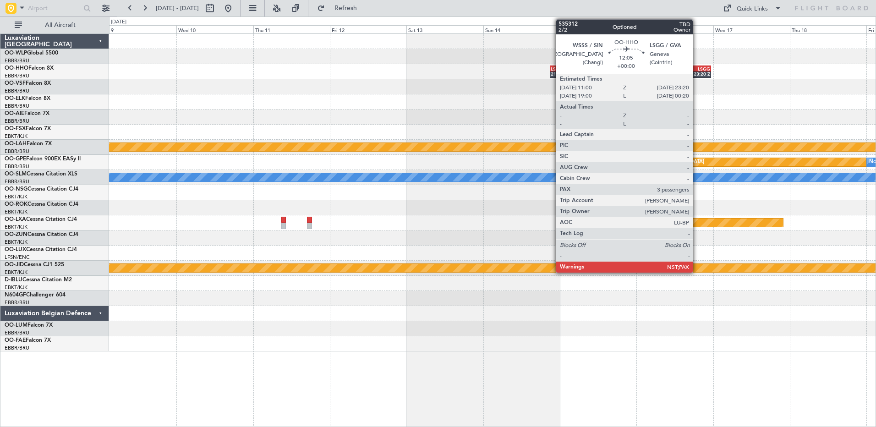
click at [697, 73] on div "23:20 Z" at bounding box center [700, 73] width 19 height 5
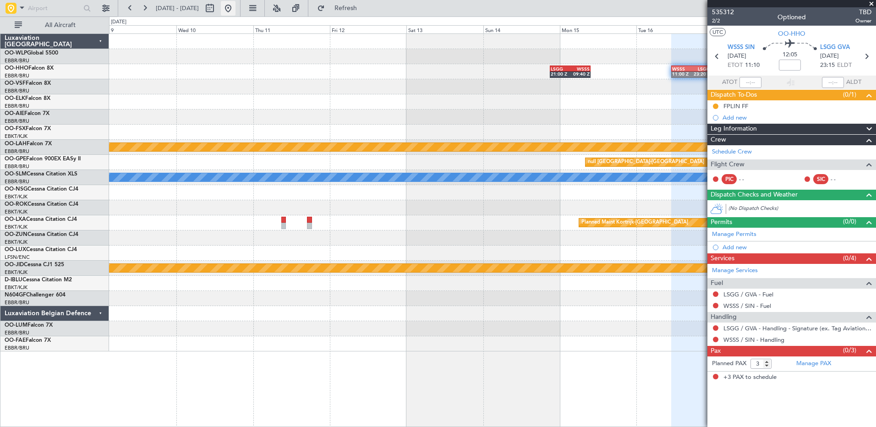
click at [236, 12] on button at bounding box center [228, 8] width 15 height 15
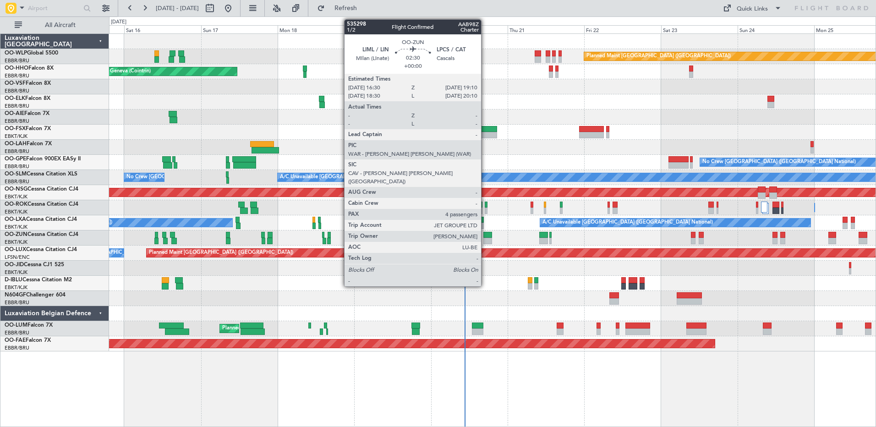
click at [485, 238] on div at bounding box center [487, 241] width 9 height 6
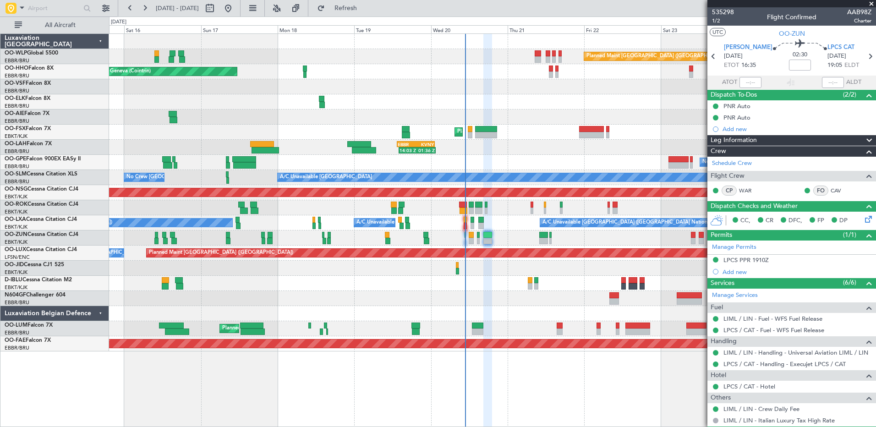
click at [366, 16] on div "Planned Maint Berlin (Brandenburg) AOG Maint Geneva (Cointrin) A/C Unavailable …" at bounding box center [438, 221] width 876 height 411
click at [365, 9] on span "Refresh" at bounding box center [346, 8] width 38 height 6
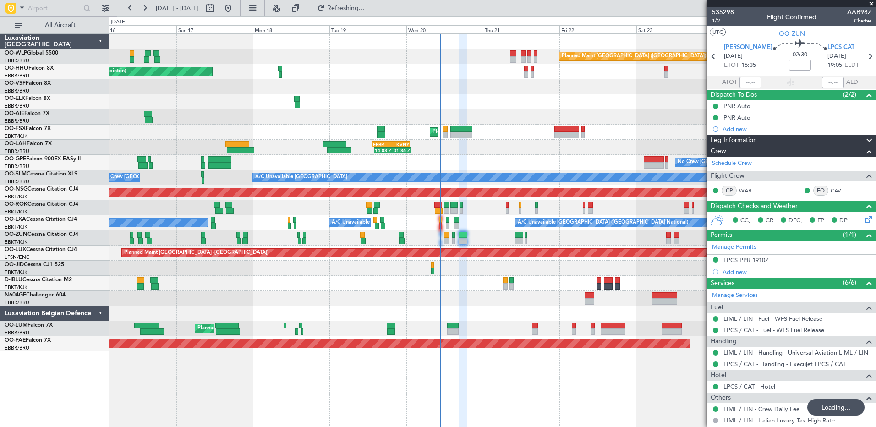
click at [481, 310] on div at bounding box center [492, 313] width 767 height 15
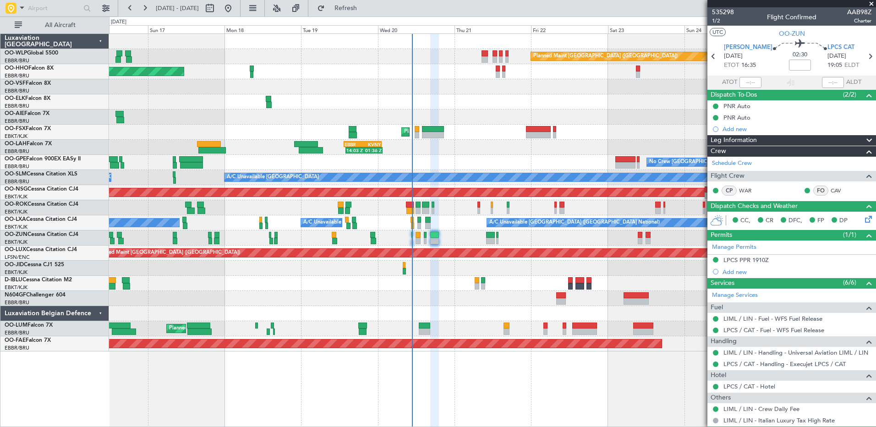
click at [516, 305] on div at bounding box center [492, 298] width 767 height 15
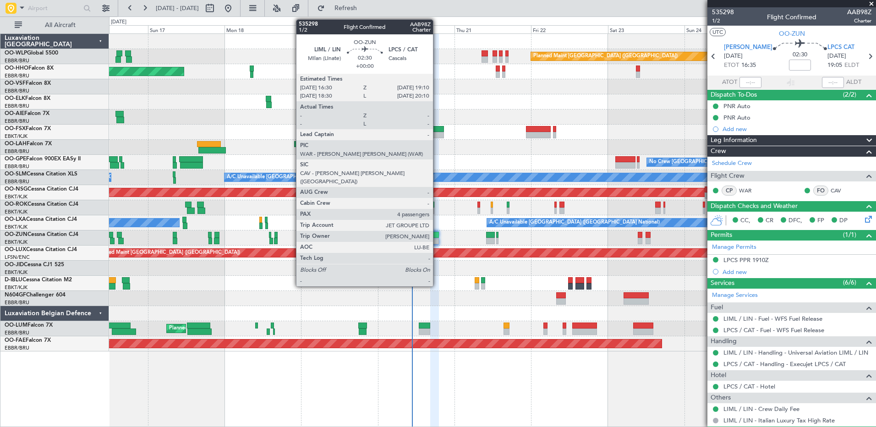
click at [437, 236] on div at bounding box center [434, 235] width 9 height 6
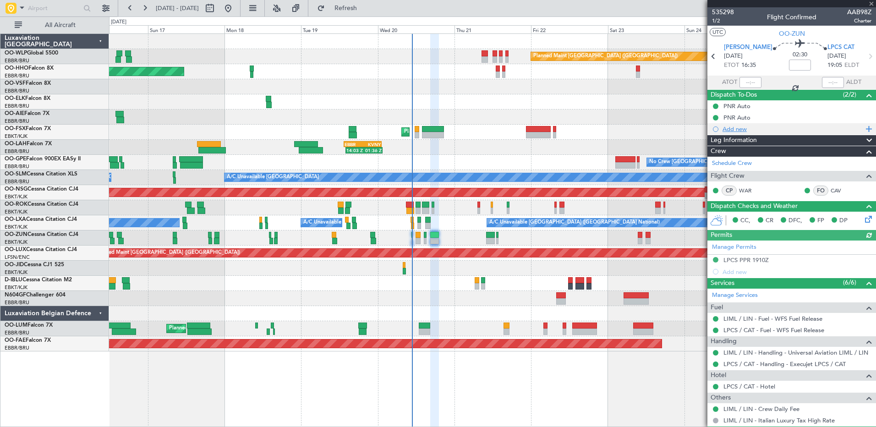
click at [732, 127] on div "Add new" at bounding box center [793, 129] width 141 height 8
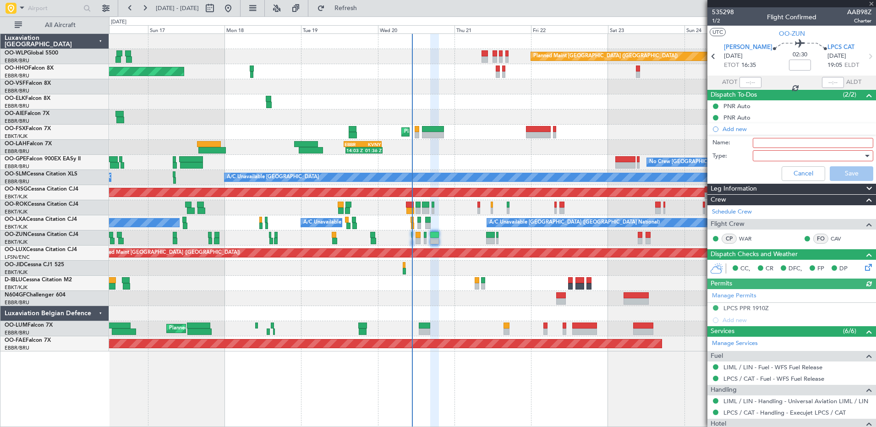
click at [767, 145] on input "Name:" at bounding box center [813, 143] width 121 height 10
type input "Sunset 1931Z if delay, extension needed"
click at [772, 153] on div at bounding box center [809, 156] width 107 height 14
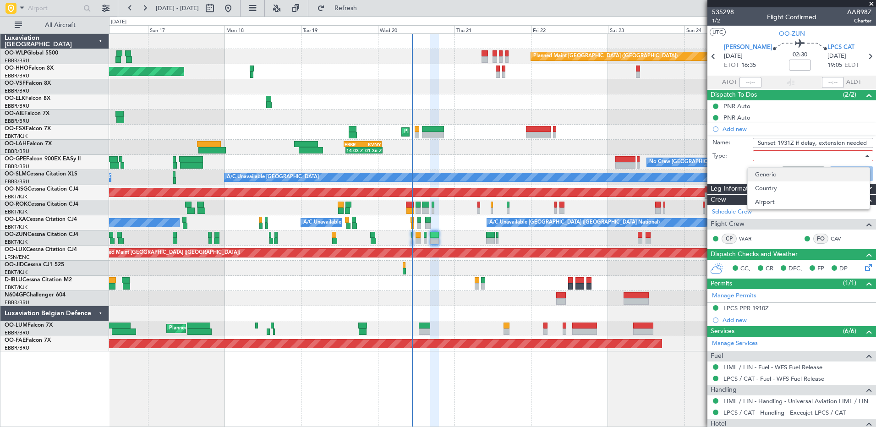
click at [778, 175] on span "Generic" at bounding box center [808, 175] width 107 height 14
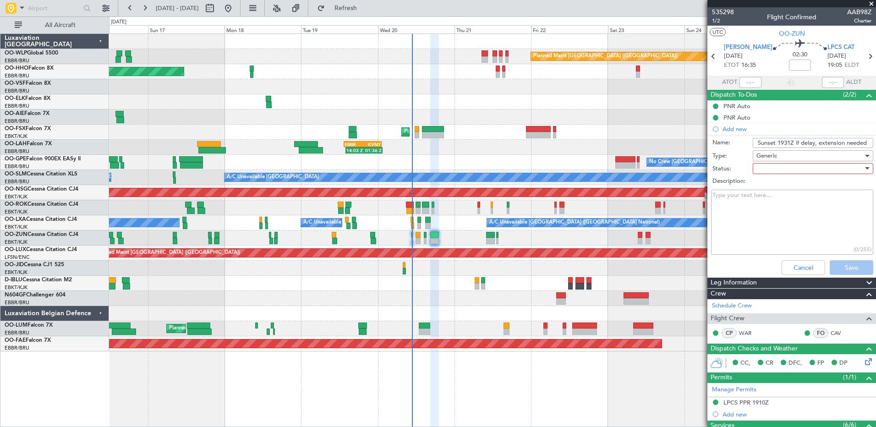
click at [775, 170] on div at bounding box center [809, 169] width 107 height 14
click at [785, 197] on span "In Progress" at bounding box center [808, 201] width 107 height 14
click at [845, 270] on button "Save" at bounding box center [852, 267] width 44 height 15
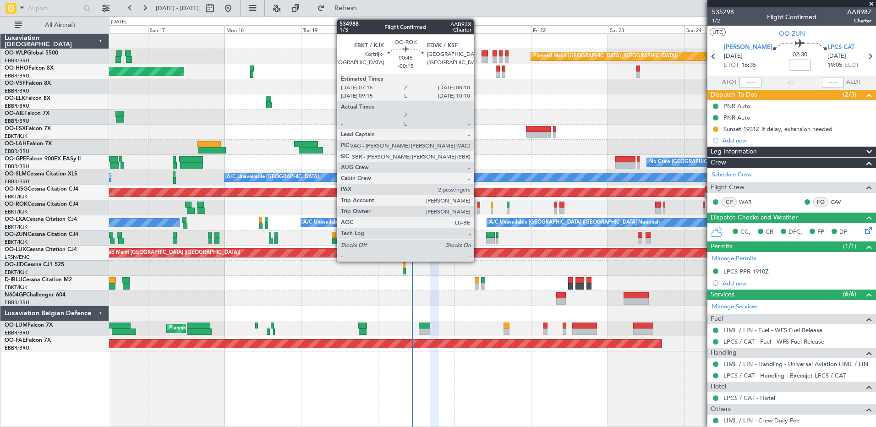
click at [478, 209] on div at bounding box center [478, 211] width 3 height 6
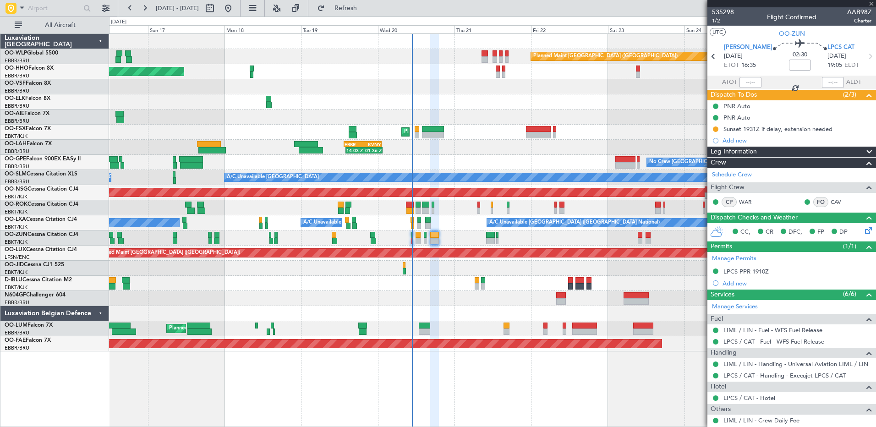
type input "-00:15"
type input "2"
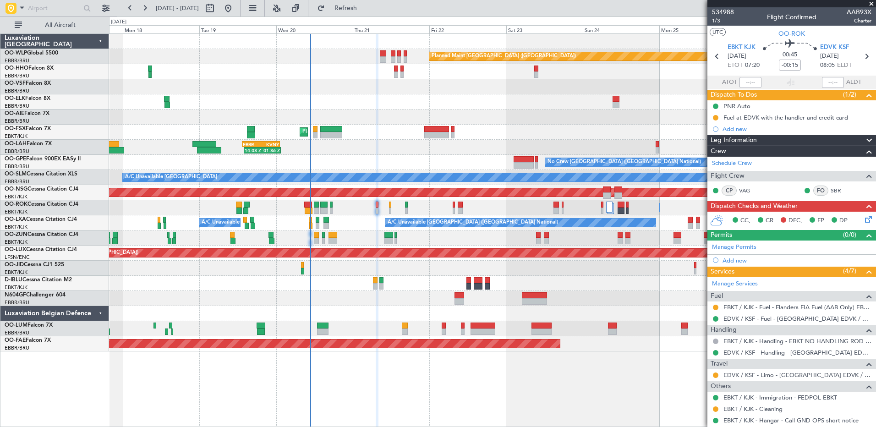
click at [379, 144] on div "Planned Maint Berlin (Brandenburg) AOG Maint Geneva (Cointrin) Planned Maint Ko…" at bounding box center [492, 193] width 767 height 318
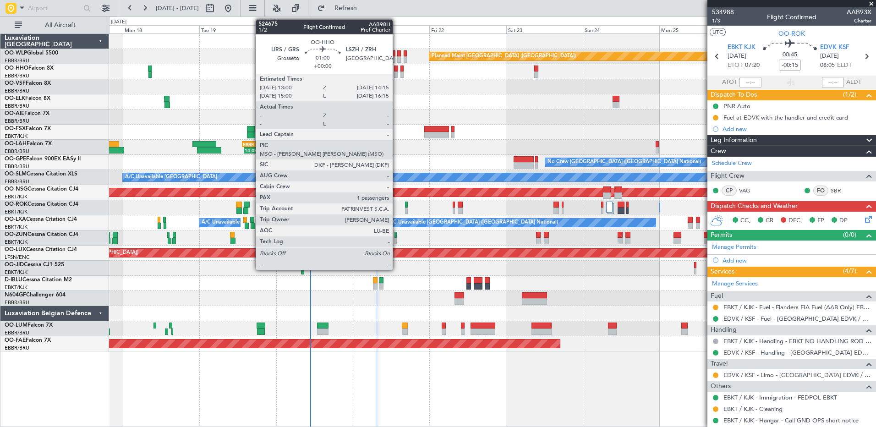
click at [397, 73] on div at bounding box center [396, 74] width 4 height 6
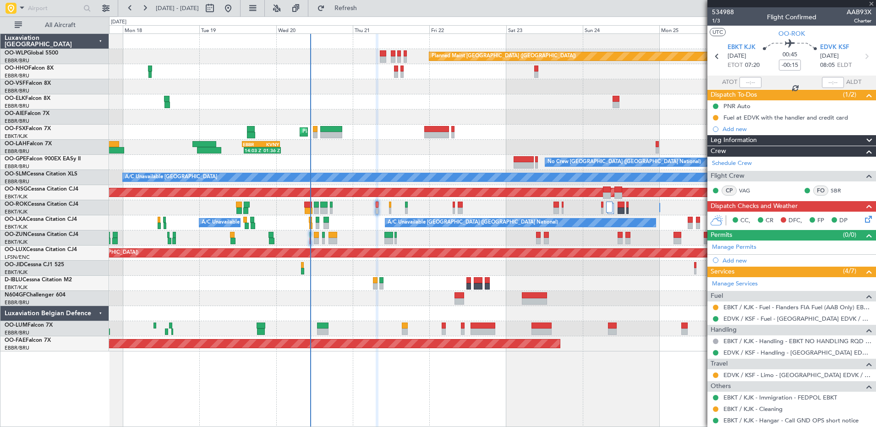
type input "1"
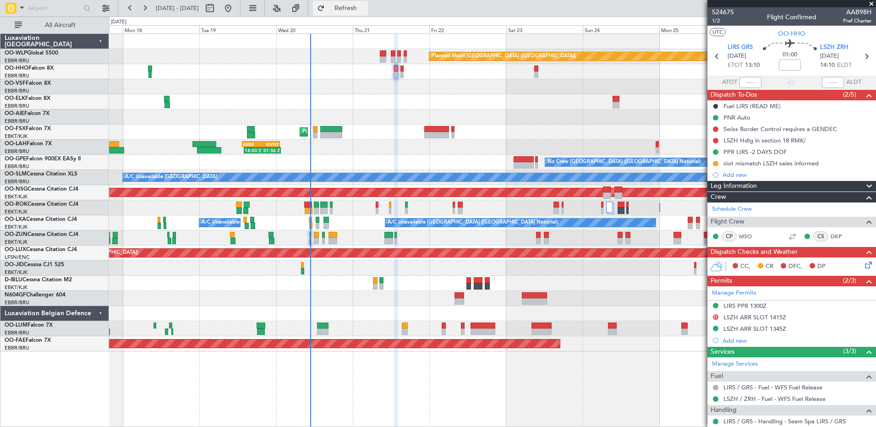
click at [368, 12] on button "Refresh" at bounding box center [340, 8] width 55 height 15
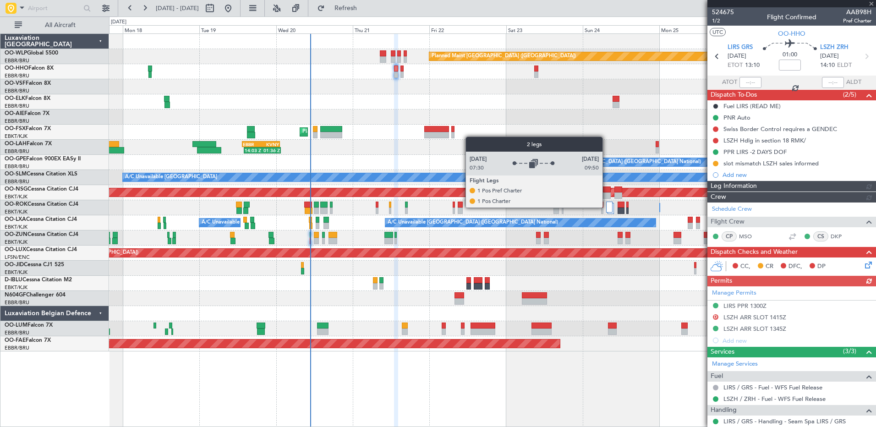
click at [607, 207] on div at bounding box center [609, 207] width 6 height 11
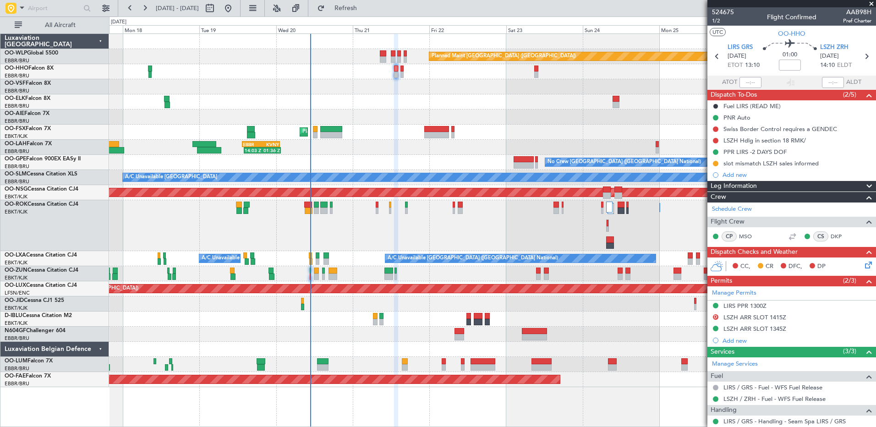
scroll to position [58, 0]
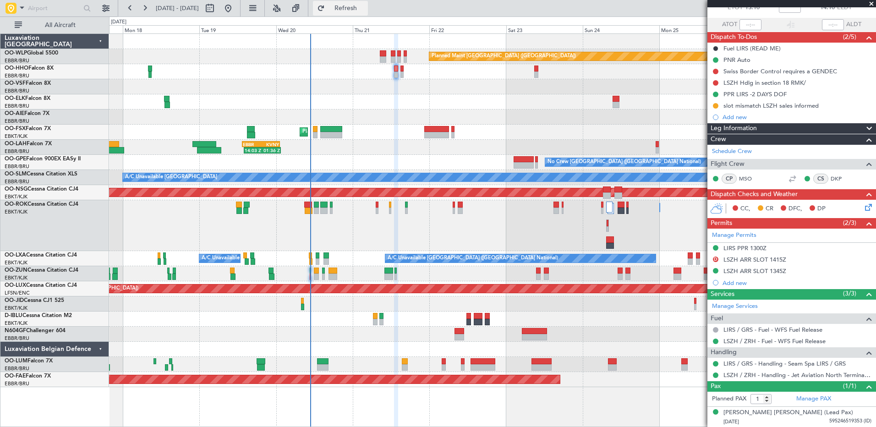
click at [365, 11] on span "Refresh" at bounding box center [346, 8] width 38 height 6
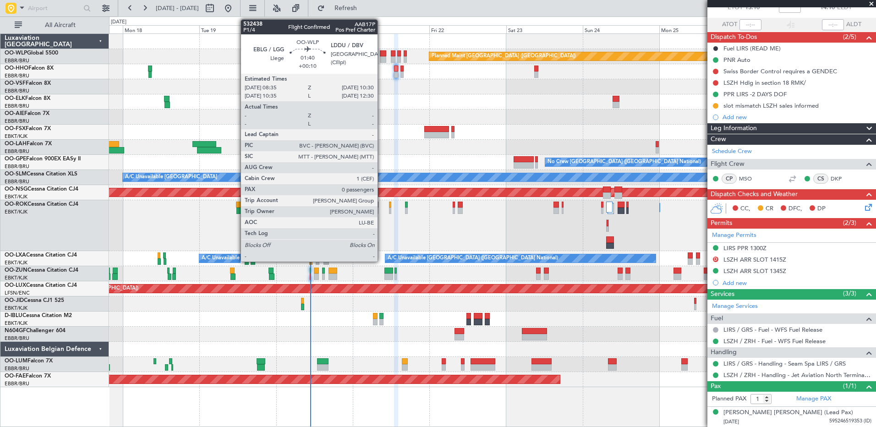
click at [382, 61] on div at bounding box center [383, 59] width 6 height 6
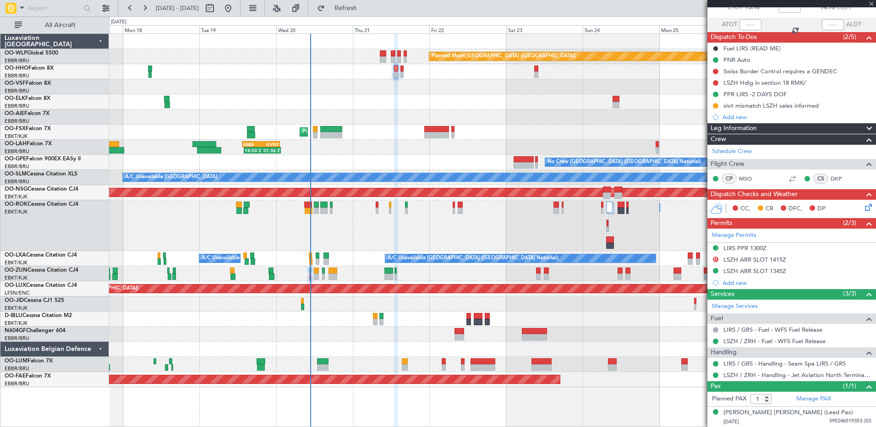
type input "+00:10"
type input "0"
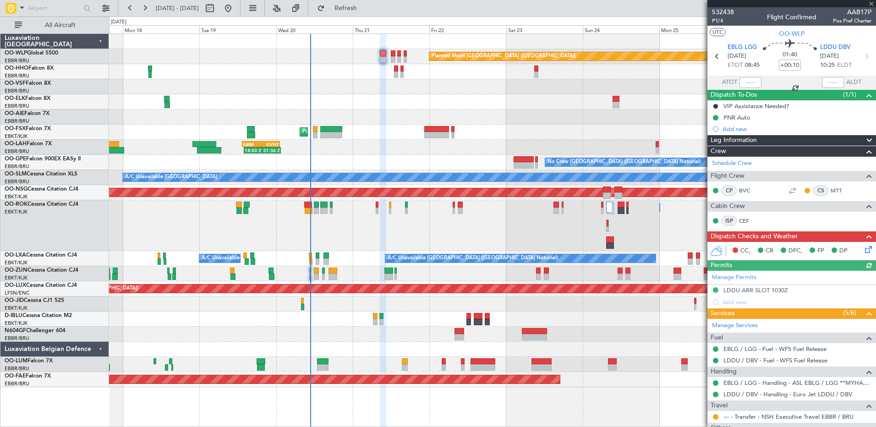
scroll to position [44, 0]
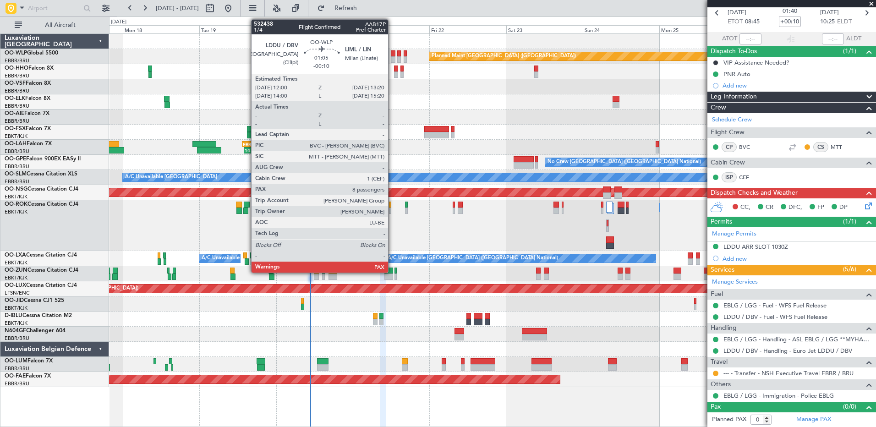
click at [392, 52] on div at bounding box center [393, 53] width 5 height 6
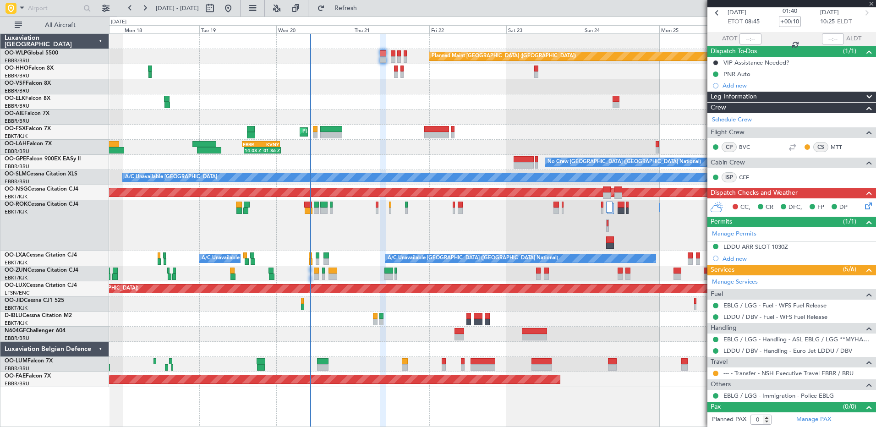
type input "-00:10"
type input "10"
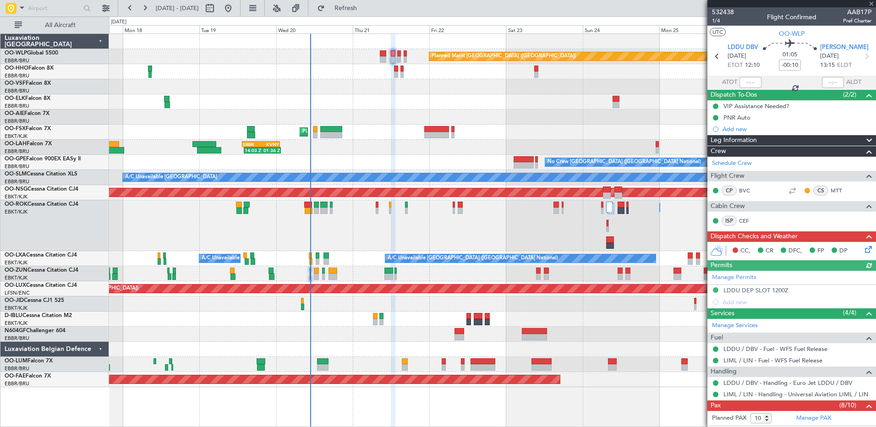
scroll to position [175, 0]
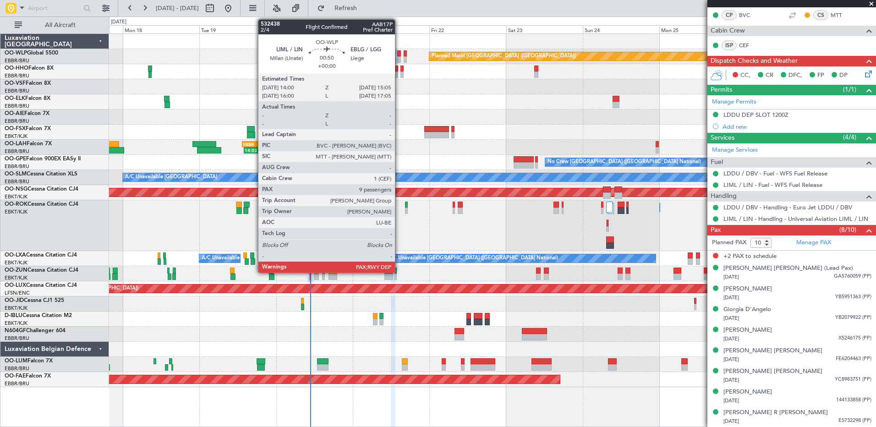
click at [399, 55] on div at bounding box center [399, 53] width 4 height 6
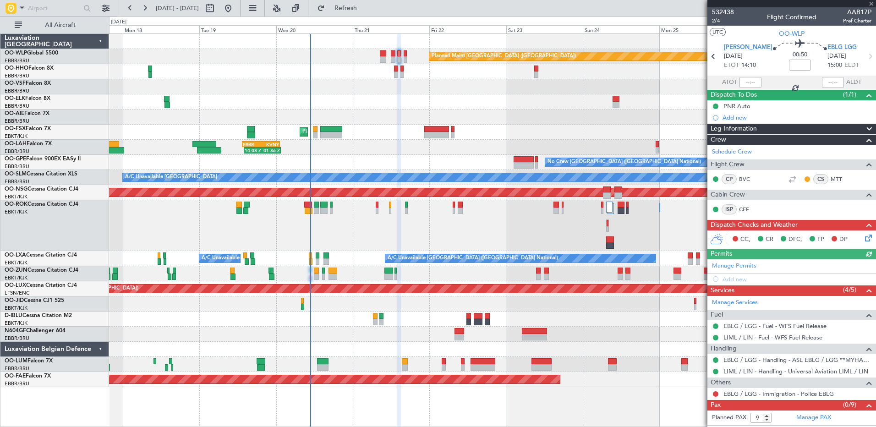
scroll to position [10, 0]
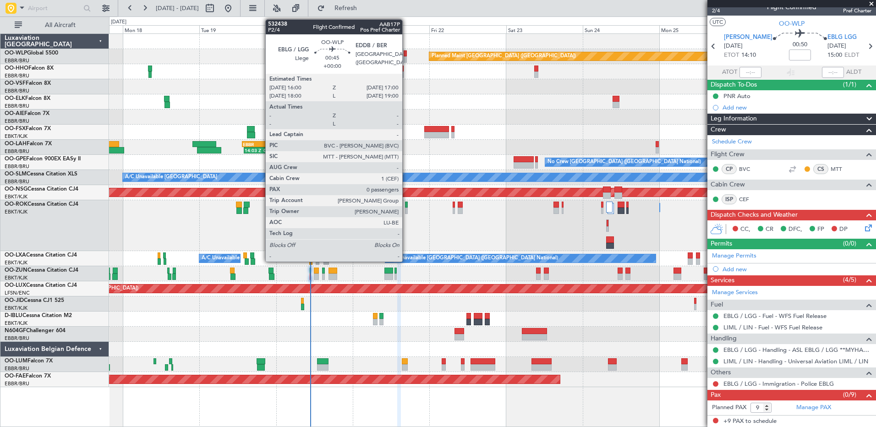
click at [406, 61] on div at bounding box center [405, 59] width 3 height 6
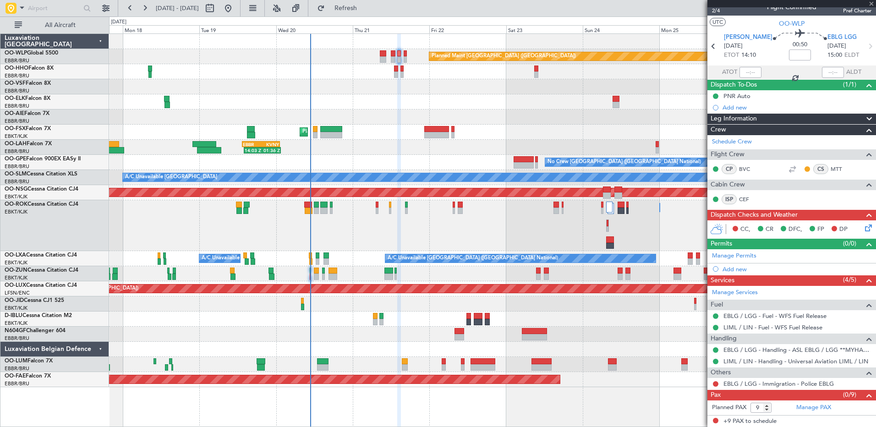
type input "0"
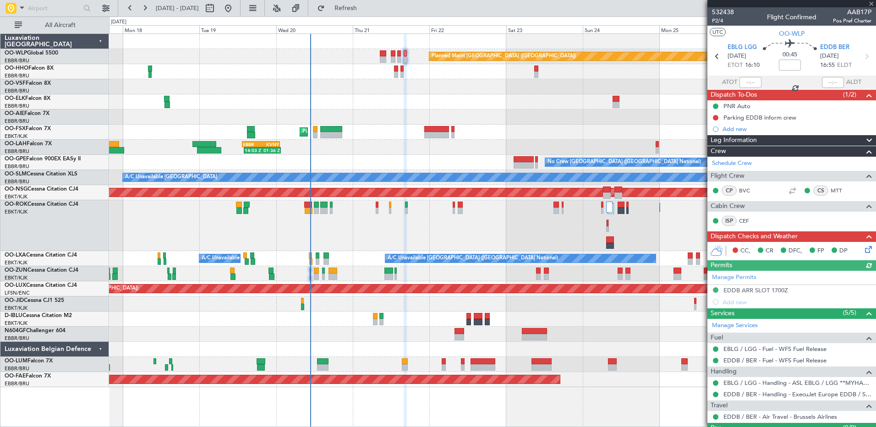
scroll to position [21, 0]
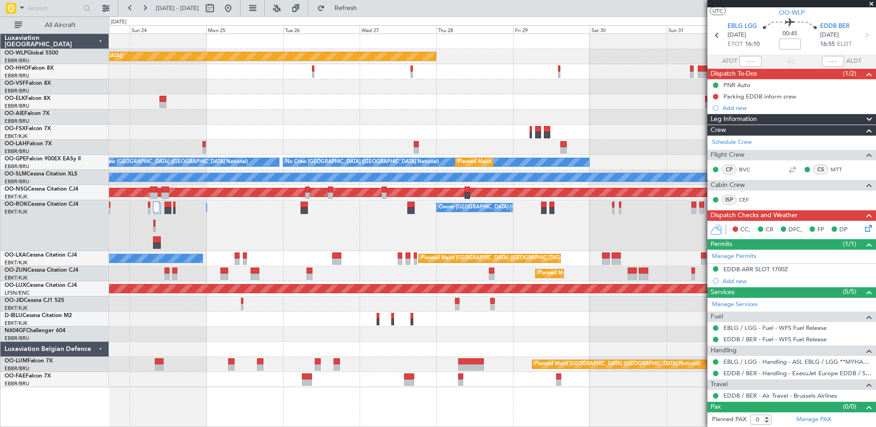
click at [42, 87] on div "Planned Maint Berlin (Brandenburg) Planned Maint London (Farnborough) Planned M…" at bounding box center [438, 221] width 876 height 411
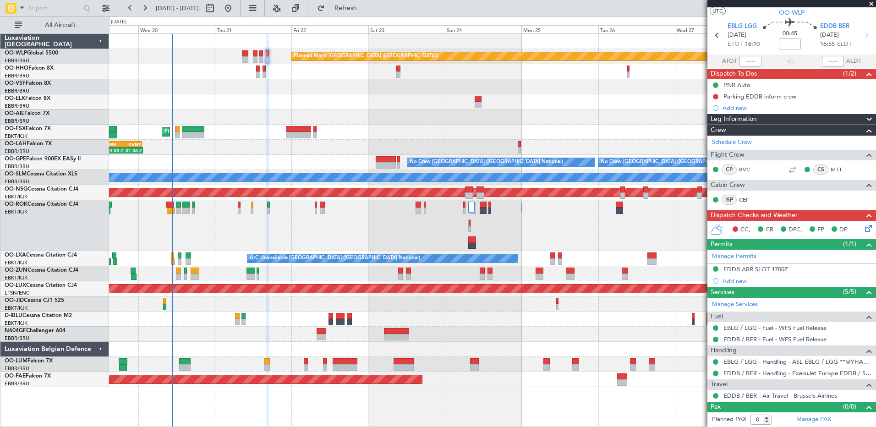
click at [593, 126] on div "Planned Maint Kortrijk-[GEOGRAPHIC_DATA]" at bounding box center [492, 132] width 767 height 15
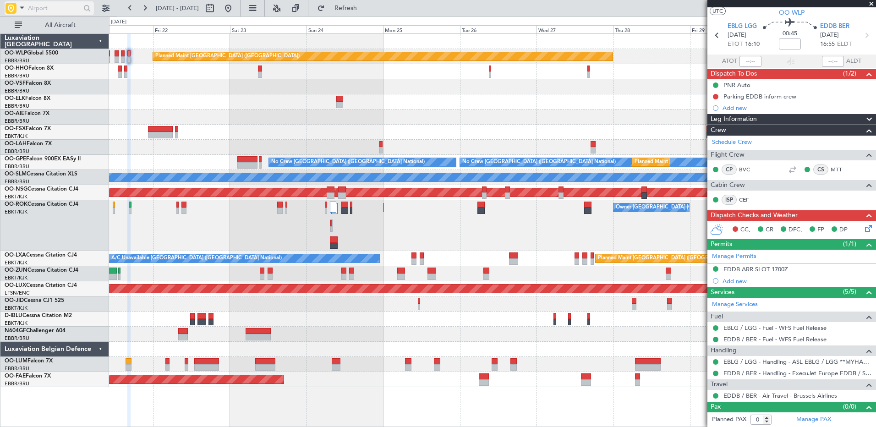
click at [21, 7] on span at bounding box center [21, 7] width 11 height 11
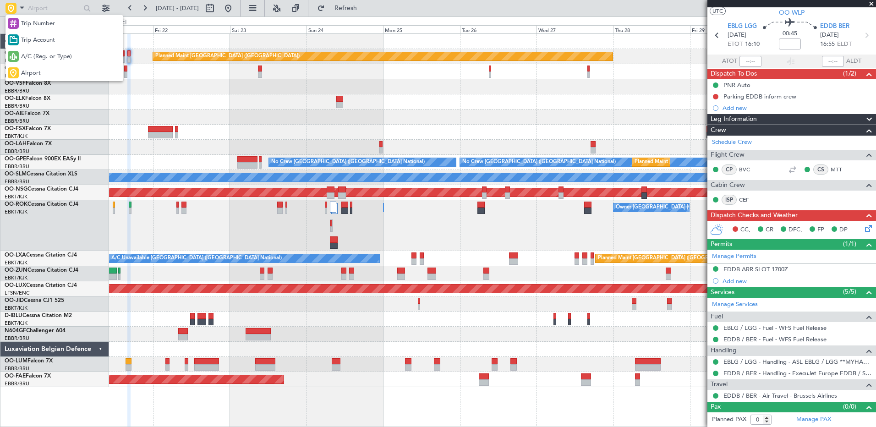
click at [219, 113] on div at bounding box center [438, 213] width 876 height 427
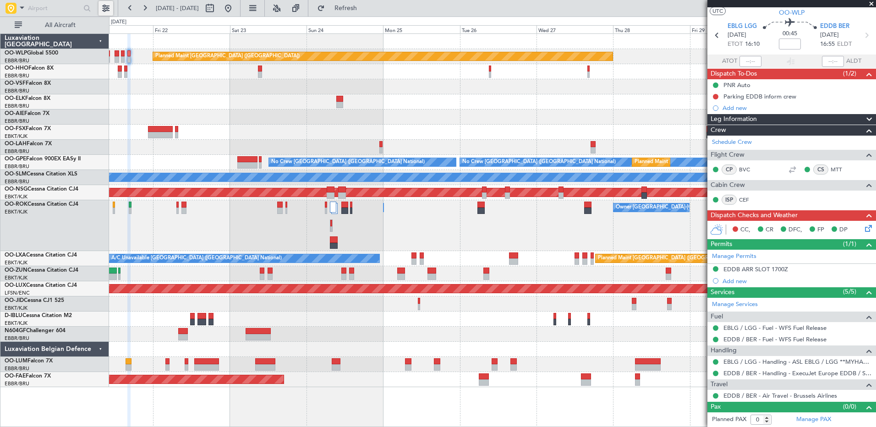
click at [112, 7] on button at bounding box center [106, 8] width 15 height 15
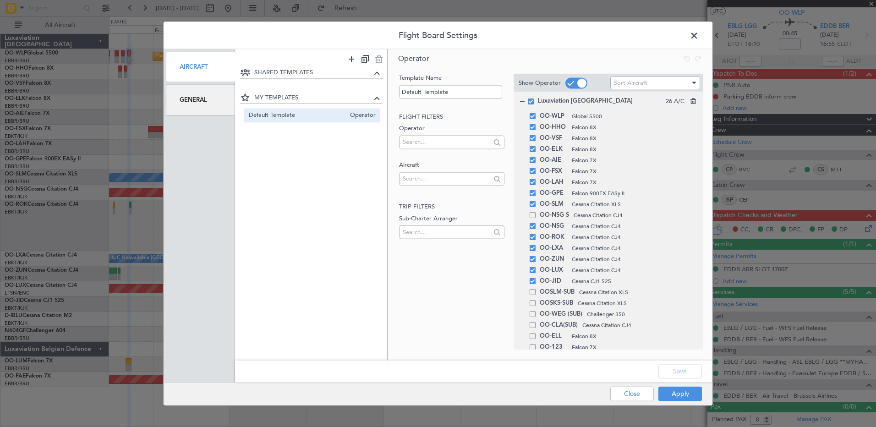
click at [213, 99] on div "General" at bounding box center [200, 100] width 69 height 31
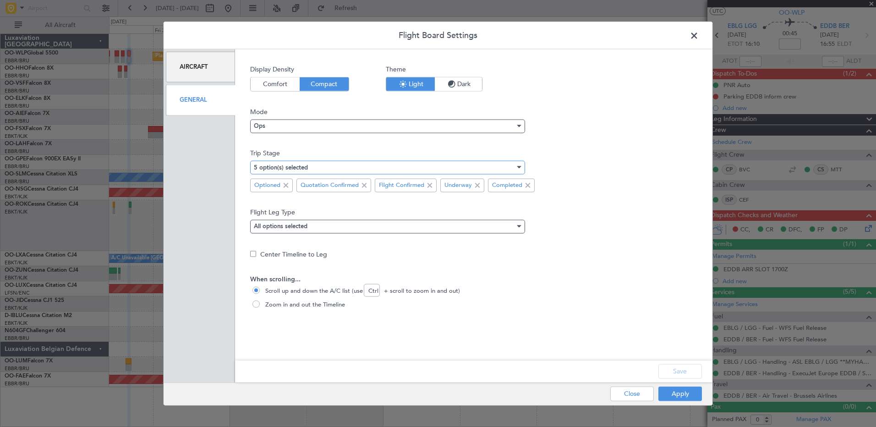
click at [309, 163] on div "5 option(s) selected" at bounding box center [384, 167] width 261 height 14
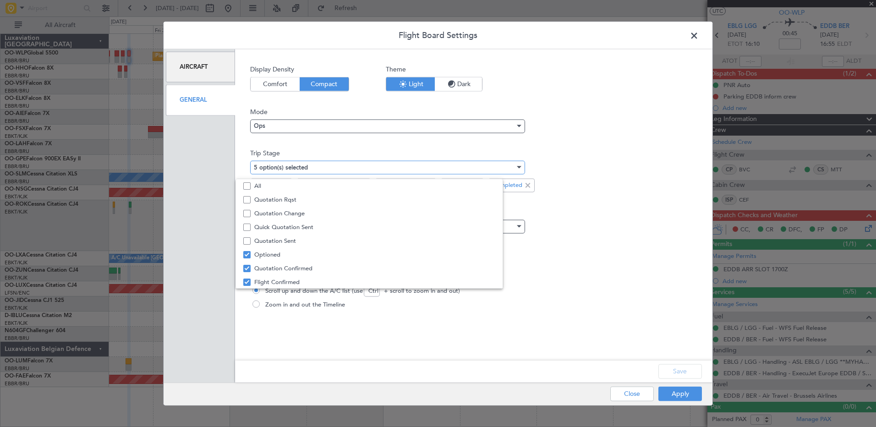
scroll to position [28, 0]
click at [586, 217] on div at bounding box center [438, 213] width 876 height 427
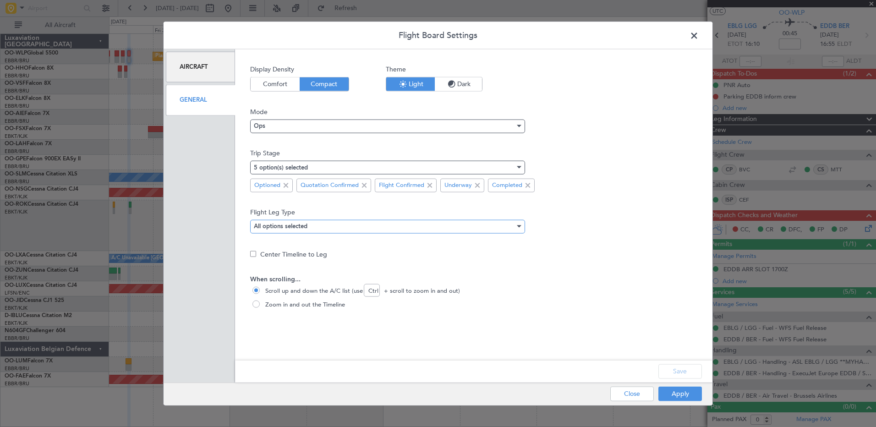
click at [347, 226] on div "All options selected" at bounding box center [384, 226] width 261 height 14
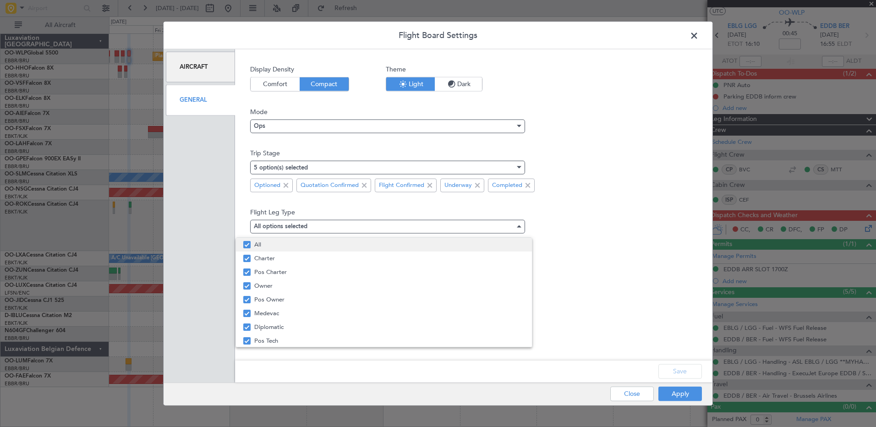
click at [247, 244] on mat-pseudo-checkbox at bounding box center [246, 244] width 7 height 7
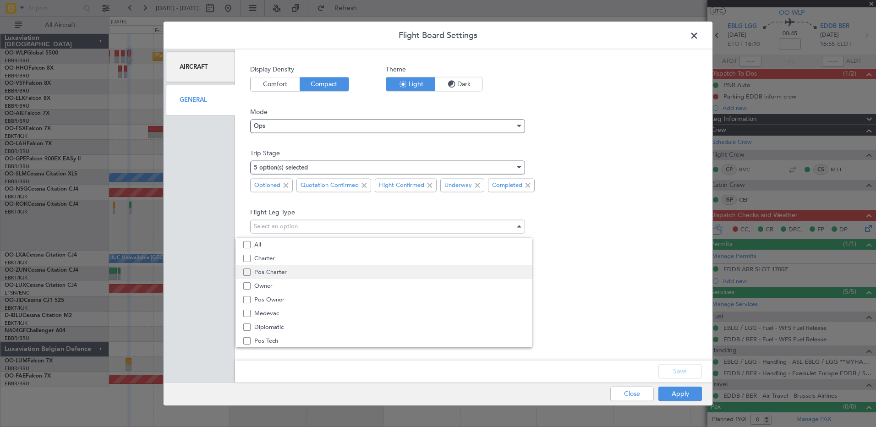
click at [246, 274] on mat-pseudo-checkbox at bounding box center [246, 272] width 7 height 7
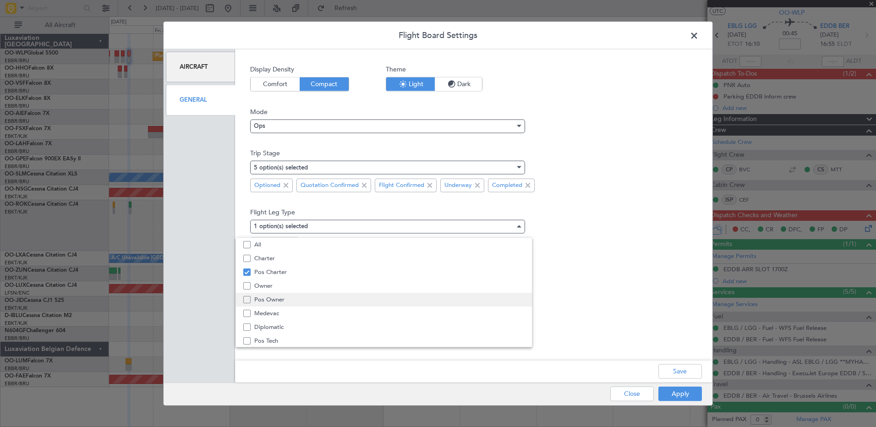
click at [249, 298] on mat-pseudo-checkbox at bounding box center [246, 299] width 7 height 7
click at [248, 296] on mat-pseudo-checkbox at bounding box center [246, 294] width 7 height 7
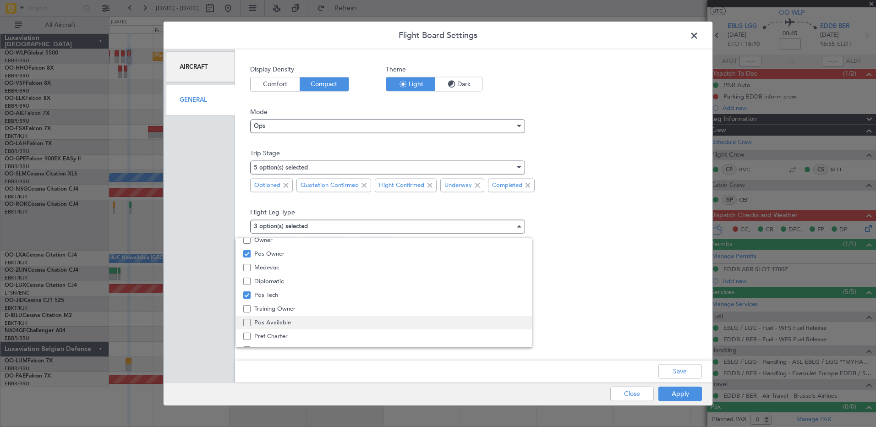
click at [248, 322] on mat-pseudo-checkbox at bounding box center [246, 322] width 7 height 7
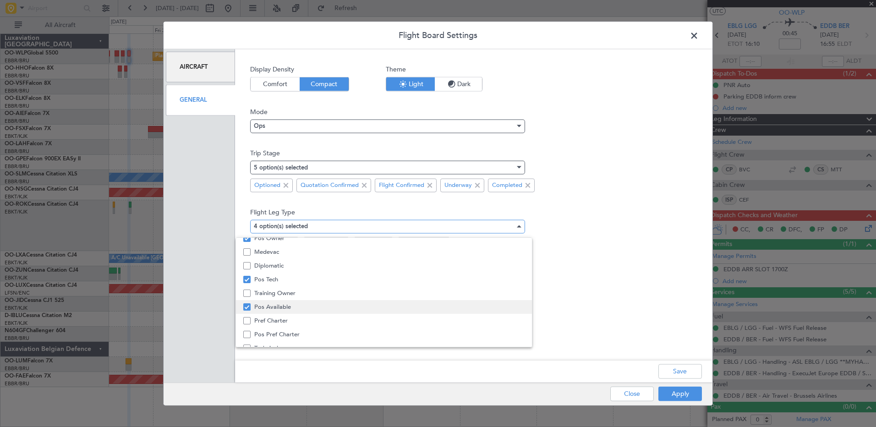
scroll to position [107, 0]
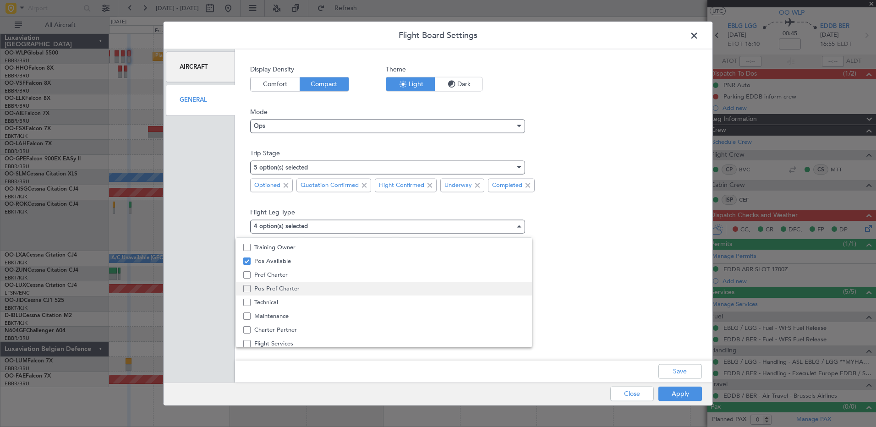
click at [246, 289] on mat-pseudo-checkbox at bounding box center [246, 288] width 7 height 7
click at [245, 287] on mat-pseudo-checkbox at bounding box center [246, 284] width 7 height 7
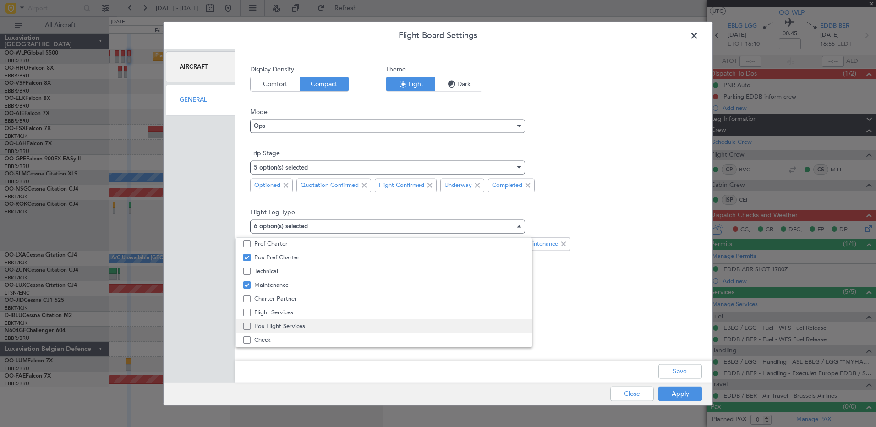
click at [250, 326] on mat-pseudo-checkbox at bounding box center [246, 326] width 7 height 7
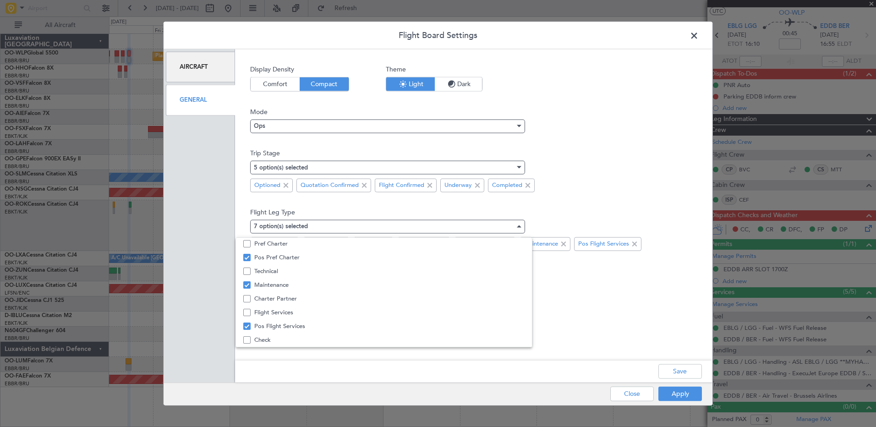
drag, startPoint x: 683, startPoint y: 396, endPoint x: 649, endPoint y: 318, distance: 84.5
click at [649, 318] on div at bounding box center [438, 213] width 876 height 427
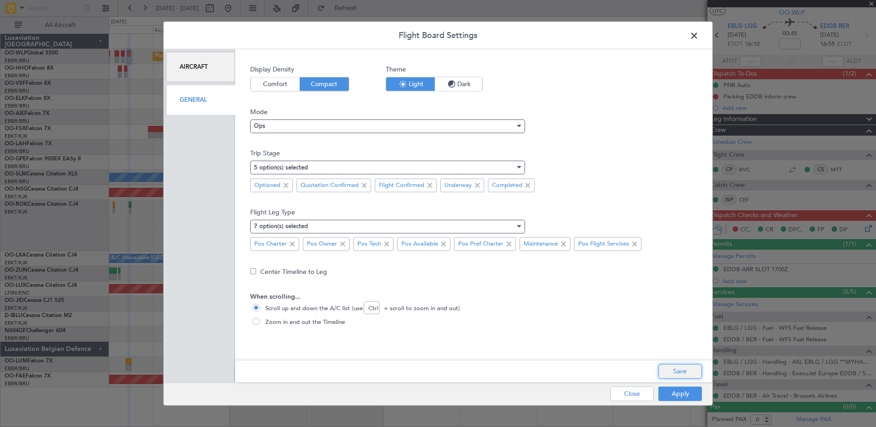
click at [674, 373] on button "Save" at bounding box center [680, 371] width 44 height 15
click at [680, 397] on button "Apply" at bounding box center [680, 393] width 44 height 15
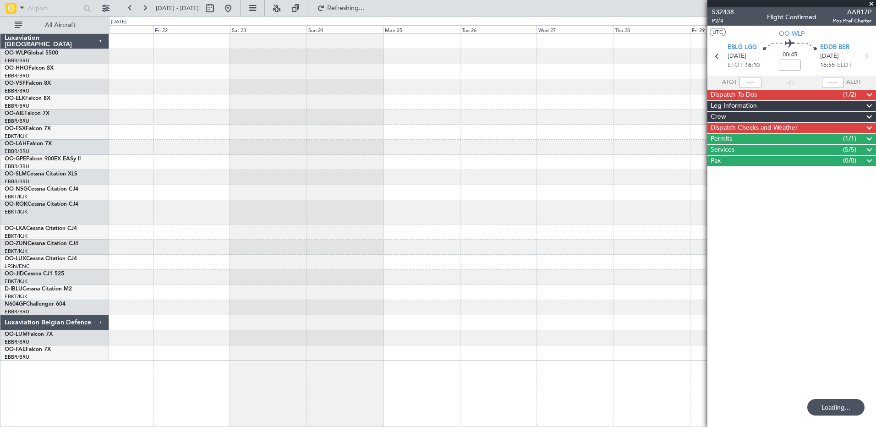
scroll to position [0, 0]
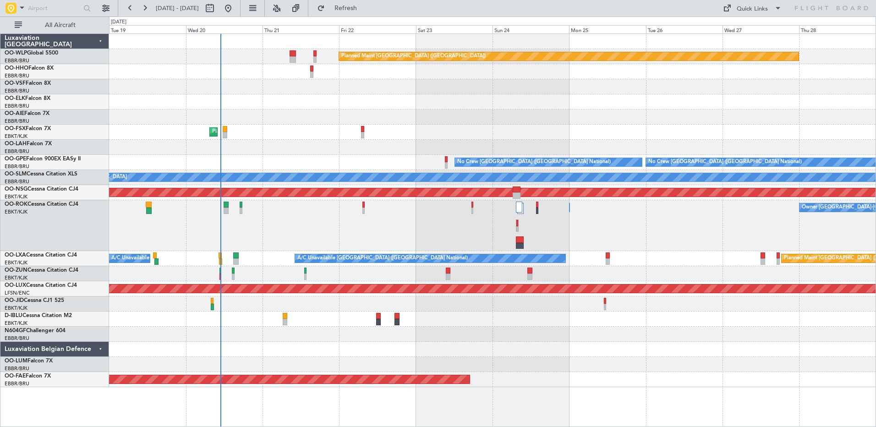
click at [332, 240] on div "Owner Kortrijk-Wevelgem Owner Kortrijk-Wevelgem" at bounding box center [492, 225] width 767 height 51
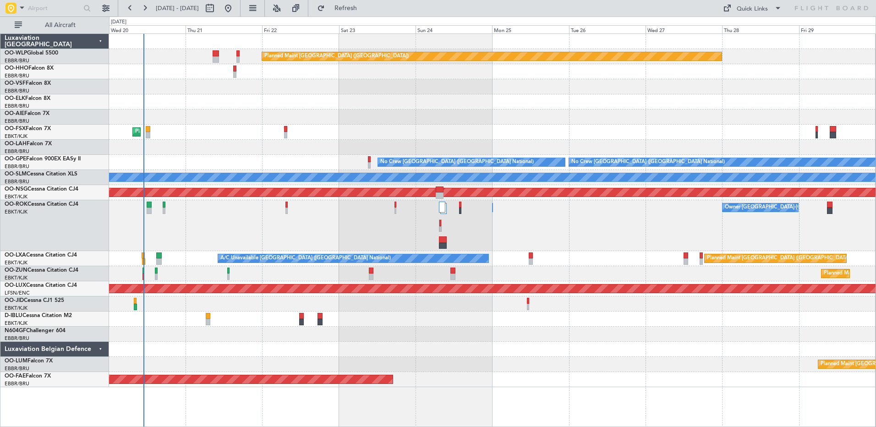
click at [473, 137] on div "Planned Maint Kortrijk-[GEOGRAPHIC_DATA]" at bounding box center [492, 132] width 767 height 15
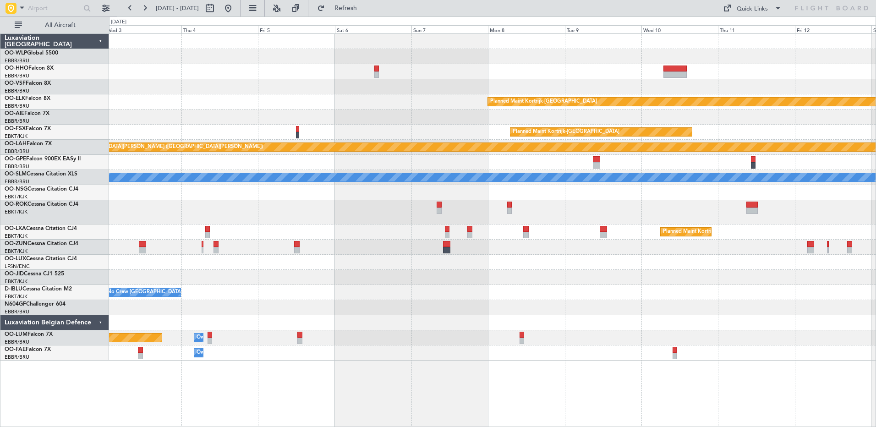
click at [659, 296] on div "No Crew [GEOGRAPHIC_DATA] ([GEOGRAPHIC_DATA] National)" at bounding box center [492, 292] width 767 height 15
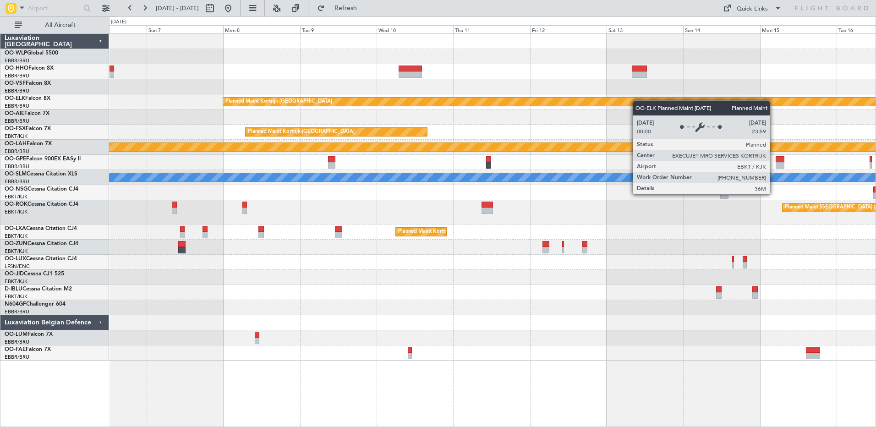
click at [523, 105] on div "Planned Maint Kortrijk-Wevelgem Planned Maint Kortrijk-Wevelgem Planned Maint A…" at bounding box center [492, 197] width 767 height 327
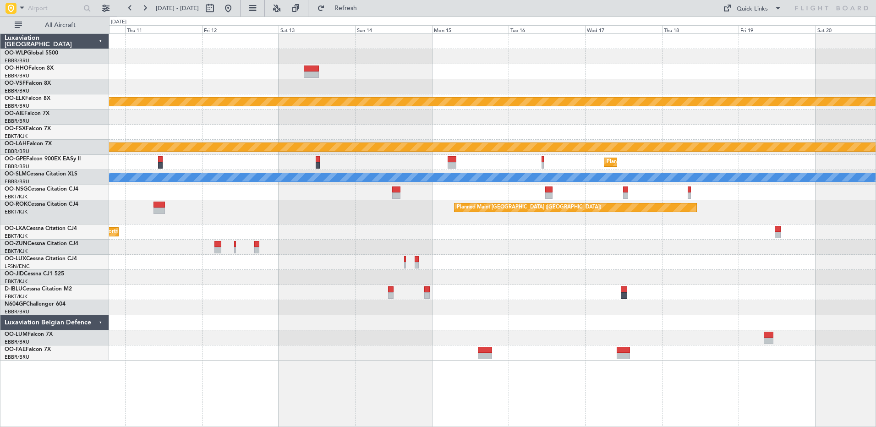
click at [470, 367] on div "Planned Maint Kortrijk-Wevelgem Planned Maint Kortrijk-Wevelgem Planned Maint A…" at bounding box center [492, 230] width 767 height 394
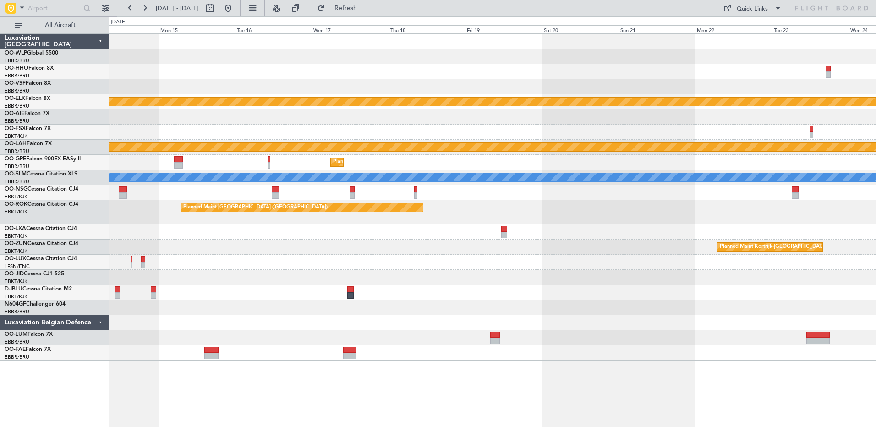
click at [497, 346] on div "Planned Maint Kortrijk-Wevelgem Planned Maint Alton-st Louis (St Louis Regl) Pl…" at bounding box center [492, 230] width 767 height 394
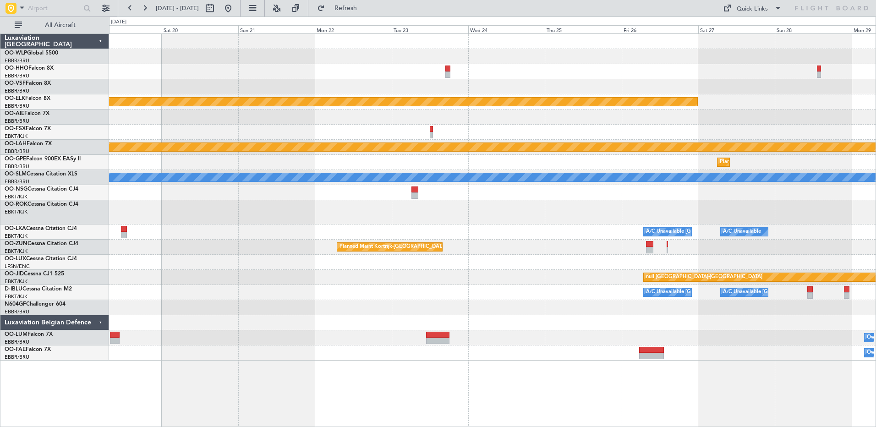
click at [440, 326] on div "Planned Maint Kortrijk-Wevelgem Planned Maint Alton-st Louis (St Louis Regl) Pl…" at bounding box center [492, 197] width 767 height 327
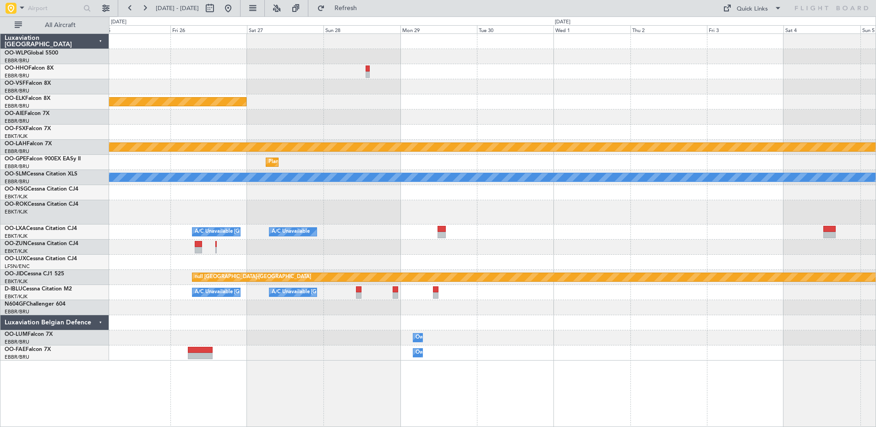
click at [314, 371] on div "Planned Maint Kortrijk-Wevelgem Planned Maint Alton-st Louis (St Louis Regl) Pl…" at bounding box center [492, 230] width 767 height 394
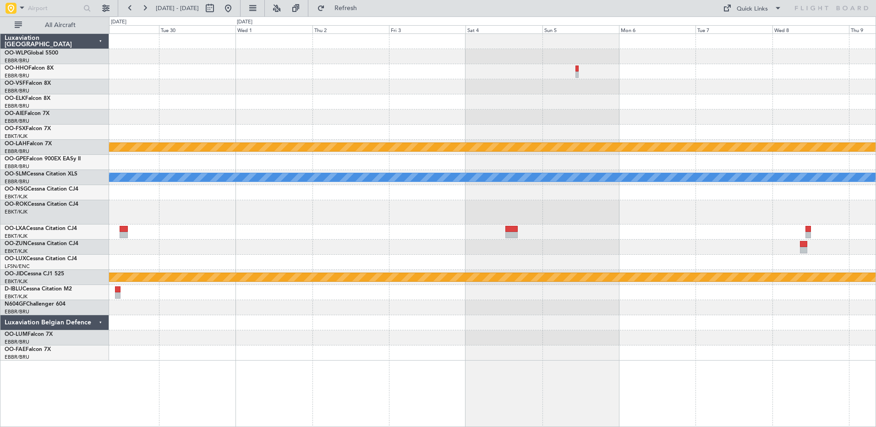
click at [354, 343] on div "Owner Melsbroek Air Base" at bounding box center [492, 337] width 767 height 15
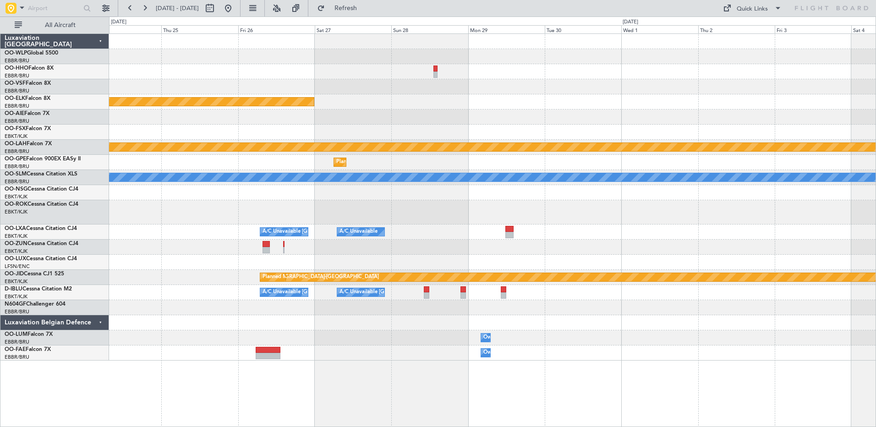
click at [868, 170] on div "Planned Maint Kortrijk-Wevelgem Planned Maint Alton-st Louis (St Louis Regl) Pl…" at bounding box center [492, 197] width 767 height 327
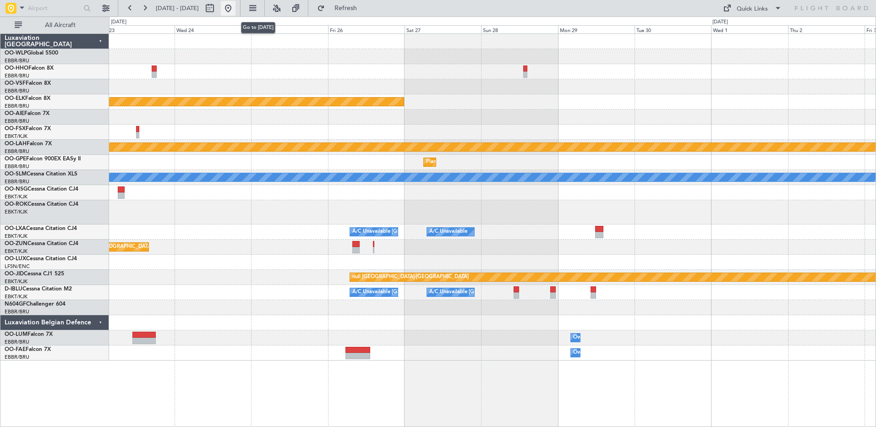
click at [236, 13] on button at bounding box center [228, 8] width 15 height 15
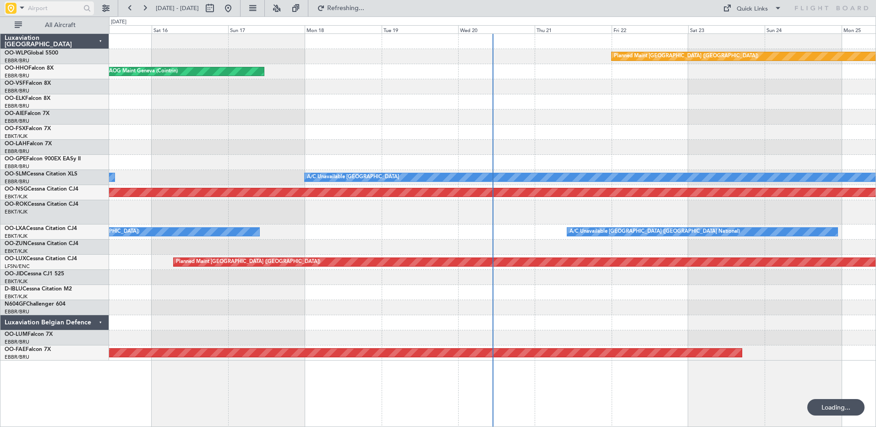
click at [13, 8] on div at bounding box center [10, 8] width 11 height 11
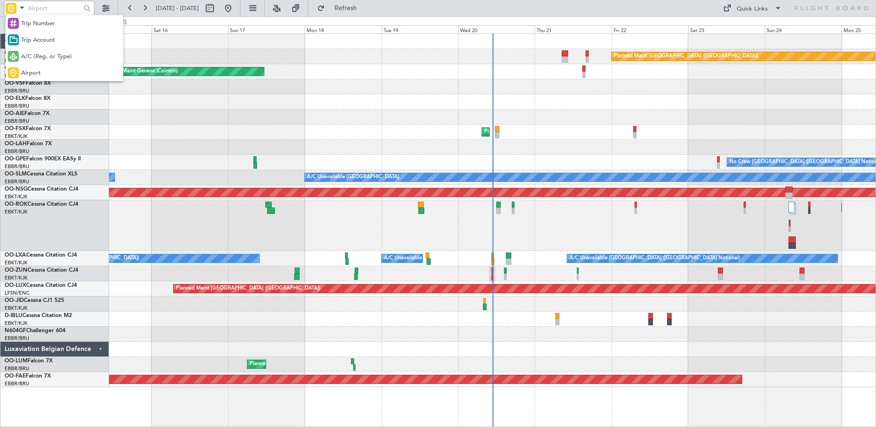
click at [104, 9] on div at bounding box center [438, 213] width 876 height 427
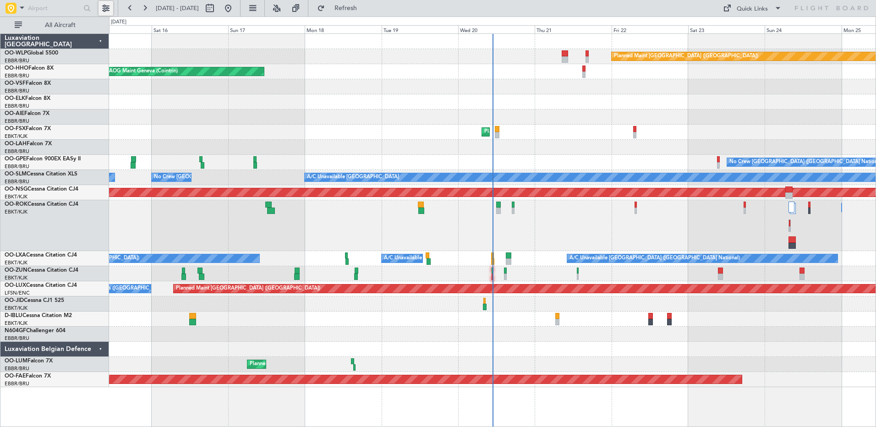
click at [104, 9] on button at bounding box center [106, 8] width 15 height 15
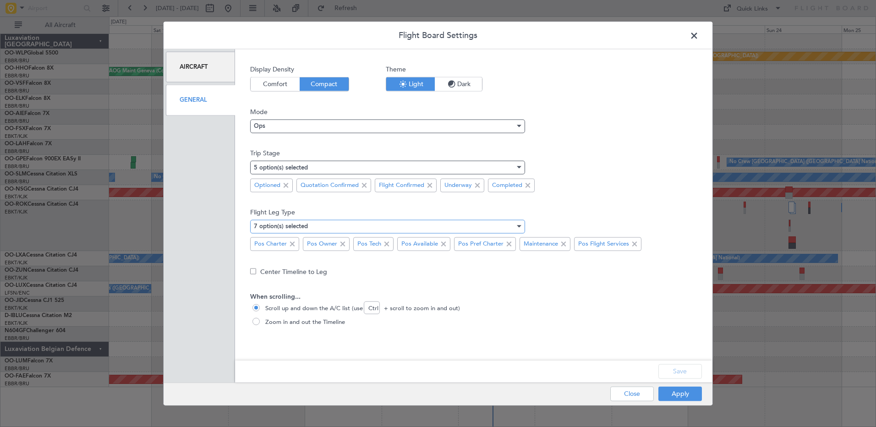
click at [336, 229] on div "7 option(s) selected" at bounding box center [384, 226] width 261 height 14
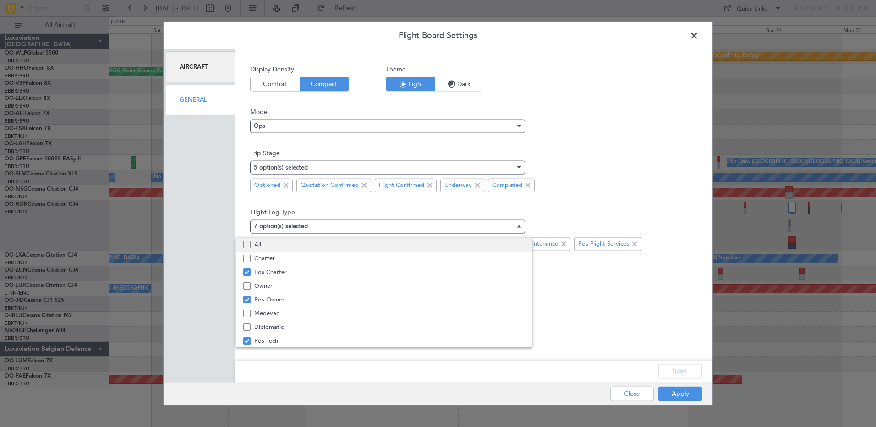
click at [247, 247] on mat-pseudo-checkbox at bounding box center [246, 244] width 7 height 7
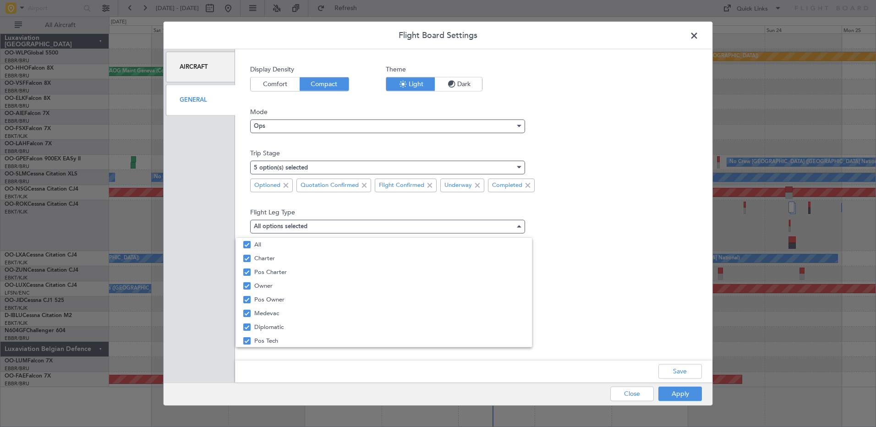
click at [656, 312] on div at bounding box center [438, 213] width 876 height 427
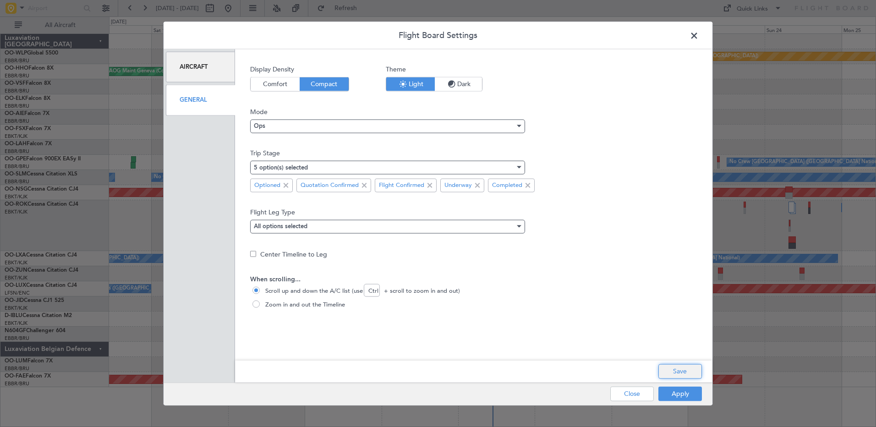
click at [684, 370] on button "Save" at bounding box center [680, 371] width 44 height 15
click at [682, 396] on button "Apply" at bounding box center [680, 393] width 44 height 15
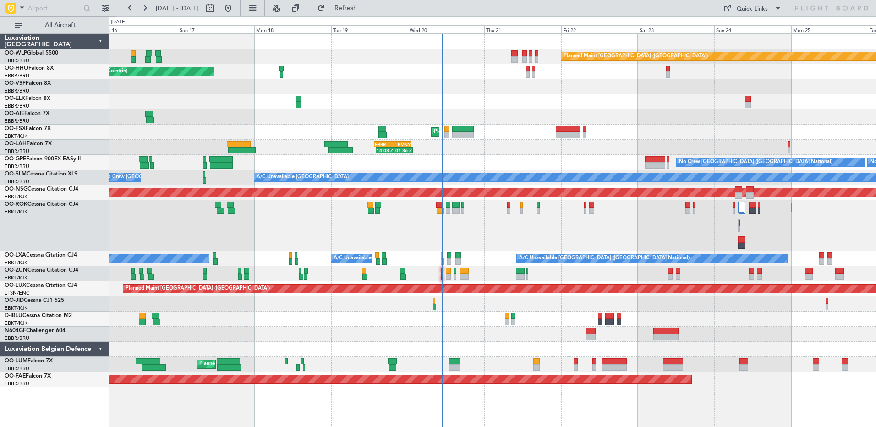
click at [638, 104] on div at bounding box center [492, 101] width 767 height 15
click at [144, 8] on button at bounding box center [144, 8] width 15 height 15
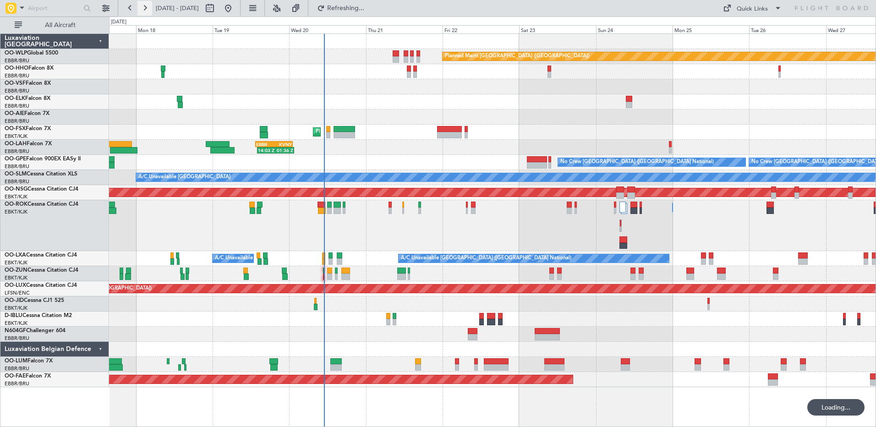
click at [144, 8] on button at bounding box center [144, 8] width 15 height 15
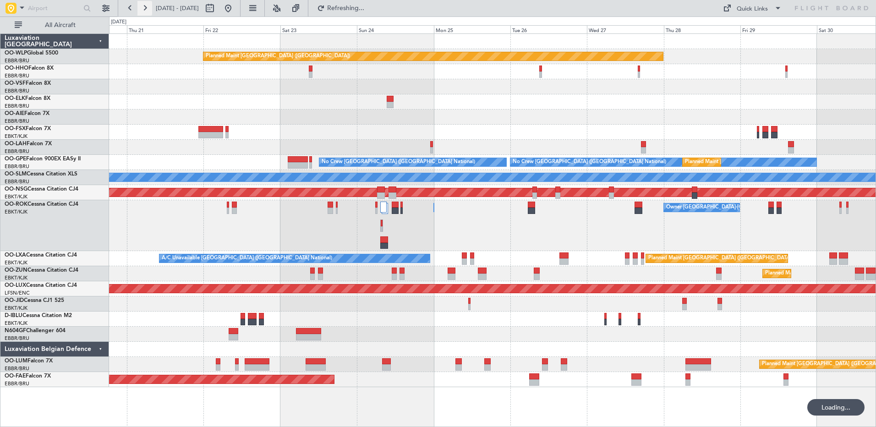
click at [144, 8] on button at bounding box center [144, 8] width 15 height 15
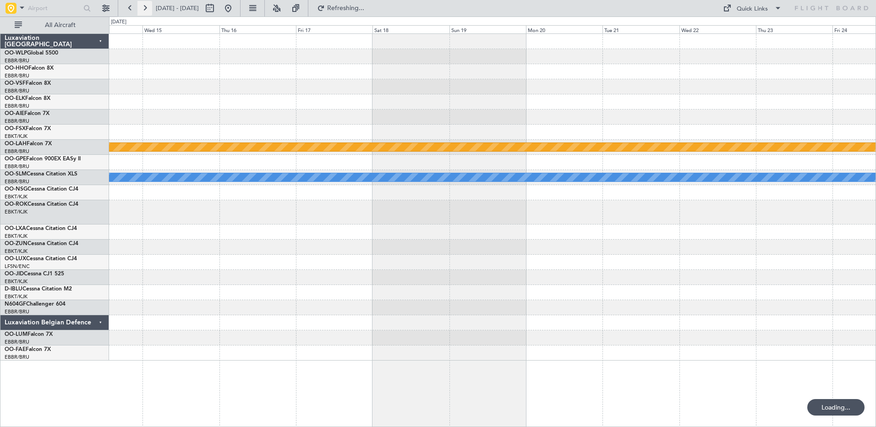
click at [144, 8] on button at bounding box center [144, 8] width 15 height 15
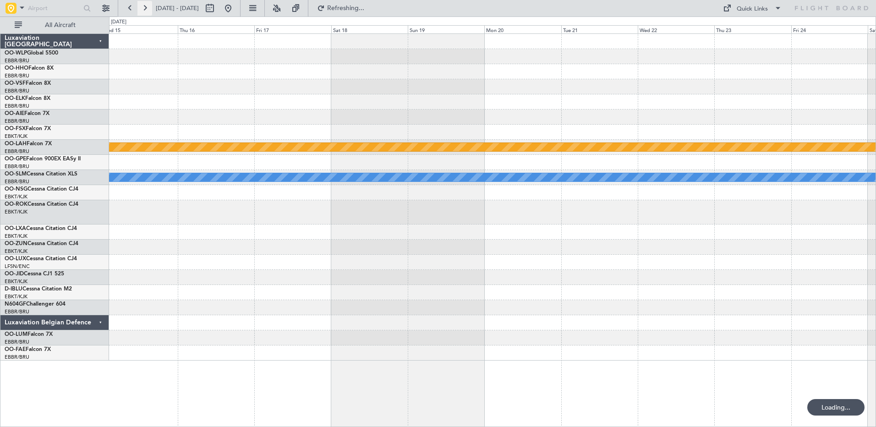
click at [144, 8] on button at bounding box center [144, 8] width 15 height 15
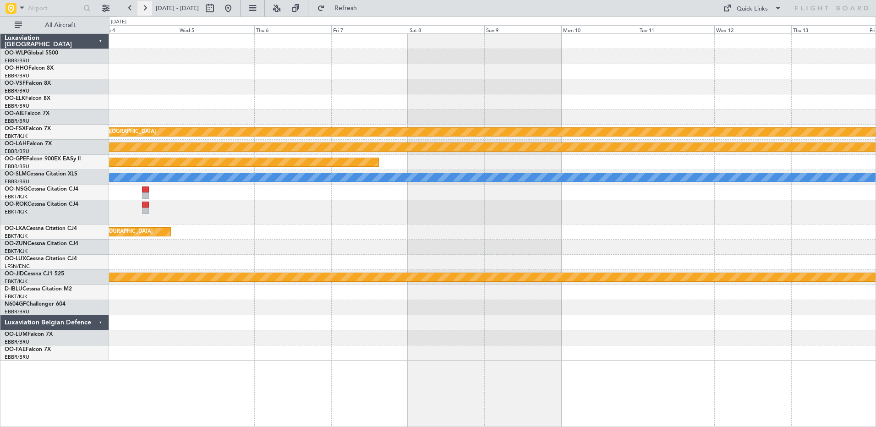
click at [144, 8] on button at bounding box center [144, 8] width 15 height 15
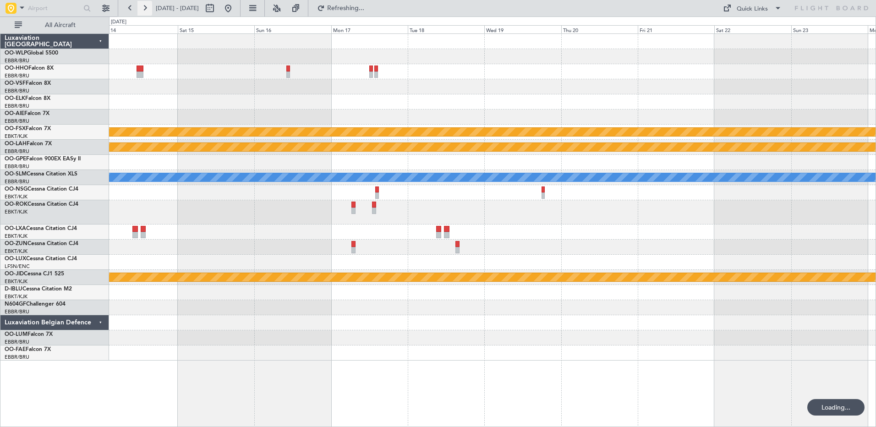
click at [144, 8] on button at bounding box center [144, 8] width 15 height 15
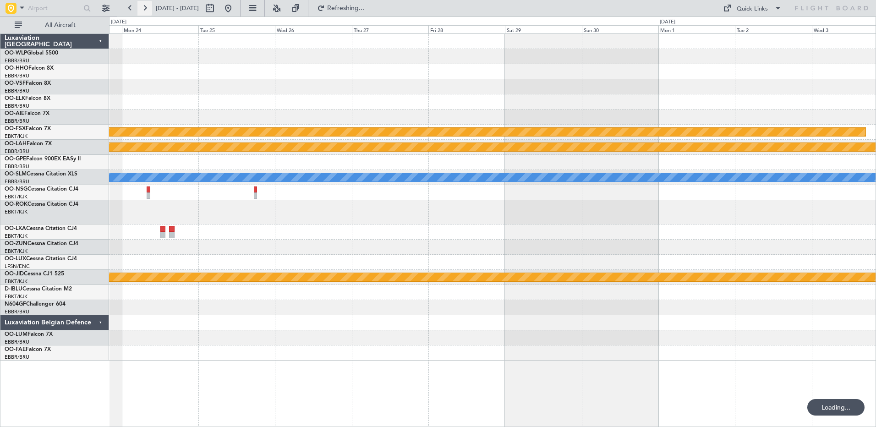
click at [144, 8] on button at bounding box center [144, 8] width 15 height 15
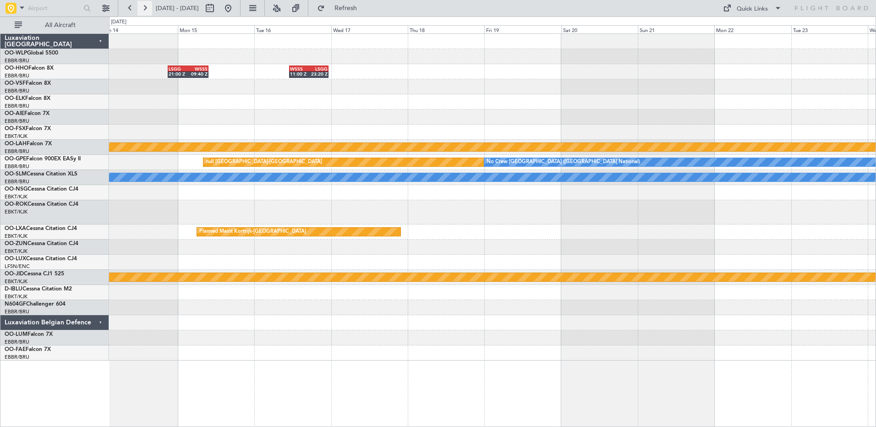
click at [144, 8] on button at bounding box center [144, 8] width 15 height 15
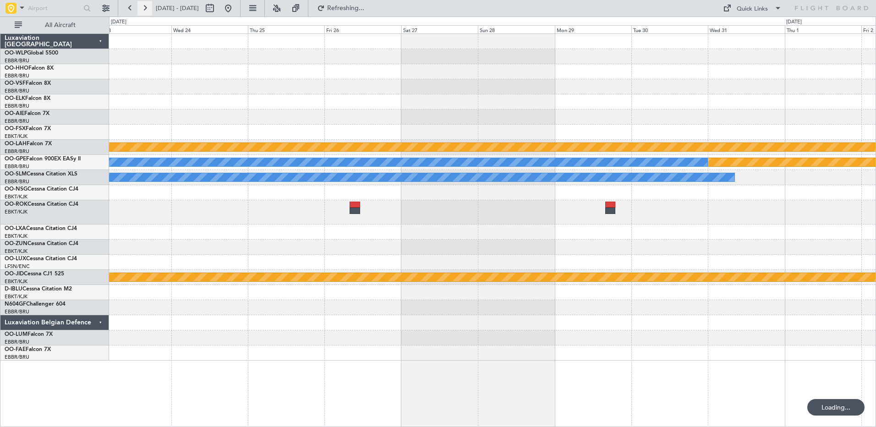
click at [144, 8] on button at bounding box center [144, 8] width 15 height 15
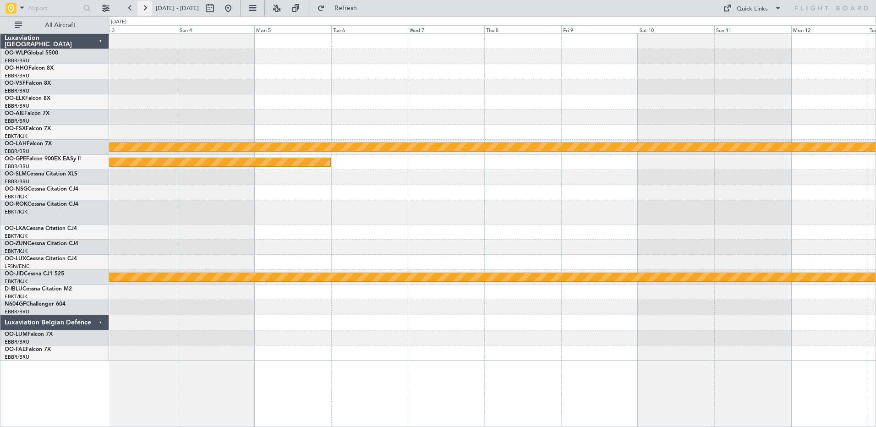
click at [144, 8] on button at bounding box center [144, 8] width 15 height 15
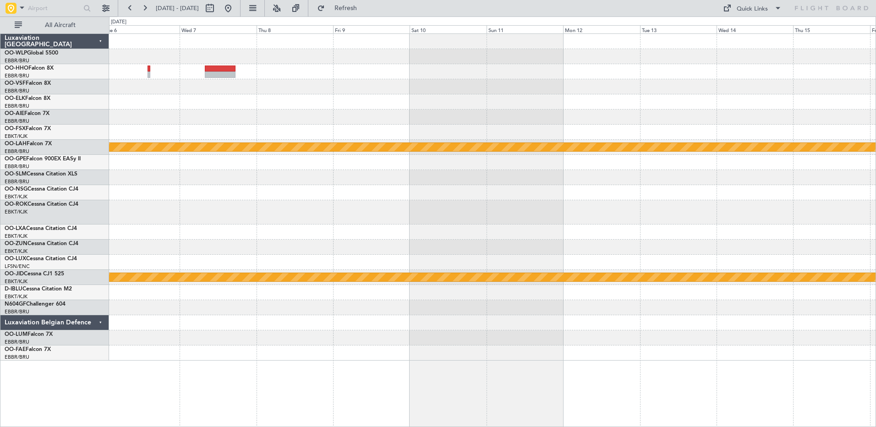
click at [673, 197] on div "Planned Maint Alton-st Louis (St Louis Regl) null Kortrijk-Wevelgem null Kortri…" at bounding box center [492, 197] width 767 height 327
click at [107, 5] on button at bounding box center [106, 8] width 15 height 15
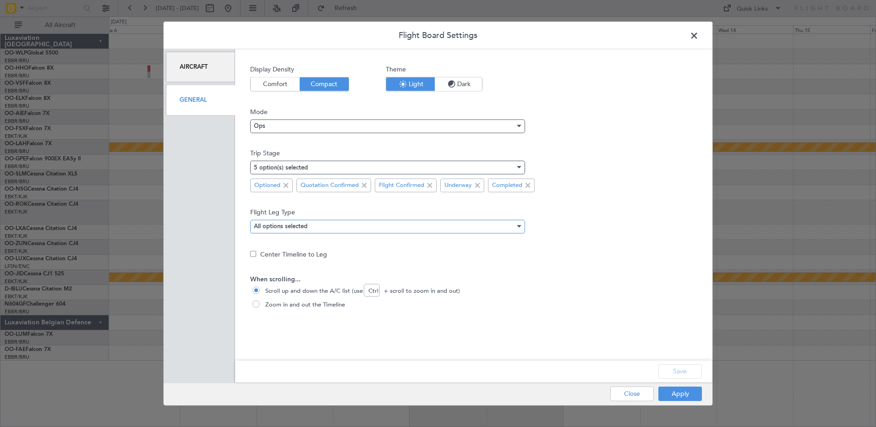
click at [283, 224] on mat-select-trigger "All options selected" at bounding box center [281, 227] width 54 height 6
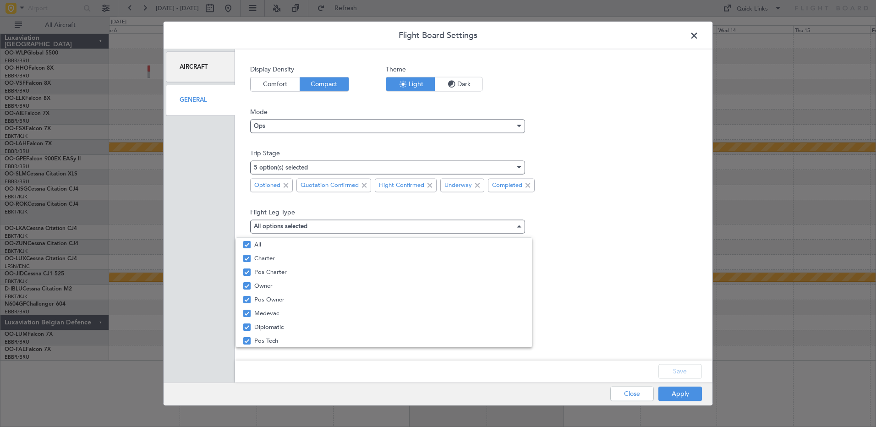
click at [644, 202] on div at bounding box center [438, 213] width 876 height 427
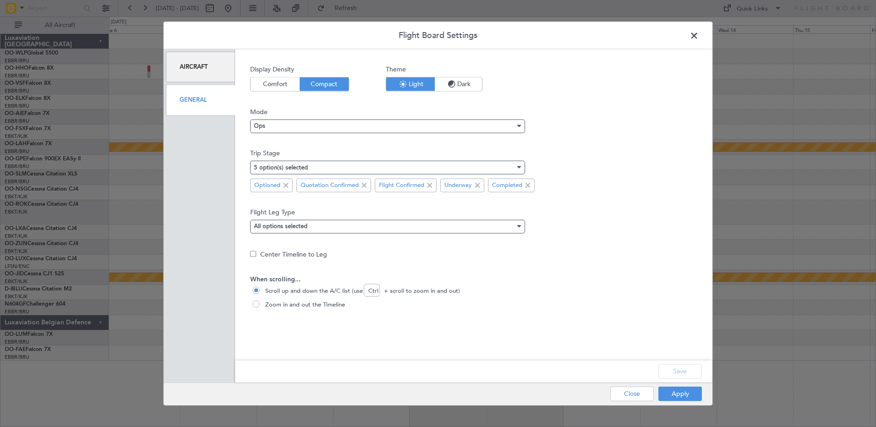
click at [476, 89] on span "Dark" at bounding box center [458, 84] width 47 height 14
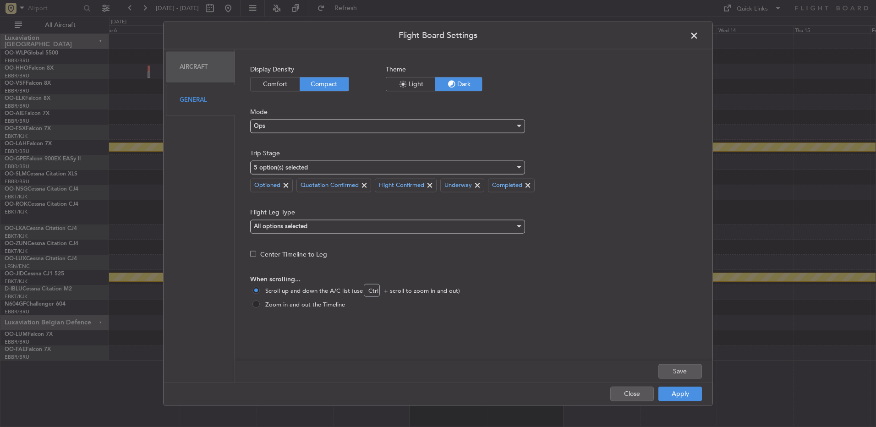
click at [409, 83] on span "Light" at bounding box center [410, 84] width 49 height 14
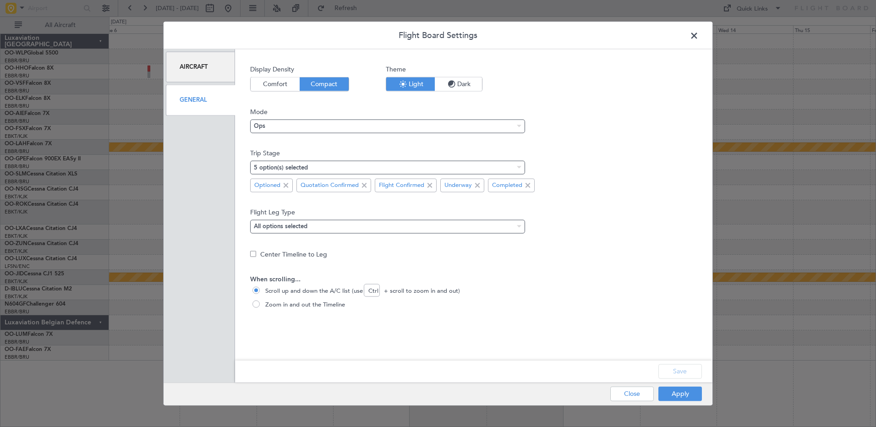
click at [270, 86] on span "Comfort" at bounding box center [275, 84] width 49 height 14
click at [331, 85] on span "Compact" at bounding box center [324, 84] width 49 height 14
click at [269, 86] on span "Comfort" at bounding box center [275, 84] width 49 height 14
click at [694, 402] on div "Apply Close" at bounding box center [637, 394] width 133 height 22
click at [686, 373] on button "Save" at bounding box center [680, 371] width 44 height 15
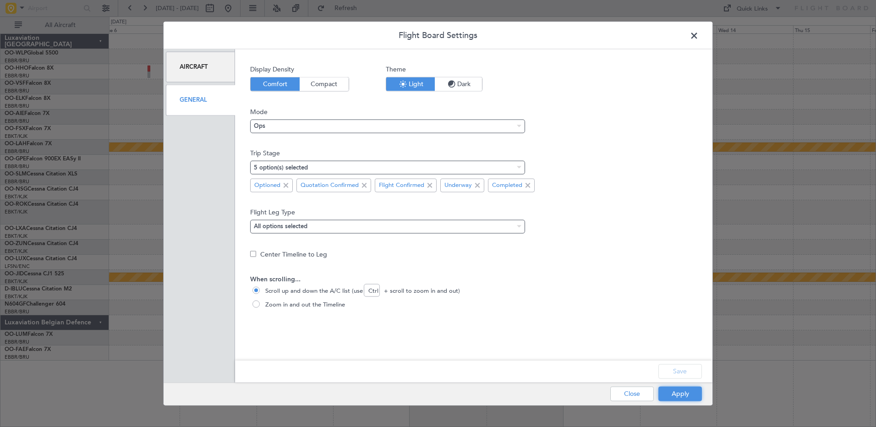
click at [686, 399] on button "Apply" at bounding box center [680, 393] width 44 height 15
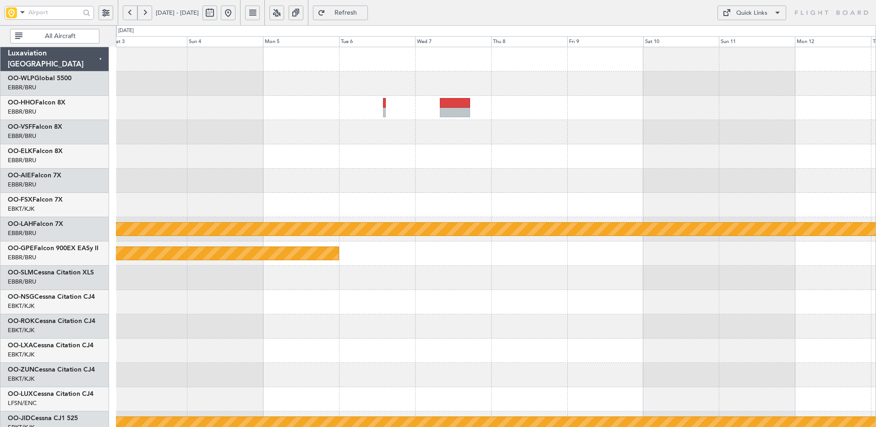
click at [553, 319] on div "Planned Maint Alton-st Louis (St Louis Regl) null Kortrijk-Wevelgem null Kortri…" at bounding box center [496, 302] width 760 height 510
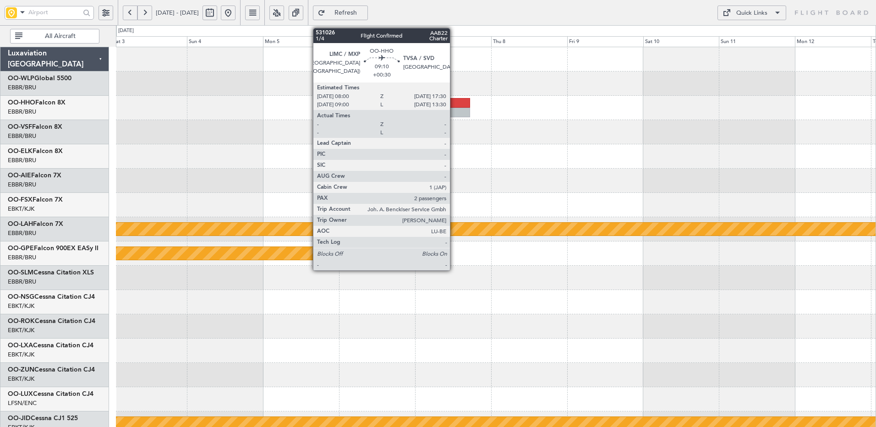
click at [448, 106] on div at bounding box center [455, 103] width 30 height 10
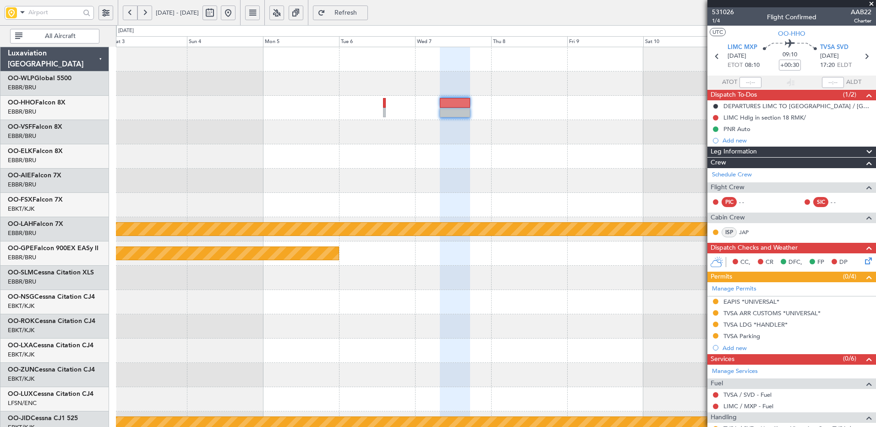
click at [106, 12] on button at bounding box center [106, 12] width 15 height 15
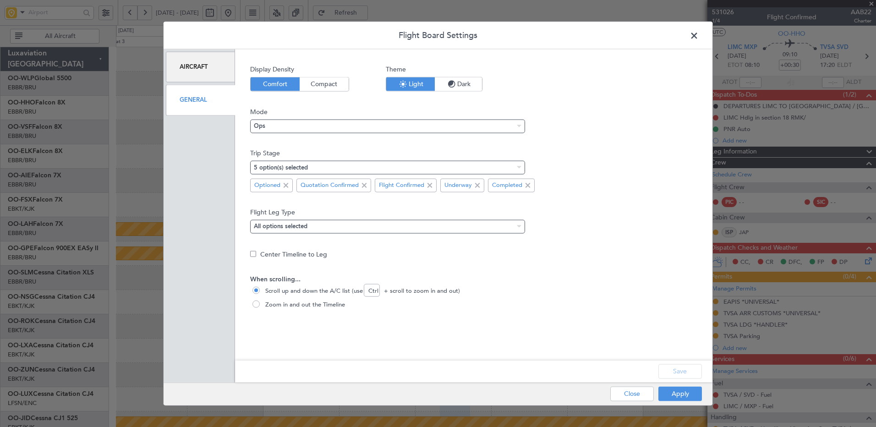
click at [319, 81] on span "Compact" at bounding box center [324, 84] width 49 height 14
click at [685, 374] on button "Save" at bounding box center [680, 371] width 44 height 15
click at [689, 395] on button "Apply" at bounding box center [680, 393] width 44 height 15
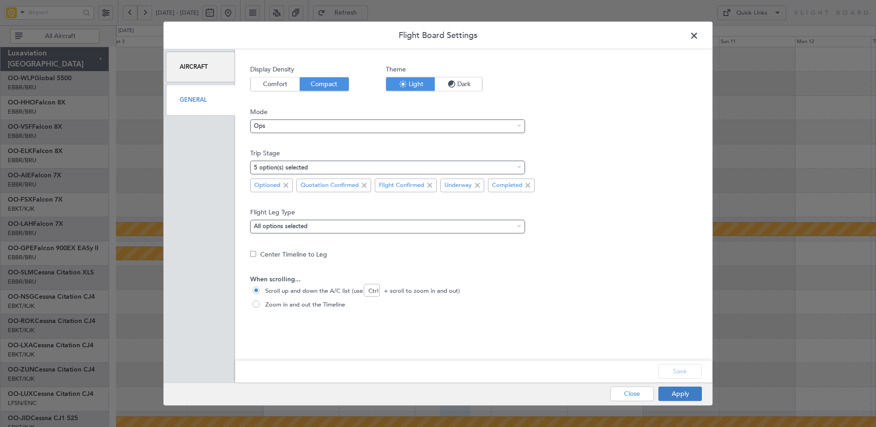
type input "0"
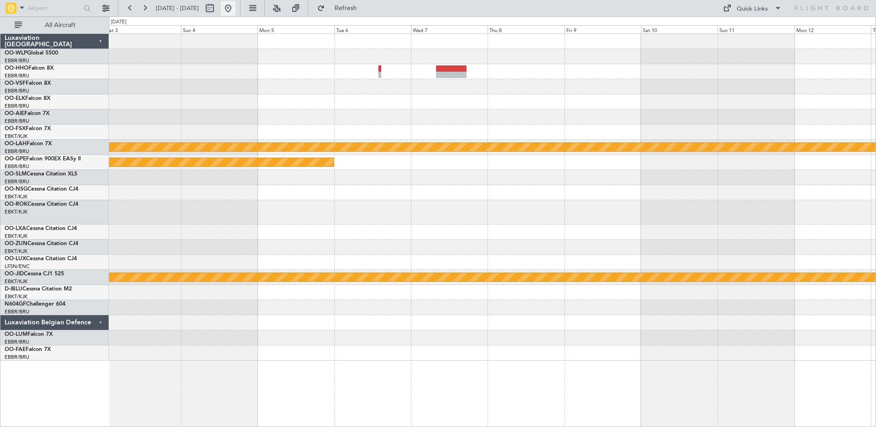
click at [236, 10] on button at bounding box center [228, 8] width 15 height 15
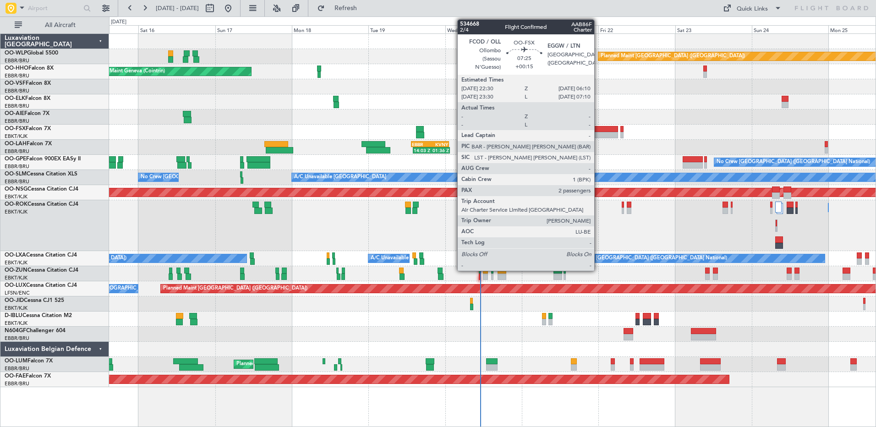
click at [598, 135] on div at bounding box center [605, 135] width 25 height 6
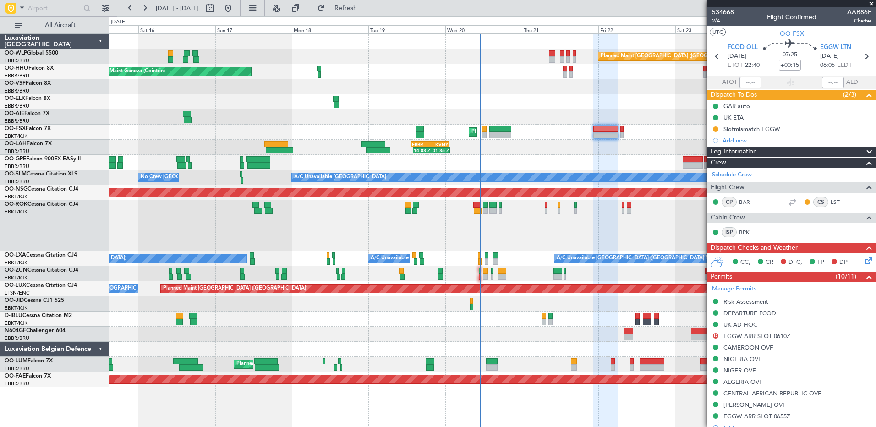
click at [863, 262] on icon at bounding box center [866, 259] width 7 height 7
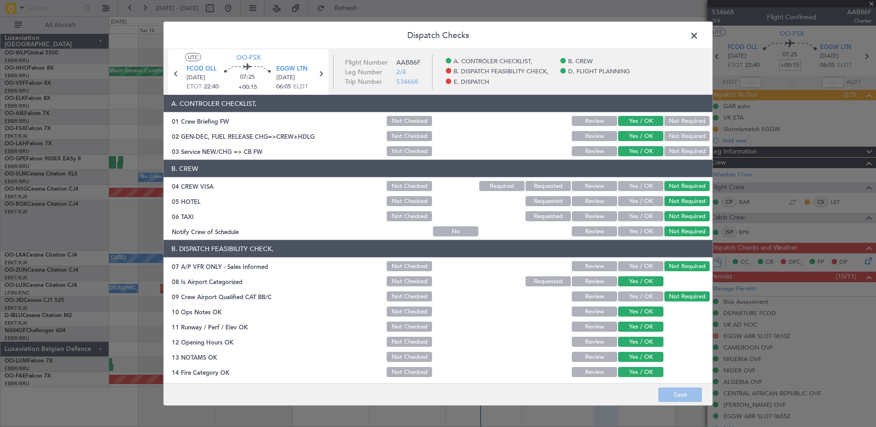
scroll to position [179, 0]
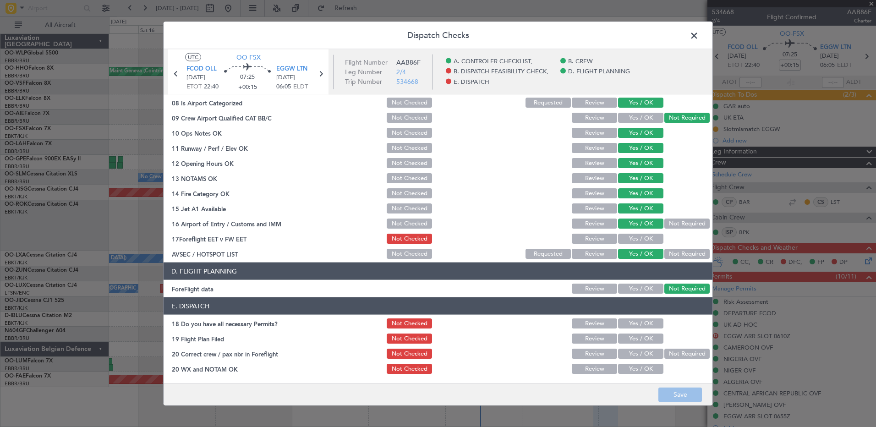
click at [642, 241] on button "Yes / OK" at bounding box center [640, 239] width 45 height 10
click at [686, 391] on button "Save" at bounding box center [680, 394] width 44 height 15
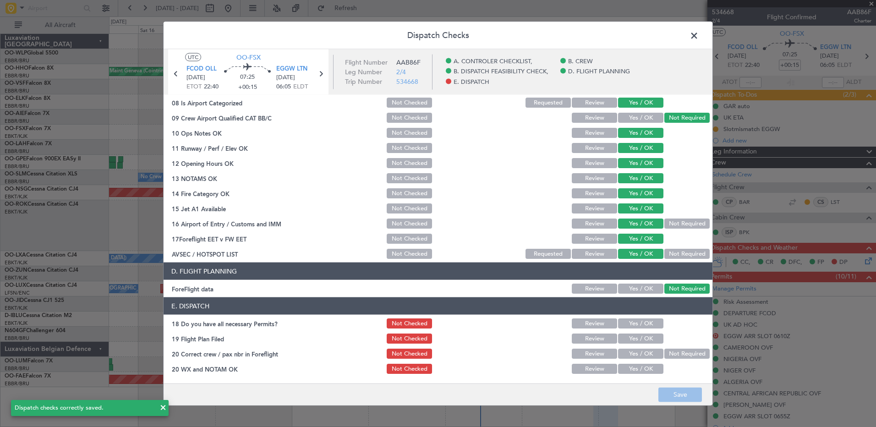
click at [699, 37] on span at bounding box center [699, 38] width 0 height 18
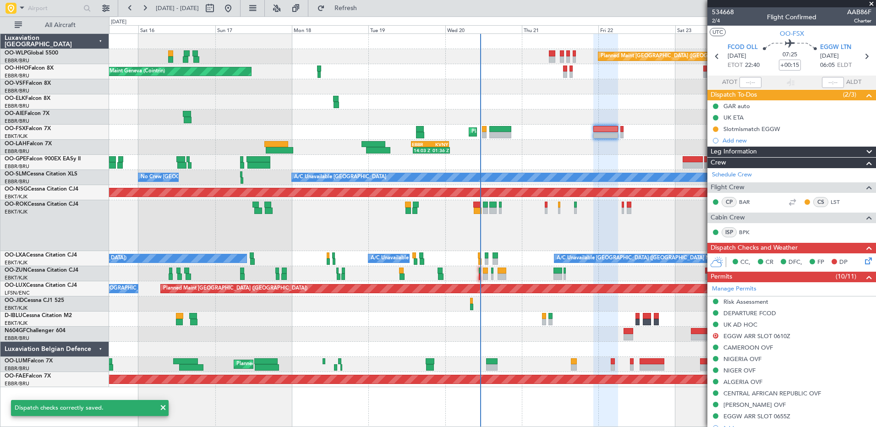
click at [795, 64] on mat-tooltip-component "Flight Time" at bounding box center [788, 72] width 42 height 24
click at [790, 66] on mat-tooltip-component "Flight Time" at bounding box center [788, 72] width 42 height 24
click at [790, 66] on input "+00:15" at bounding box center [790, 65] width 22 height 11
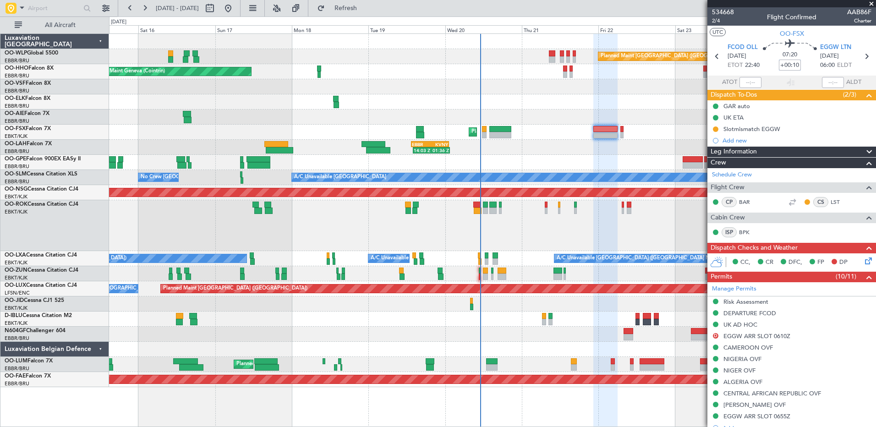
type input "+00:10"
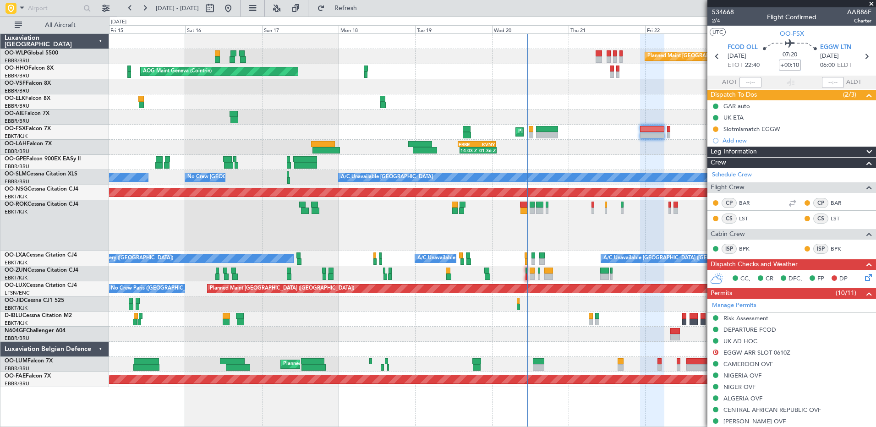
click at [116, 121] on div at bounding box center [492, 117] width 767 height 15
click at [365, 5] on span "Refresh" at bounding box center [346, 8] width 38 height 6
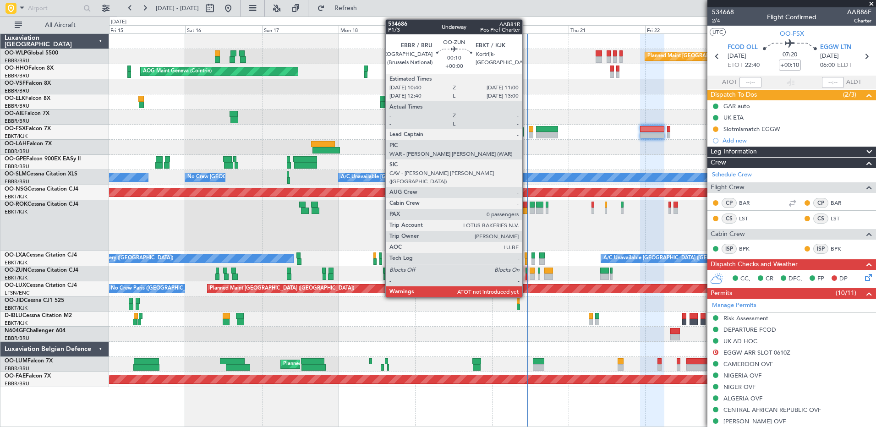
click at [526, 271] on div at bounding box center [526, 271] width 1 height 6
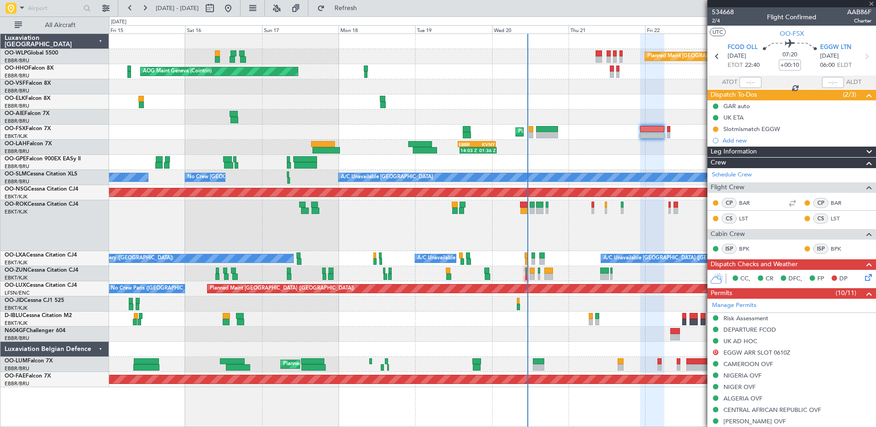
type input "0"
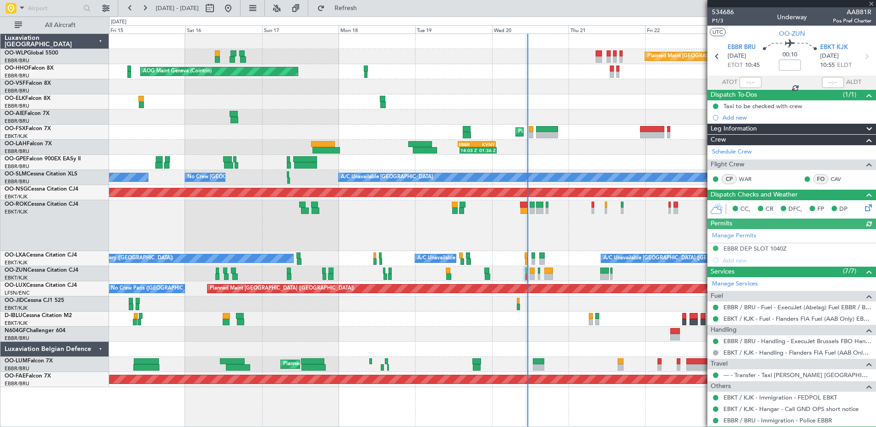
click at [743, 81] on div at bounding box center [751, 82] width 22 height 11
click at [745, 81] on input "text" at bounding box center [751, 82] width 22 height 11
type input "11:03"
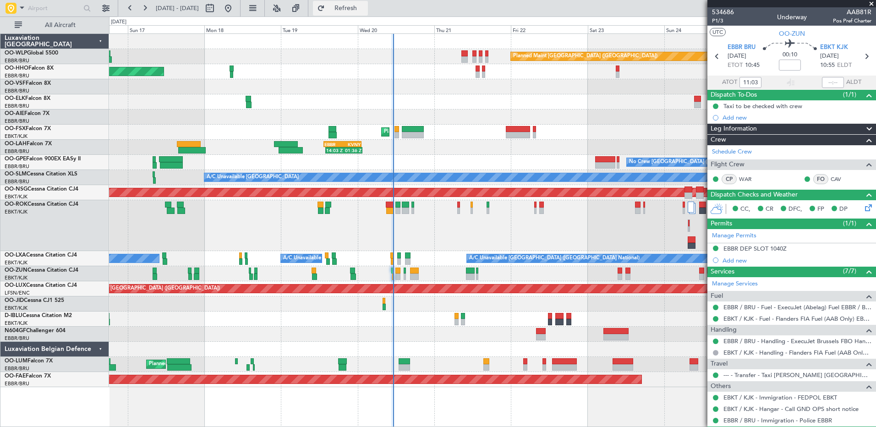
click at [365, 11] on span "Refresh" at bounding box center [346, 8] width 38 height 6
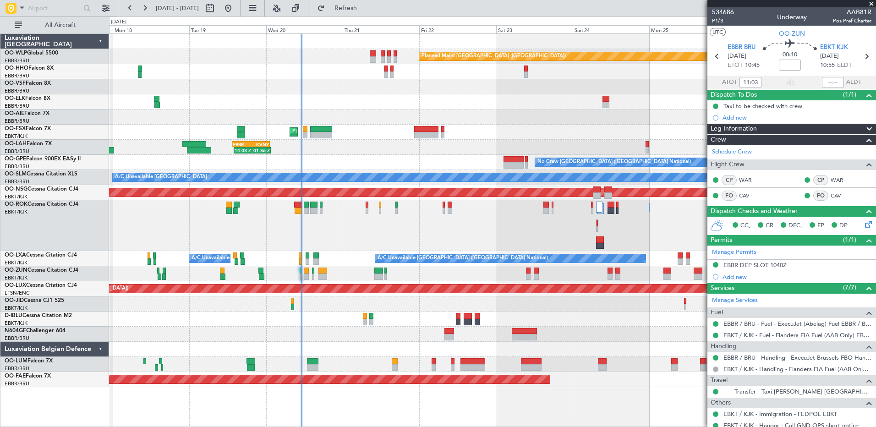
click at [499, 123] on div "Planned Maint Berlin (Brandenburg) AOG Maint Geneva (Cointrin) Planned Maint Ko…" at bounding box center [492, 210] width 767 height 353
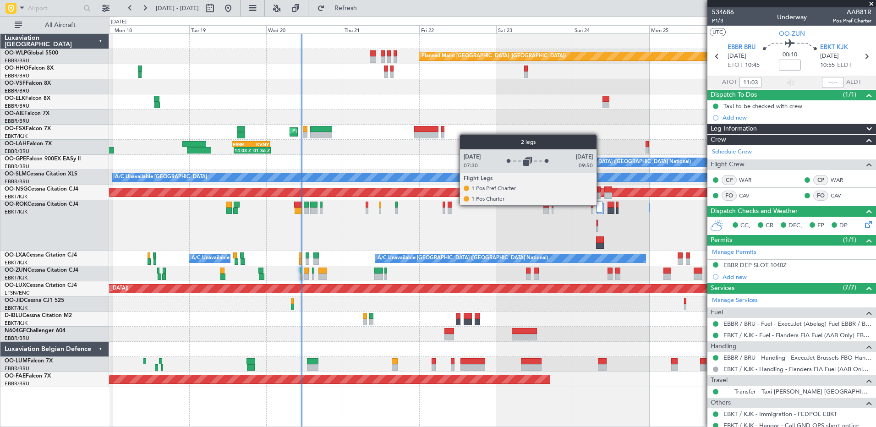
click at [601, 205] on div at bounding box center [599, 207] width 6 height 11
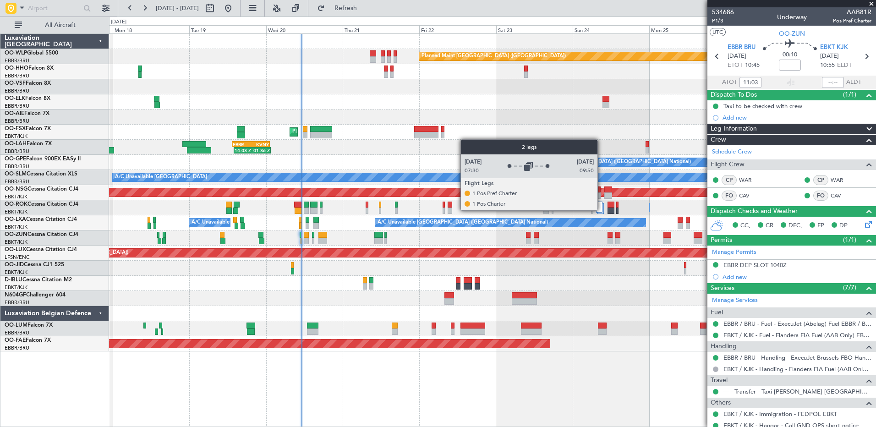
click at [601, 210] on div at bounding box center [599, 207] width 6 height 11
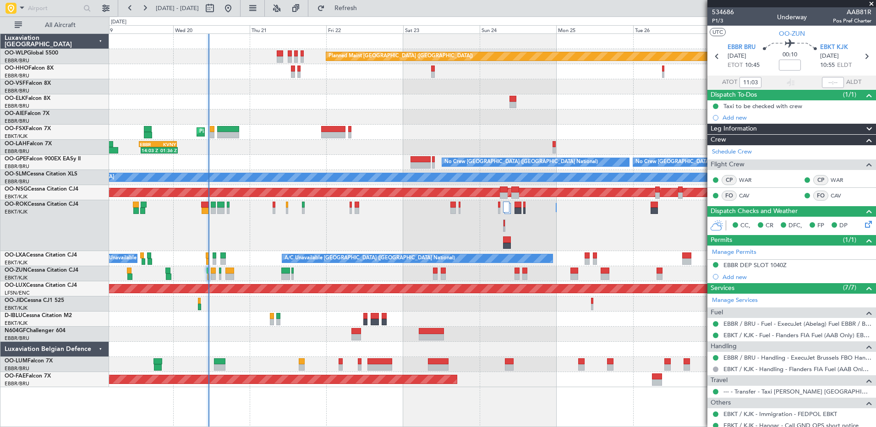
click at [490, 135] on div "Planned Maint Kortrijk-[GEOGRAPHIC_DATA]" at bounding box center [492, 132] width 767 height 15
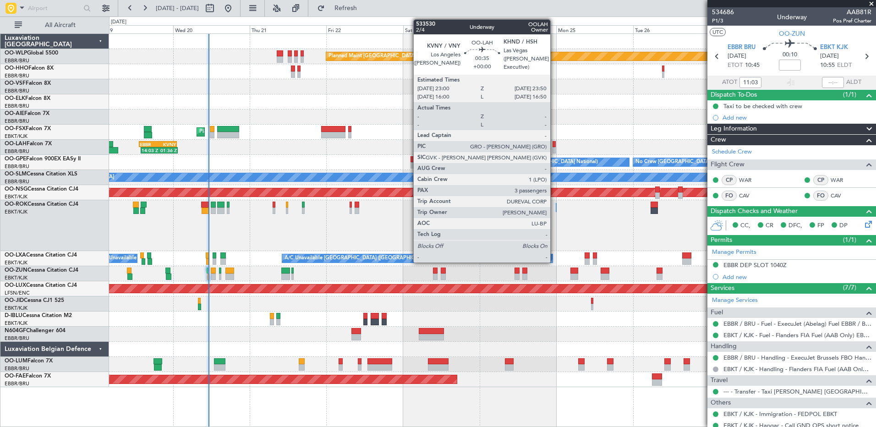
click at [554, 148] on div at bounding box center [554, 150] width 3 height 6
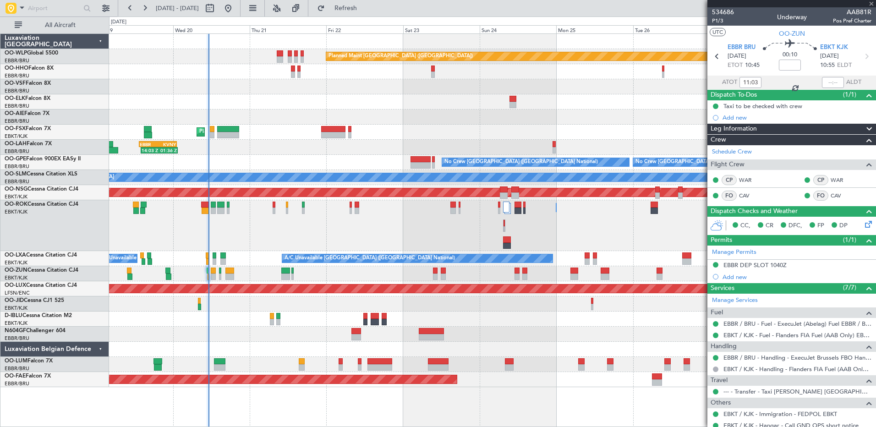
type input "3"
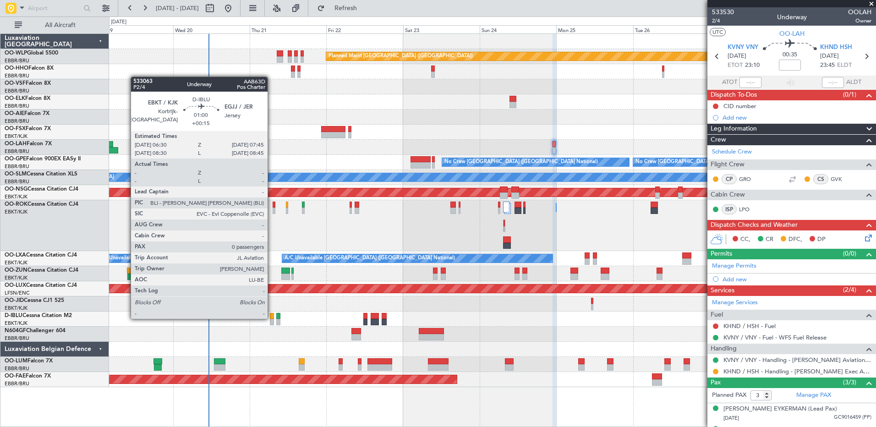
click at [272, 318] on div at bounding box center [272, 316] width 4 height 6
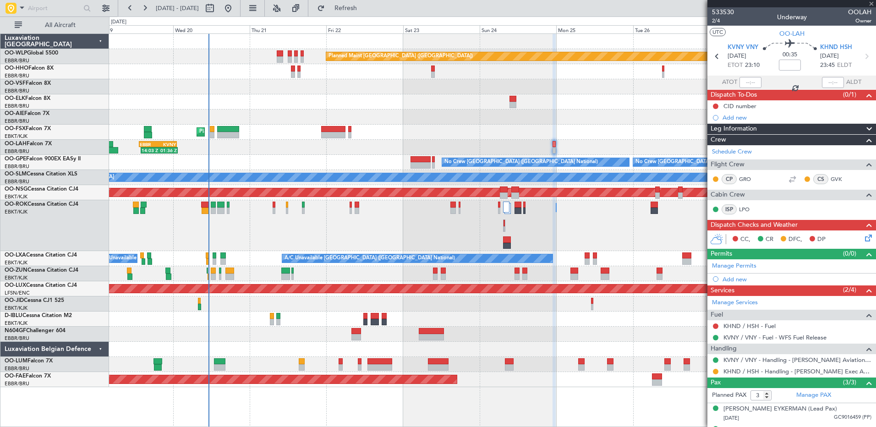
type input "+00:15"
type input "0"
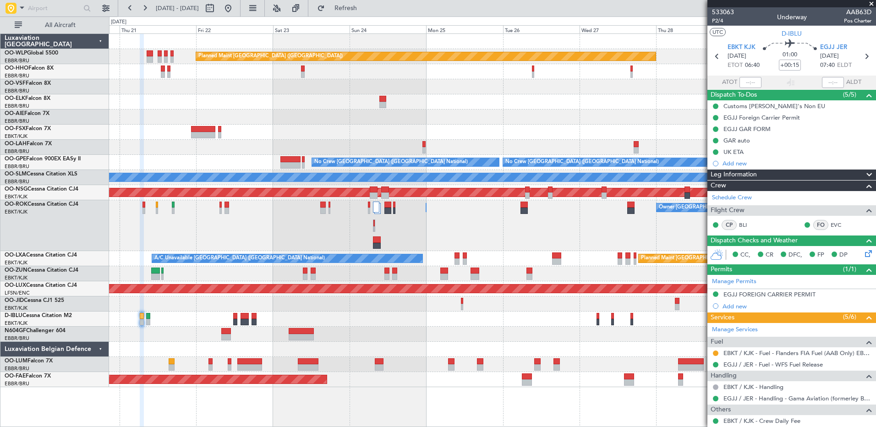
click at [291, 233] on div "Owner Kortrijk-Wevelgem Owner Kortrijk-Wevelgem" at bounding box center [492, 225] width 767 height 51
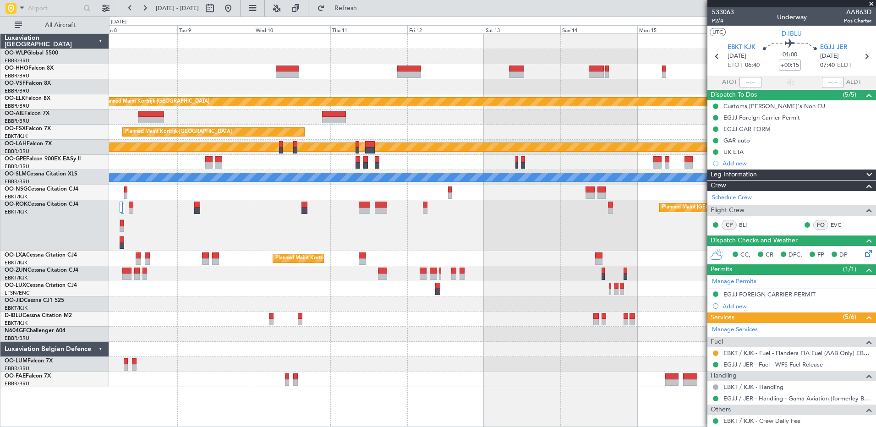
click at [483, 243] on div "Planned Maint [GEOGRAPHIC_DATA] ([GEOGRAPHIC_DATA])" at bounding box center [492, 225] width 767 height 51
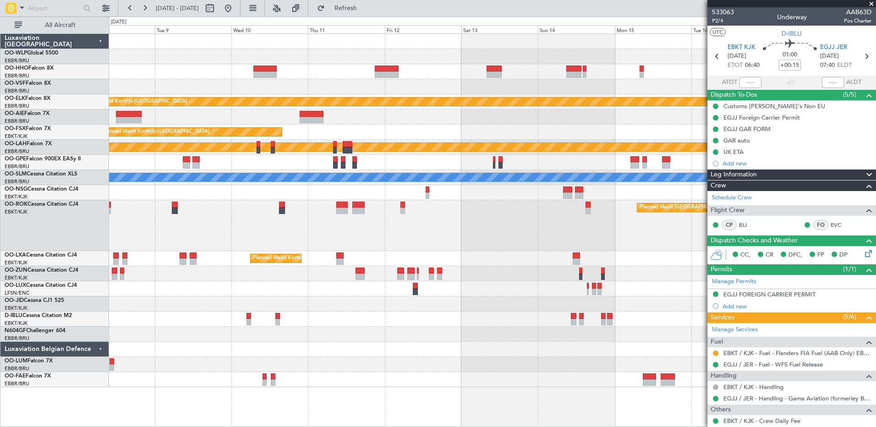
click at [544, 239] on div "Planned Maint [GEOGRAPHIC_DATA] ([GEOGRAPHIC_DATA])" at bounding box center [492, 225] width 767 height 51
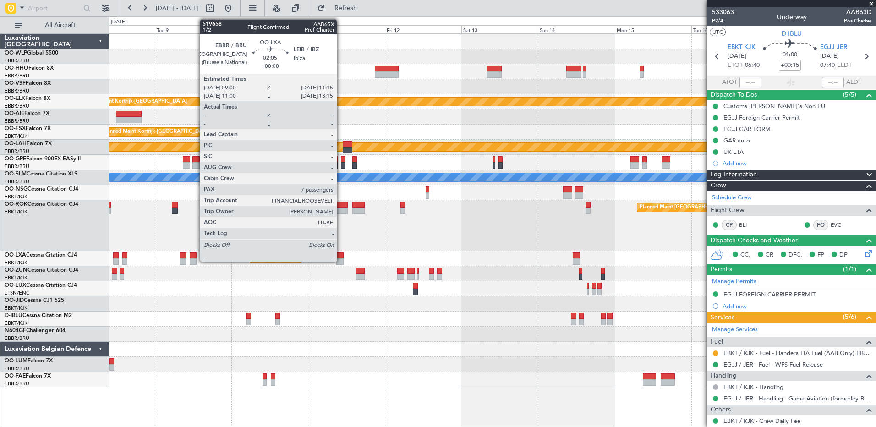
click at [341, 256] on div at bounding box center [339, 255] width 7 height 6
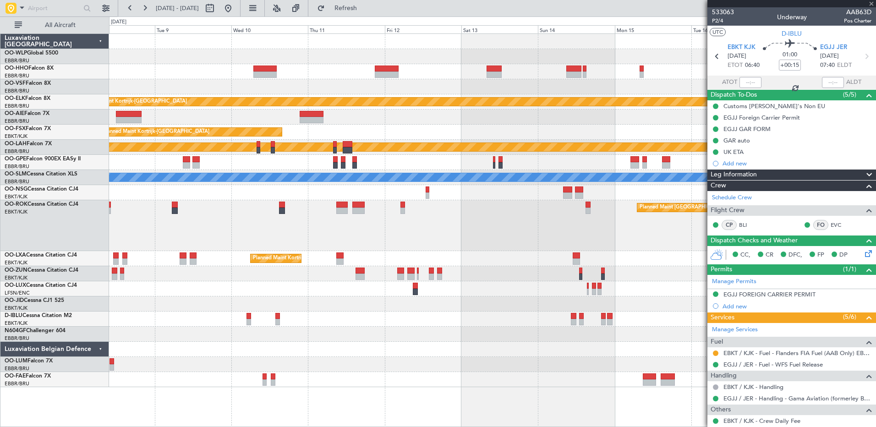
type input "7"
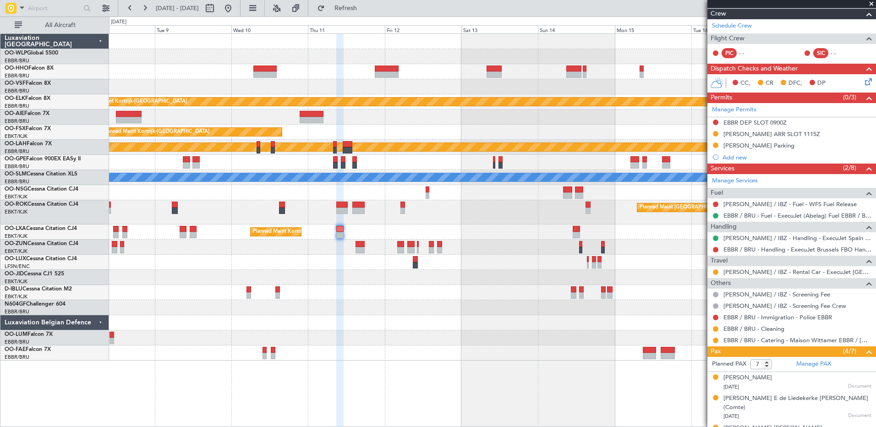
scroll to position [244, 0]
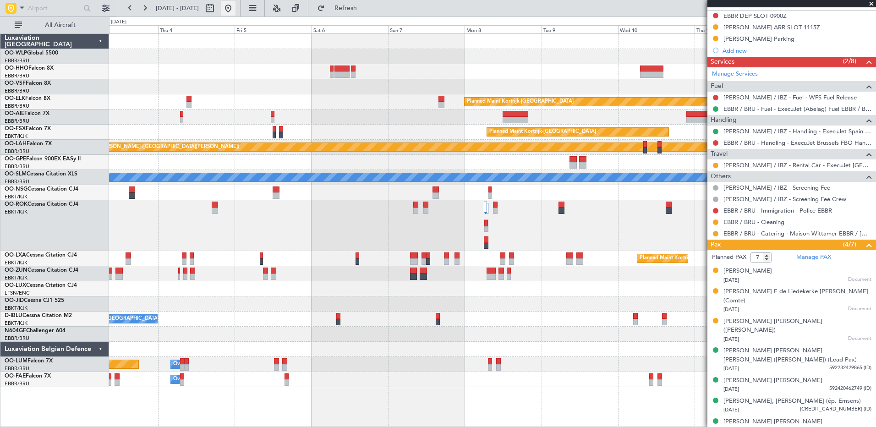
click at [236, 10] on button at bounding box center [228, 8] width 15 height 15
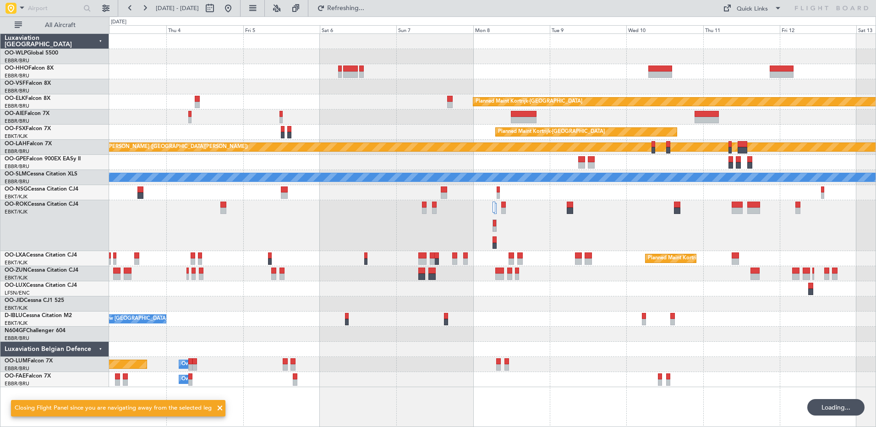
scroll to position [0, 0]
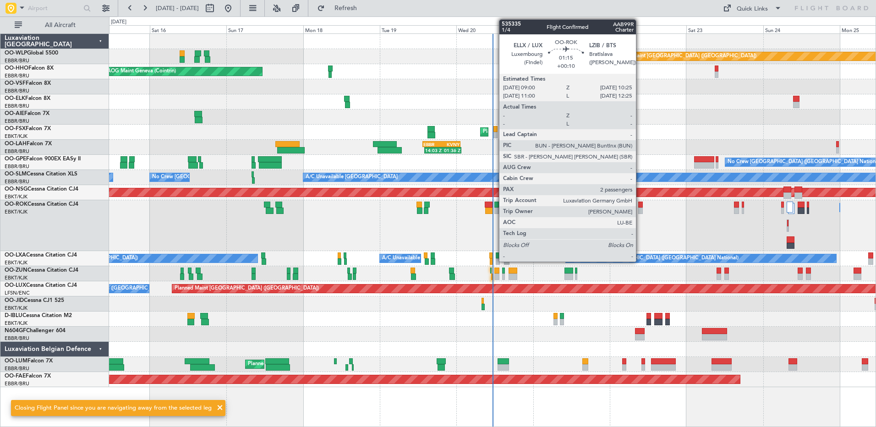
click at [640, 209] on div at bounding box center [640, 211] width 5 height 6
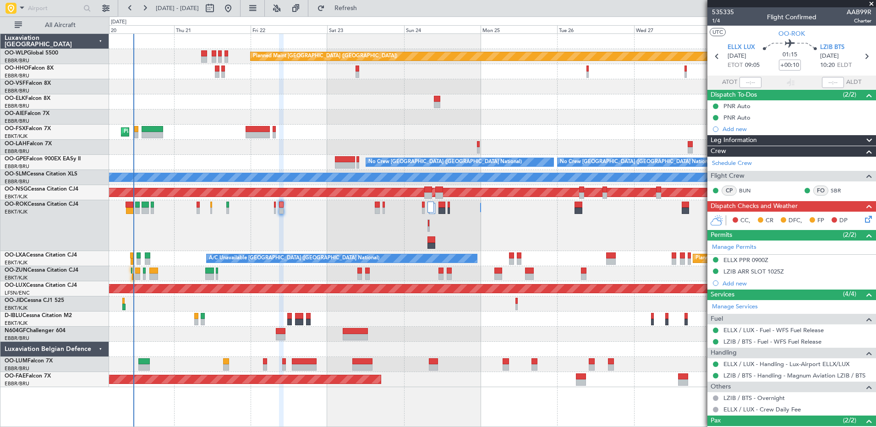
click at [218, 185] on div "Planned Maint Berlin (Brandenburg) Planned Maint London (Farnborough) Planned M…" at bounding box center [492, 210] width 767 height 353
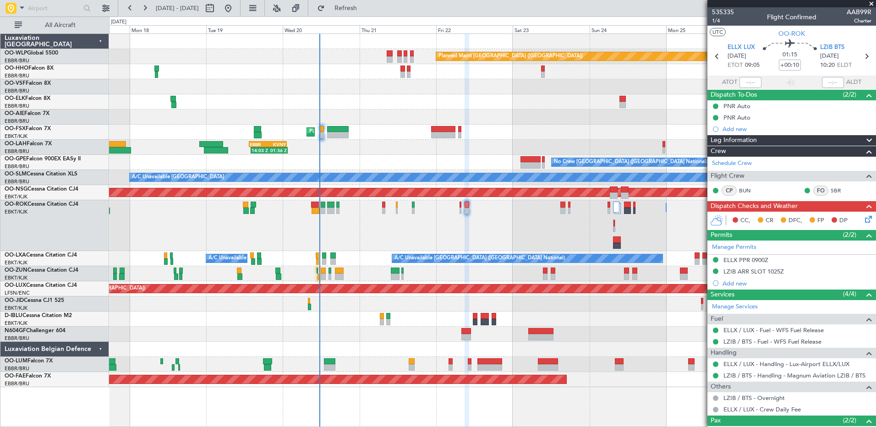
click at [482, 231] on div "Owner [GEOGRAPHIC_DATA]-[GEOGRAPHIC_DATA] Owner [GEOGRAPHIC_DATA]-[GEOGRAPHIC_D…" at bounding box center [492, 225] width 767 height 51
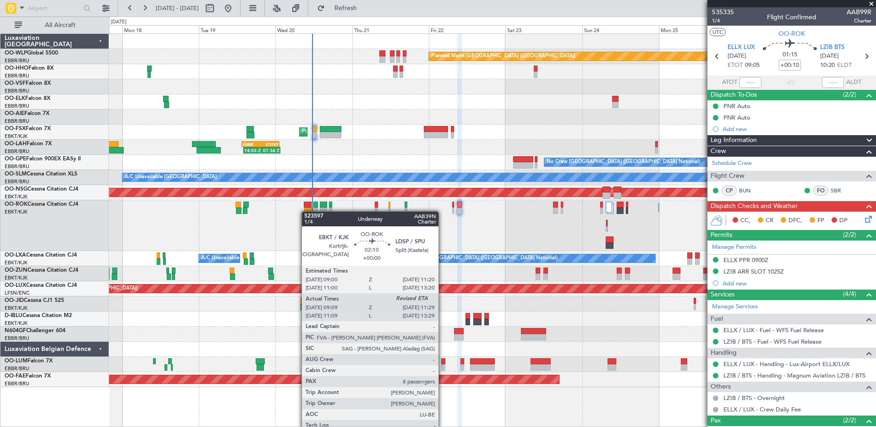
click at [306, 211] on div at bounding box center [308, 211] width 8 height 6
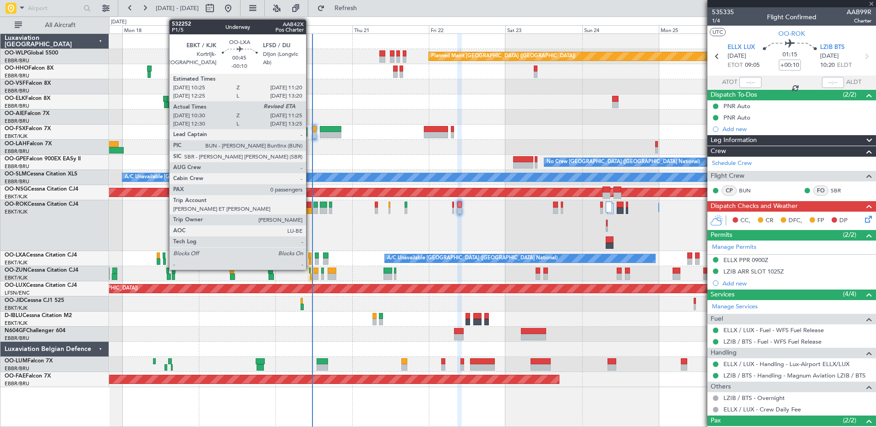
click at [310, 261] on div at bounding box center [310, 261] width 3 height 6
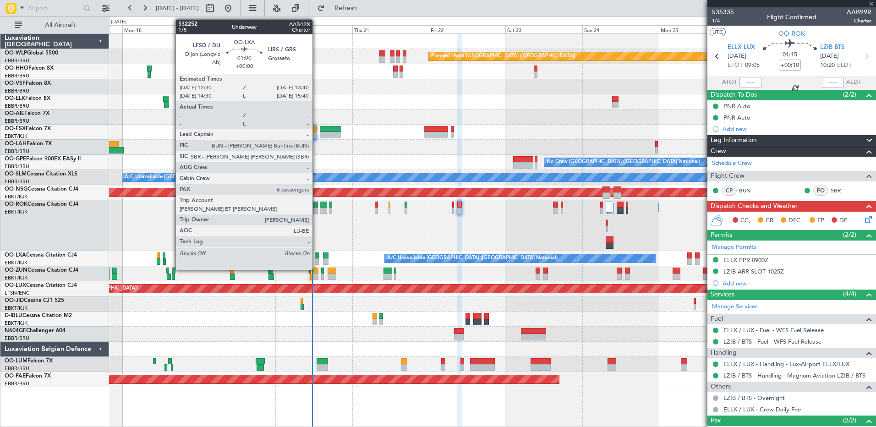
type input "-00:10"
type input "10:35"
type input "0"
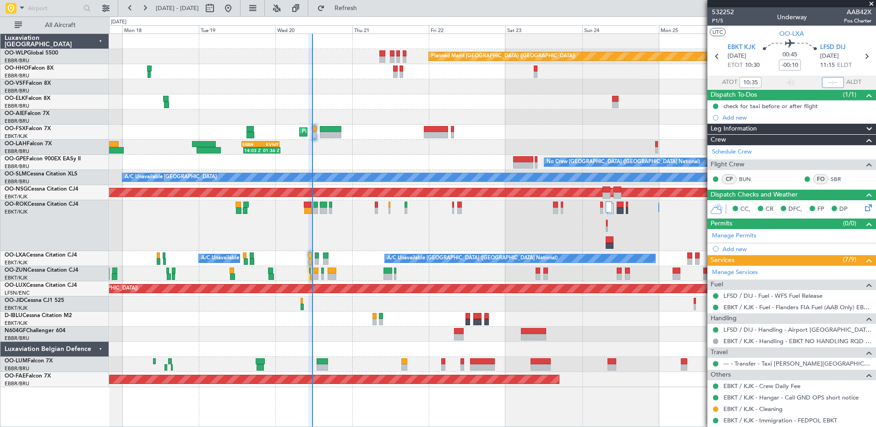
click at [822, 81] on input "text" at bounding box center [833, 82] width 22 height 11
type input "11:26"
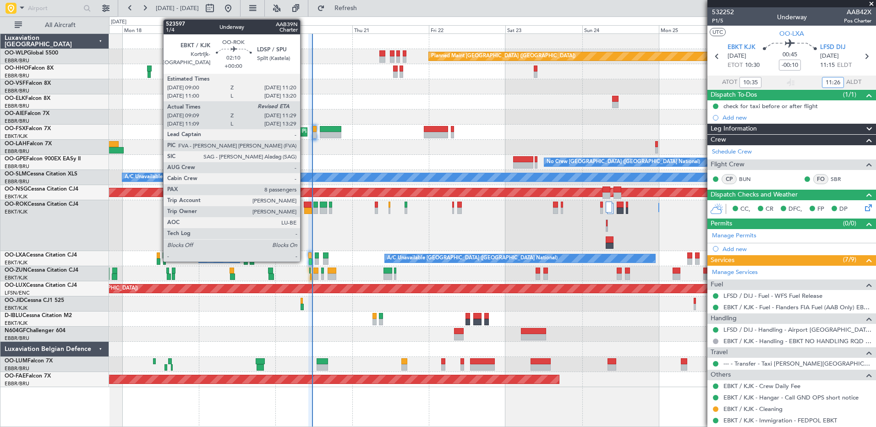
click at [304, 210] on div at bounding box center [308, 211] width 8 height 6
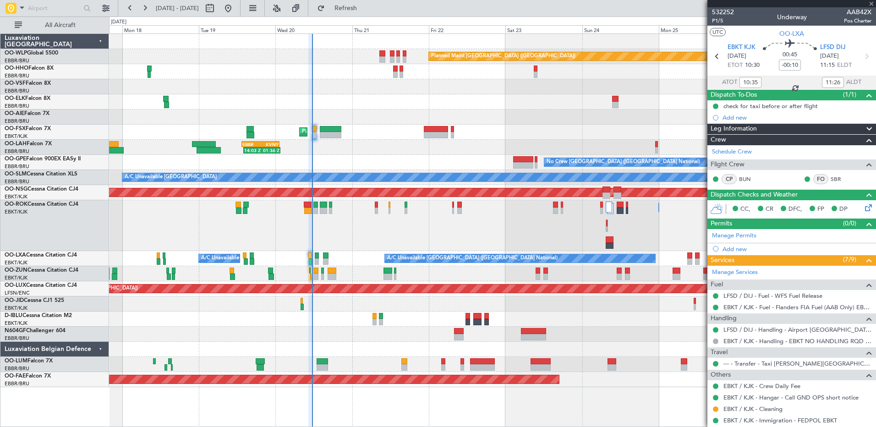
type input "09:14"
type input "8"
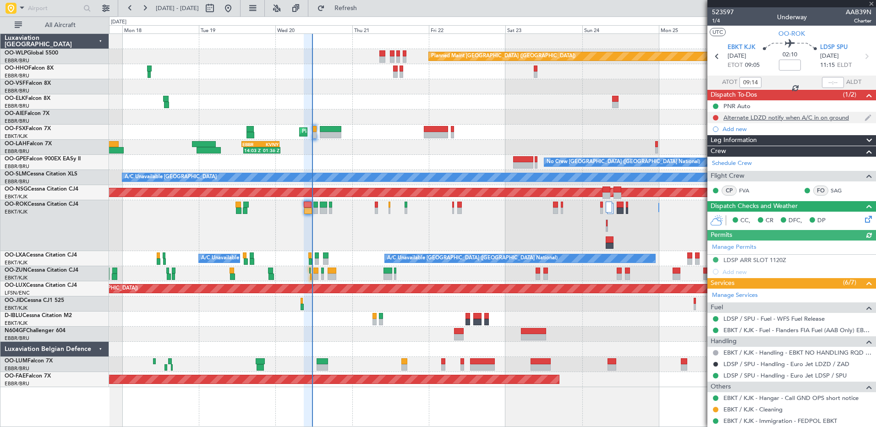
click at [712, 119] on div at bounding box center [715, 117] width 7 height 7
click at [714, 118] on button at bounding box center [715, 117] width 5 height 5
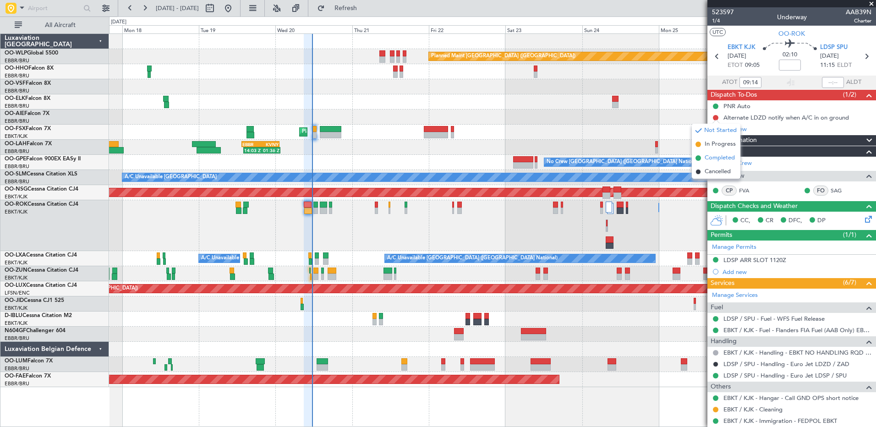
click at [717, 157] on span "Completed" at bounding box center [720, 157] width 30 height 9
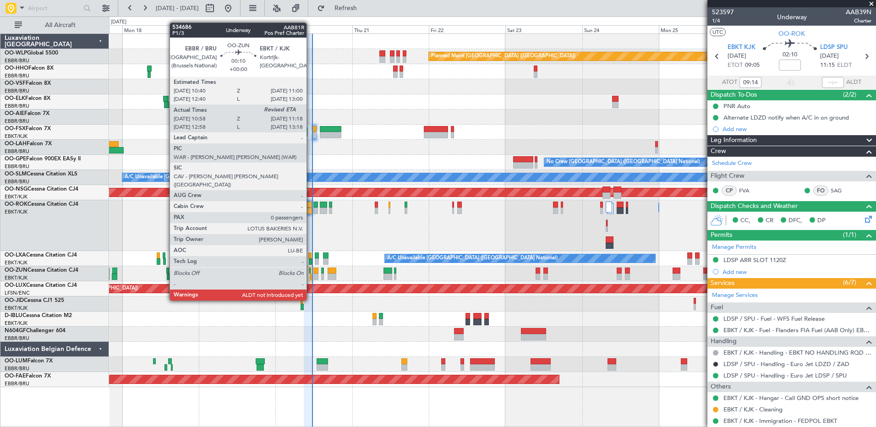
click at [311, 276] on div at bounding box center [310, 277] width 1 height 6
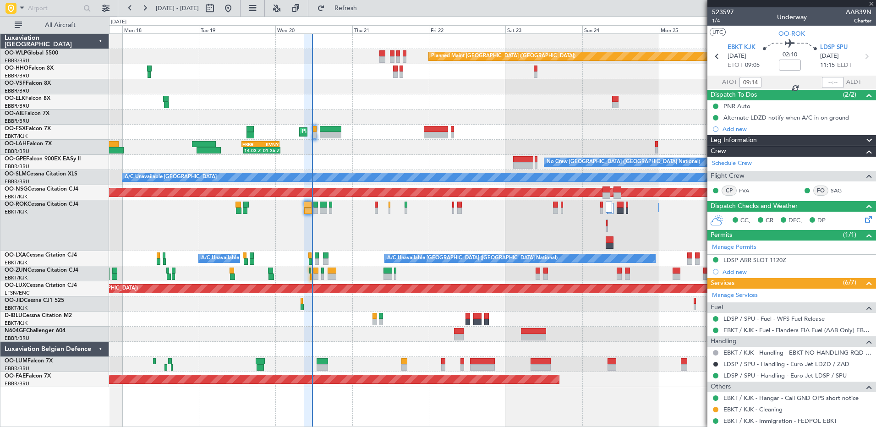
type input "11:03"
type input "0"
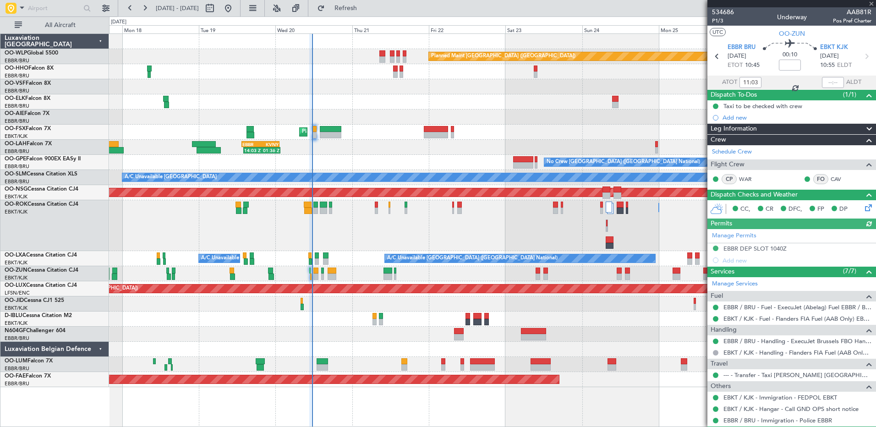
click at [823, 81] on div at bounding box center [833, 82] width 22 height 11
click at [822, 82] on input "text" at bounding box center [833, 82] width 22 height 11
type input "11:19"
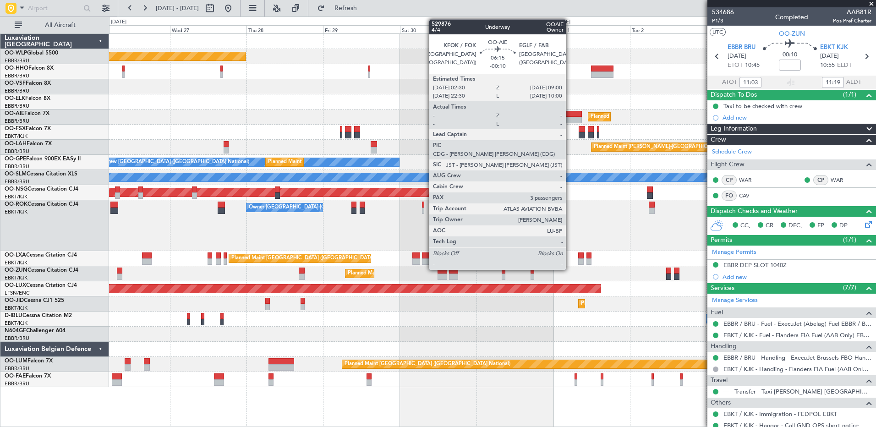
click at [570, 114] on div at bounding box center [571, 114] width 21 height 6
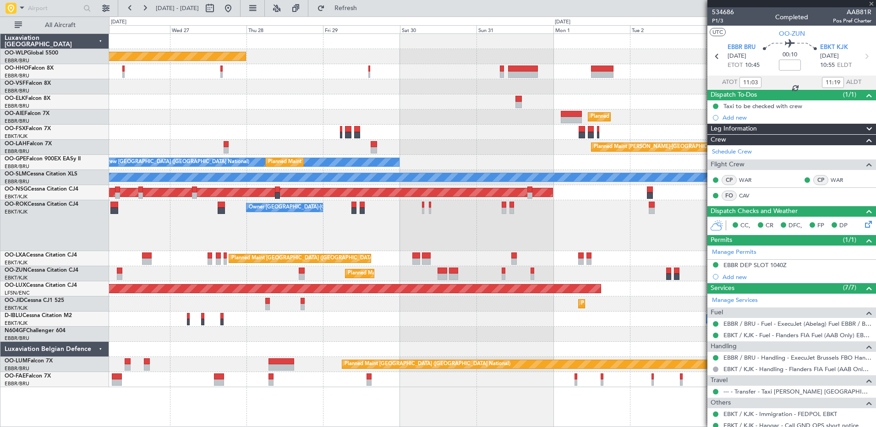
type input "-00:10"
type input "3"
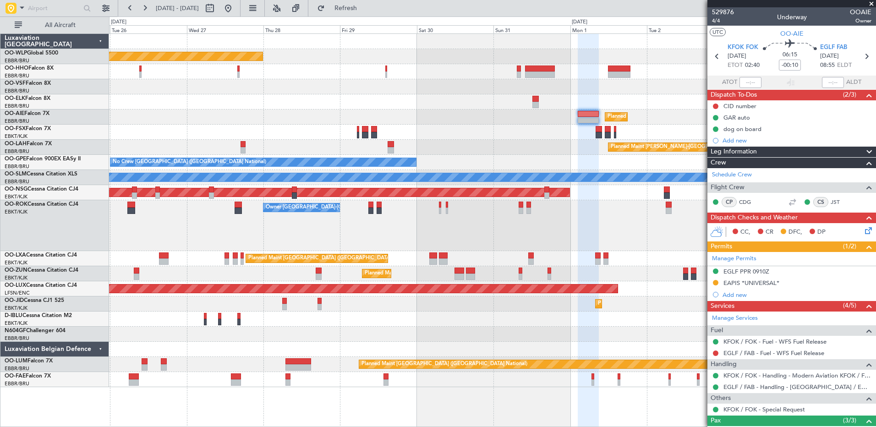
click at [71, 130] on div "Planned Maint Berlin (Brandenburg) Planned Maint London (Farnborough) Planned M…" at bounding box center [438, 221] width 876 height 411
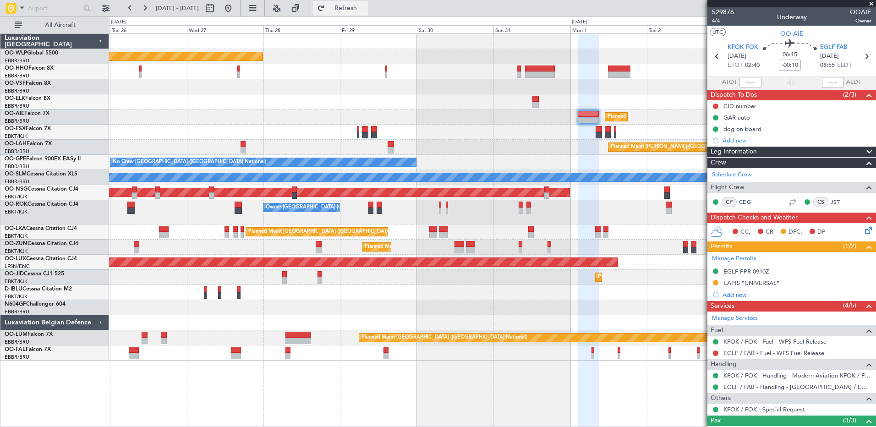
click at [362, 8] on span "Refresh" at bounding box center [346, 8] width 38 height 6
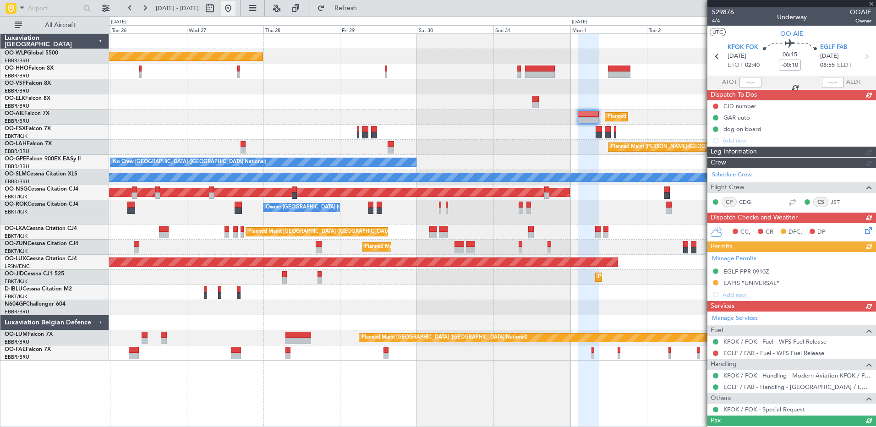
click at [236, 13] on button at bounding box center [228, 8] width 15 height 15
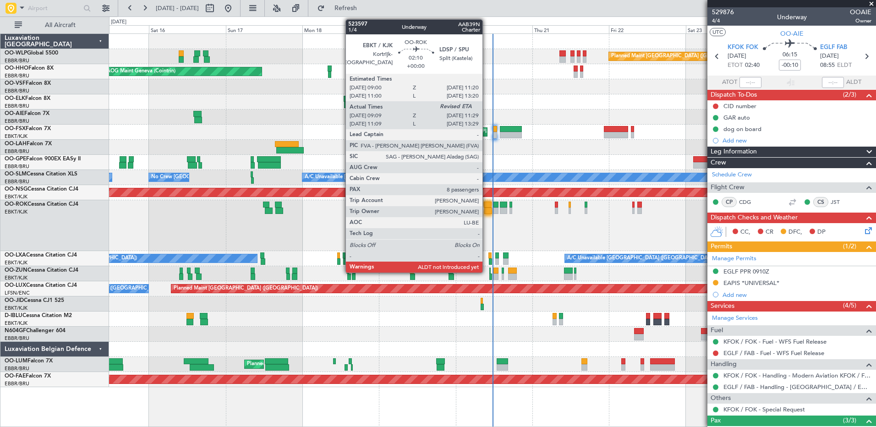
click at [487, 208] on div at bounding box center [488, 211] width 8 height 6
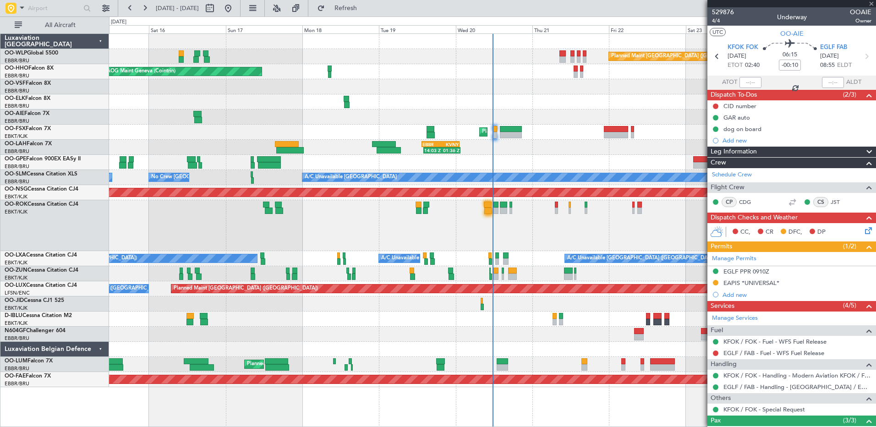
type input "09:14"
type input "8"
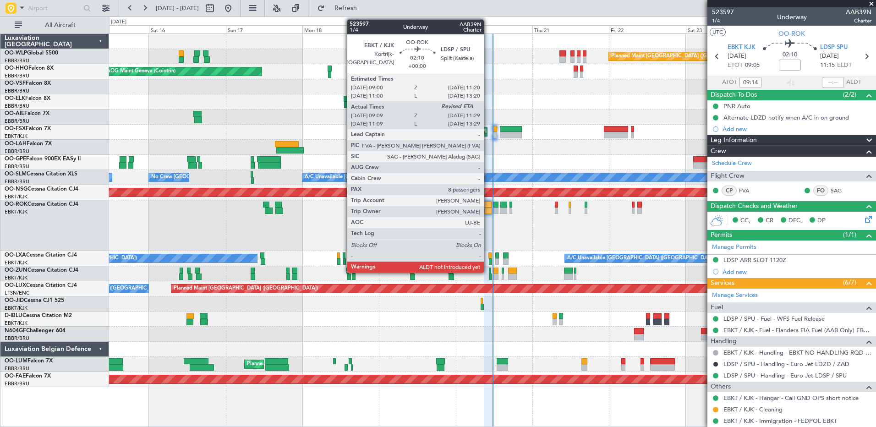
click at [488, 208] on div at bounding box center [488, 211] width 8 height 6
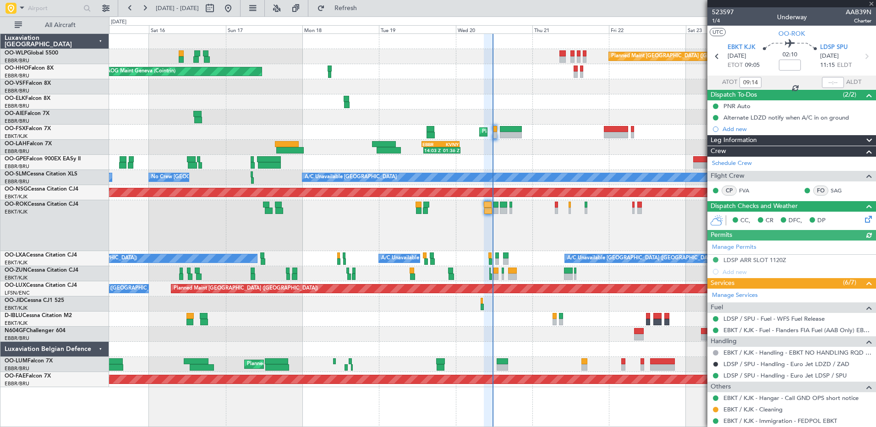
click at [817, 76] on section "ATOT 09:14 ALDT" at bounding box center [791, 83] width 169 height 14
click at [822, 80] on div at bounding box center [833, 82] width 22 height 11
click at [822, 80] on input "text" at bounding box center [833, 82] width 22 height 11
type input "11:12"
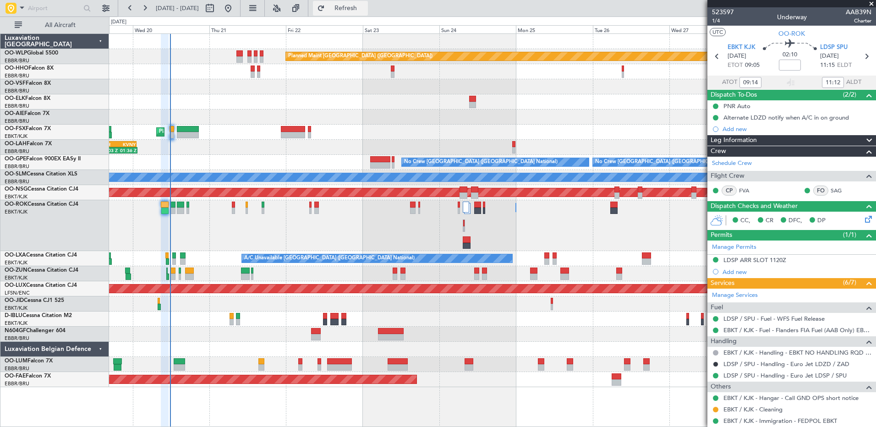
click at [365, 6] on span "Refresh" at bounding box center [346, 8] width 38 height 6
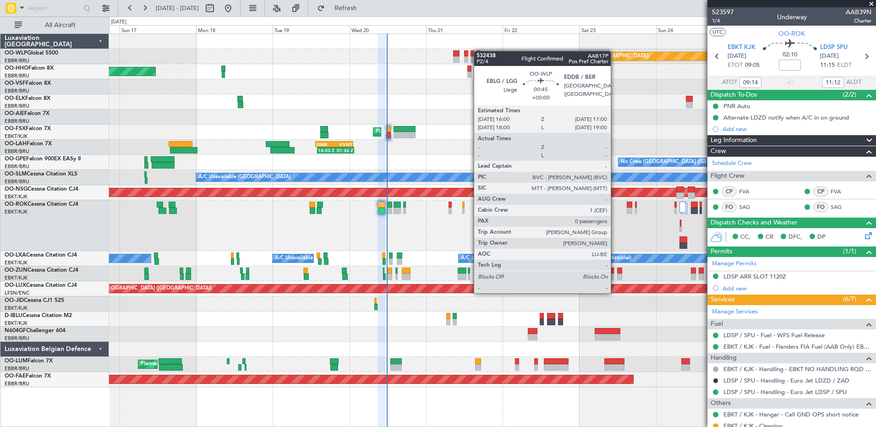
click at [478, 51] on div at bounding box center [478, 53] width 3 height 6
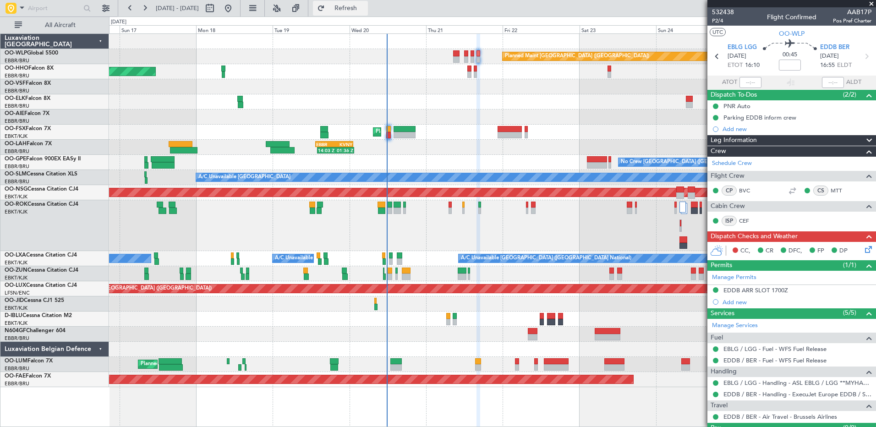
click at [365, 5] on span "Refresh" at bounding box center [346, 8] width 38 height 6
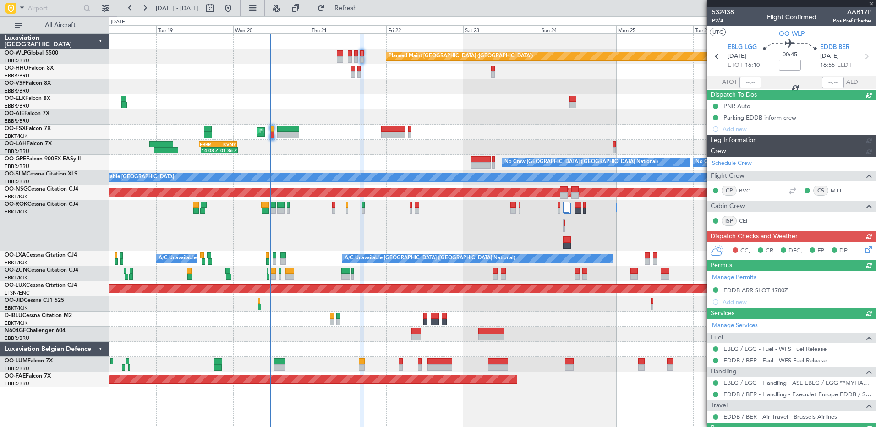
click at [437, 246] on div "Owner [GEOGRAPHIC_DATA]-[GEOGRAPHIC_DATA] Owner [GEOGRAPHIC_DATA]-[GEOGRAPHIC_D…" at bounding box center [492, 225] width 767 height 51
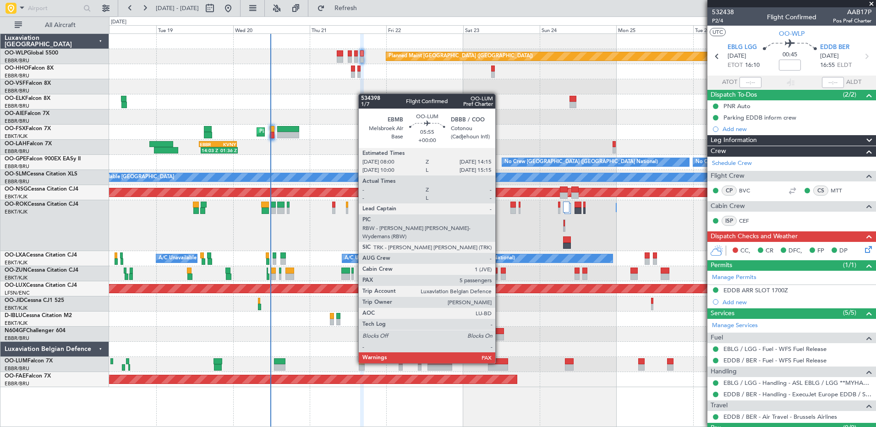
click at [499, 362] on div at bounding box center [498, 361] width 20 height 6
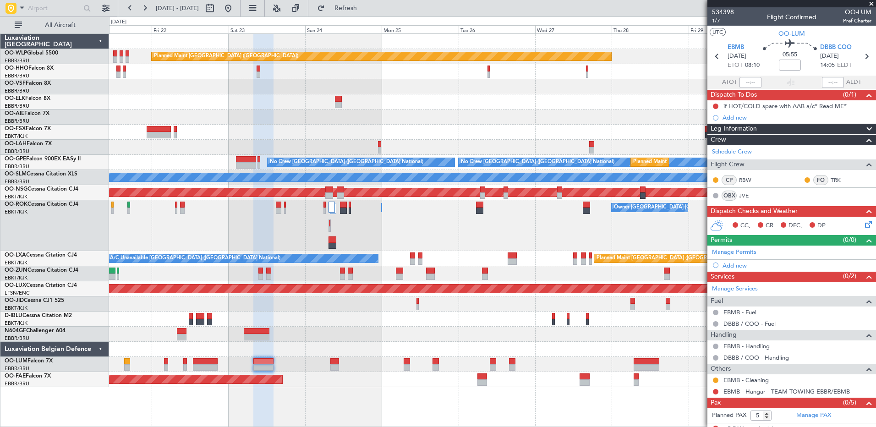
click at [349, 392] on div "Planned Maint [GEOGRAPHIC_DATA] ([GEOGRAPHIC_DATA]) Planned Maint [GEOGRAPHIC_D…" at bounding box center [492, 230] width 767 height 394
click at [722, 11] on span "534398" at bounding box center [723, 12] width 22 height 10
click at [365, 8] on span "Refresh" at bounding box center [346, 8] width 38 height 6
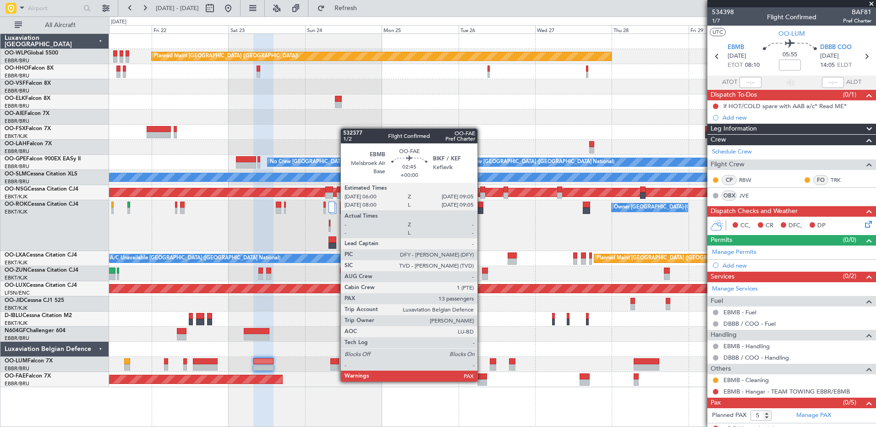
click at [482, 381] on div at bounding box center [482, 382] width 10 height 6
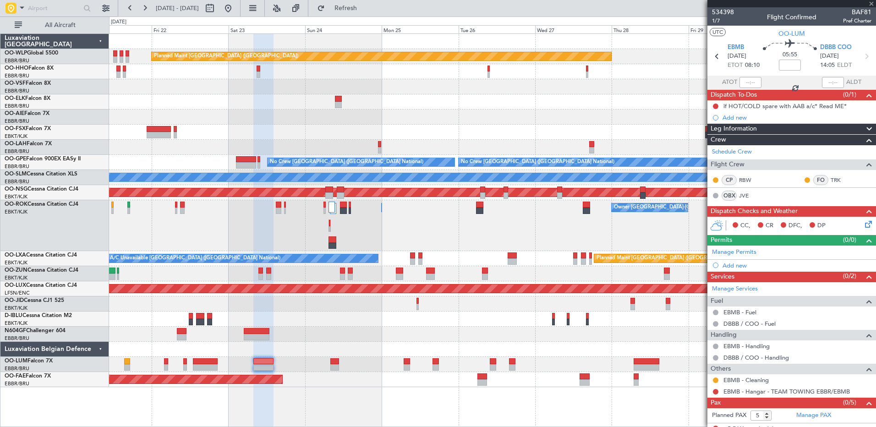
type input "13"
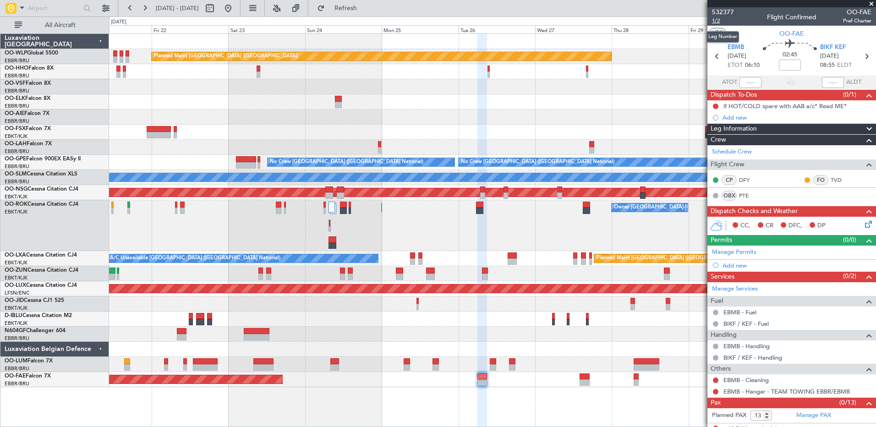
click at [716, 22] on span "1/2" at bounding box center [723, 21] width 22 height 8
click at [717, 14] on span "532377" at bounding box center [723, 12] width 22 height 10
click at [365, 6] on span "Refresh" at bounding box center [346, 8] width 38 height 6
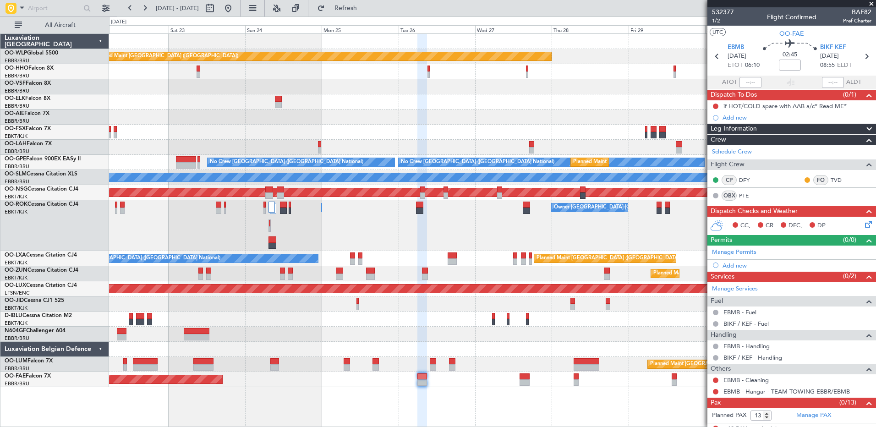
click at [278, 300] on div "Planned Maint [GEOGRAPHIC_DATA] ([GEOGRAPHIC_DATA]) Planned Maint [GEOGRAPHIC_D…" at bounding box center [492, 230] width 767 height 394
click at [236, 10] on button at bounding box center [228, 8] width 15 height 15
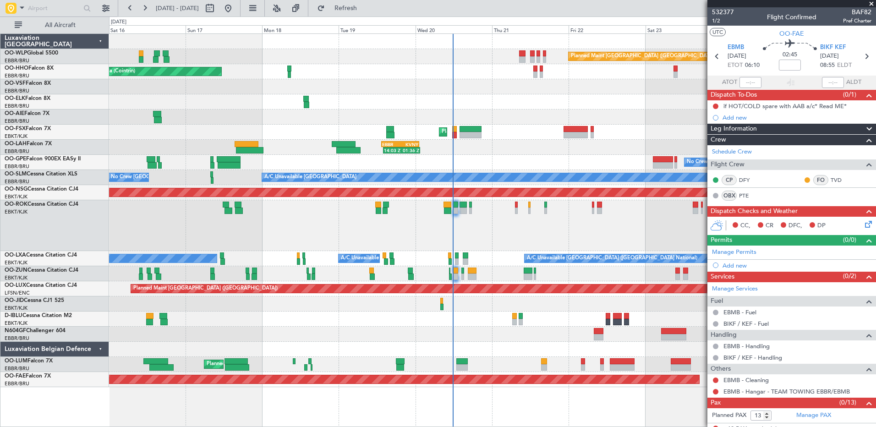
click at [497, 222] on div "Owner [GEOGRAPHIC_DATA]-[GEOGRAPHIC_DATA] Owner [GEOGRAPHIC_DATA]-[GEOGRAPHIC_D…" at bounding box center [492, 225] width 767 height 51
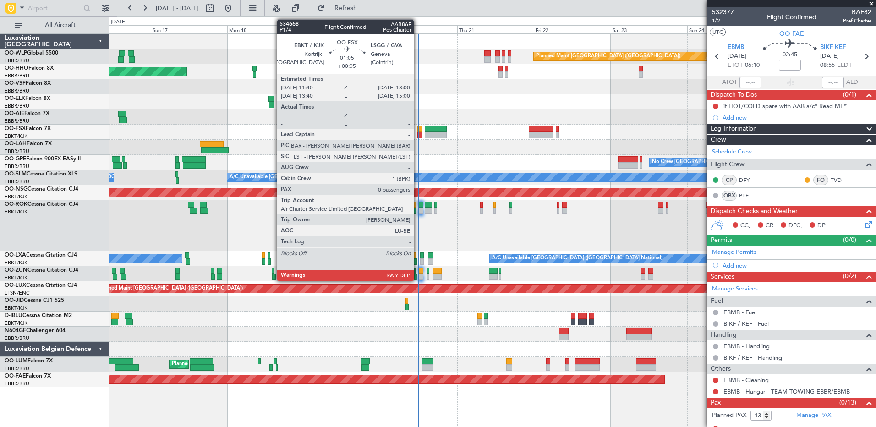
click at [418, 135] on div at bounding box center [419, 135] width 5 height 6
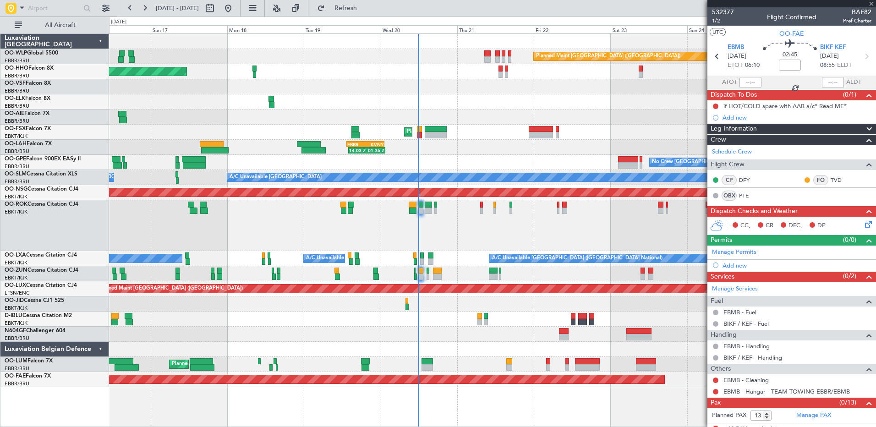
type input "+00:05"
type input "0"
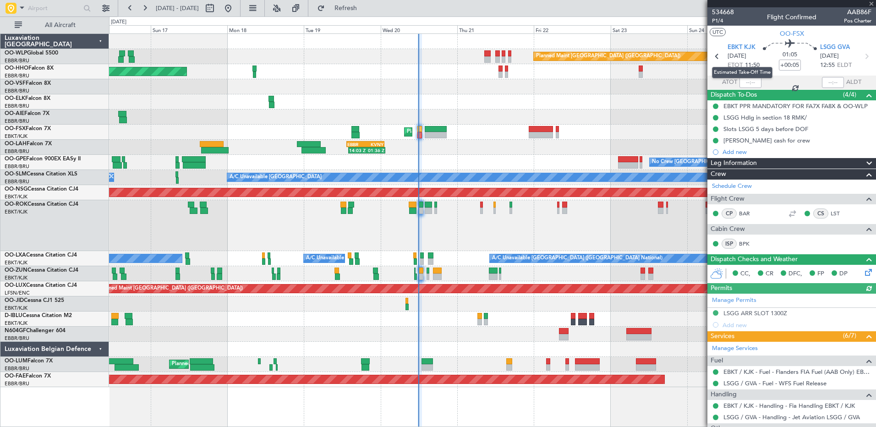
click at [745, 82] on mat-tooltip-component "Estimated Take-Off Time" at bounding box center [742, 72] width 73 height 24
click at [746, 82] on input "text" at bounding box center [751, 82] width 22 height 11
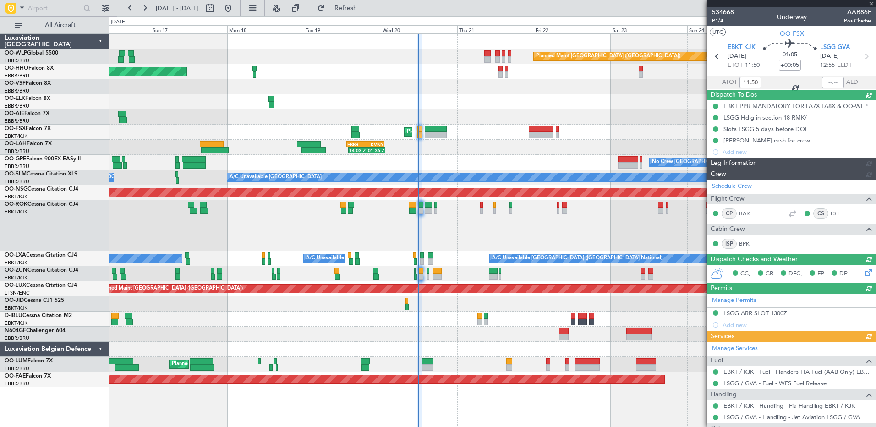
type input "11:51"
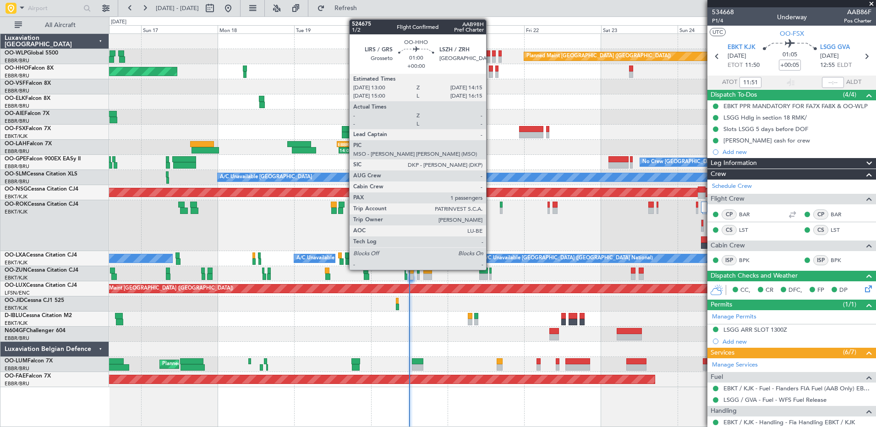
click at [490, 73] on div at bounding box center [491, 74] width 4 height 6
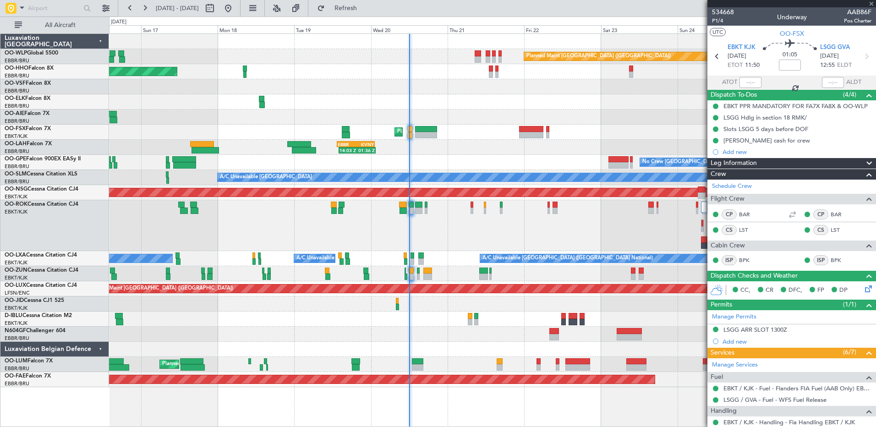
type input "1"
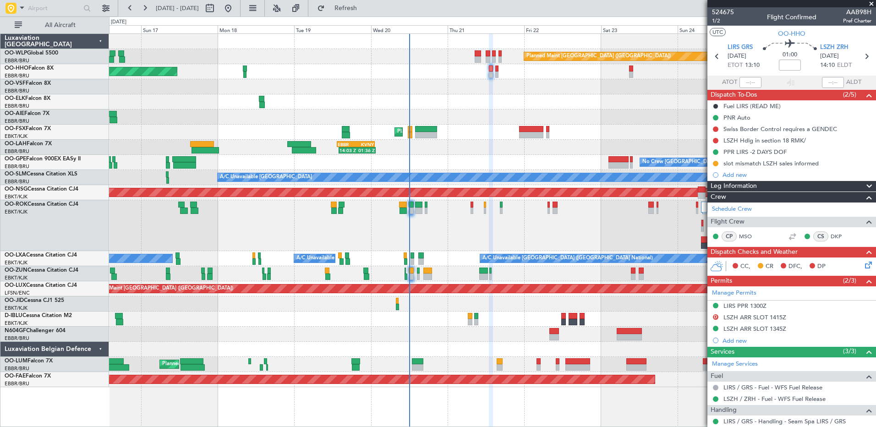
scroll to position [58, 0]
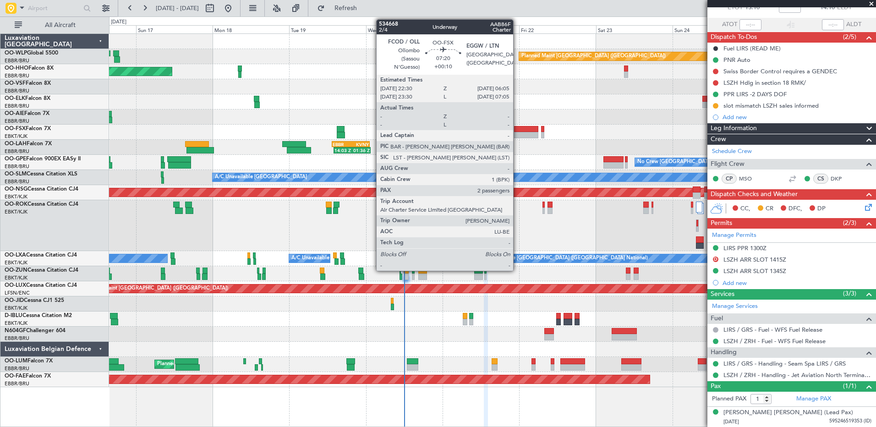
click at [517, 135] on div at bounding box center [526, 135] width 24 height 6
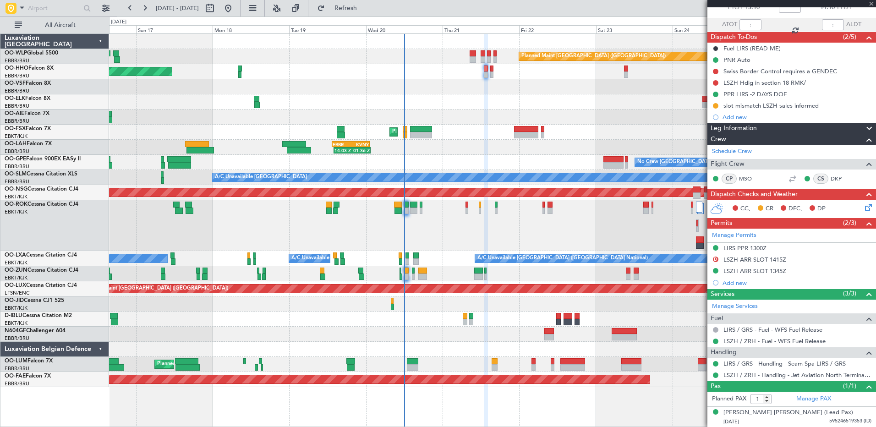
type input "+00:10"
type input "2"
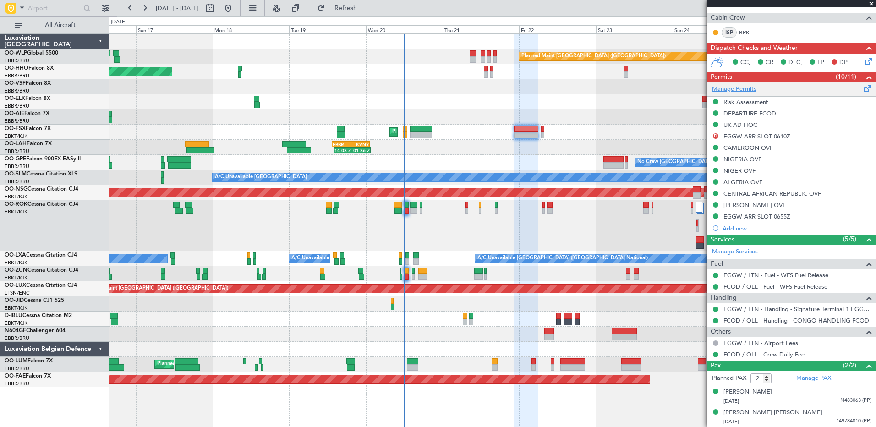
scroll to position [154, 0]
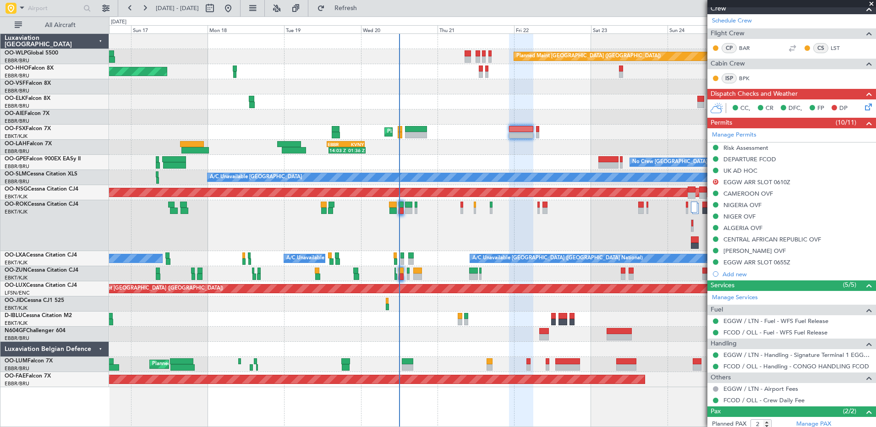
click at [496, 144] on div "14:03 Z 01:36 Z EBBR 13:30 Z KVNY 01:15 Z" at bounding box center [492, 147] width 767 height 15
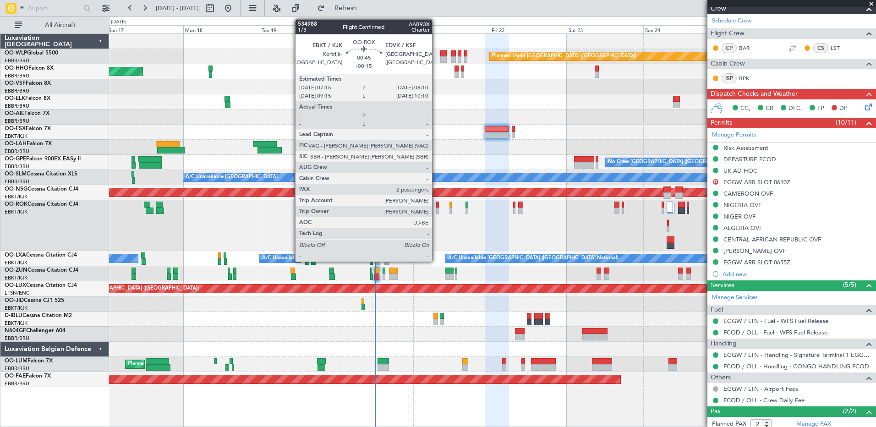
click at [436, 208] on div at bounding box center [437, 211] width 3 height 6
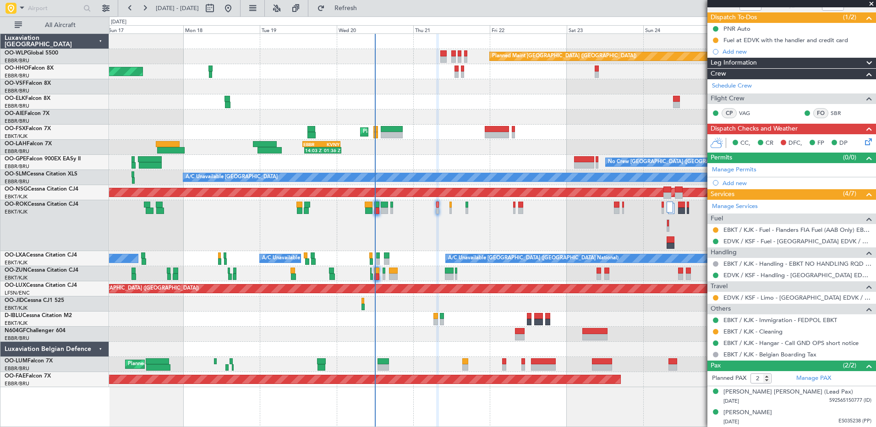
scroll to position [0, 0]
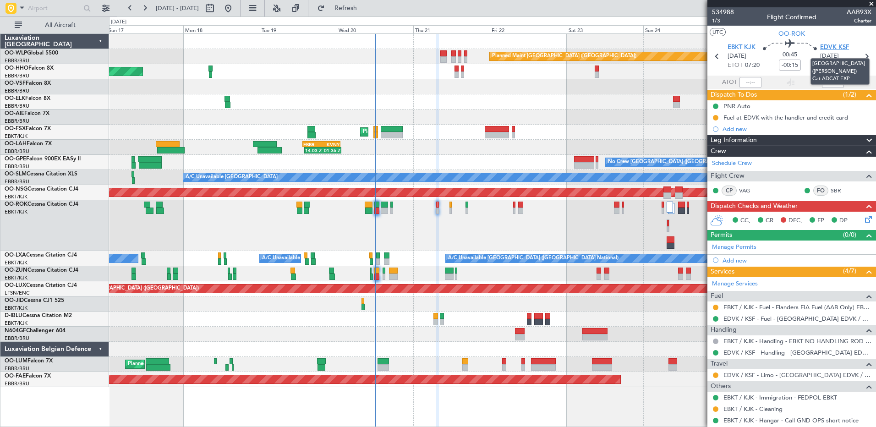
click at [822, 44] on span "EDVK KSF" at bounding box center [834, 47] width 29 height 9
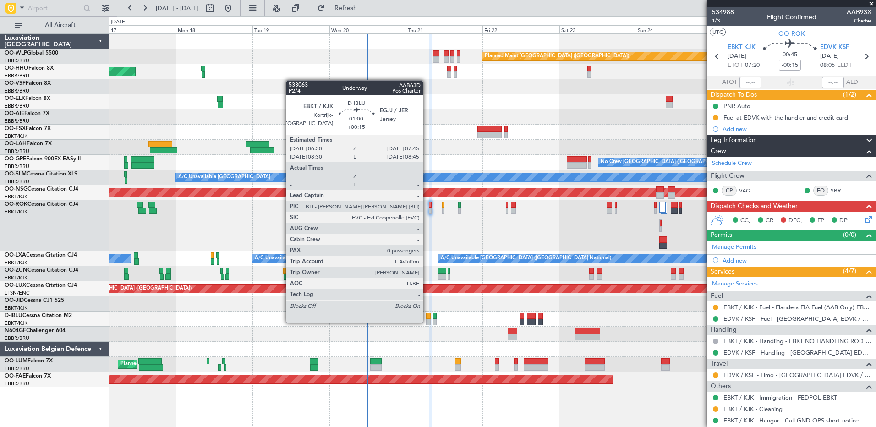
click at [427, 322] on div at bounding box center [428, 322] width 4 height 6
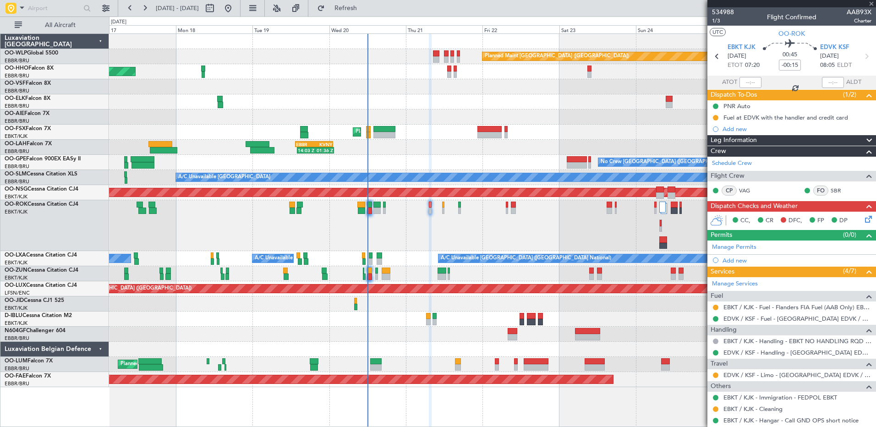
type input "+00:15"
type input "0"
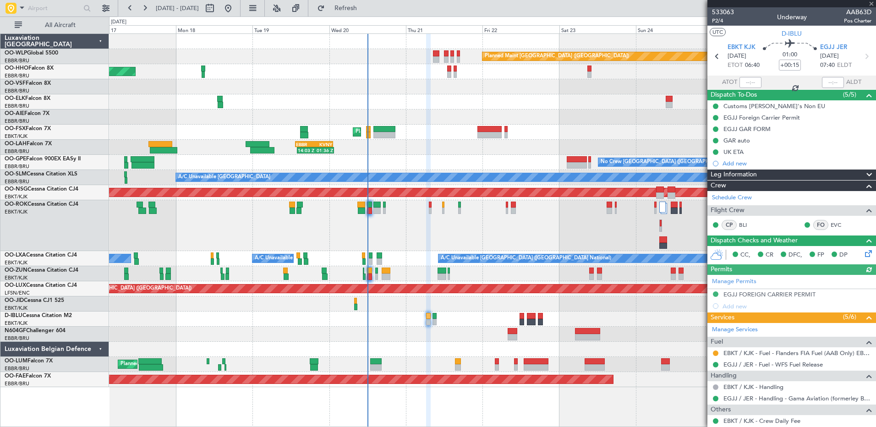
scroll to position [48, 0]
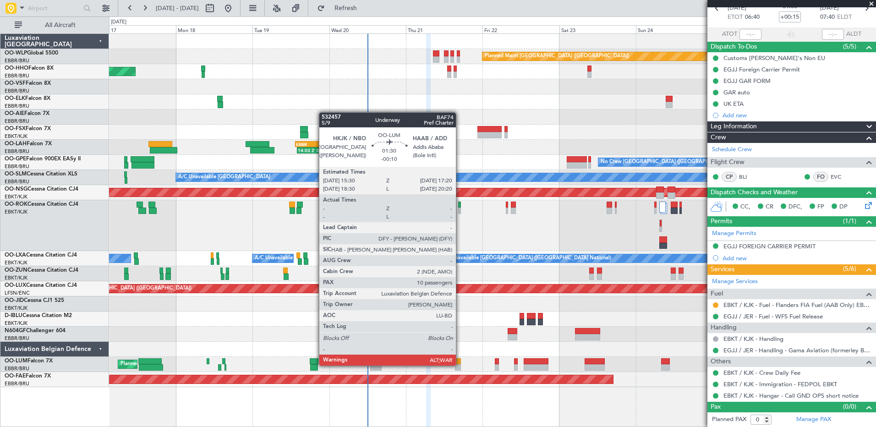
click at [460, 365] on div at bounding box center [458, 367] width 6 height 6
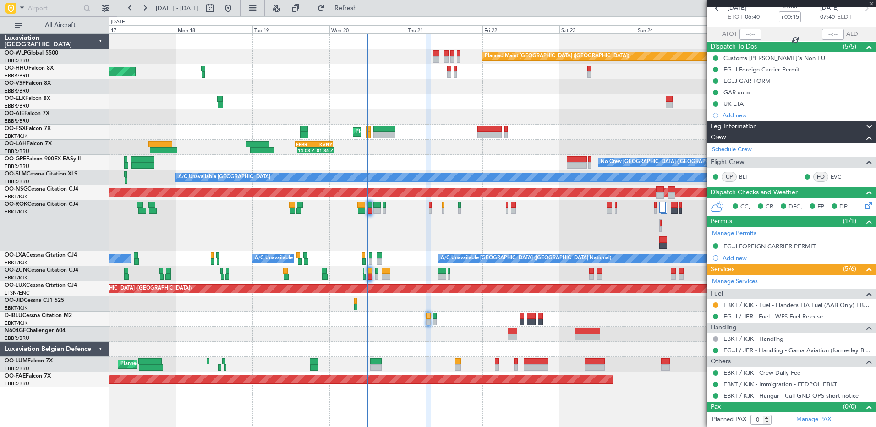
type input "-00:10"
type input "10"
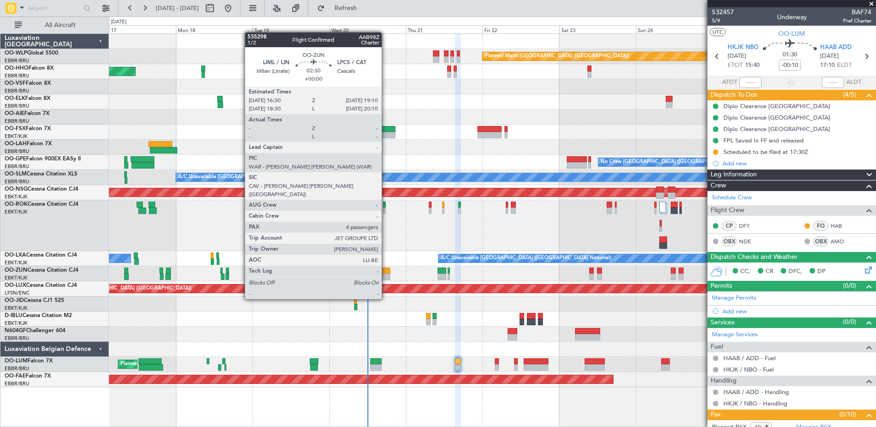
click at [386, 274] on div at bounding box center [386, 277] width 9 height 6
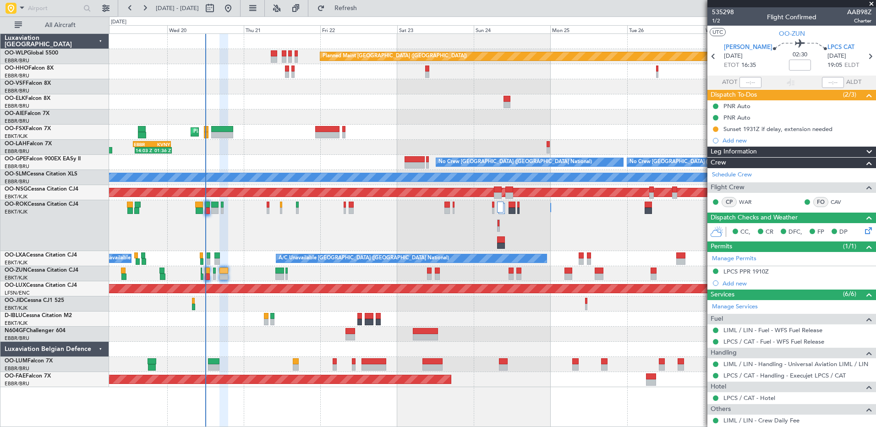
click at [405, 243] on div "Owner [GEOGRAPHIC_DATA]-[GEOGRAPHIC_DATA] Owner [GEOGRAPHIC_DATA]-[GEOGRAPHIC_D…" at bounding box center [492, 225] width 767 height 51
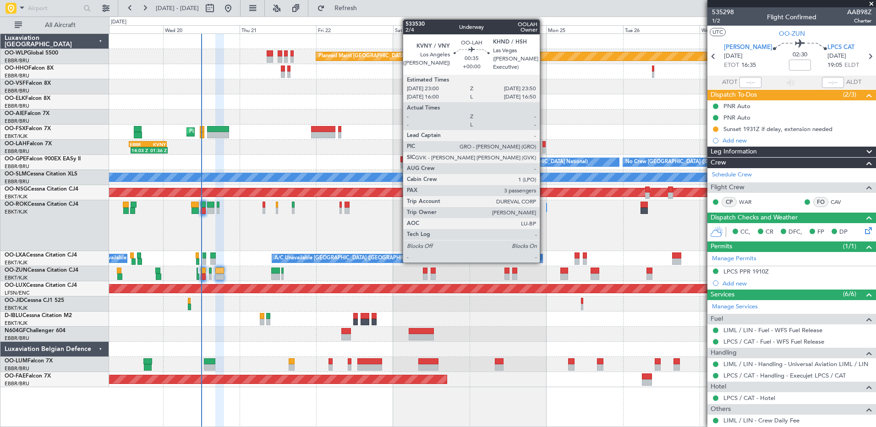
click at [544, 146] on div at bounding box center [544, 144] width 3 height 6
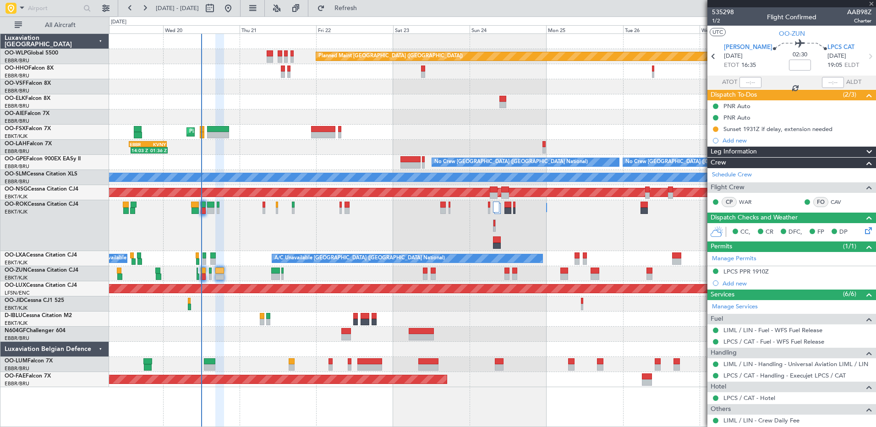
type input "3"
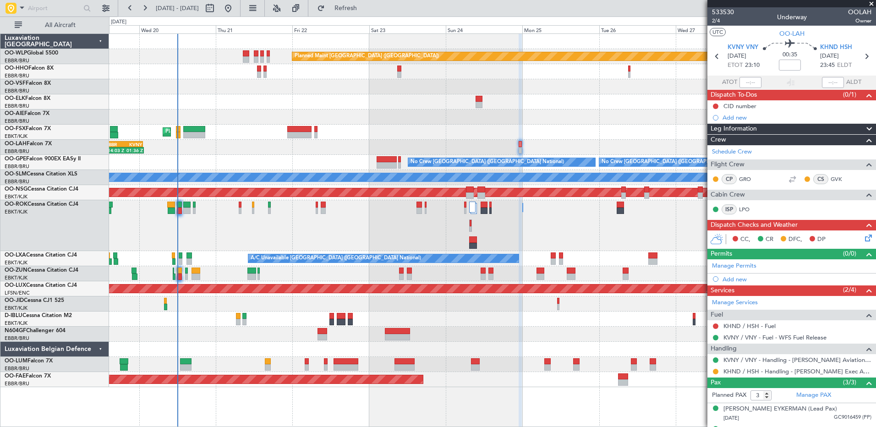
click at [521, 136] on div "Planned Maint Kortrijk-[GEOGRAPHIC_DATA]" at bounding box center [492, 132] width 767 height 15
